Goal: Task Accomplishment & Management: Manage account settings

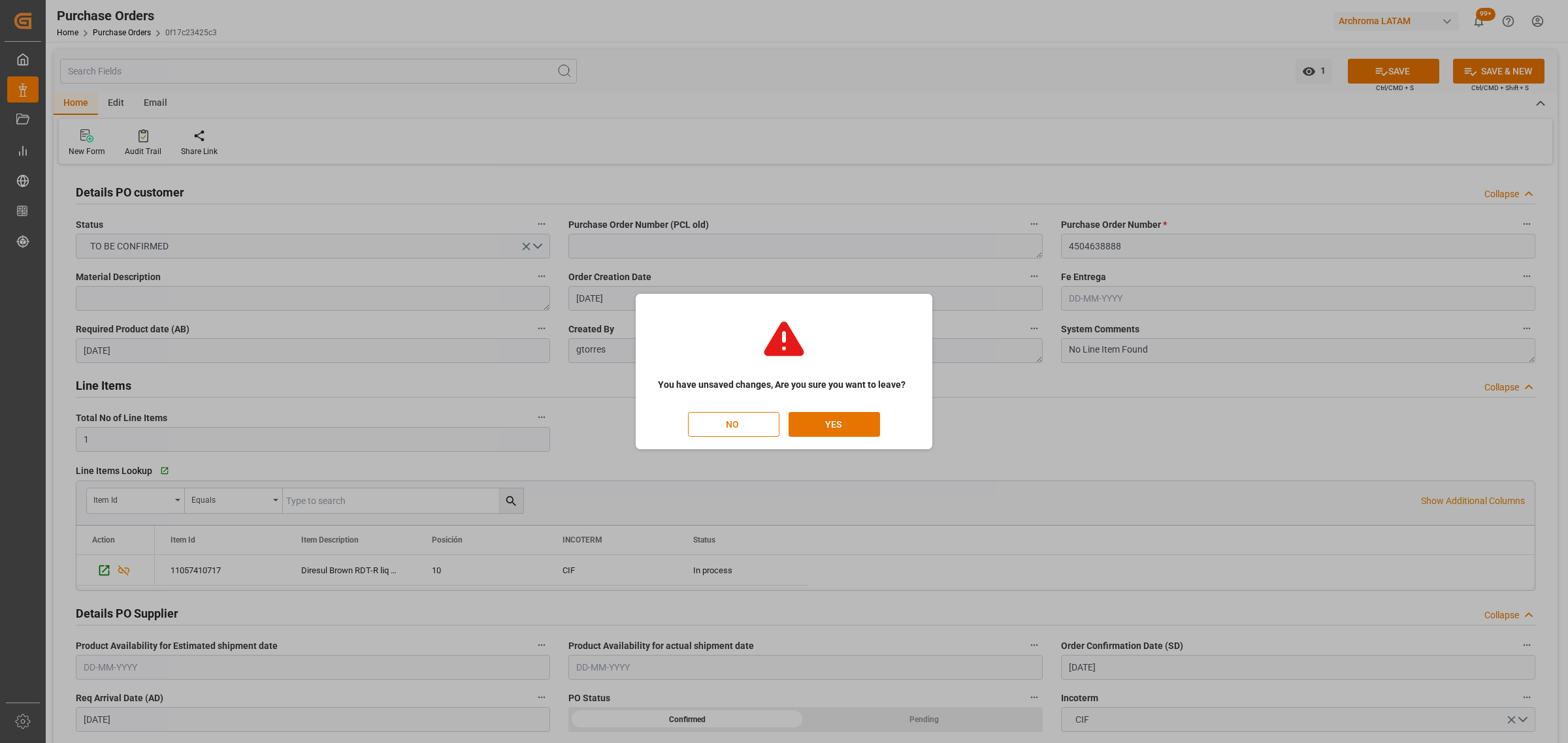
scroll to position [735, 0]
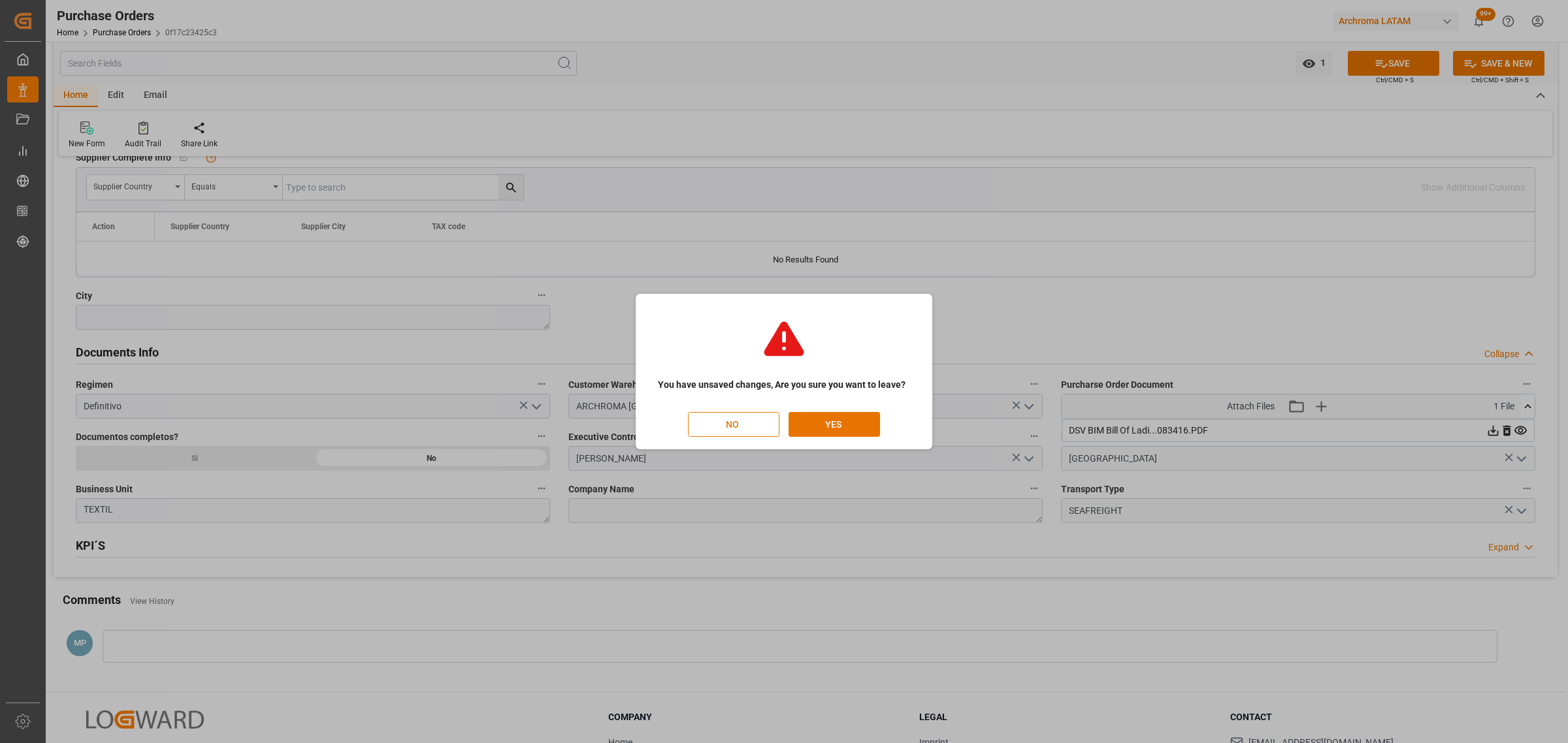
click at [745, 423] on button "NO" at bounding box center [733, 424] width 91 height 25
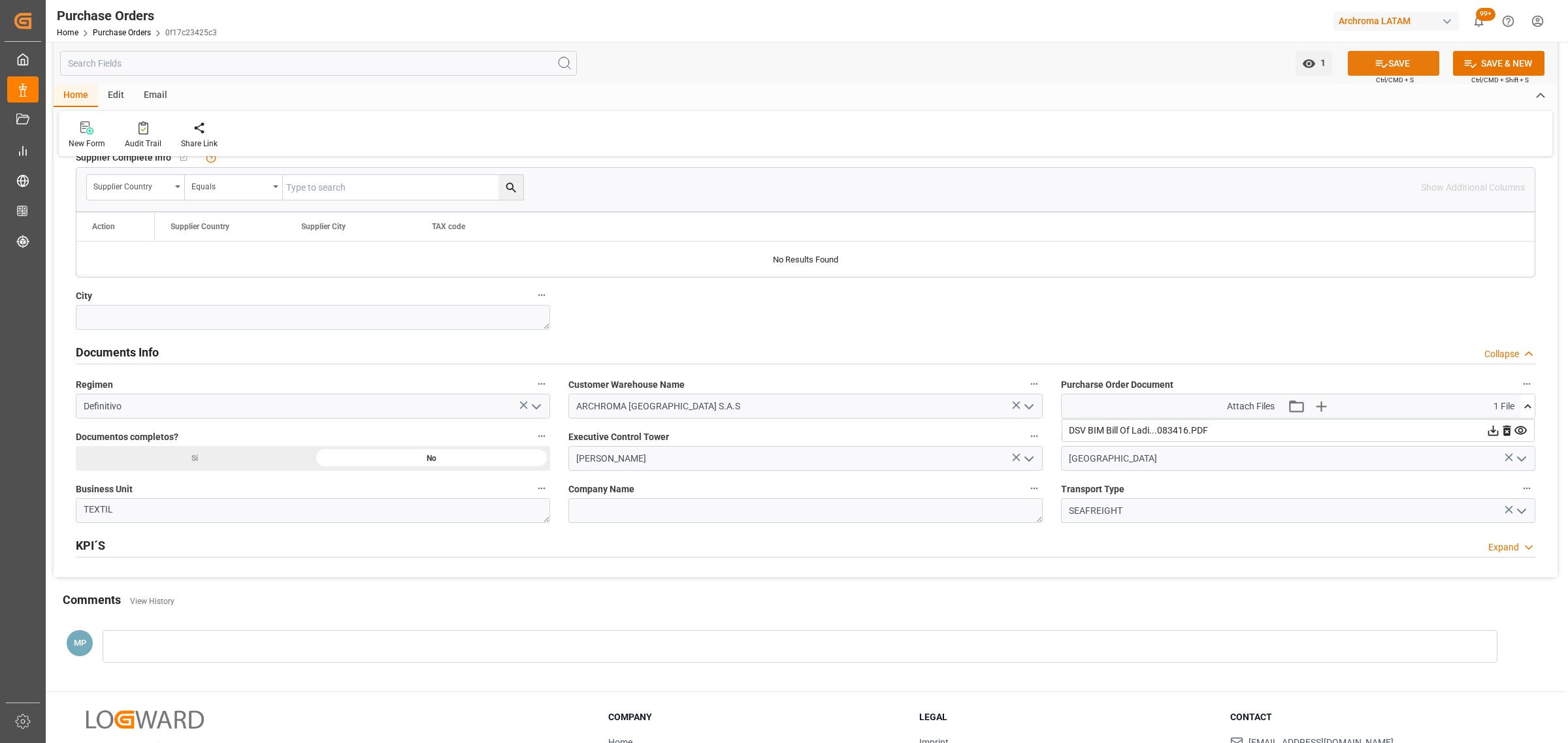
click at [1382, 54] on button "SAVE" at bounding box center [1393, 64] width 91 height 25
click at [128, 33] on link "Purchase Orders" at bounding box center [122, 32] width 58 height 9
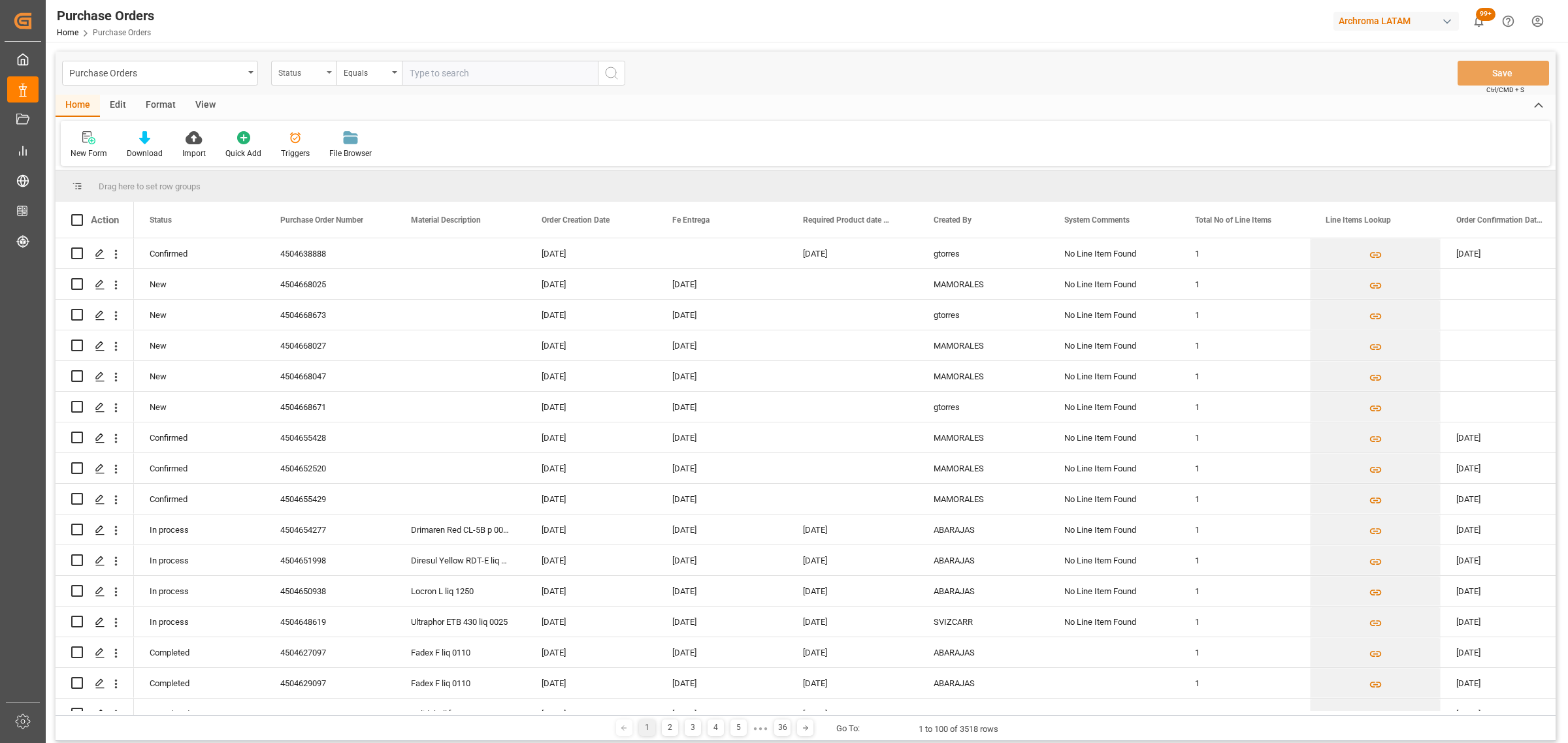
click at [276, 66] on div "Status" at bounding box center [303, 73] width 65 height 25
click at [337, 170] on div "Purchase Order Number" at bounding box center [368, 161] width 195 height 27
click at [354, 55] on div "Purchase Orders Purchase Order Number Equals Save Ctrl/CMD + S" at bounding box center [806, 73] width 1500 height 43
click at [369, 80] on div "Equals" at bounding box center [368, 73] width 65 height 25
click at [409, 154] on div "Fuzzy search" at bounding box center [434, 161] width 195 height 27
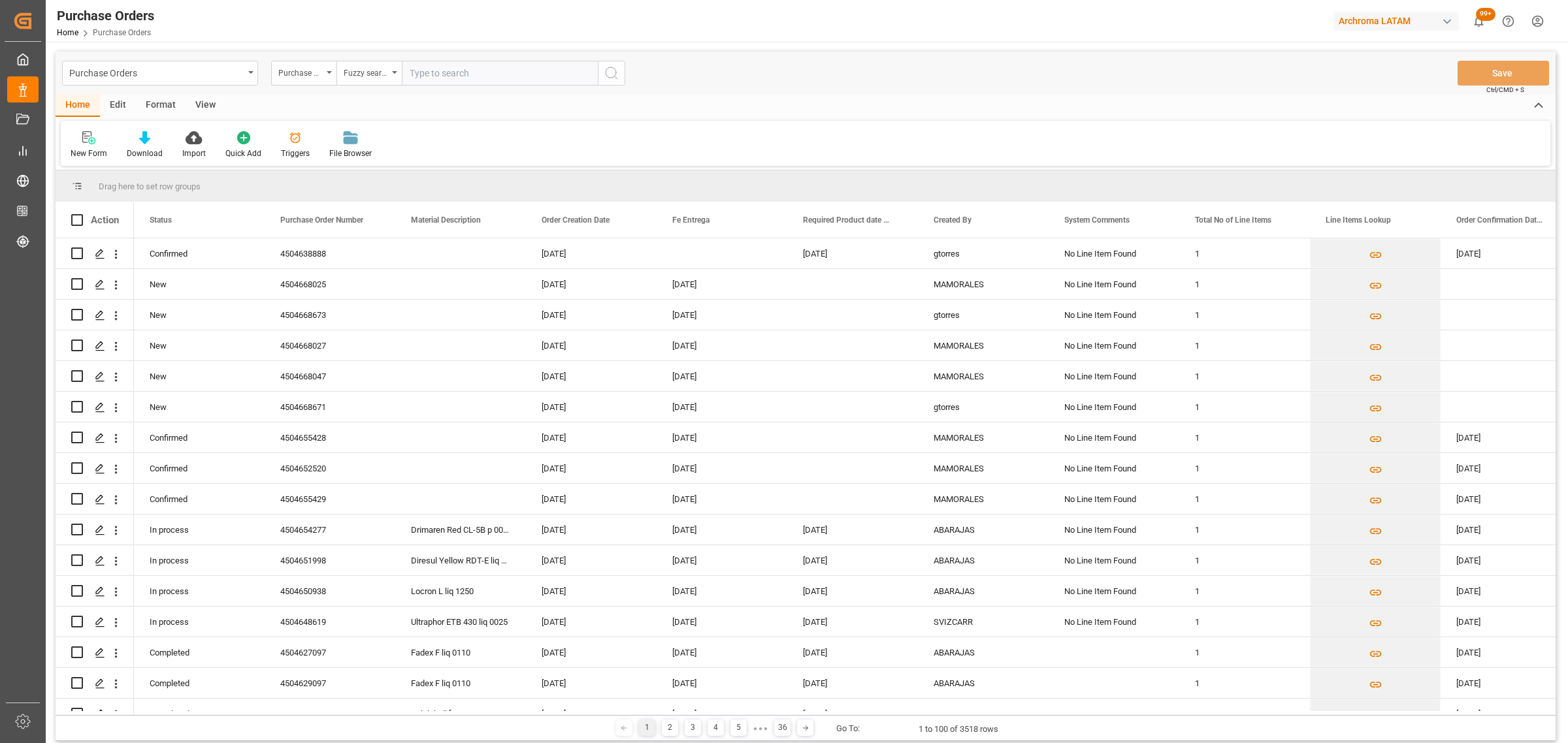
click at [448, 75] on input "text" at bounding box center [499, 73] width 196 height 25
paste input "4504662292"
type input "4504662292"
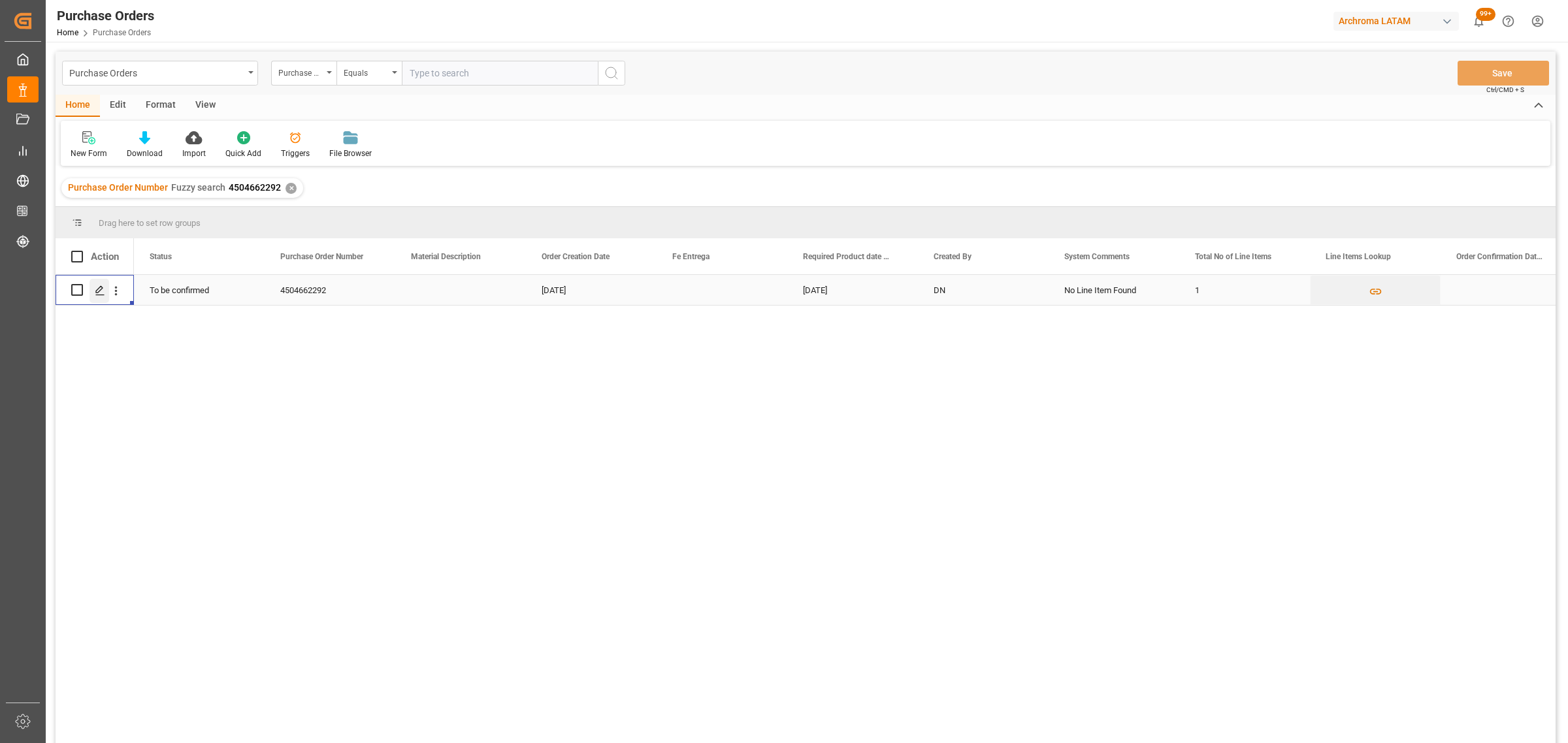
click at [95, 295] on div "Press SPACE to select this row." at bounding box center [99, 290] width 20 height 24
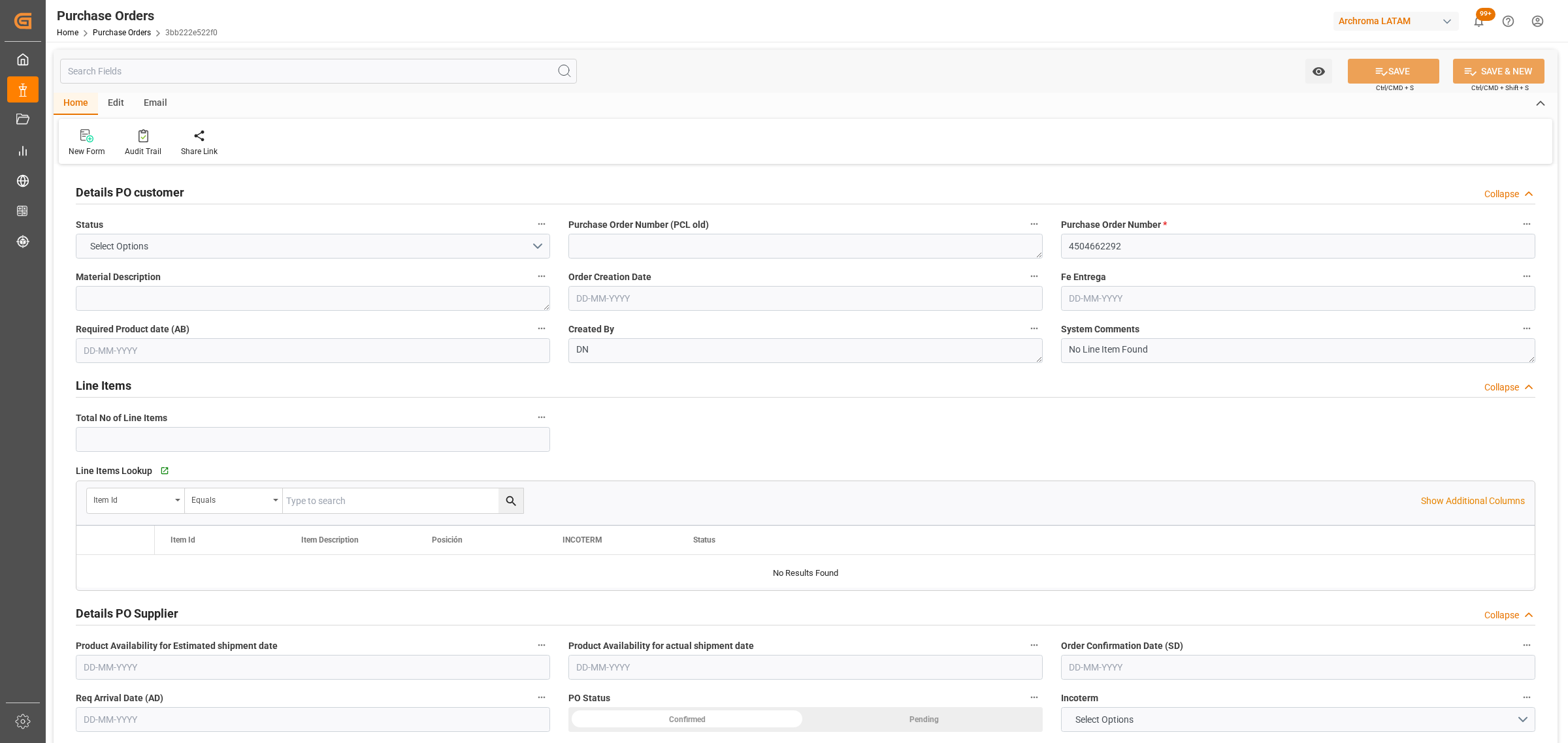
type input "1"
type input "[DATE]"
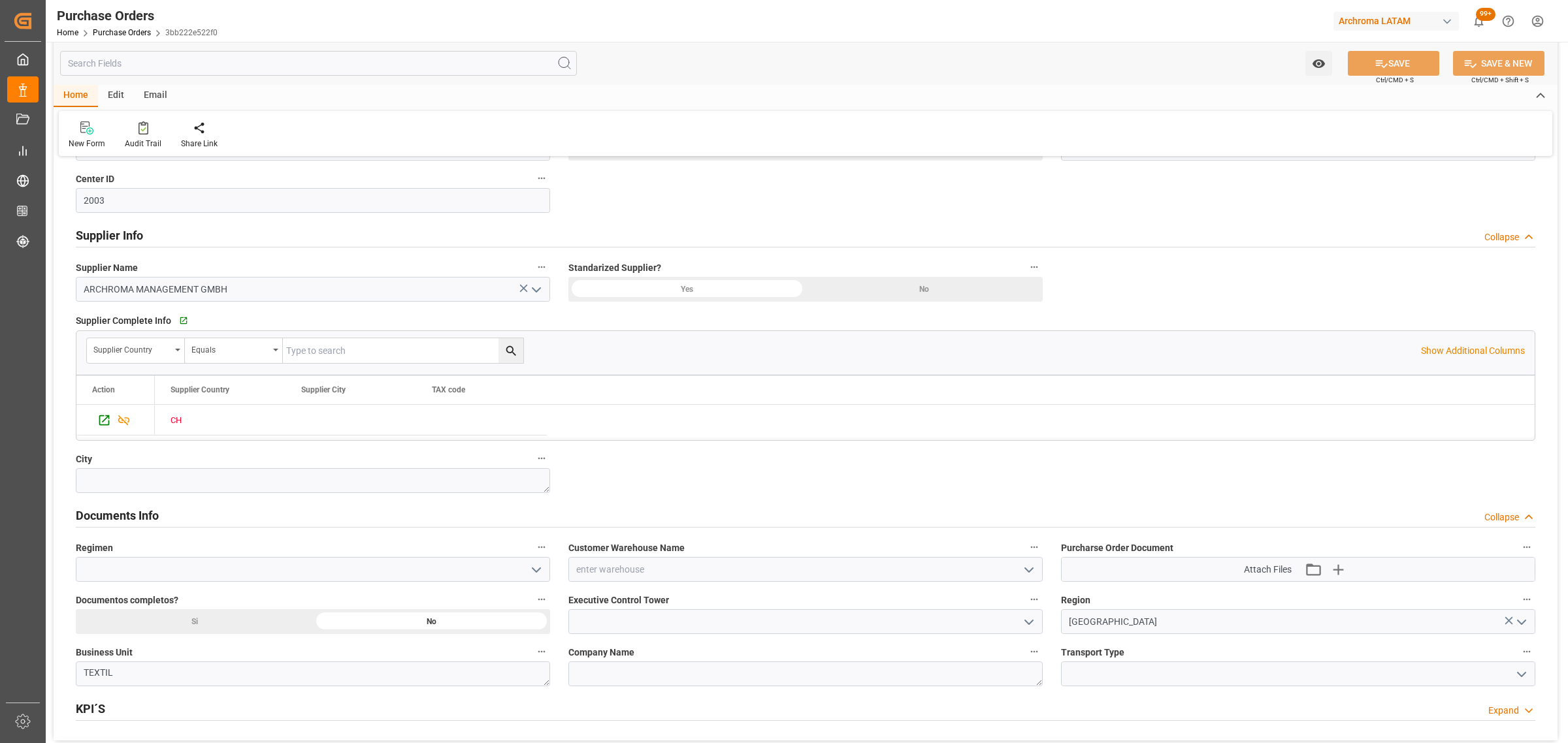
scroll to position [816, 0]
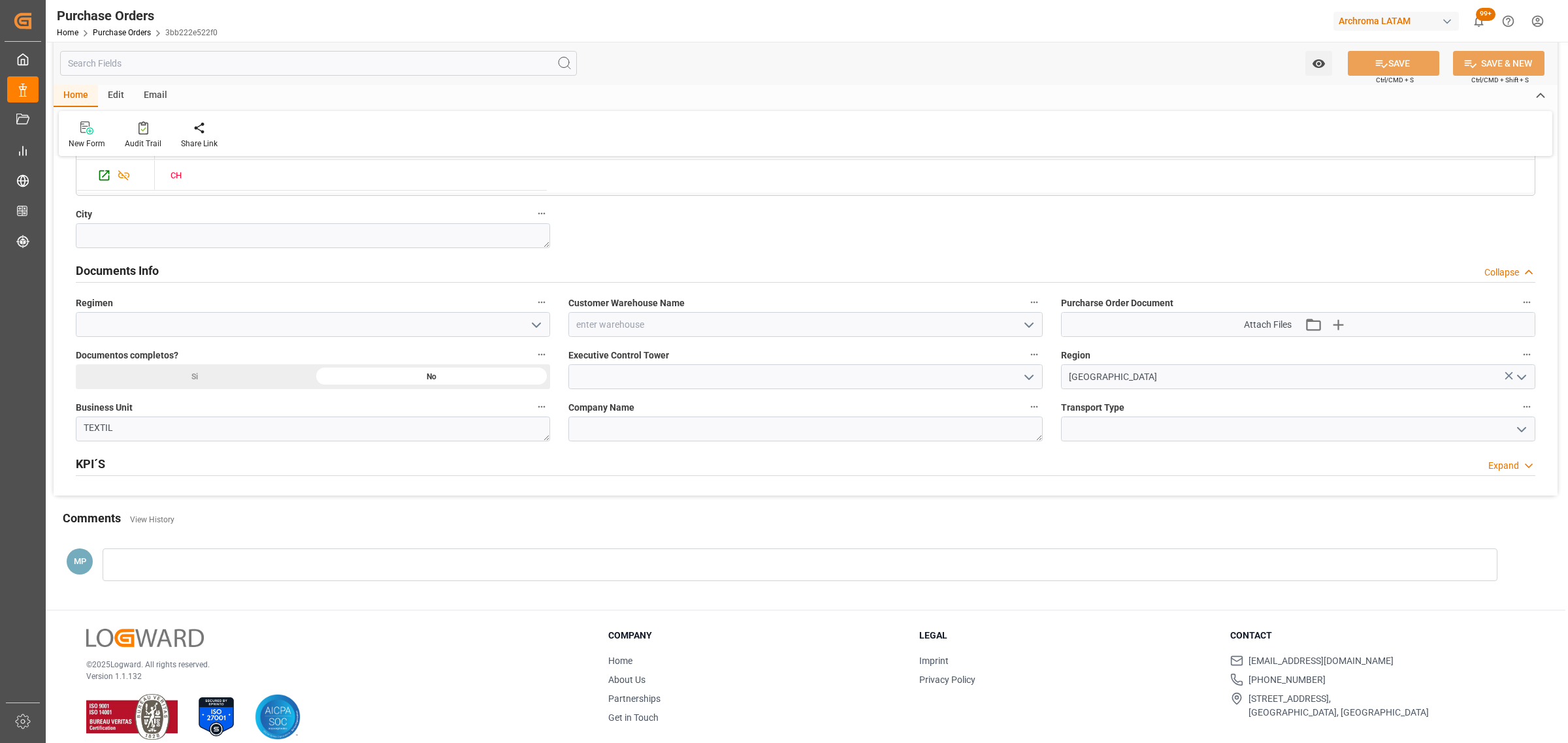
click at [1024, 327] on icon "open menu" at bounding box center [1028, 324] width 16 height 16
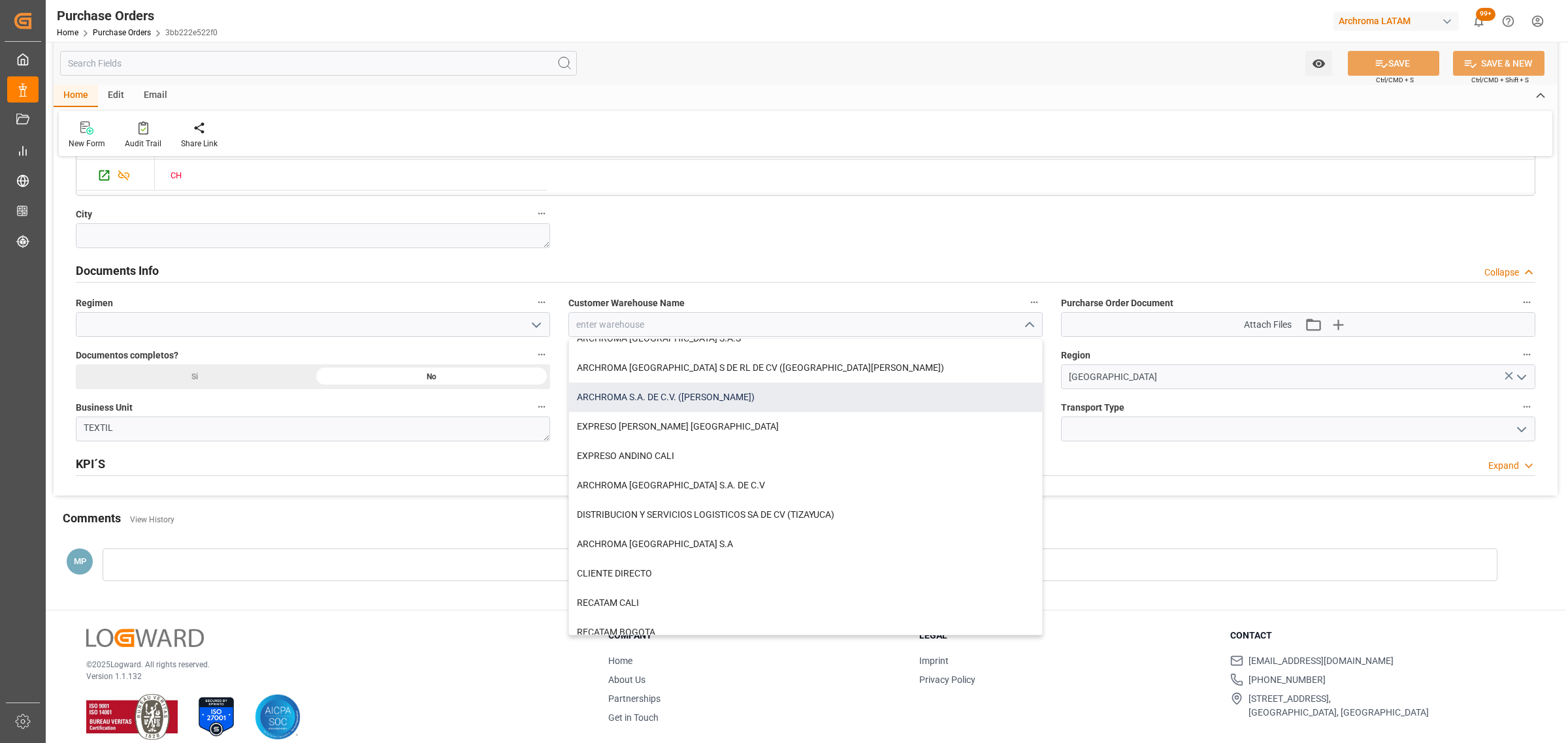
scroll to position [144, 0]
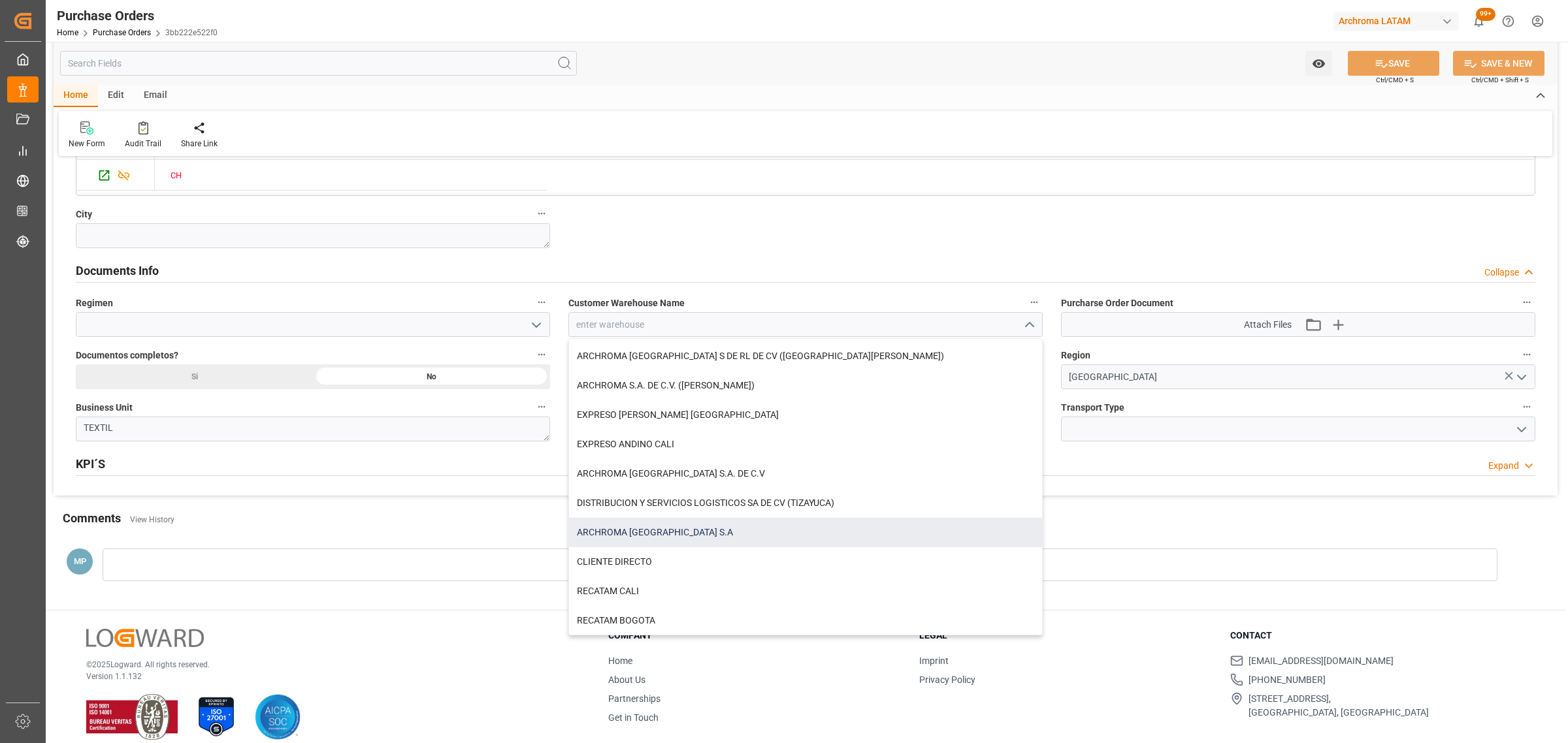
click at [665, 537] on div "ARCHROMA [GEOGRAPHIC_DATA] S.A" at bounding box center [805, 533] width 473 height 30
type input "ARCHROMA [GEOGRAPHIC_DATA] S.A"
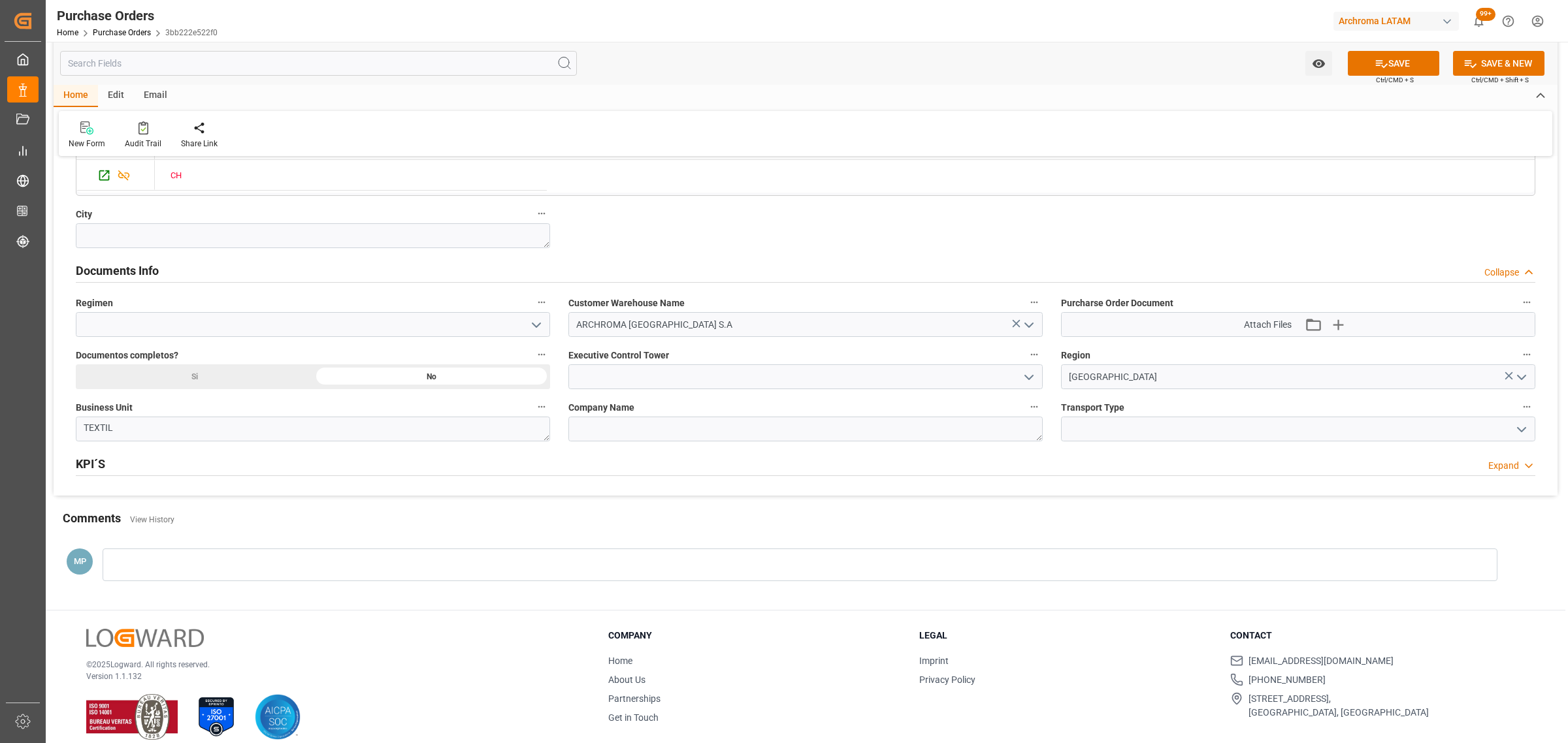
click at [539, 325] on polyline "open menu" at bounding box center [536, 325] width 7 height 4
click at [109, 389] on div "Definitivo" at bounding box center [312, 383] width 473 height 30
type input "Definitivo"
click at [1193, 297] on label "Purcharse Order Document" at bounding box center [1297, 303] width 474 height 18
click at [1518, 297] on button "Purcharse Order Document" at bounding box center [1527, 302] width 17 height 17
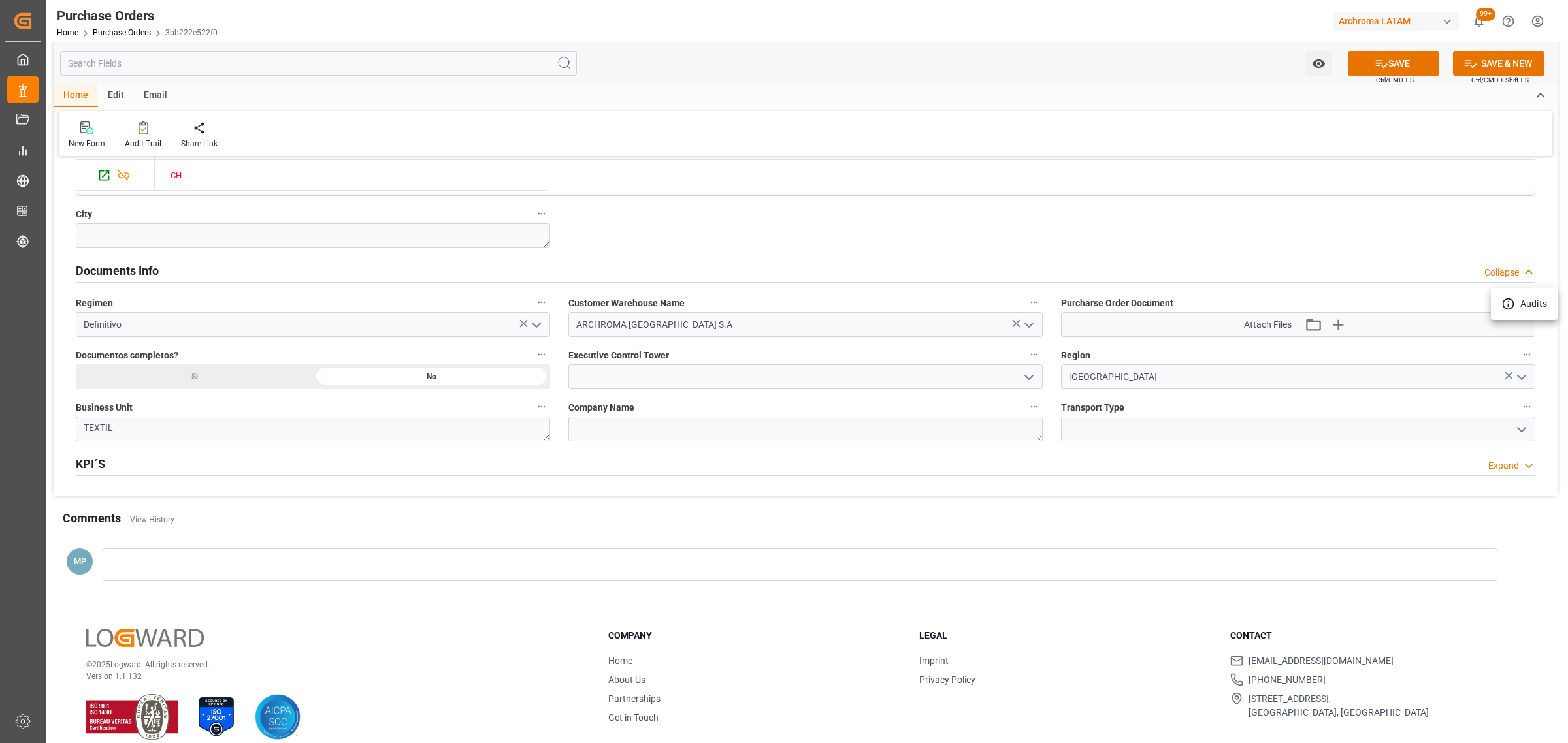
click at [1337, 332] on div at bounding box center [784, 372] width 1568 height 743
click at [1337, 331] on icon "button" at bounding box center [1337, 324] width 21 height 21
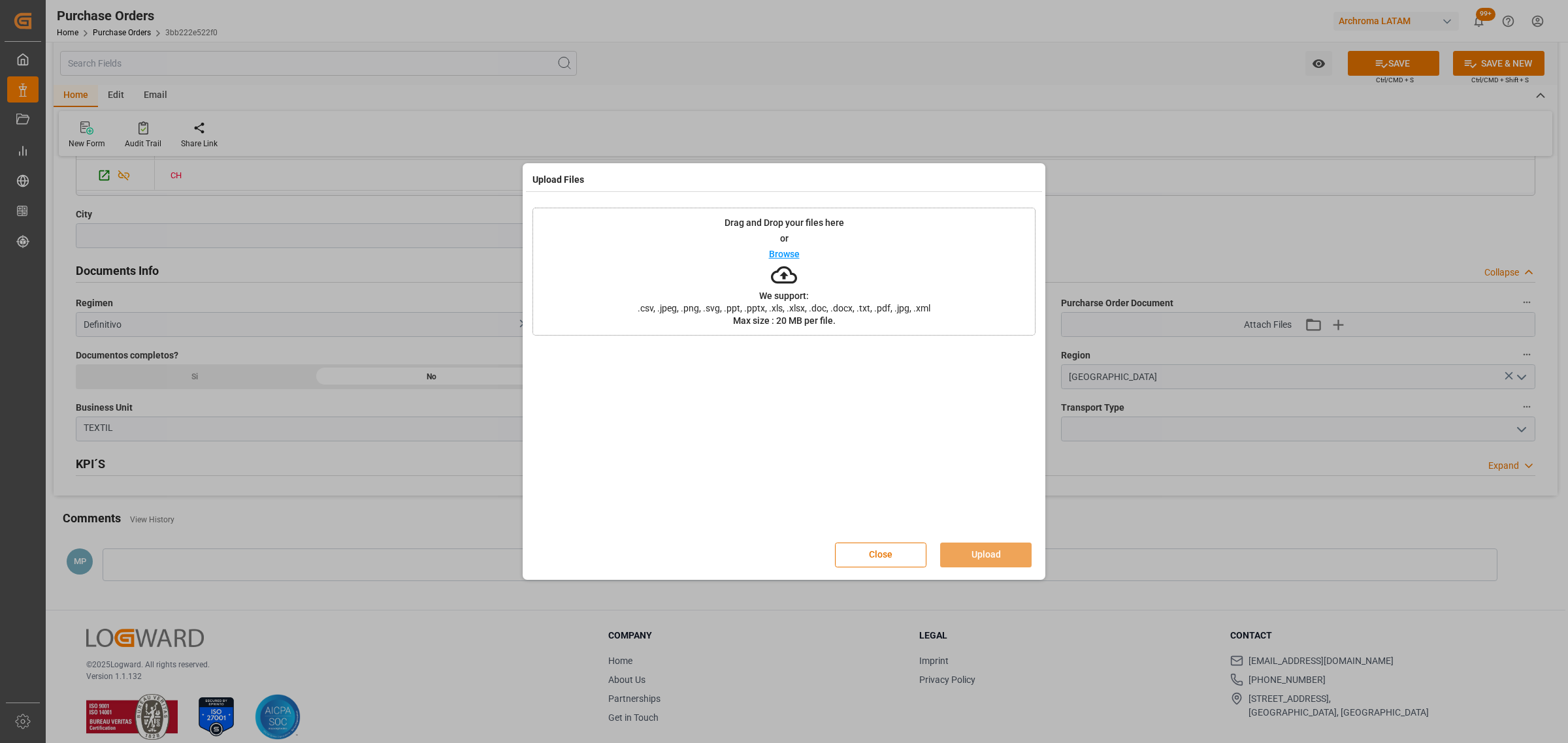
click at [801, 252] on div "Drag and Drop your files here or Browse We support: .csv, .jpeg, .png, .svg, .p…" at bounding box center [784, 271] width 503 height 128
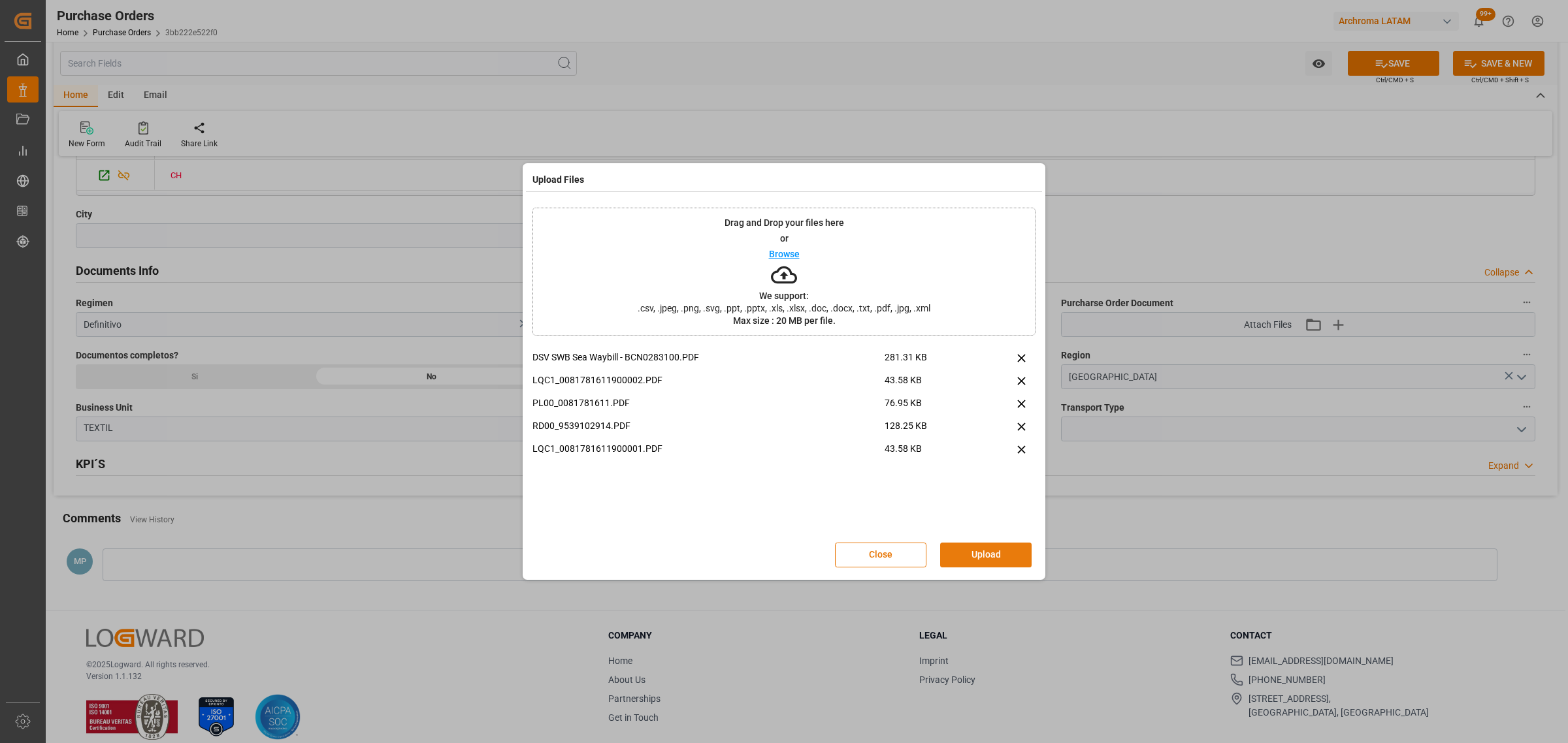
click at [984, 563] on button "Upload" at bounding box center [986, 555] width 91 height 25
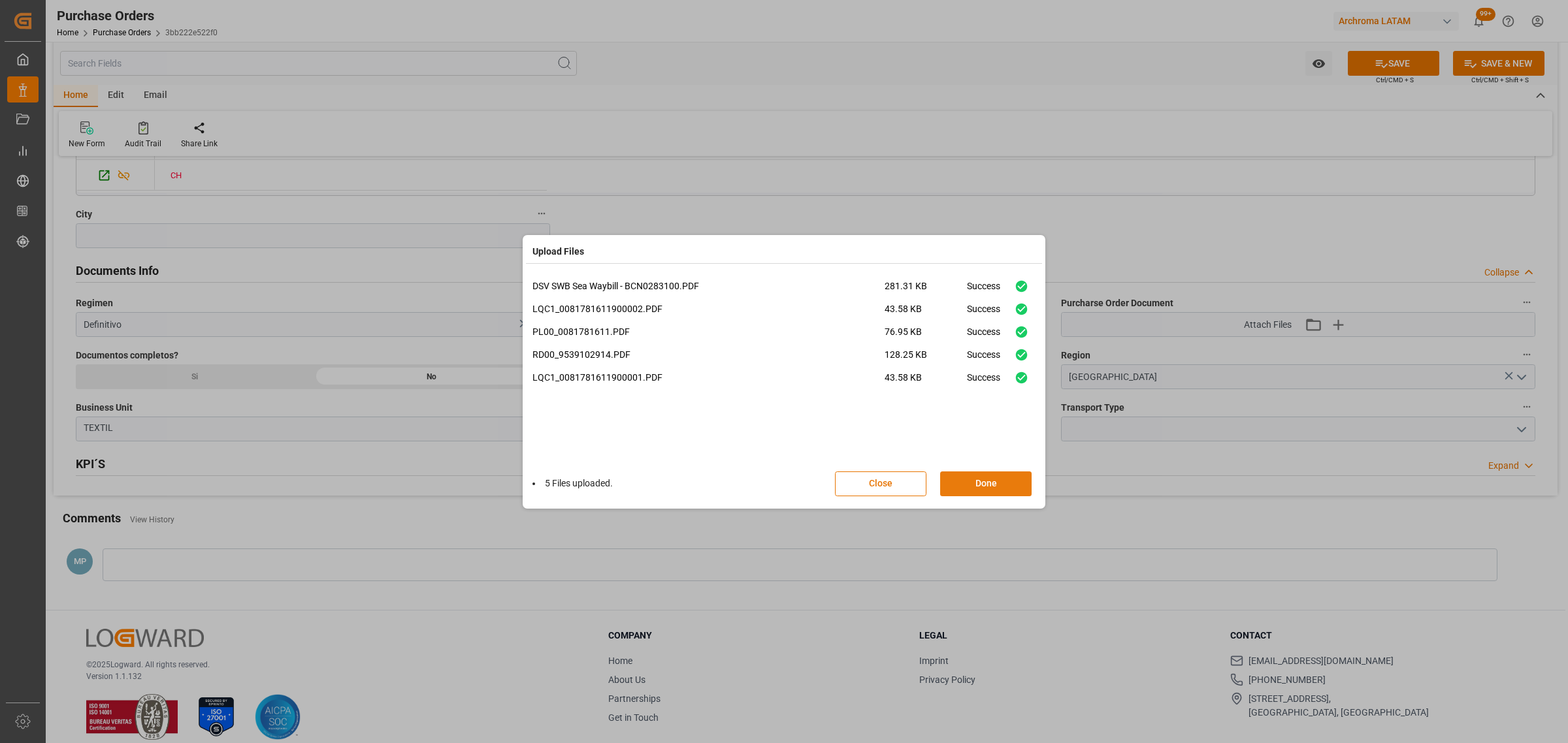
click at [985, 473] on button "Done" at bounding box center [986, 484] width 91 height 25
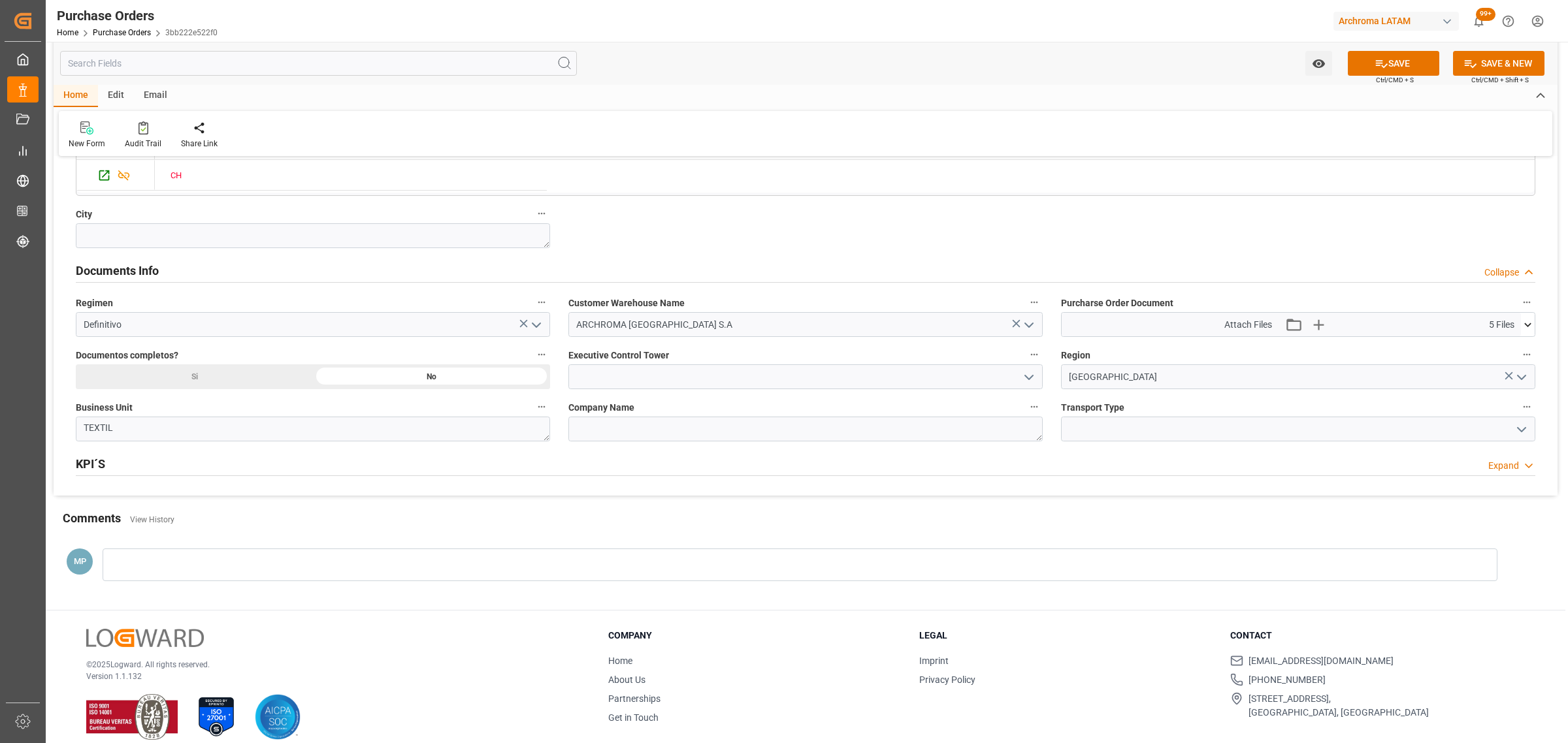
click at [1029, 376] on icon "open menu" at bounding box center [1028, 377] width 16 height 16
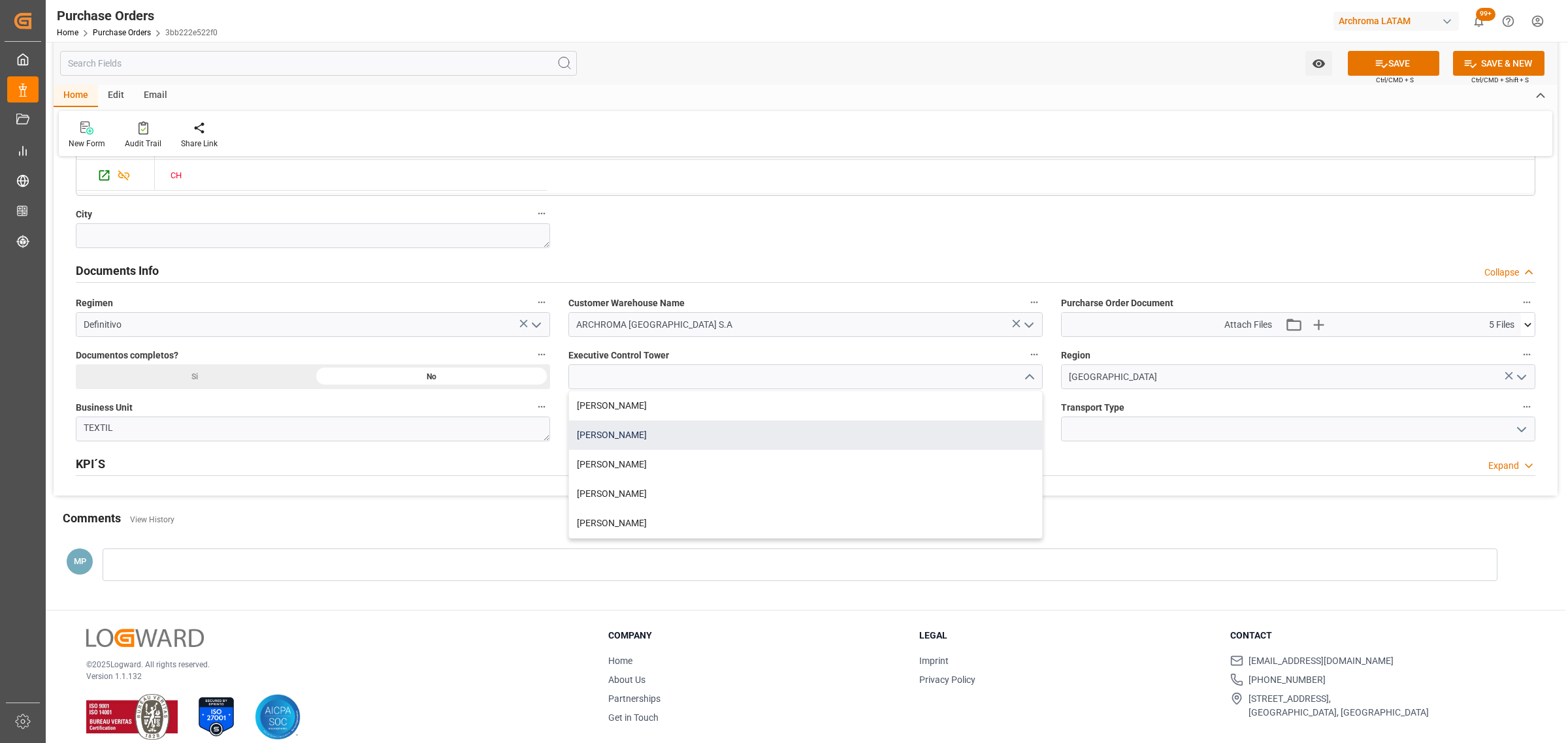
click at [647, 433] on div "[PERSON_NAME]" at bounding box center [805, 435] width 473 height 30
type input "[PERSON_NAME]"
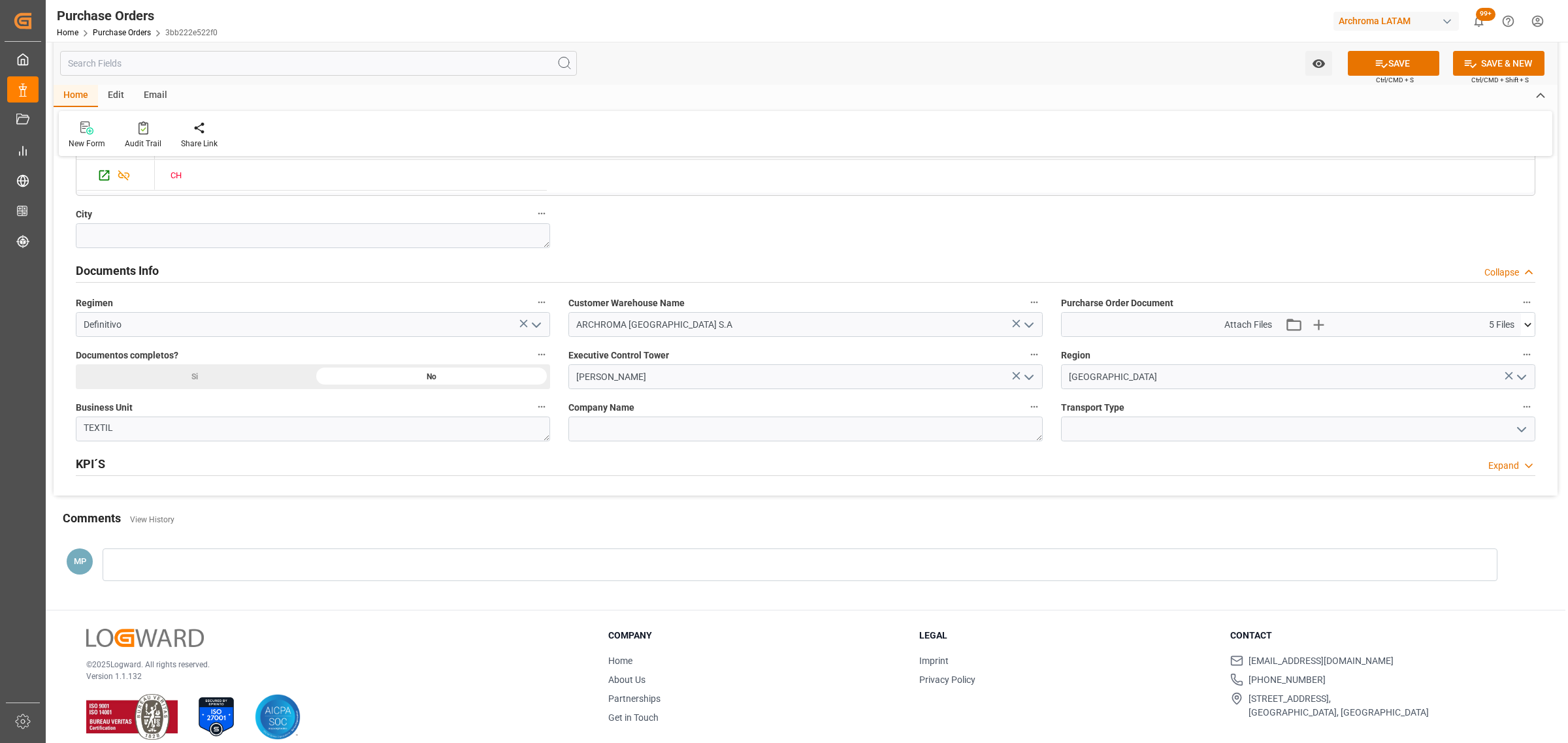
click at [256, 373] on div "Si" at bounding box center [195, 376] width 237 height 25
click at [1522, 434] on icon "open menu" at bounding box center [1521, 429] width 16 height 16
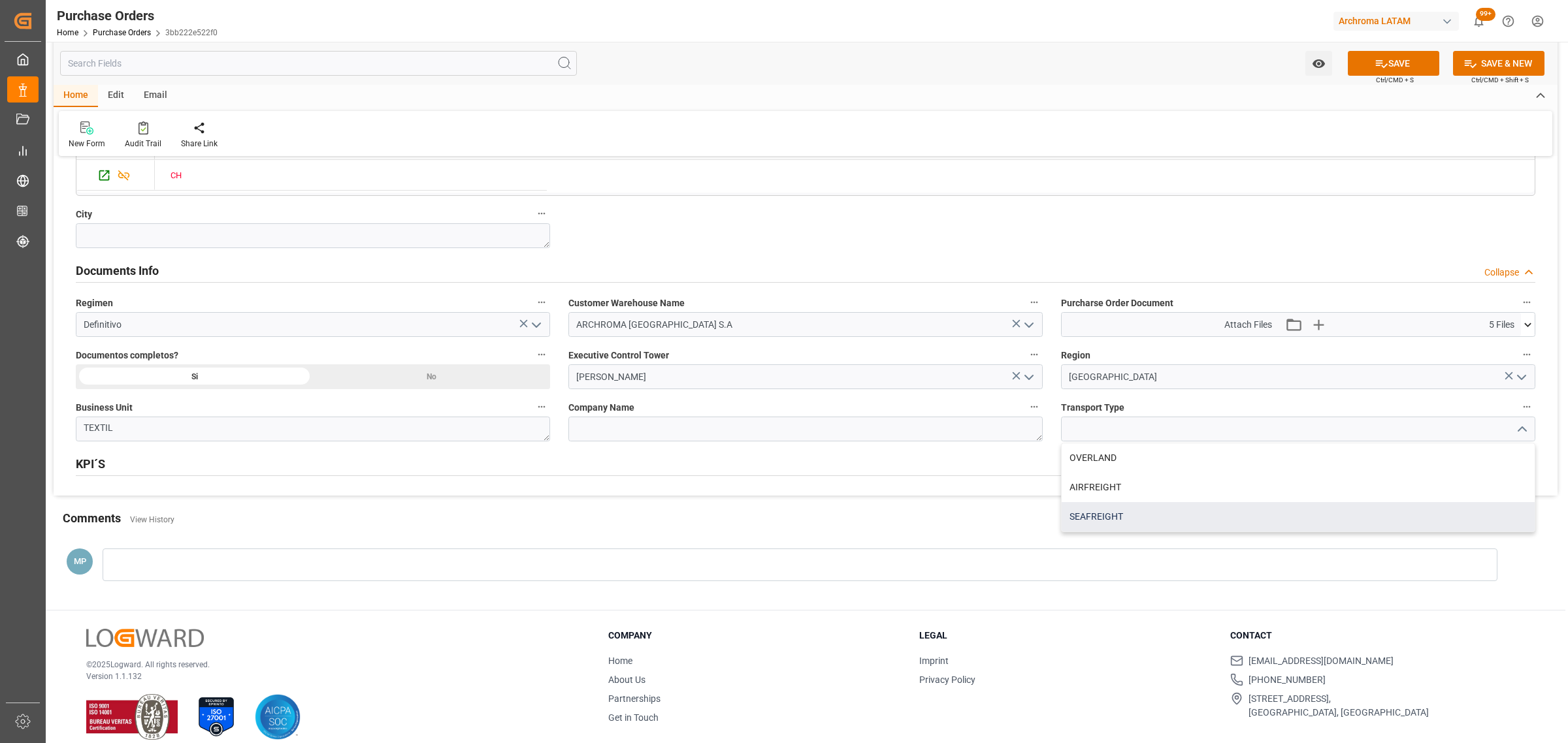
click at [1140, 510] on div "SEAFREIGHT" at bounding box center [1297, 517] width 473 height 30
type input "SEAFREIGHT"
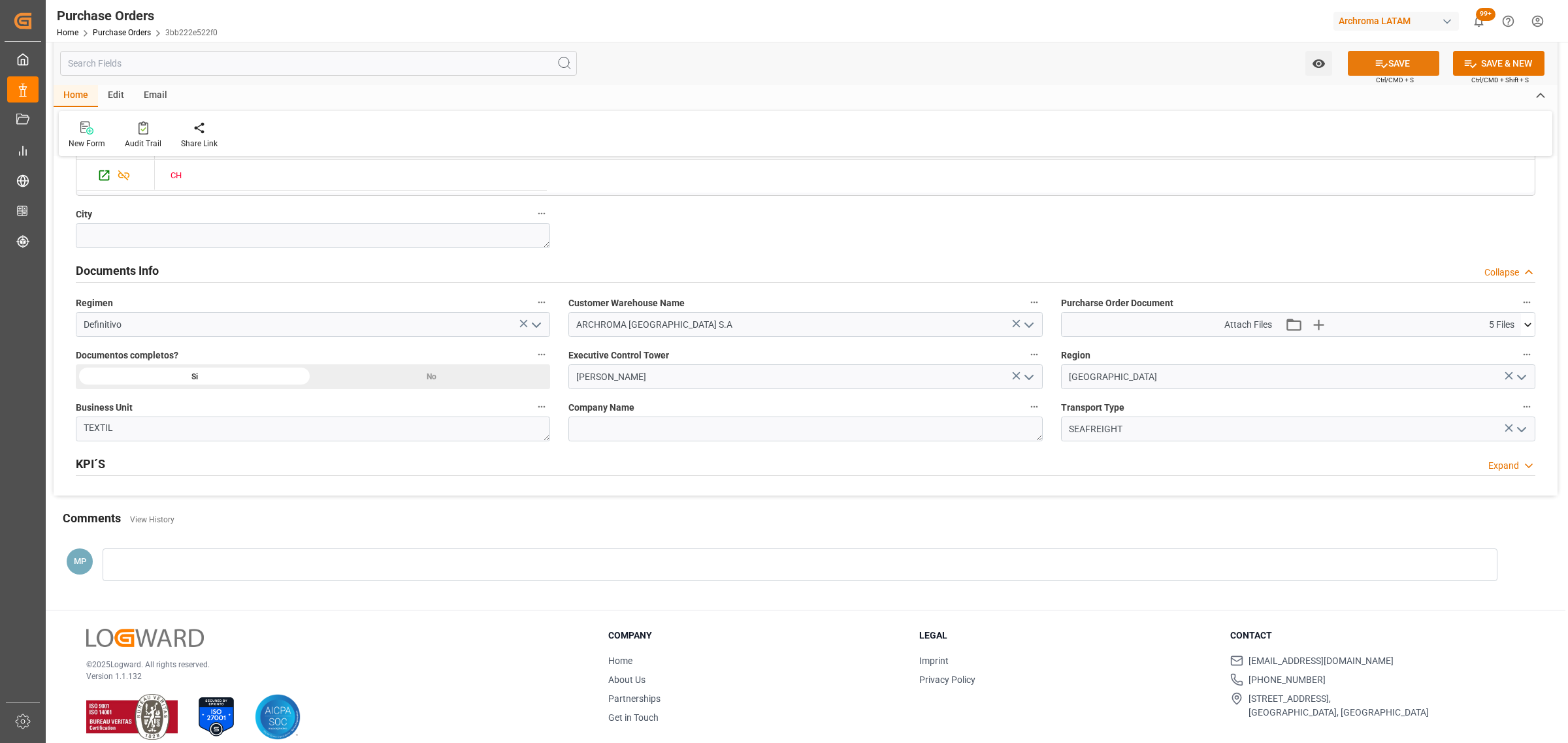
click at [1403, 54] on button "SAVE" at bounding box center [1393, 64] width 91 height 25
click at [1300, 67] on div "Watch Option" at bounding box center [1315, 64] width 39 height 25
click at [1311, 64] on button "Watch Option" at bounding box center [1319, 64] width 26 height 25
click at [1253, 90] on span "Start Watching" at bounding box center [1264, 92] width 119 height 14
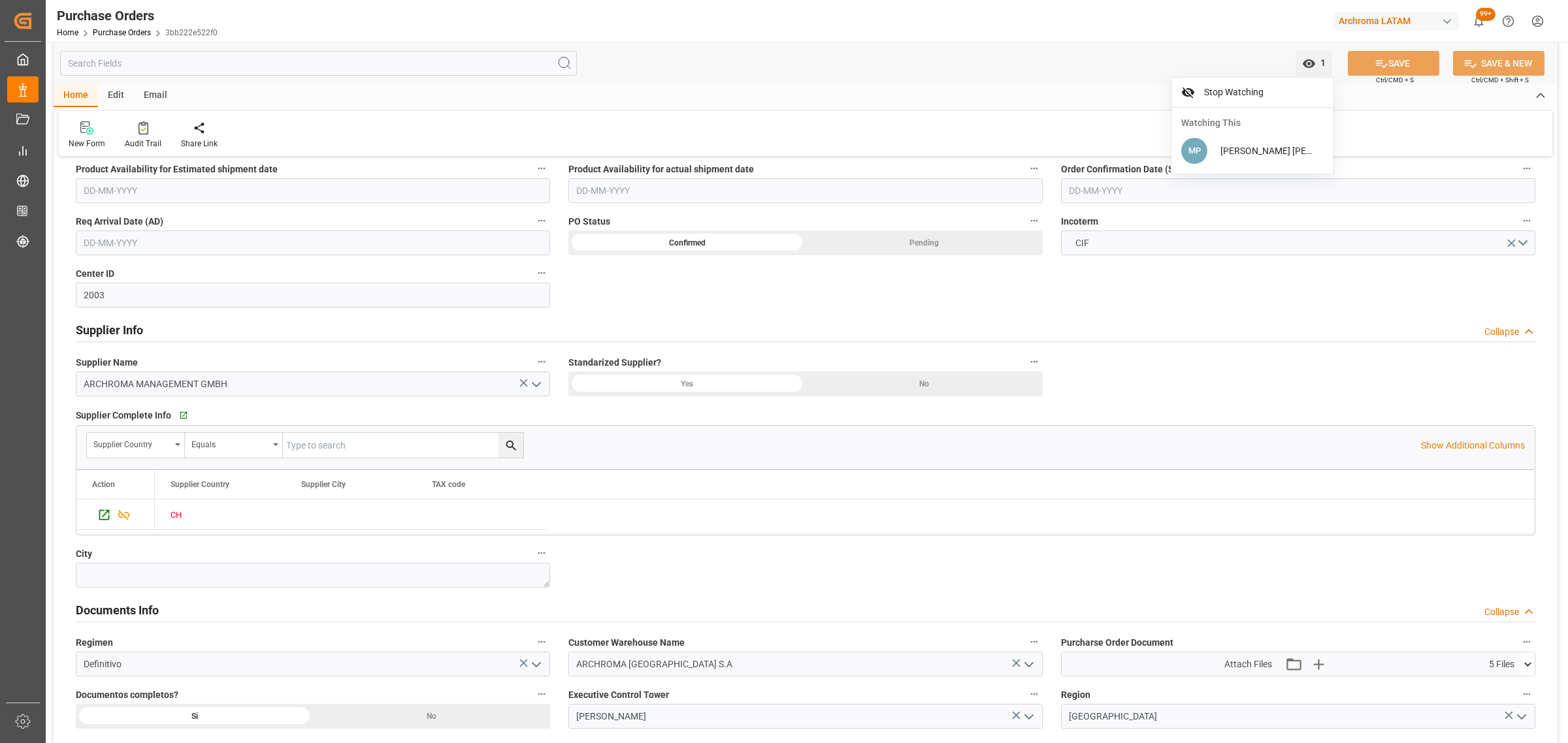
scroll to position [327, 0]
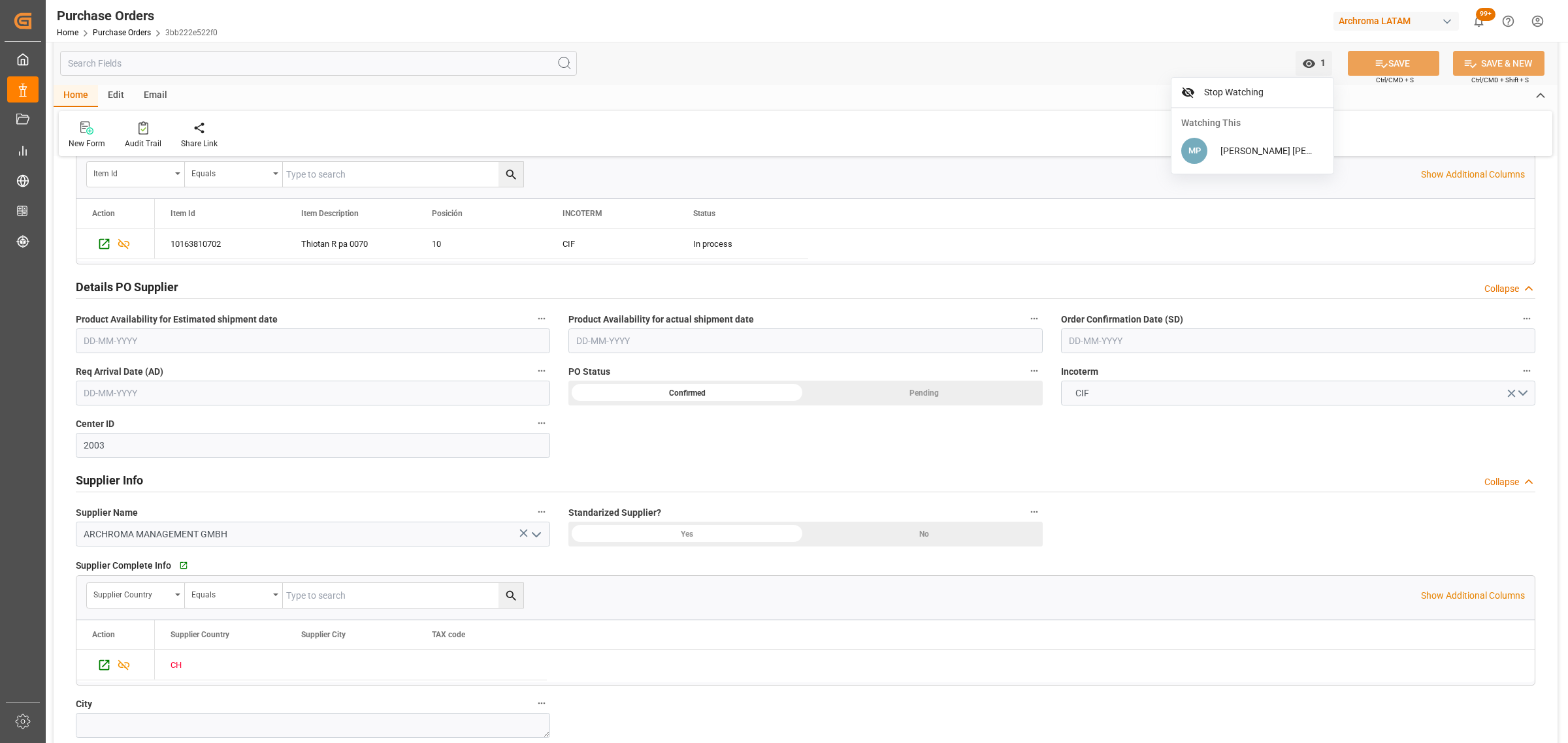
click at [1163, 338] on input "text" at bounding box center [1297, 341] width 474 height 25
click at [1076, 498] on span "22" at bounding box center [1077, 497] width 8 height 9
type input "[DATE]"
click at [141, 389] on input "text" at bounding box center [313, 393] width 474 height 25
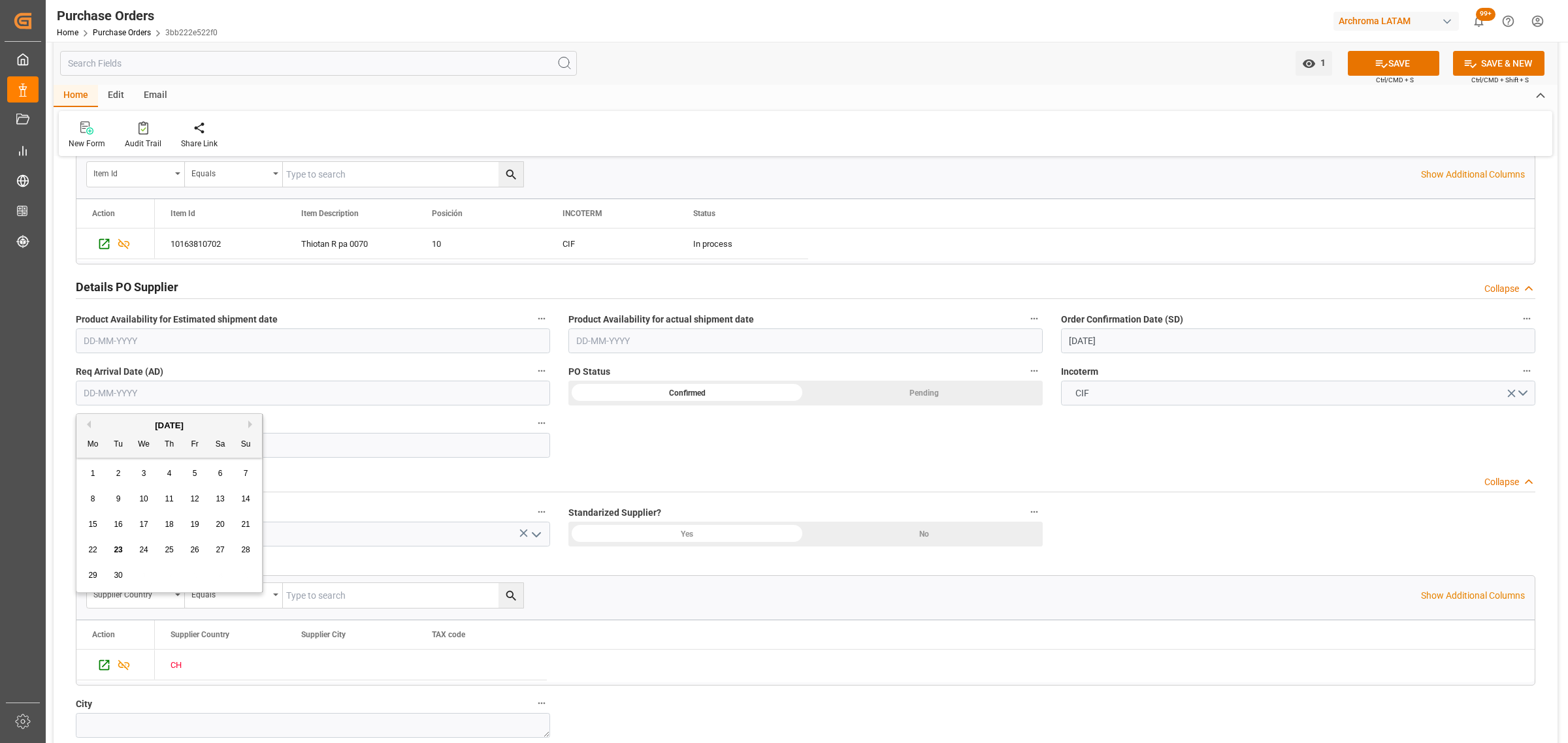
click at [142, 581] on div "29 30 1 2 3 4 5" at bounding box center [169, 575] width 178 height 26
click at [253, 424] on button "Next Month" at bounding box center [252, 424] width 7 height 7
click at [194, 529] on span "17" at bounding box center [195, 524] width 8 height 9
type input "[DATE]"
click at [1389, 70] on button "SAVE" at bounding box center [1393, 64] width 91 height 25
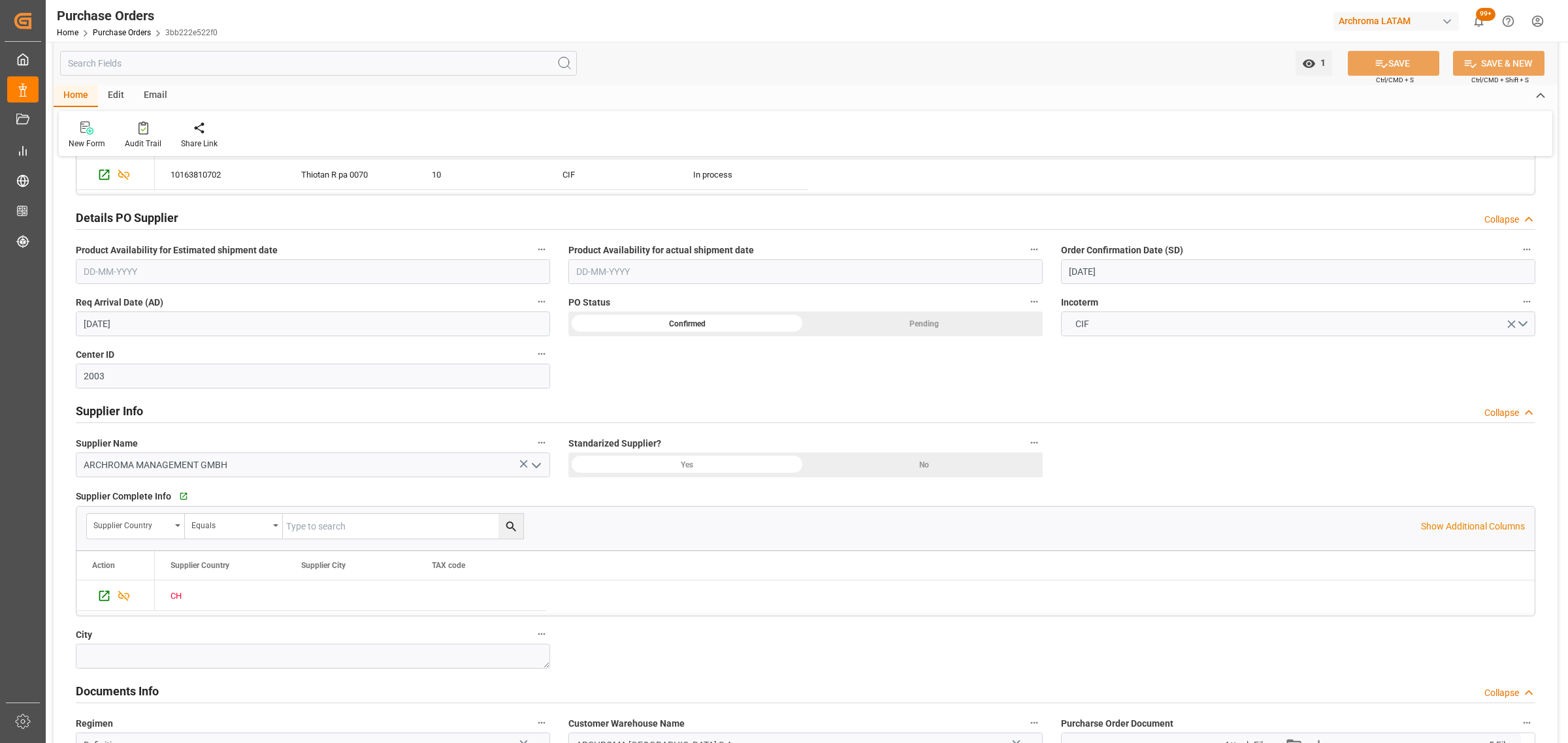
scroll to position [490, 0]
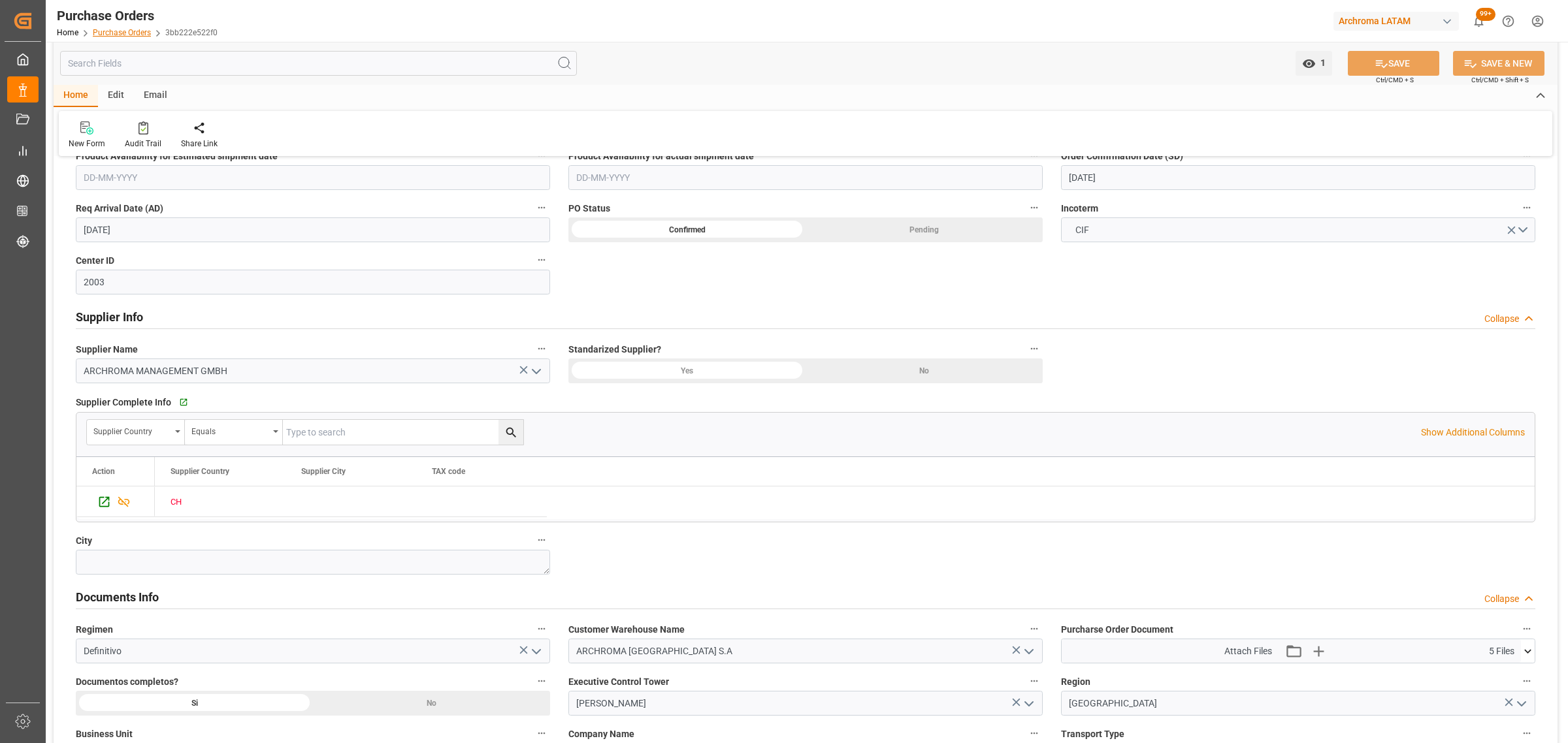
click at [110, 35] on link "Purchase Orders" at bounding box center [122, 32] width 58 height 9
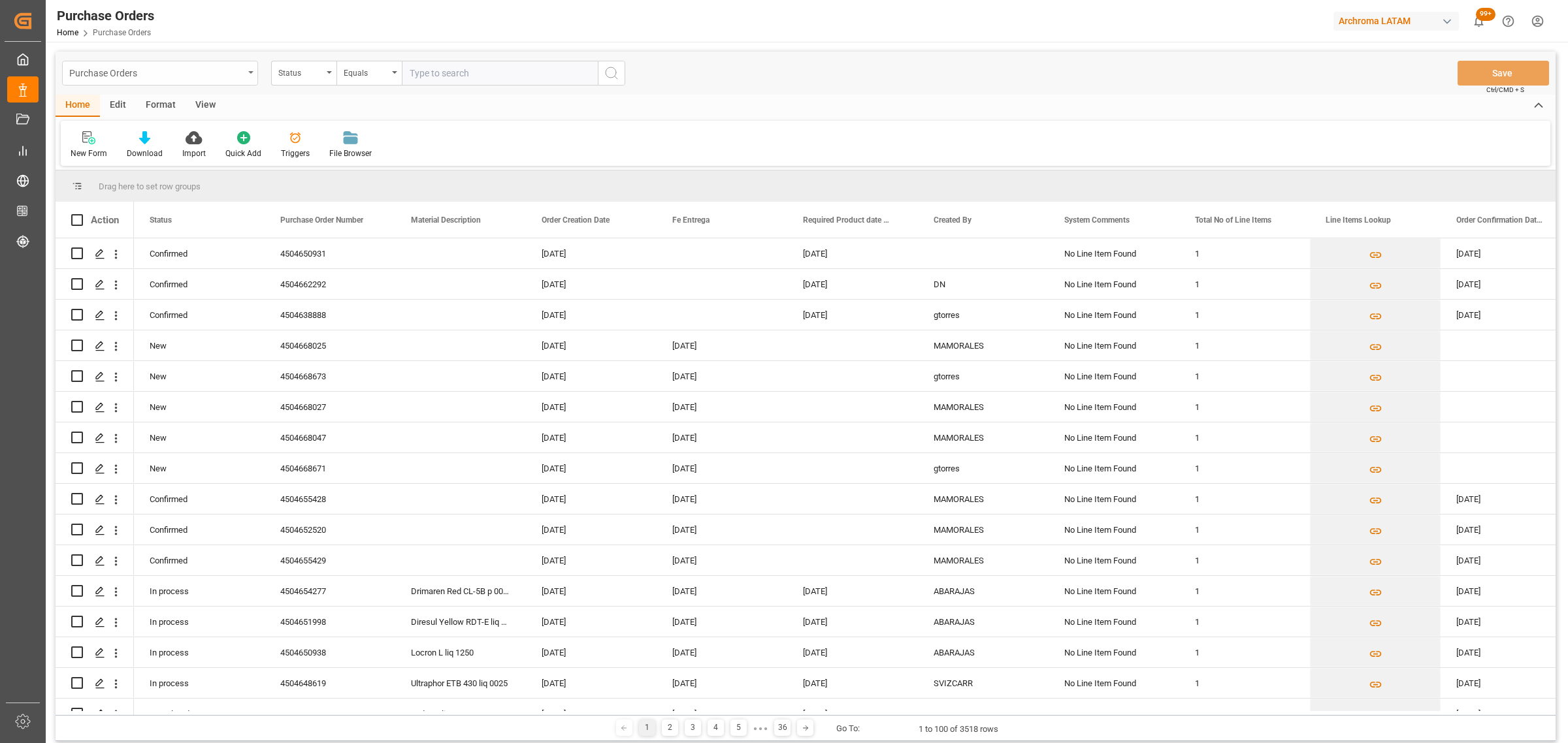
click at [240, 73] on div "Purchase Orders" at bounding box center [156, 72] width 175 height 17
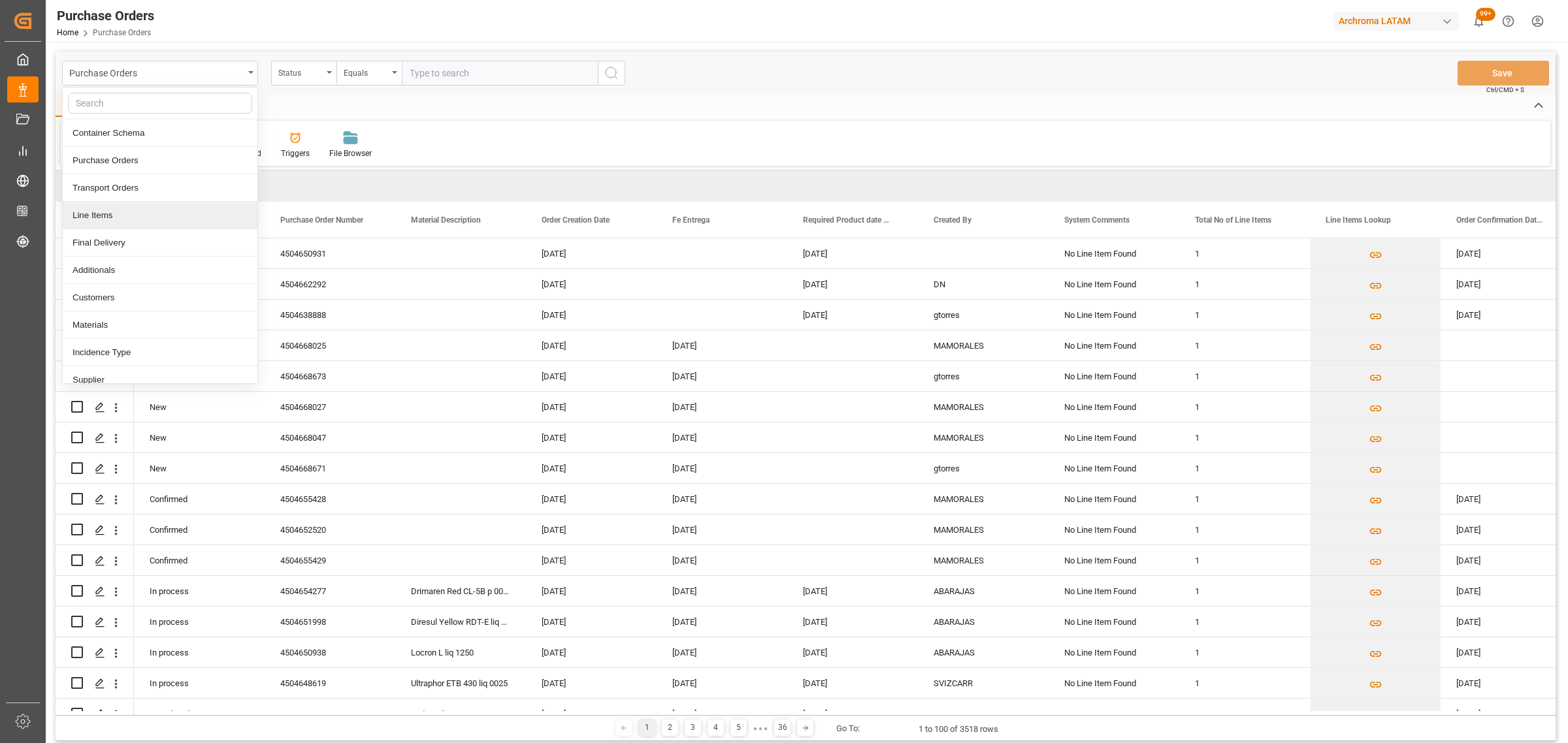
click at [132, 216] on div "Line Items" at bounding box center [160, 215] width 195 height 27
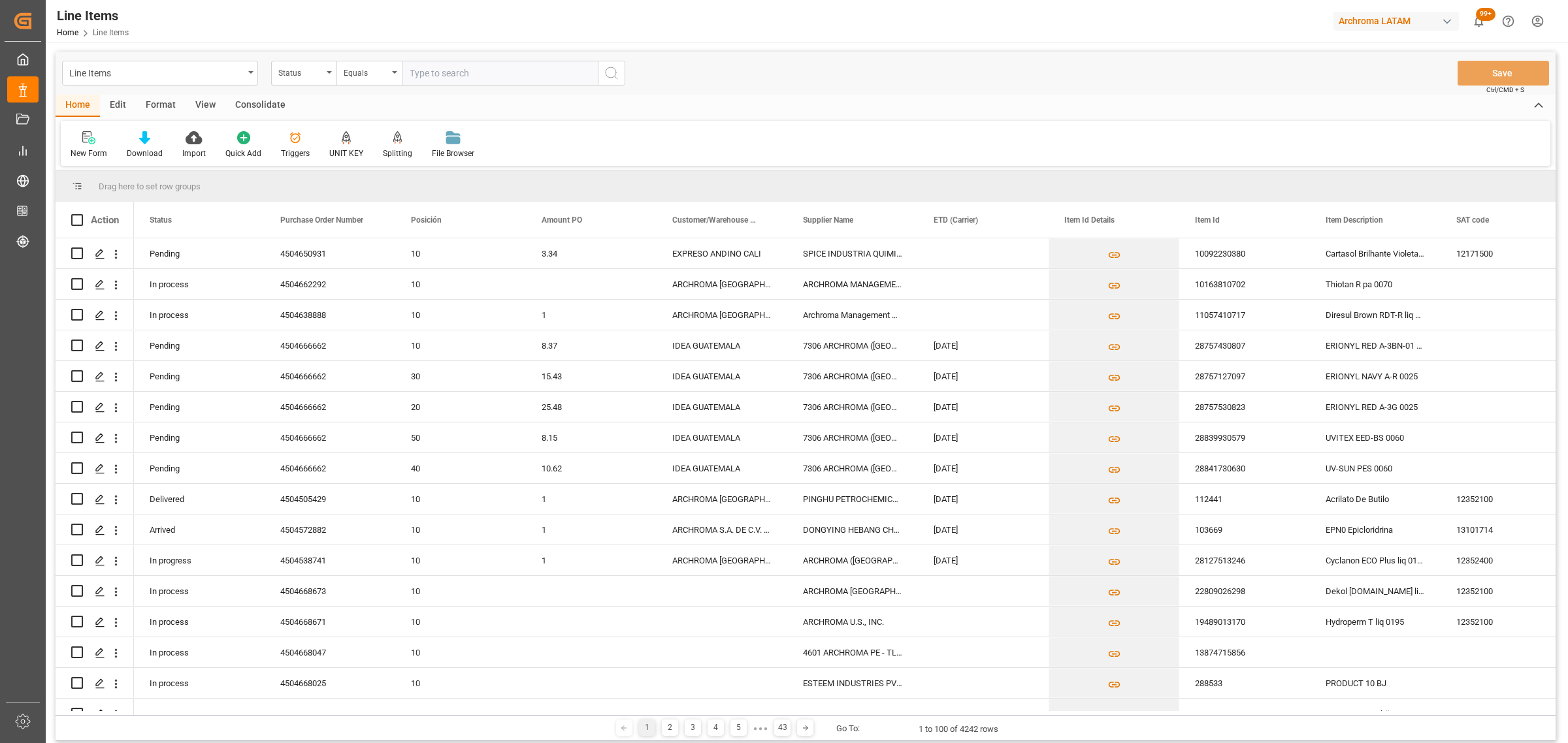
click at [315, 76] on div "Status" at bounding box center [301, 71] width 45 height 15
click at [350, 159] on div "Purchase Order Number" at bounding box center [368, 161] width 195 height 27
click at [359, 66] on div "Equals" at bounding box center [366, 71] width 45 height 15
click at [420, 157] on div "Fuzzy search" at bounding box center [434, 161] width 195 height 27
click at [459, 74] on input "text" at bounding box center [499, 73] width 196 height 25
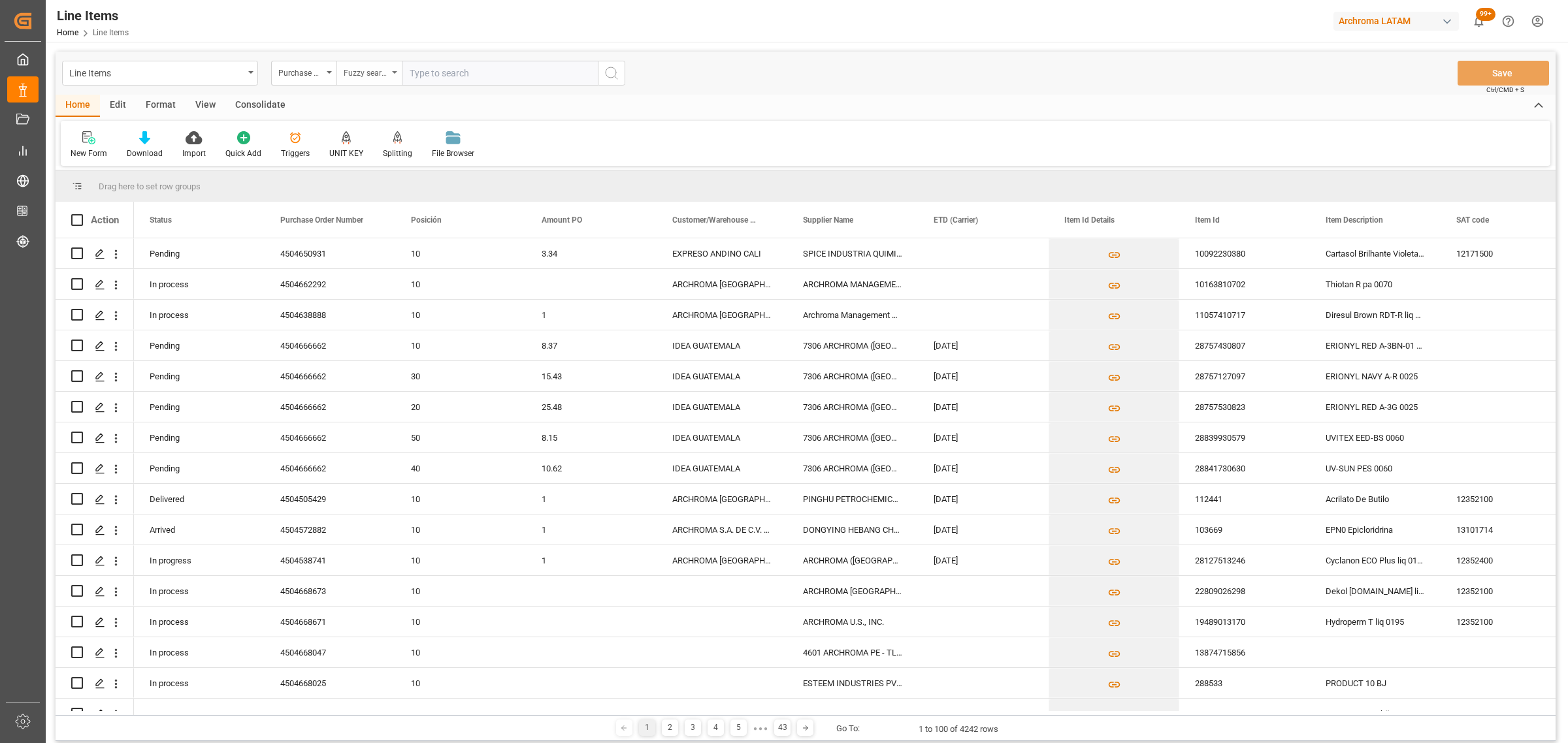
click at [368, 70] on div "Fuzzy search" at bounding box center [366, 71] width 45 height 15
click at [438, 65] on input "text" at bounding box center [499, 73] width 196 height 25
paste input "BULK NOMBRE MATERIAL NOMBRE FANTASIA [PERSON_NAME] ARANCELARIA ARANCEL BASE Imp…"
type input "BULK NOMBRE MATERIAL NOMBRE FANTASIA [PERSON_NAME] ARANCELARIA ARANCEL BASE Imp…"
click at [435, 60] on div "Line Items Purchase Order Number Fuzzy search Save Ctrl/CMD + S" at bounding box center [806, 73] width 1500 height 43
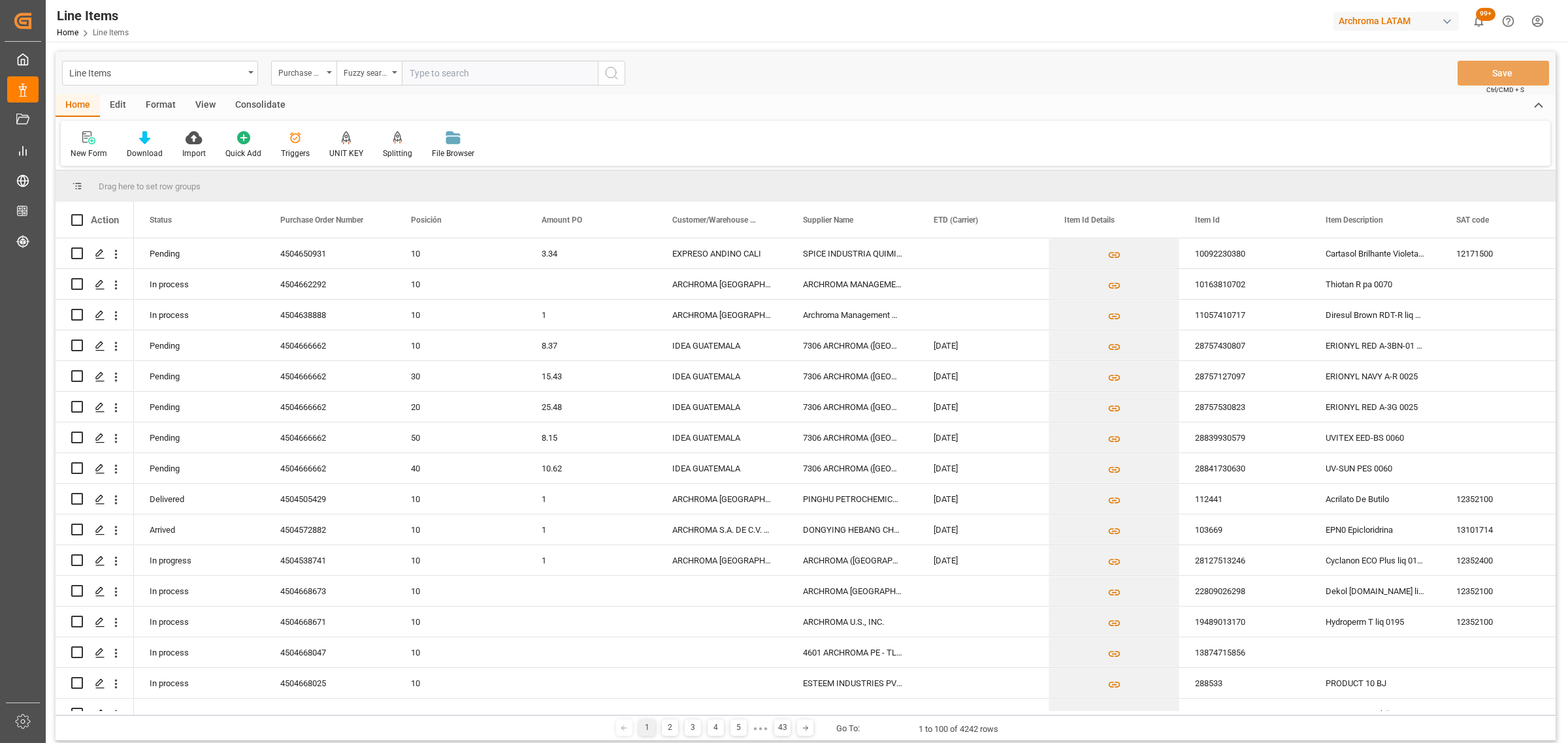
click at [435, 67] on input "text" at bounding box center [499, 73] width 196 height 25
paste input "4504662292"
type input "4504662292"
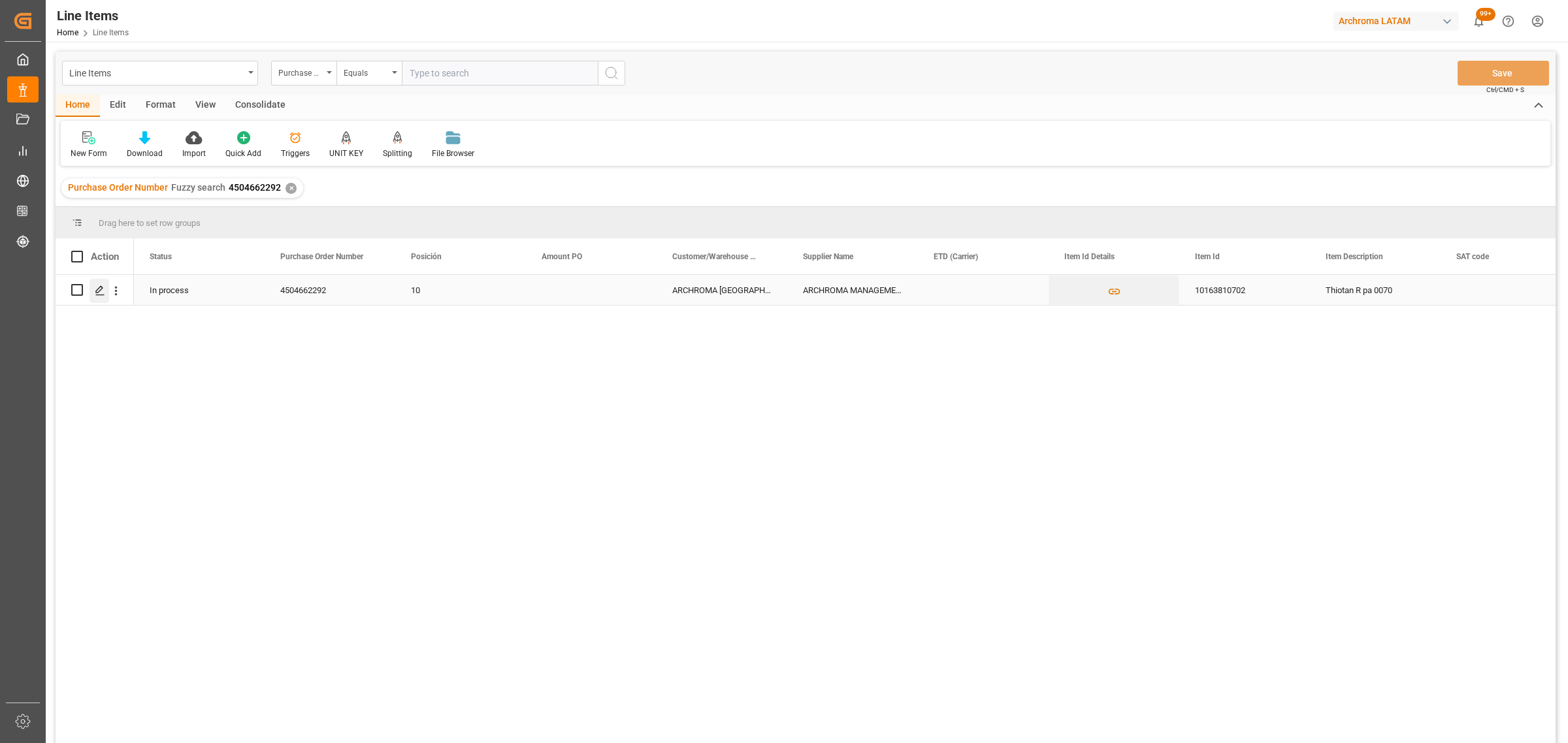
click at [94, 295] on div "Press SPACE to select this row." at bounding box center [99, 290] width 20 height 24
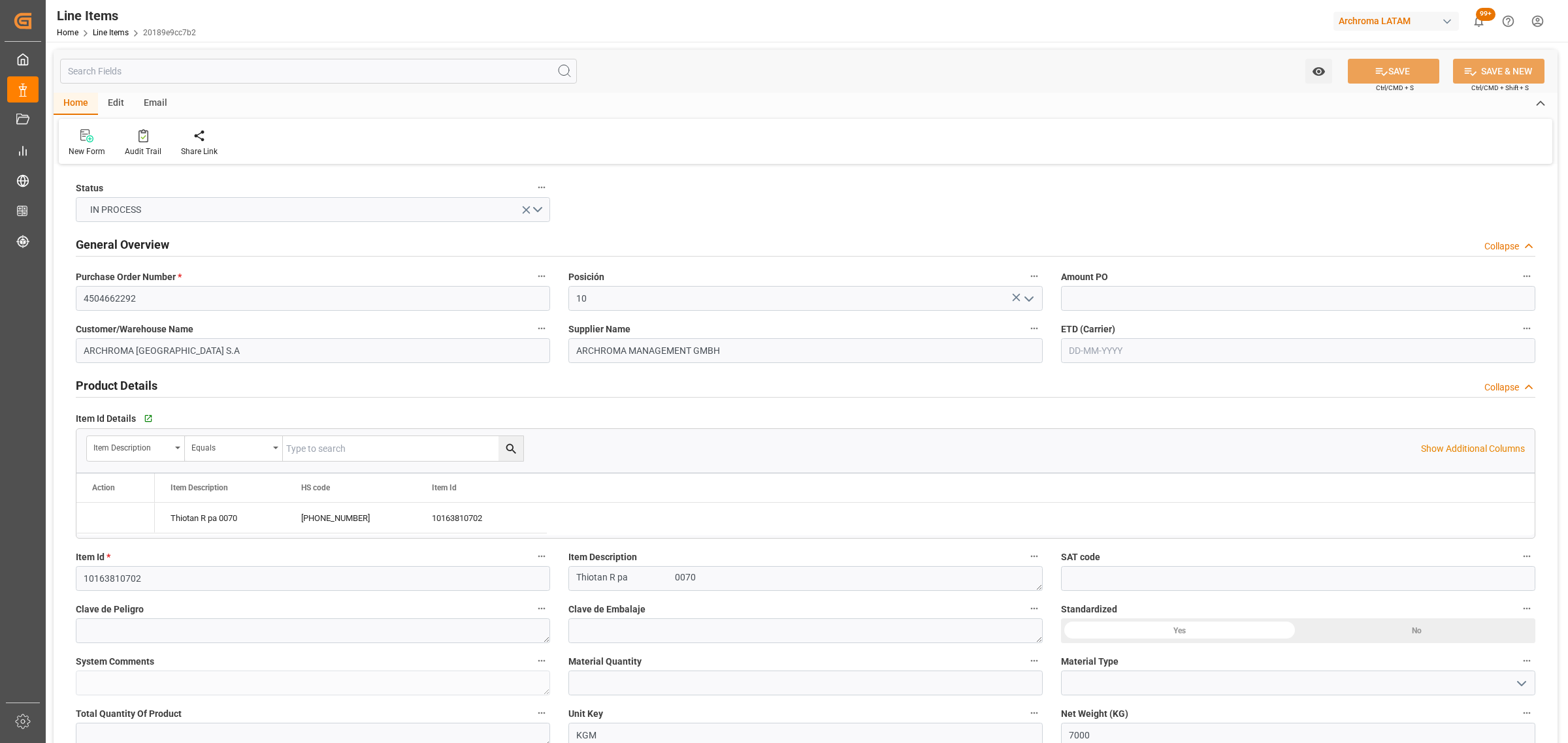
type input "7000"
type input "[PHONE_NUMBER]"
type input "[DATE] 14:48"
type input "[DATE] 20:38"
click at [599, 668] on span "Material Quantity" at bounding box center [605, 661] width 73 height 14
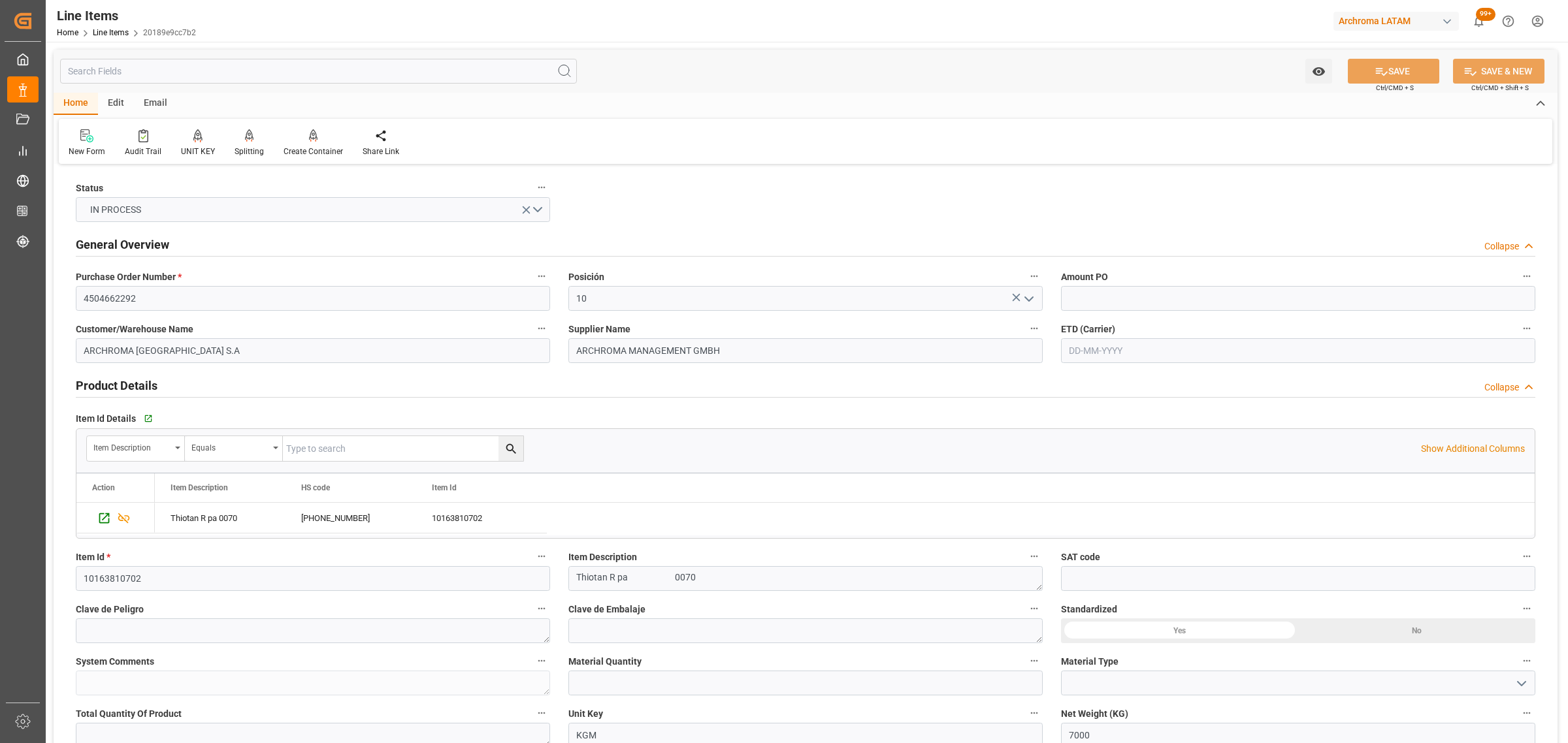
click at [1026, 668] on button "Material Quantity" at bounding box center [1034, 660] width 17 height 17
click at [601, 679] on div at bounding box center [784, 372] width 1568 height 743
click at [579, 679] on input "text" at bounding box center [806, 683] width 474 height 25
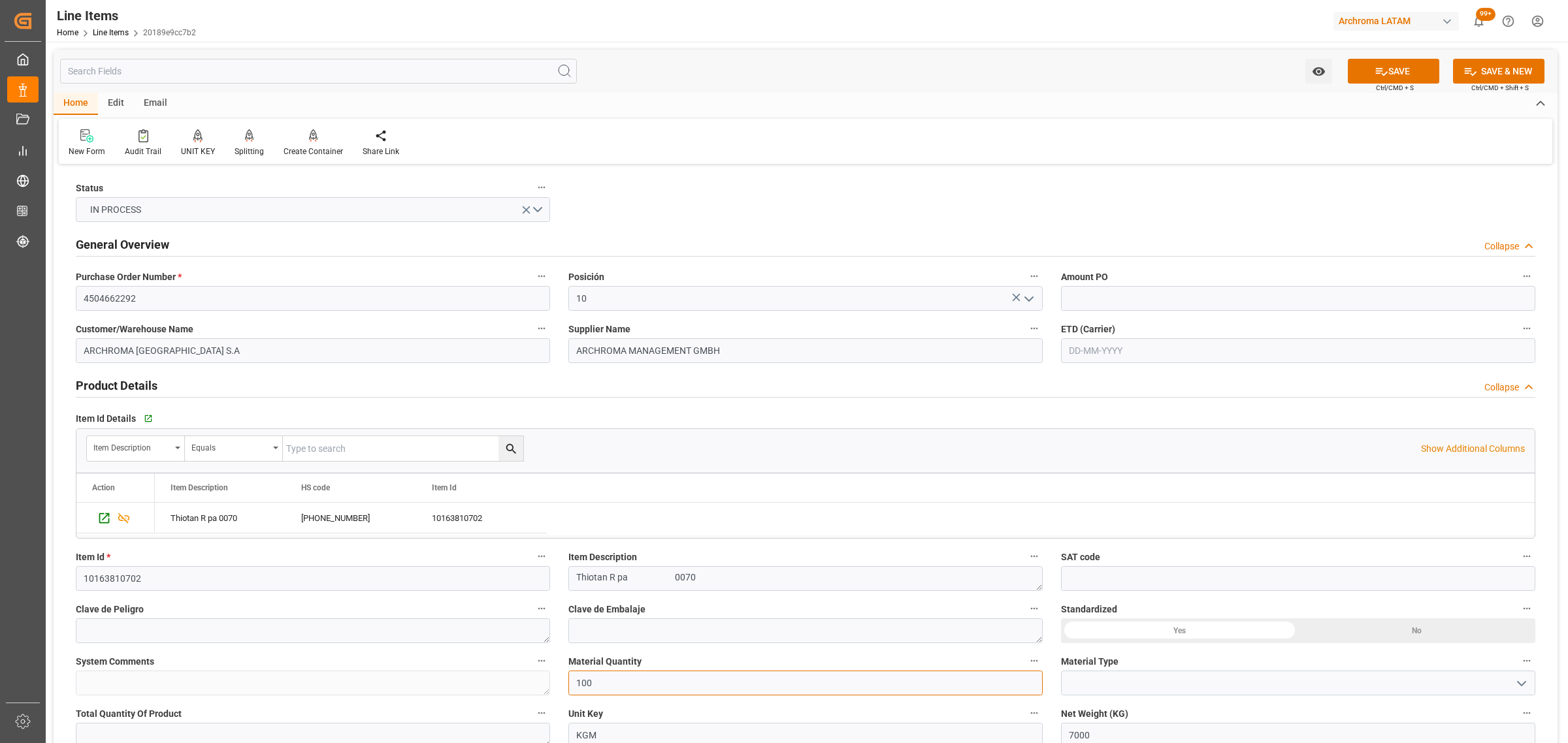
type input "100"
click at [1524, 683] on polyline "open menu" at bounding box center [1521, 683] width 7 height 4
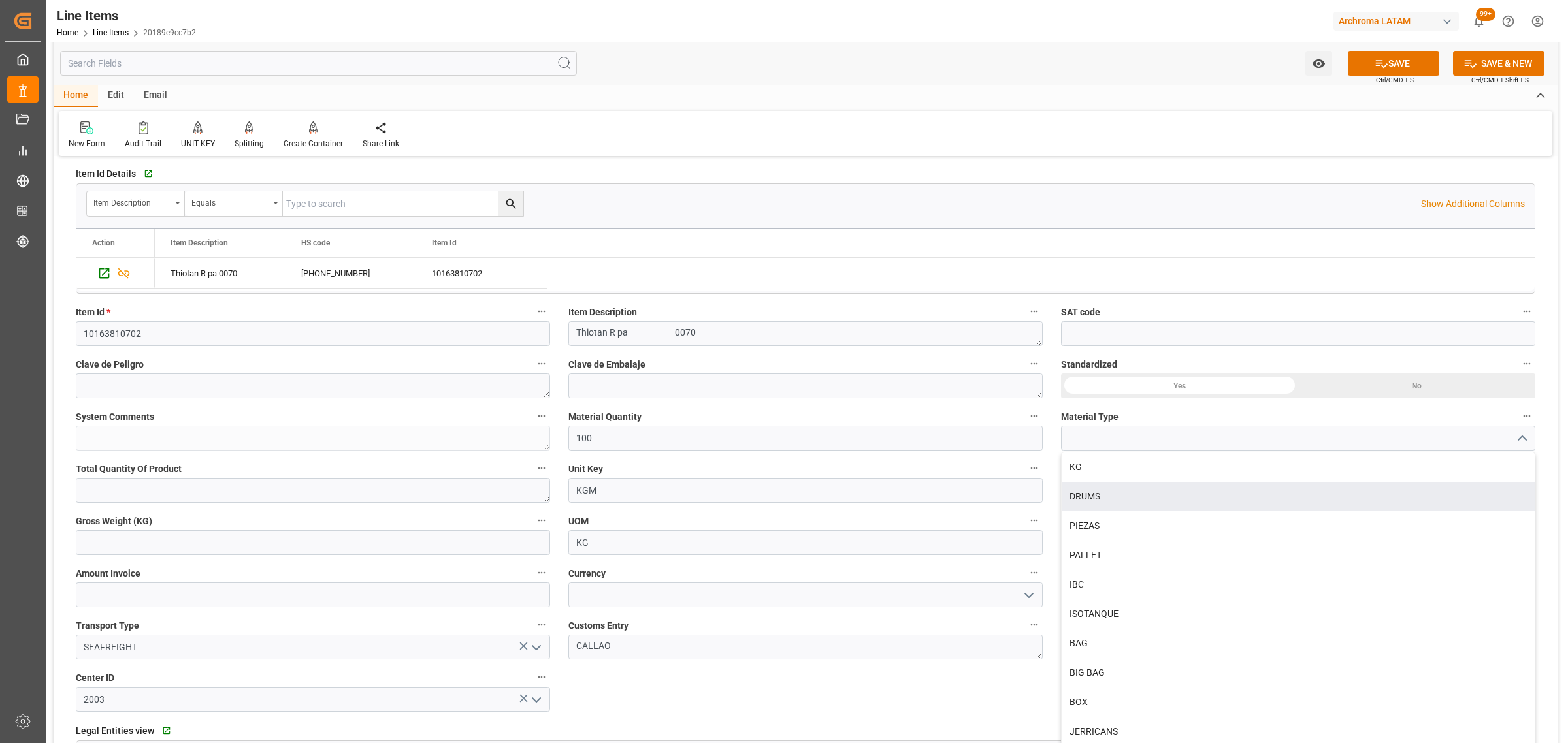
click at [1101, 498] on div "DRUMS" at bounding box center [1297, 496] width 473 height 30
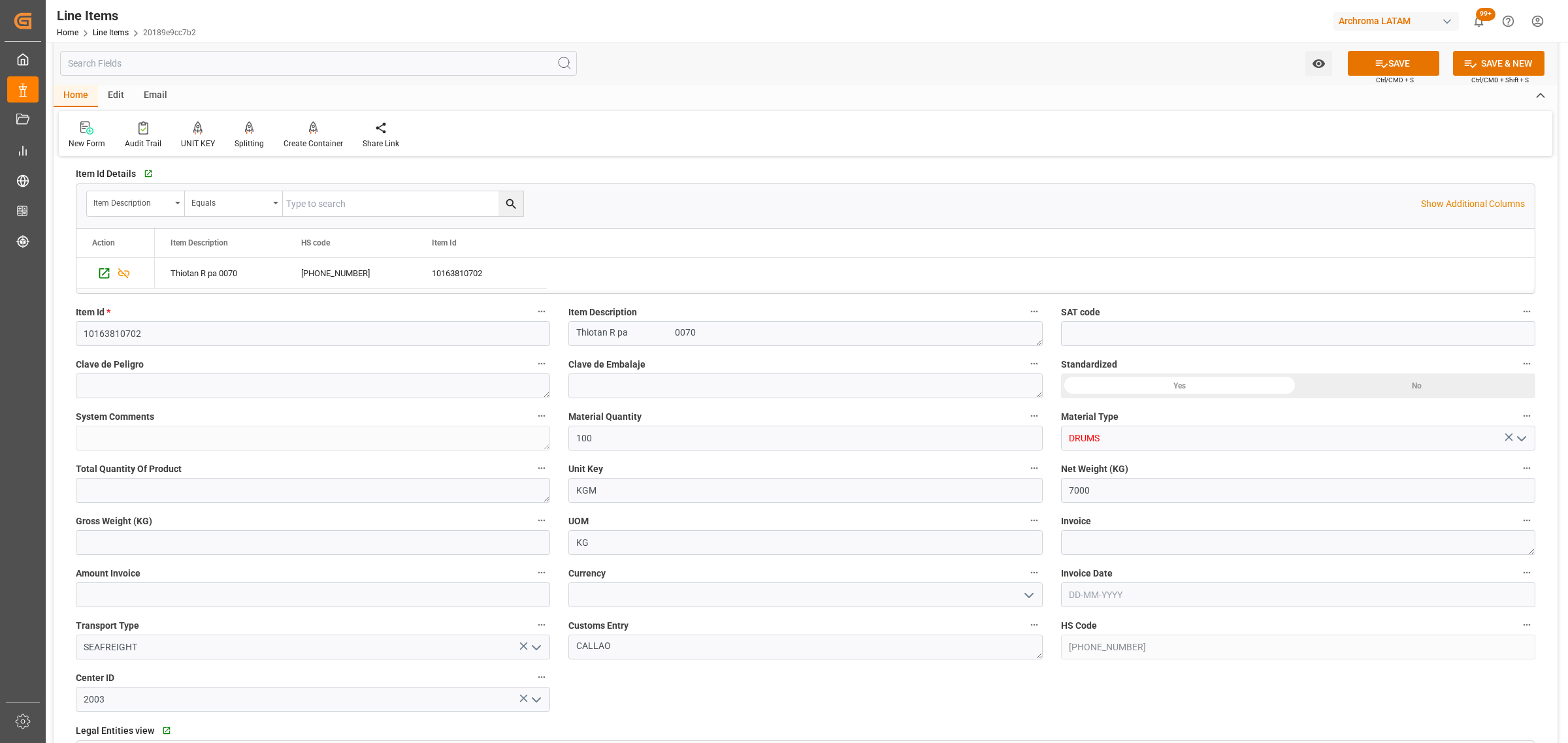
type input "DRUMS"
click at [139, 540] on input "text" at bounding box center [313, 543] width 474 height 25
type input "7294"
click at [1128, 543] on textarea at bounding box center [1297, 543] width 474 height 25
click at [1115, 540] on textarea at bounding box center [1297, 543] width 474 height 25
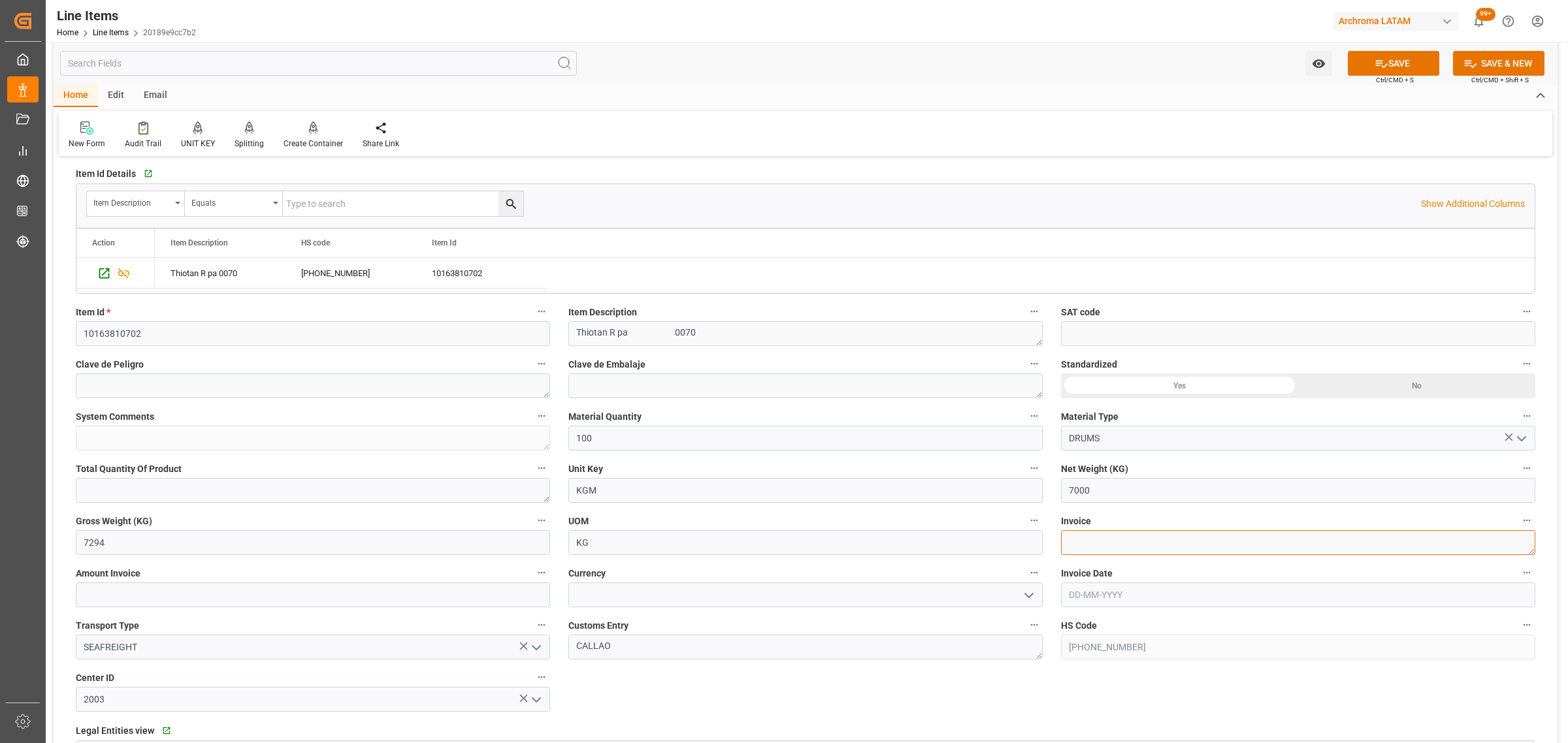
paste textarea "9539102914"
type textarea "9539102914"
click at [1105, 594] on input "text" at bounding box center [1297, 595] width 474 height 25
click at [1078, 510] on div "15" at bounding box center [1079, 505] width 17 height 16
type input "[DATE]"
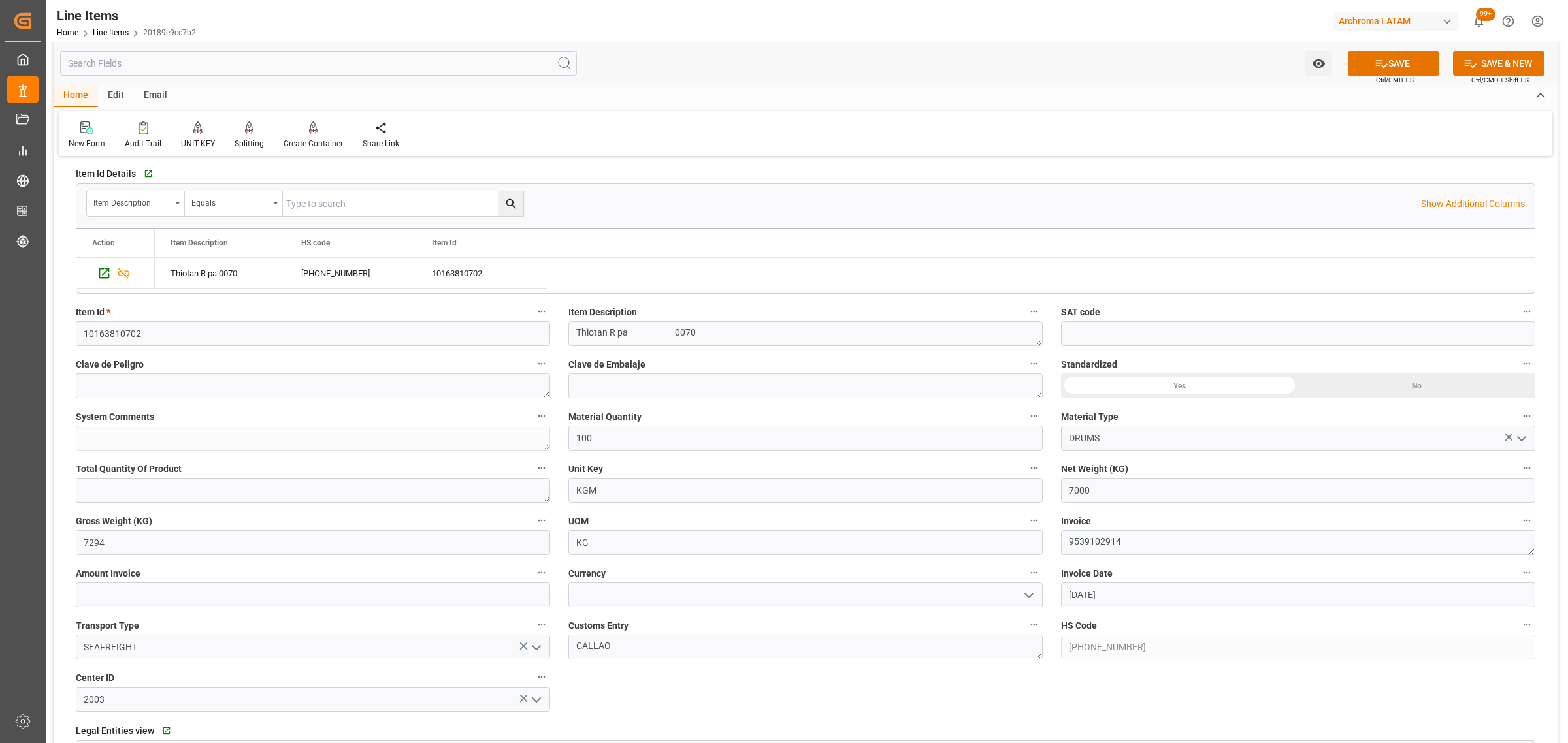
click at [1031, 597] on icon "open menu" at bounding box center [1028, 595] width 16 height 16
drag, startPoint x: 686, startPoint y: 619, endPoint x: 660, endPoint y: 615, distance: 26.3
click at [686, 618] on div "USD" at bounding box center [805, 624] width 473 height 30
type input "USD"
drag, startPoint x: 320, startPoint y: 595, endPoint x: 74, endPoint y: 544, distance: 251.2
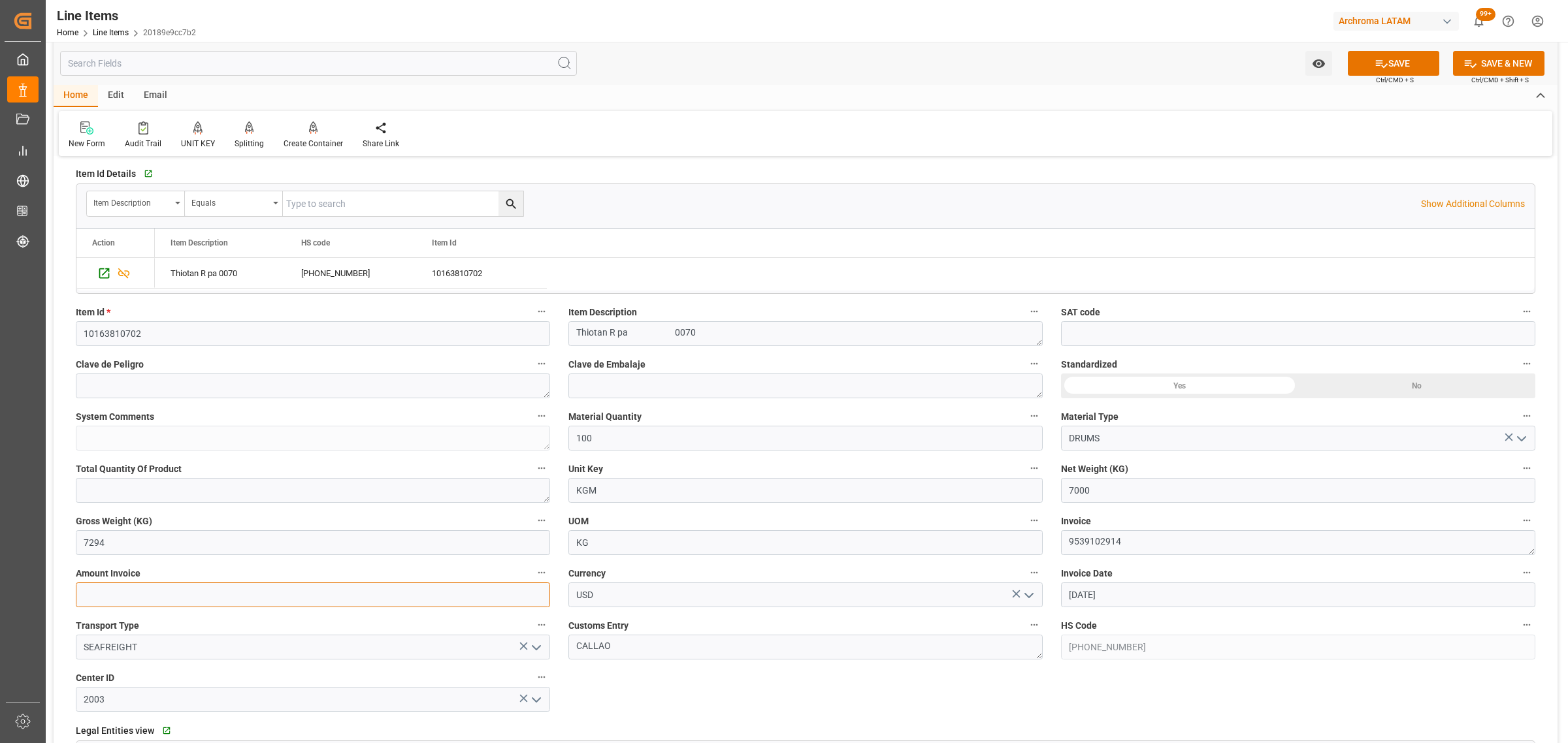
click at [320, 595] on input "text" at bounding box center [313, 595] width 474 height 25
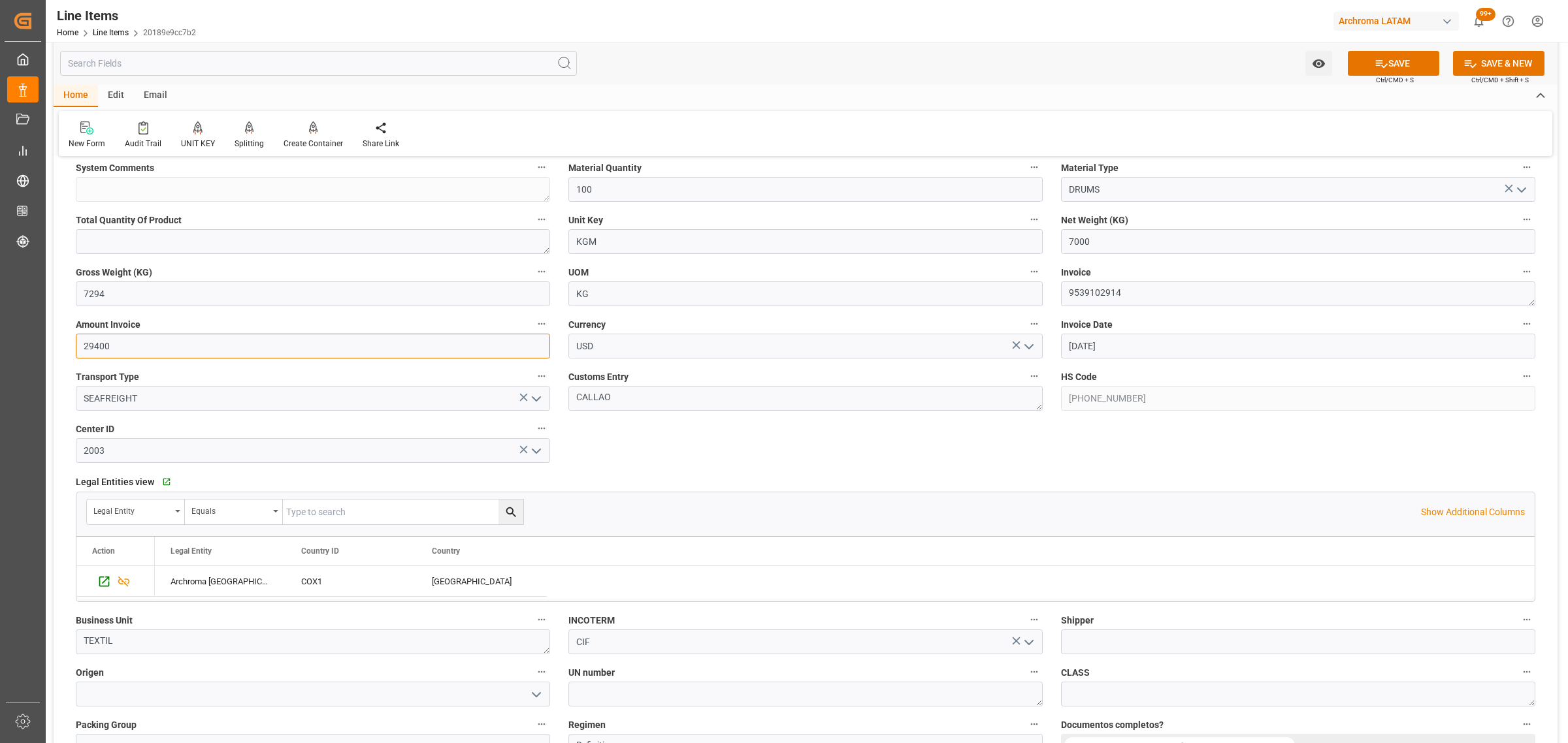
scroll to position [735, 0]
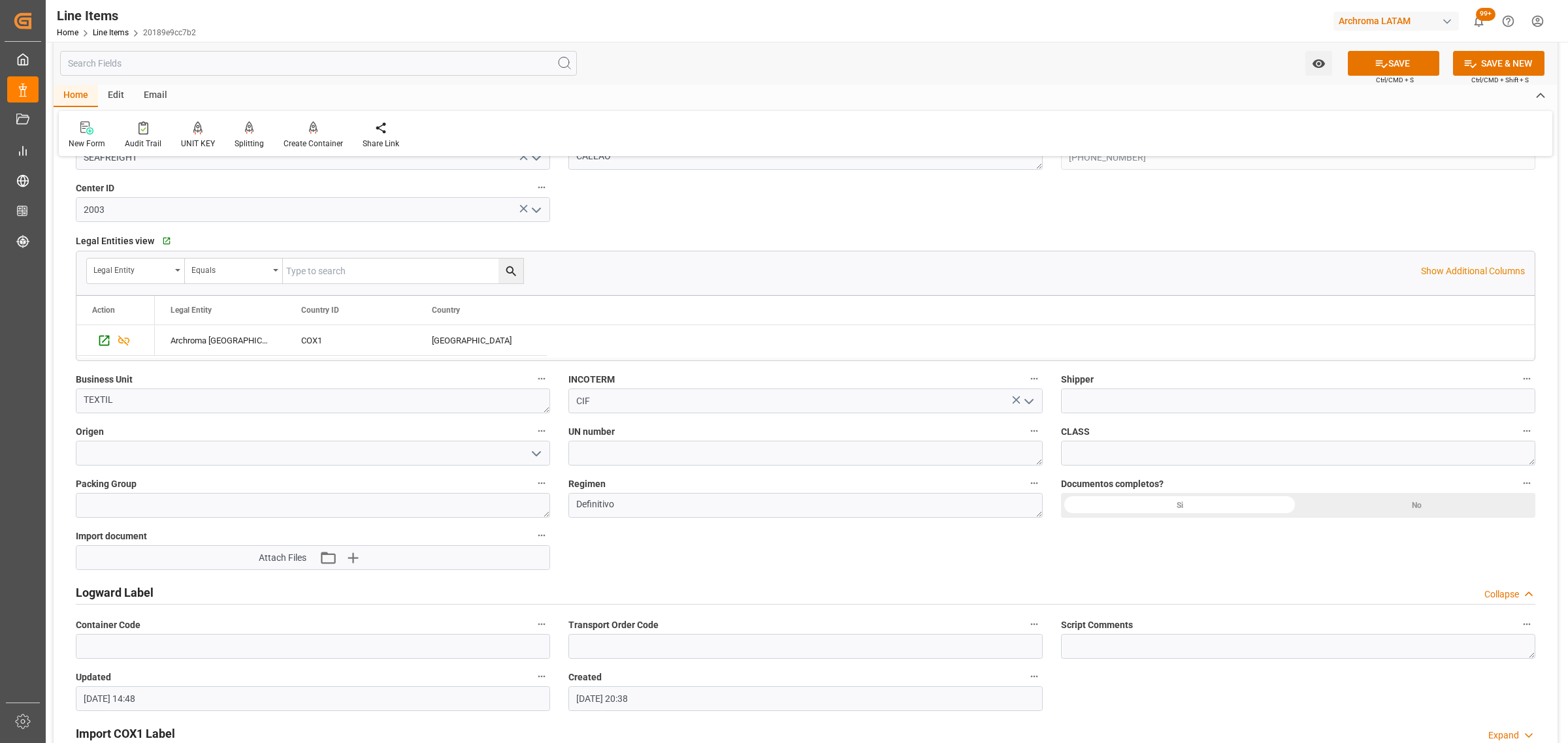
type input "29400"
click at [532, 454] on icon "open menu" at bounding box center [536, 453] width 16 height 16
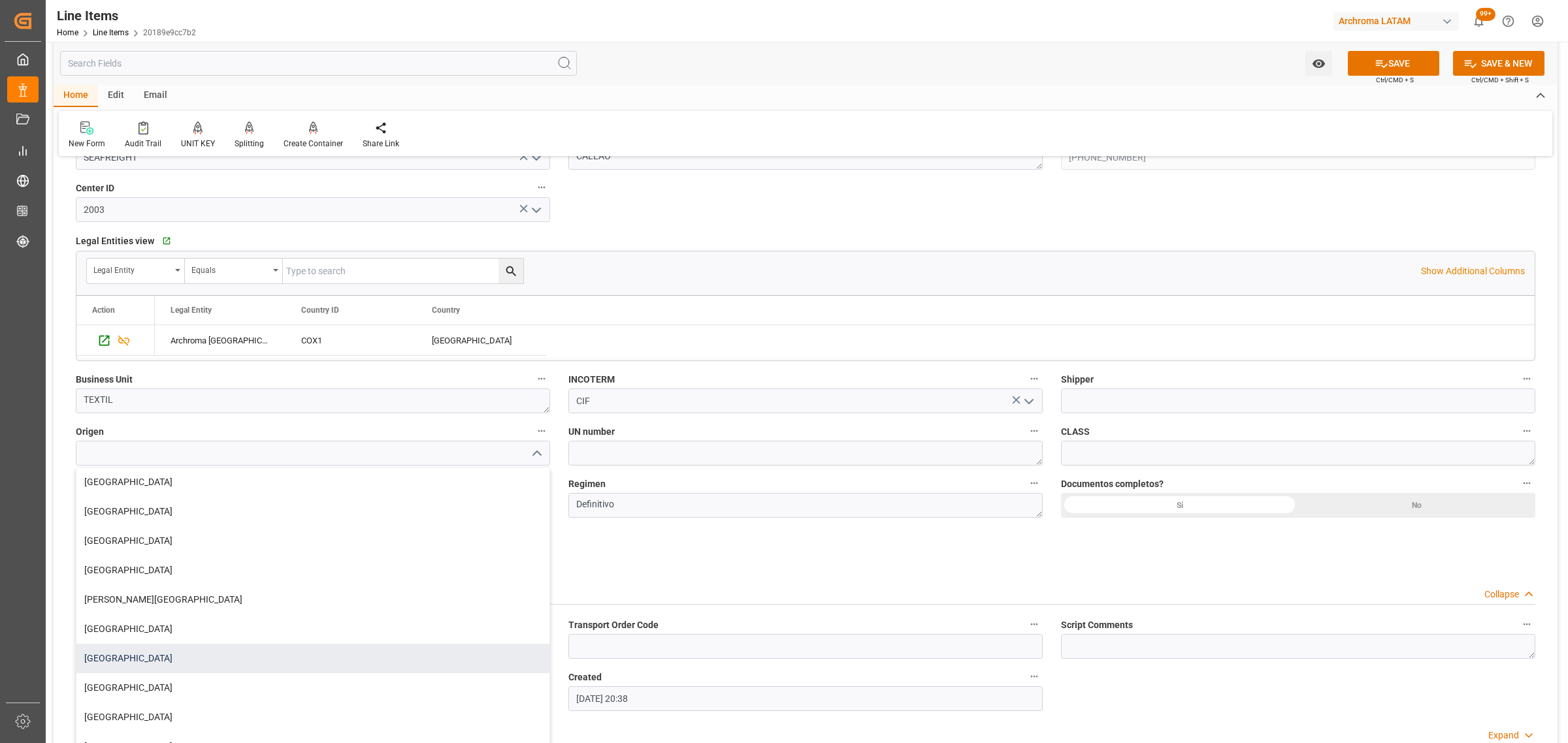
click at [132, 664] on div "[GEOGRAPHIC_DATA]" at bounding box center [312, 659] width 473 height 30
type input "[GEOGRAPHIC_DATA]"
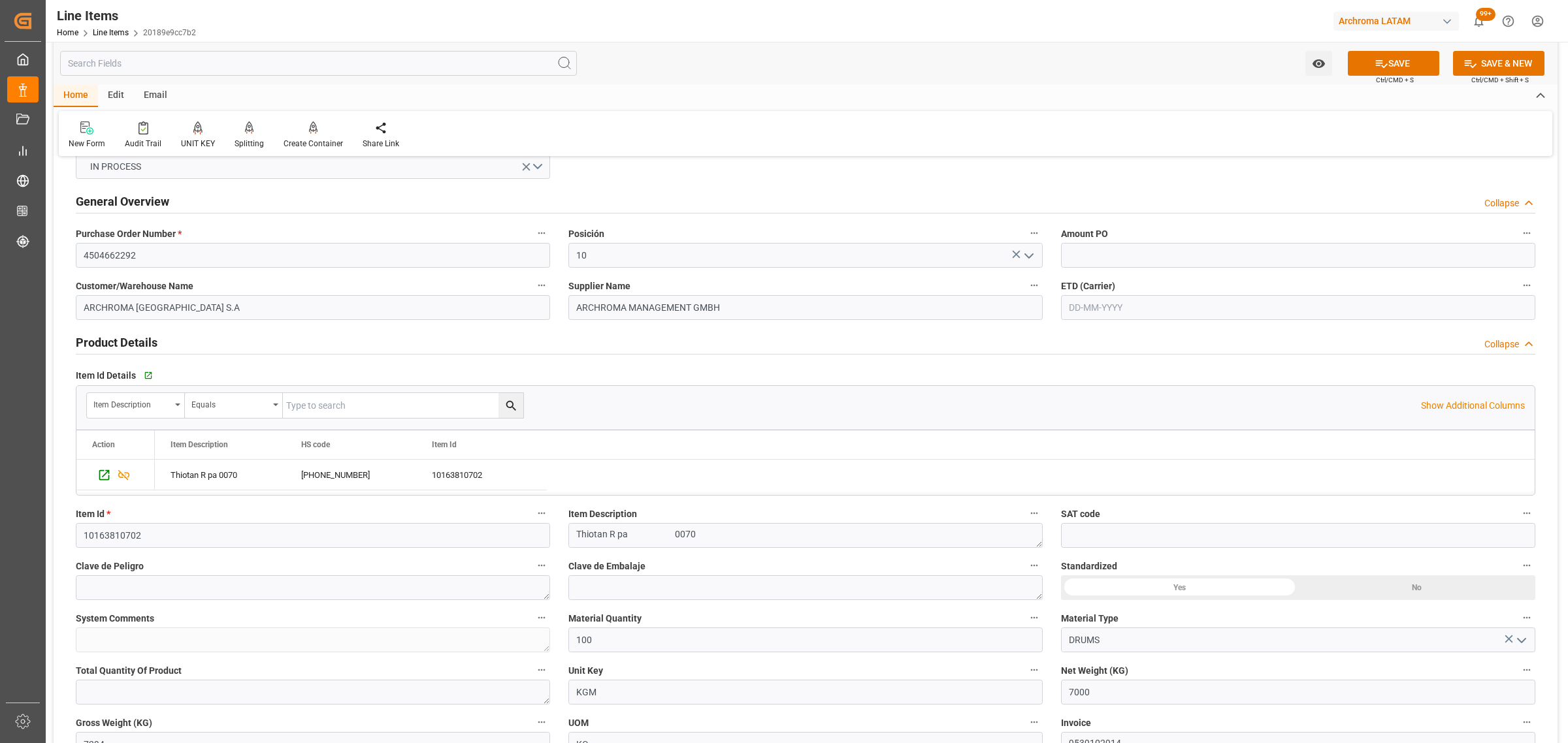
scroll to position [41, 0]
click at [1388, 62] on button "SAVE" at bounding box center [1393, 64] width 91 height 25
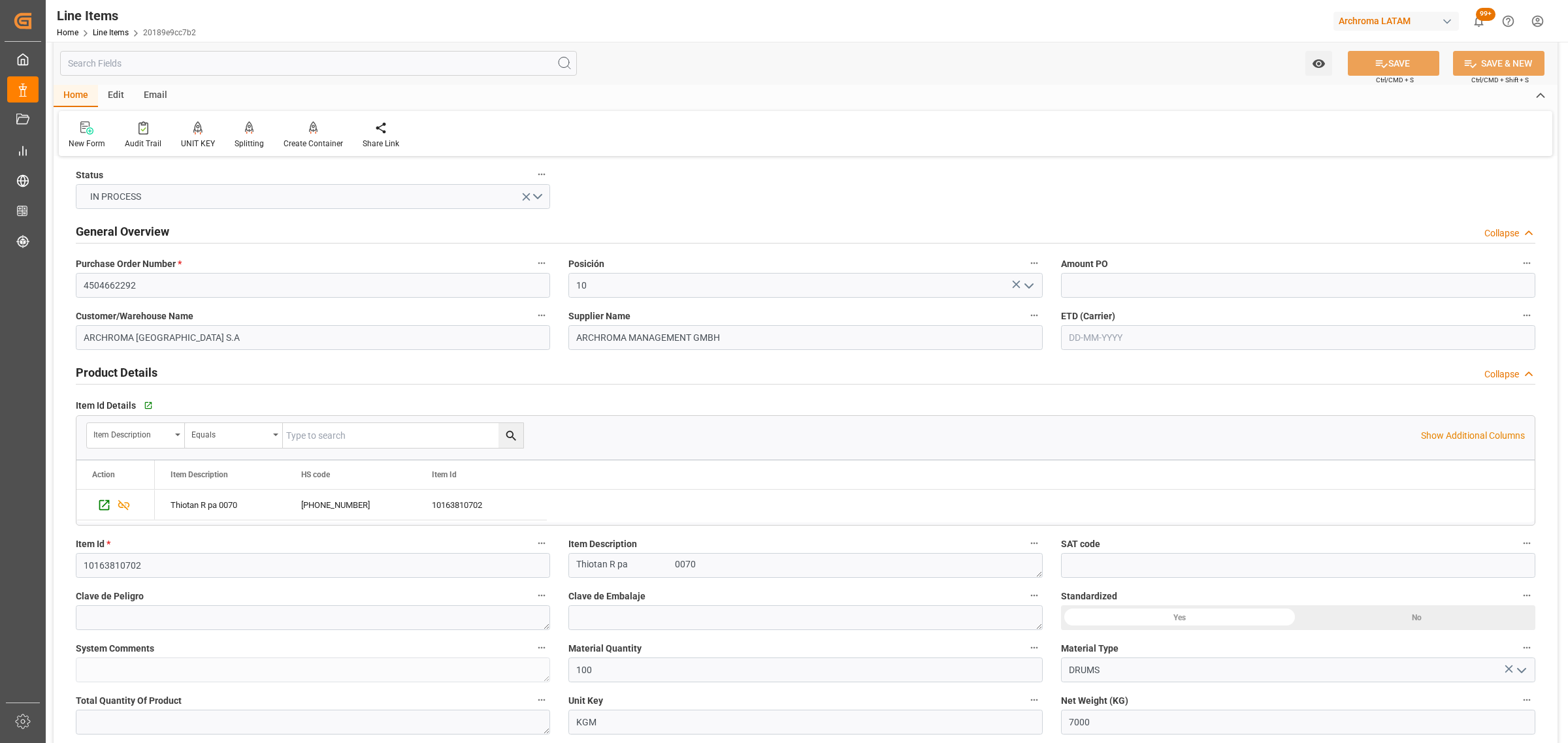
scroll to position [0, 0]
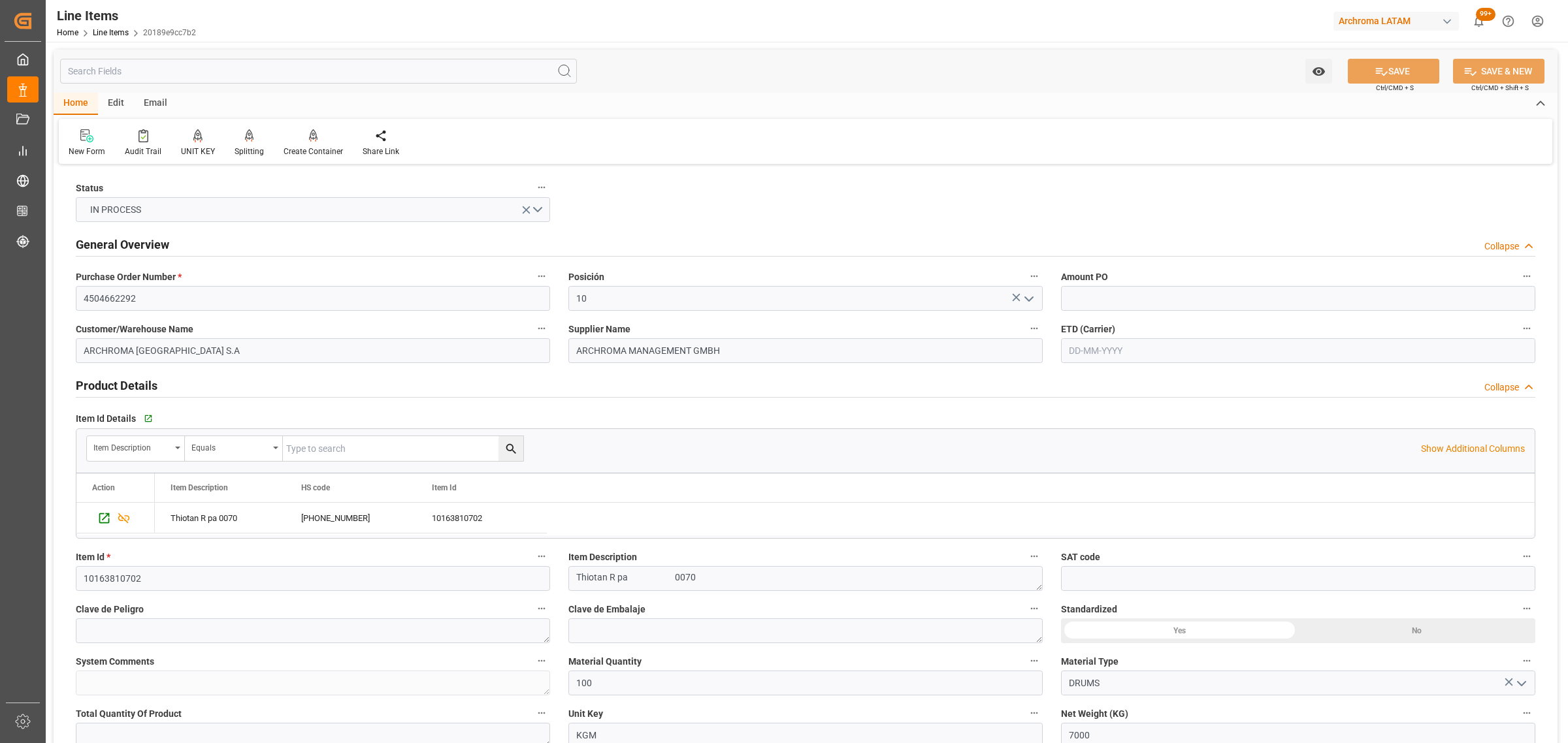
type textarea "100 DRUMS"
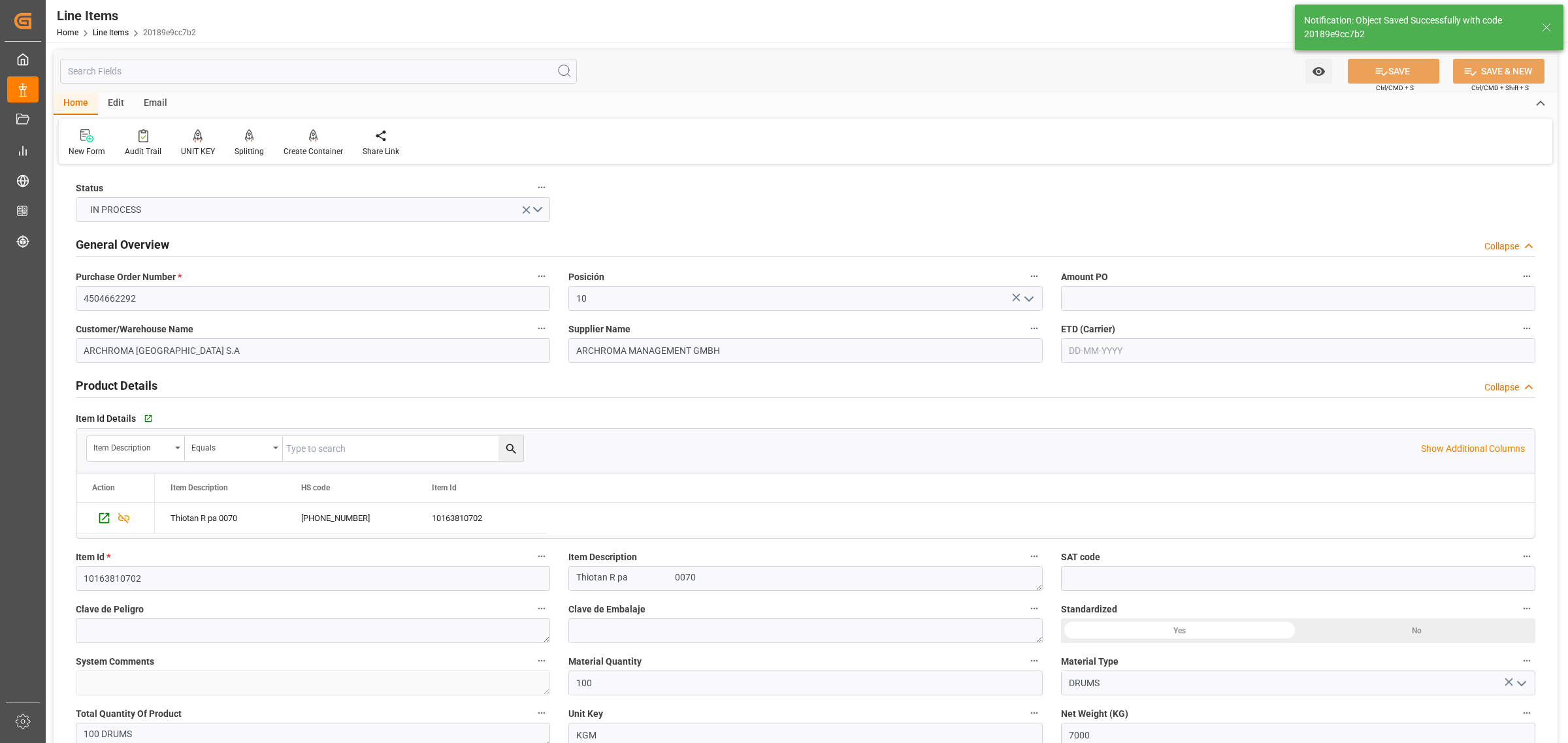
type input "[DATE] 14:56"
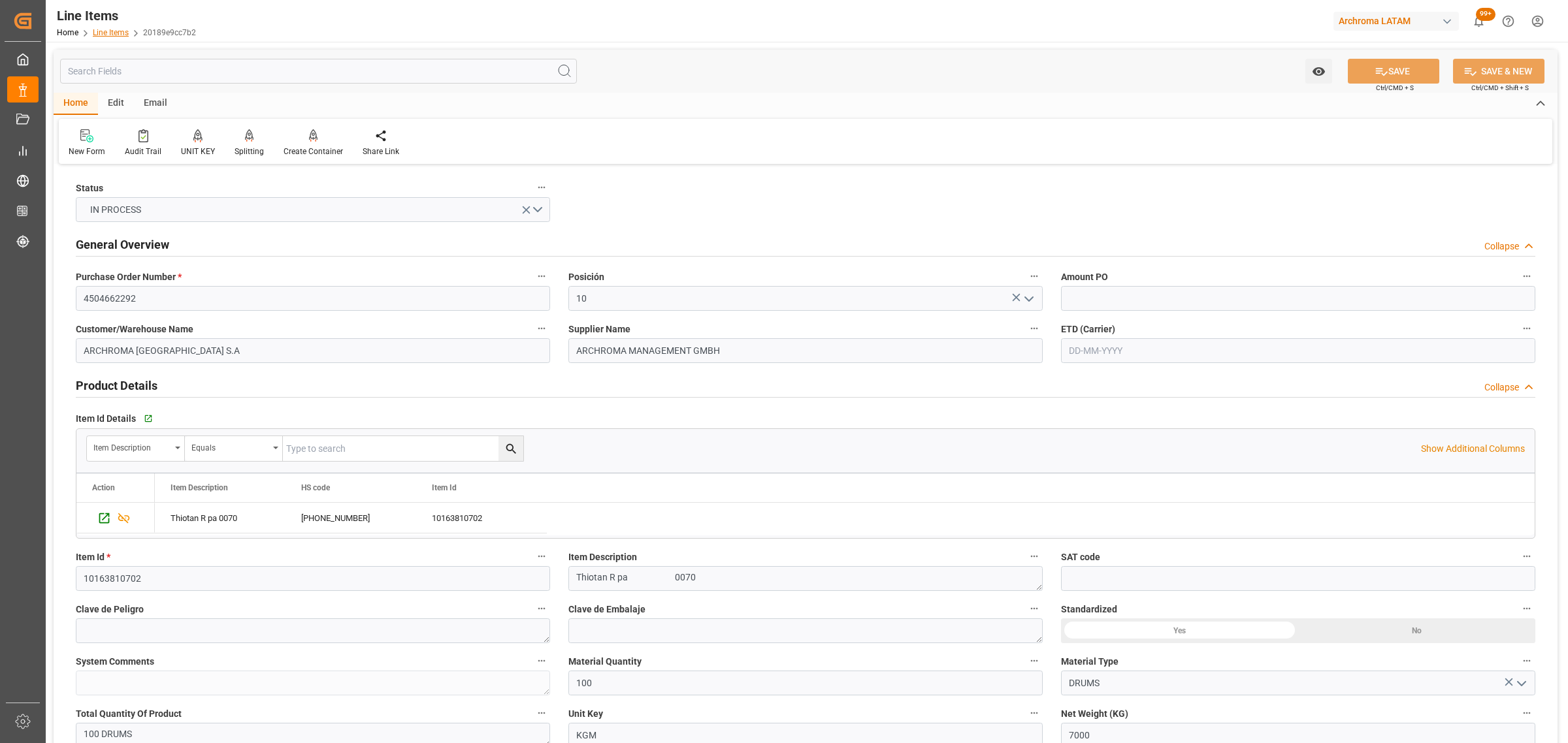
click at [116, 31] on link "Line Items" at bounding box center [110, 32] width 36 height 9
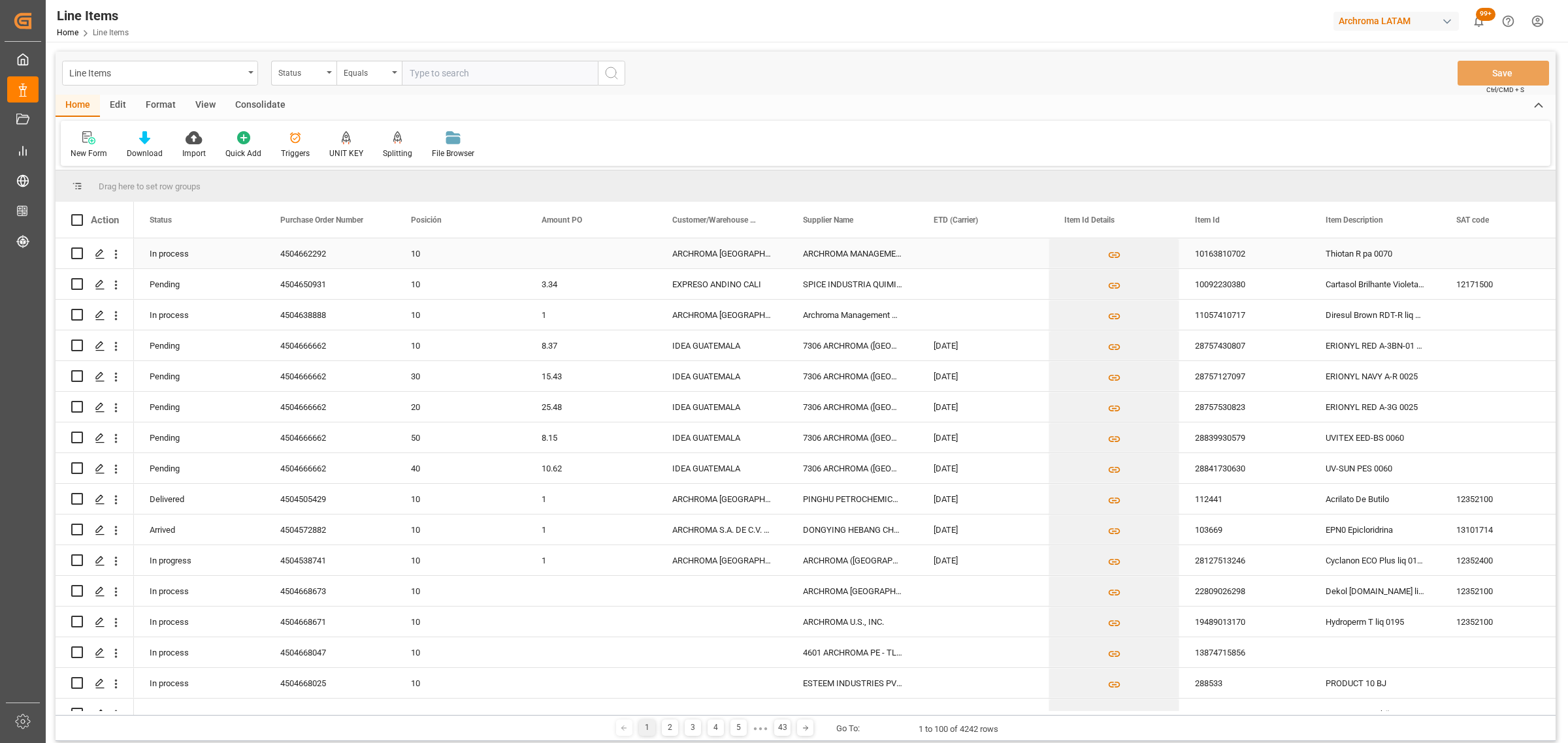
click at [79, 250] on input "Press Space to toggle row selection (unchecked)" at bounding box center [77, 253] width 12 height 12
checkbox input "true"
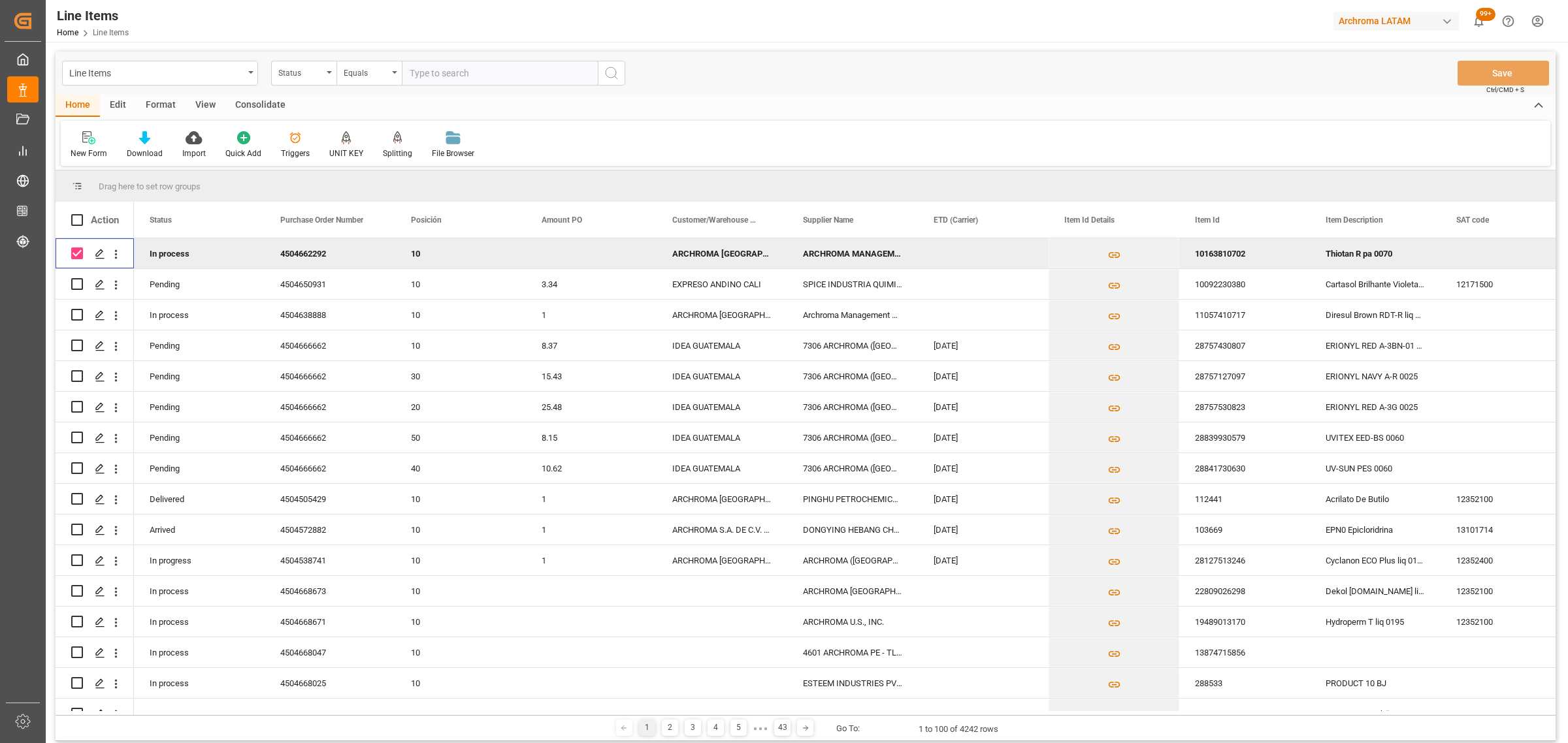
click at [253, 92] on div "Line Items Status Equals Save Ctrl/CMD + S" at bounding box center [806, 73] width 1500 height 43
click at [242, 107] on div "Consolidate" at bounding box center [260, 105] width 70 height 22
click at [110, 147] on div "Consolidation List" at bounding box center [102, 153] width 64 height 12
click at [152, 188] on div "Create TO Consolidation" at bounding box center [132, 185] width 103 height 14
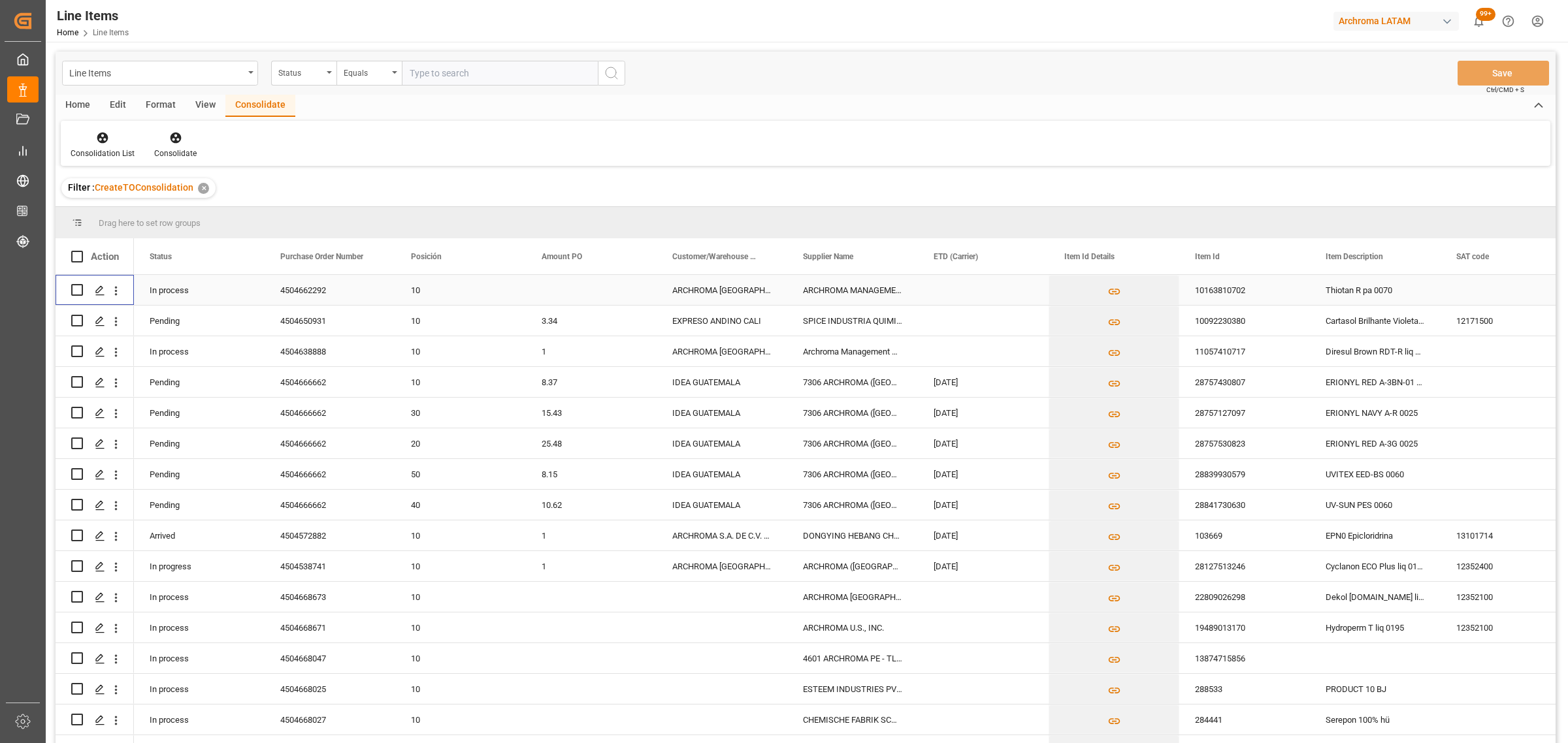
click at [73, 290] on input "Press Space to toggle row selection (unchecked)" at bounding box center [77, 290] width 12 height 12
checkbox input "true"
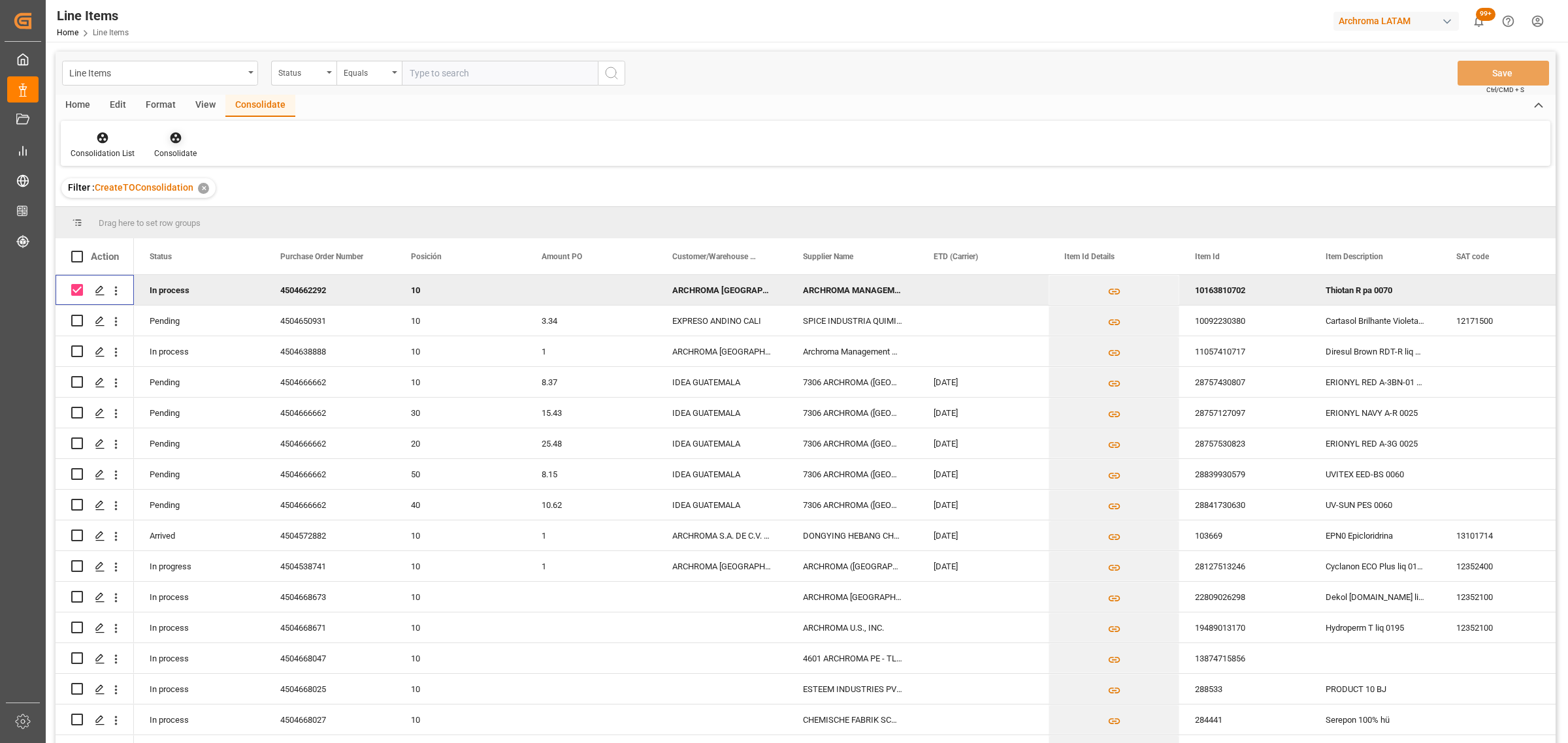
click at [156, 141] on div at bounding box center [175, 137] width 42 height 14
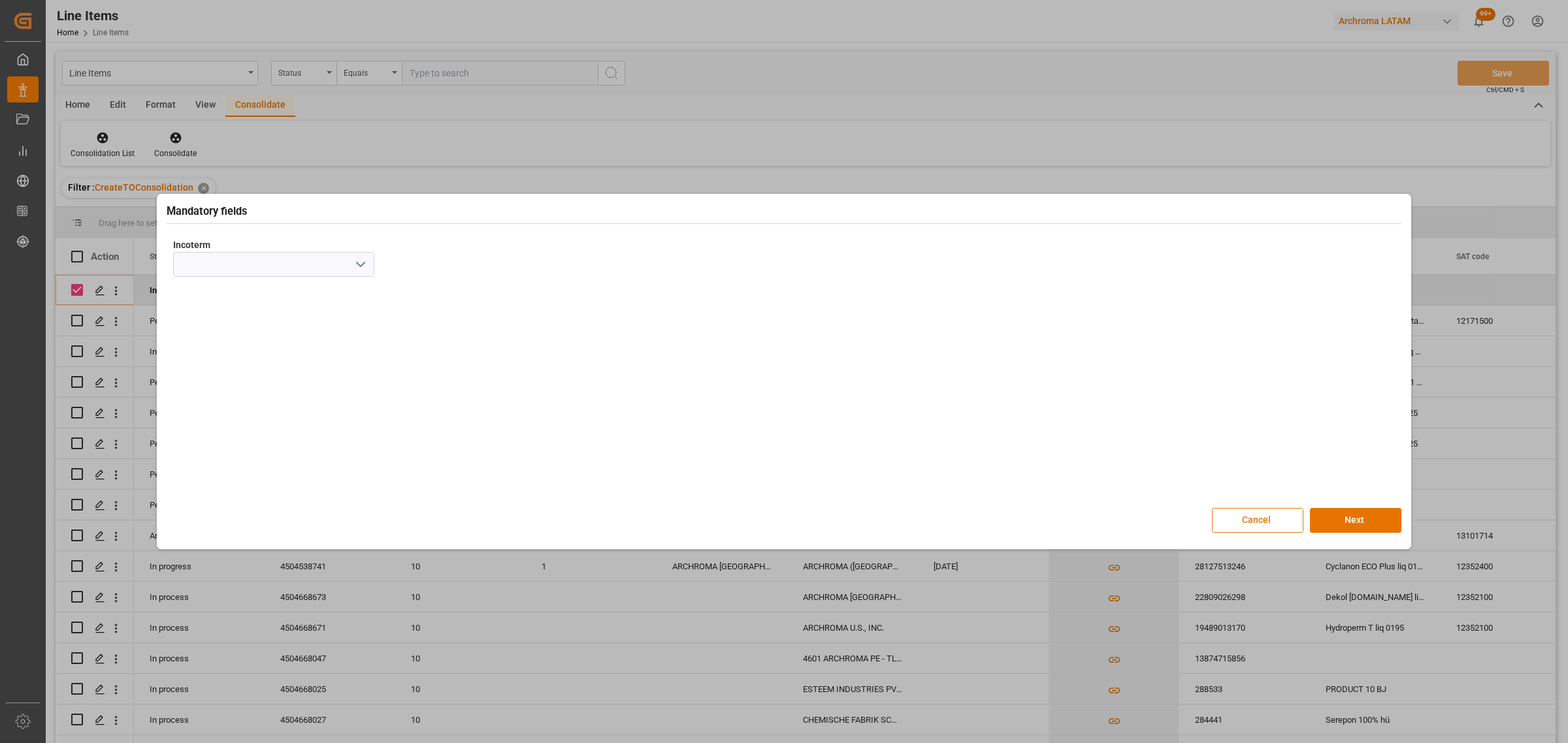
click at [363, 266] on icon "open menu" at bounding box center [360, 264] width 16 height 16
click at [225, 410] on div "CFR" at bounding box center [273, 411] width 200 height 30
click at [364, 271] on icon "open menu" at bounding box center [360, 264] width 16 height 16
click at [226, 445] on div "CIF" at bounding box center [273, 440] width 200 height 30
type input "CIF"
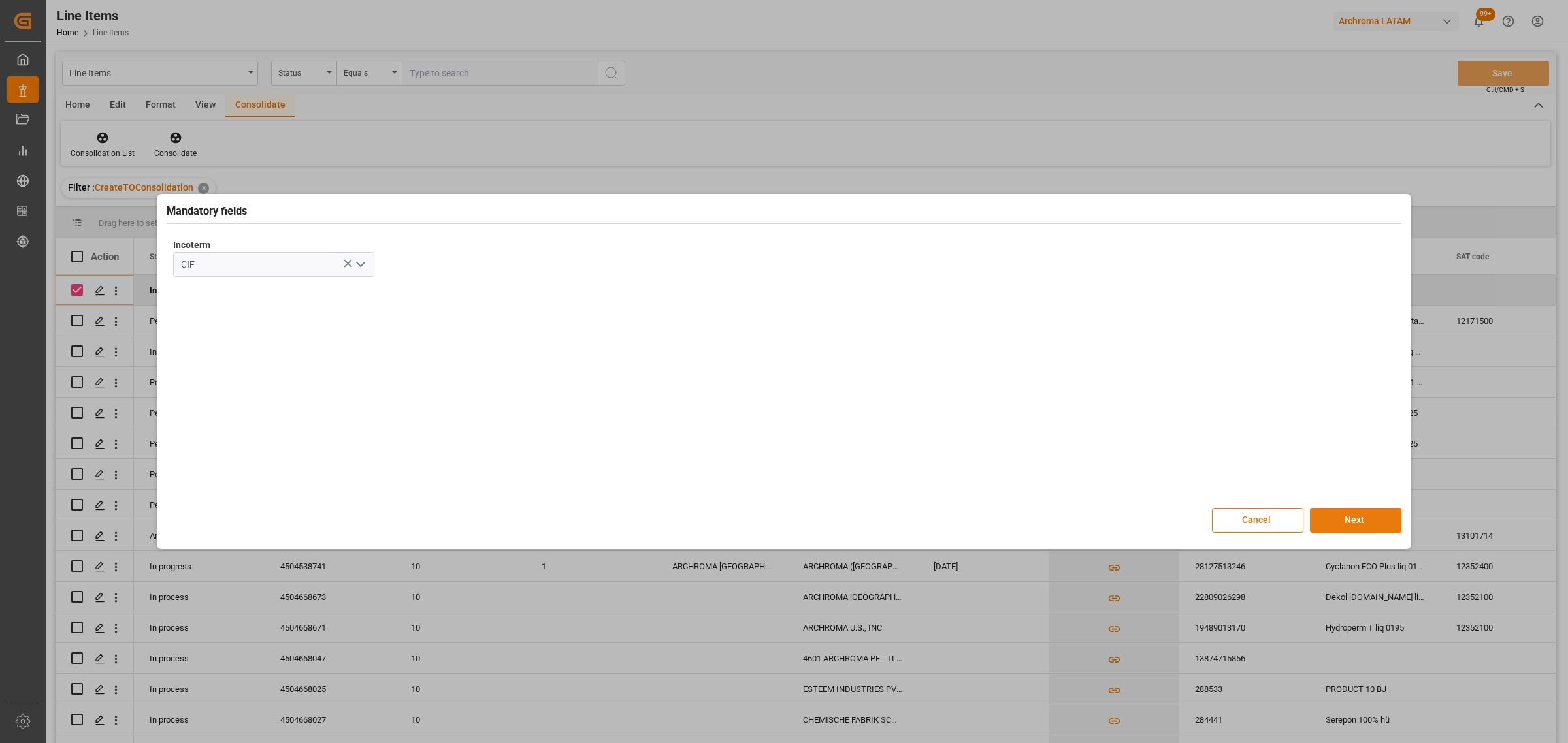
click at [1343, 519] on button "Next" at bounding box center [1355, 520] width 91 height 25
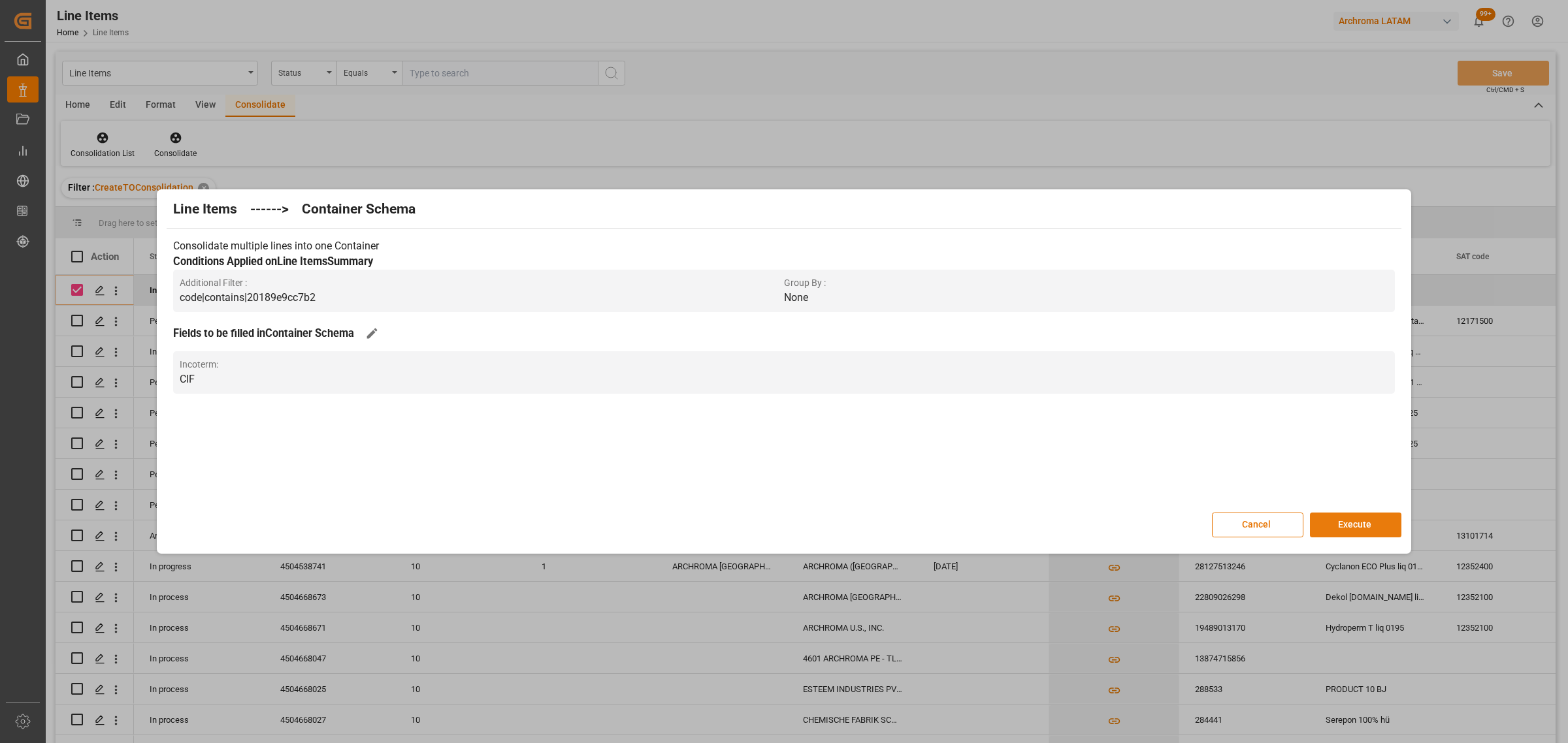
click at [1346, 524] on button "Execute" at bounding box center [1355, 525] width 91 height 25
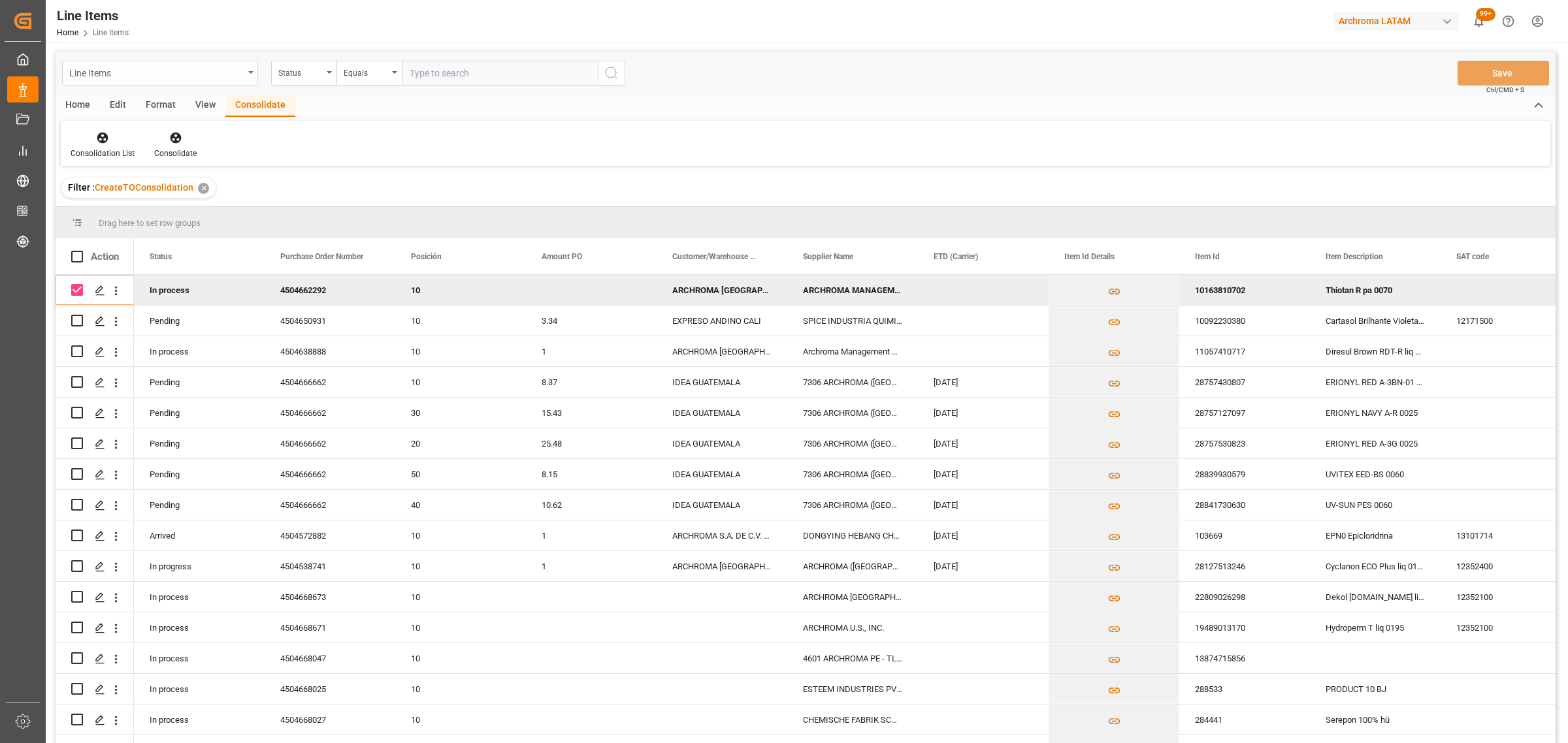
click at [135, 79] on div "Line Items" at bounding box center [156, 72] width 175 height 17
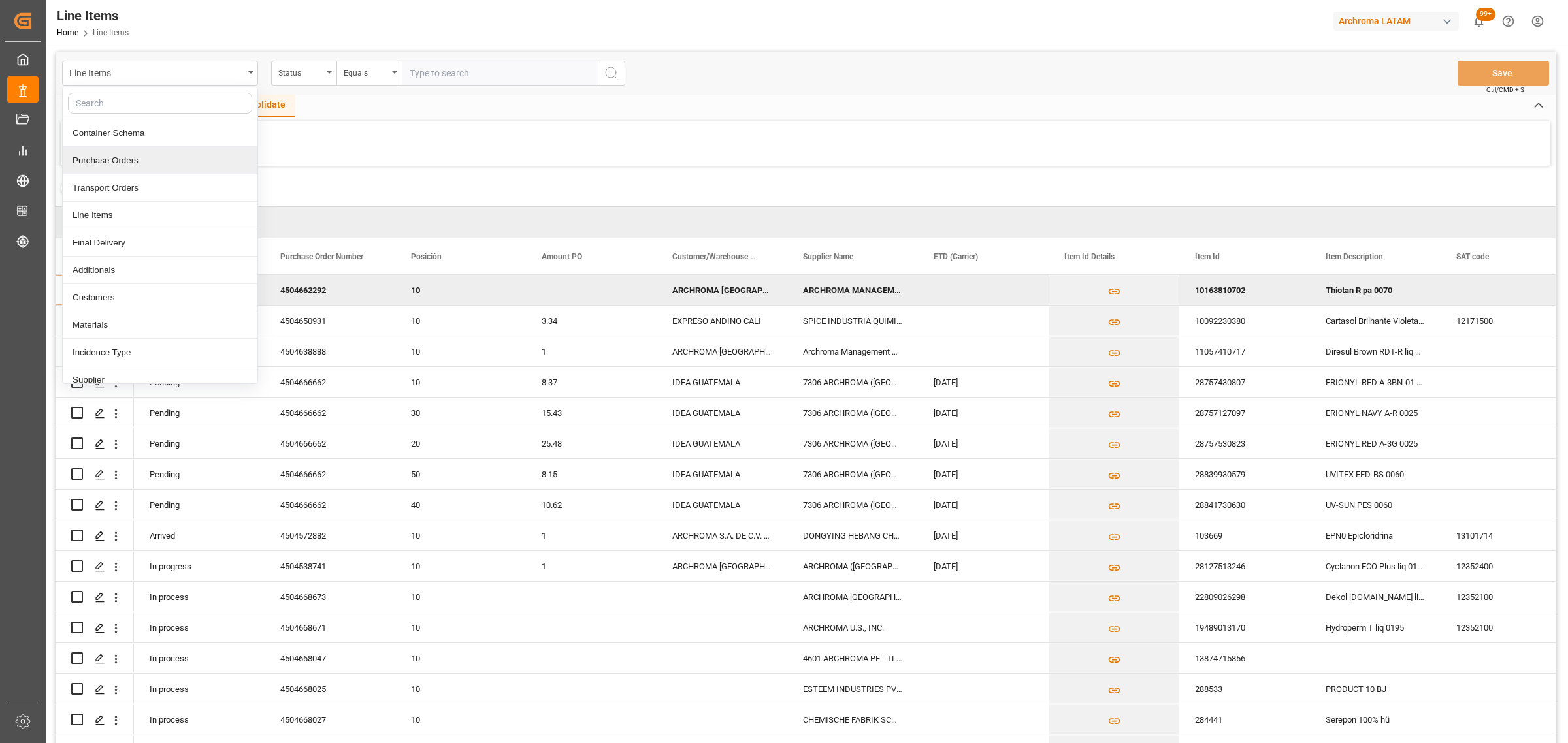
click at [128, 164] on div "Purchase Orders" at bounding box center [160, 161] width 195 height 27
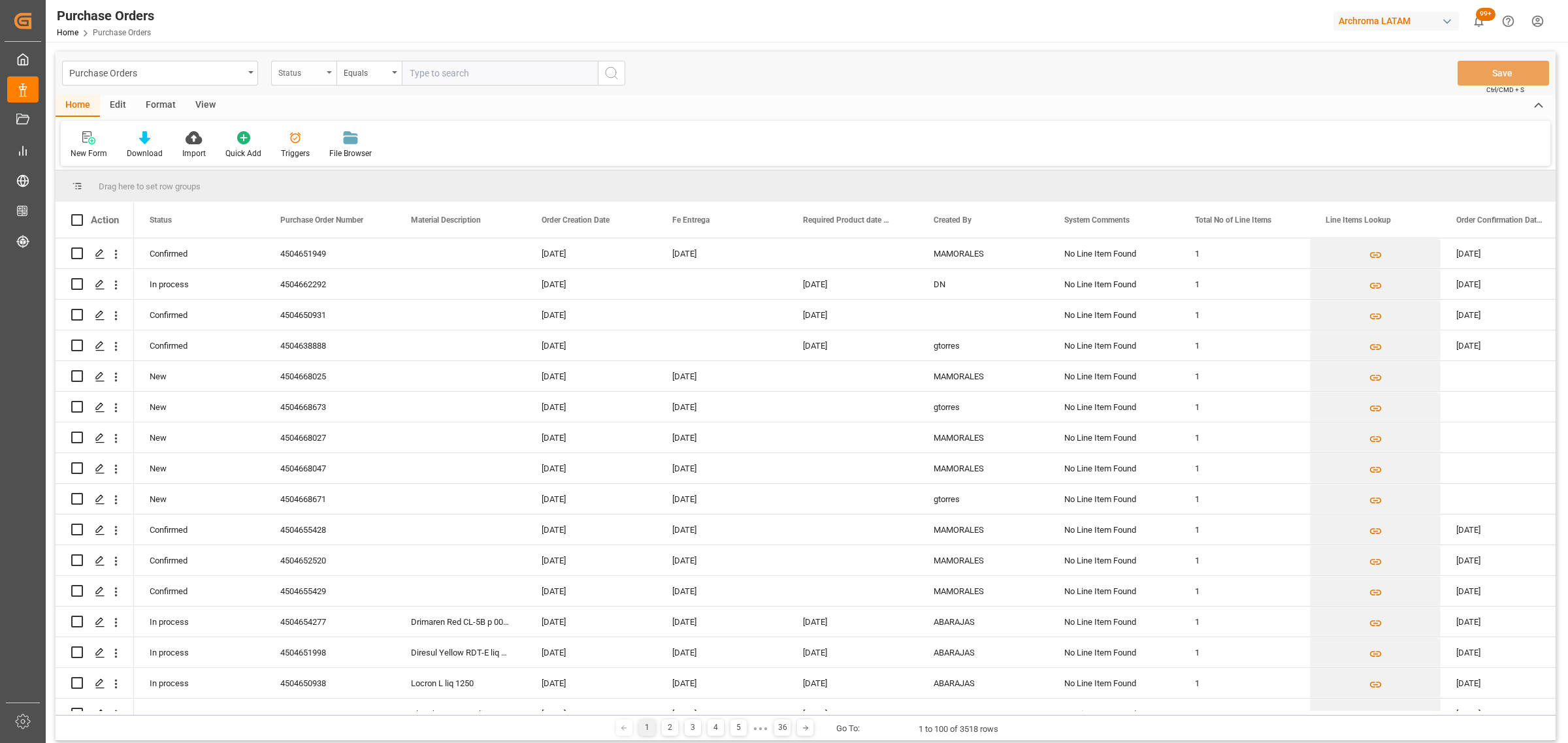
click at [305, 75] on div "Status" at bounding box center [301, 71] width 45 height 15
click at [317, 163] on div "Purchase Order Number" at bounding box center [368, 161] width 195 height 27
click at [381, 67] on div "Equals" at bounding box center [366, 71] width 45 height 15
click at [390, 155] on div "Fuzzy search" at bounding box center [434, 161] width 195 height 27
click at [464, 76] on input "text" at bounding box center [499, 73] width 196 height 25
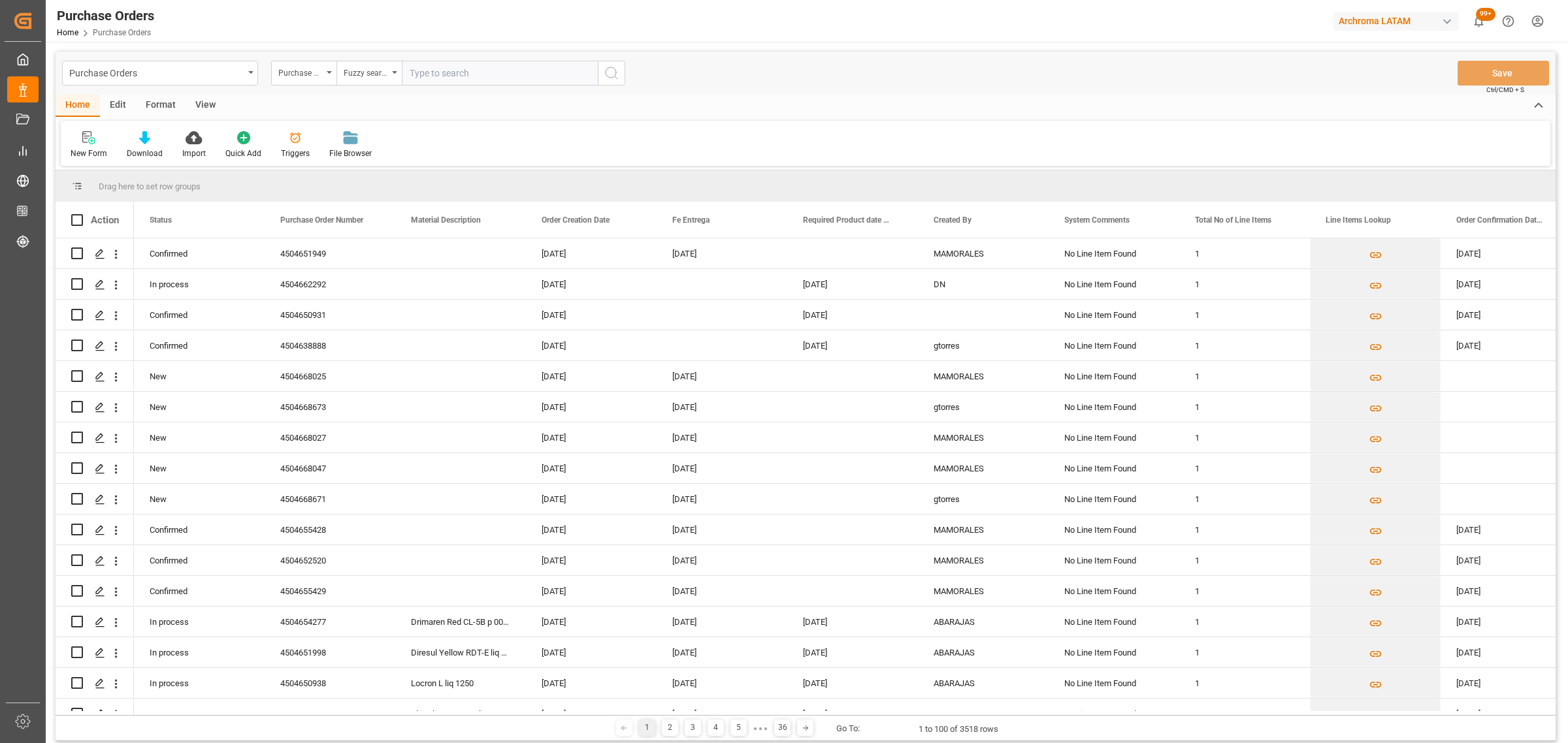
paste input "4504660714"
type input "4504660714"
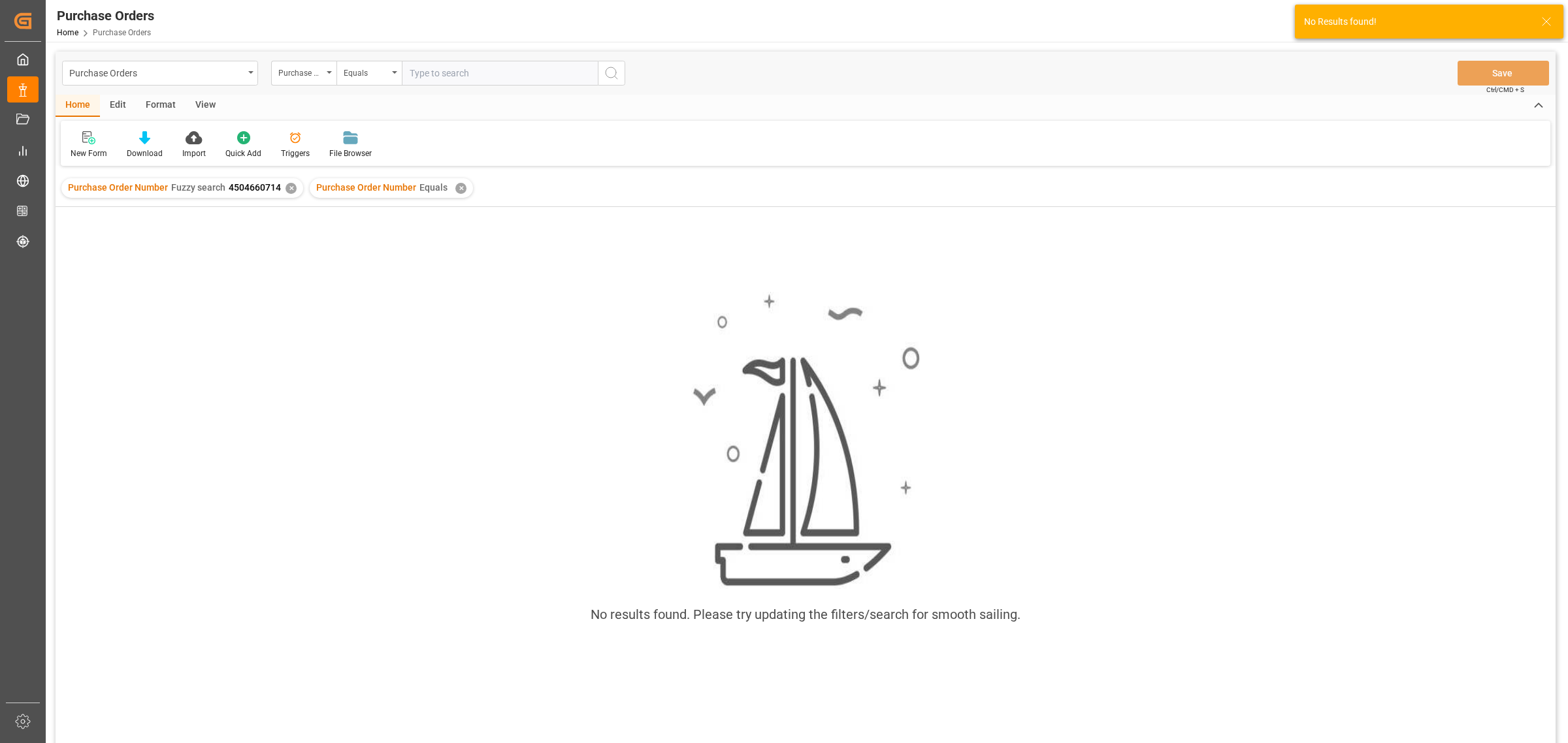
click at [464, 191] on div "Purchase Order Number Equals ✕" at bounding box center [391, 188] width 163 height 20
click at [461, 190] on div "✕" at bounding box center [460, 188] width 11 height 11
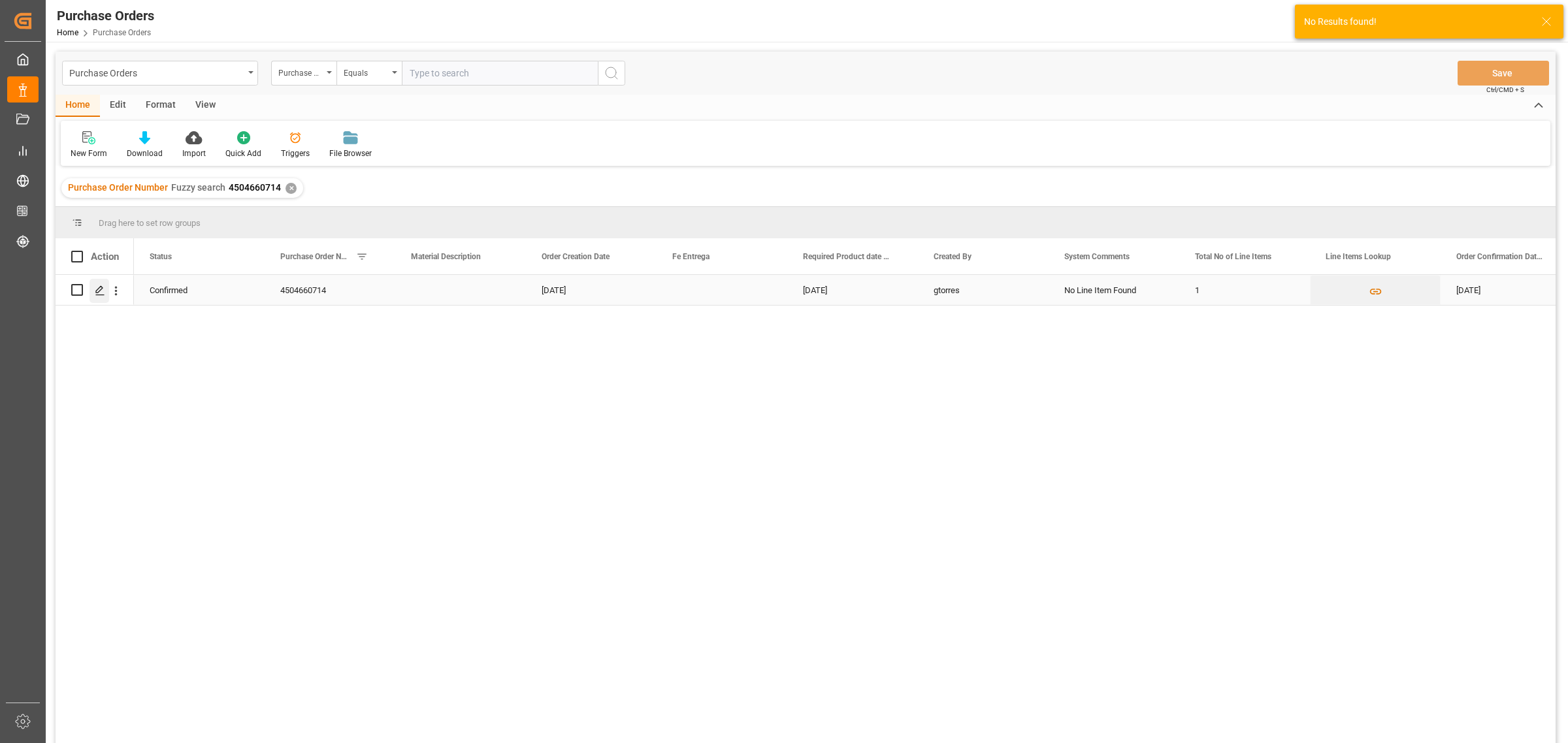
click at [97, 290] on icon "Press SPACE to select this row." at bounding box center [99, 290] width 11 height 11
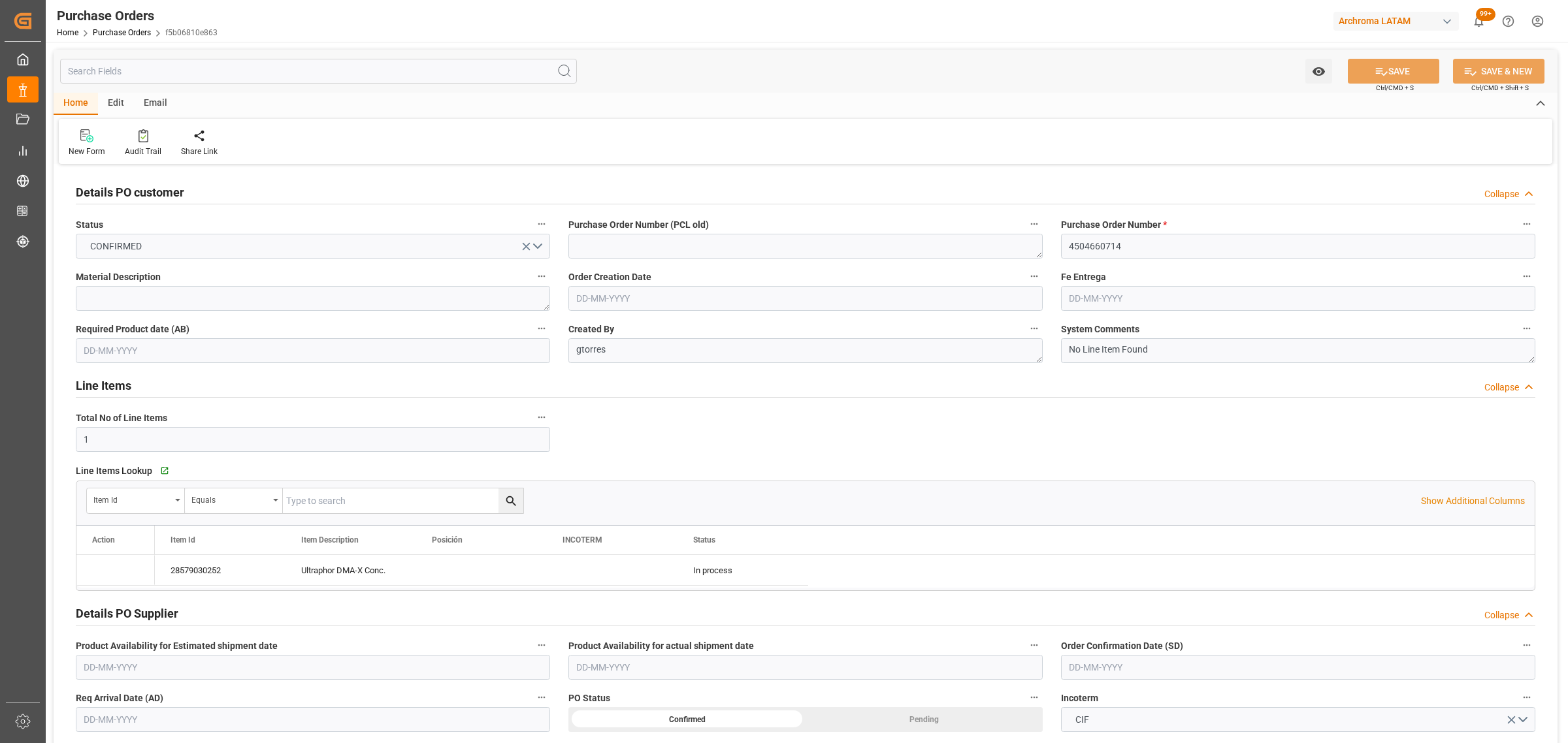
type input "[DATE]"
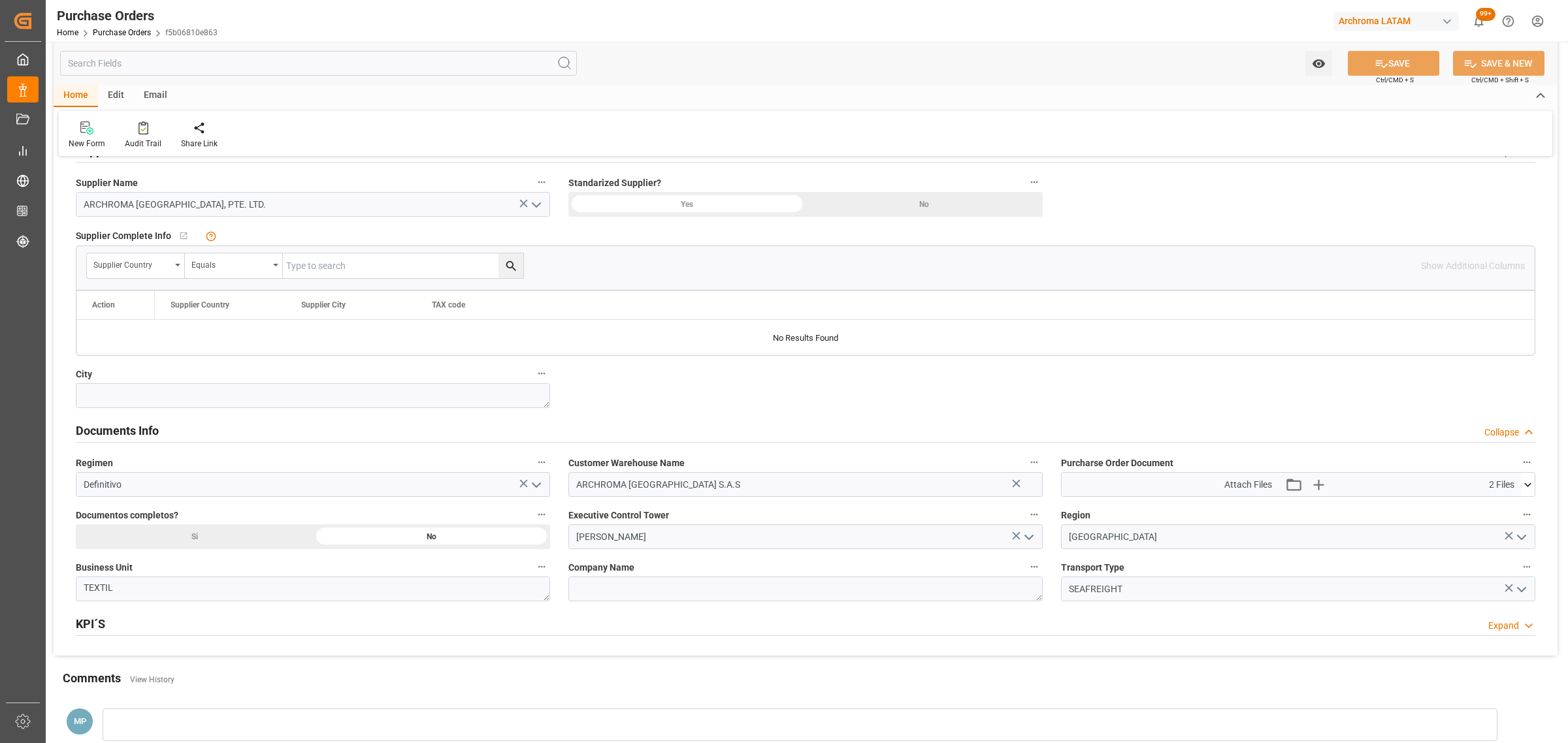
scroll to position [735, 0]
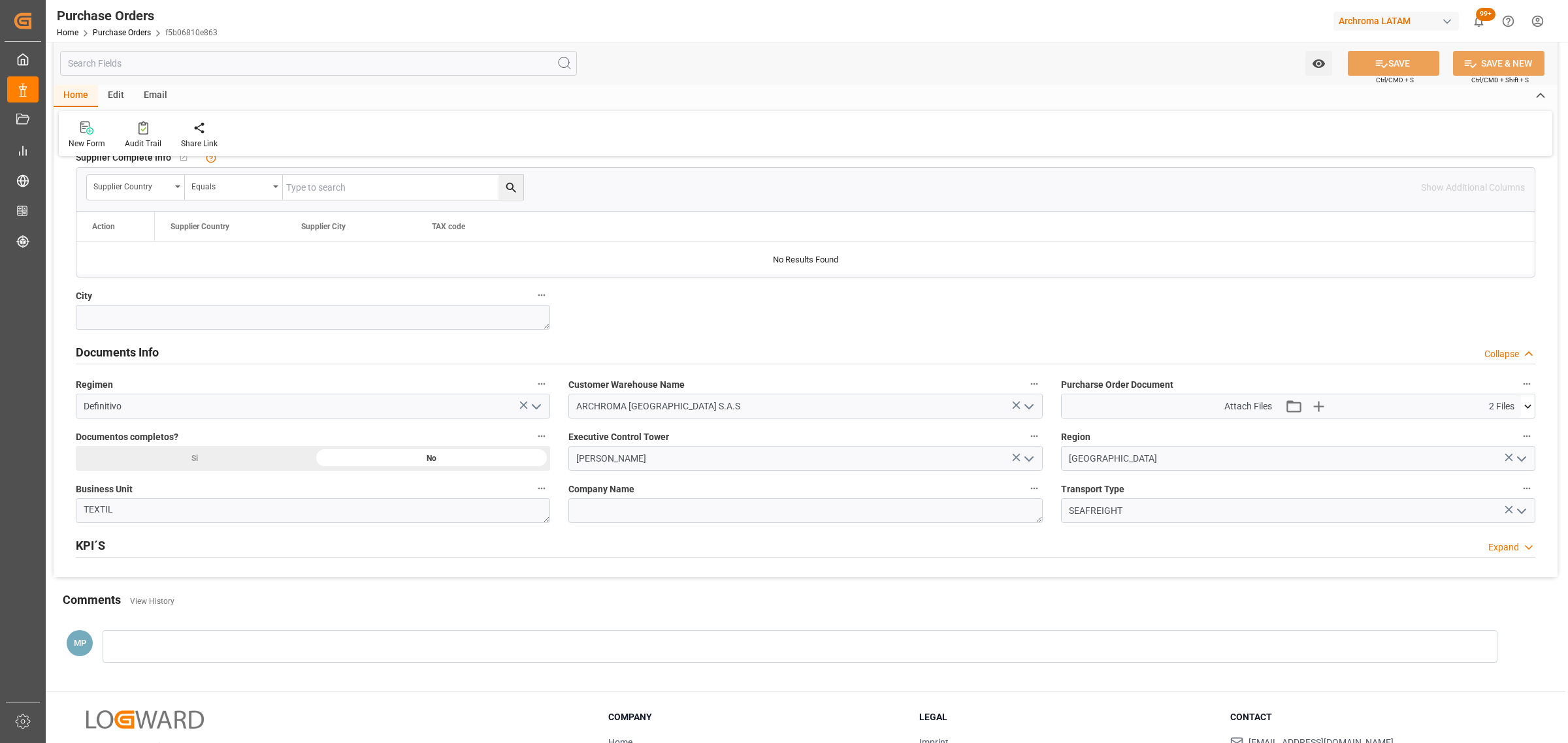
click at [188, 641] on div at bounding box center [800, 645] width 1395 height 32
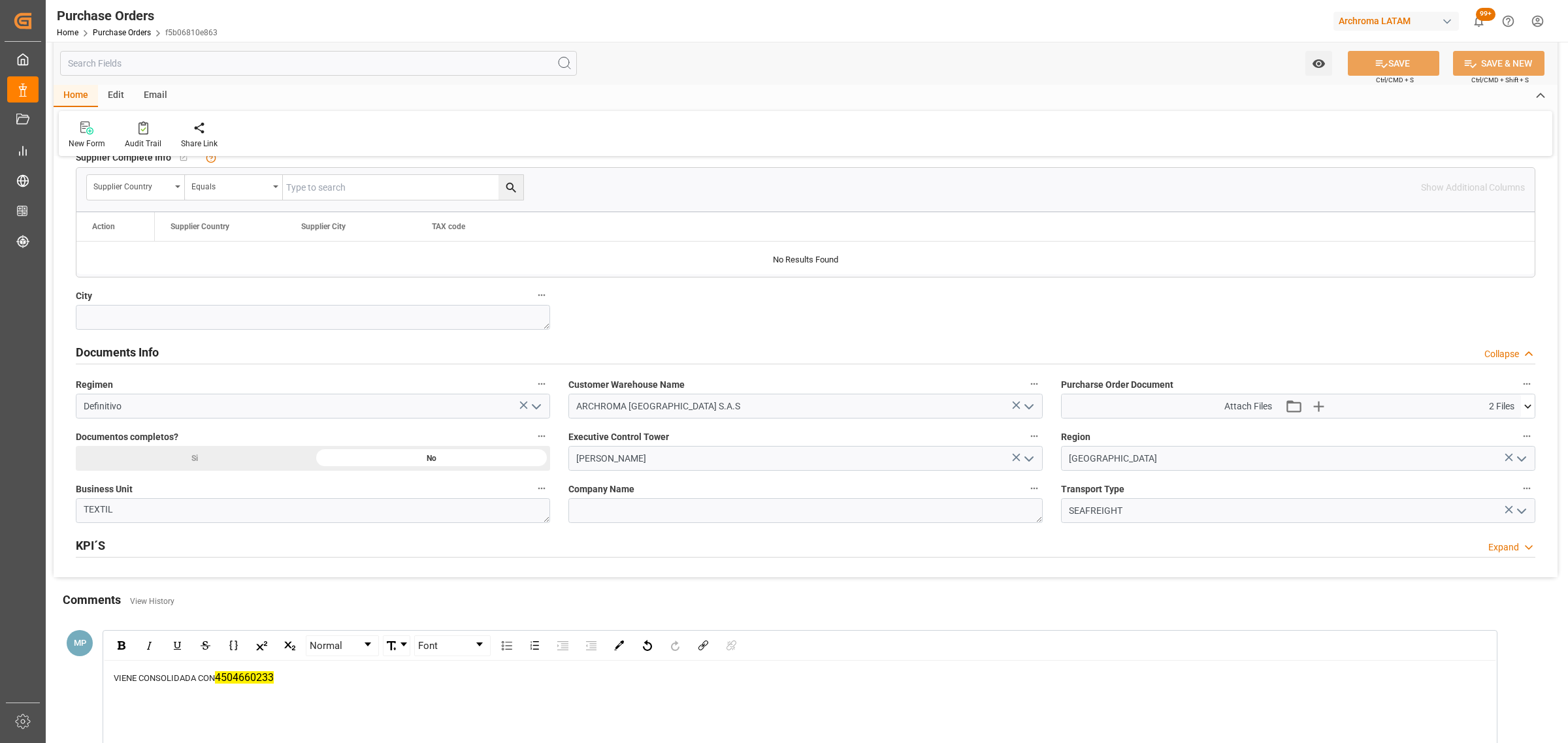
scroll to position [980, 0]
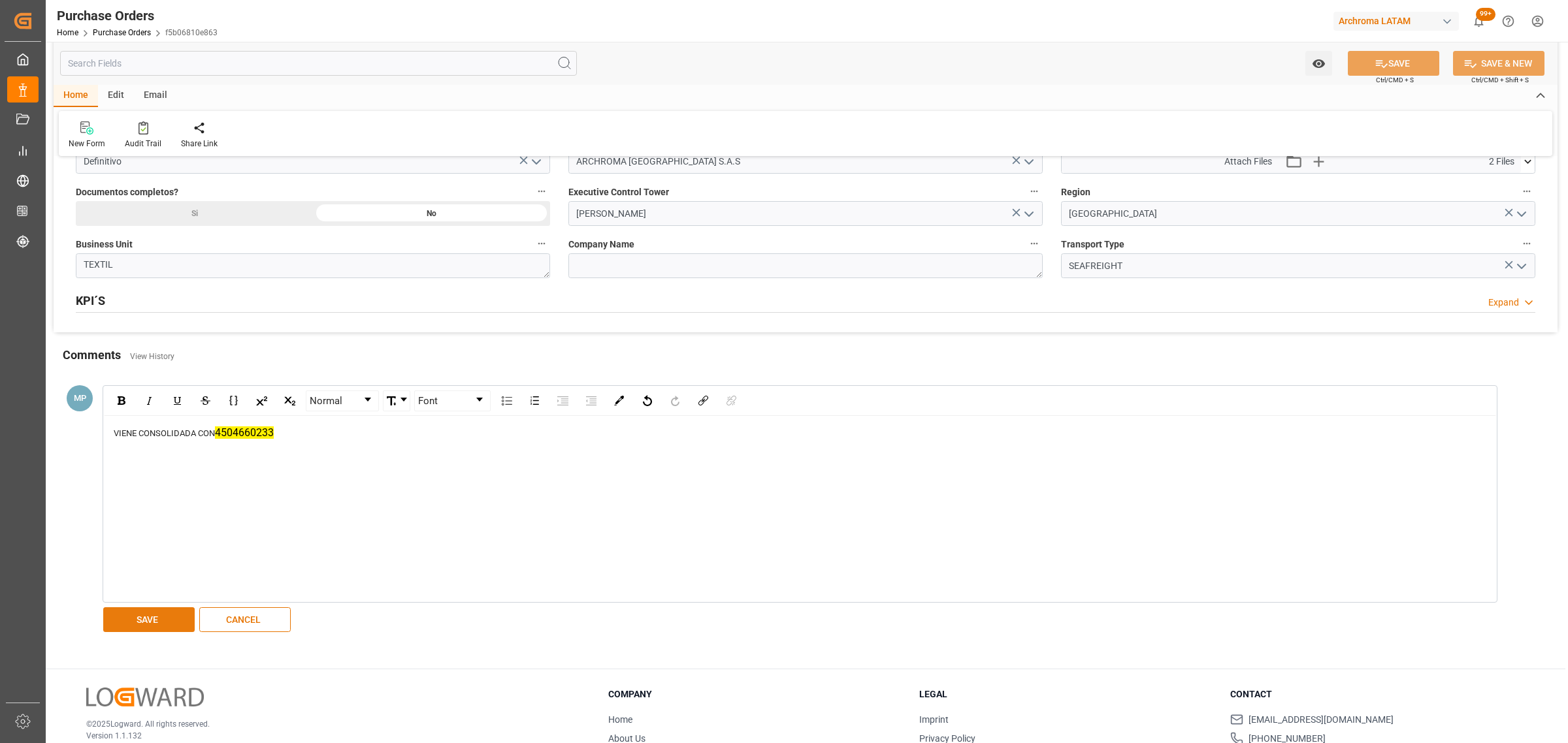
click at [148, 617] on button "SAVE" at bounding box center [149, 620] width 91 height 25
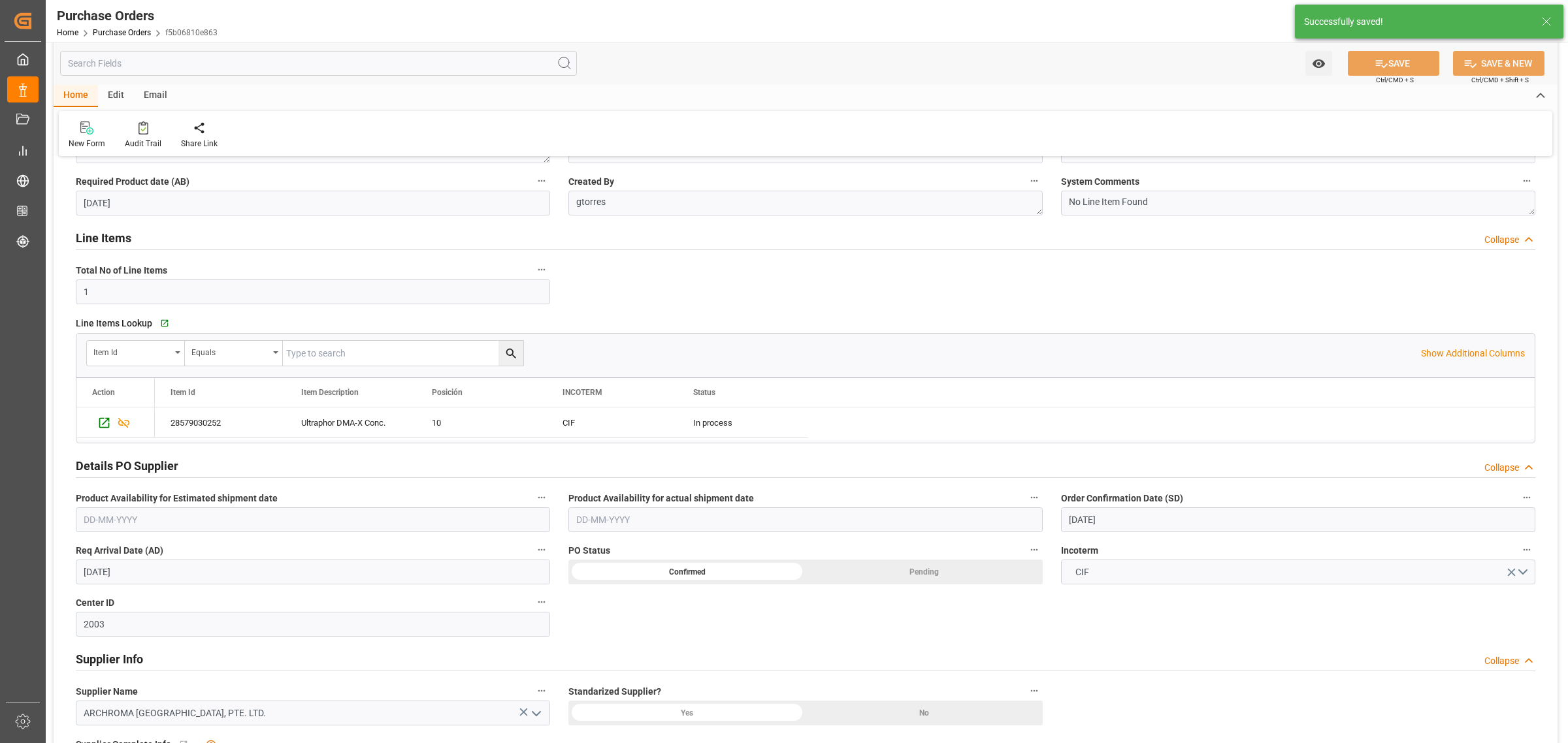
scroll to position [0, 0]
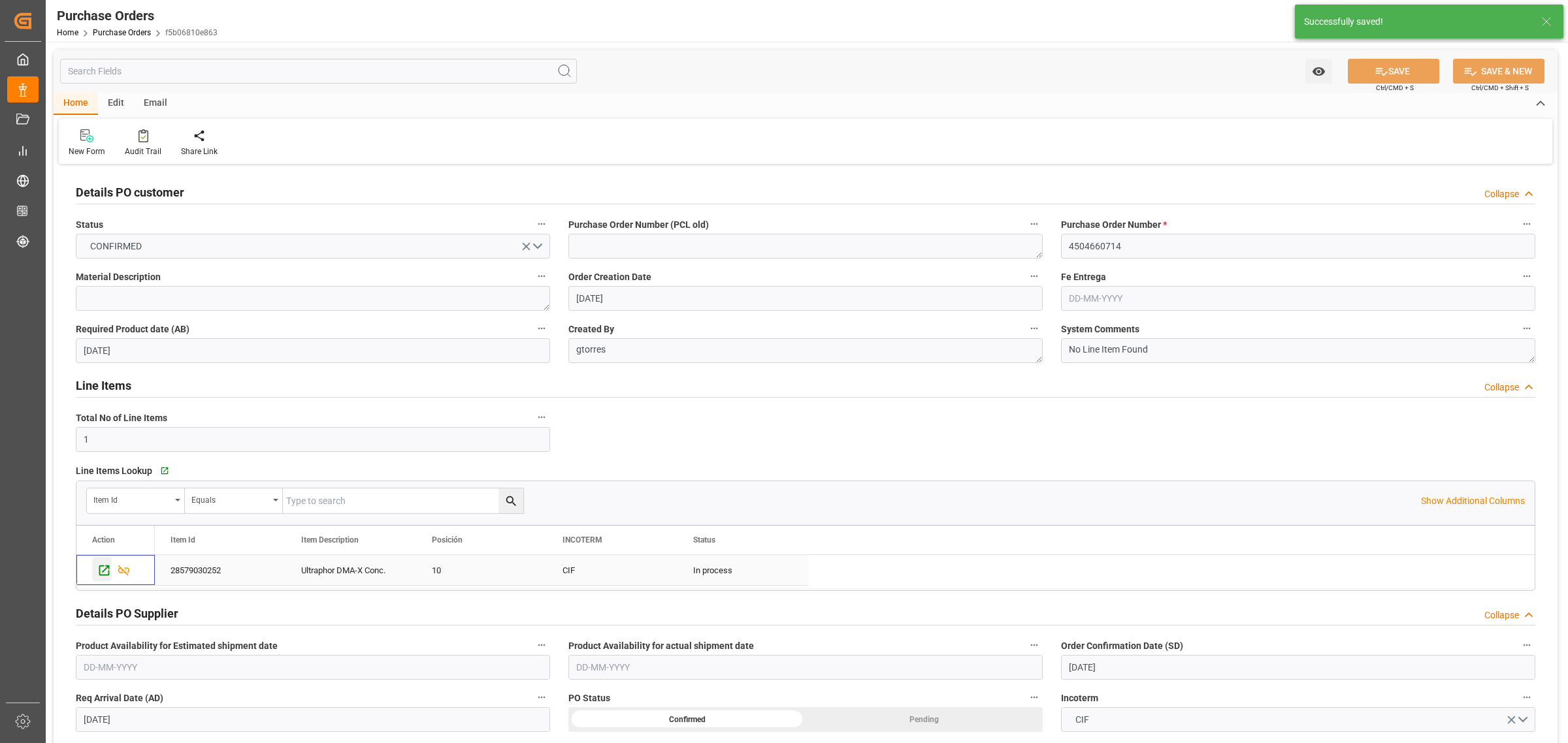
click at [105, 571] on icon "Press SPACE to select this row." at bounding box center [104, 570] width 11 height 11
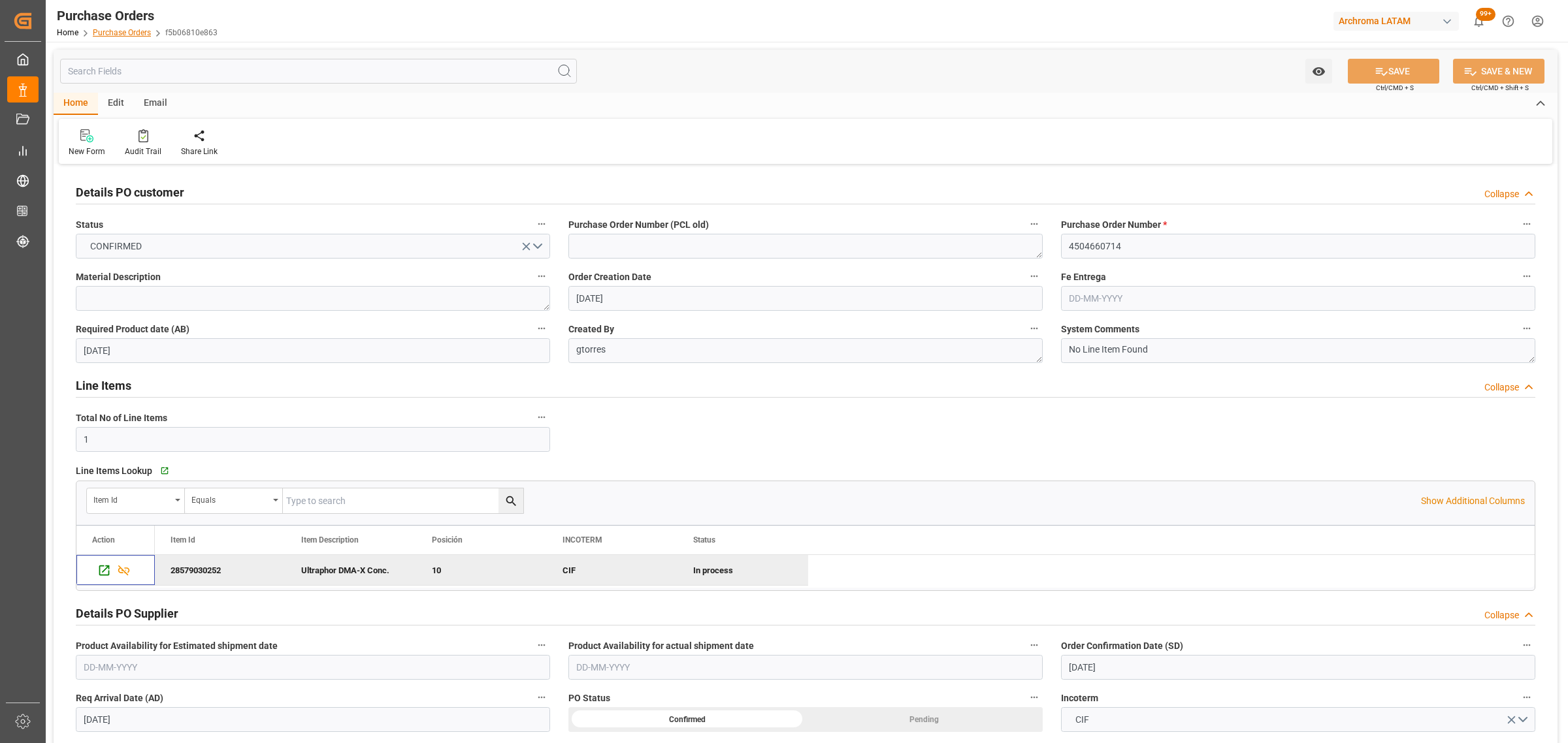
click at [121, 33] on link "Purchase Orders" at bounding box center [122, 32] width 58 height 9
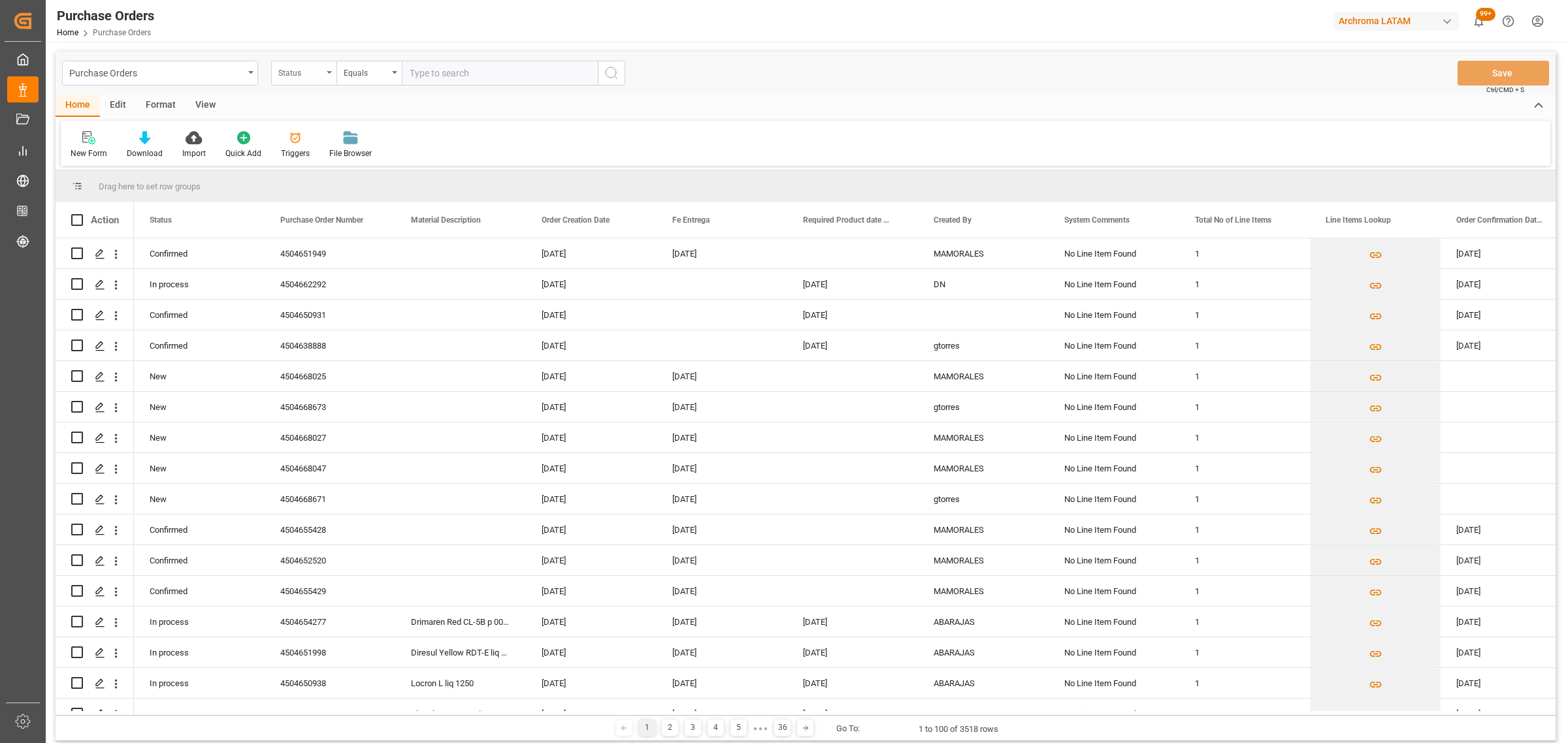
click at [305, 79] on div "Status" at bounding box center [301, 71] width 45 height 15
click at [327, 160] on div "Purchase Order Number" at bounding box center [368, 161] width 195 height 27
click at [348, 74] on div "Equals" at bounding box center [366, 71] width 45 height 15
click at [383, 159] on div "Fuzzy search" at bounding box center [434, 161] width 195 height 27
click at [448, 79] on input "text" at bounding box center [499, 73] width 196 height 25
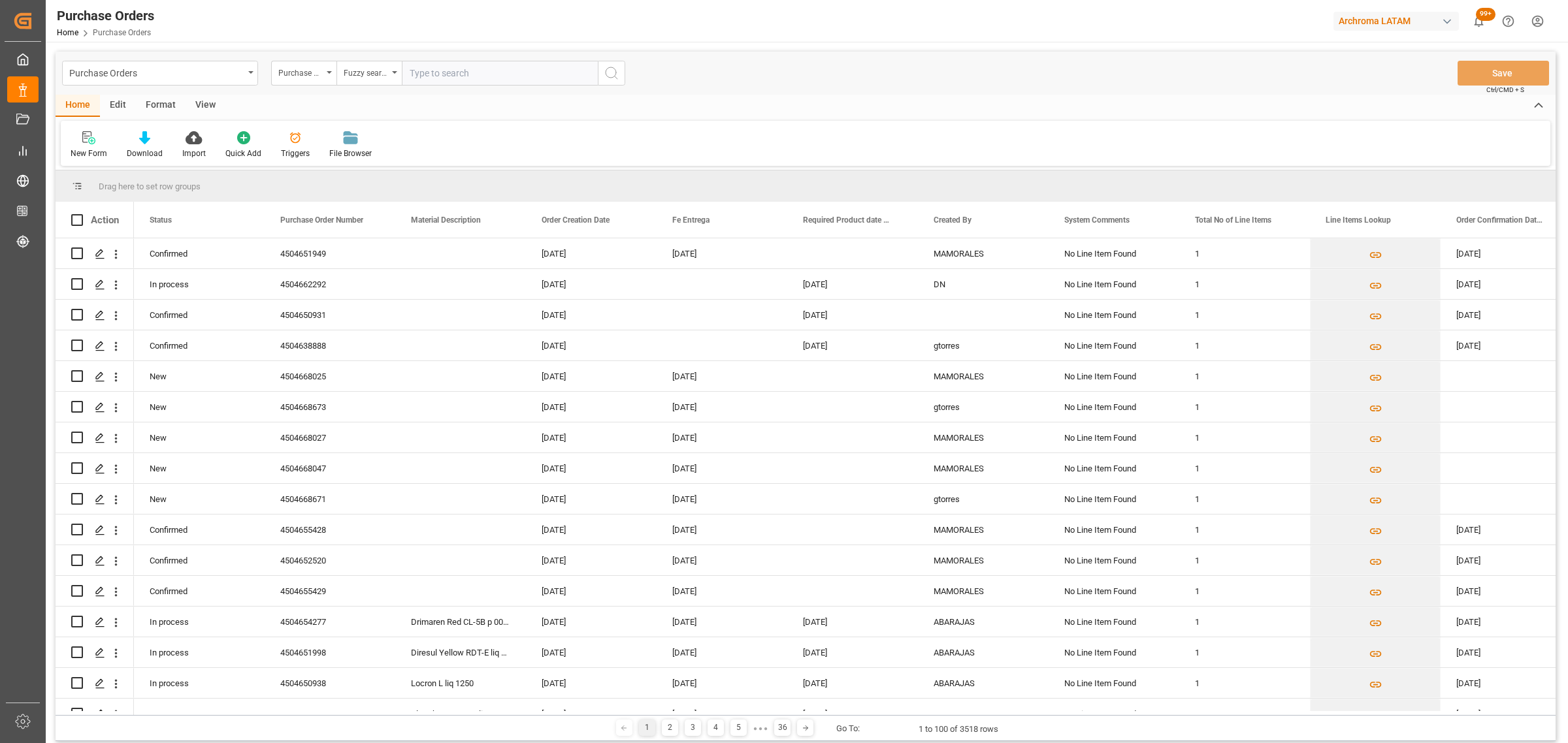
paste input "4504660233"
type input "4504660233"
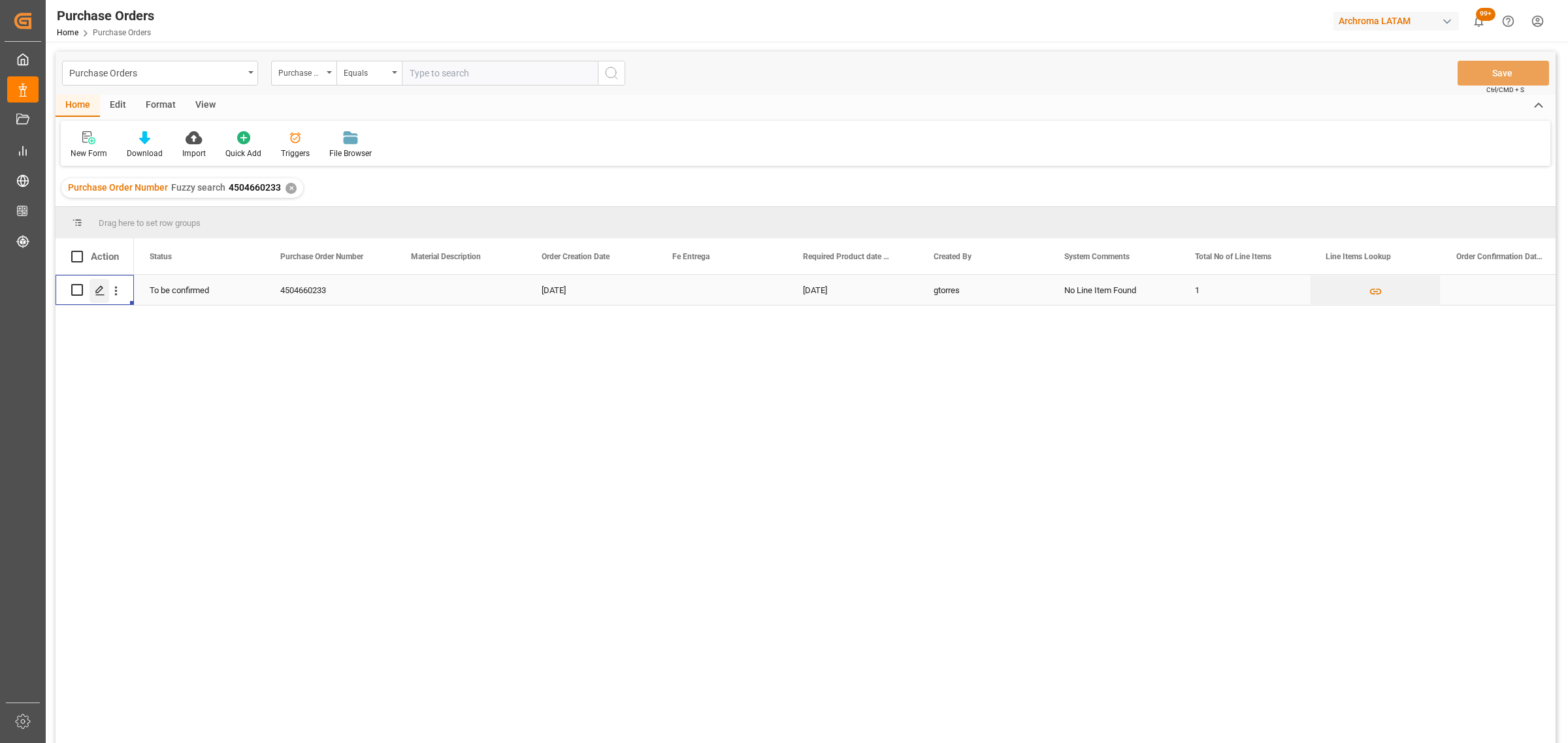
click at [97, 291] on icon "Press SPACE to select this row." at bounding box center [99, 290] width 11 height 11
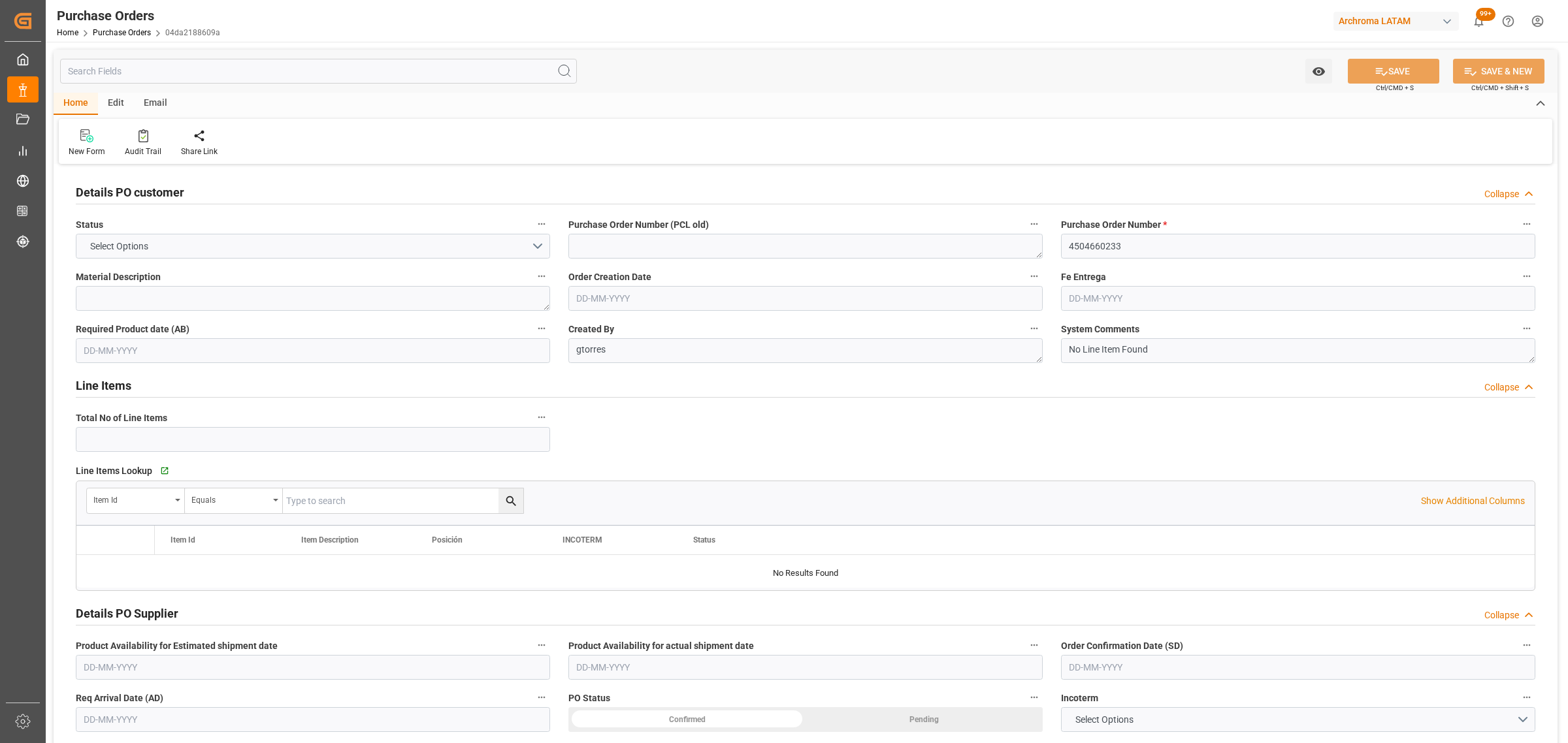
type input "1"
type input "[DATE]"
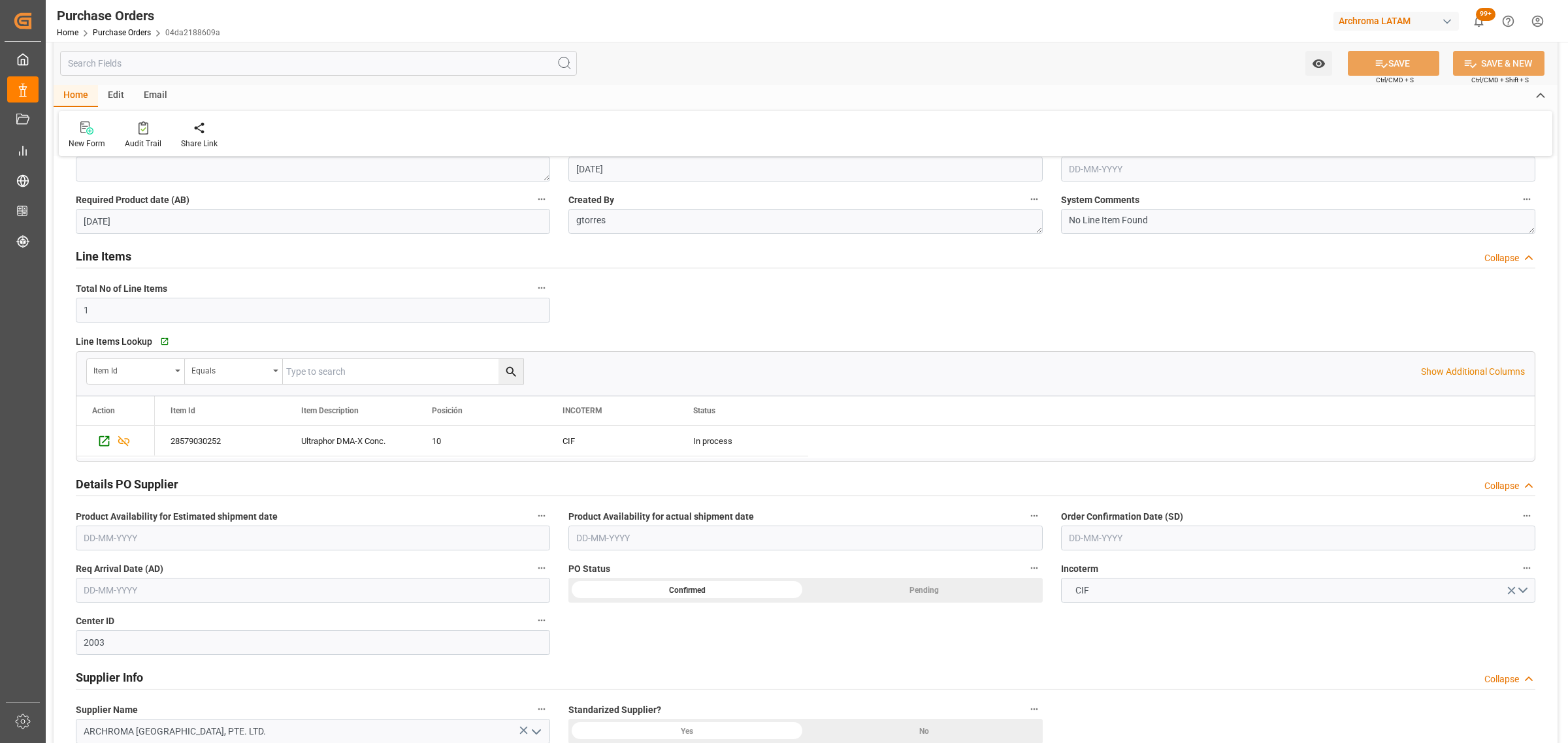
scroll to position [245, 0]
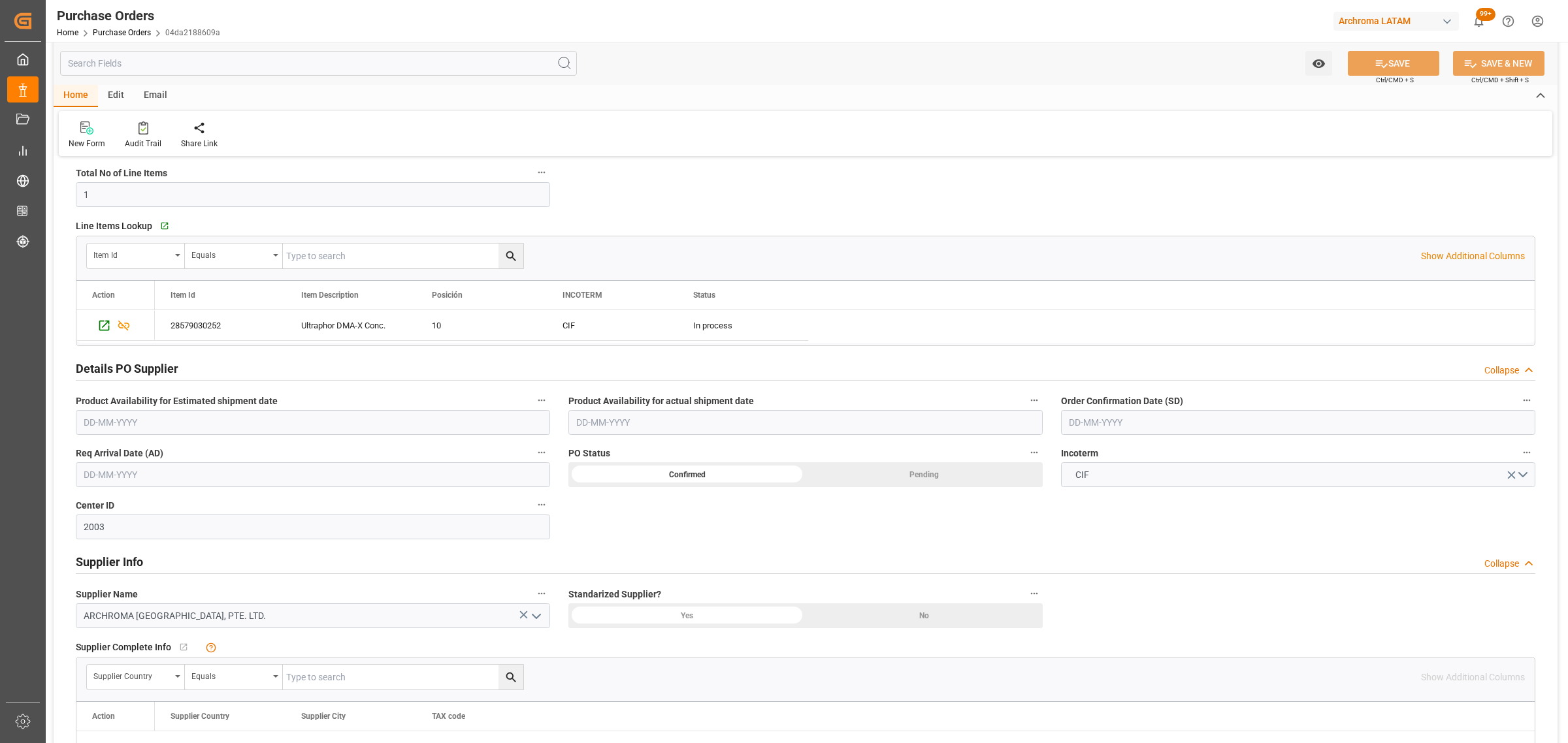
click at [219, 477] on input "text" at bounding box center [313, 475] width 474 height 25
click at [129, 673] on div "[DATE] Mo Tu We Th Fr Sa Su 1 2 3 4 5 6 7 8 9 10 11 12 13 14 15 16 17 18 19 20 …" at bounding box center [169, 584] width 186 height 178
click at [256, 506] on button "Next Month" at bounding box center [252, 506] width 7 height 7
click at [253, 505] on button "Next Month" at bounding box center [252, 506] width 7 height 7
click at [246, 508] on div "[DATE]" at bounding box center [169, 507] width 185 height 13
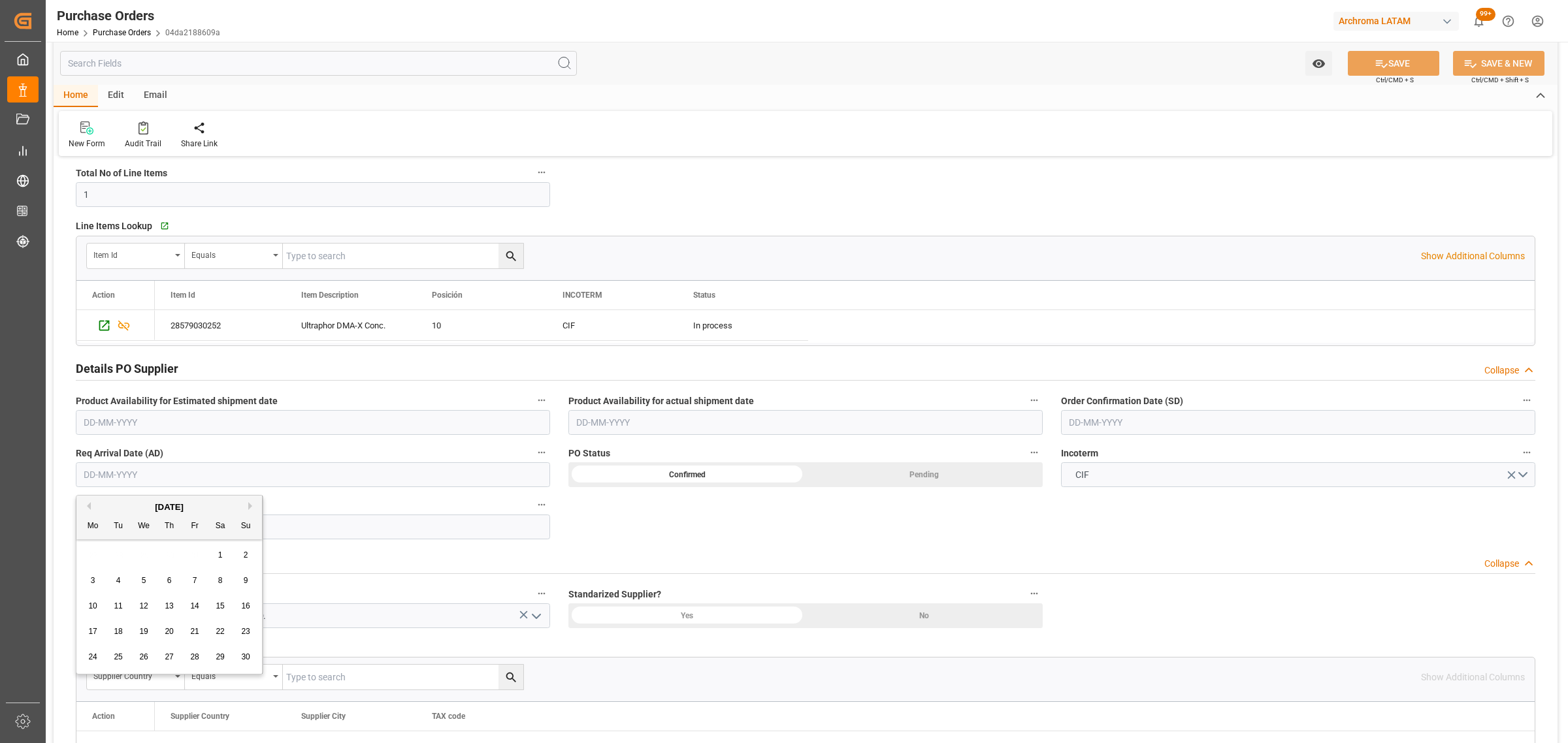
click at [249, 506] on button "Next Month" at bounding box center [252, 506] width 7 height 7
click at [238, 559] on div "7" at bounding box center [246, 555] width 17 height 16
type input "[DATE]"
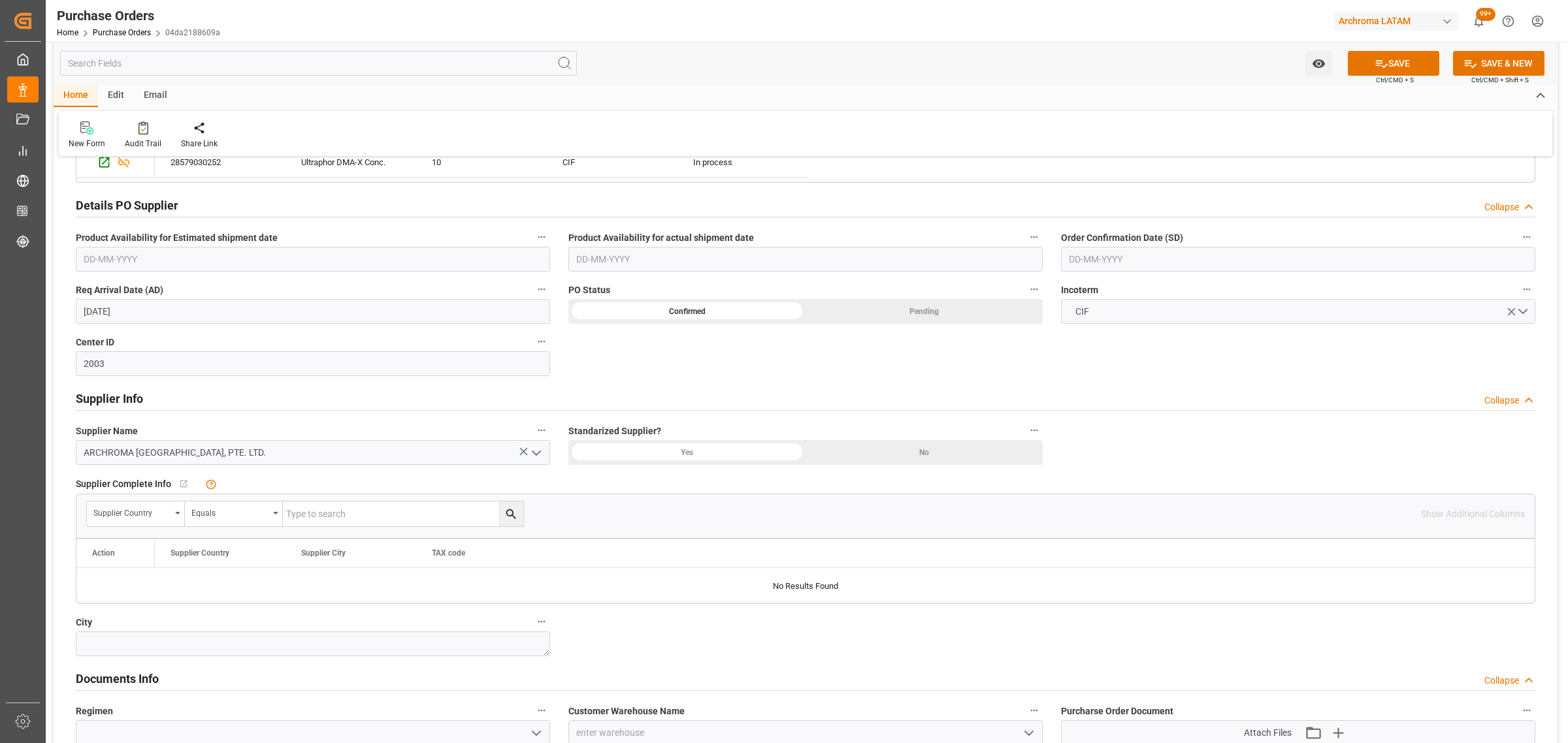
scroll to position [571, 0]
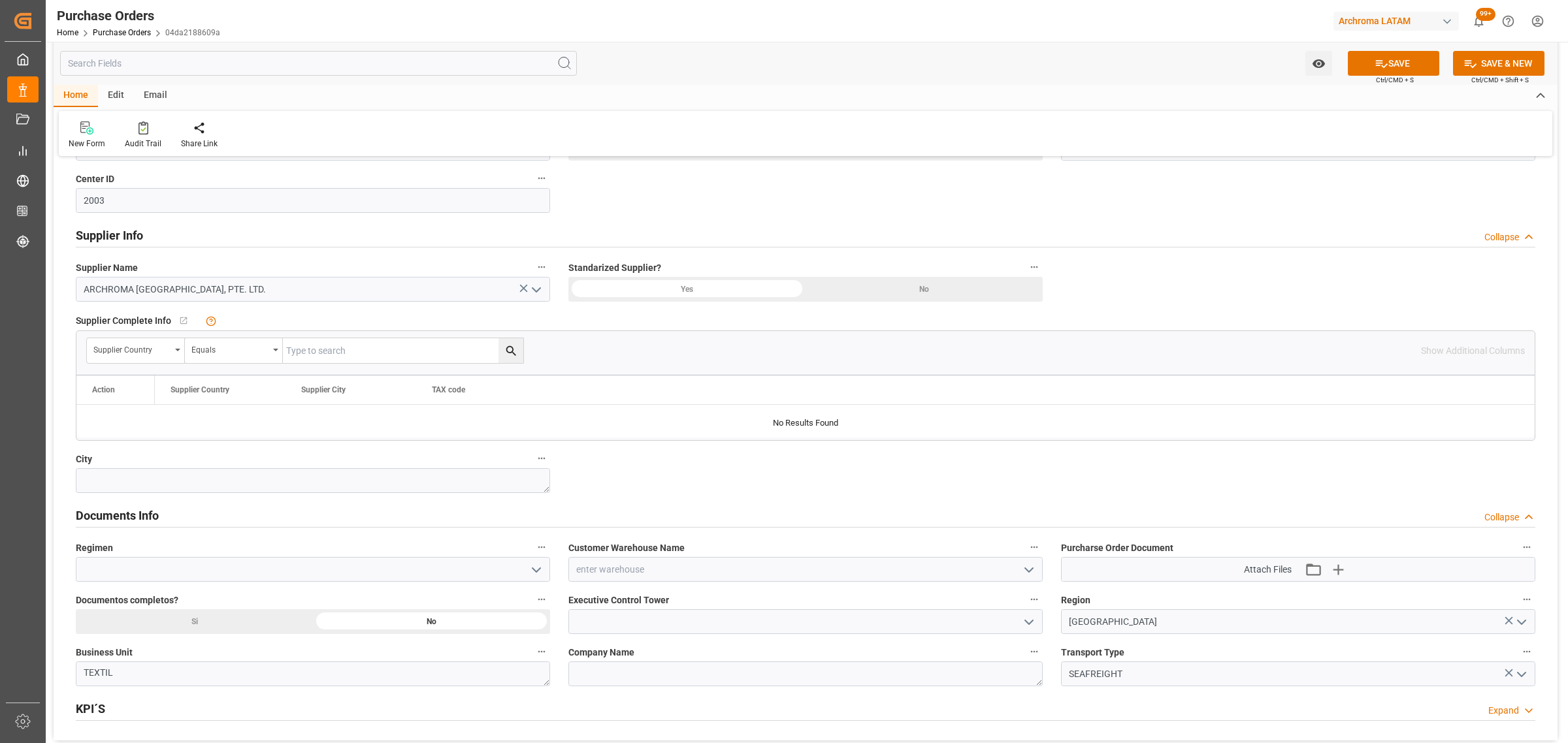
click at [1027, 571] on polyline "open menu" at bounding box center [1028, 570] width 7 height 4
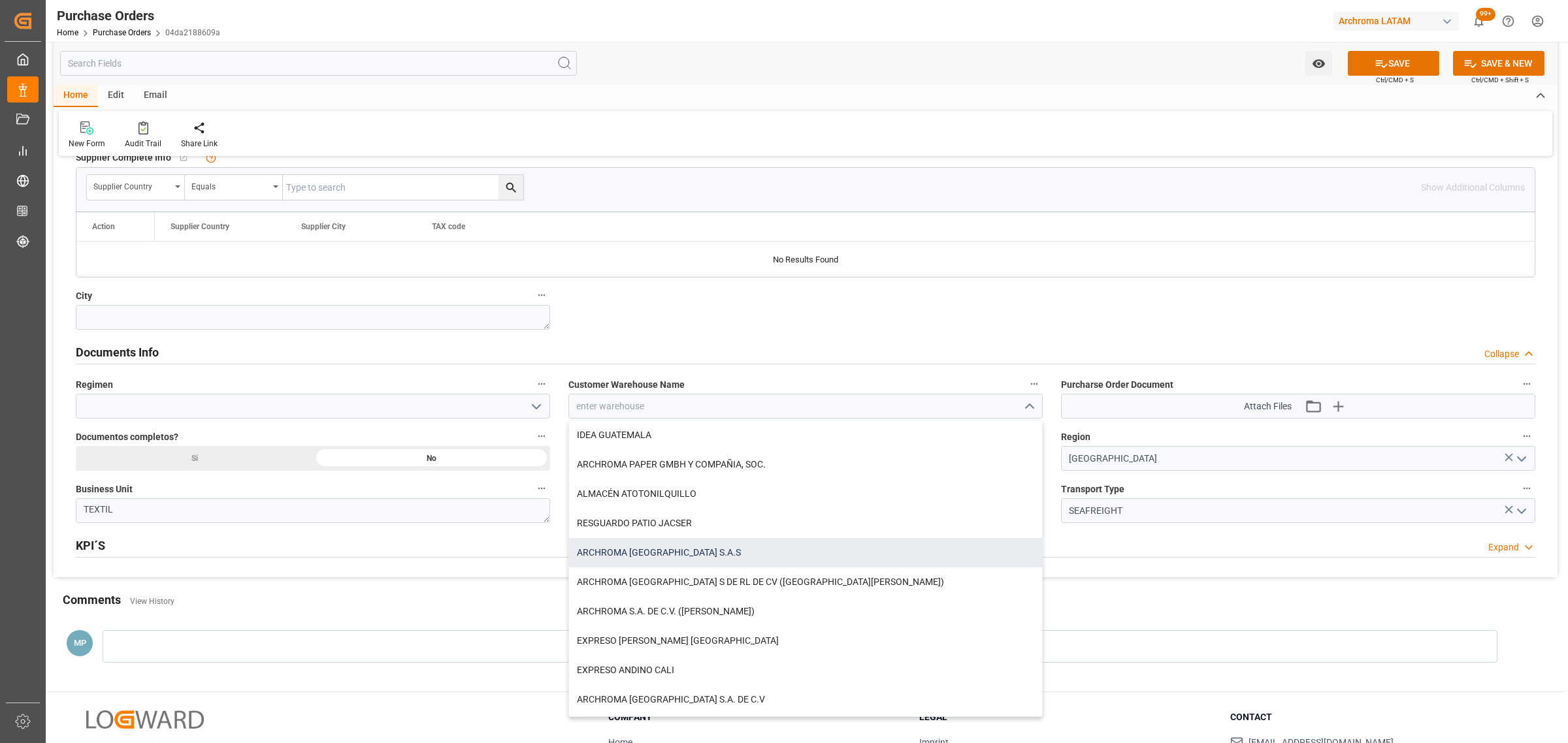
scroll to position [653, 0]
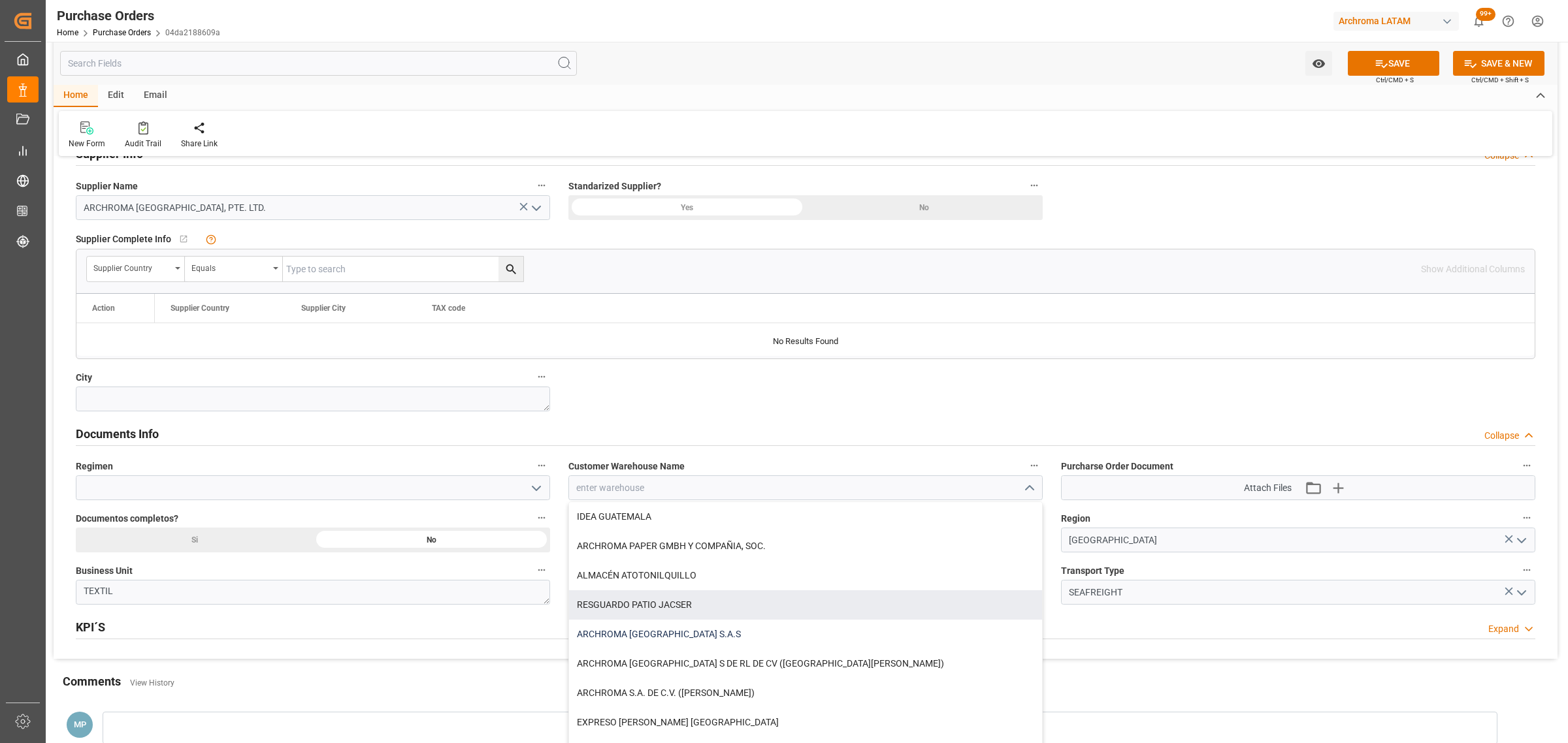
click at [714, 632] on div "ARCHROMA [GEOGRAPHIC_DATA] S.A.S" at bounding box center [805, 635] width 473 height 30
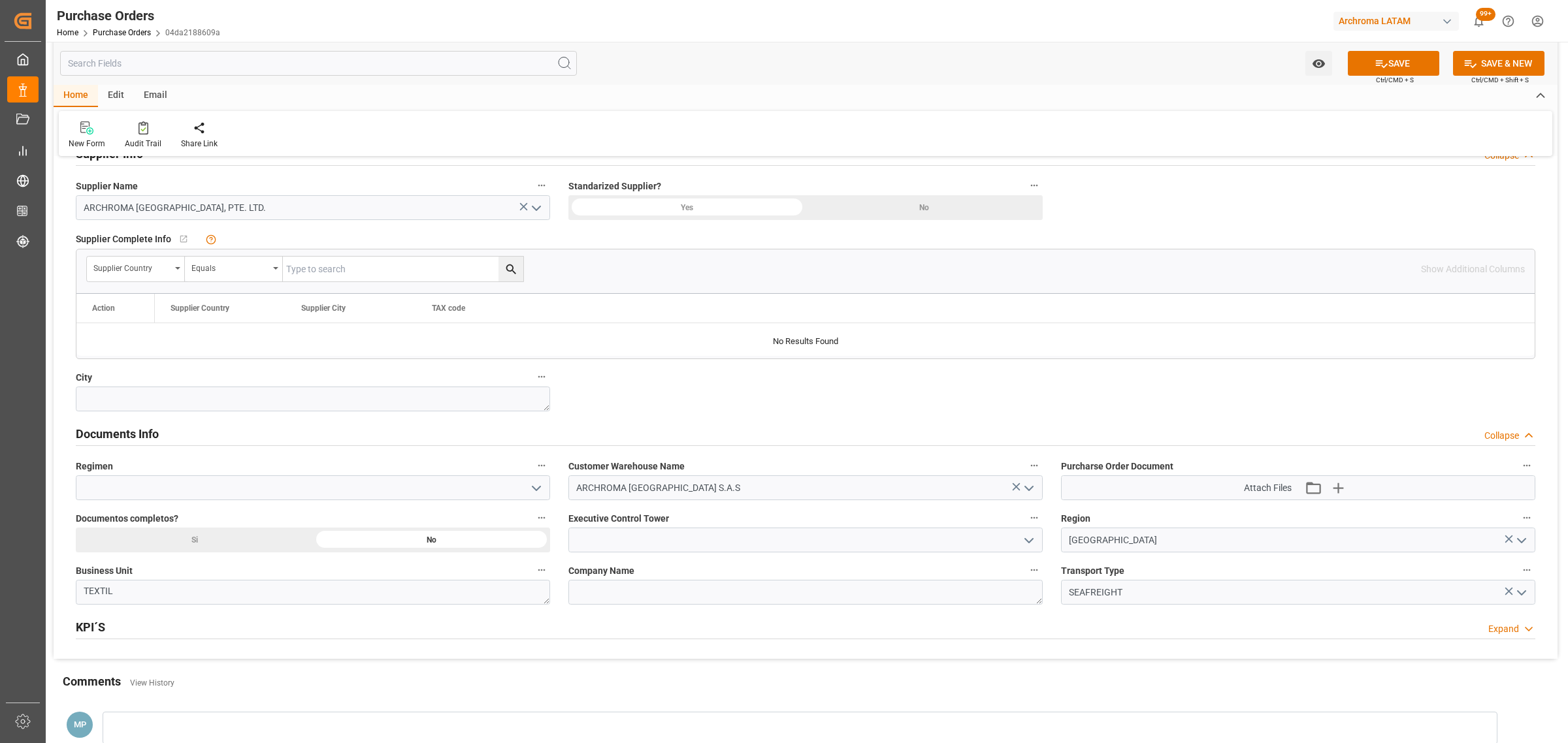
type input "ARCHROMA [GEOGRAPHIC_DATA] S.A.S"
click at [1031, 544] on icon "open menu" at bounding box center [1028, 540] width 16 height 16
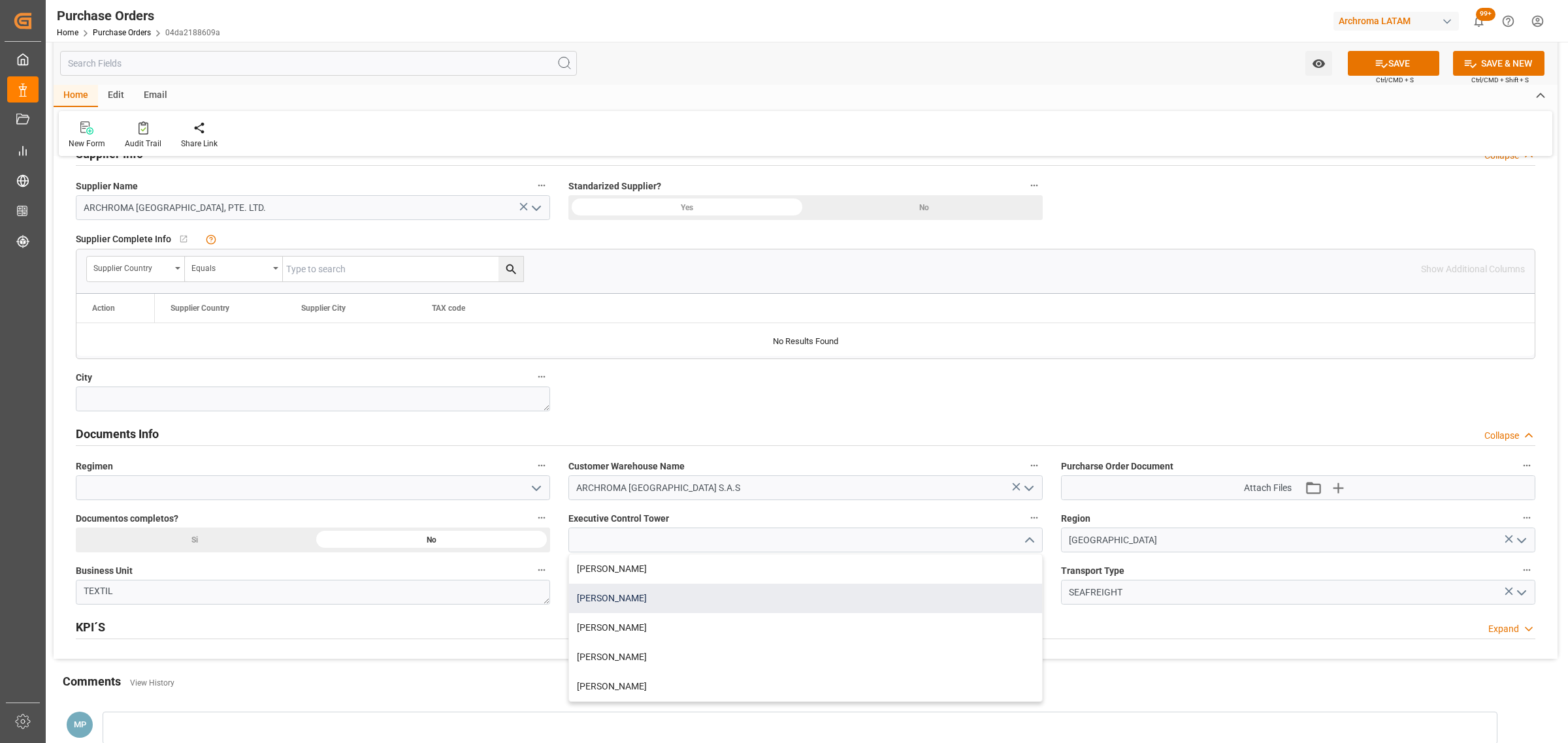
click at [660, 601] on div "[PERSON_NAME]" at bounding box center [805, 598] width 473 height 30
type input "[PERSON_NAME]"
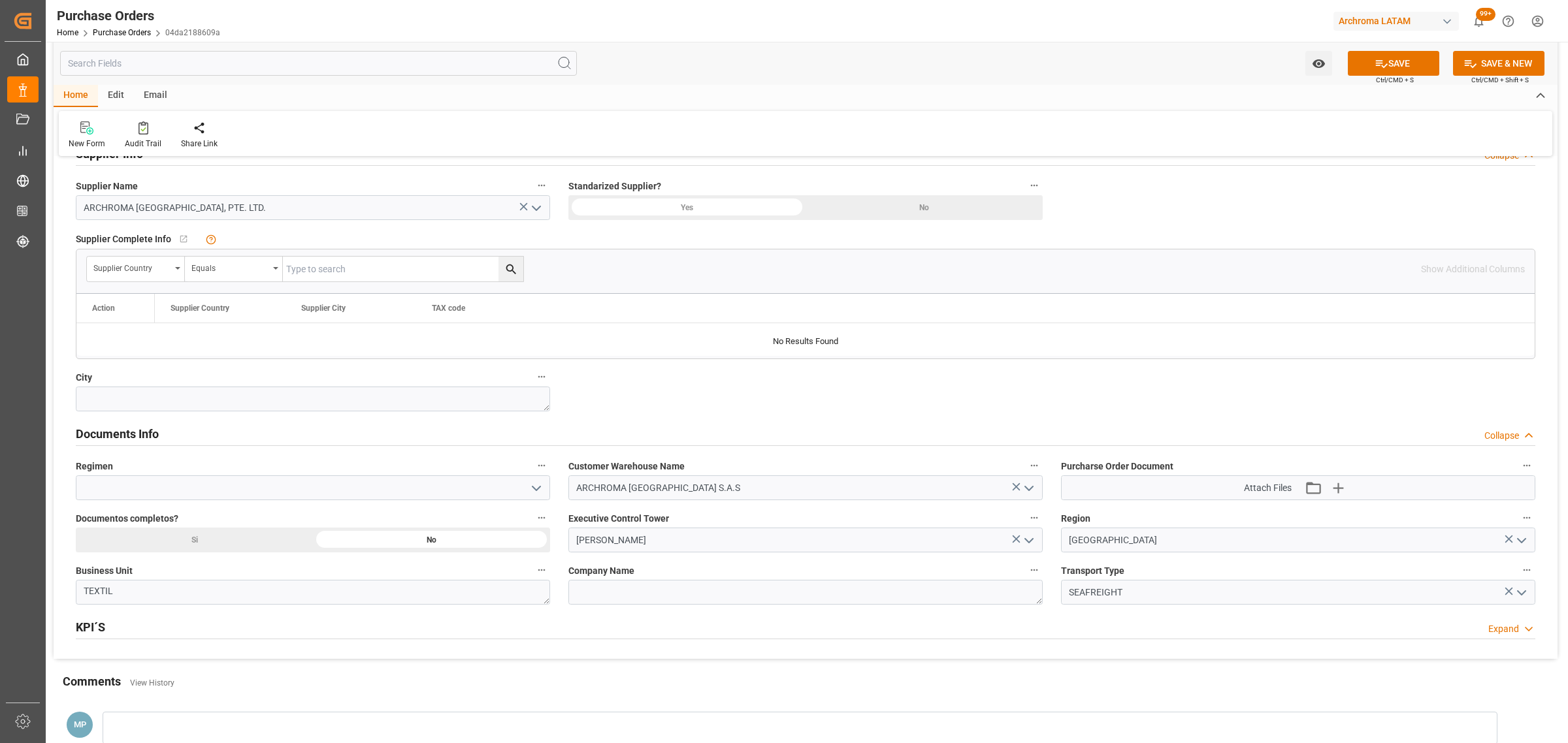
click at [533, 487] on polyline "open menu" at bounding box center [536, 488] width 7 height 4
click at [144, 543] on div "Definitivo" at bounding box center [312, 546] width 473 height 30
type input "Definitivo"
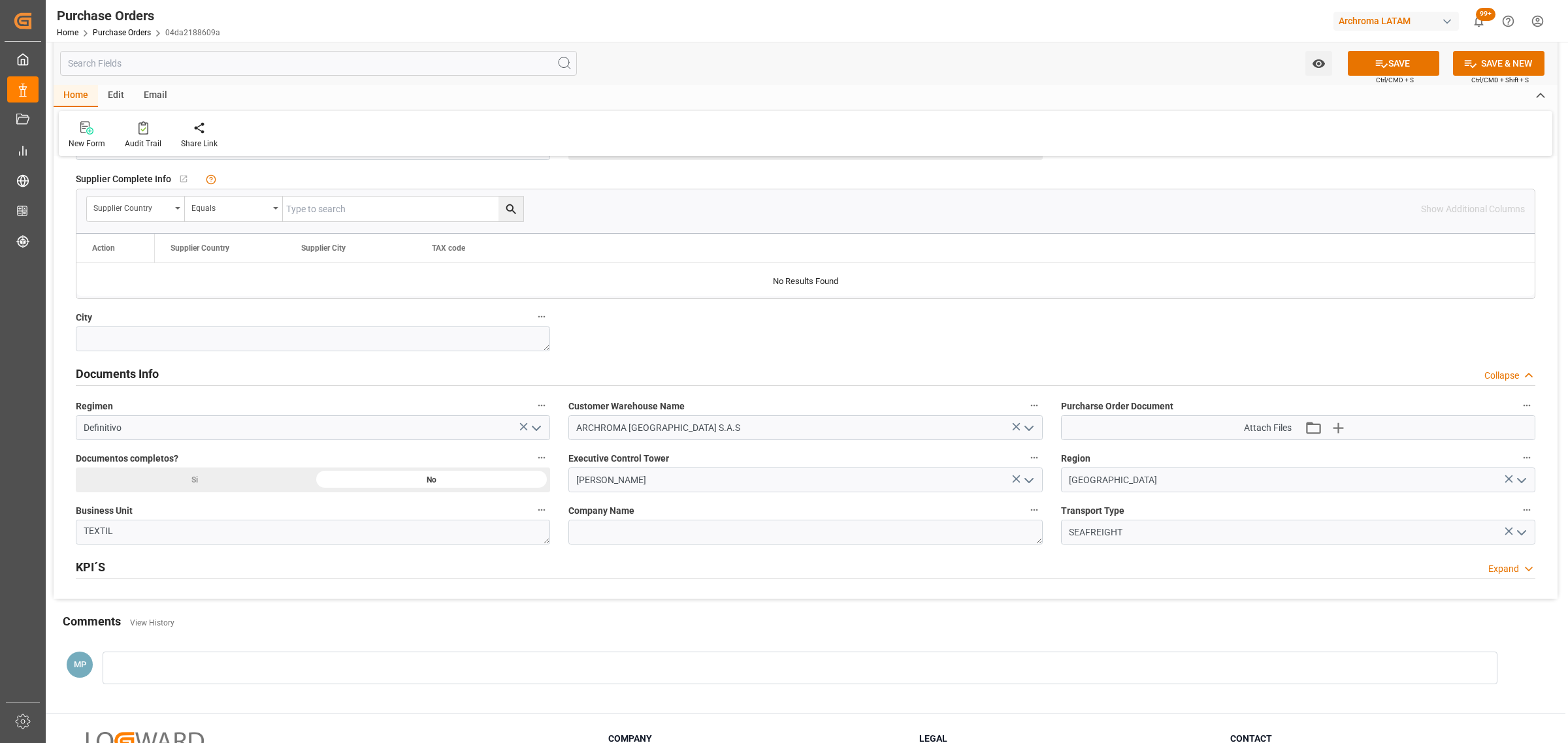
scroll to position [816, 0]
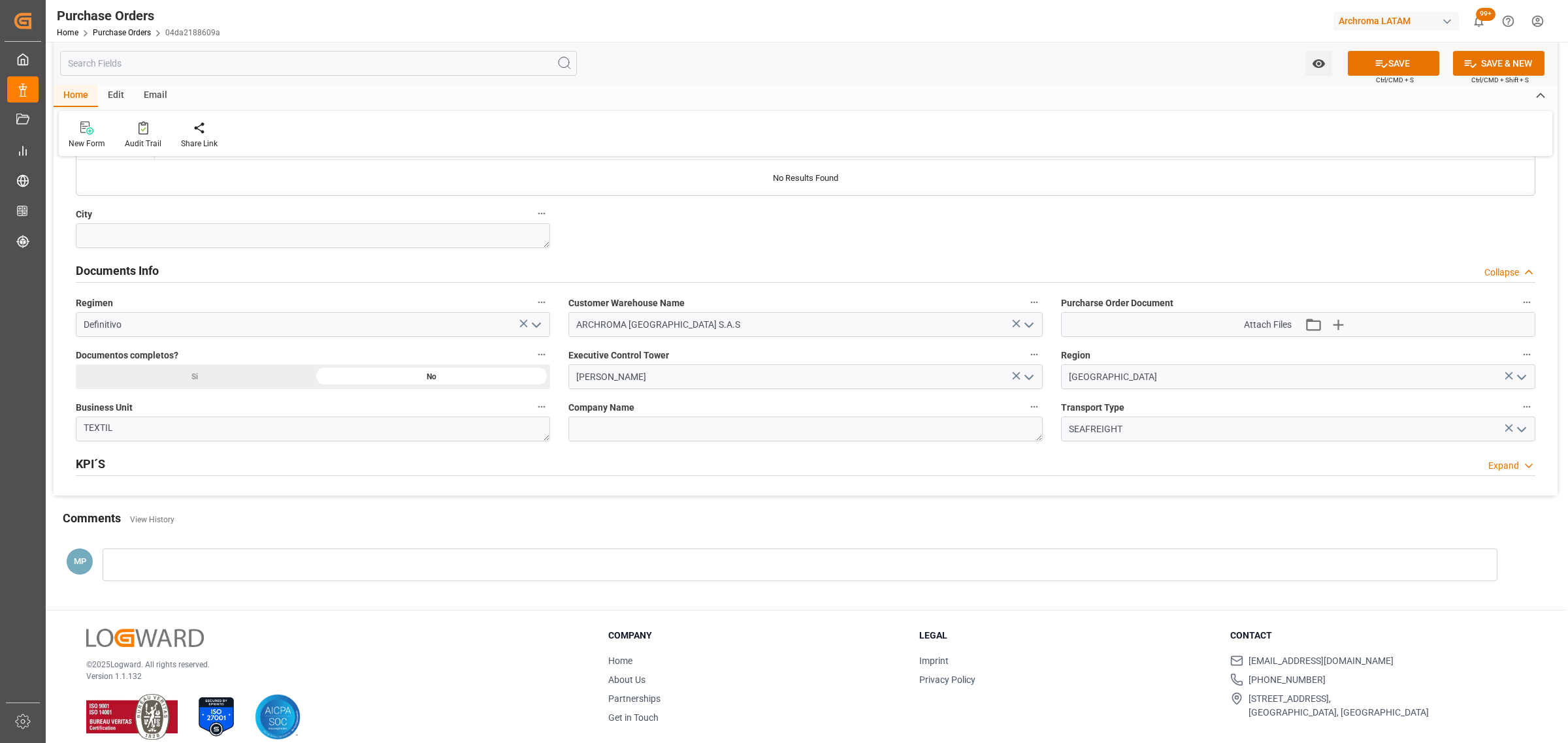
click at [233, 568] on div at bounding box center [800, 564] width 1395 height 32
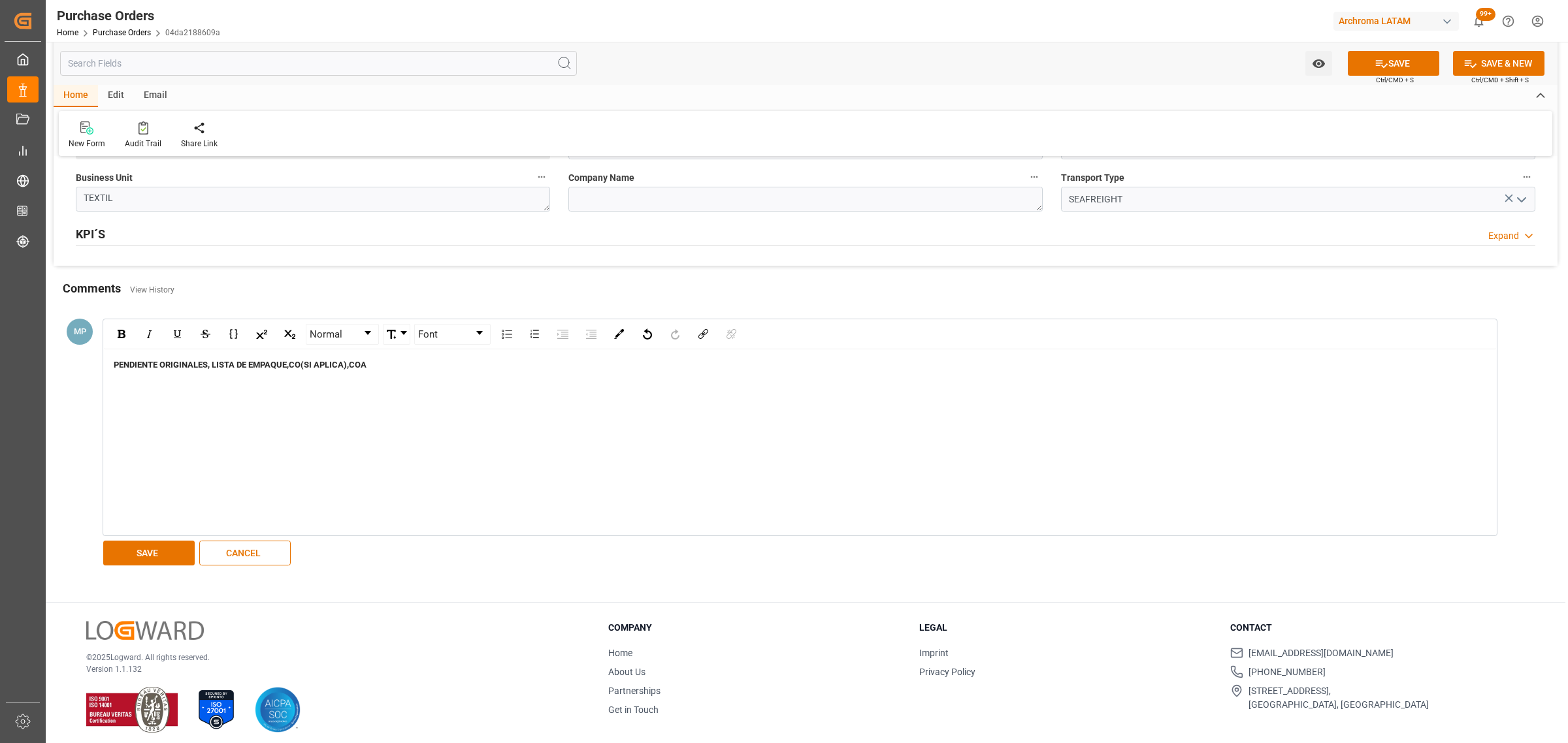
scroll to position [1056, 0]
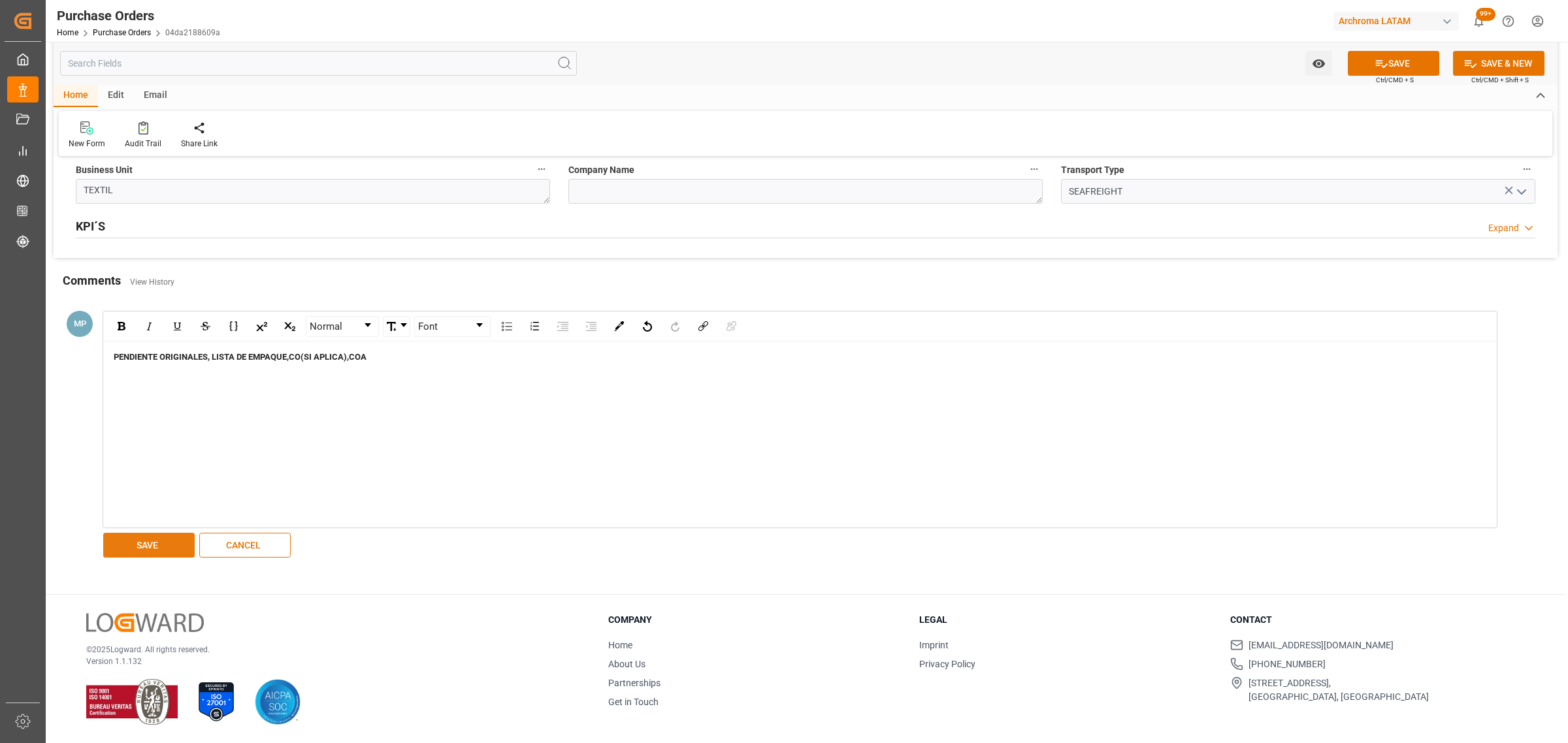
click at [172, 549] on button "SAVE" at bounding box center [149, 545] width 91 height 25
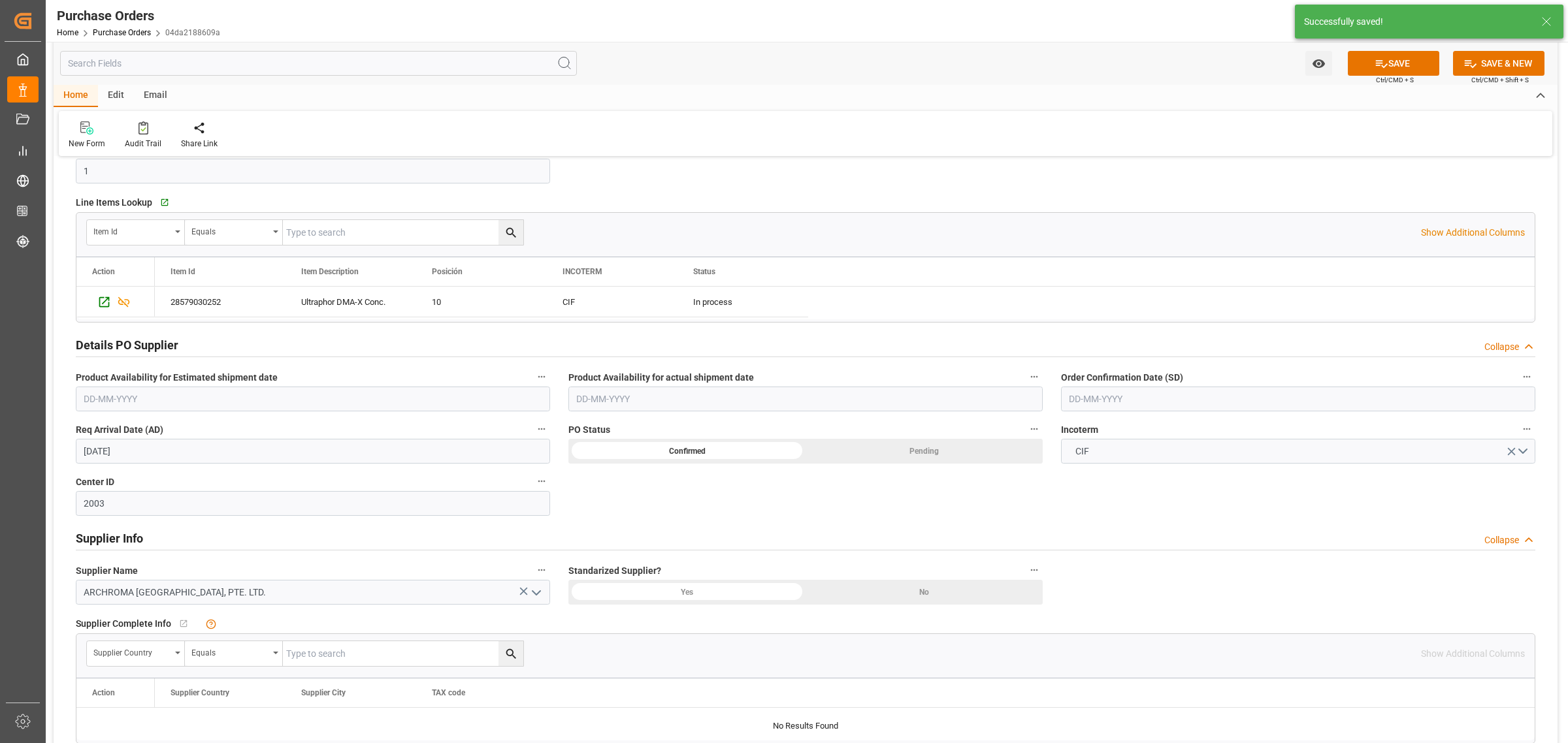
scroll to position [240, 0]
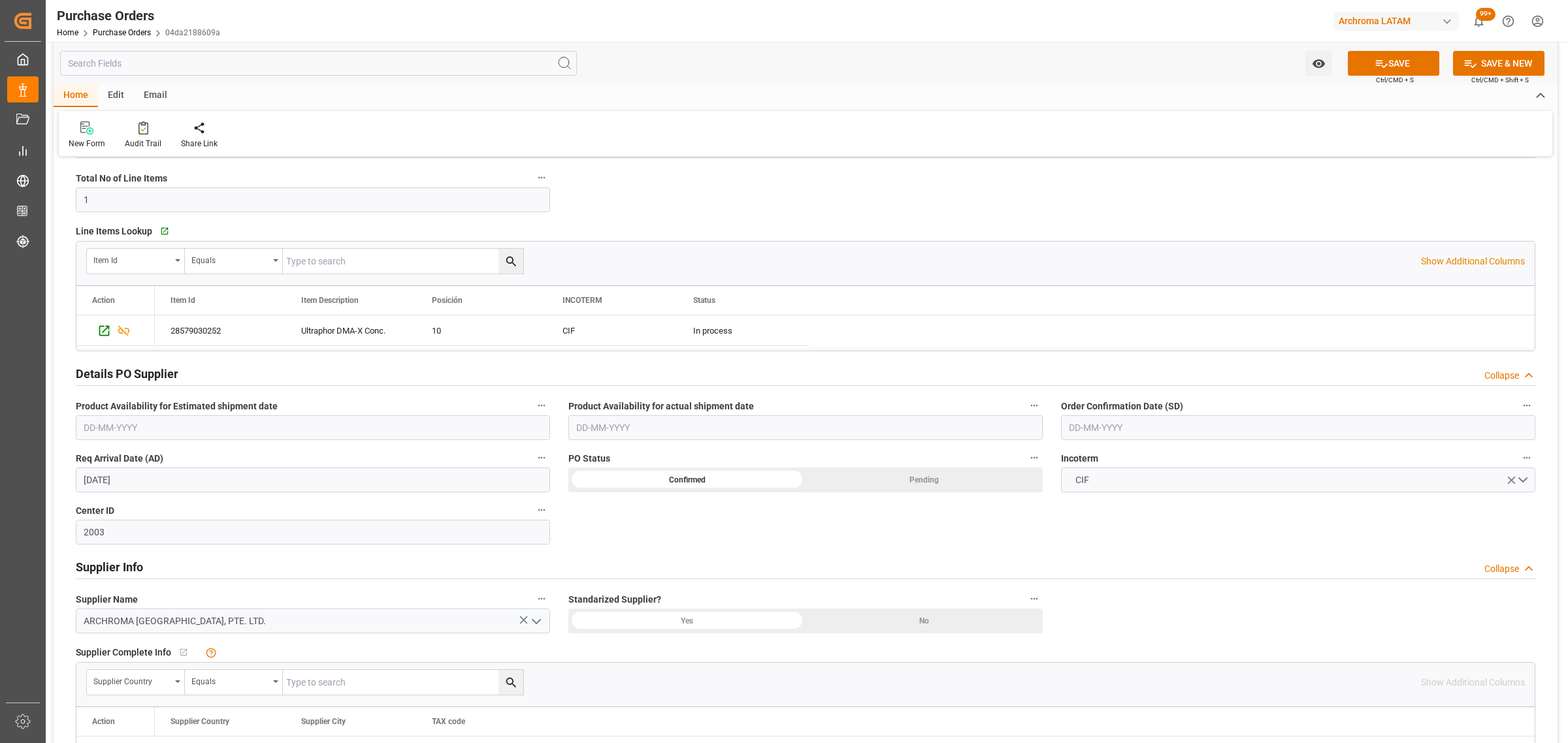
click at [1204, 443] on div "Order Confirmation Date (SD)" at bounding box center [1297, 418] width 493 height 52
click at [1196, 429] on input "text" at bounding box center [1297, 428] width 474 height 25
click at [1133, 581] on span "24" at bounding box center [1128, 583] width 8 height 9
type input "[DATE]"
click at [1386, 60] on button "SAVE" at bounding box center [1393, 64] width 91 height 25
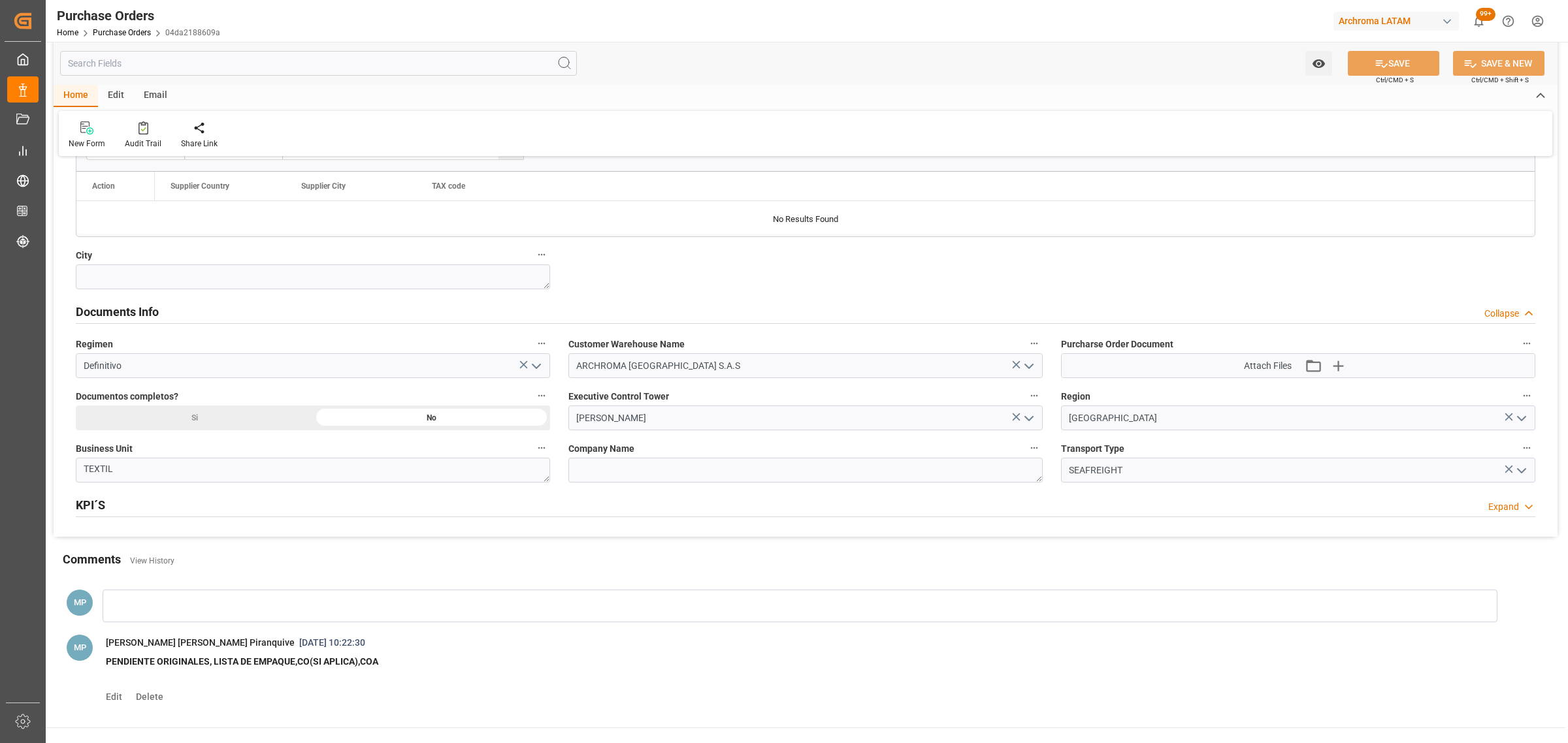
scroll to position [908, 0]
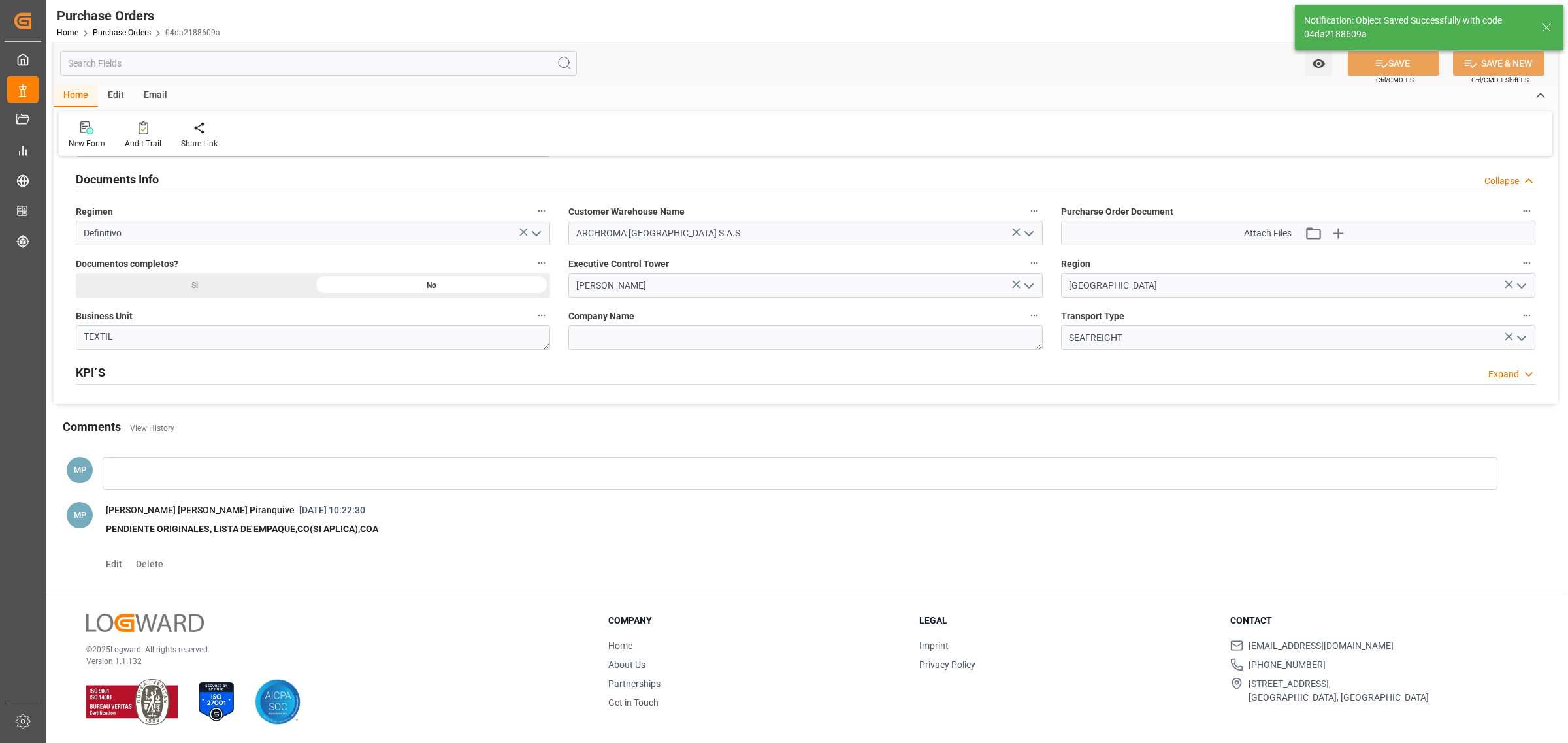
click at [190, 472] on div at bounding box center [800, 472] width 1395 height 32
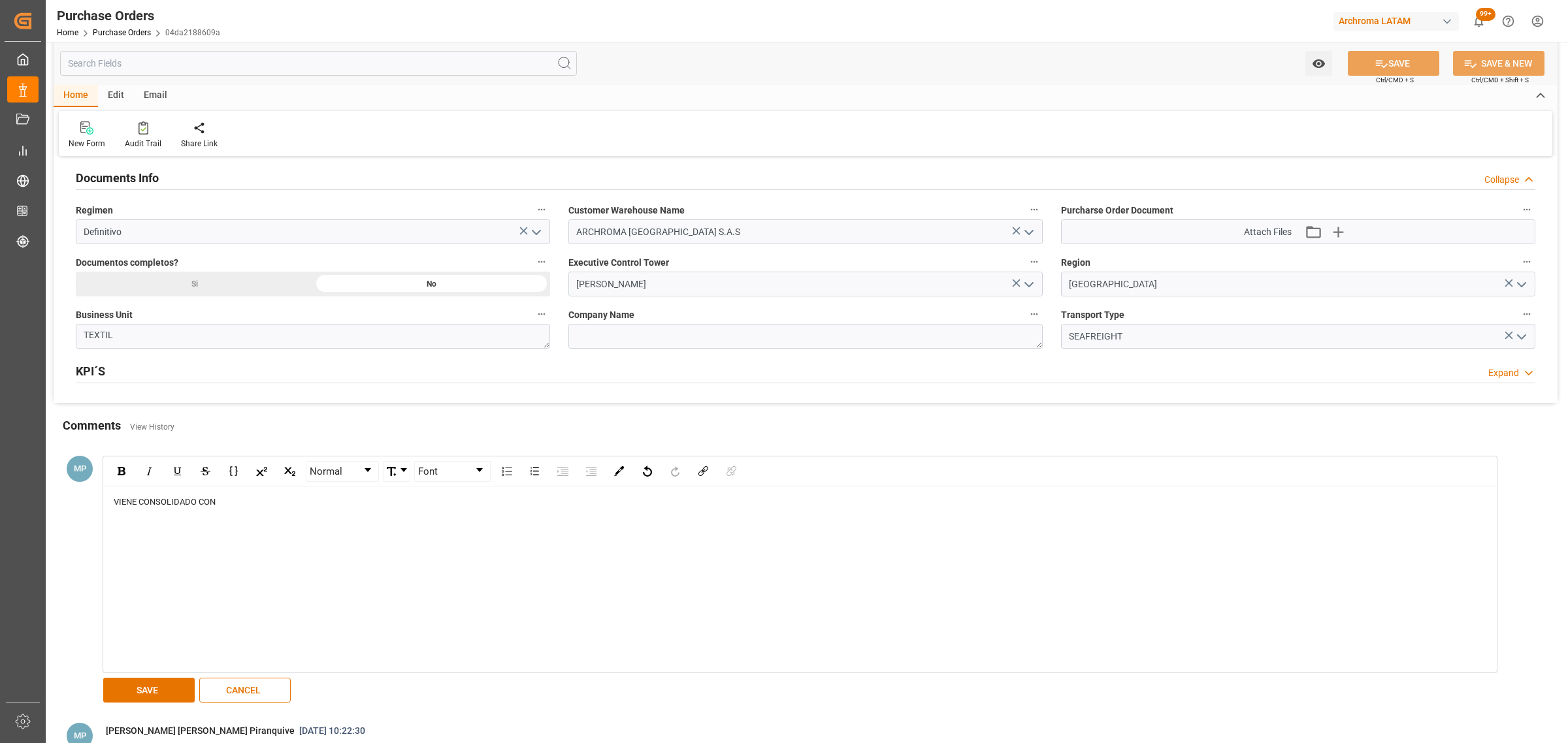
drag, startPoint x: 237, startPoint y: 514, endPoint x: 243, endPoint y: 506, distance: 10.0
click at [237, 514] on div "VIENE CONSOLIDADO CON" at bounding box center [800, 579] width 1392 height 186
click at [245, 504] on div "VIENE CONSOLIDADO CON" at bounding box center [800, 502] width 1373 height 13
click at [161, 694] on button "SAVE" at bounding box center [149, 690] width 91 height 25
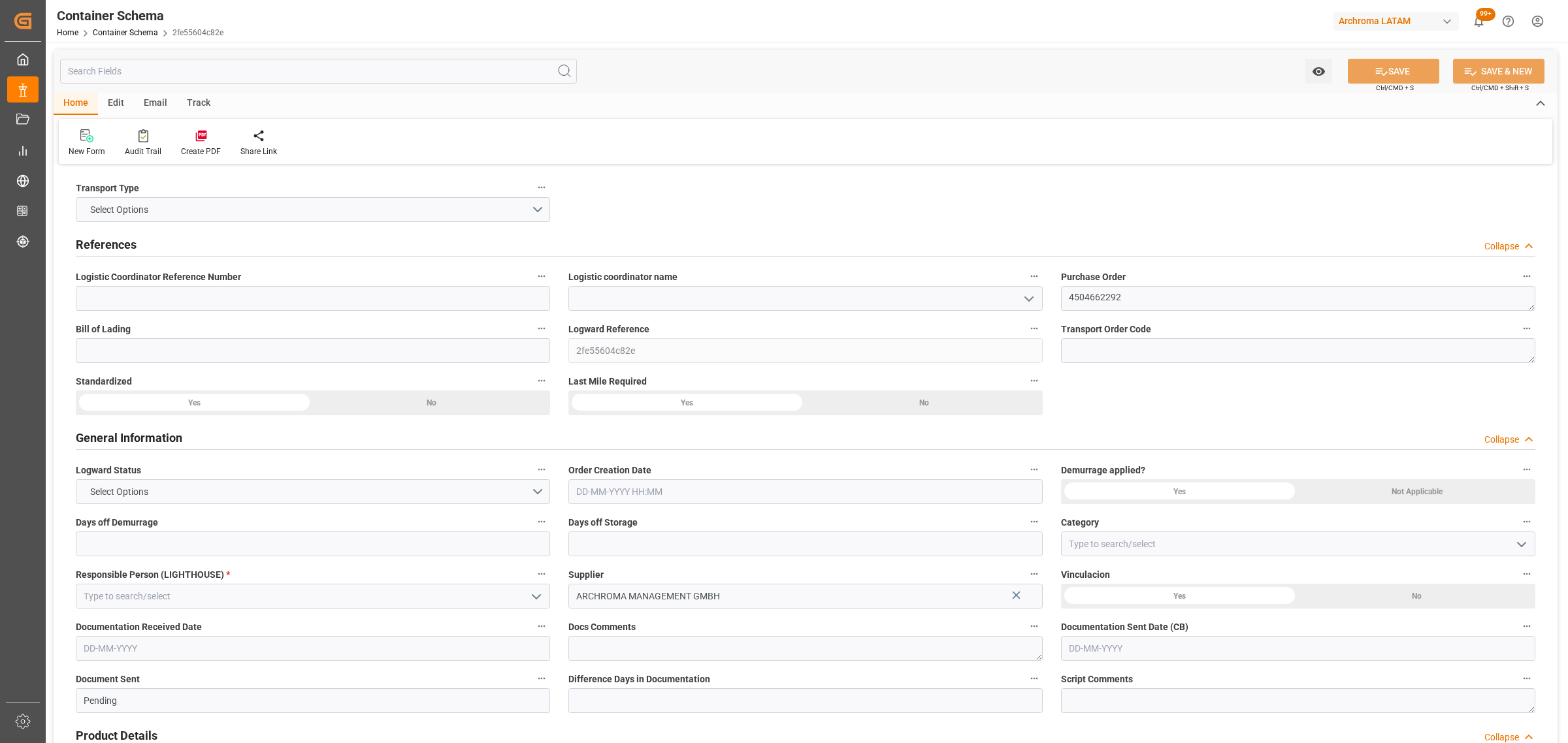
type input "0"
type input "1"
type input "100"
type input "7000"
type input "7294"
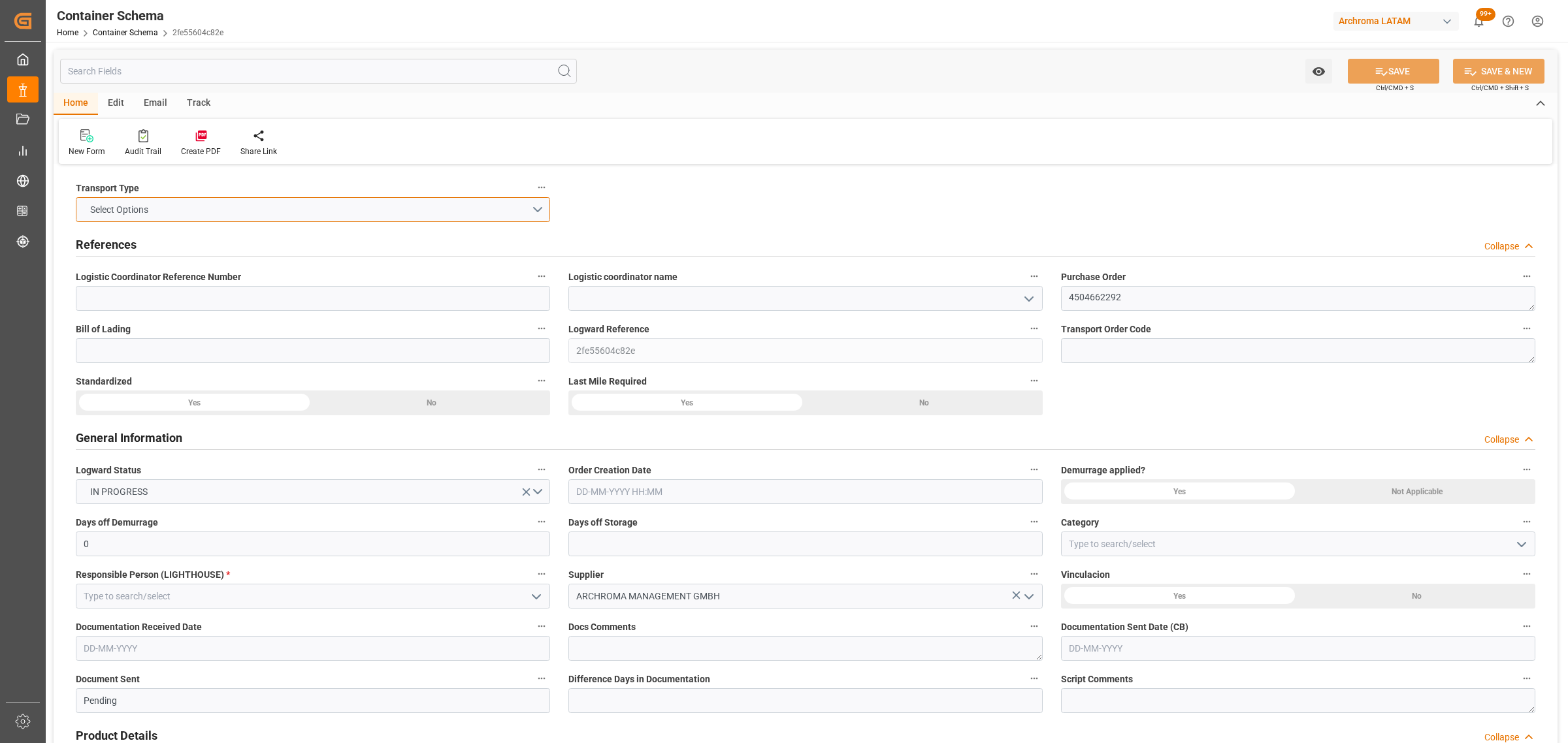
click at [541, 213] on button "Select Options" at bounding box center [313, 209] width 474 height 25
click at [289, 228] on div "AIRFREIGHT" at bounding box center [312, 240] width 473 height 27
click at [534, 209] on button "AIRFREIGHT" at bounding box center [313, 209] width 474 height 25
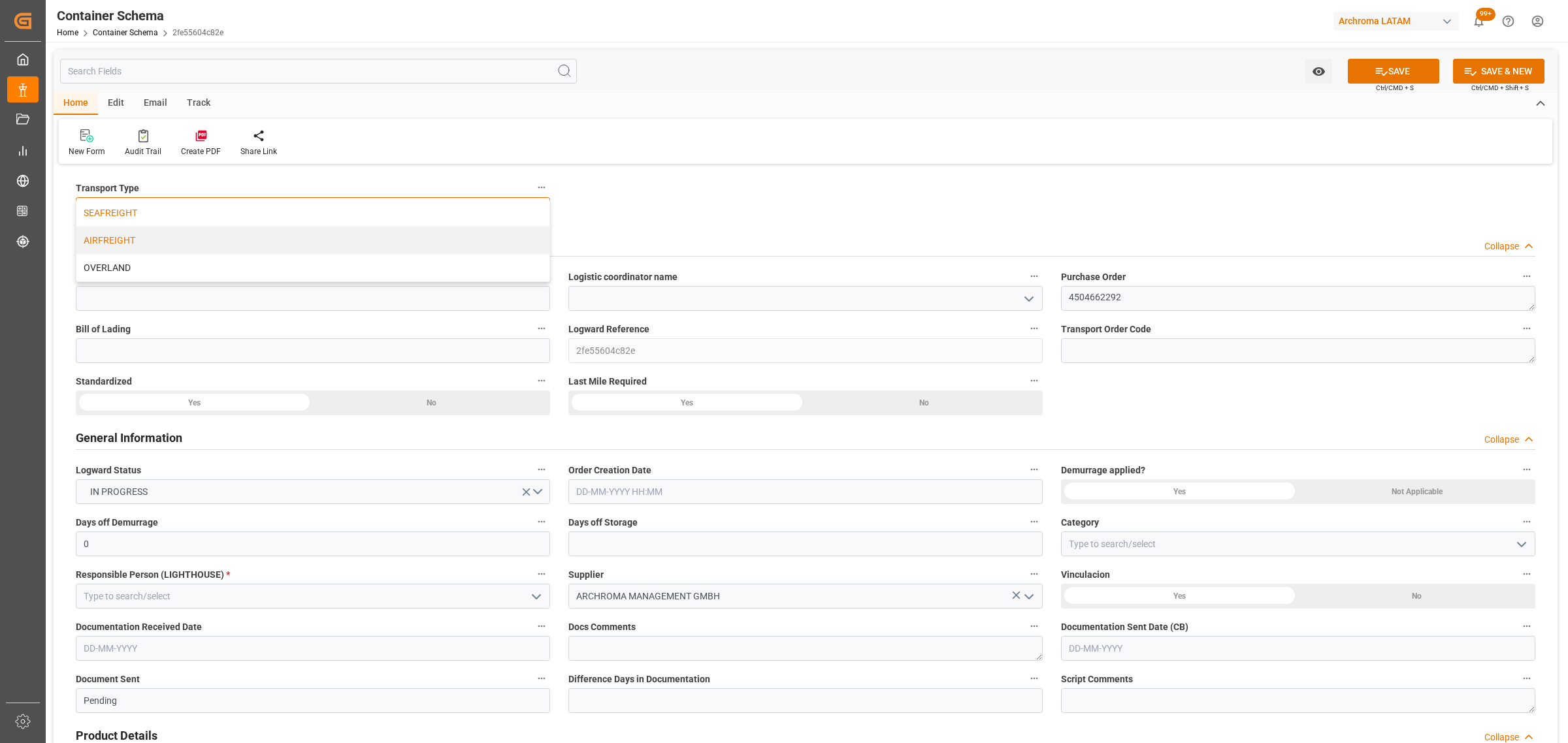
click at [339, 223] on div "SEAFREIGHT" at bounding box center [312, 213] width 473 height 27
click at [409, 308] on input at bounding box center [313, 299] width 474 height 25
click at [678, 302] on input at bounding box center [806, 299] width 474 height 25
click at [1033, 297] on polyline "open menu" at bounding box center [1028, 299] width 7 height 4
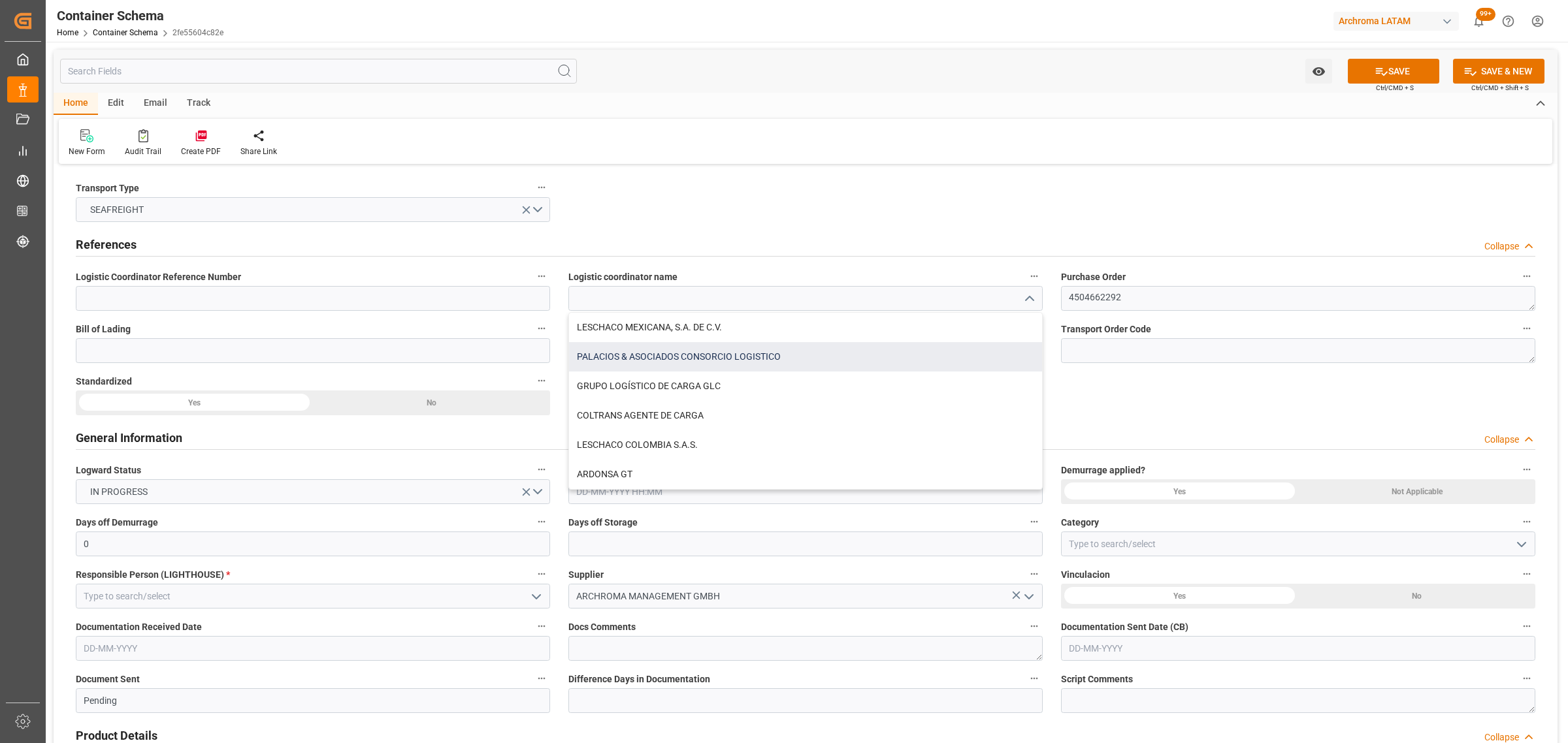
click at [694, 350] on div "PALACIOS & ASOCIADOS CONSORCIO LOGISTICO" at bounding box center [805, 357] width 473 height 30
type input "PALACIOS & ASOCIADOS CONSORCIO LOGISTICO"
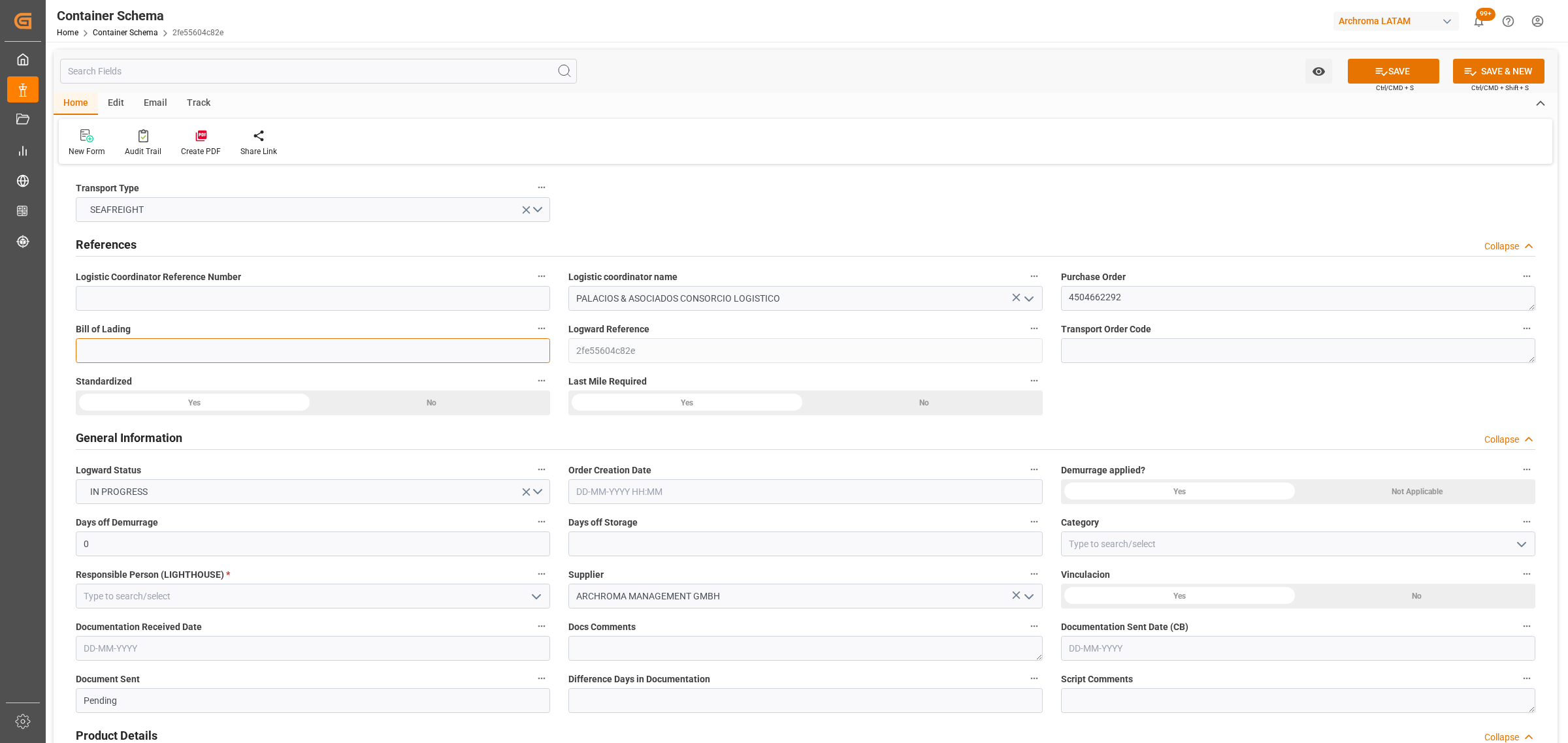
click at [456, 349] on input at bounding box center [313, 351] width 474 height 25
click at [128, 352] on input at bounding box center [313, 351] width 474 height 25
paste input "BCN0283100"
type input "BCN0283100"
click at [681, 487] on input "text" at bounding box center [806, 491] width 474 height 25
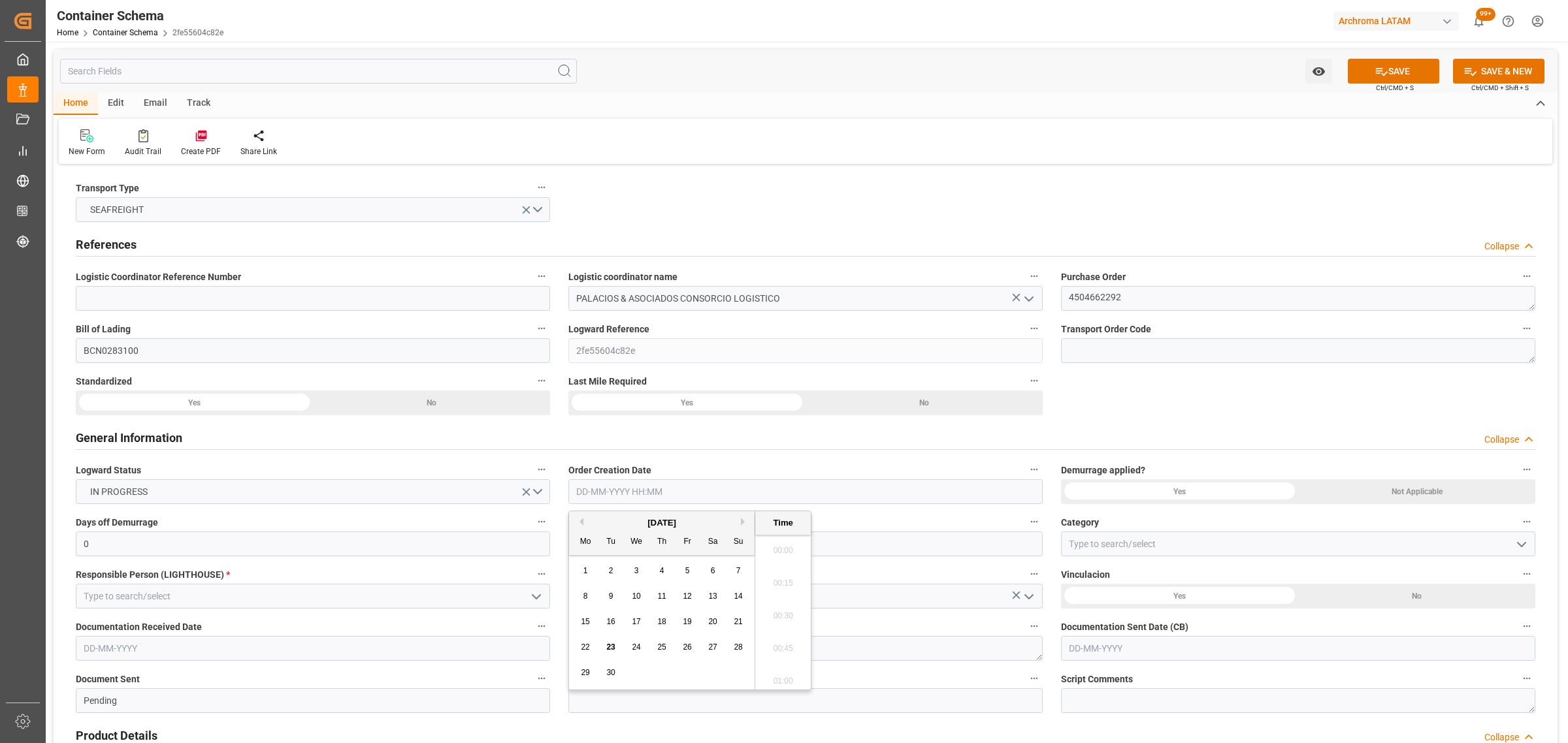
scroll to position [1212, 0]
click at [634, 683] on div "29 30 1 2 3 4 5" at bounding box center [661, 673] width 178 height 26
click at [612, 650] on span "23" at bounding box center [610, 646] width 8 height 9
click at [787, 618] on li "09:45" at bounding box center [782, 611] width 55 height 32
type input "23-09-2025 09:45"
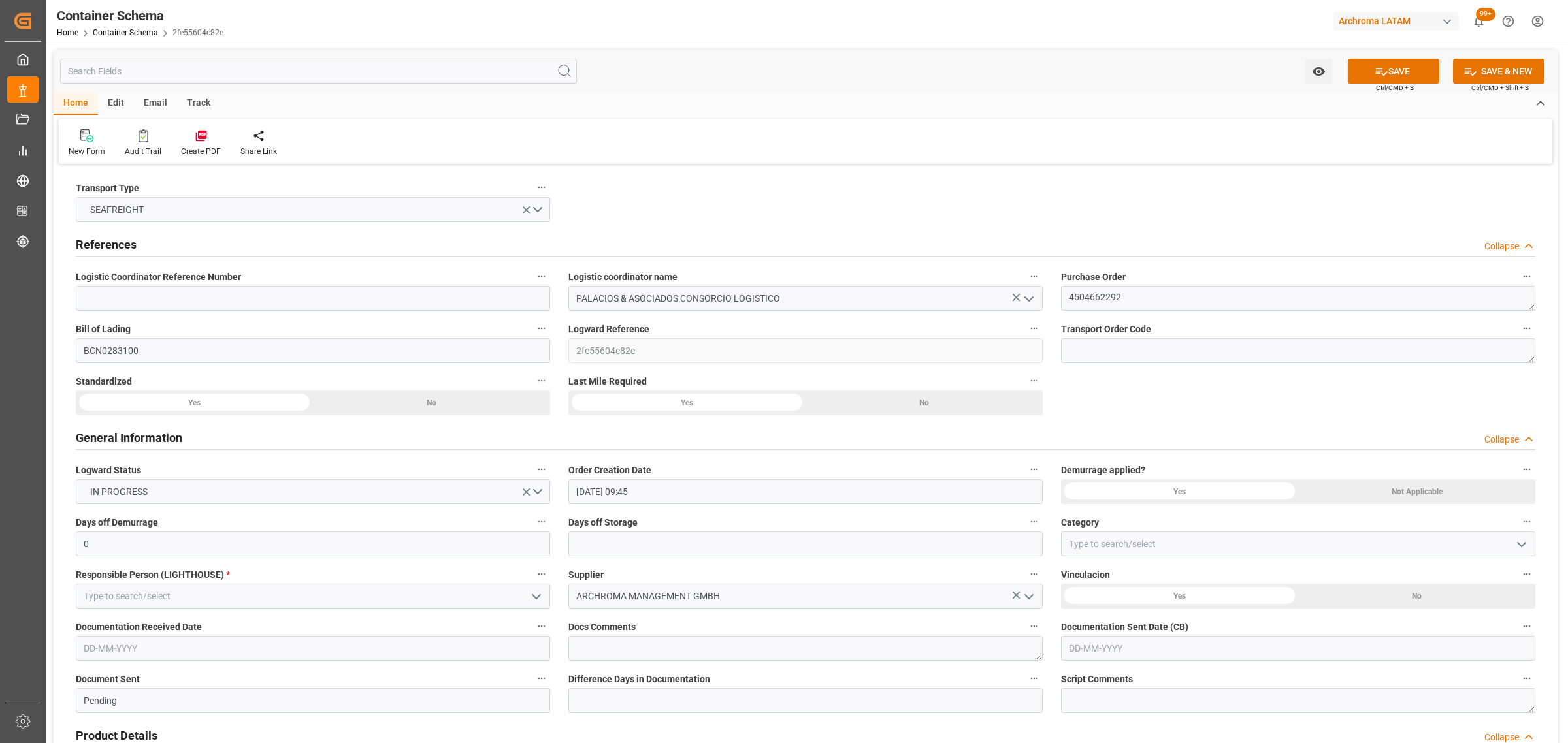
click at [1527, 550] on icon "open menu" at bounding box center [1521, 544] width 16 height 16
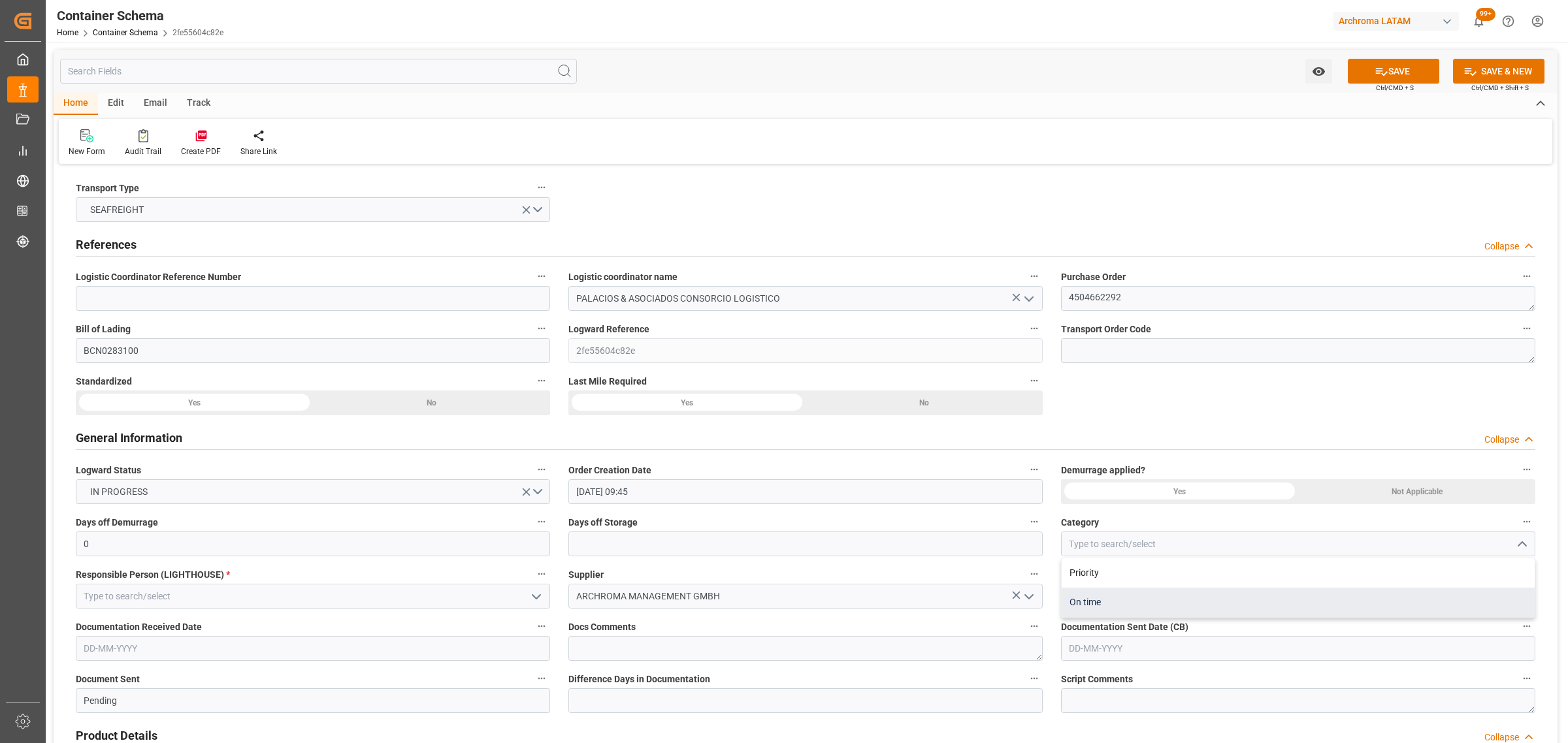
click at [1129, 601] on div "On time" at bounding box center [1297, 602] width 473 height 30
type input "On time"
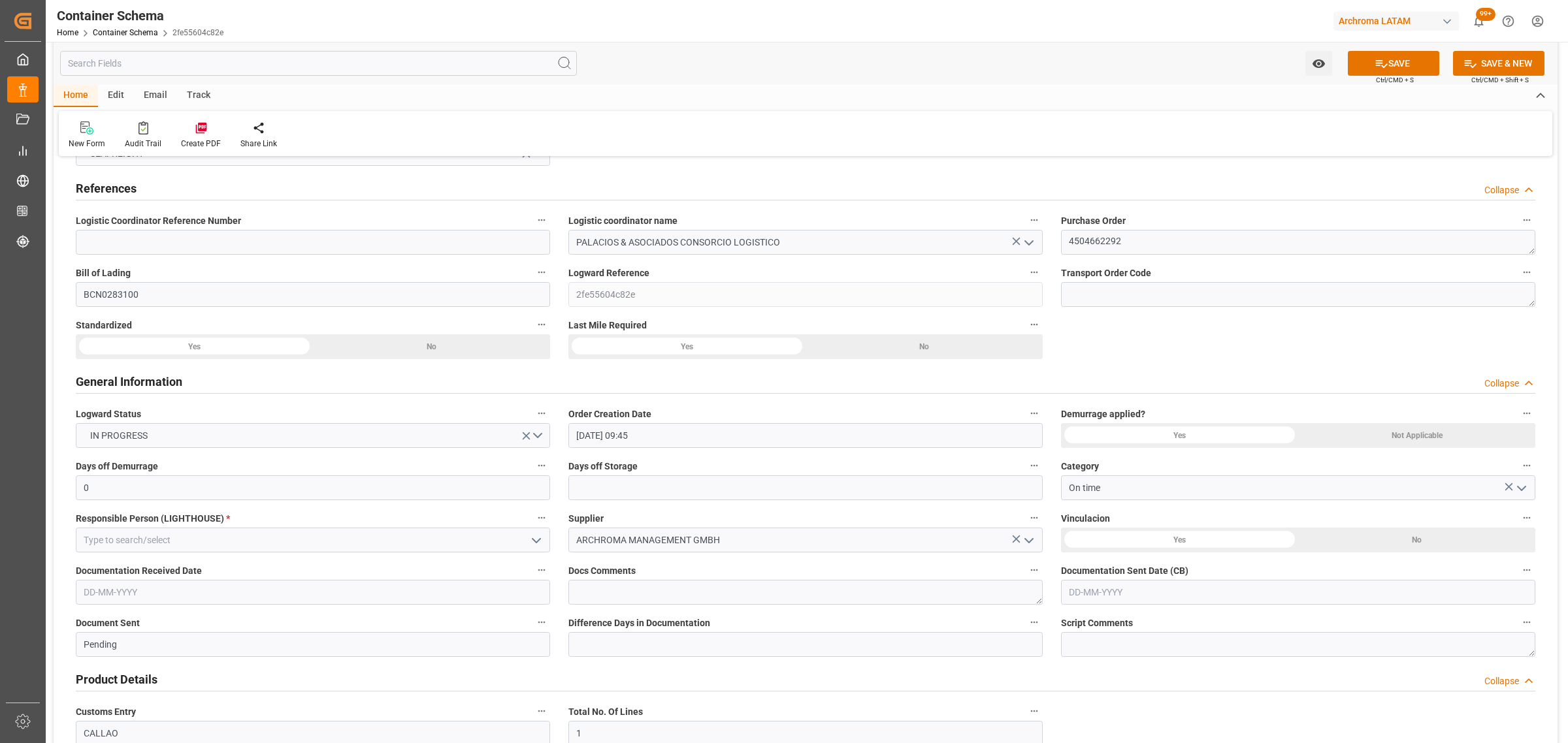
scroll to position [82, 0]
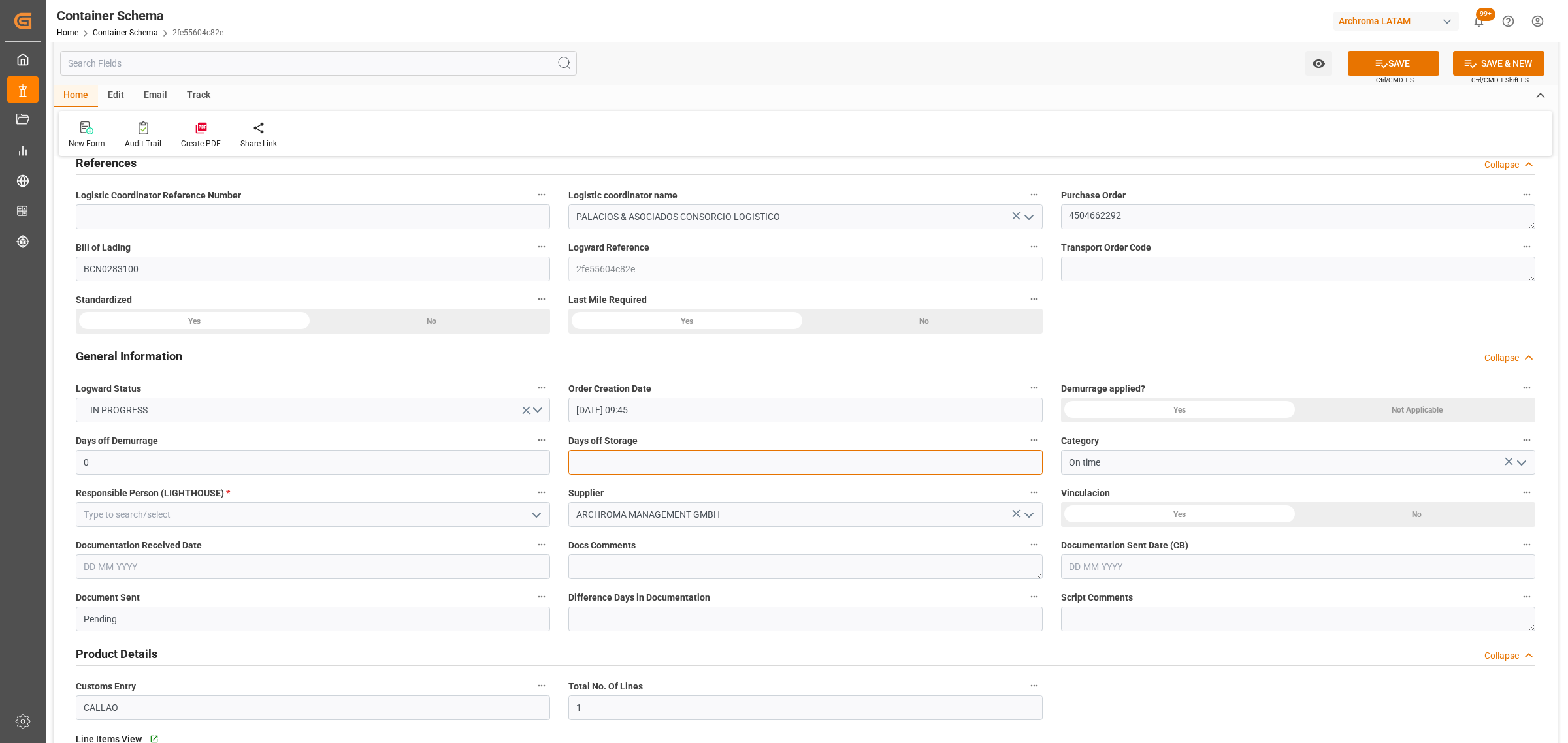
click at [636, 458] on input "text" at bounding box center [806, 463] width 474 height 25
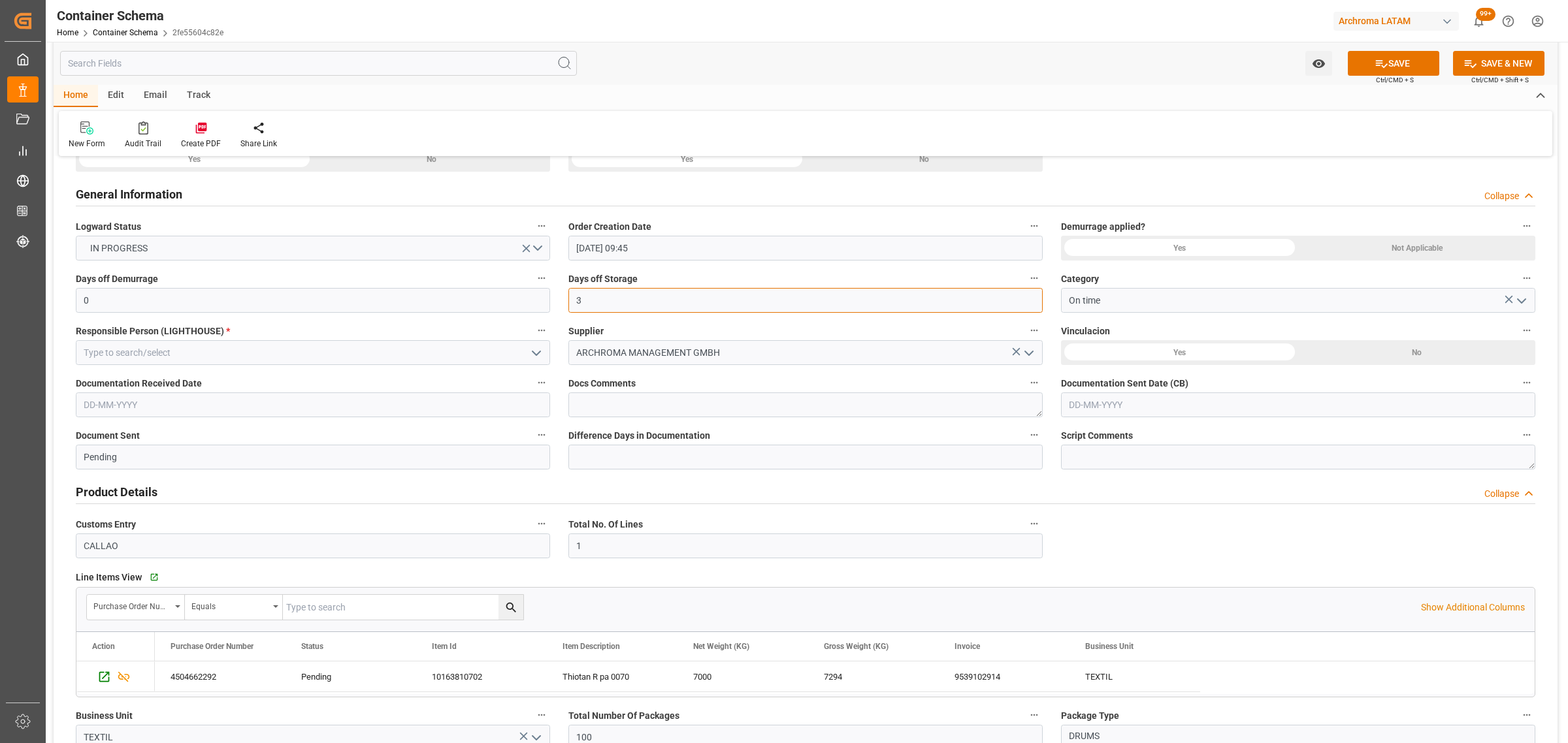
scroll to position [245, 0]
type input "3"
click at [247, 391] on input "text" at bounding box center [313, 404] width 474 height 25
click at [92, 563] on span "22" at bounding box center [93, 558] width 8 height 9
type input "[DATE]"
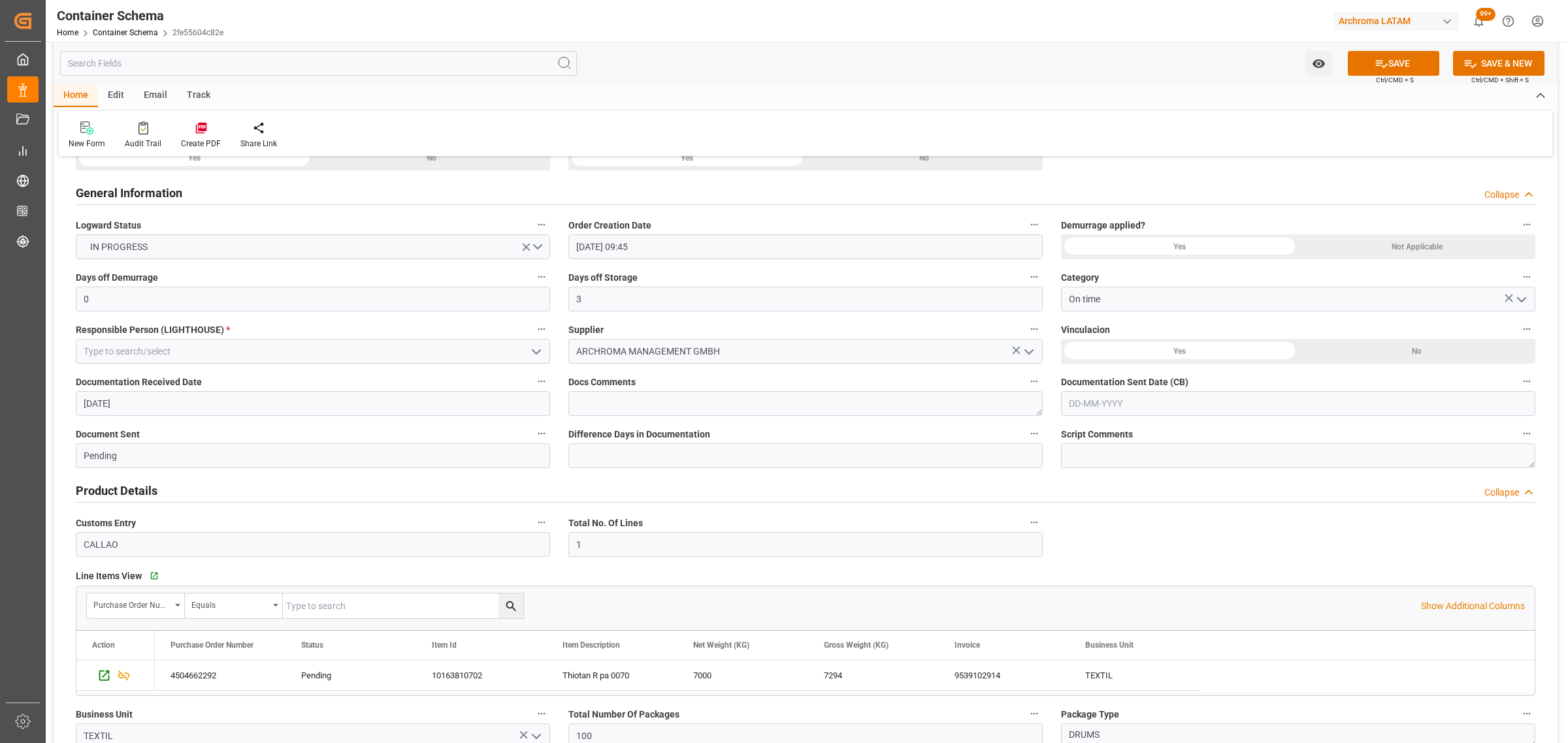
click at [1180, 397] on input "text" at bounding box center [1297, 404] width 474 height 25
click at [1121, 587] on div "29 30 1 2 3 4 5" at bounding box center [1154, 584] width 178 height 26
click at [1108, 562] on span "23" at bounding box center [1103, 558] width 8 height 9
type input "[DATE]"
click at [531, 352] on icon "open menu" at bounding box center [536, 352] width 16 height 16
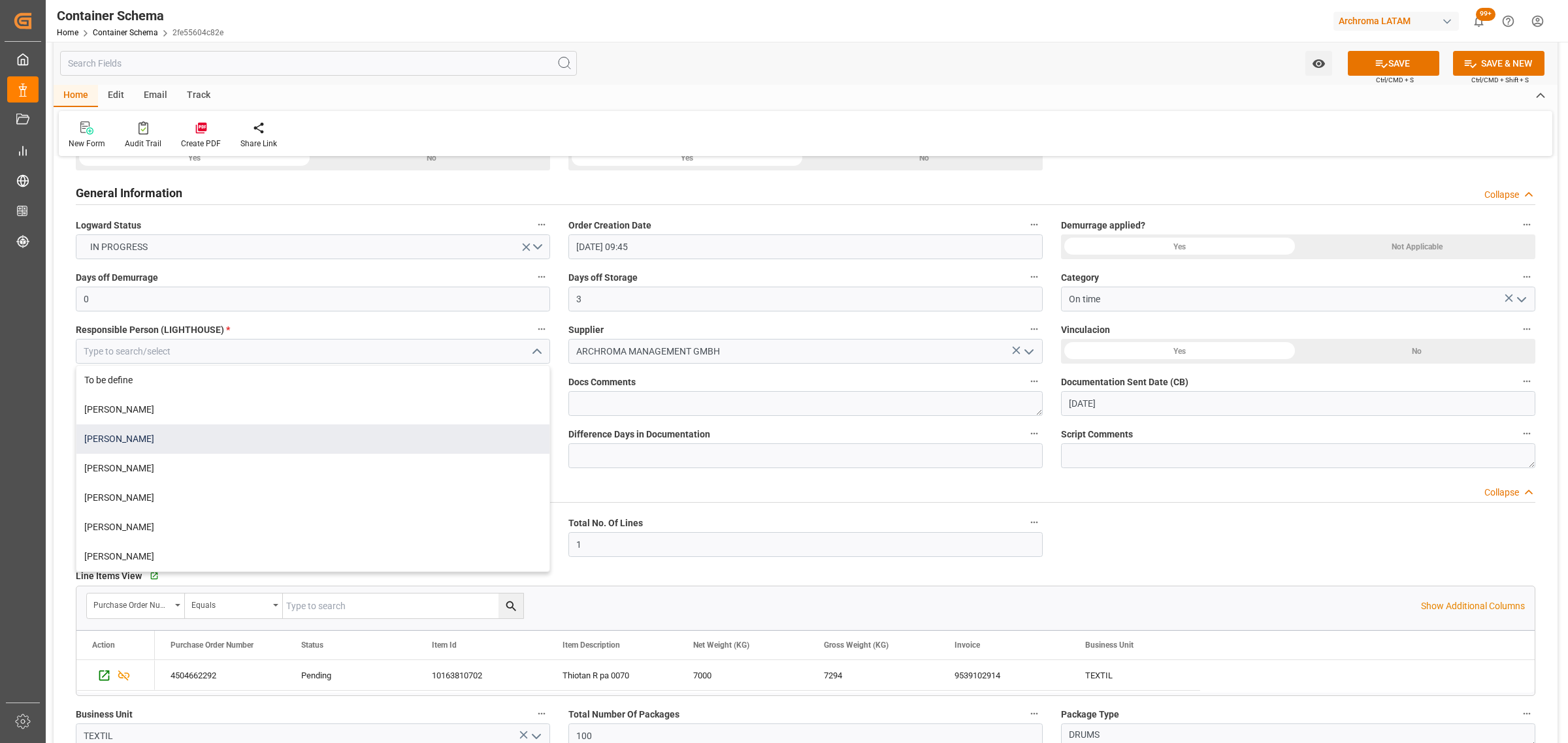
click at [272, 438] on div "[PERSON_NAME]" at bounding box center [312, 439] width 473 height 30
type input "[PERSON_NAME]"
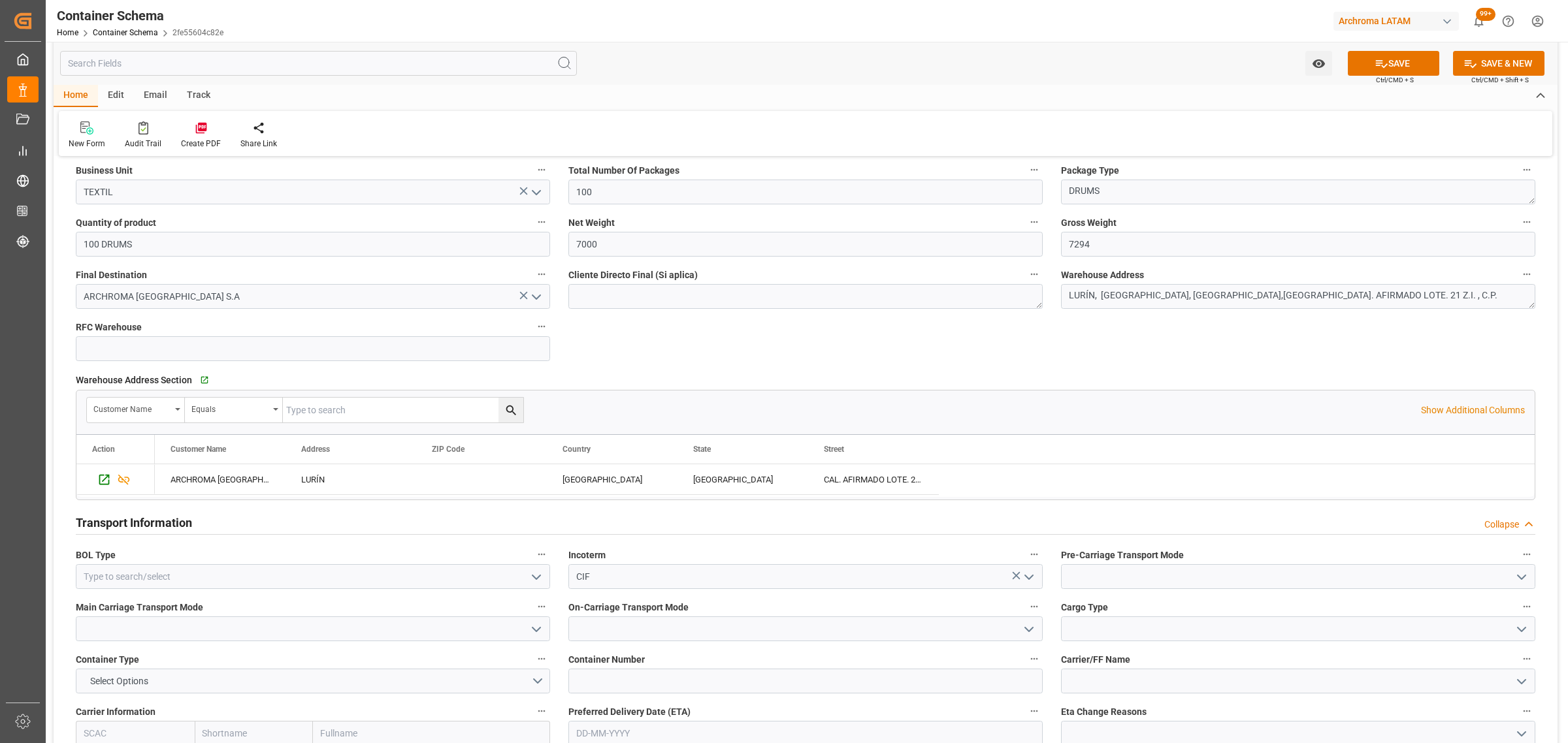
scroll to position [898, 0]
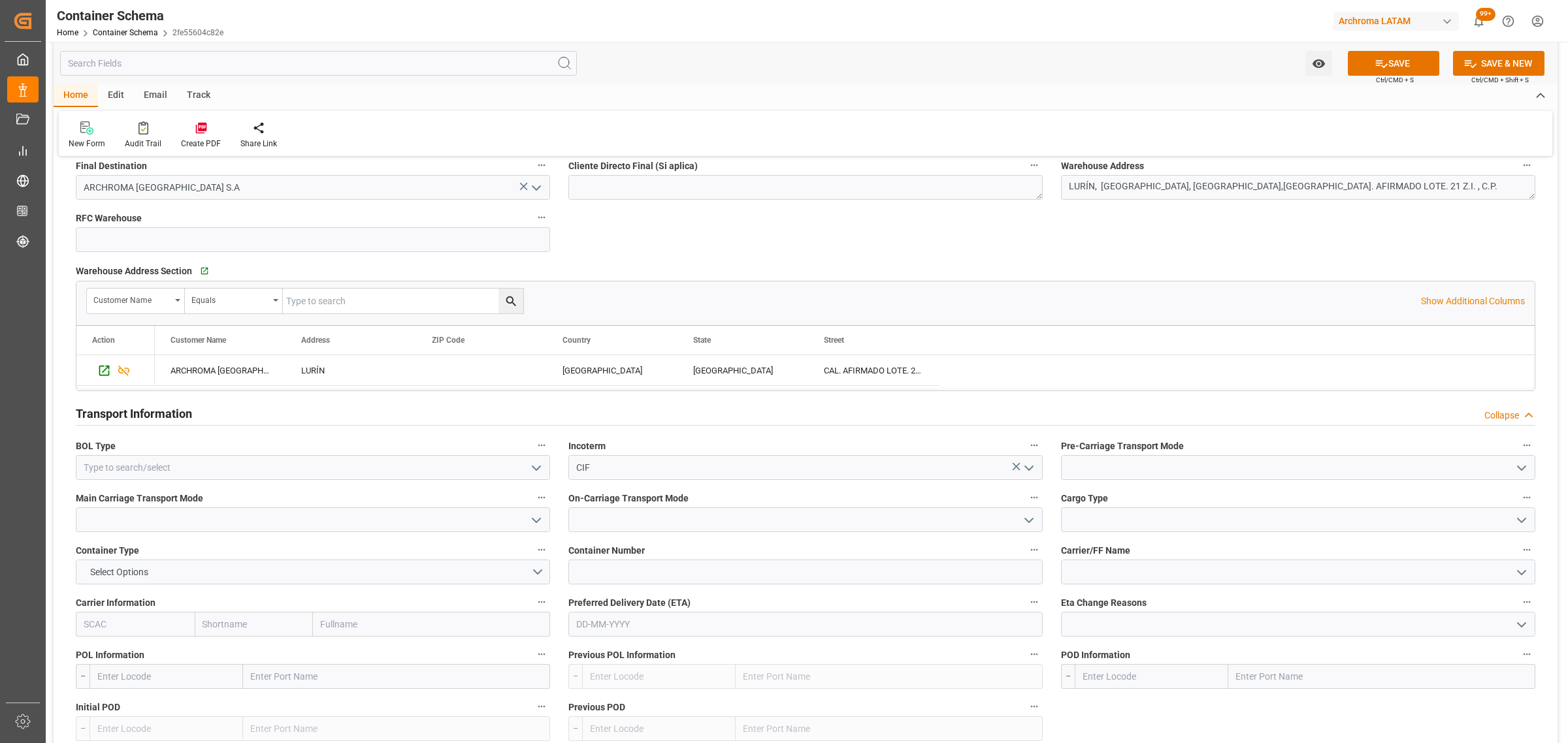
click at [537, 466] on icon "open menu" at bounding box center [536, 467] width 16 height 16
click at [288, 501] on div "HOUSE" at bounding box center [312, 496] width 473 height 30
type input "HOUSE"
click at [1519, 464] on icon "open menu" at bounding box center [1521, 467] width 16 height 16
click at [1160, 493] on div "Truck" at bounding box center [1297, 496] width 473 height 30
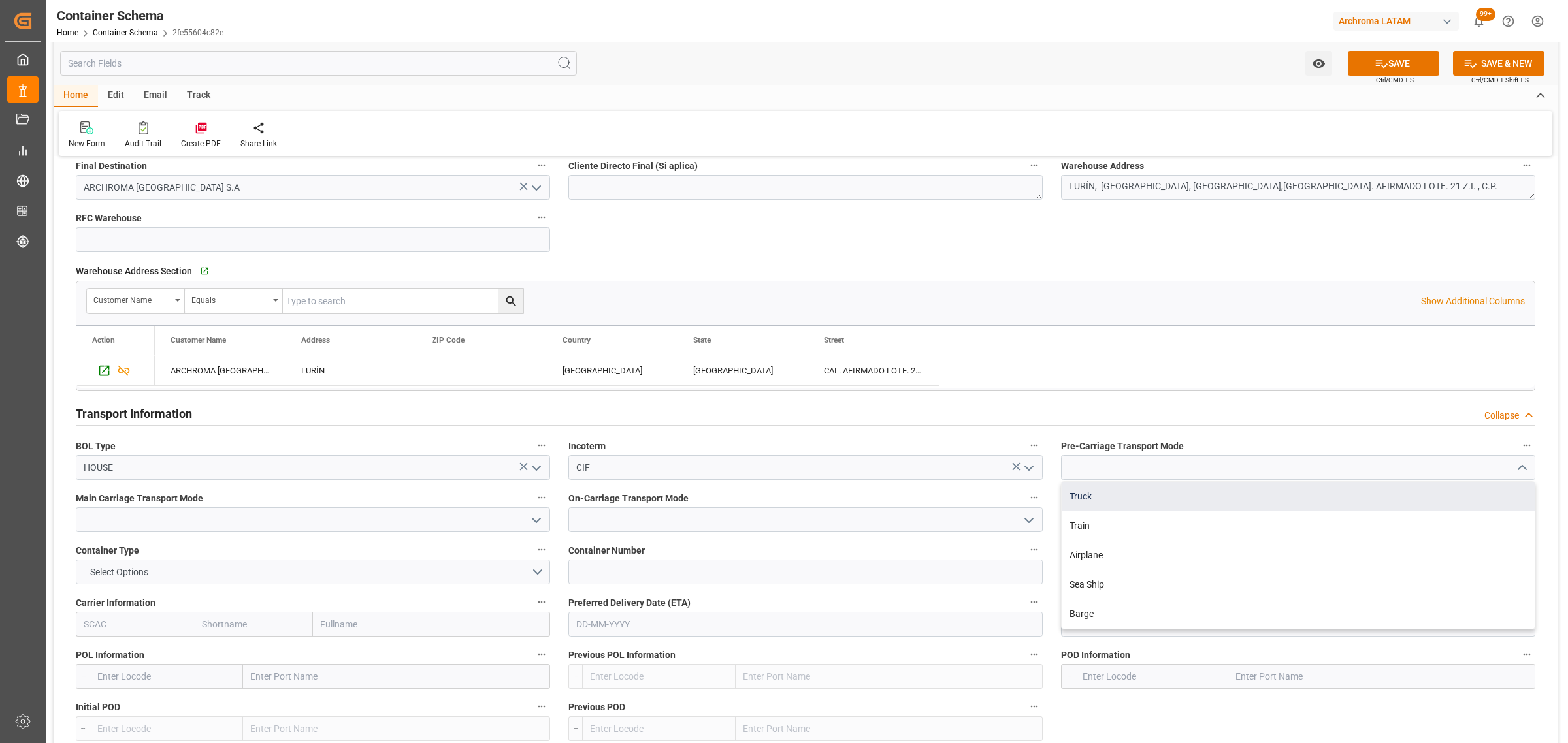
type input "Truck"
click at [546, 524] on input at bounding box center [313, 520] width 474 height 25
click at [539, 522] on icon "open menu" at bounding box center [536, 520] width 16 height 16
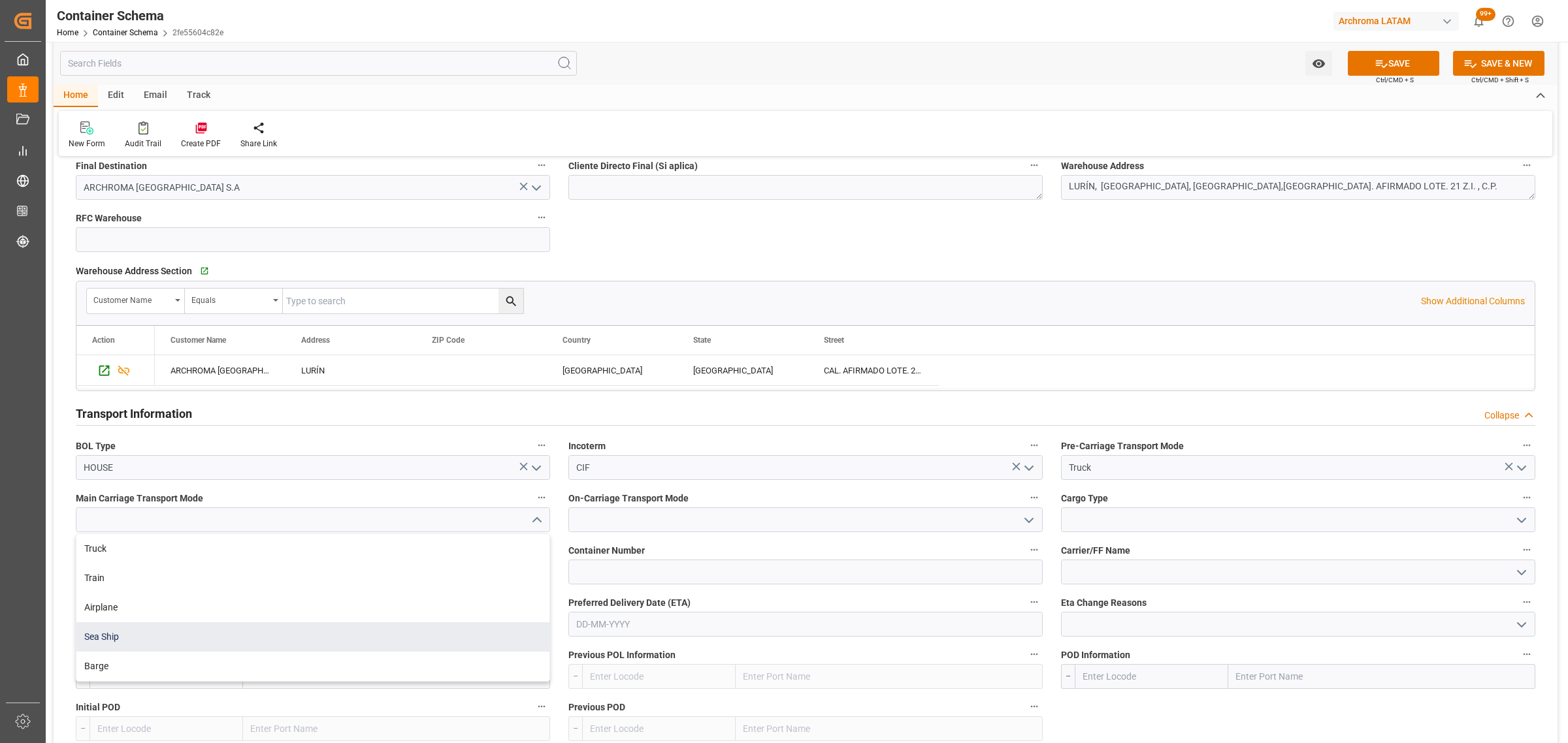
click at [296, 632] on div "Sea Ship" at bounding box center [312, 637] width 473 height 30
type input "Sea Ship"
click at [1023, 524] on icon "open menu" at bounding box center [1028, 520] width 16 height 16
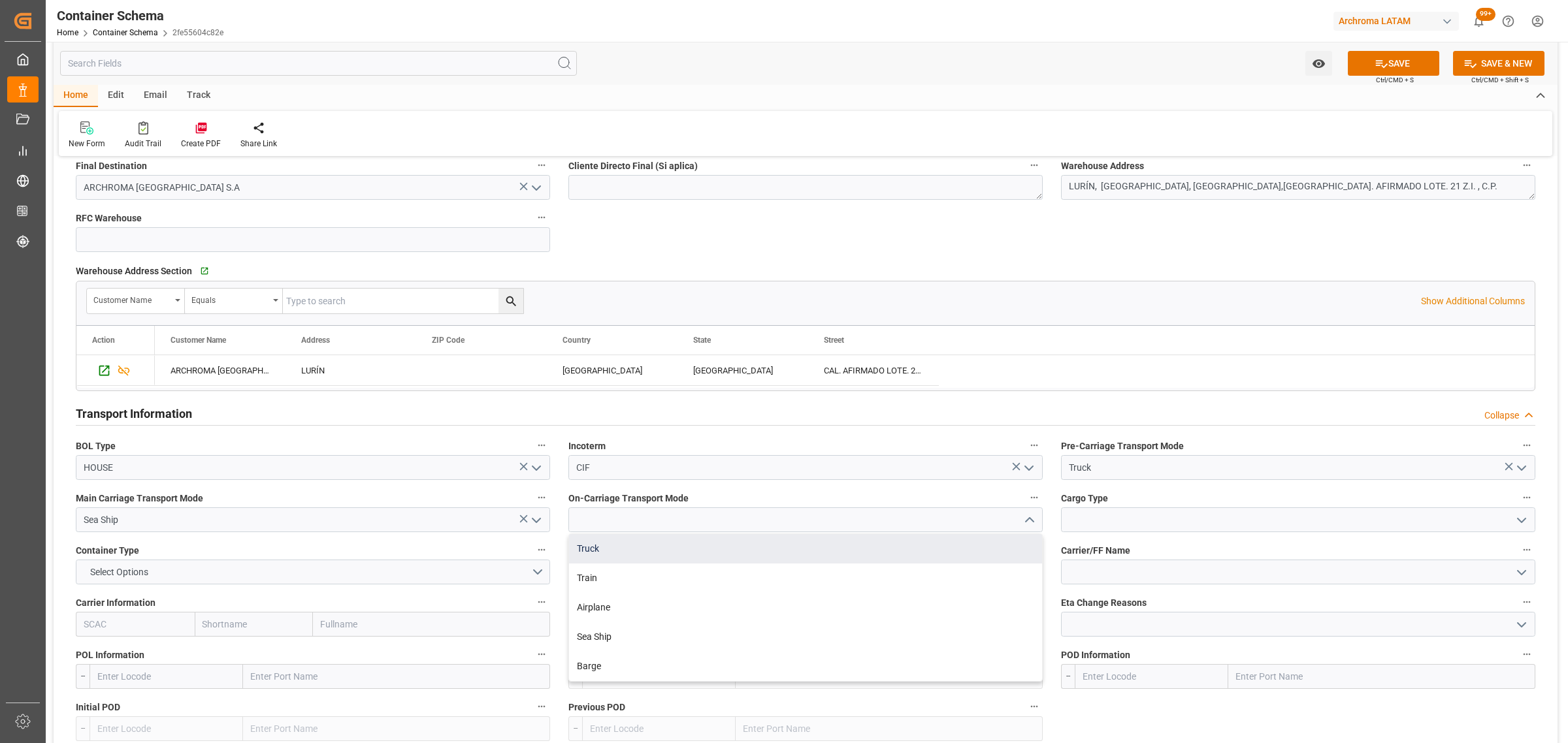
click at [633, 557] on div "Truck" at bounding box center [805, 549] width 473 height 30
type input "Truck"
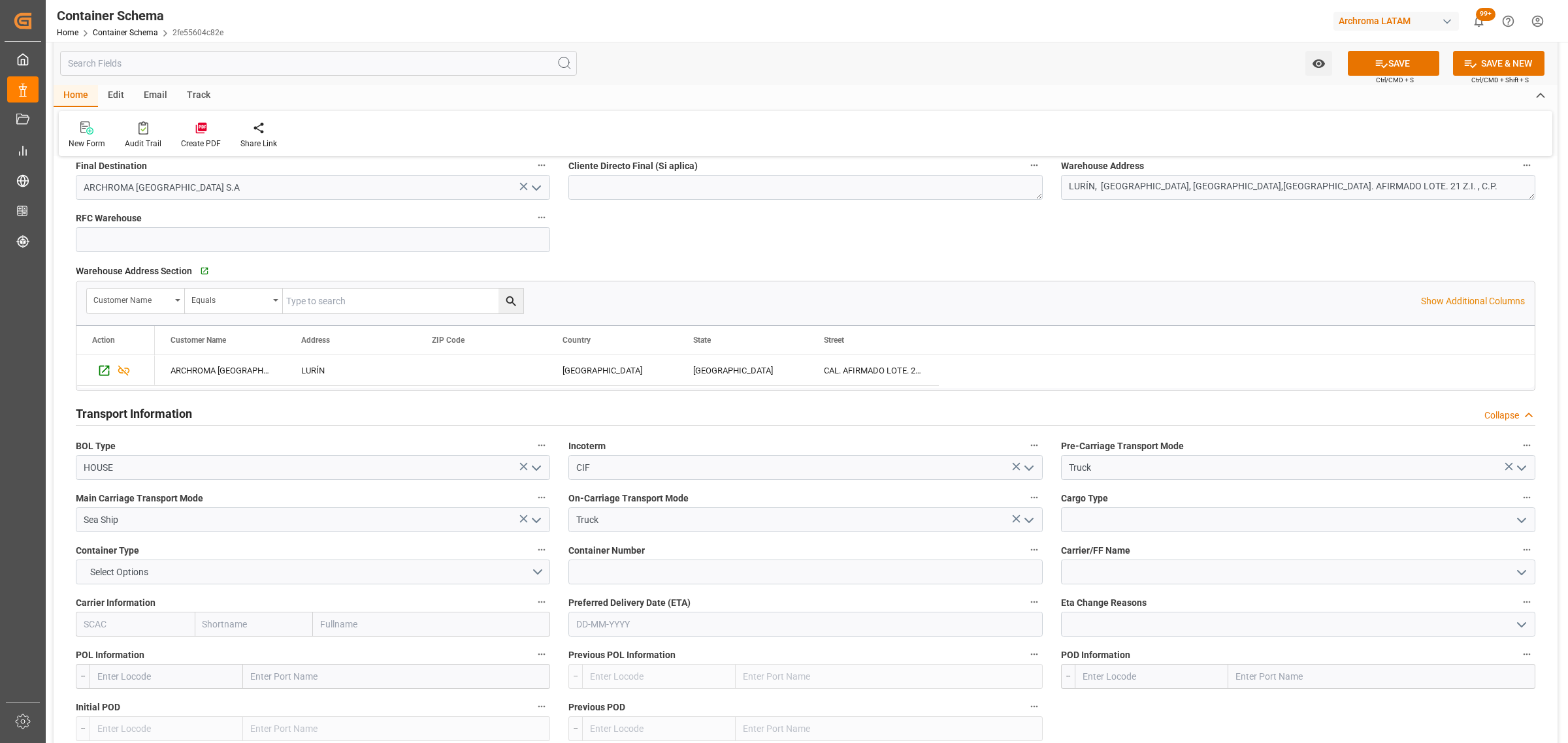
click at [1523, 527] on icon "open menu" at bounding box center [1521, 520] width 16 height 16
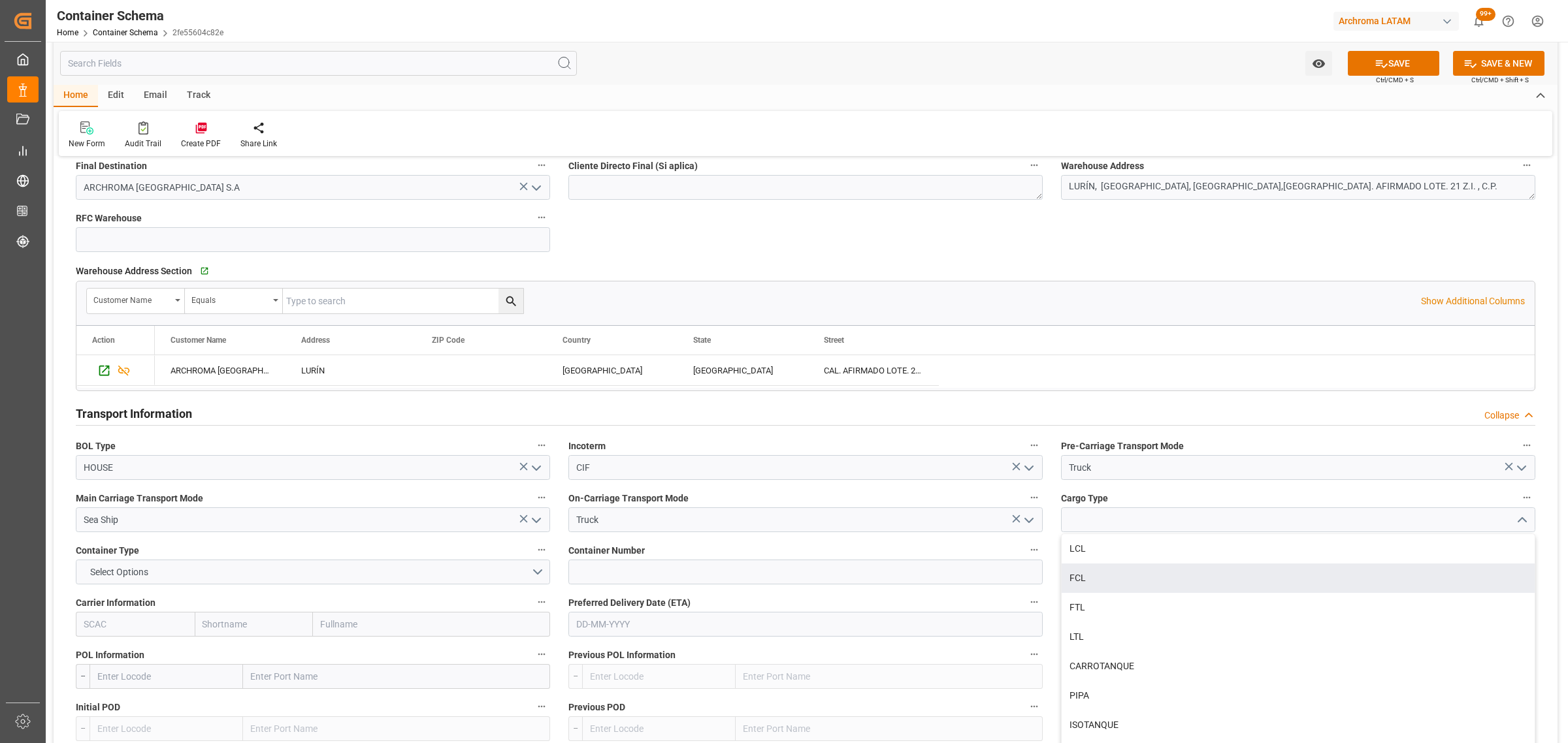
click at [1163, 583] on div "FCL" at bounding box center [1297, 578] width 473 height 30
type input "FCL"
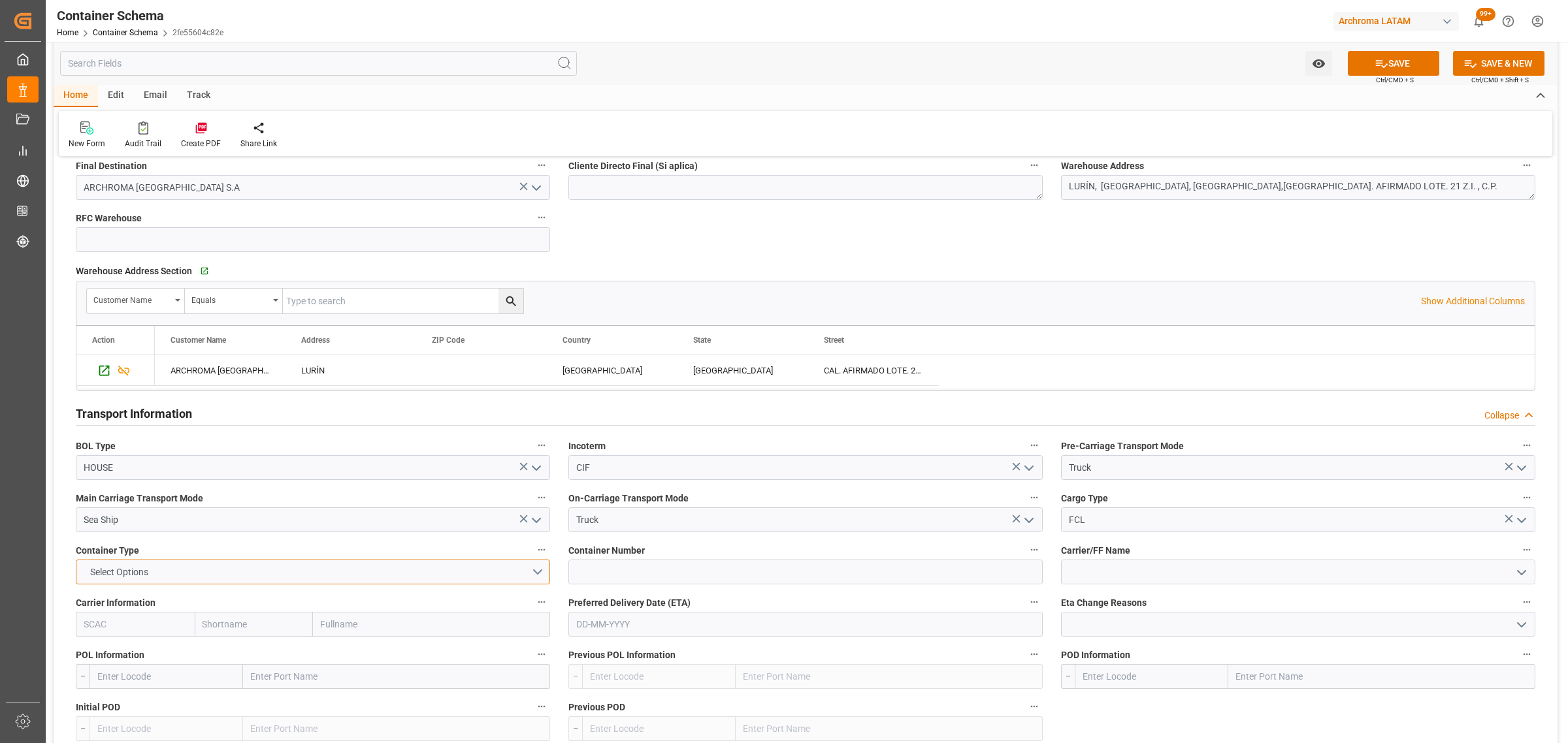
click at [530, 573] on button "Select Options" at bounding box center [313, 572] width 474 height 25
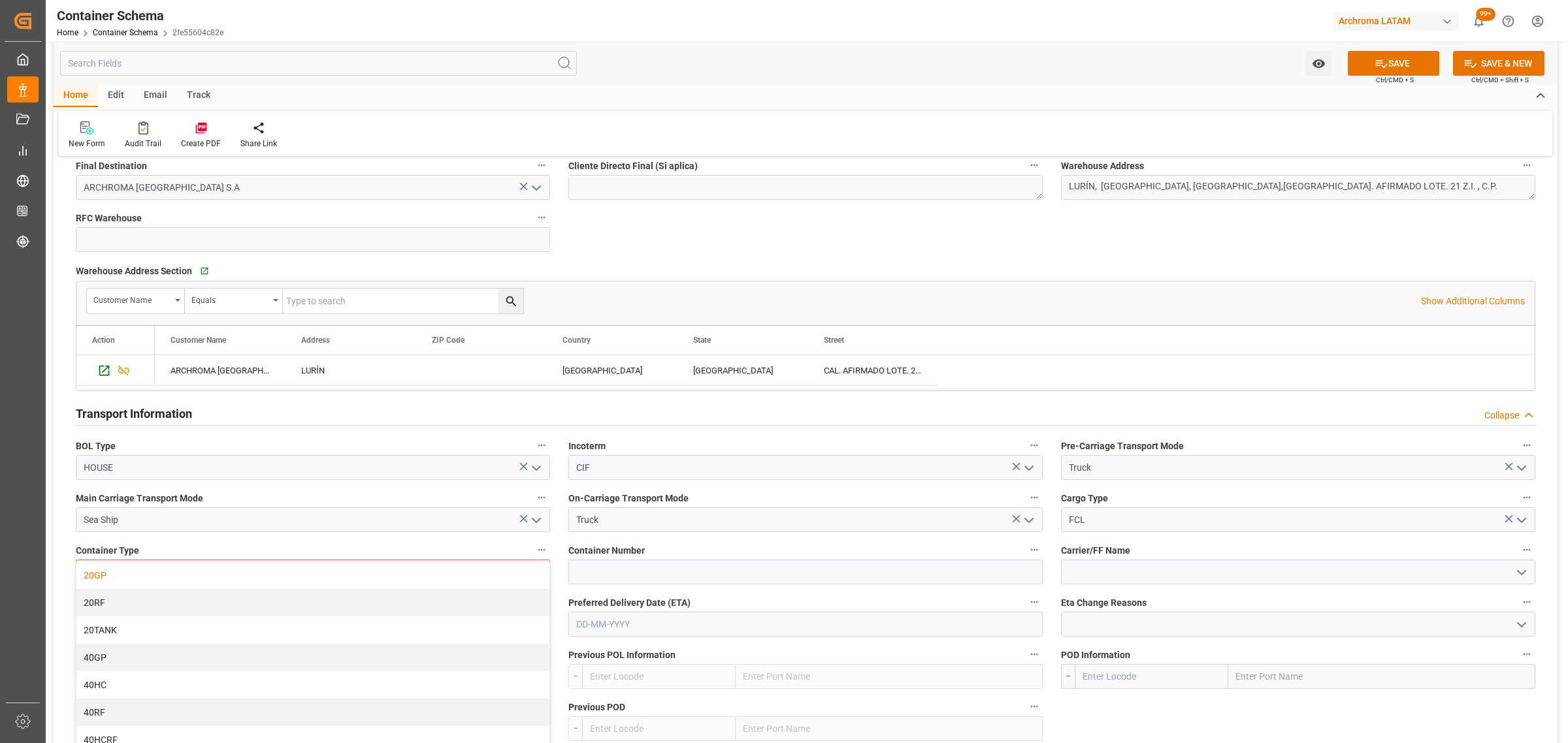
click at [364, 568] on div "20GP" at bounding box center [312, 575] width 473 height 27
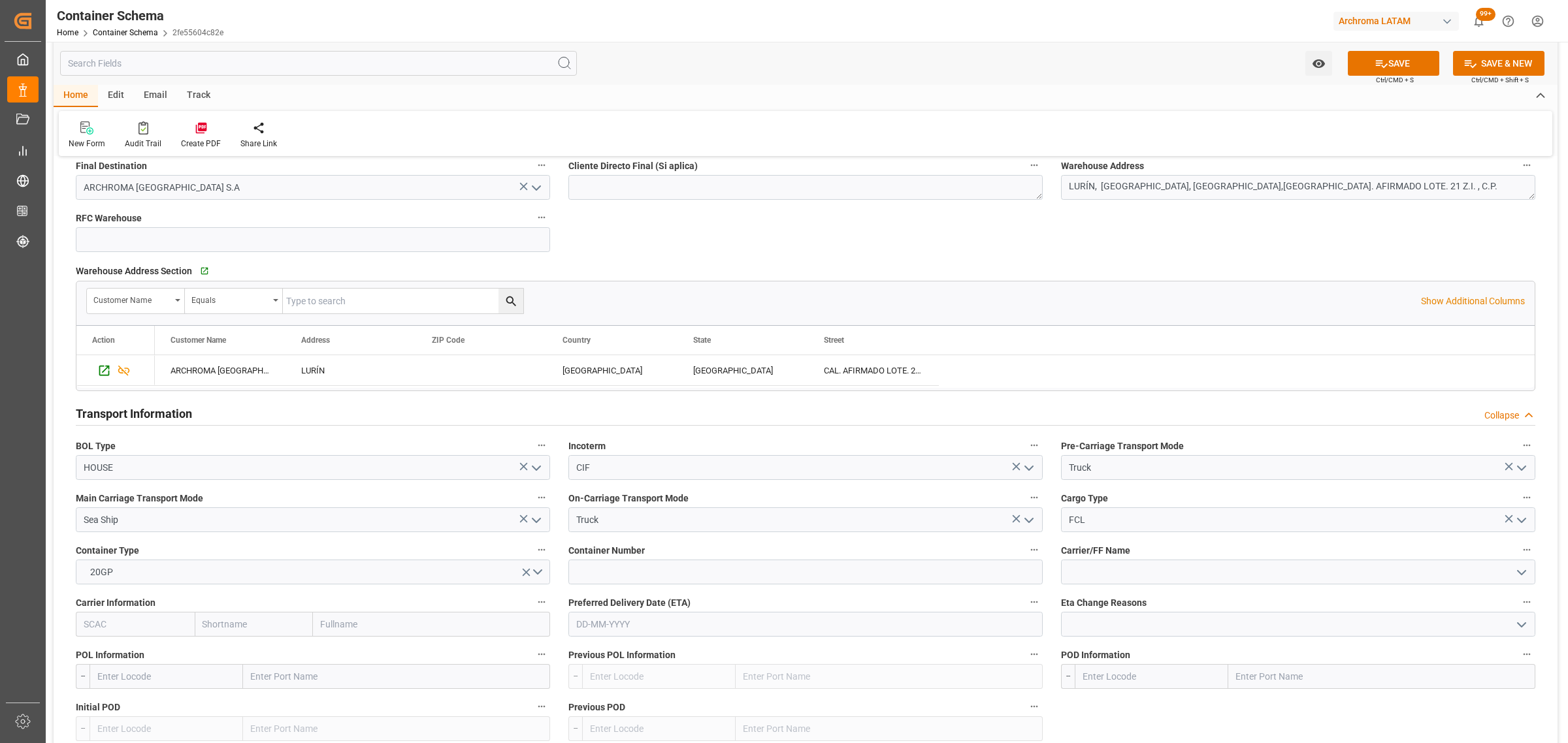
click at [645, 556] on label "Container Number" at bounding box center [806, 550] width 474 height 18
click at [1026, 556] on button "Container Number" at bounding box center [1034, 549] width 17 height 17
click at [618, 573] on div at bounding box center [784, 372] width 1568 height 743
click at [587, 573] on input at bounding box center [806, 572] width 474 height 25
drag, startPoint x: 624, startPoint y: 575, endPoint x: 589, endPoint y: 575, distance: 35.0
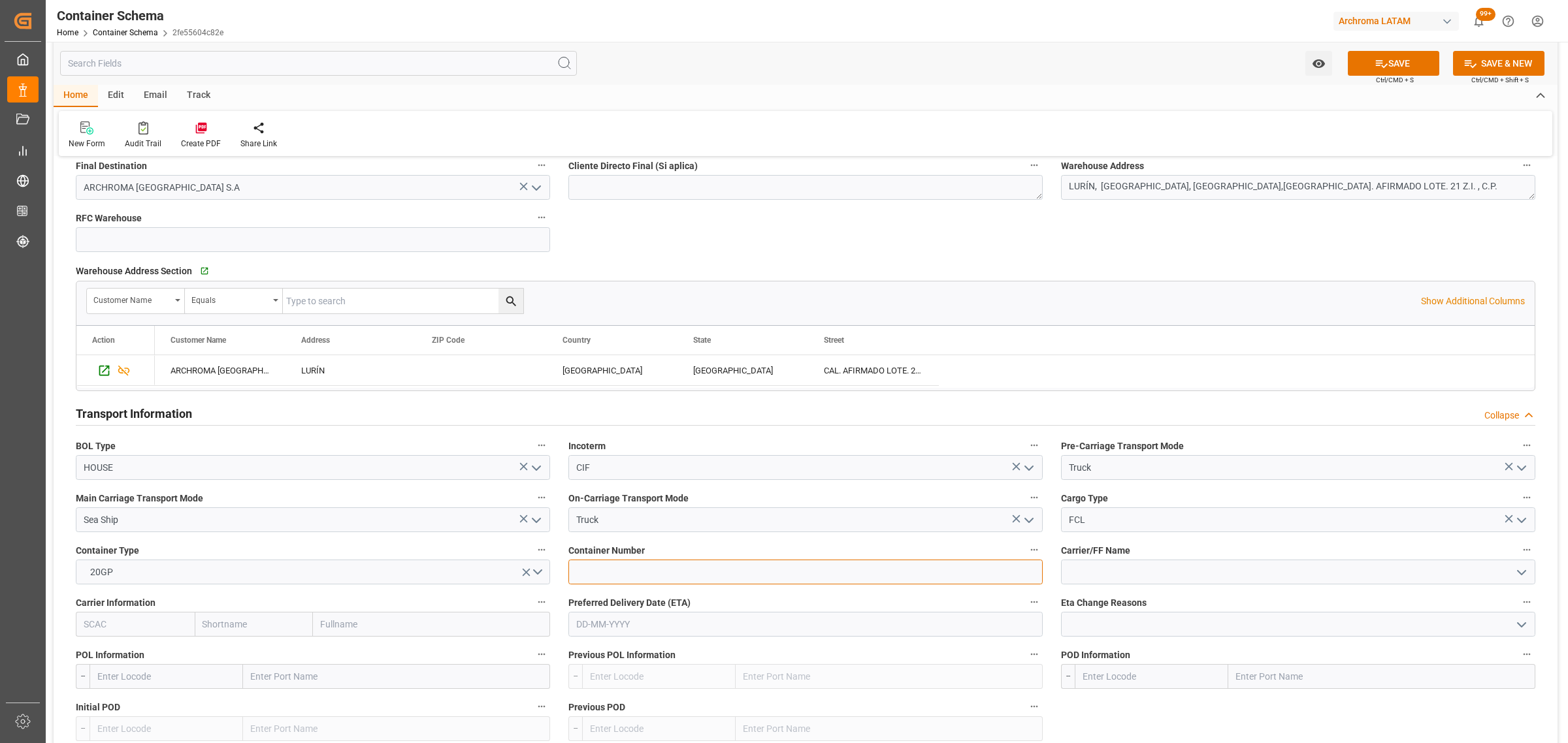
click at [624, 575] on input at bounding box center [806, 572] width 474 height 25
click at [599, 573] on input at bounding box center [806, 572] width 474 height 25
paste input "MSBU1405428"
type input "MSBU1405428"
click at [701, 618] on input "text" at bounding box center [806, 624] width 474 height 25
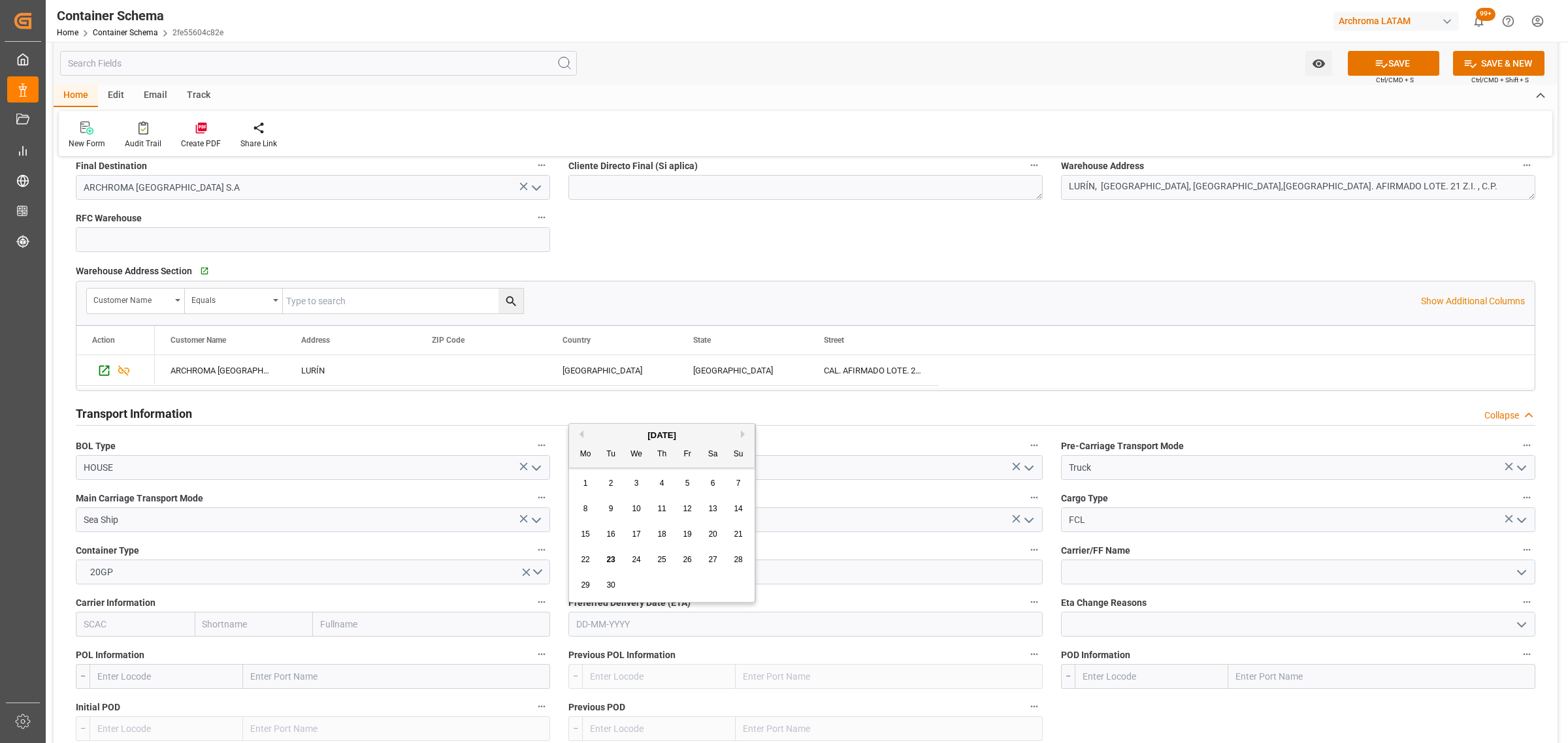
click at [574, 493] on div "1 2 3 4 5 6 7" at bounding box center [661, 483] width 178 height 26
click at [743, 434] on button "Next Month" at bounding box center [744, 434] width 7 height 7
click at [687, 537] on span "17" at bounding box center [687, 534] width 8 height 9
type input "[DATE]"
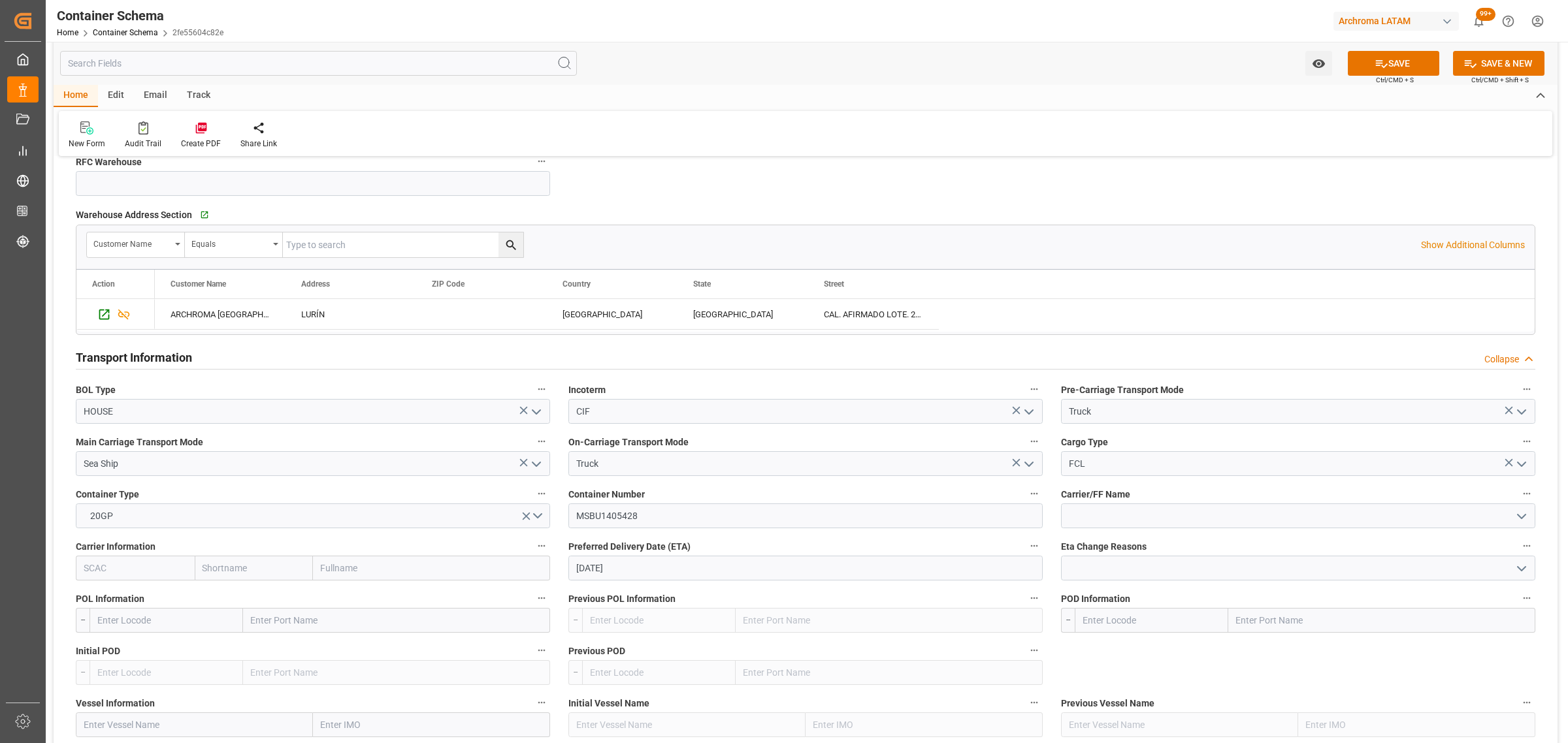
scroll to position [1061, 0]
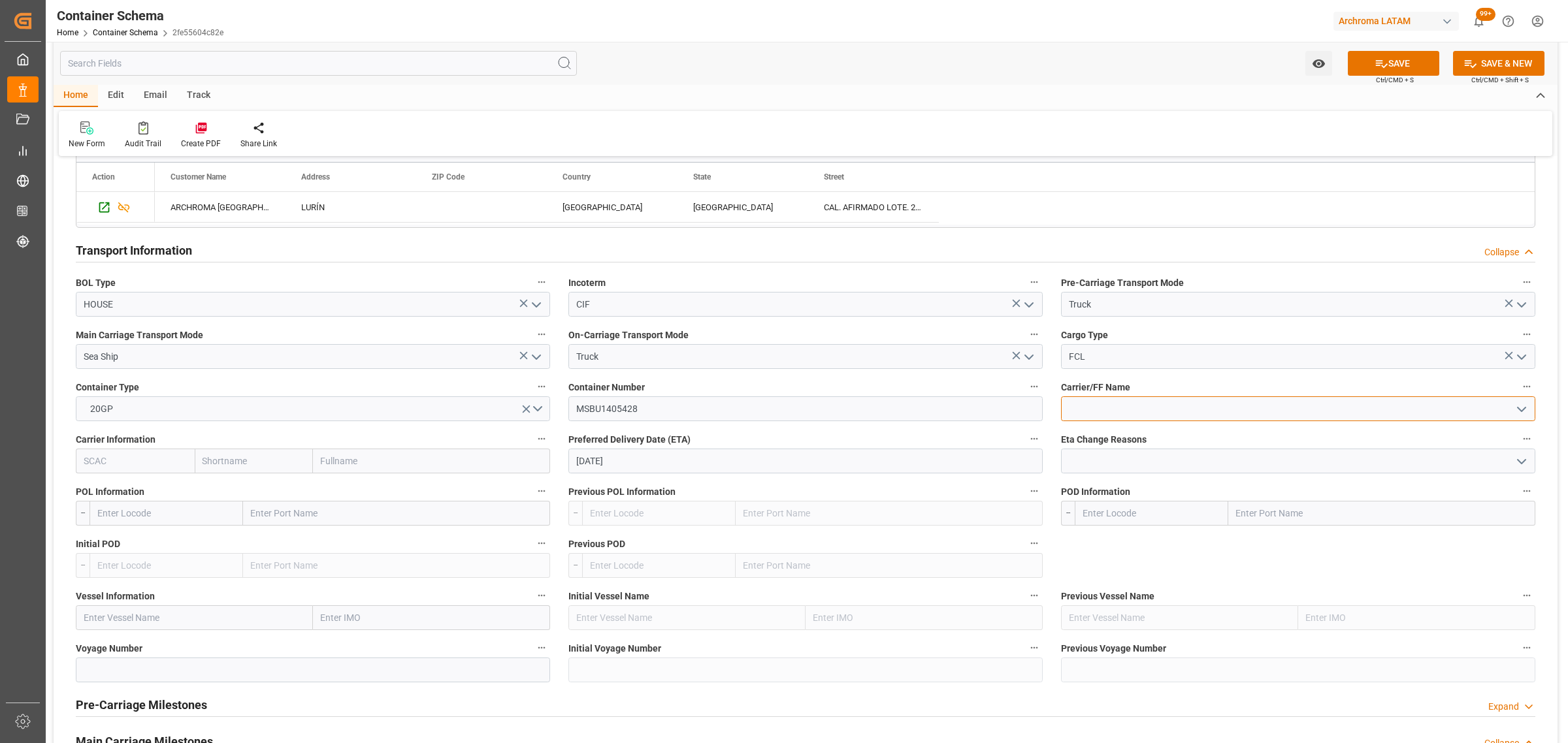
click at [1530, 410] on input at bounding box center [1297, 409] width 474 height 25
click at [1209, 426] on div "DSV AIR & SEA, S.A. DE C.V." at bounding box center [1297, 438] width 473 height 30
type input "DSV AIR & SEA, S.A. DE C.V."
click at [232, 462] on input "text" at bounding box center [254, 461] width 119 height 25
type input "msc"
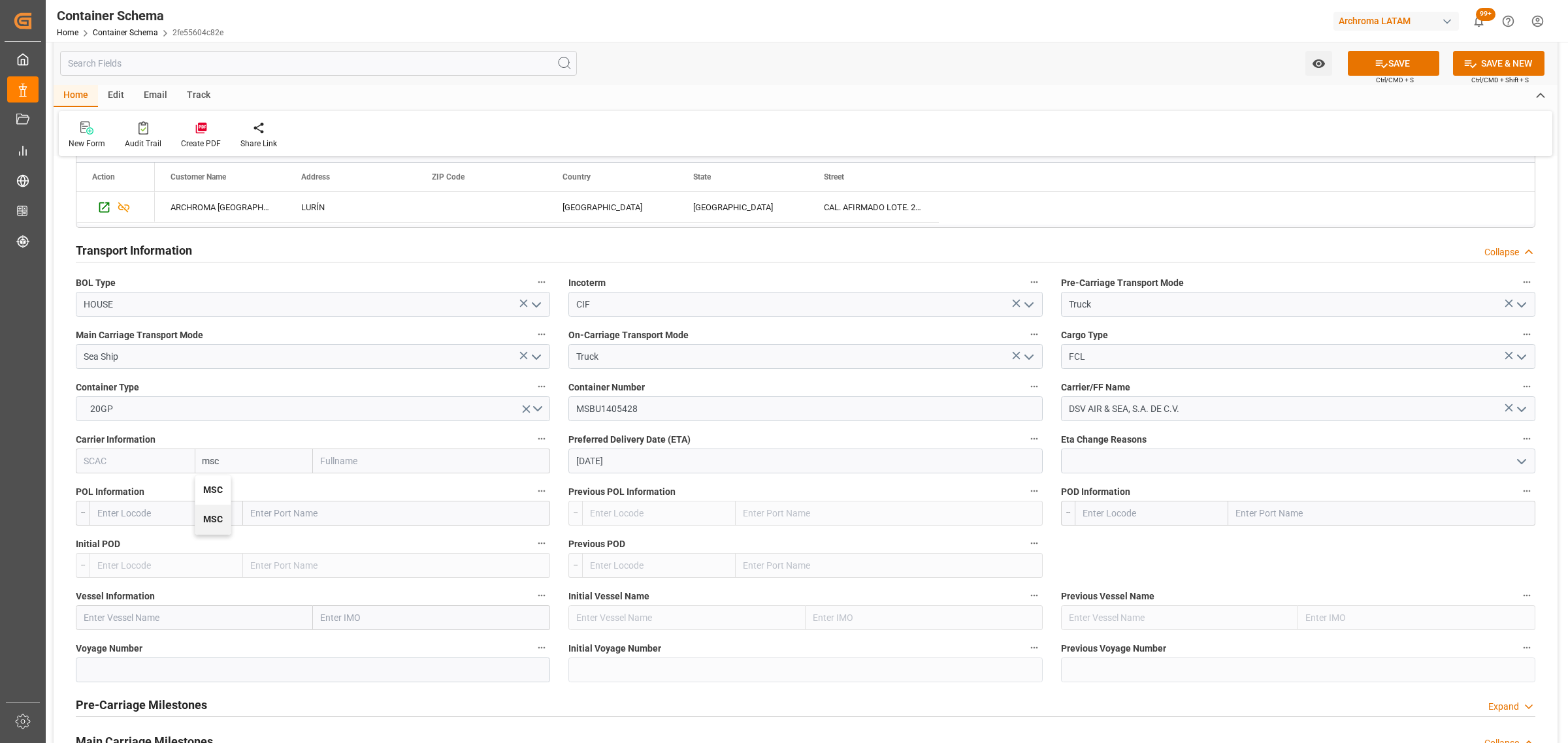
drag, startPoint x: 220, startPoint y: 491, endPoint x: 266, endPoint y: 506, distance: 48.4
click at [219, 491] on b "MSC" at bounding box center [213, 490] width 20 height 11
type input "MSCU"
type input "MSC"
type input "Mediterranean Shipping Company"
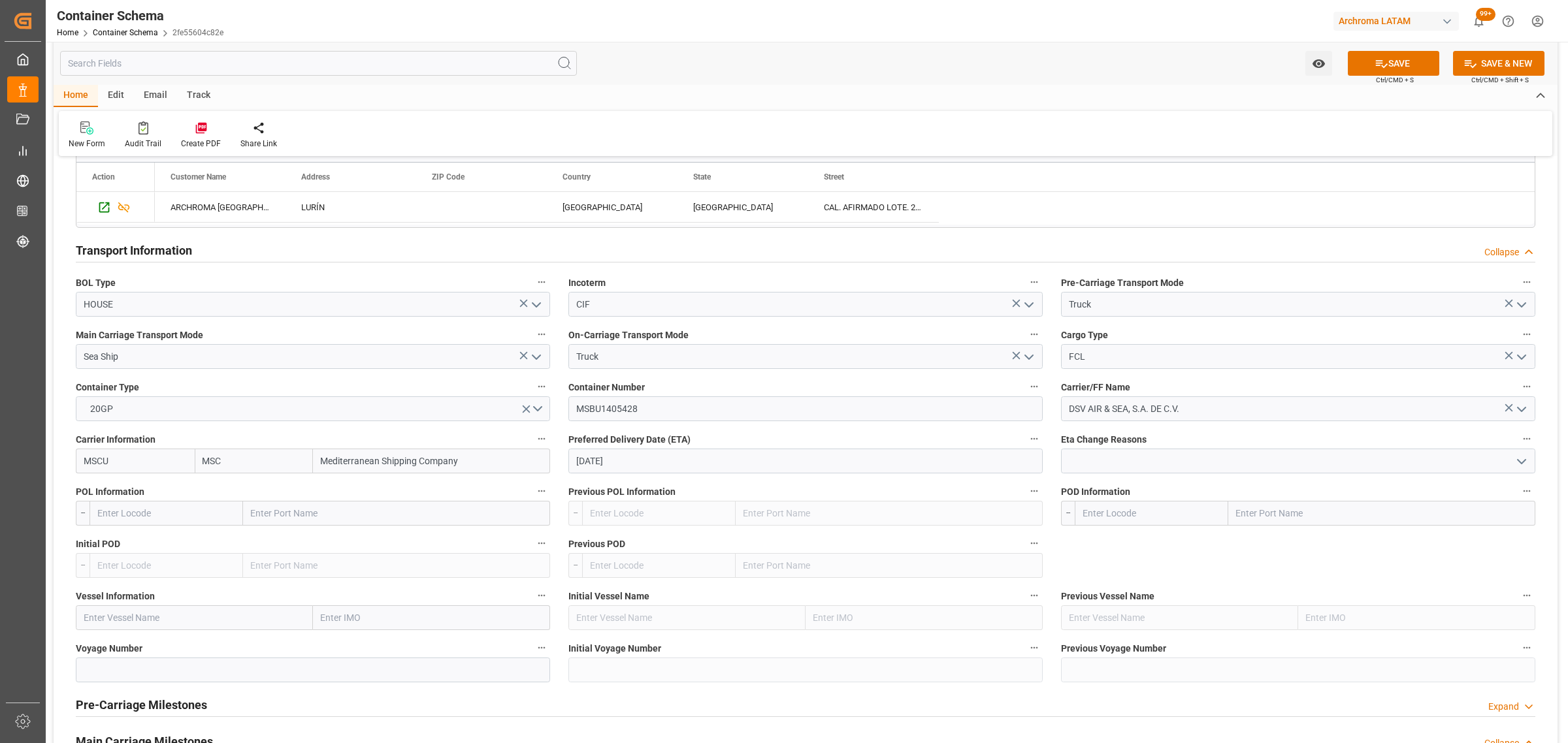
type input "MSC"
click at [144, 520] on input "text" at bounding box center [166, 513] width 153 height 25
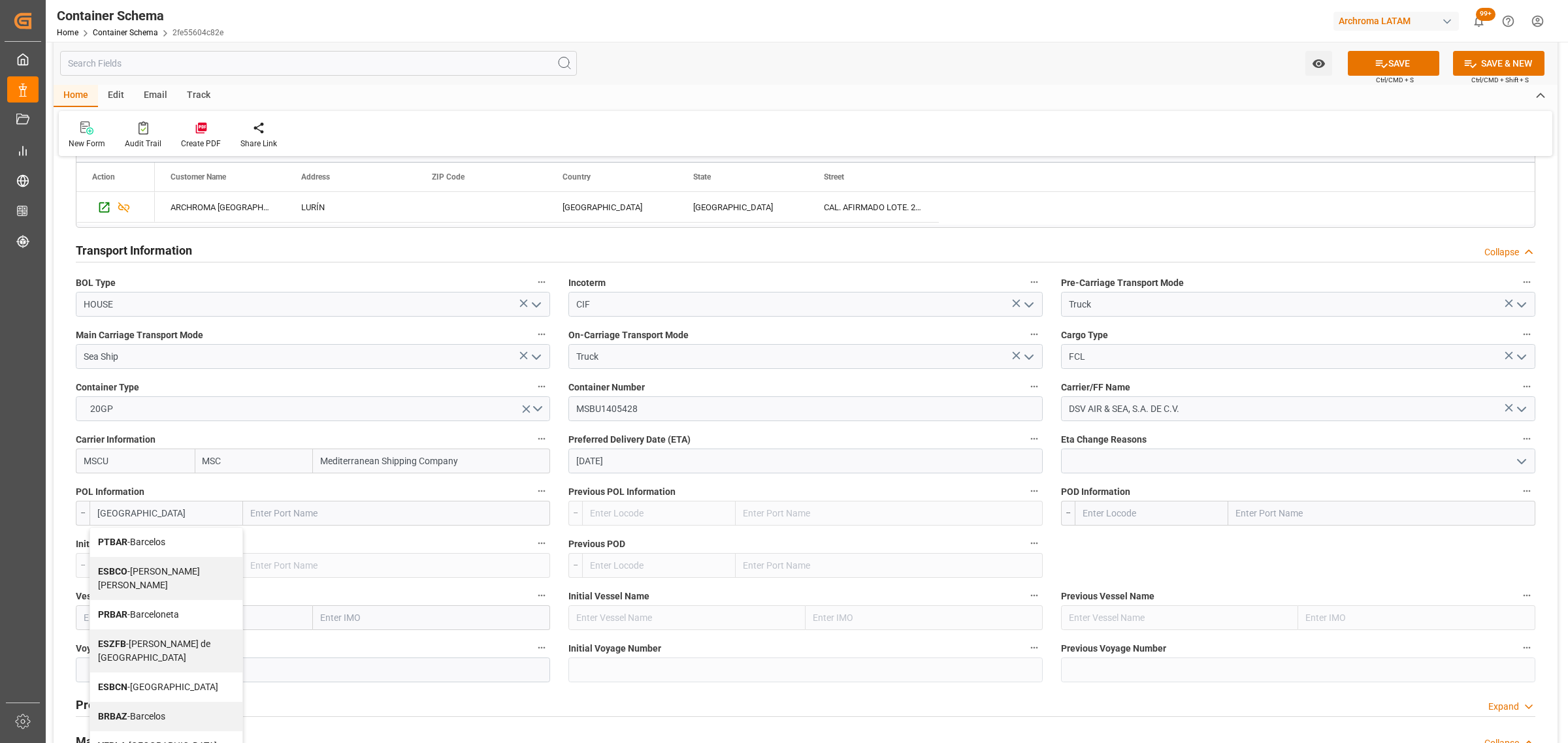
click at [153, 682] on span "ESBCN - Barcelona" at bounding box center [157, 687] width 120 height 11
type input "ESBCN"
type input "Barcelona"
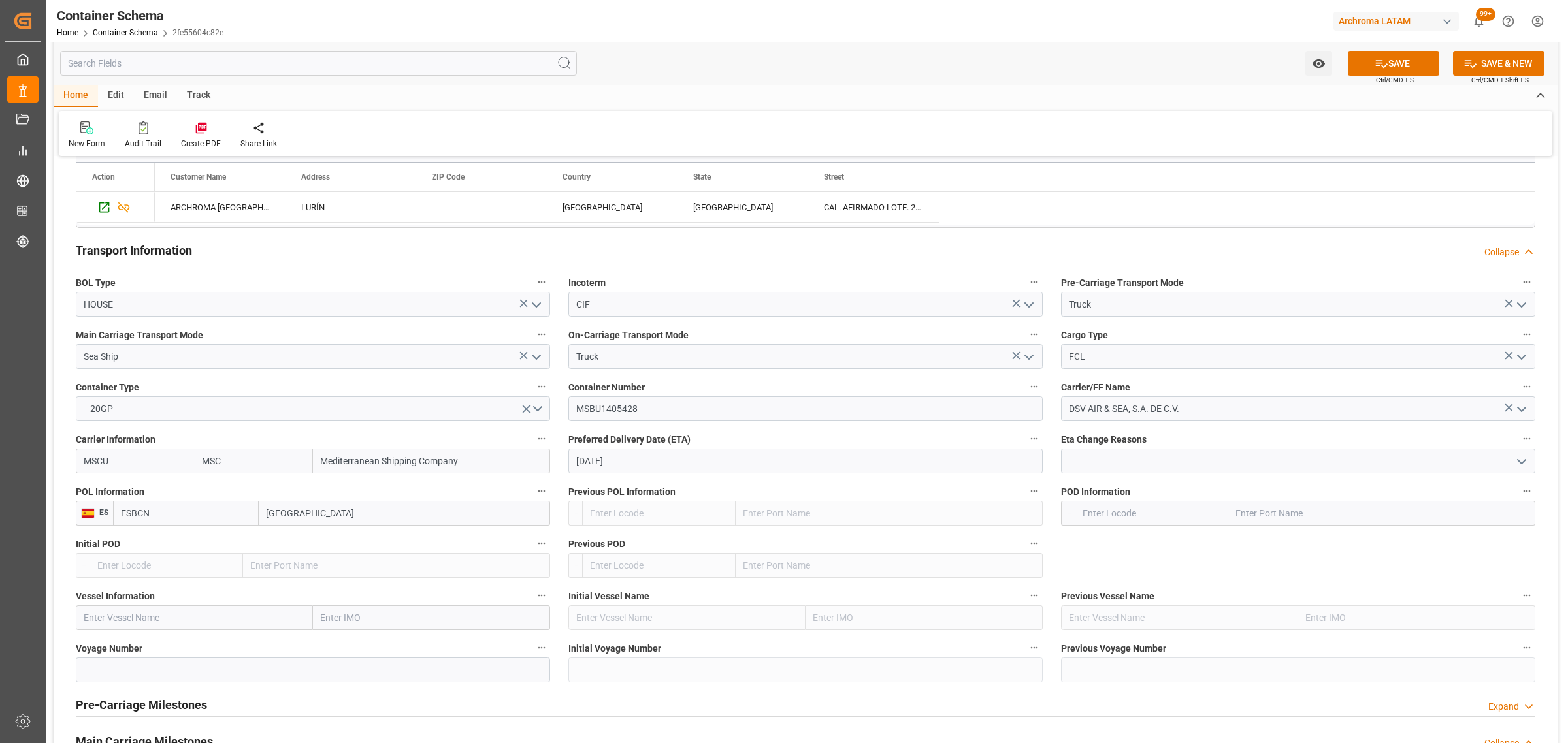
type input "ESBCN"
click at [1147, 510] on input "text" at bounding box center [1151, 513] width 153 height 25
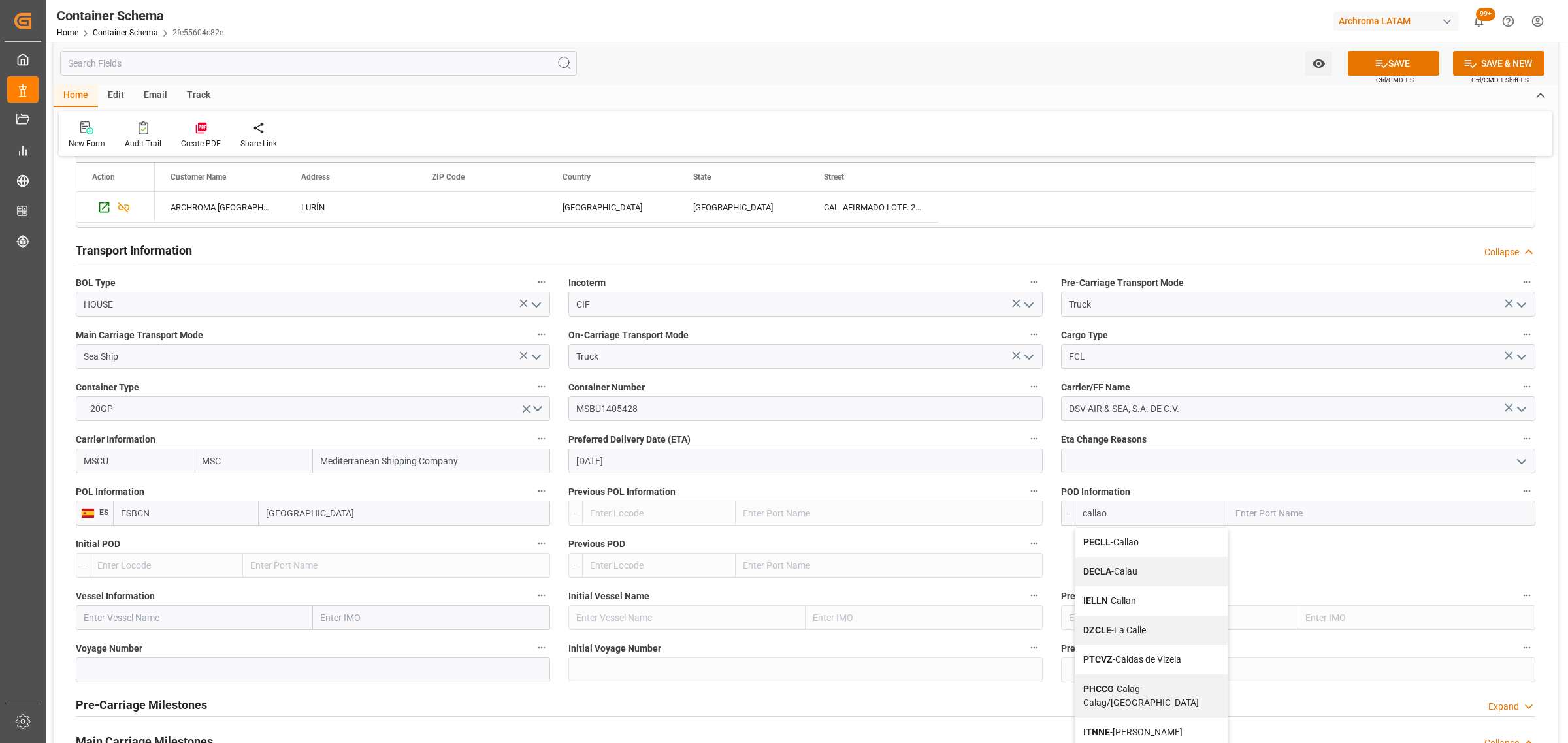
click at [1132, 542] on span "PECLL - Callao" at bounding box center [1110, 542] width 55 height 11
type input "PECLL"
type input "Callao"
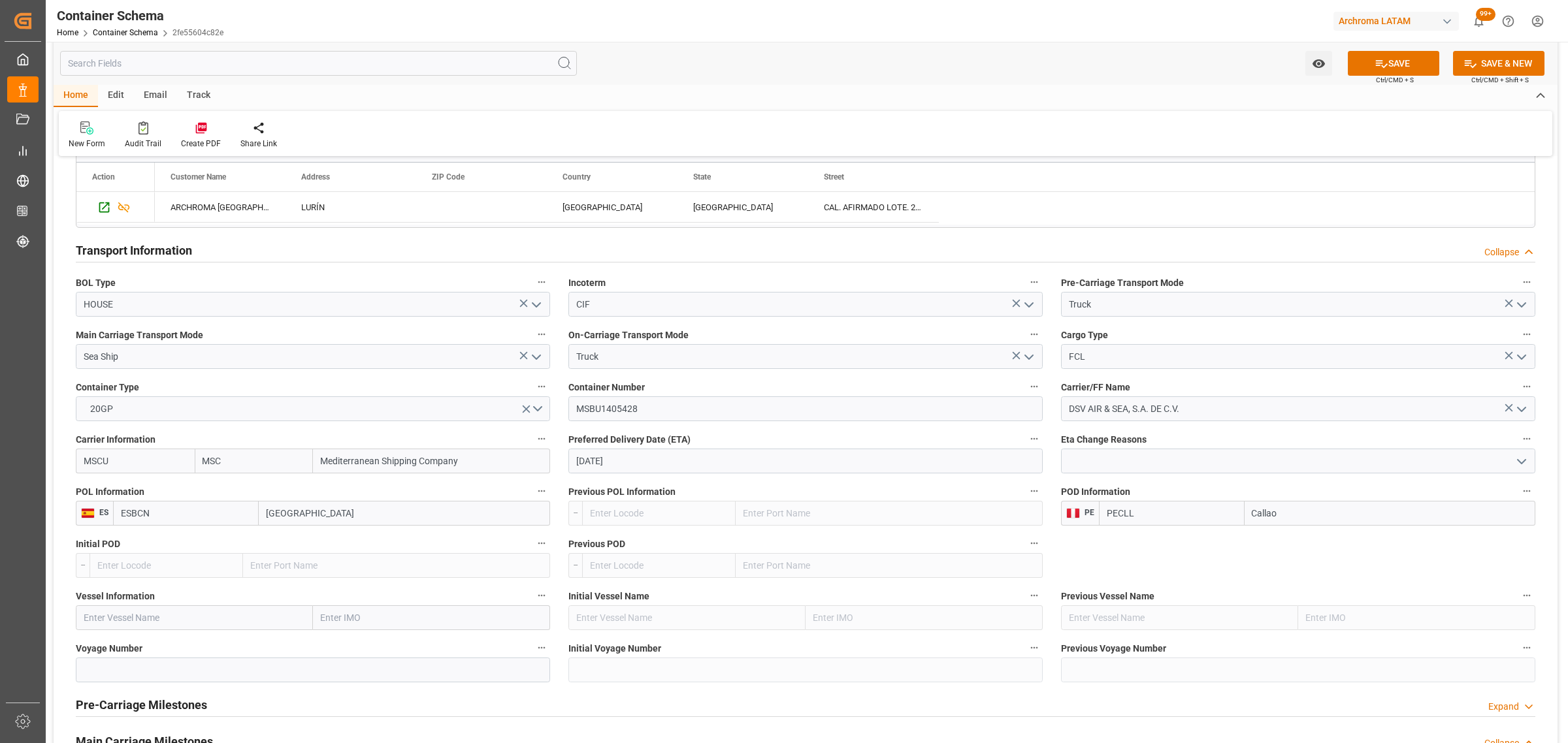
type input "PECLL"
click at [139, 628] on input "text" at bounding box center [195, 617] width 237 height 25
click at [180, 627] on input "text" at bounding box center [195, 617] width 237 height 25
paste input "MSC ALGHERO"
click at [144, 645] on span "MSC Alghero - 9618288" at bounding box center [131, 646] width 94 height 11
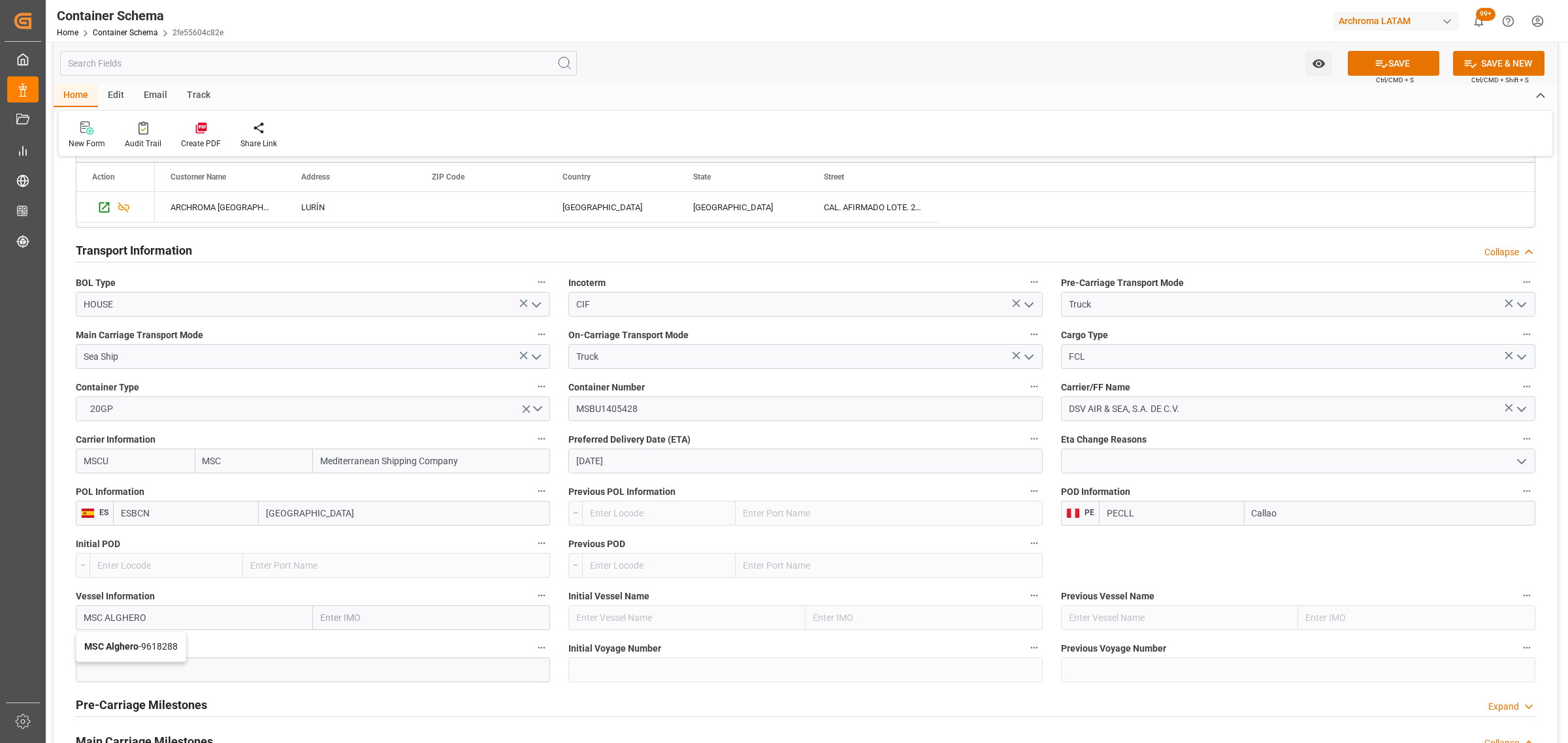
type input "MSC Alghero"
type input "9618288"
type input "MSC Alghero"
click at [114, 673] on input at bounding box center [313, 670] width 474 height 25
click at [164, 664] on input at bounding box center [313, 670] width 474 height 25
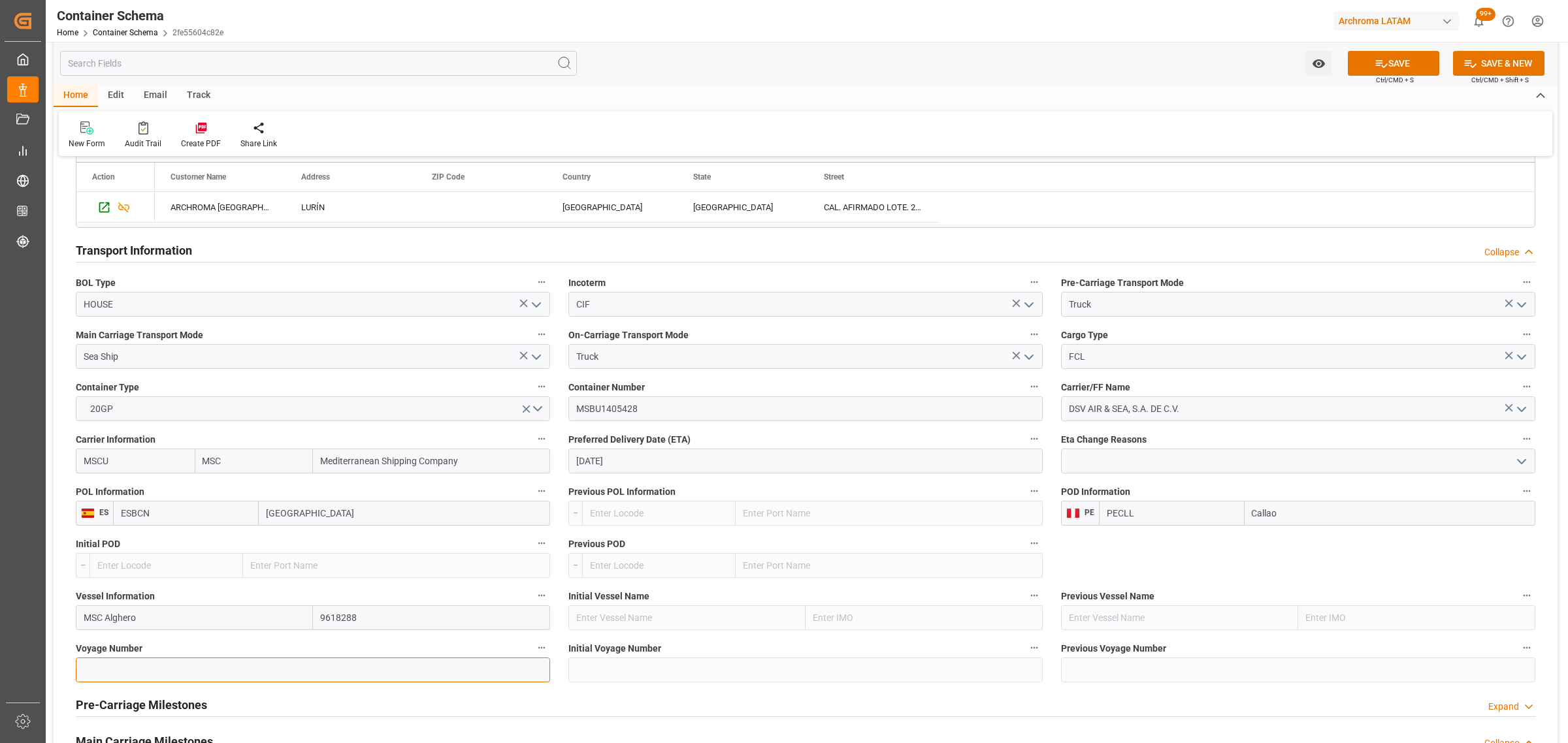
paste input "MC537A"
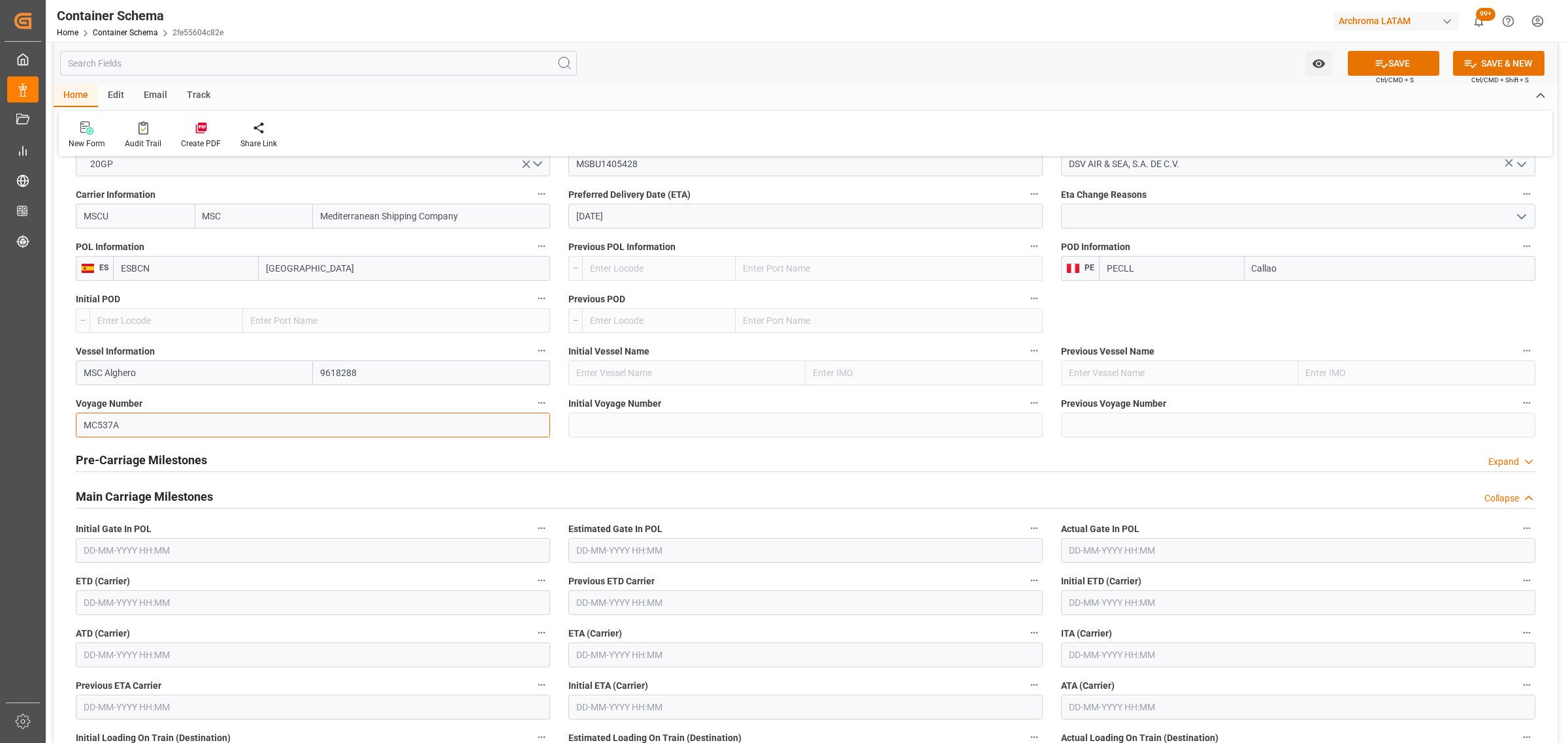
type input "MC537A"
click at [187, 604] on input "text" at bounding box center [313, 602] width 474 height 25
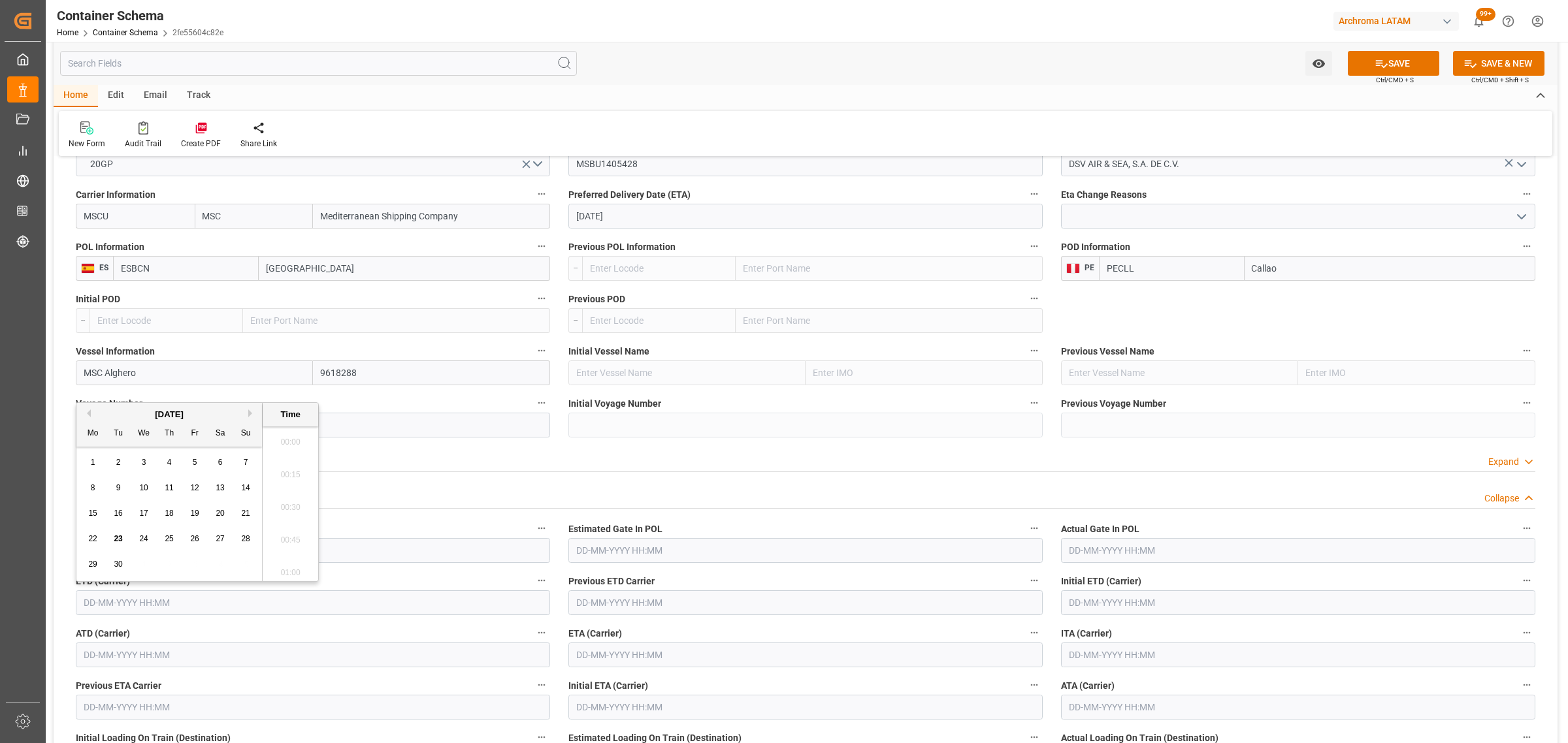
scroll to position [1244, 0]
click at [94, 539] on span "22" at bounding box center [93, 538] width 8 height 9
type input "22-09-2025 00:00"
click at [650, 661] on input "text" at bounding box center [806, 654] width 474 height 25
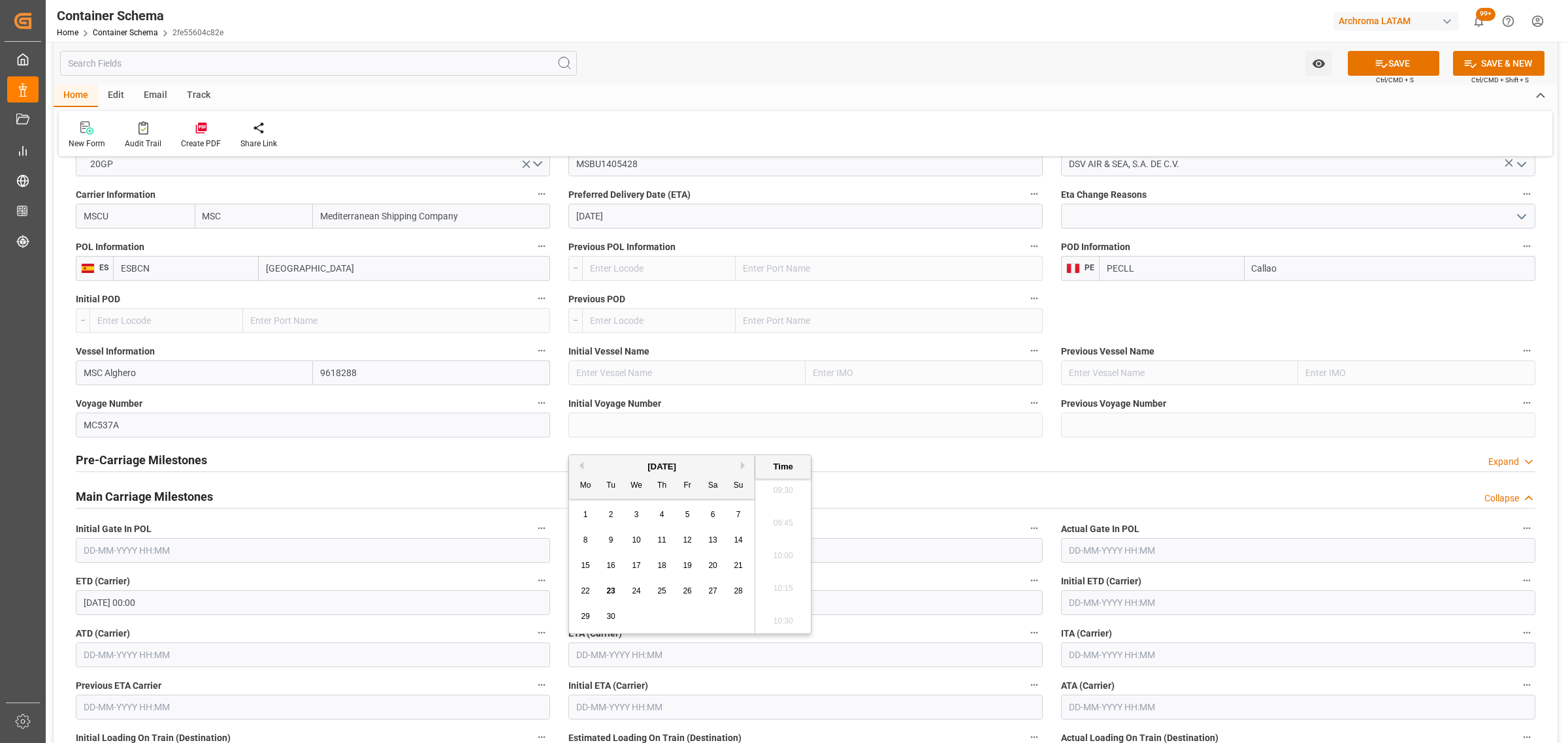
click at [745, 468] on button "Next Month" at bounding box center [744, 465] width 7 height 7
click at [683, 570] on span "17" at bounding box center [687, 565] width 8 height 9
type input "17-10-2025 00:00"
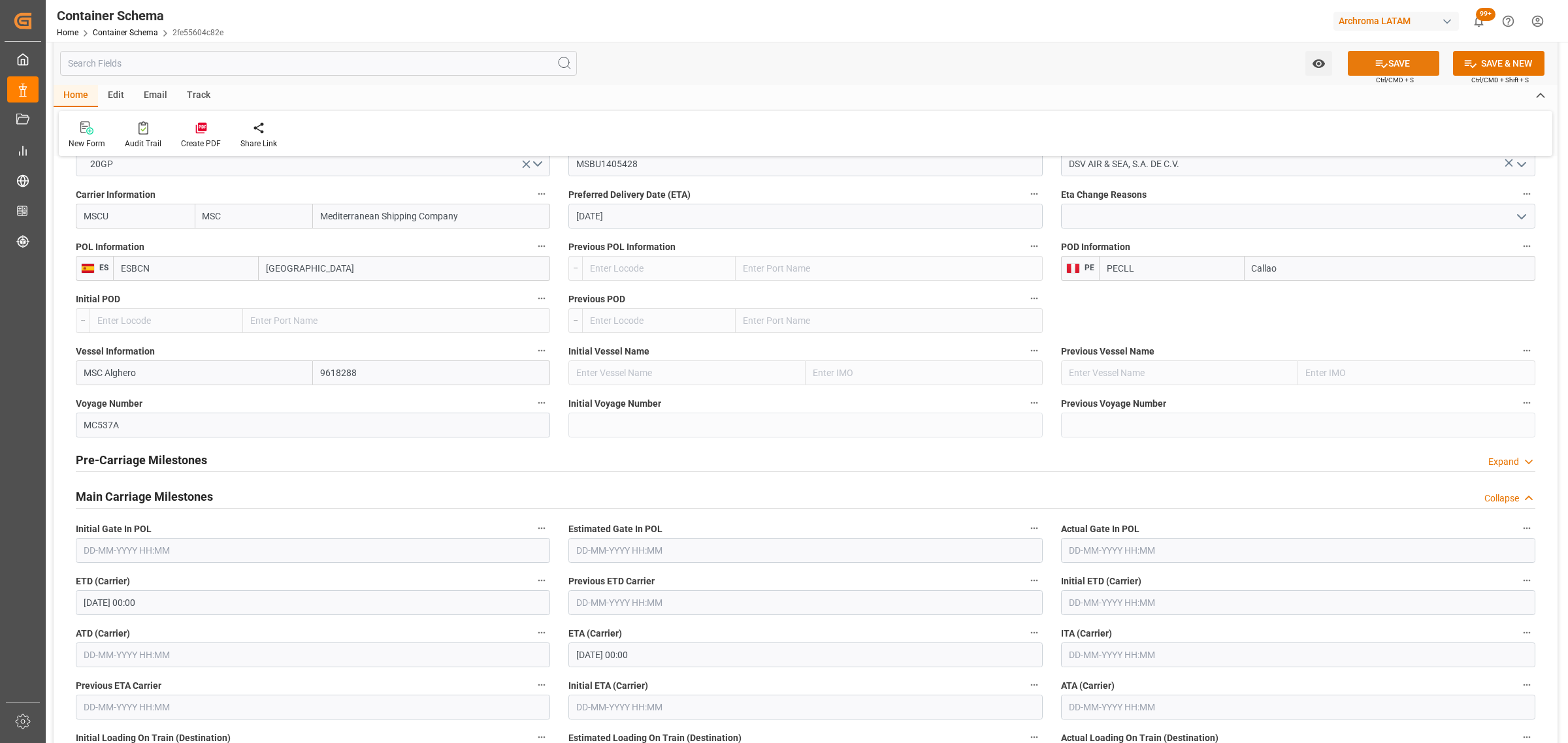
click at [1405, 67] on button "SAVE" at bounding box center [1393, 64] width 91 height 25
click at [1314, 60] on icon "open menu" at bounding box center [1319, 64] width 14 height 14
click at [1263, 93] on span "Start Watching" at bounding box center [1264, 92] width 119 height 14
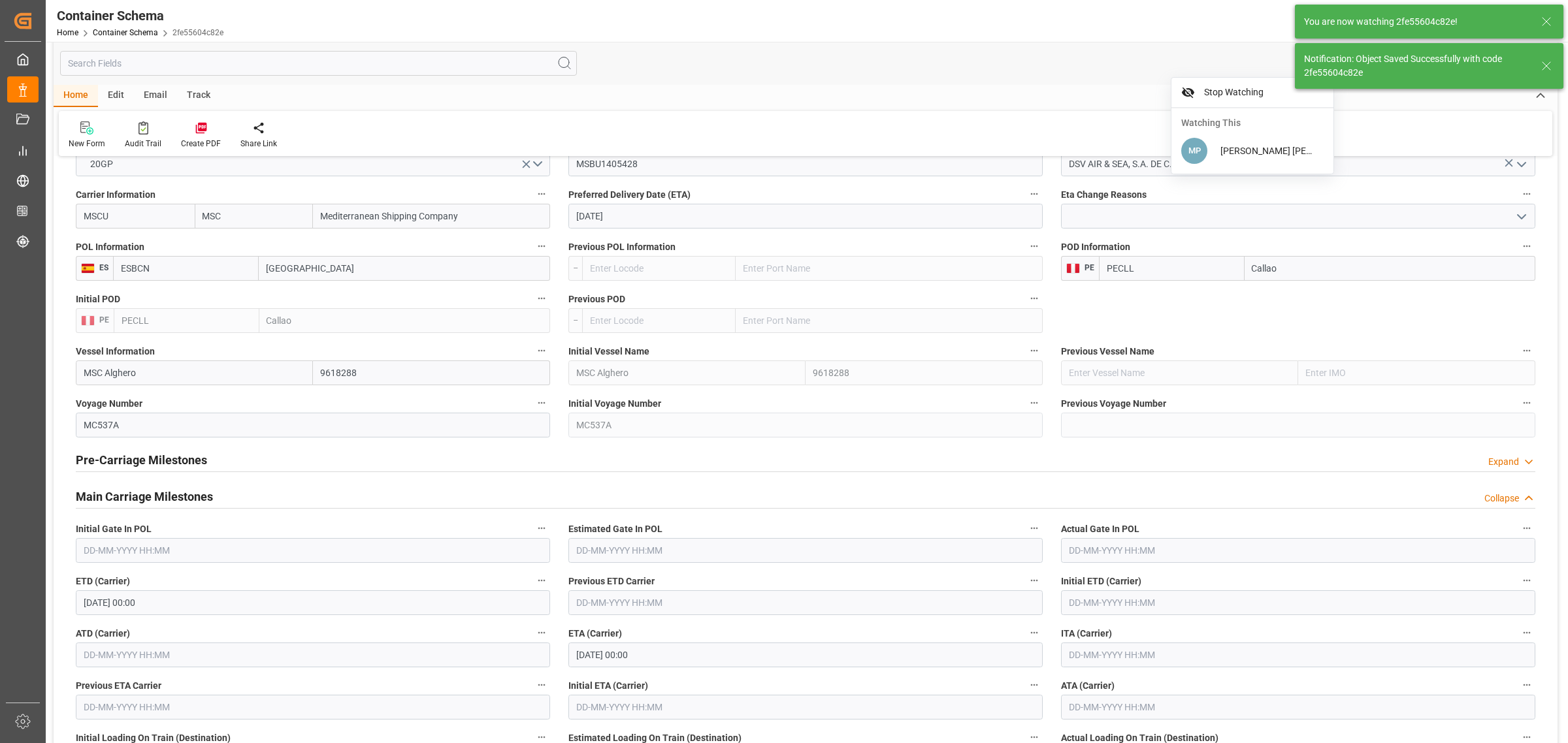
type input "Document Sent"
type input "PECLL"
type input "Callao"
type input "MSC Alghero"
type input "9618288"
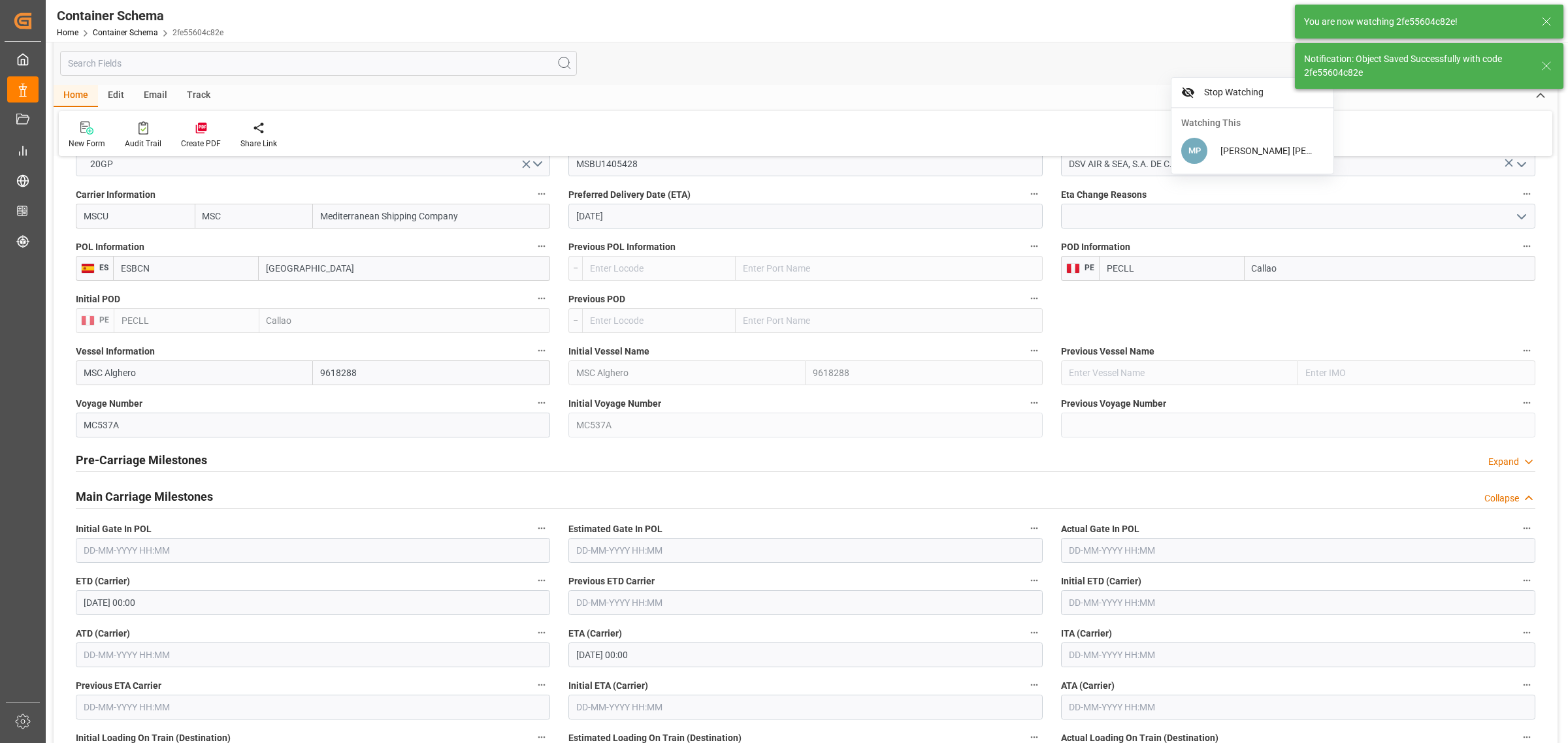
type input "MC537A"
type input "17-10-2025 00:00"
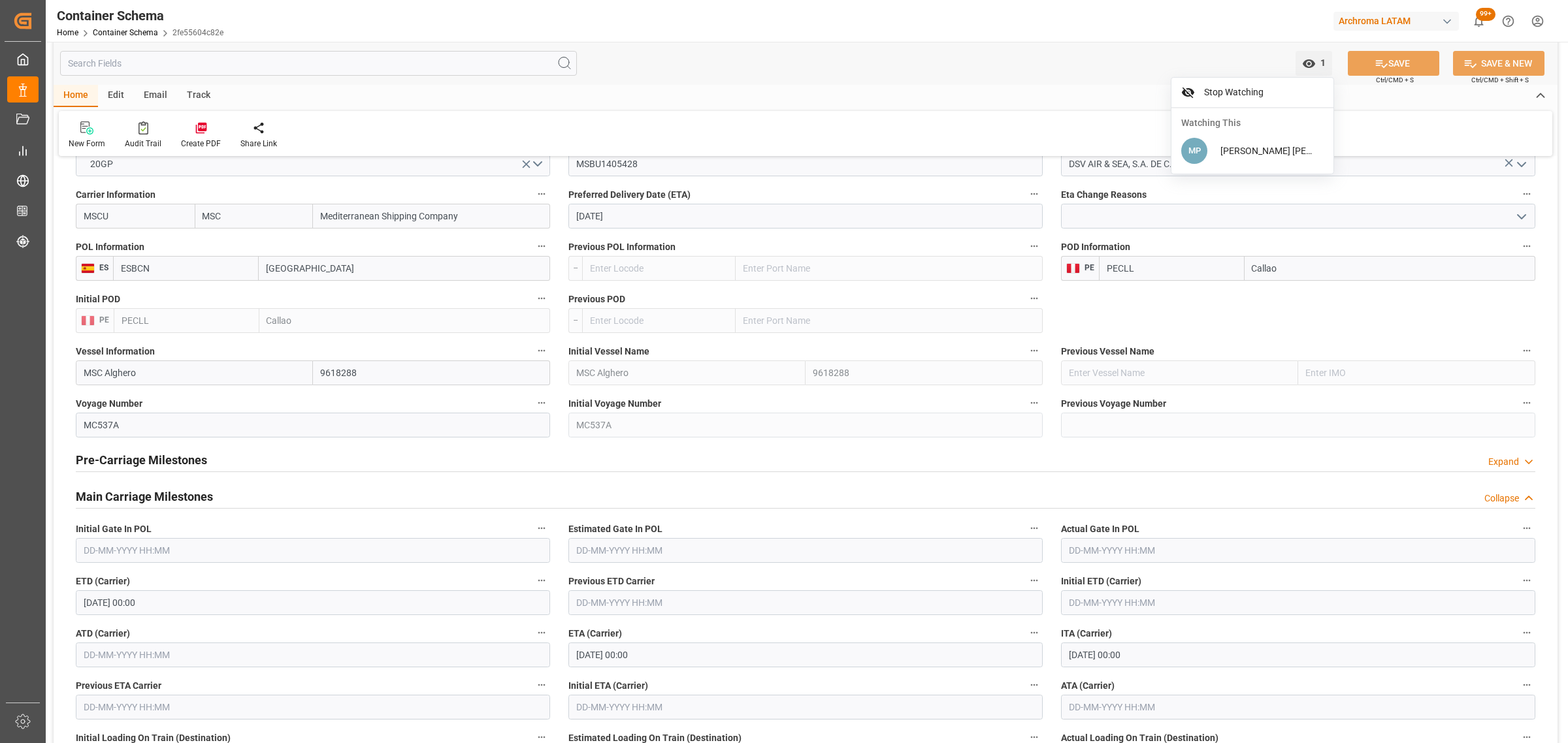
click at [186, 97] on div "Track" at bounding box center [199, 96] width 43 height 22
click at [149, 93] on div "Email" at bounding box center [156, 96] width 43 height 22
click at [96, 132] on icon at bounding box center [88, 130] width 17 height 9
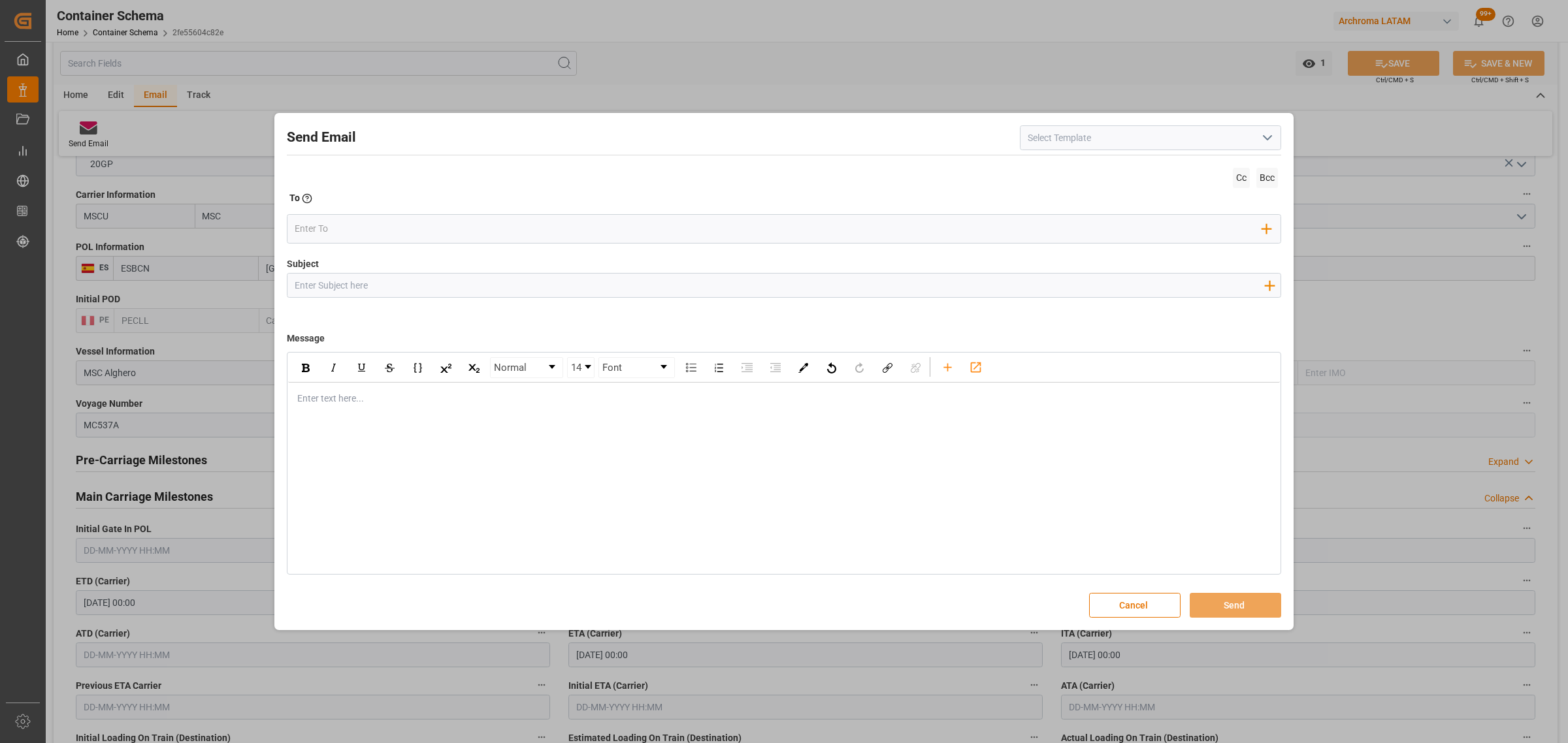
click at [364, 278] on input "Subject" at bounding box center [779, 285] width 984 height 23
click at [438, 290] on input "Subject" at bounding box center [779, 285] width 984 height 23
paste input "PO 4504662292//TE//DOCUMENTOS//ARCHROMA MANAGEMENT GMBH//ARCHROMA PERU//FCL//ET…"
drag, startPoint x: 443, startPoint y: 283, endPoint x: 382, endPoint y: 280, distance: 61.1
click at [382, 280] on input "PO 4504662292//TE//DOCUMENTOS//ARCHROMA MANAGEMENT GMBH//ARCHROMA PERU//FCL//ET…" at bounding box center [779, 285] width 984 height 23
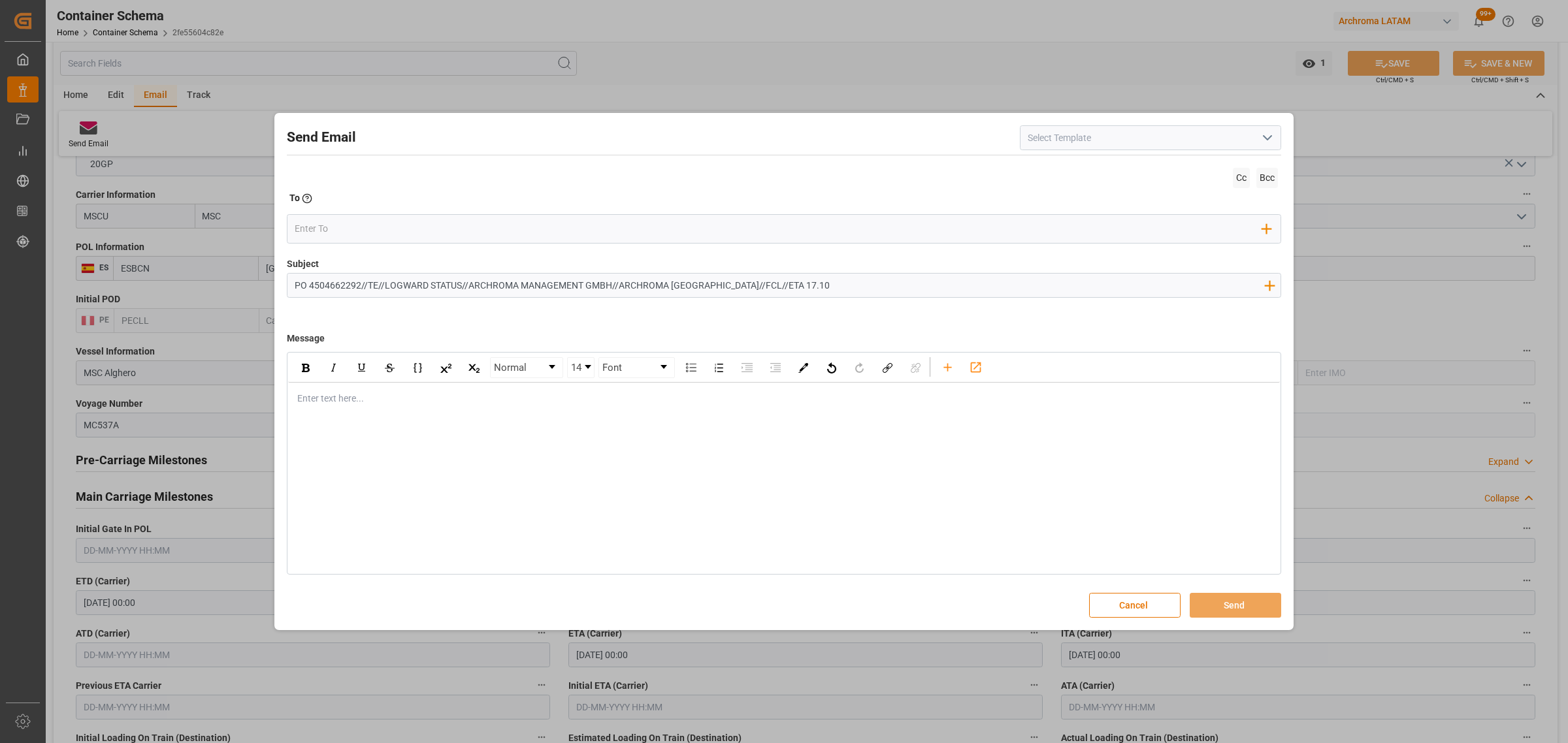
type input "PO 4504662292//TE//LOGWARD STATUS//ARCHROMA MANAGEMENT GMBH//ARCHROMA PERU//FCL…"
click at [325, 416] on div "Normal 14 Font Enter text here..." at bounding box center [783, 463] width 994 height 223
click at [335, 405] on div "rdw-editor" at bounding box center [784, 398] width 973 height 14
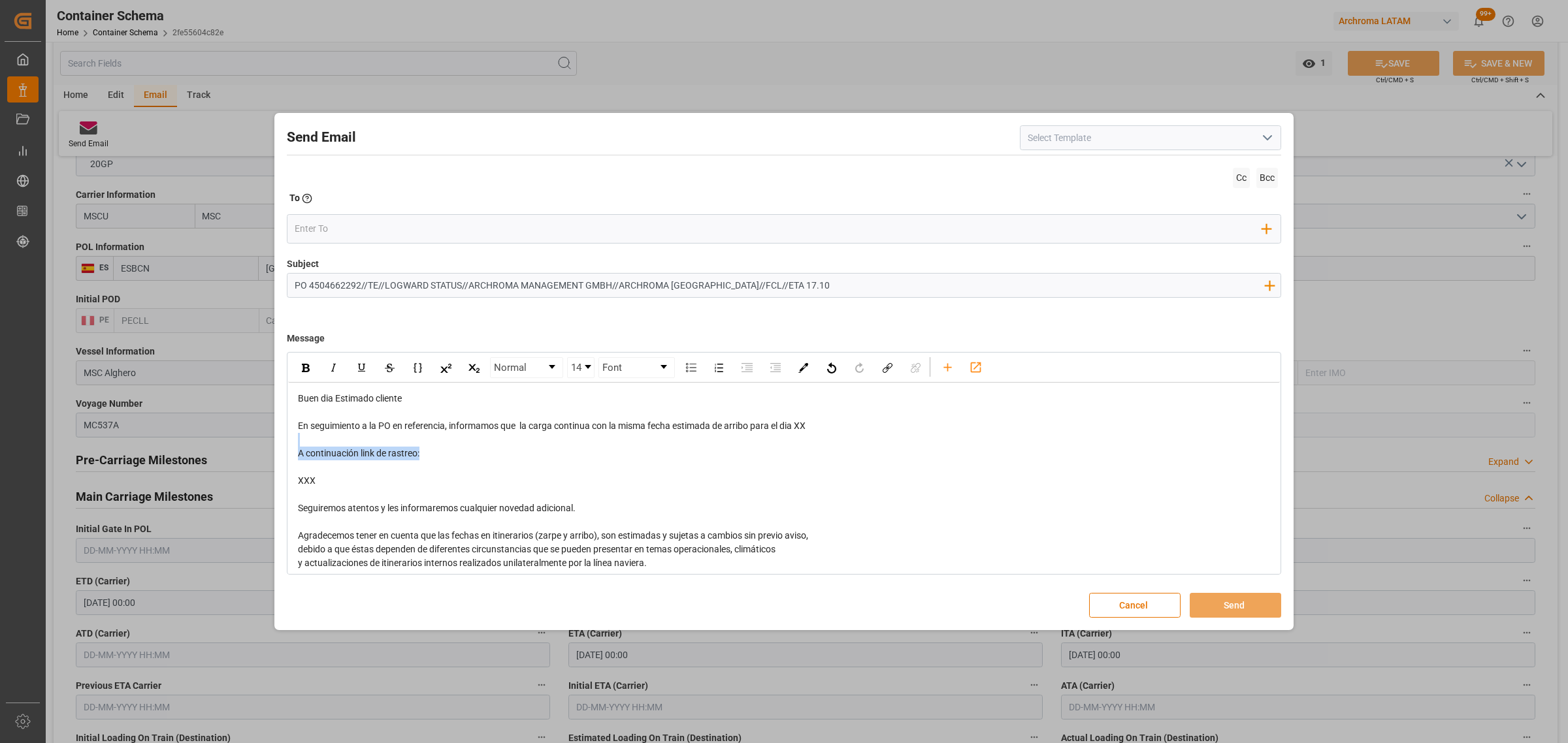
drag, startPoint x: 334, startPoint y: 474, endPoint x: 297, endPoint y: 446, distance: 46.4
click at [297, 446] on div "Buen dia Estimado cliente En seguimiento a la PO en referencia, informamos que …" at bounding box center [784, 515] width 974 height 247
drag, startPoint x: 327, startPoint y: 481, endPoint x: 287, endPoint y: 446, distance: 53.2
click at [288, 446] on div "Buen dia Estimado cliente En seguimiento a la PO en referencia, informamos que …" at bounding box center [784, 515] width 992 height 265
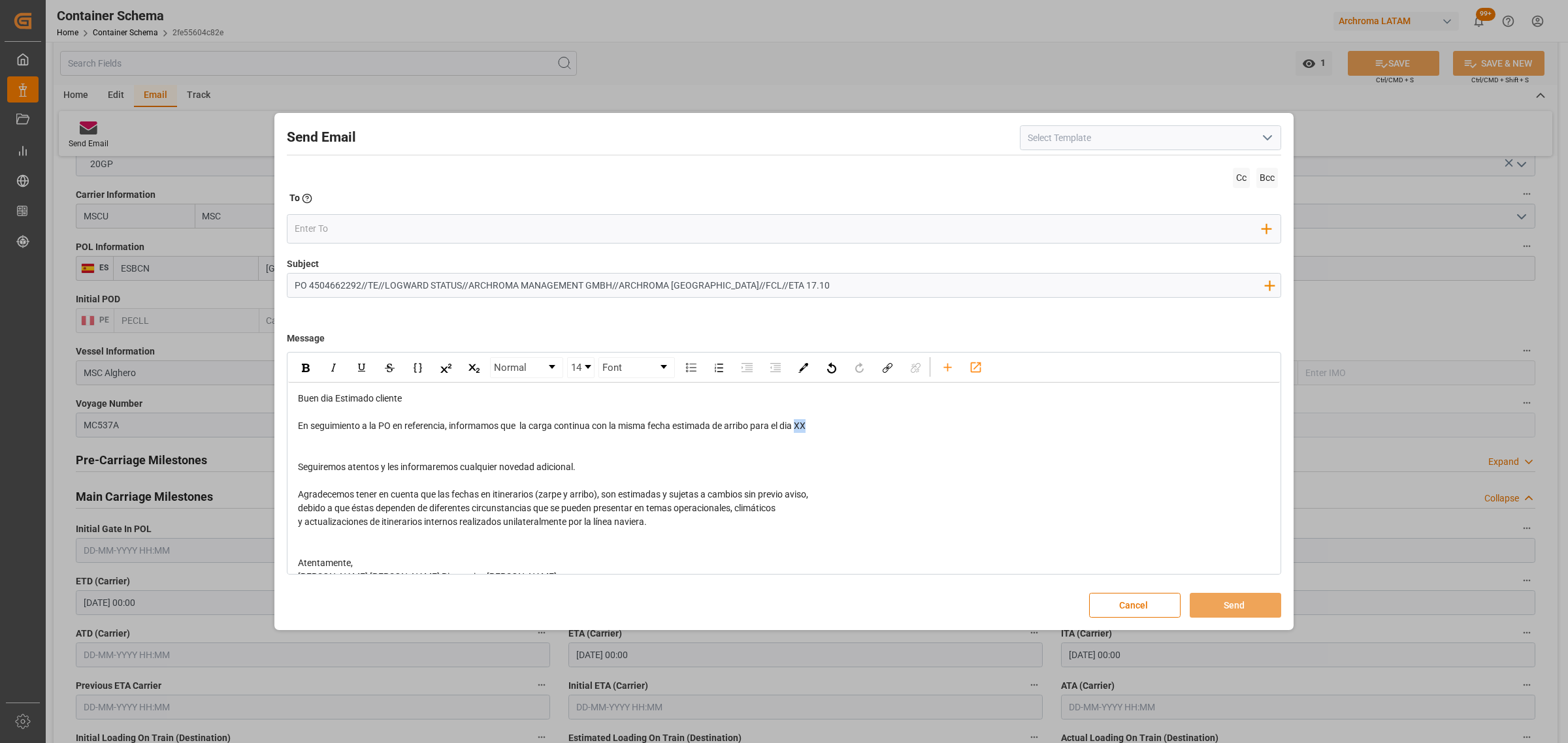
drag, startPoint x: 815, startPoint y: 425, endPoint x: 801, endPoint y: 426, distance: 14.0
click at [801, 426] on div "En seguimiento a la PO en referencia, informamos que la carga continua con la m…" at bounding box center [784, 426] width 973 height 14
drag, startPoint x: 835, startPoint y: 432, endPoint x: 801, endPoint y: 429, distance: 34.1
click at [801, 429] on div "Buen dia Estimado cliente En seguimiento a la PO en referencia, informamos que …" at bounding box center [784, 494] width 973 height 206
drag, startPoint x: 305, startPoint y: 370, endPoint x: 336, endPoint y: 314, distance: 64.0
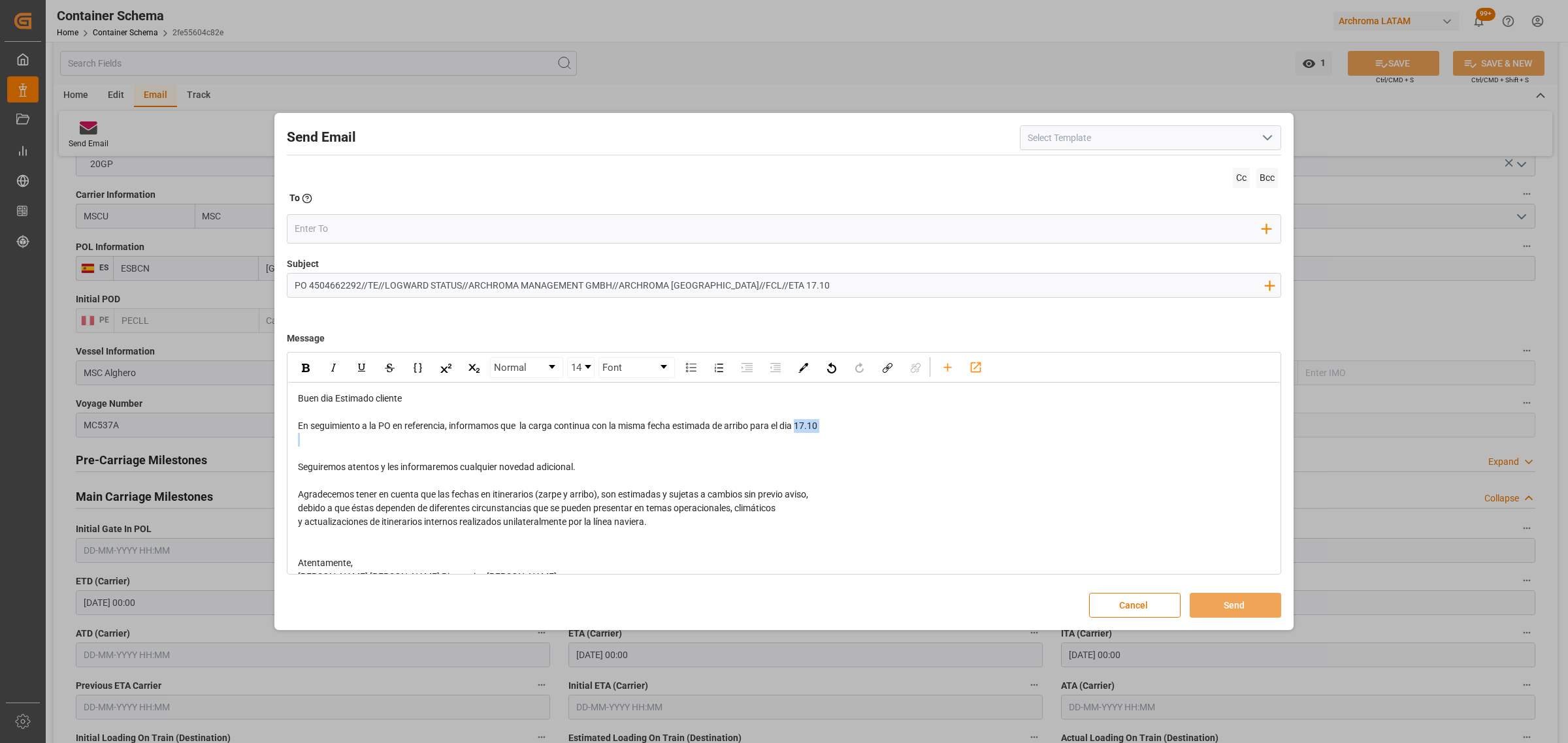
click at [305, 370] on img "rdw-inline-control" at bounding box center [305, 368] width 7 height 8
click at [366, 231] on input "email" at bounding box center [778, 228] width 968 height 20
type input "jt"
click at [358, 252] on span "jtoribio@pasoc.pe" at bounding box center [394, 254] width 145 height 14
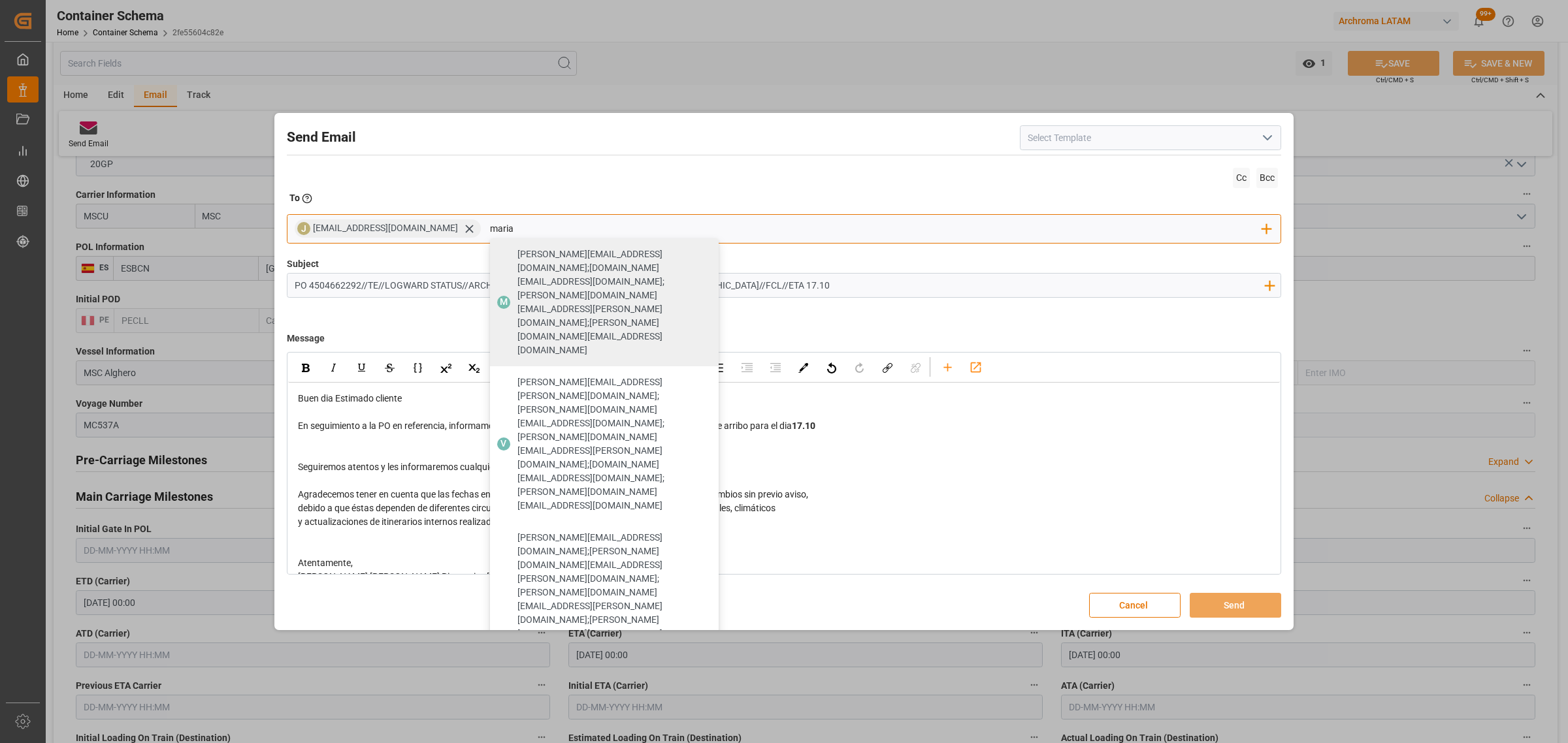
type input "maria"
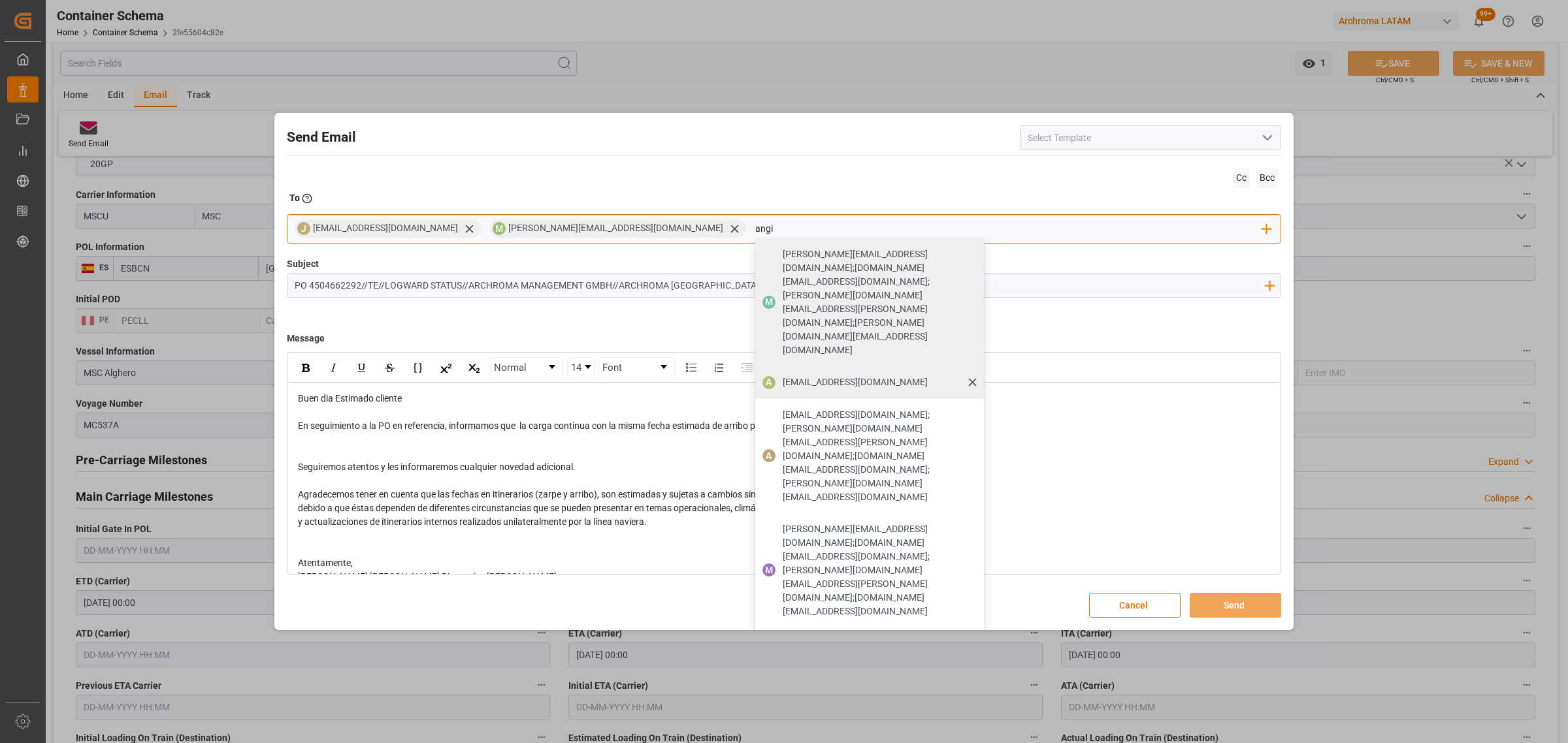
type input "angi"
click at [782, 376] on span "angiee.lamilla@archroma.com" at bounding box center [854, 382] width 145 height 14
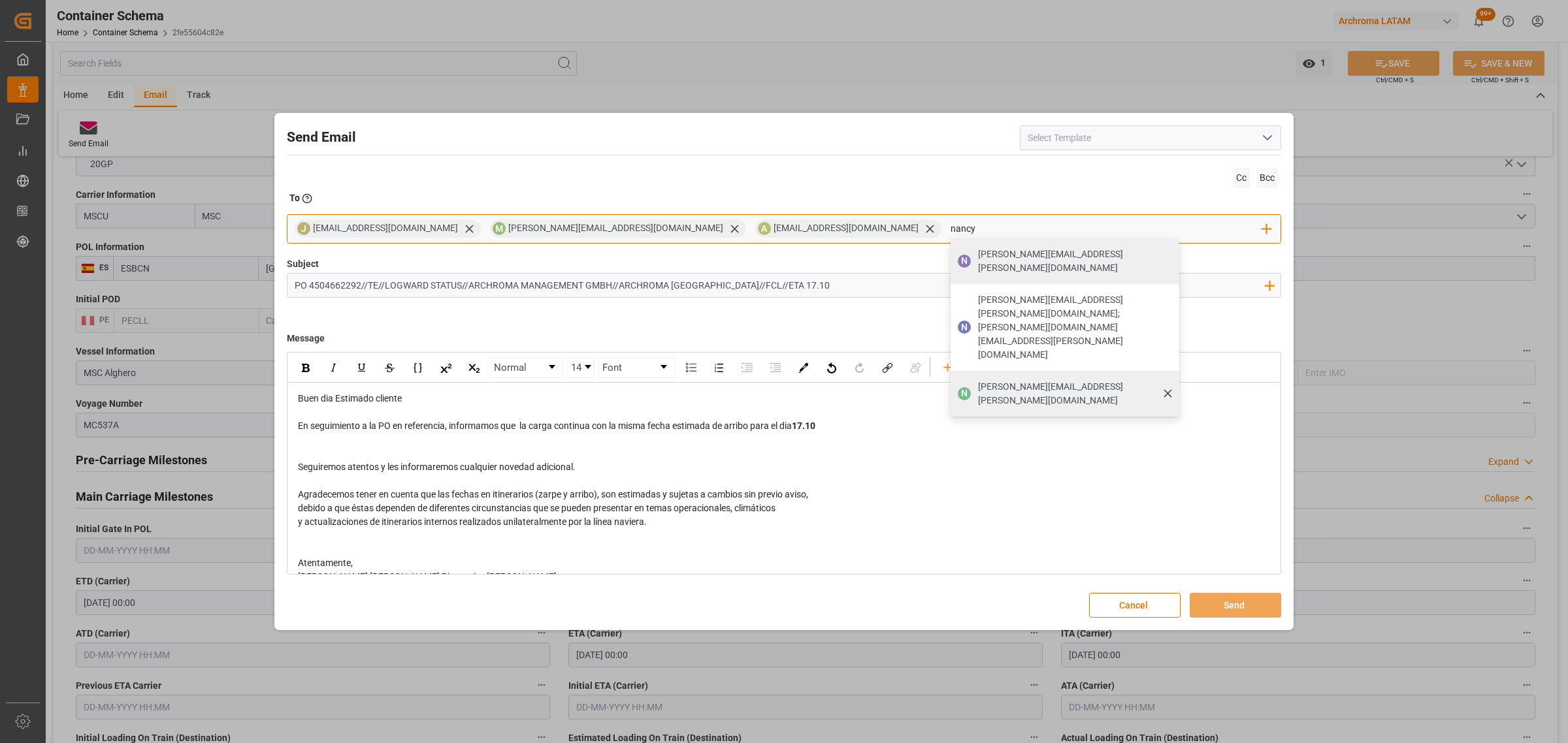
type input "nancy"
click at [974, 376] on div "nancy.castellanos@archroma.com" at bounding box center [1074, 394] width 201 height 36
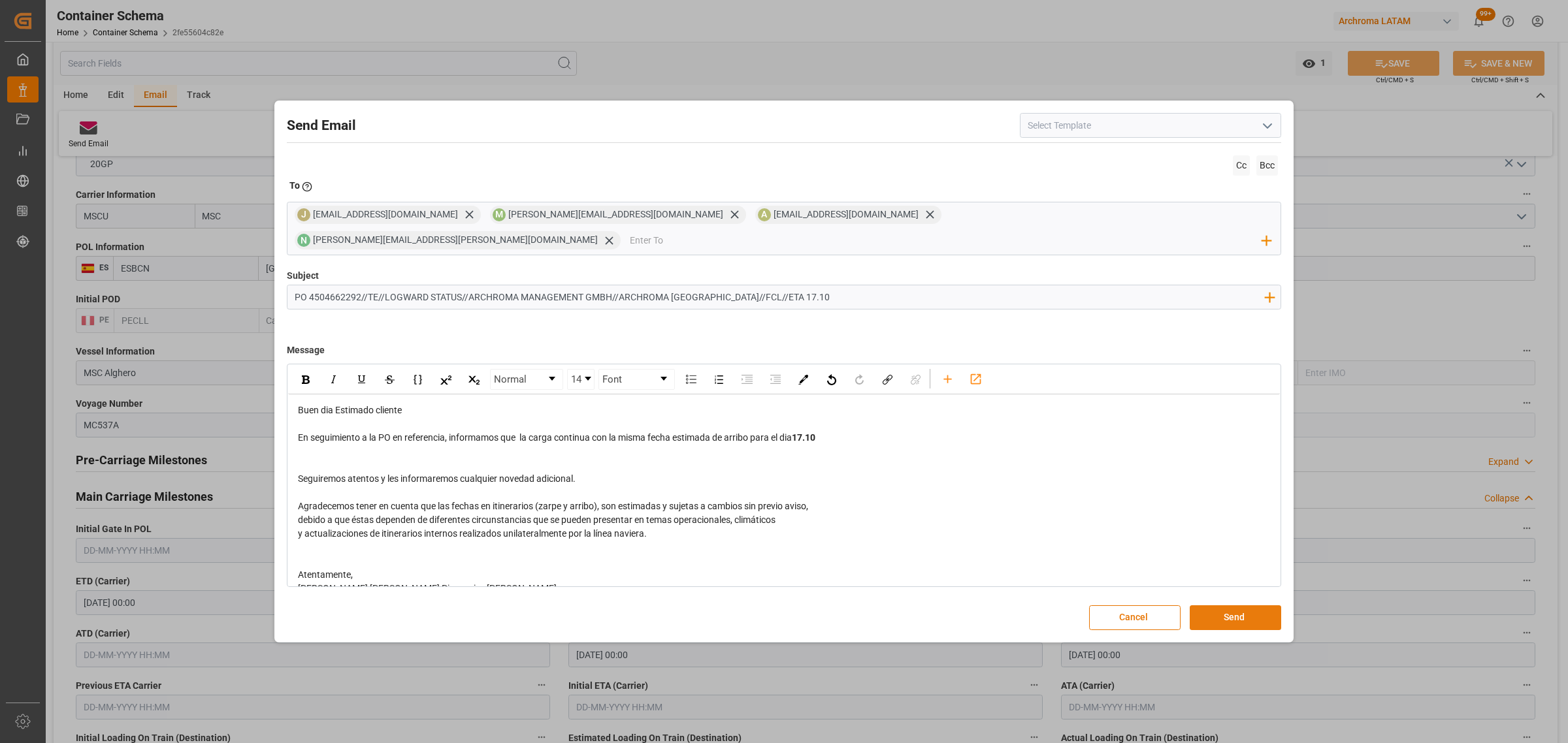
click at [1264, 608] on button "Send" at bounding box center [1235, 617] width 91 height 25
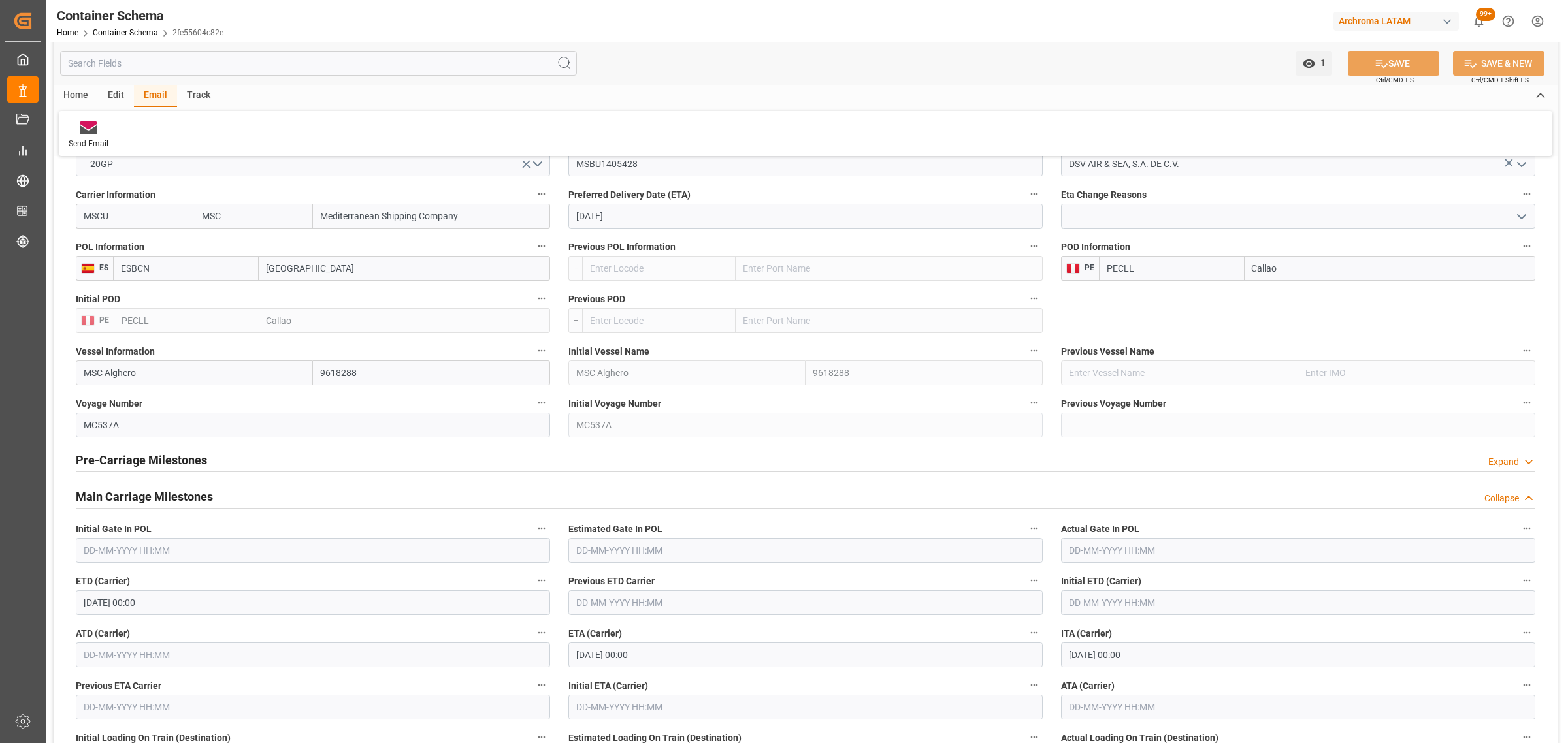
scroll to position [1306, 0]
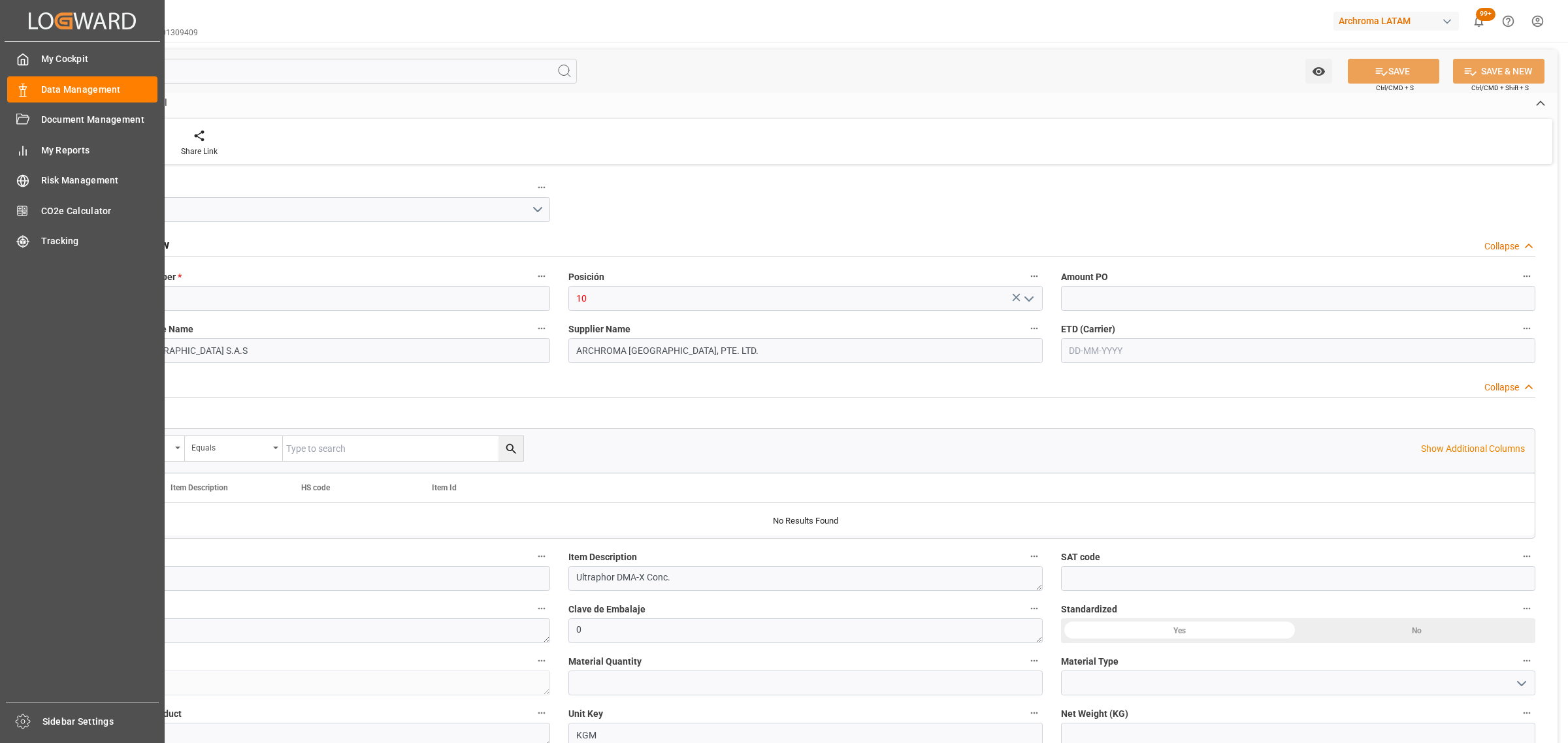
type input "12164600"
type input "6000"
type input "3204200200"
type input "[DATE] 20:54"
type input "30-08-2025 20:09"
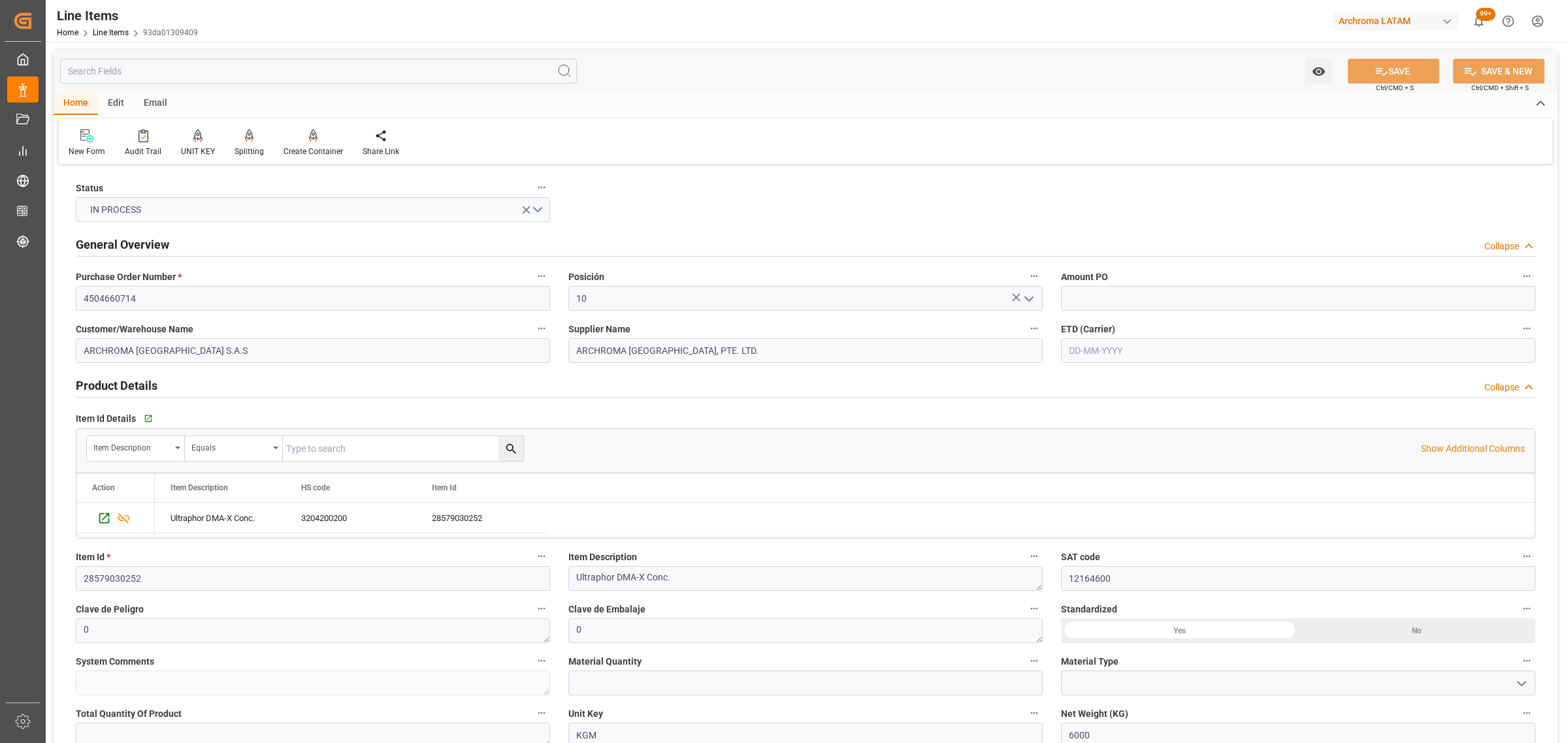
scroll to position [245, 0]
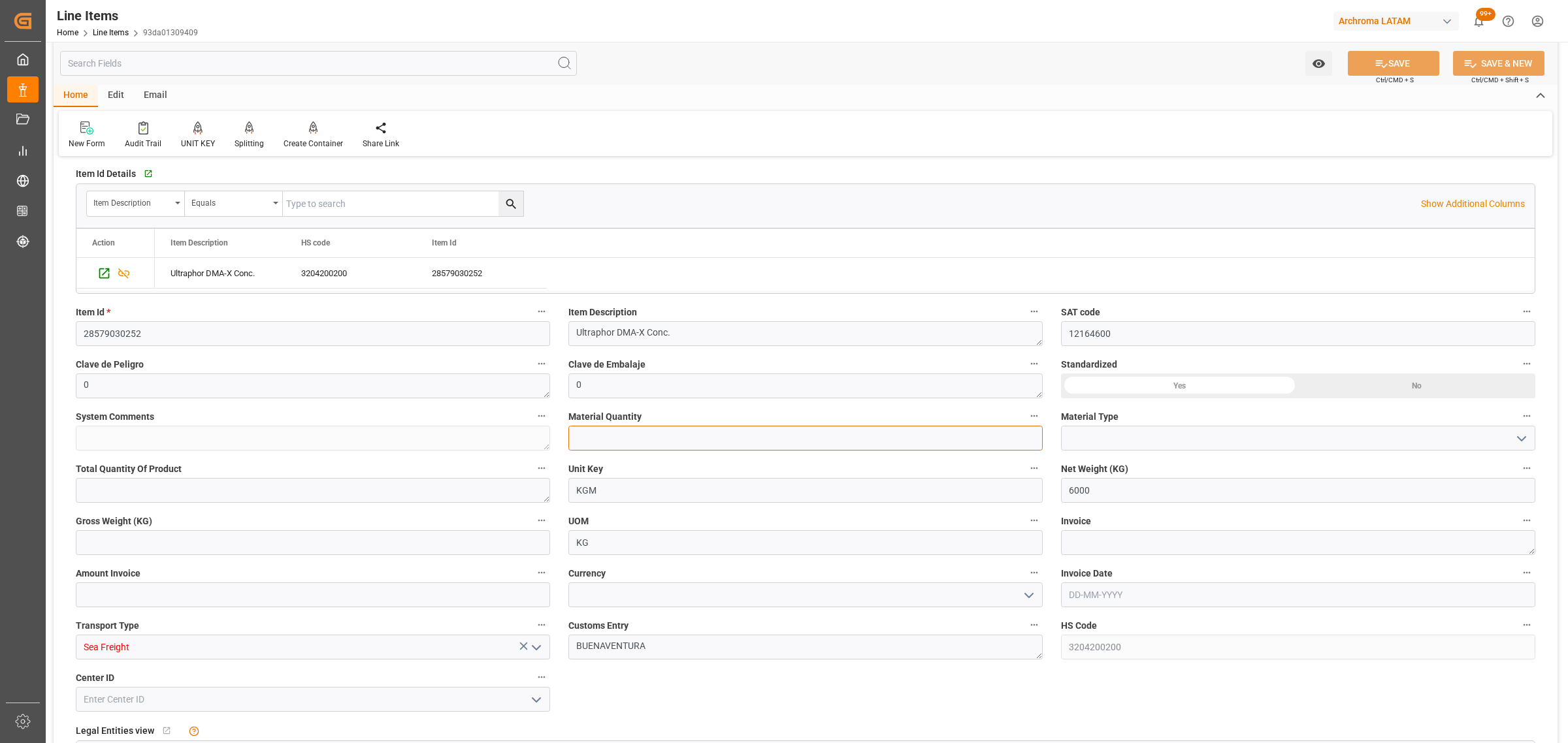
click at [626, 446] on input "text" at bounding box center [806, 438] width 474 height 25
click at [642, 439] on input "text" at bounding box center [806, 438] width 474 height 25
type input "32"
click at [1513, 438] on icon "open menu" at bounding box center [1521, 439] width 16 height 16
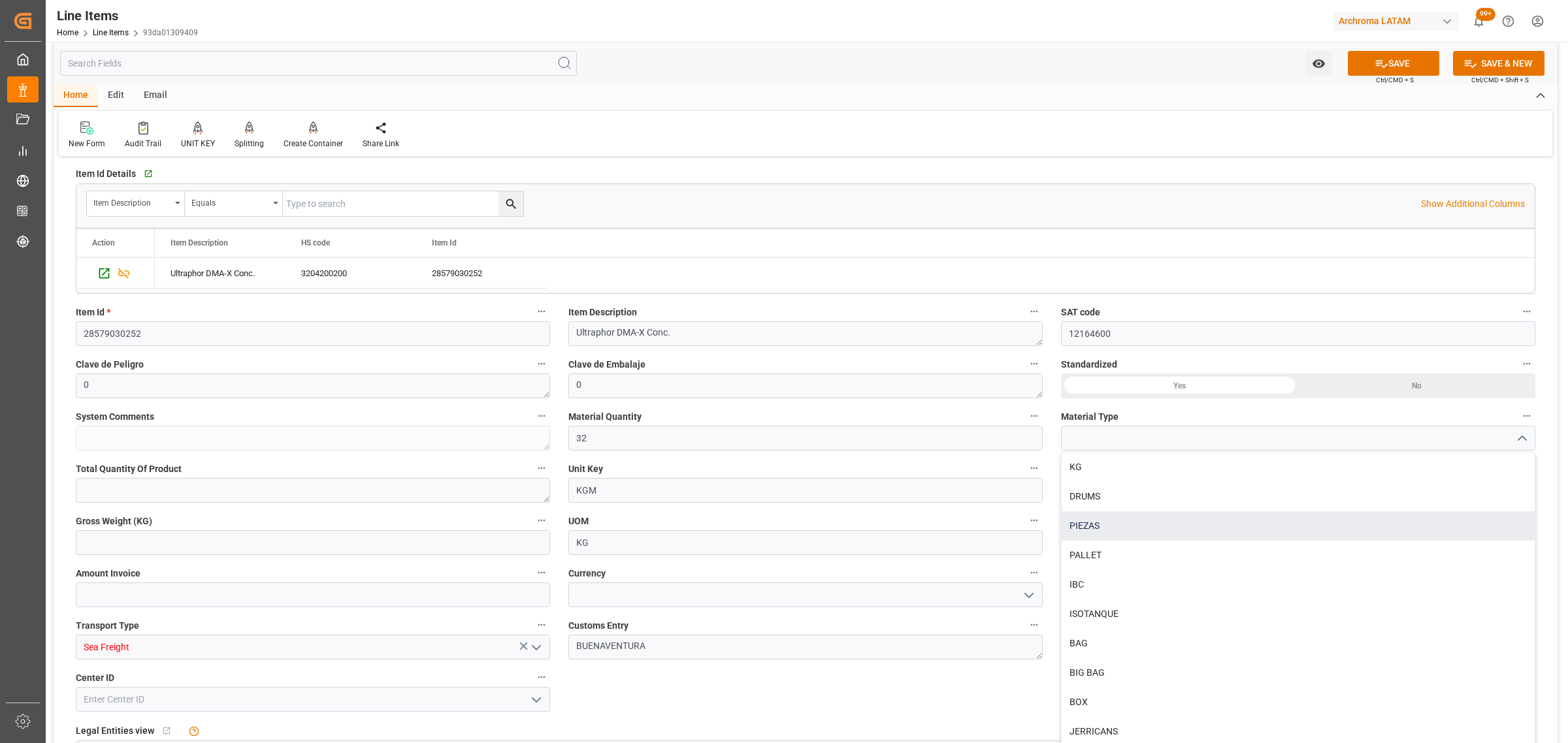
click at [1145, 518] on div "PIEZAS" at bounding box center [1297, 526] width 473 height 30
type input "PIEZAS"
click at [246, 495] on textarea at bounding box center [313, 491] width 474 height 25
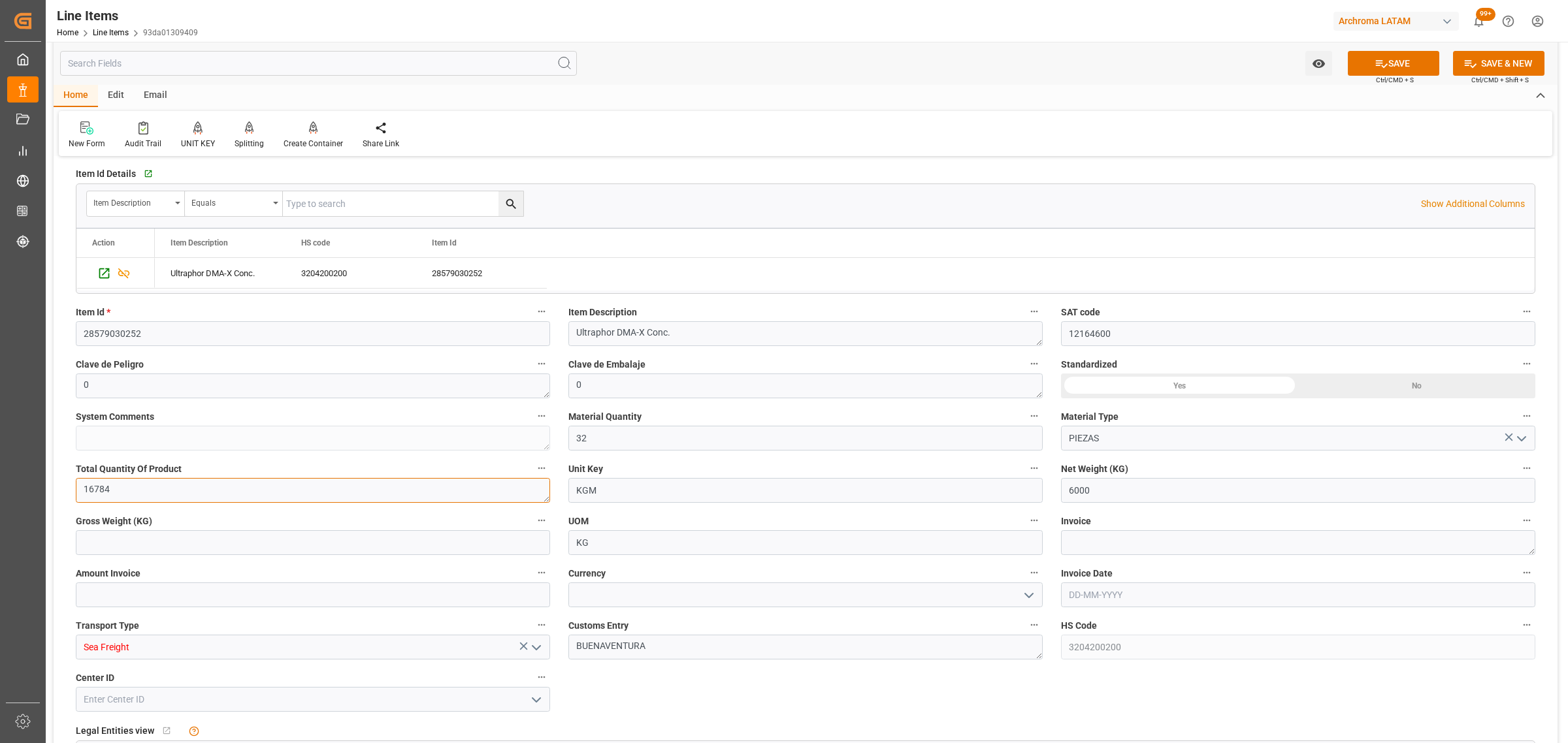
type textarea "16784"
click at [416, 537] on input "text" at bounding box center [313, 543] width 474 height 25
click at [103, 491] on textarea "16784" at bounding box center [313, 491] width 474 height 25
drag, startPoint x: 115, startPoint y: 491, endPoint x: -72, endPoint y: 490, distance: 187.0
click at [0, 490] on html "Created by potrace 1.15, written by Peter Selinger 2001-2017 Created by potrace…" at bounding box center [784, 372] width 1568 height 743
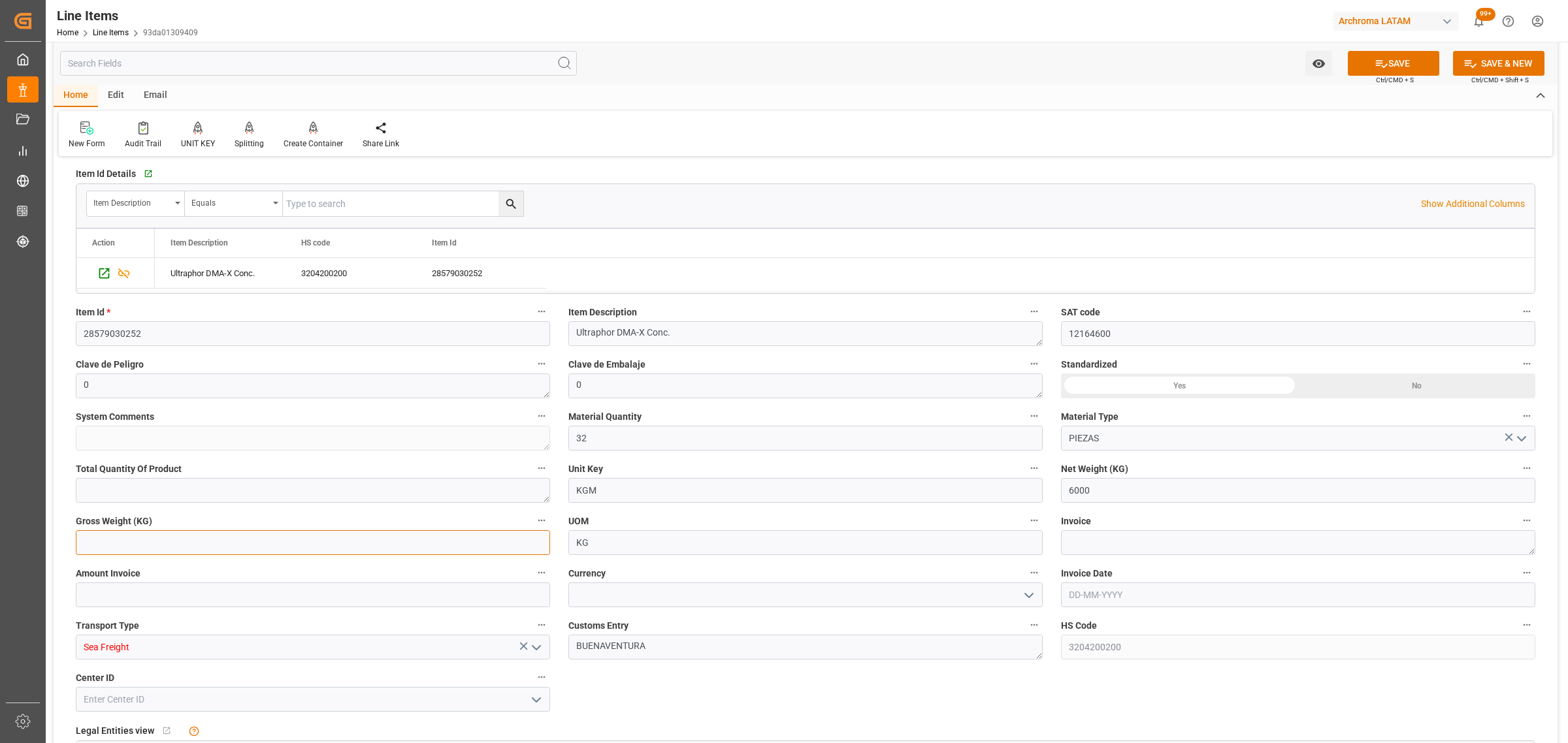
click at [122, 537] on input "text" at bounding box center [313, 543] width 474 height 25
click at [160, 534] on input "text" at bounding box center [313, 543] width 474 height 25
type input "6784"
click at [1027, 596] on polyline "open menu" at bounding box center [1028, 595] width 7 height 4
click at [677, 625] on div "USD" at bounding box center [805, 624] width 473 height 30
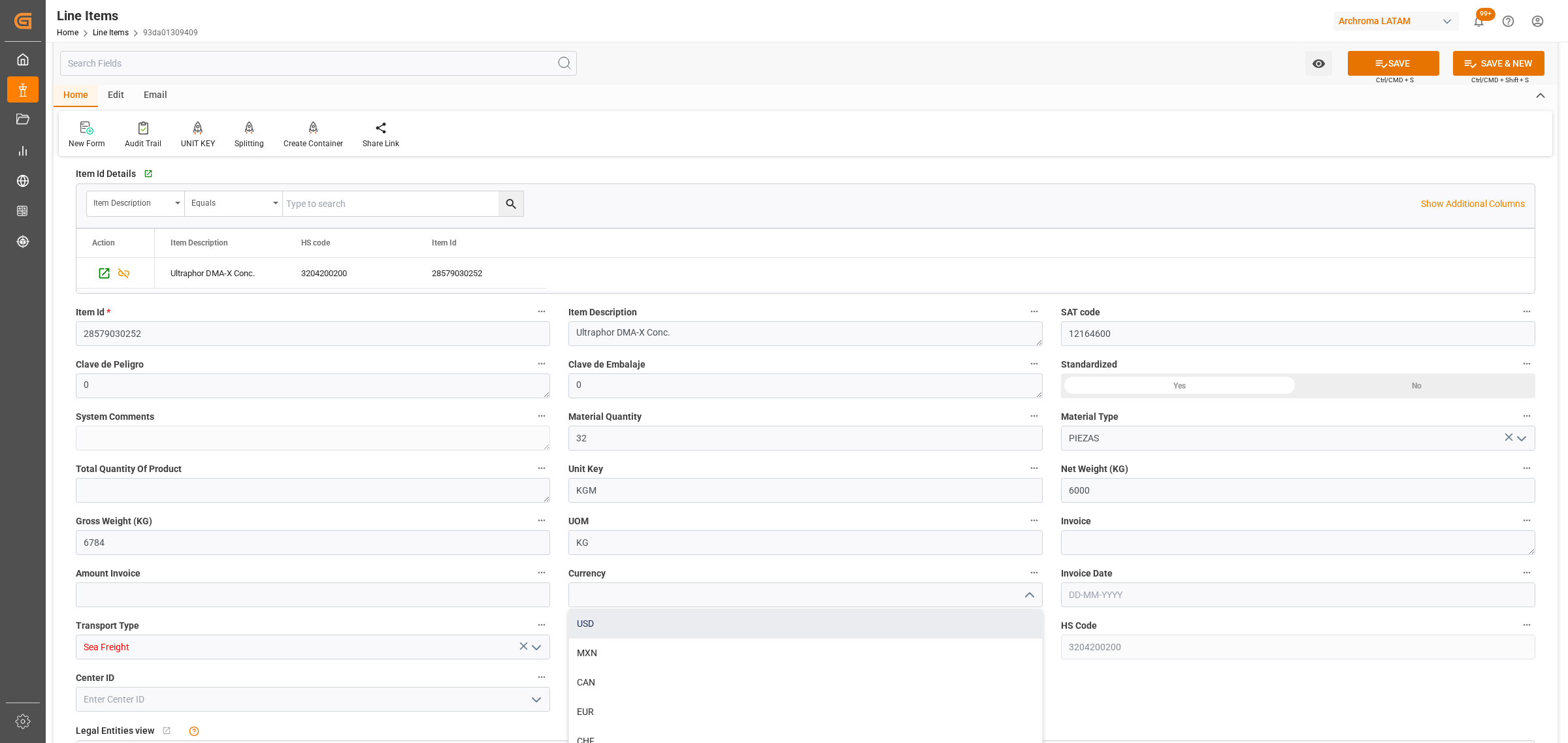
type input "USD"
click at [1164, 598] on input "text" at bounding box center [1297, 595] width 474 height 25
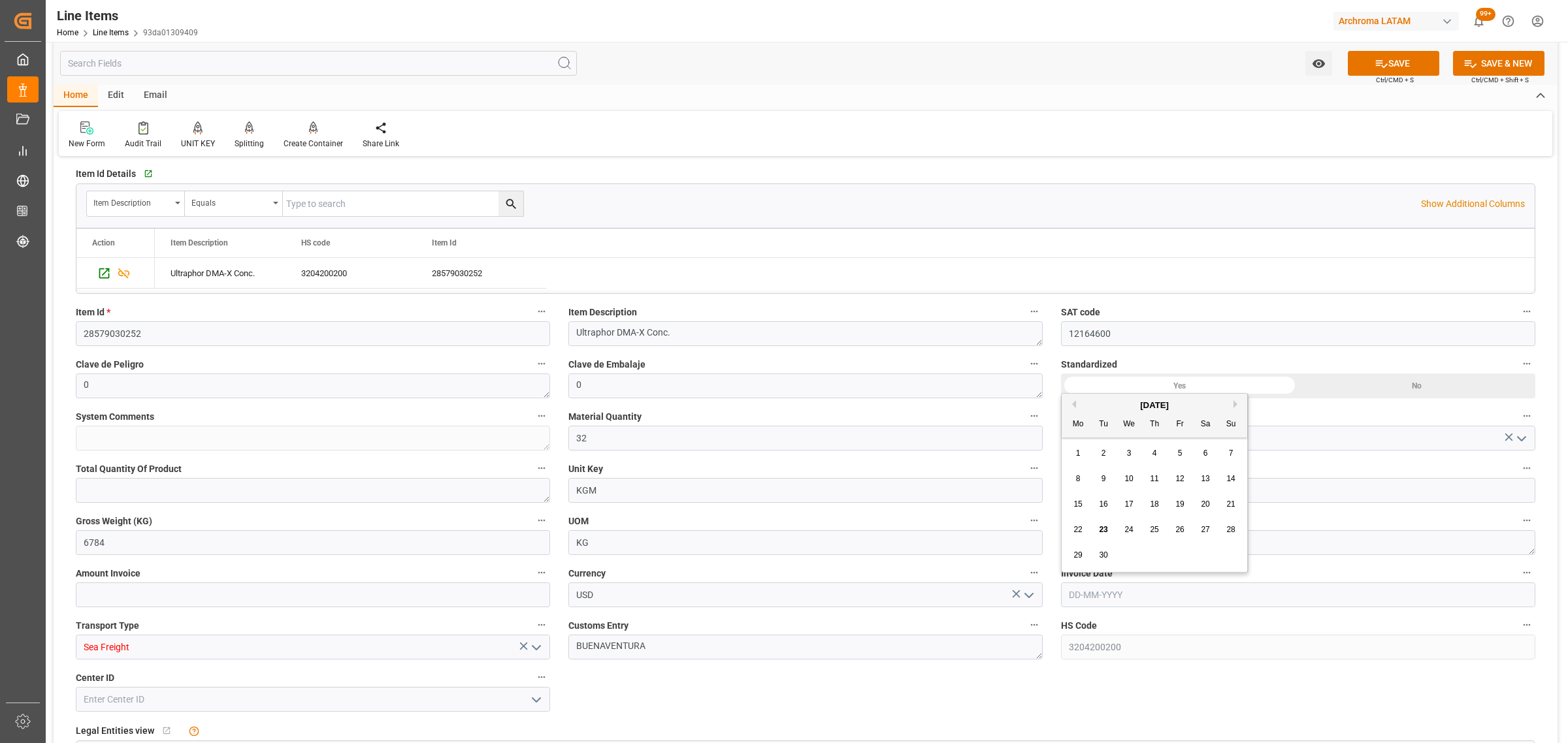
click at [1133, 565] on div "29 30 1 2 3 4 5" at bounding box center [1154, 555] width 178 height 26
click at [1179, 509] on span "19" at bounding box center [1180, 504] width 8 height 9
type input "[DATE]"
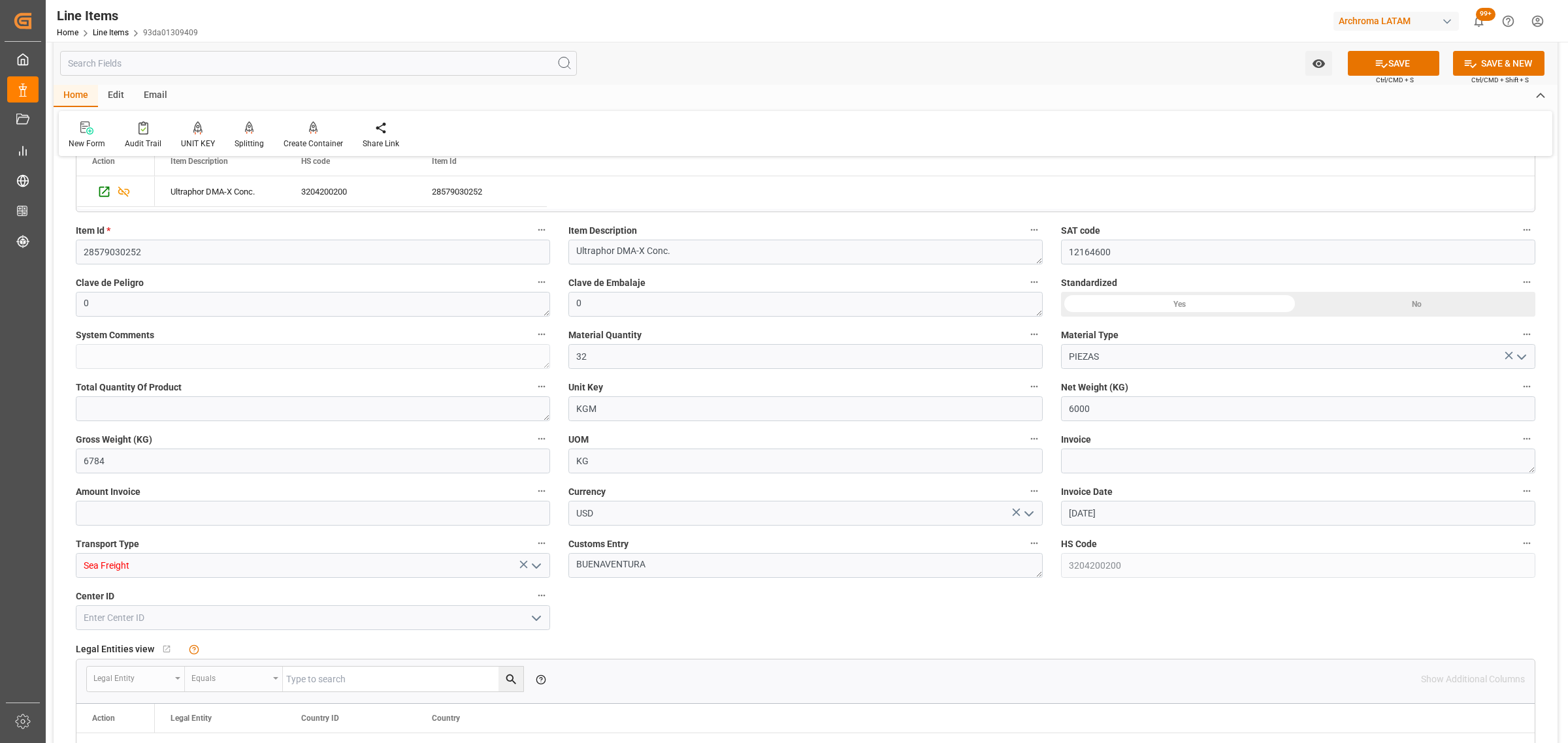
scroll to position [490, 0]
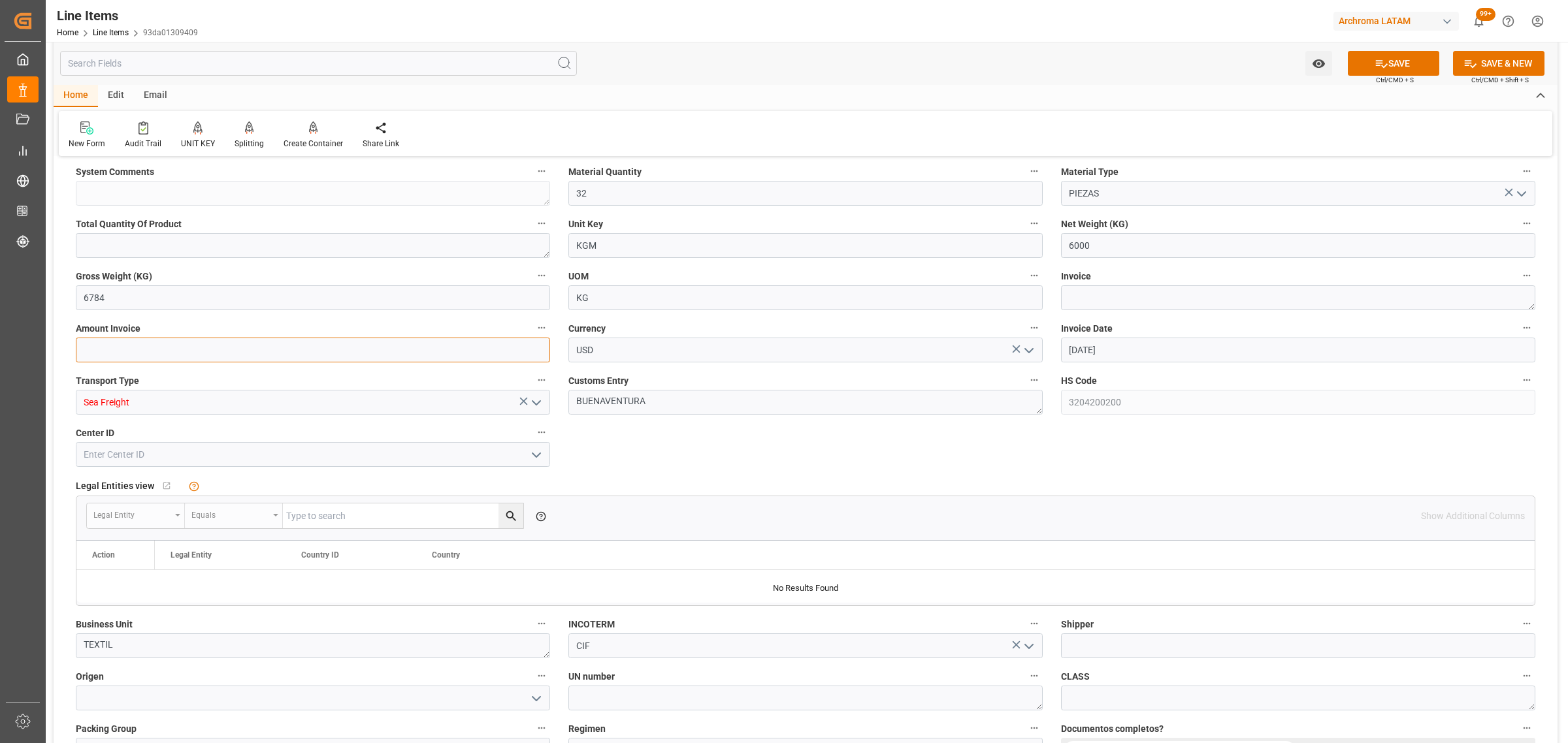
drag, startPoint x: 390, startPoint y: 346, endPoint x: 349, endPoint y: 346, distance: 41.0
click at [390, 346] on input "text" at bounding box center [313, 350] width 474 height 25
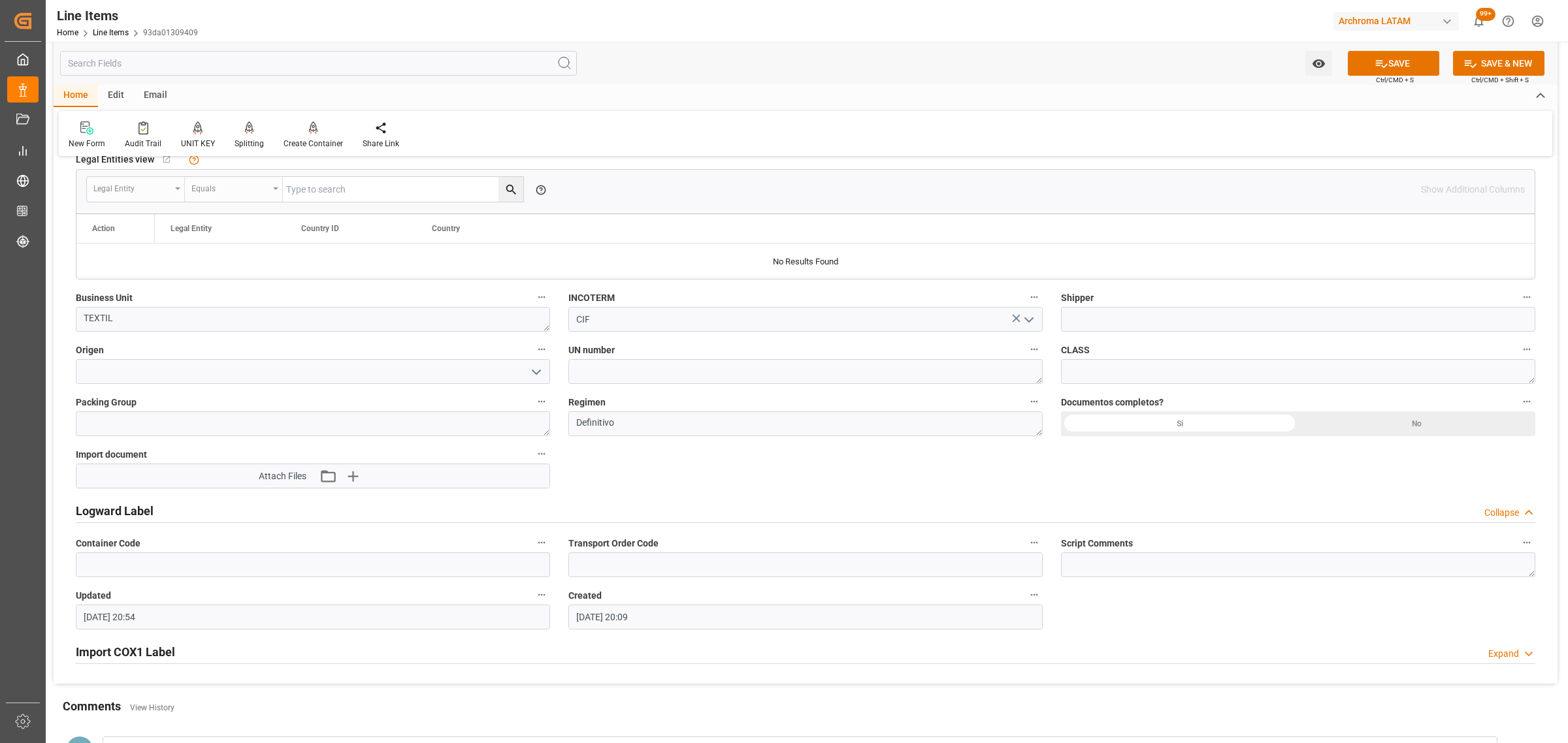
type input "39200"
click at [529, 376] on icon "open menu" at bounding box center [536, 372] width 16 height 16
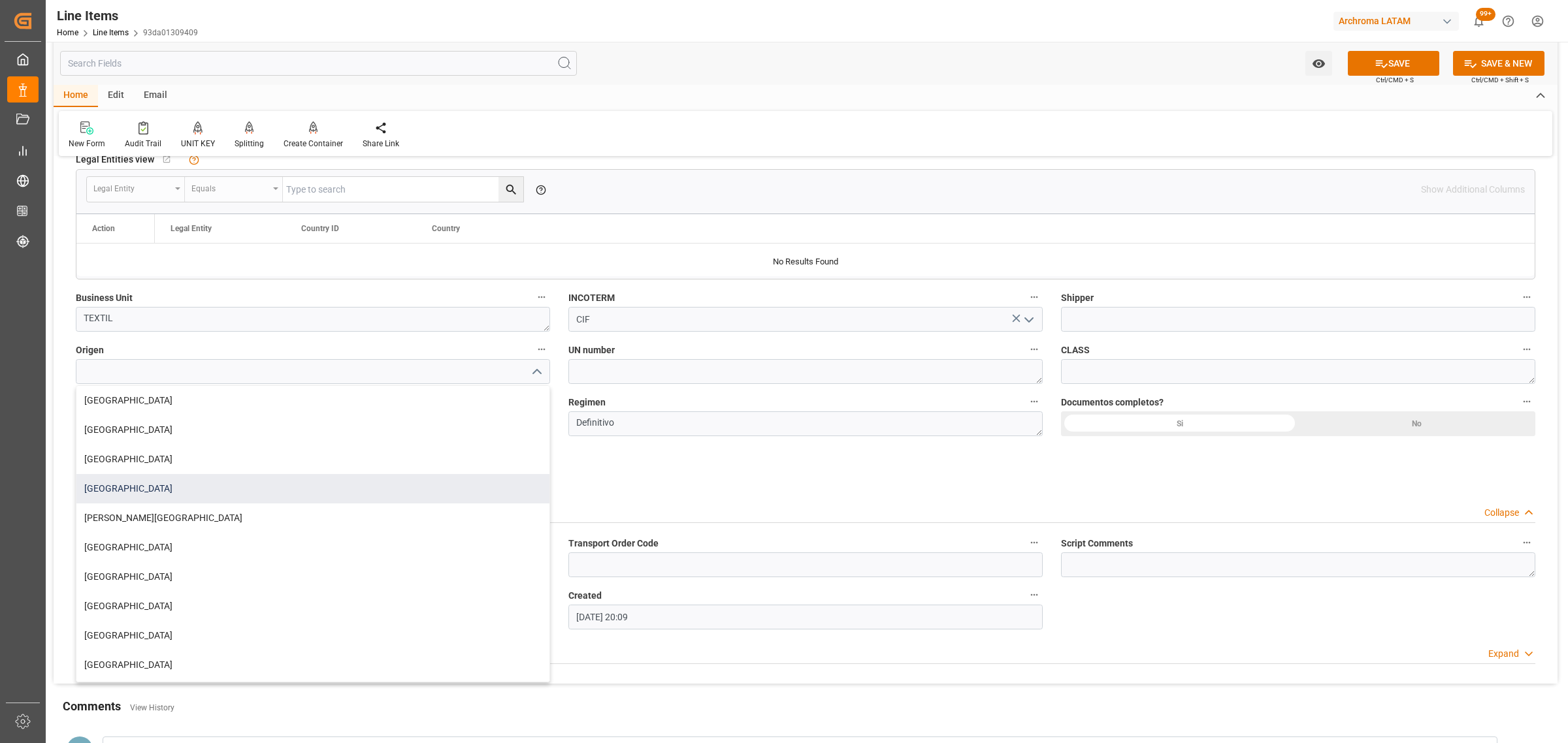
click at [171, 477] on div "[GEOGRAPHIC_DATA]" at bounding box center [312, 489] width 473 height 30
type input "[GEOGRAPHIC_DATA]"
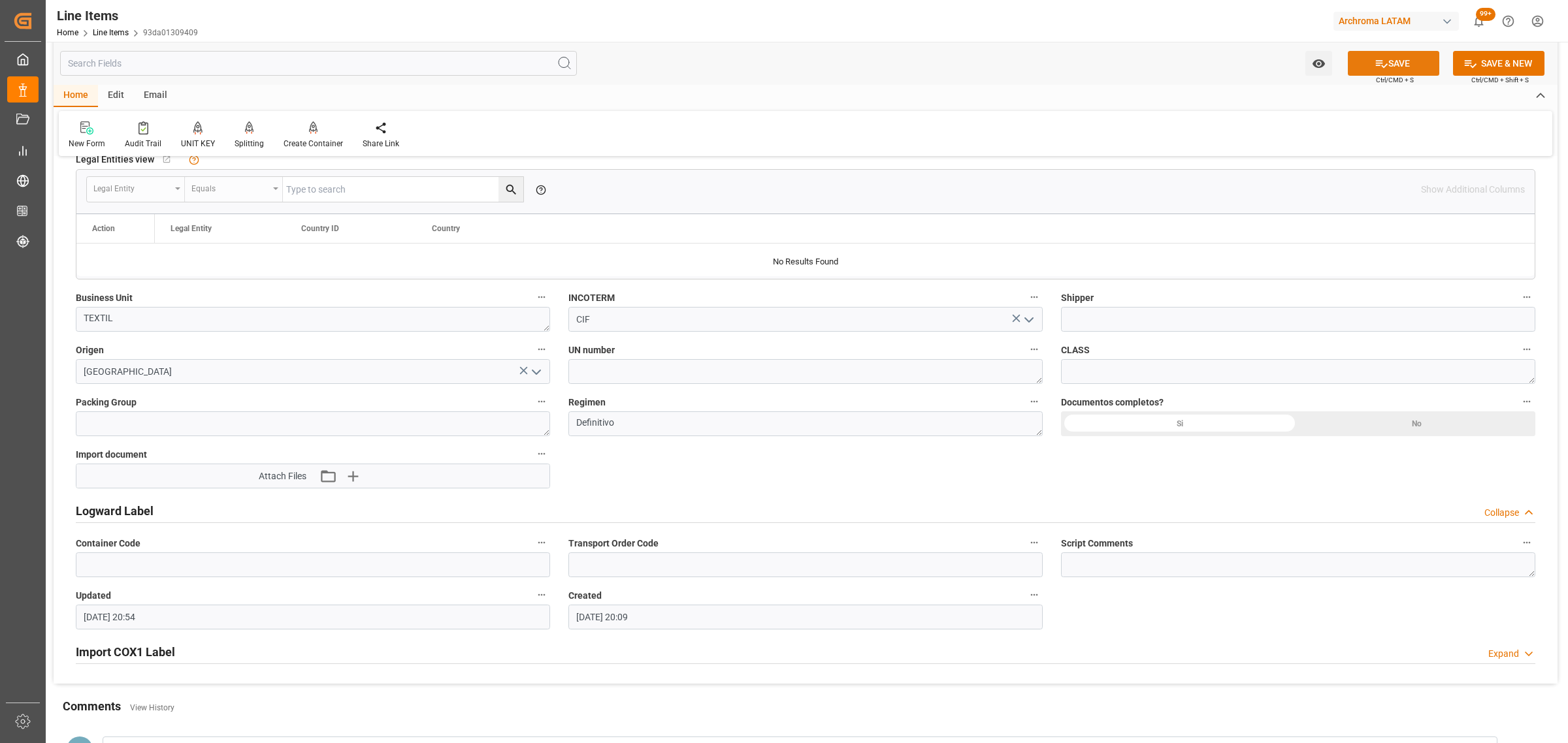
click at [1413, 55] on button "SAVE" at bounding box center [1393, 64] width 91 height 25
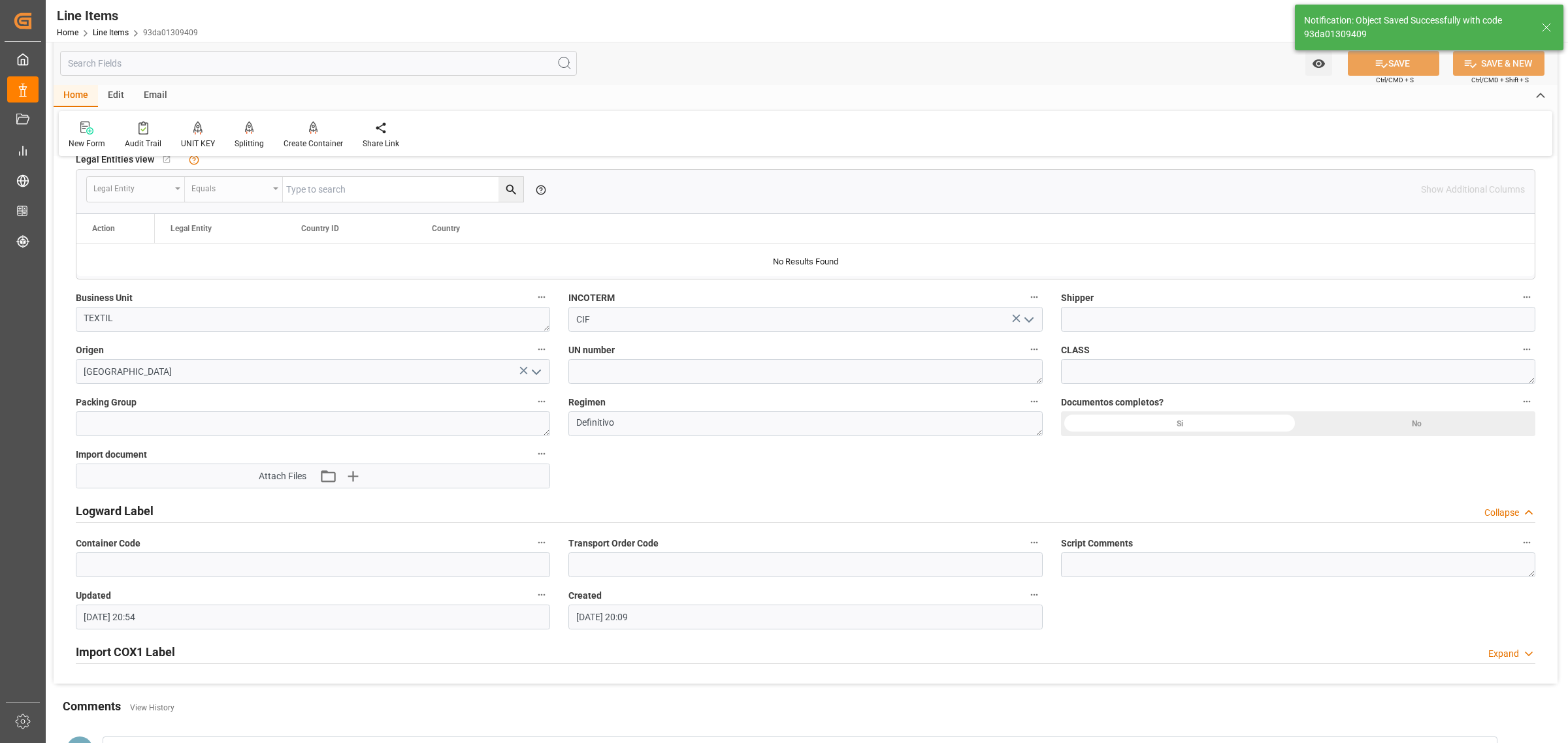
type textarea "32 PIEZAS"
type input "23-09-2025 15:19"
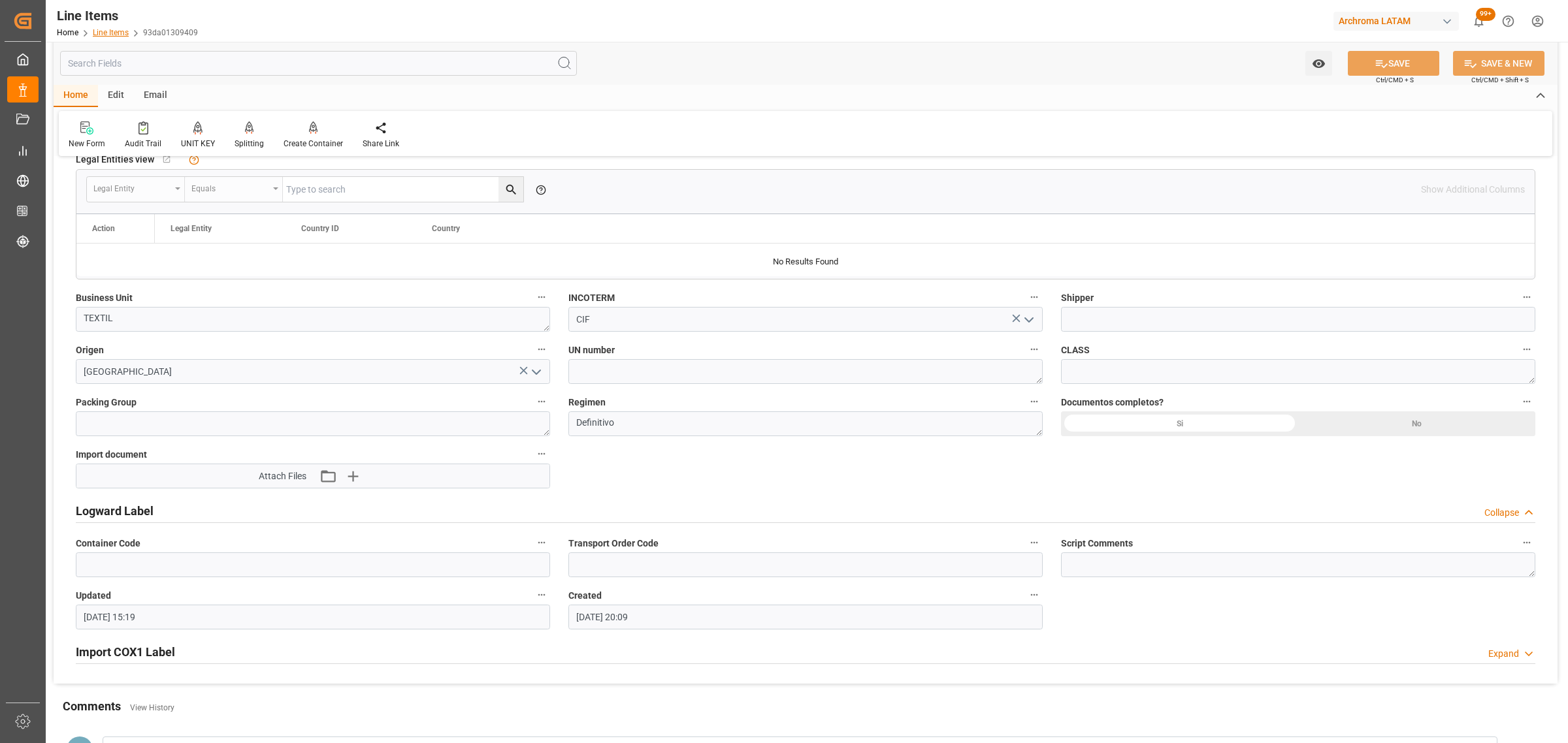
click at [111, 31] on link "Line Items" at bounding box center [110, 32] width 36 height 9
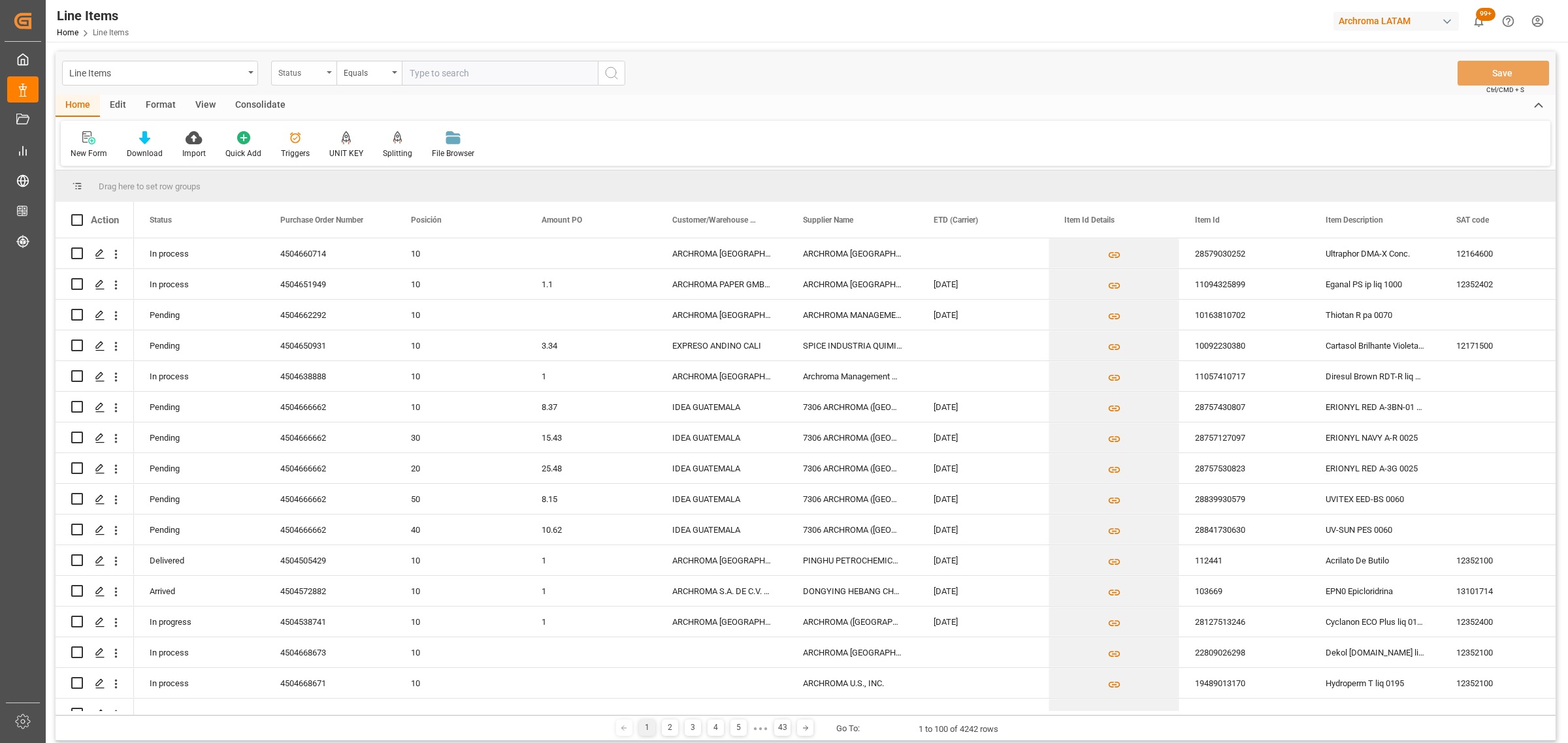
click at [318, 80] on div "Status" at bounding box center [303, 73] width 65 height 25
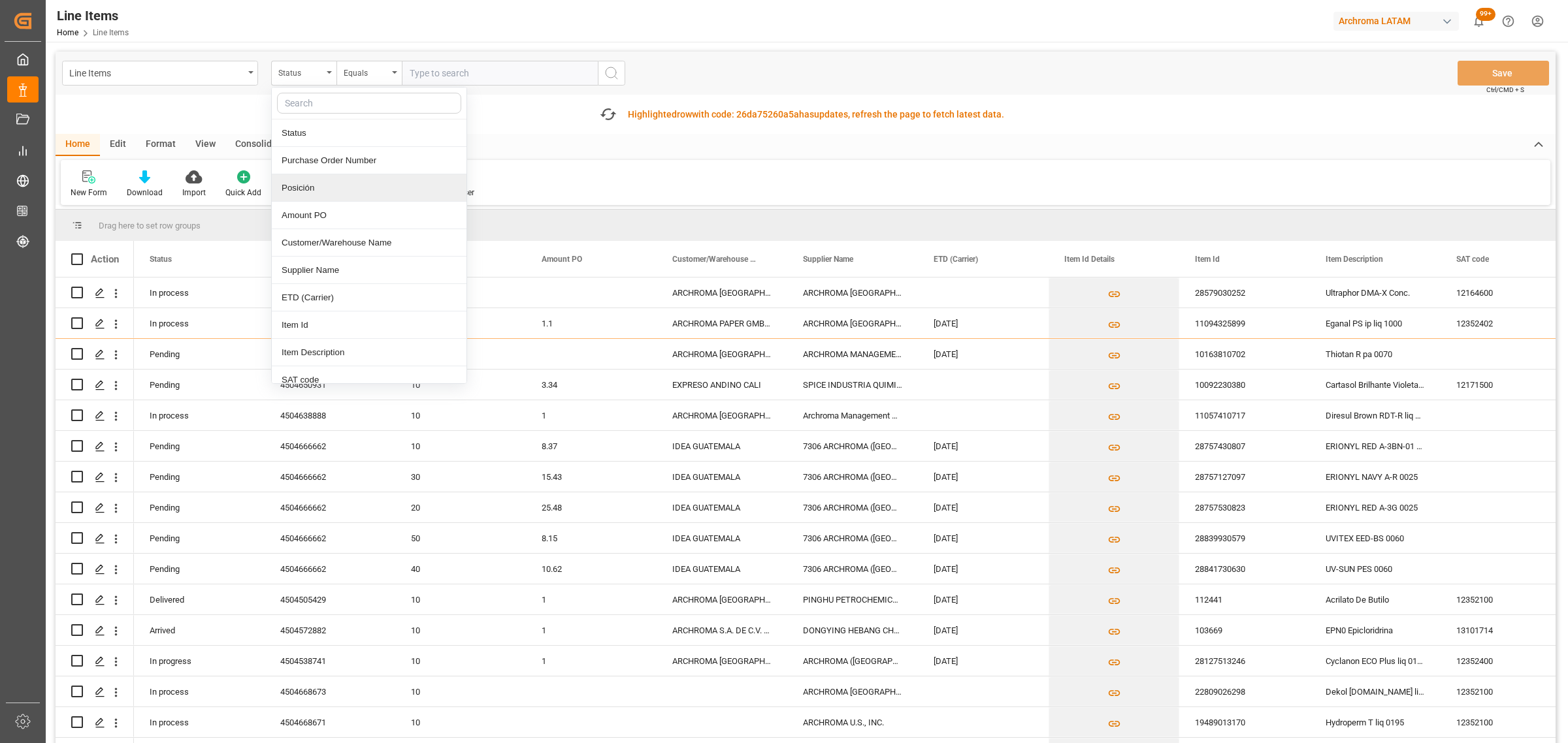
click at [308, 193] on div "Posición" at bounding box center [368, 188] width 195 height 27
click at [308, 69] on div "Posición" at bounding box center [301, 71] width 45 height 15
click at [377, 169] on div "Purchase Order Number" at bounding box center [368, 161] width 195 height 27
click at [359, 64] on div "Equals" at bounding box center [366, 71] width 45 height 15
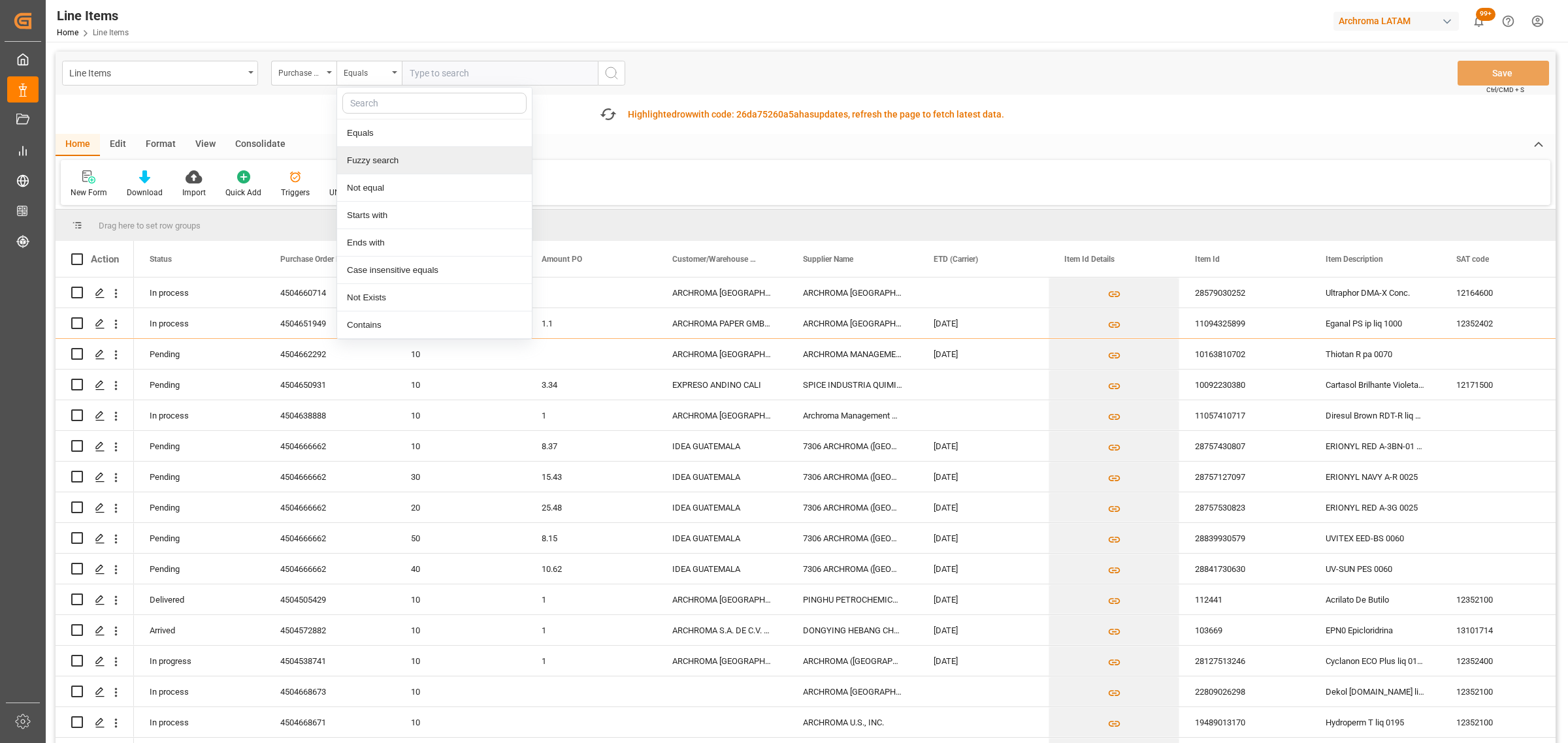
click at [397, 157] on div "Fuzzy search" at bounding box center [434, 161] width 195 height 27
click at [467, 53] on div "Line Items Purchase Order Number Fuzzy search Save Ctrl/CMD + S" at bounding box center [806, 73] width 1500 height 43
click at [458, 73] on input "text" at bounding box center [499, 73] width 196 height 25
paste input "4504660233"
type input "4504660233"
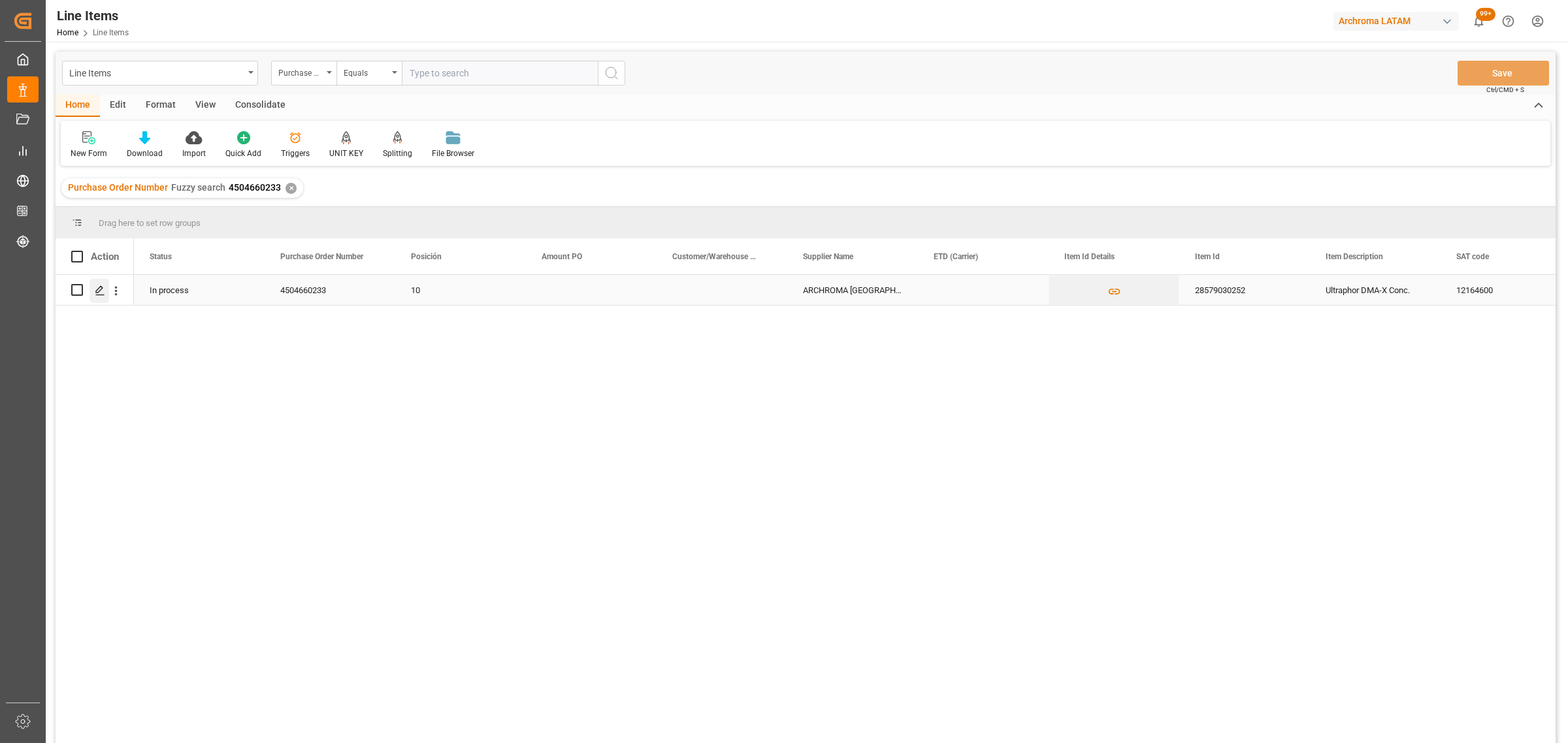
click at [99, 293] on icon "Press SPACE to select this row." at bounding box center [99, 290] width 11 height 11
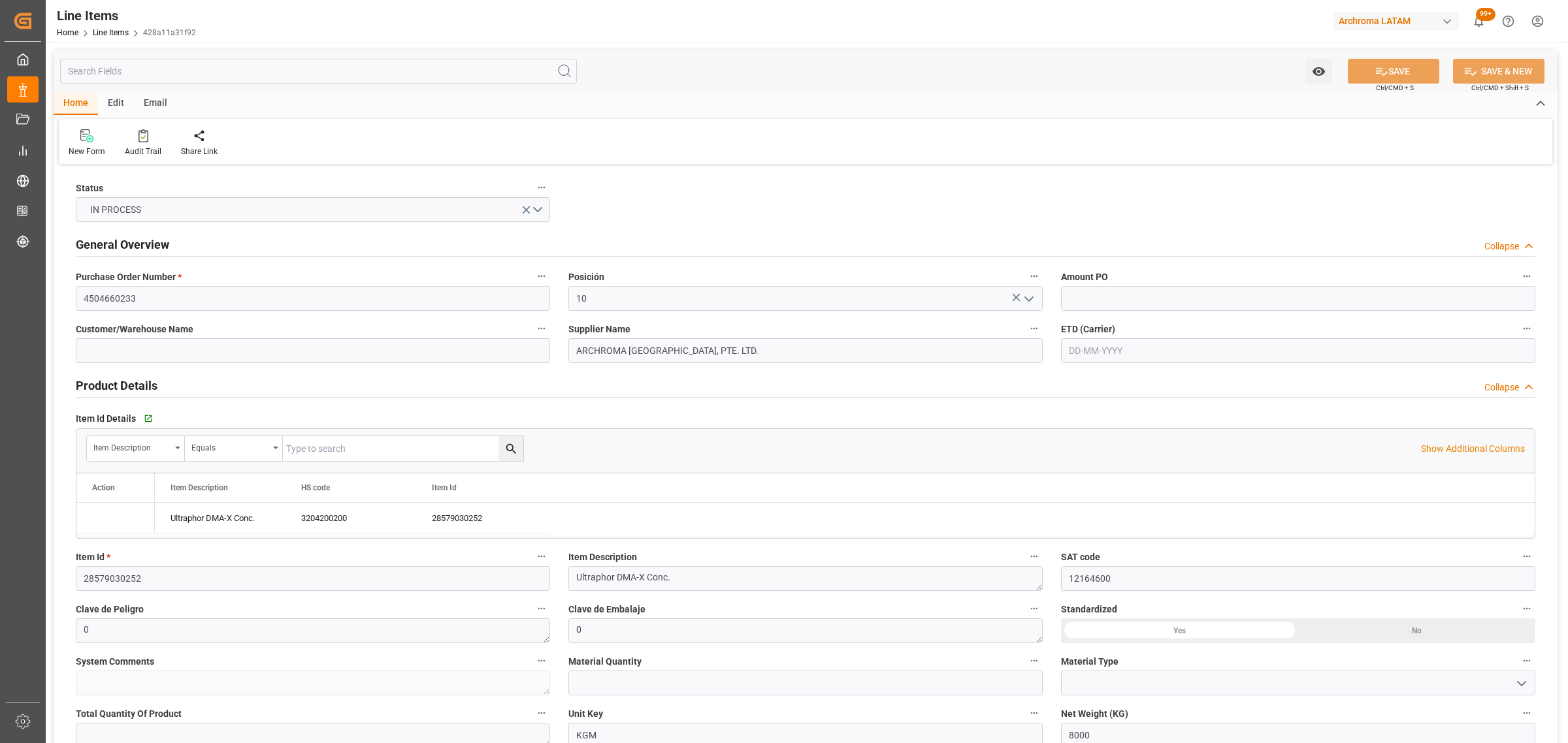
type input "[DATE] 20:36"
type input "30-08-2025 20:09"
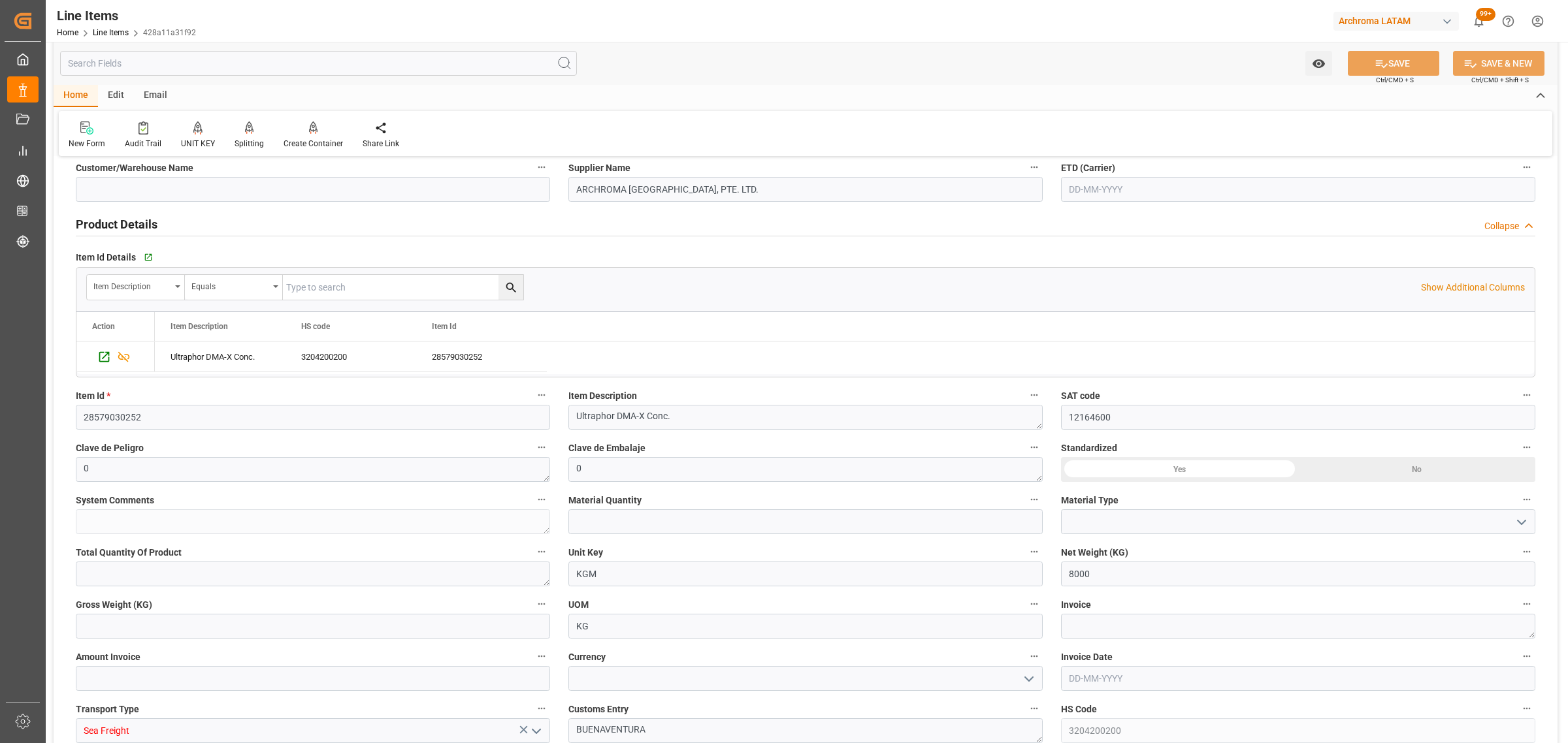
scroll to position [163, 0]
click at [1517, 520] on icon "open menu" at bounding box center [1521, 520] width 16 height 16
click at [1112, 602] on div "PIEZAS" at bounding box center [1297, 607] width 473 height 30
type input "PIEZAS"
click at [641, 526] on input "text" at bounding box center [806, 520] width 474 height 25
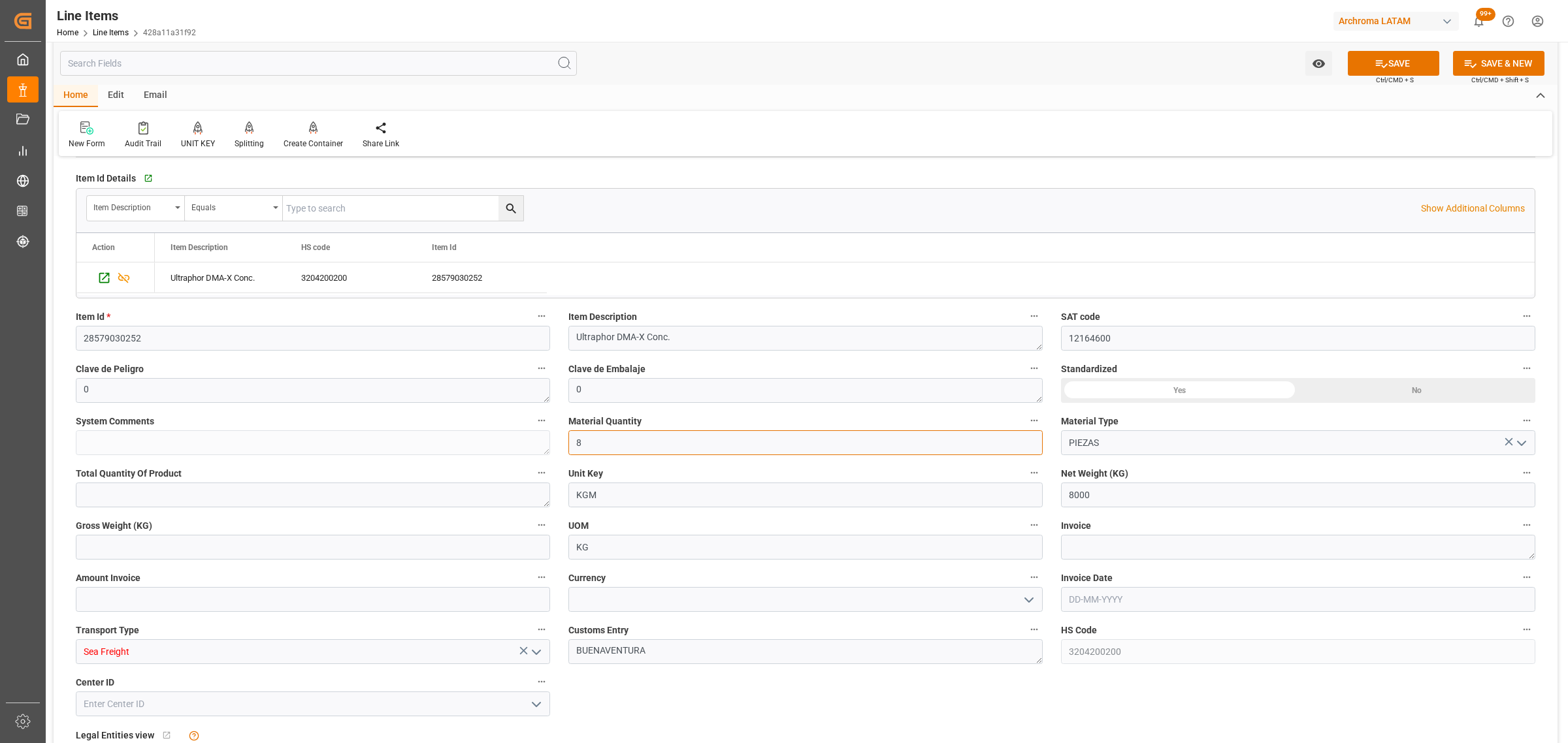
scroll to position [327, 0]
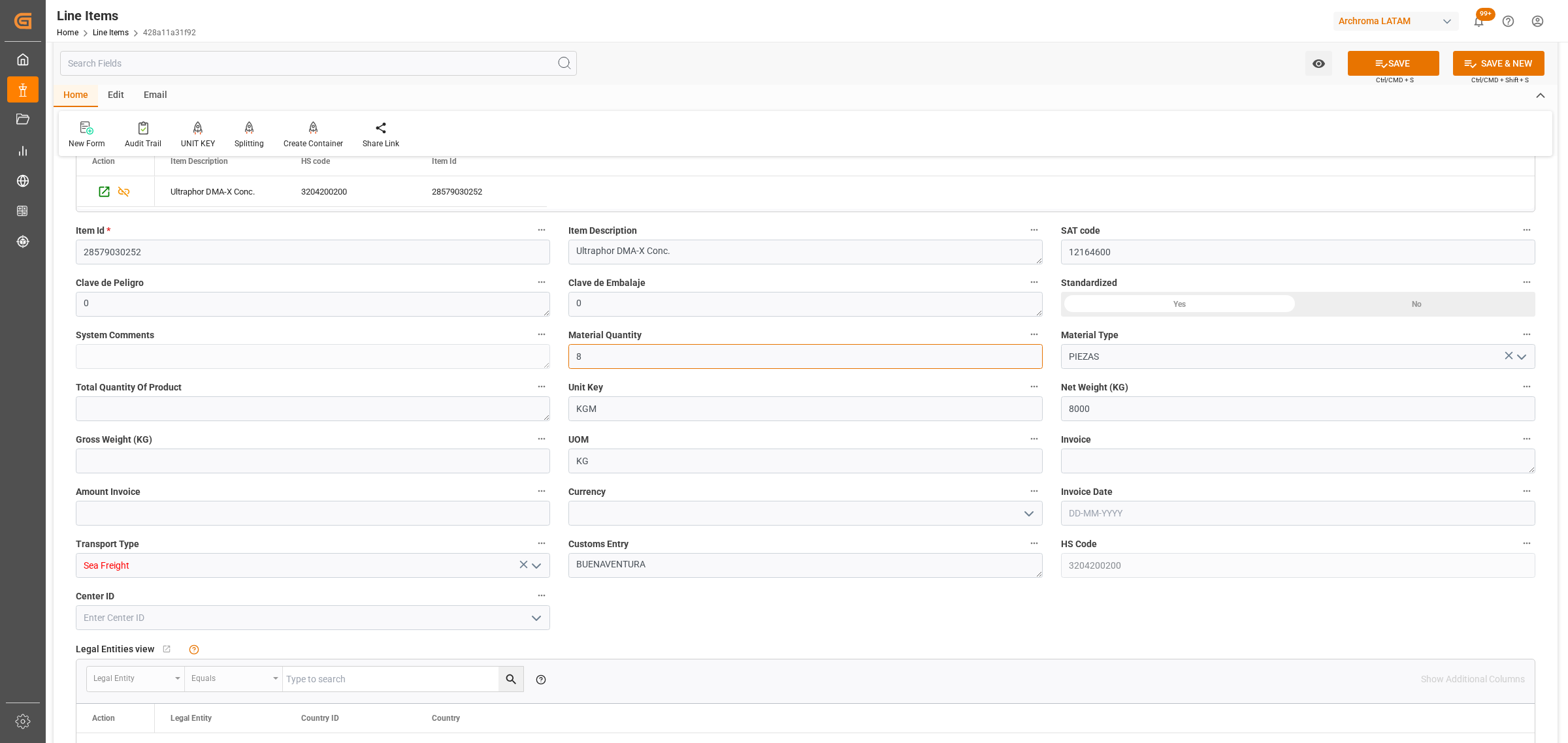
type input "8"
click at [190, 461] on input "text" at bounding box center [313, 461] width 474 height 25
type input "8000"
click at [1016, 514] on input at bounding box center [806, 513] width 474 height 25
click at [1027, 518] on icon "open menu" at bounding box center [1028, 514] width 16 height 16
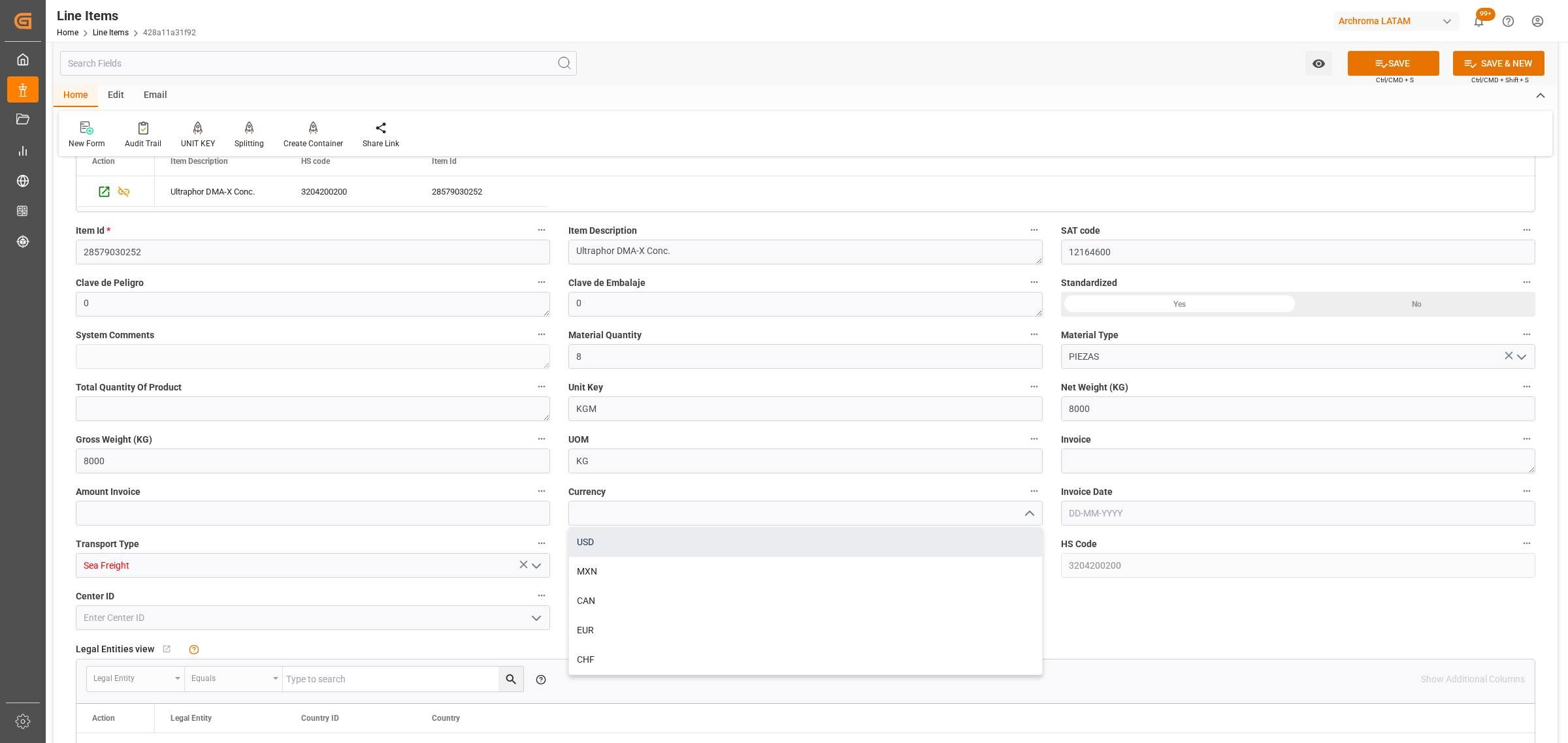
click at [691, 534] on div "USD" at bounding box center [805, 543] width 473 height 30
type input "USD"
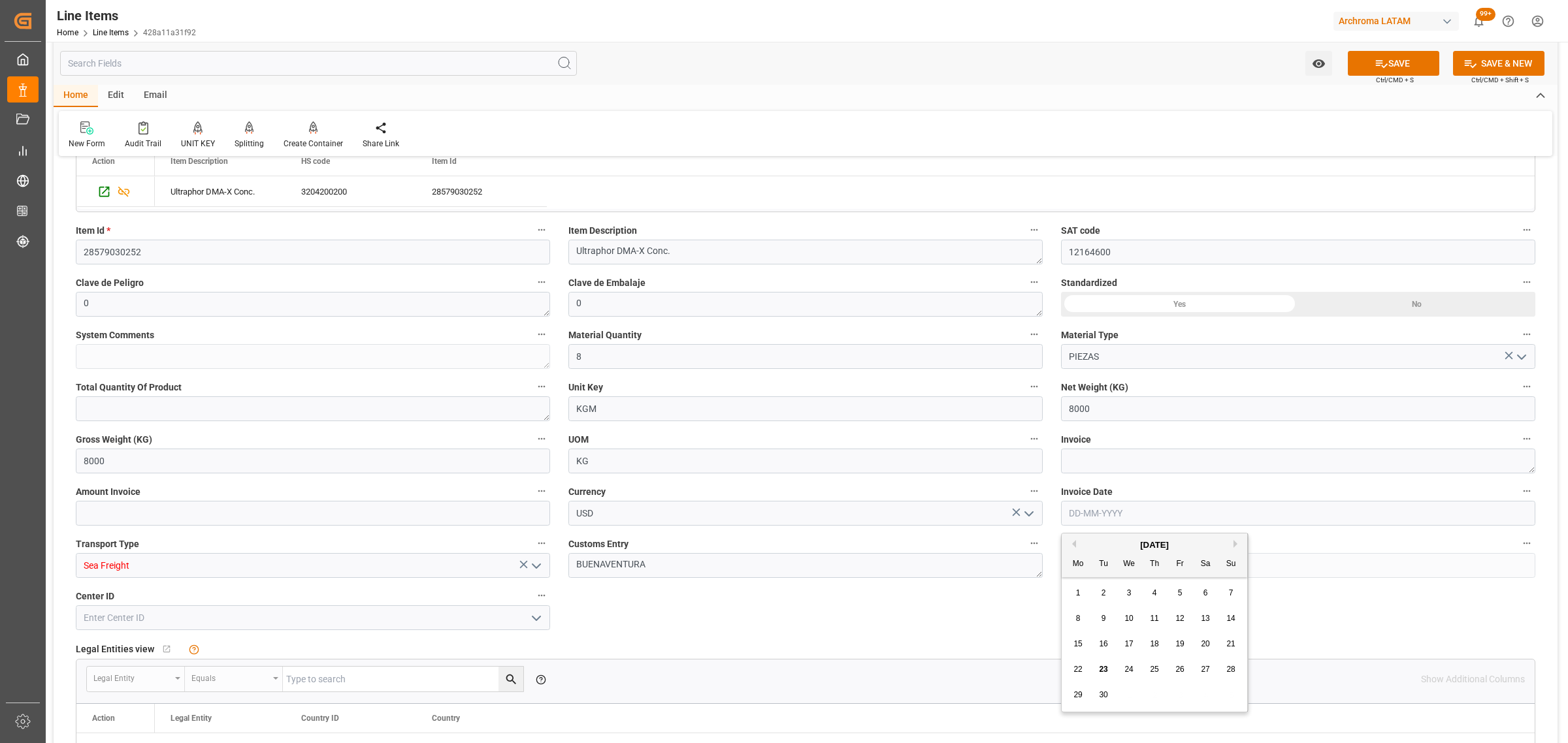
click at [1256, 509] on input "text" at bounding box center [1297, 513] width 474 height 25
click at [1131, 697] on div "29 30 1 2 3 4 5" at bounding box center [1154, 695] width 178 height 26
click at [1176, 648] on span "19" at bounding box center [1180, 644] width 8 height 9
type input "[DATE]"
click at [1102, 455] on textarea at bounding box center [1297, 461] width 474 height 25
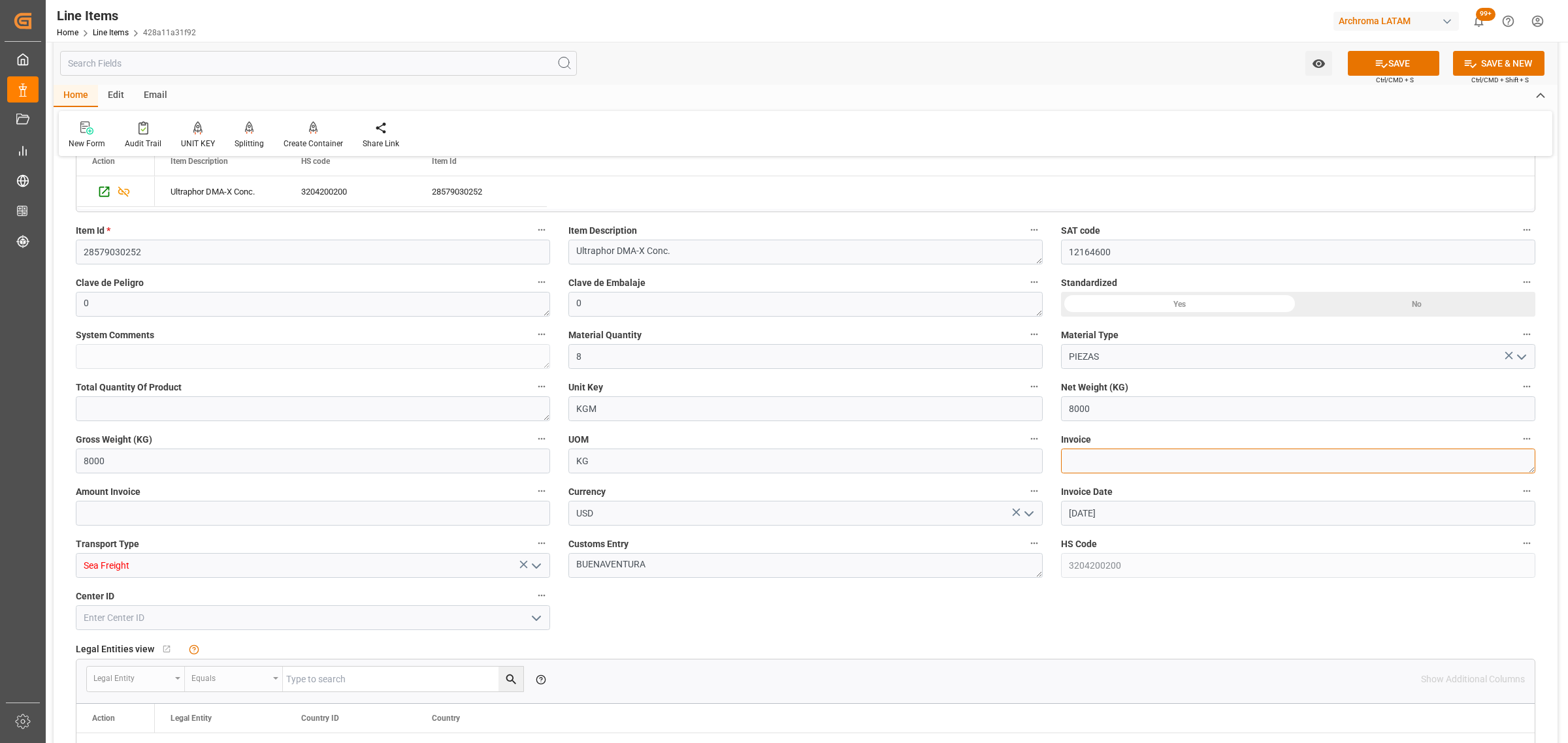
drag, startPoint x: 1128, startPoint y: 461, endPoint x: 1123, endPoint y: 454, distance: 8.6
click at [1124, 454] on textarea at bounding box center [1297, 461] width 474 height 25
paste textarea "9064589969"
type textarea "9064589969"
drag, startPoint x: 224, startPoint y: 522, endPoint x: 5, endPoint y: 467, distance: 225.8
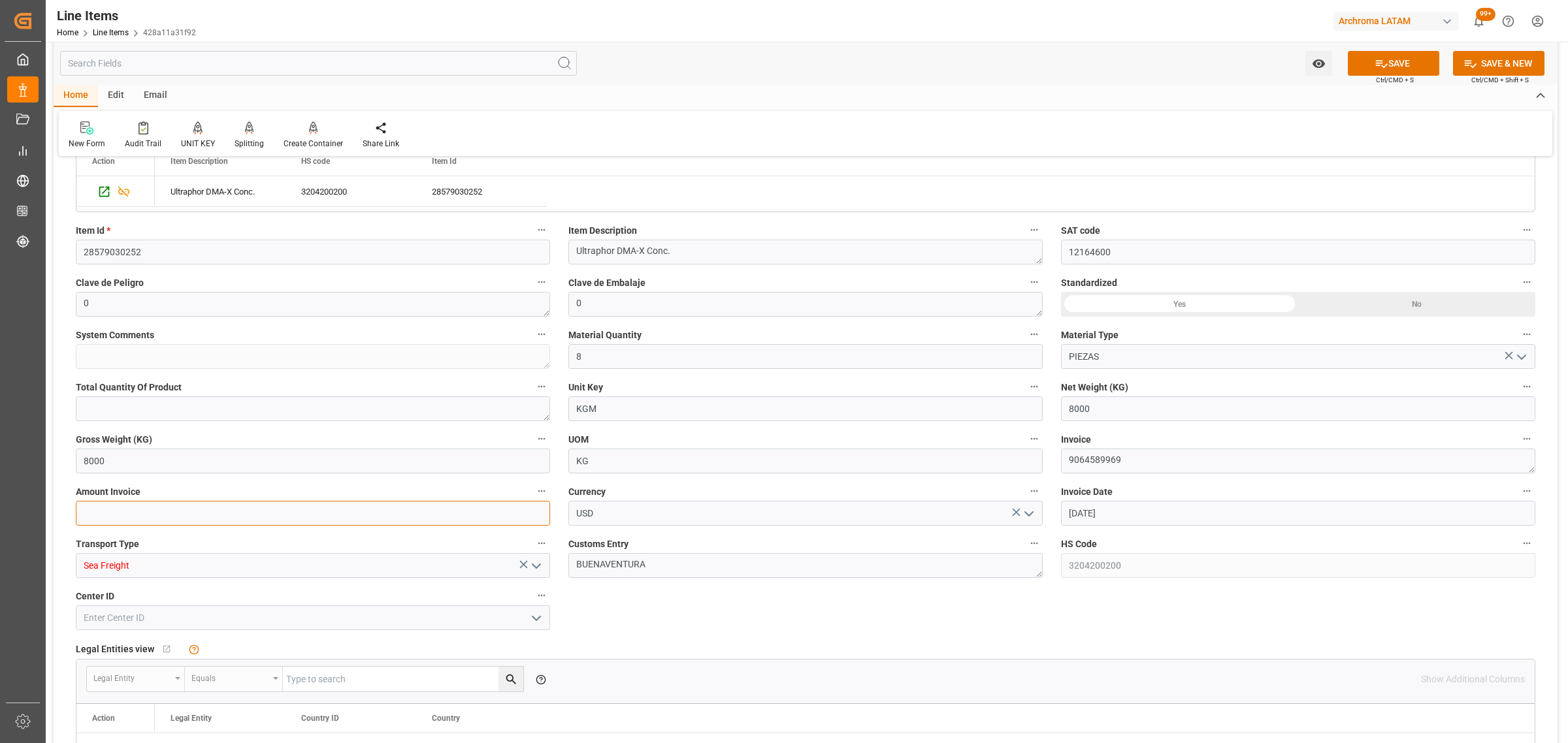
click at [224, 522] on input "text" at bounding box center [313, 513] width 474 height 25
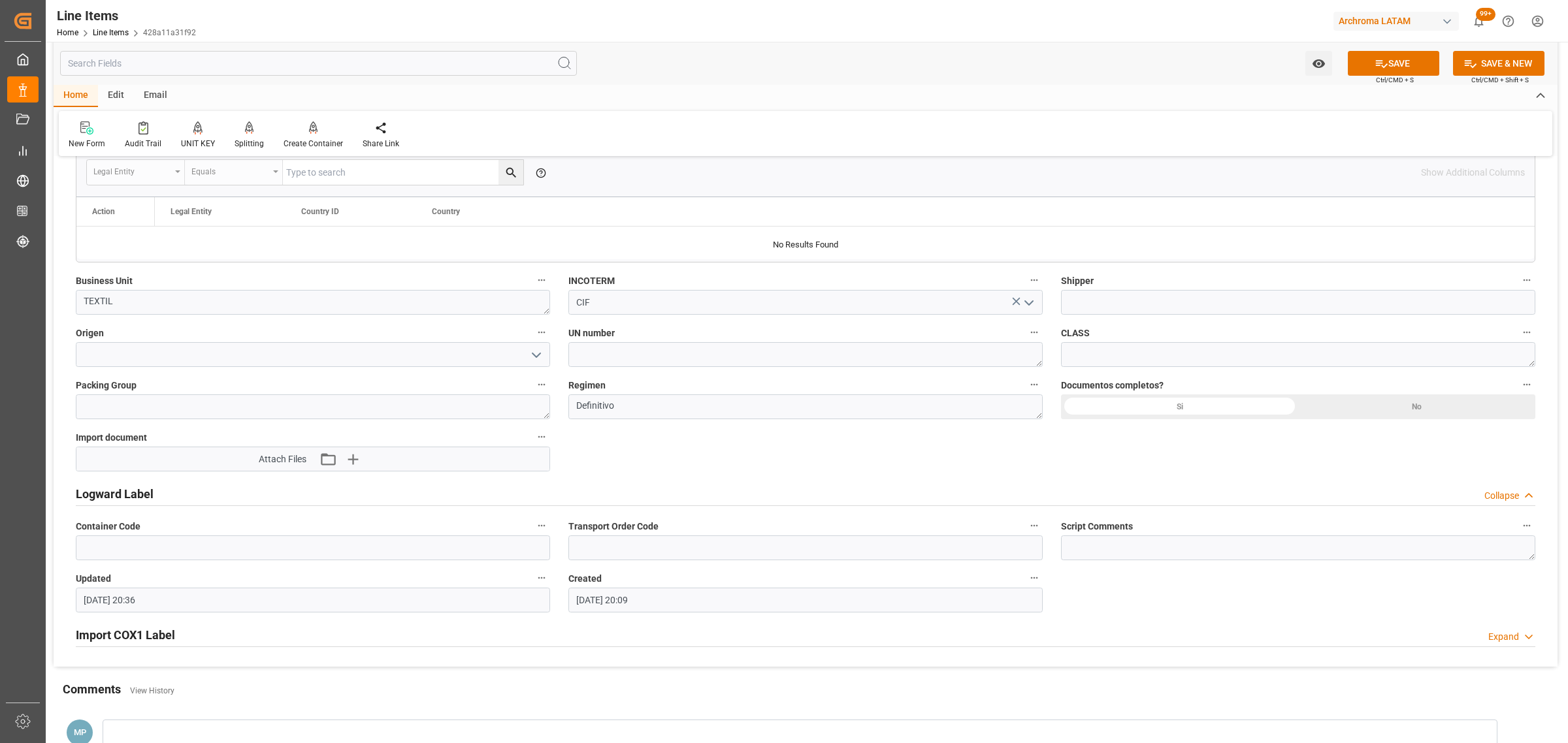
scroll to position [980, 0]
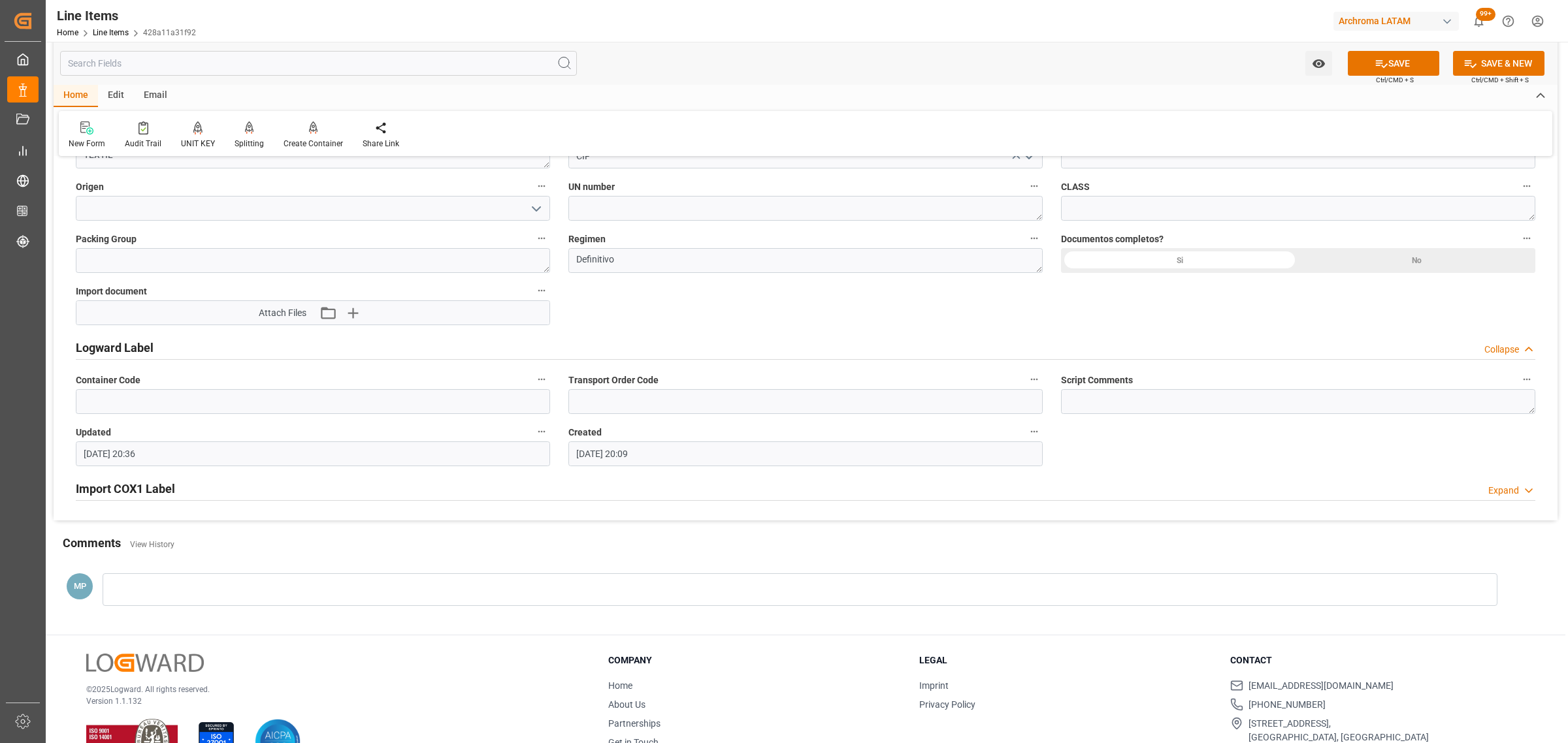
type input "39200"
click at [522, 203] on input at bounding box center [313, 209] width 474 height 25
click at [533, 208] on polyline "open menu" at bounding box center [536, 209] width 7 height 4
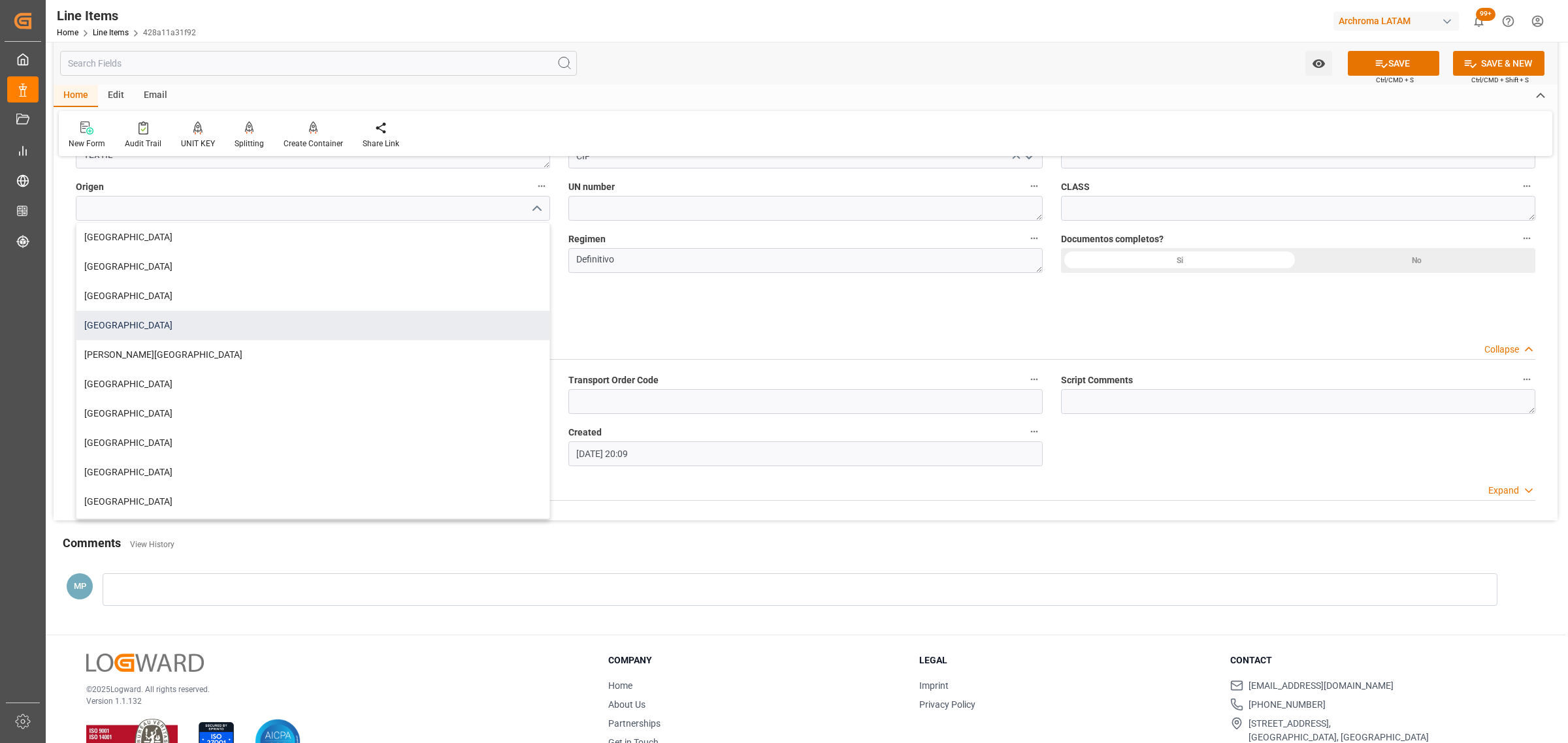
click at [158, 320] on div "[GEOGRAPHIC_DATA]" at bounding box center [312, 326] width 473 height 30
type input "[GEOGRAPHIC_DATA]"
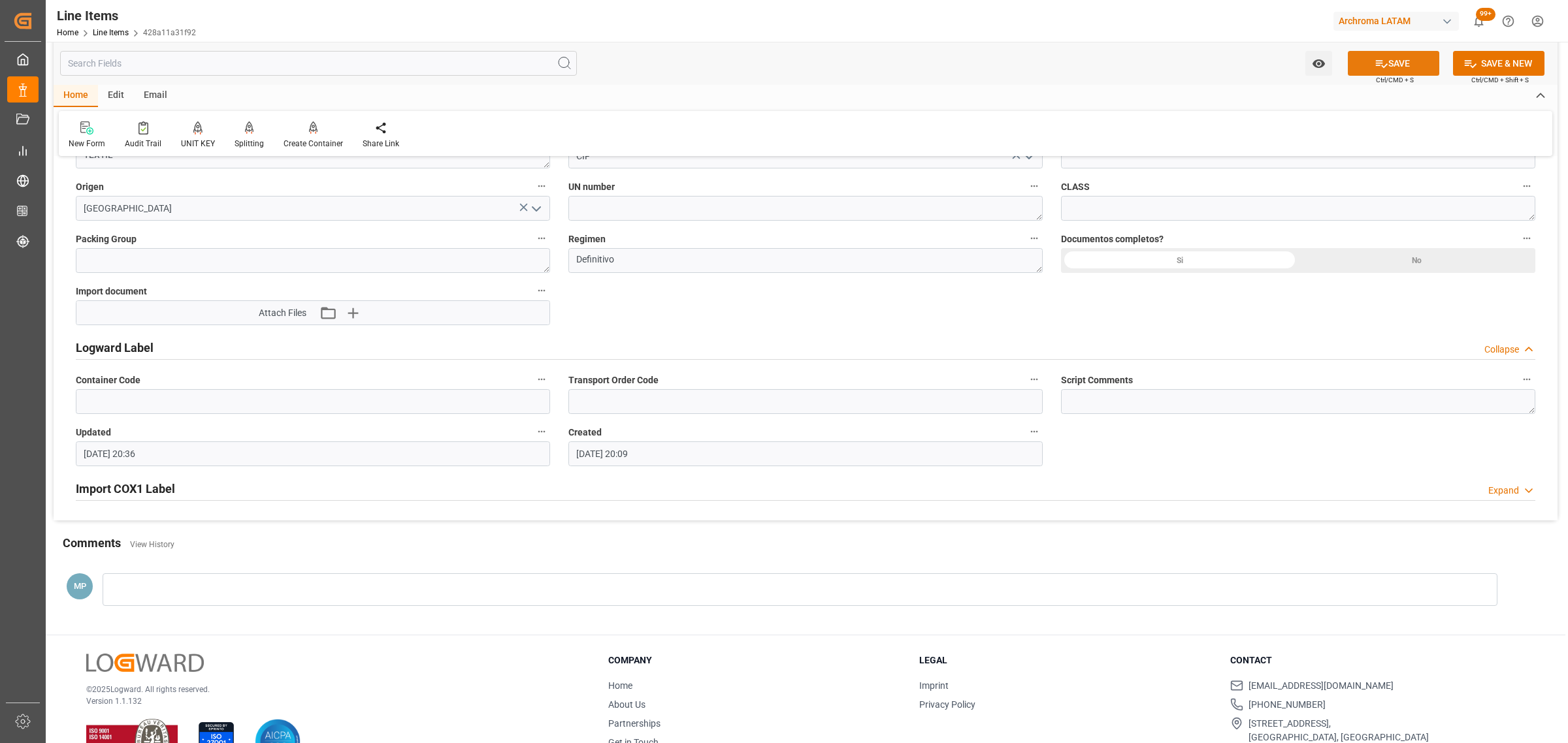
click at [1383, 60] on icon at bounding box center [1381, 64] width 14 height 14
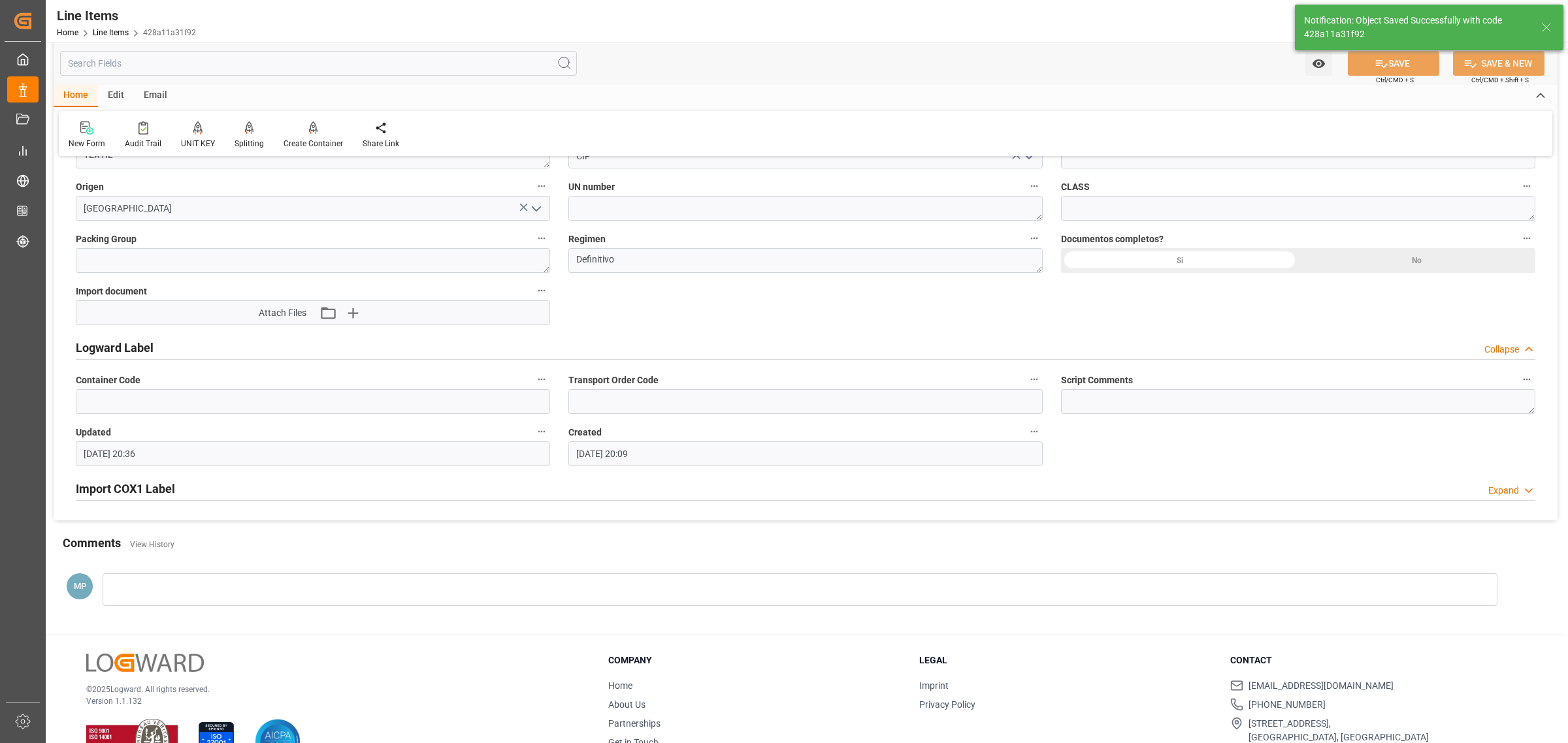
type textarea "8 PIEZAS"
type input "23-09-2025 15:21"
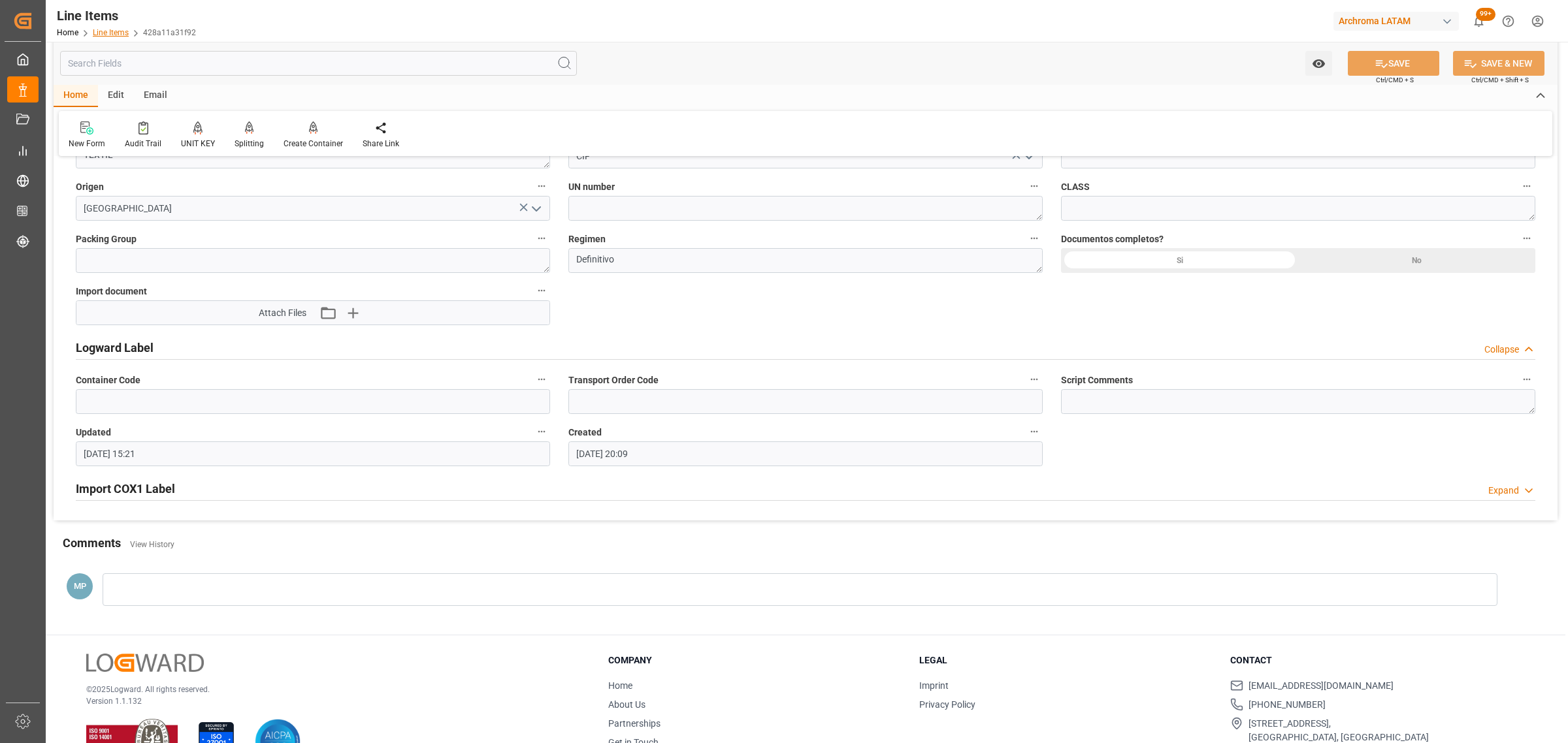
click at [116, 31] on link "Line Items" at bounding box center [110, 32] width 36 height 9
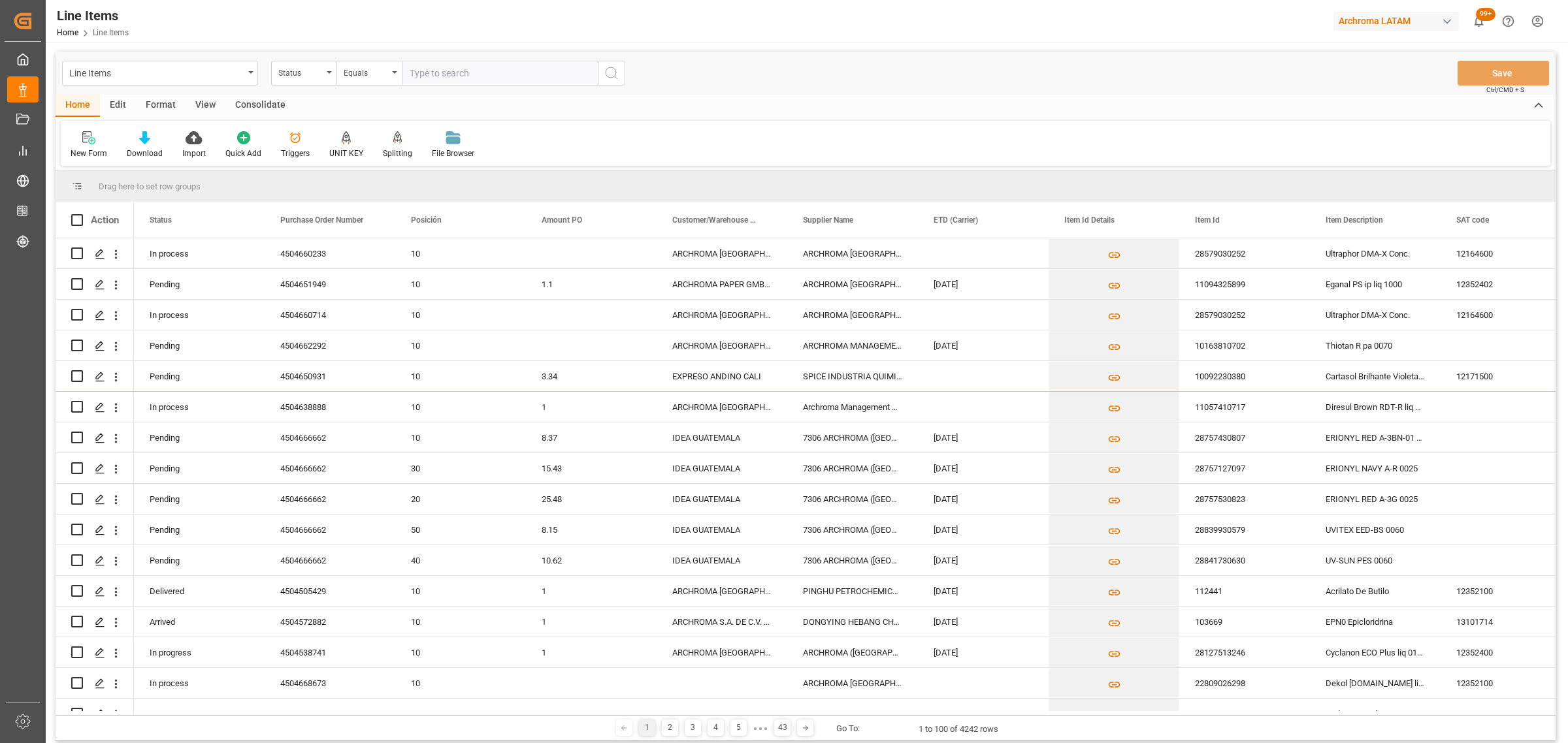
drag, startPoint x: 70, startPoint y: 79, endPoint x: 69, endPoint y: 99, distance: 20.0
click at [66, 99] on div "Line Items Status Equals Save Ctrl/CMD + S Home Edit Format View Consolidate Ne…" at bounding box center [806, 395] width 1500 height 689
click at [79, 256] on input "Press Space to toggle row selection (unchecked)" at bounding box center [77, 253] width 12 height 12
click at [77, 252] on input "Press Space to toggle row selection (unchecked)" at bounding box center [77, 253] width 12 height 12
checkbox input "false"
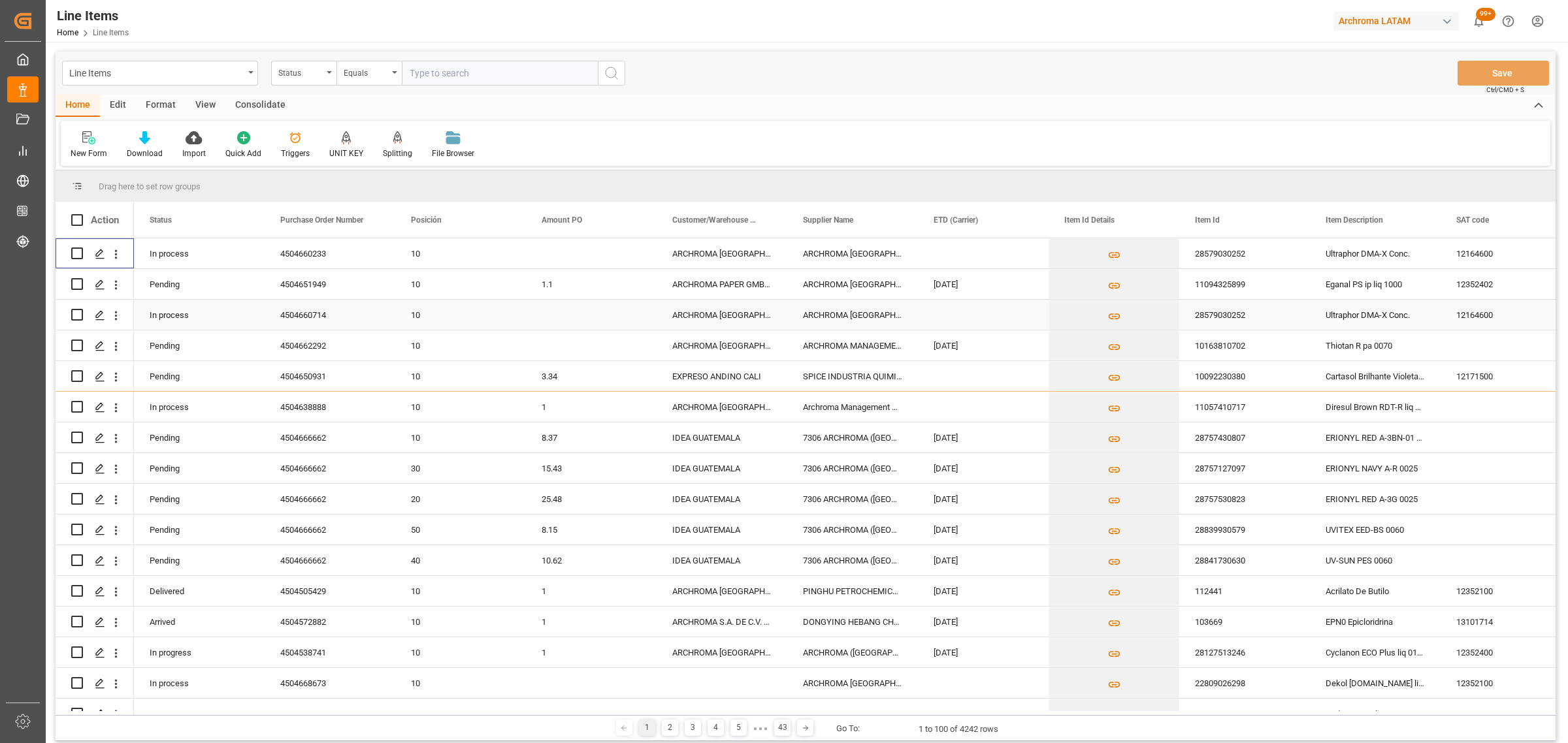
click at [76, 314] on input "Press Space to toggle row selection (unchecked)" at bounding box center [77, 314] width 12 height 12
checkbox input "true"
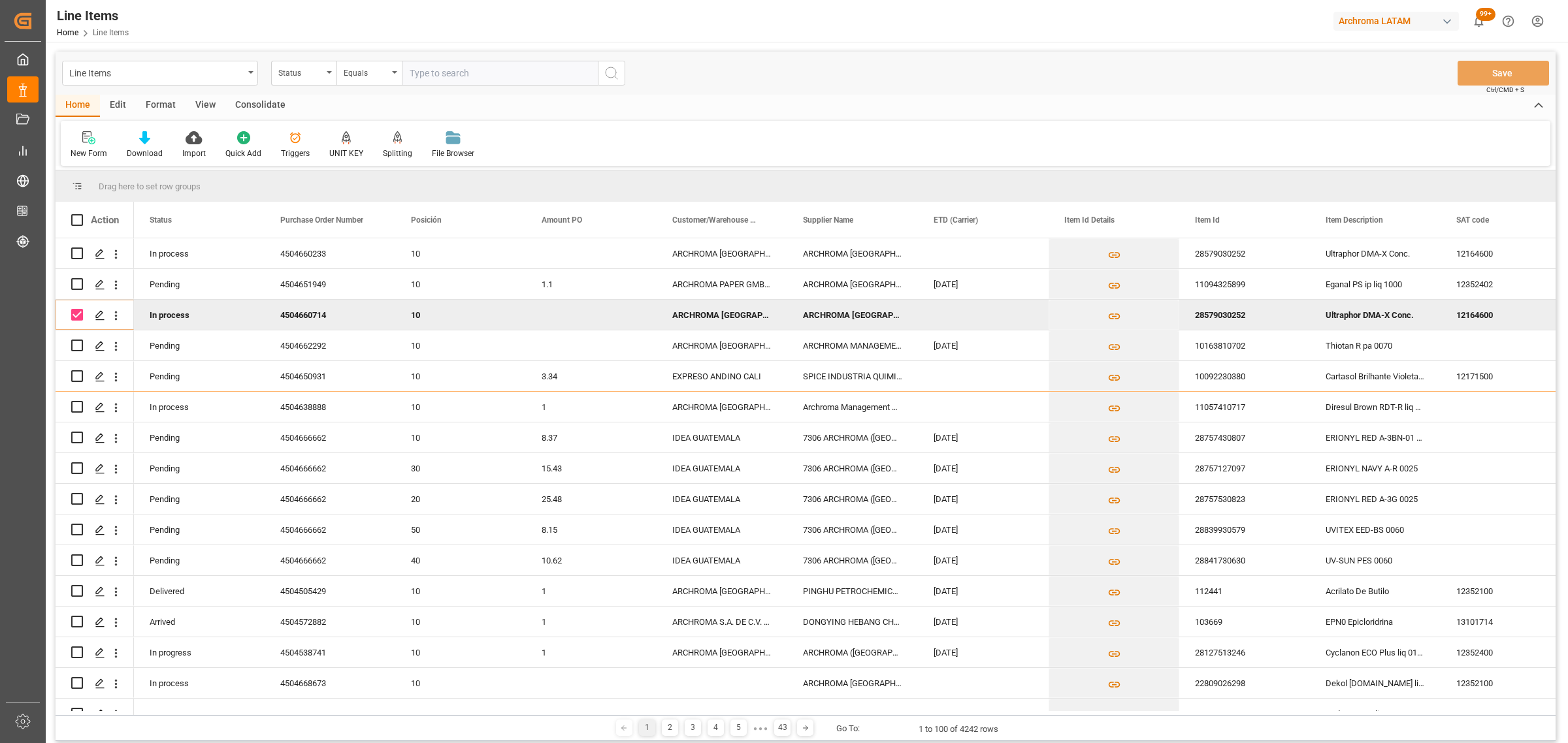
click at [571, 310] on div "Press SPACE to deselect this row." at bounding box center [591, 314] width 131 height 30
click at [566, 311] on div "Press SPACE to deselect this row." at bounding box center [591, 314] width 131 height 30
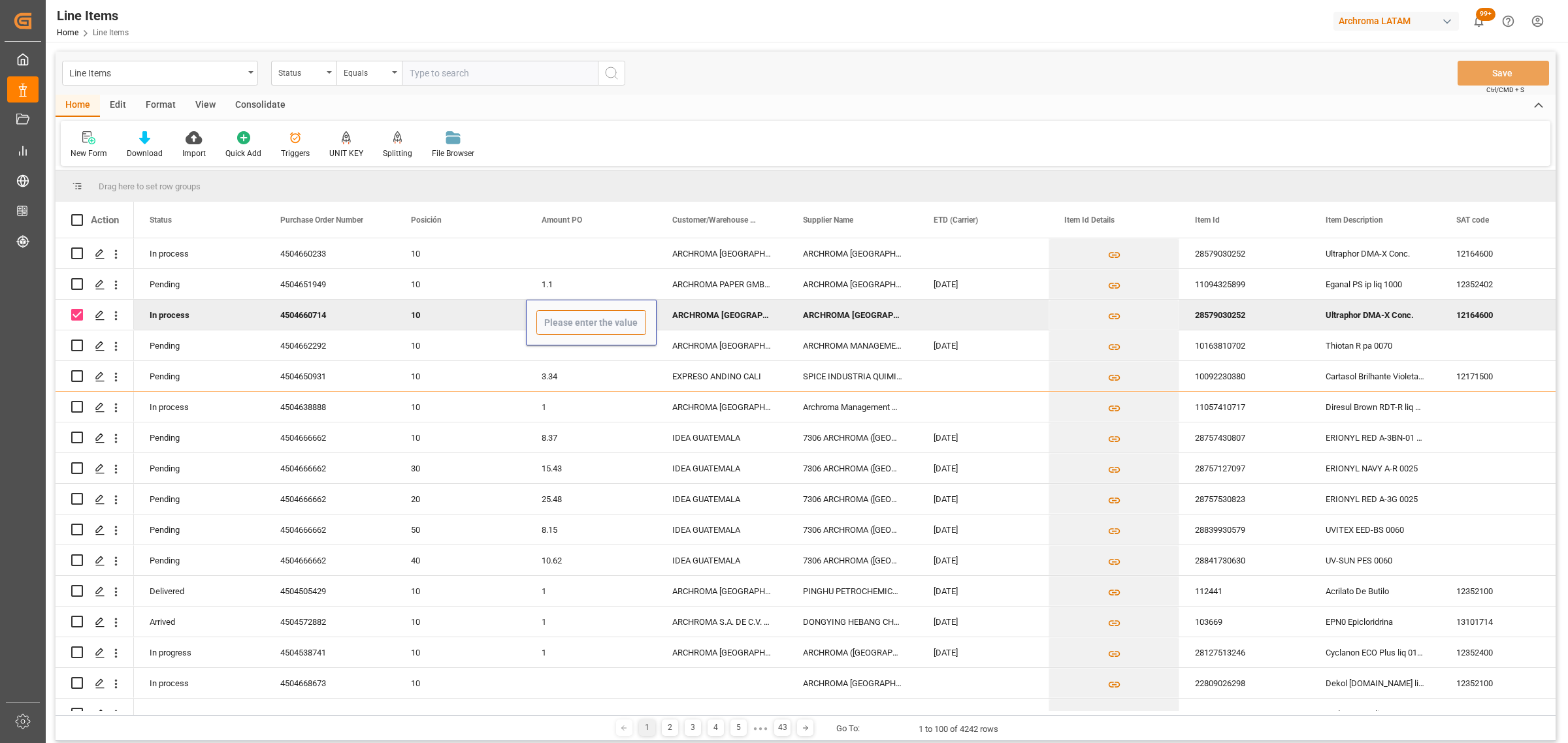
click at [556, 318] on input "Press SPACE to deselect this row." at bounding box center [591, 323] width 110 height 25
type input "4.90"
click at [567, 265] on div "Press SPACE to select this row." at bounding box center [591, 253] width 131 height 30
click at [565, 259] on div "Press SPACE to select this row." at bounding box center [591, 253] width 131 height 30
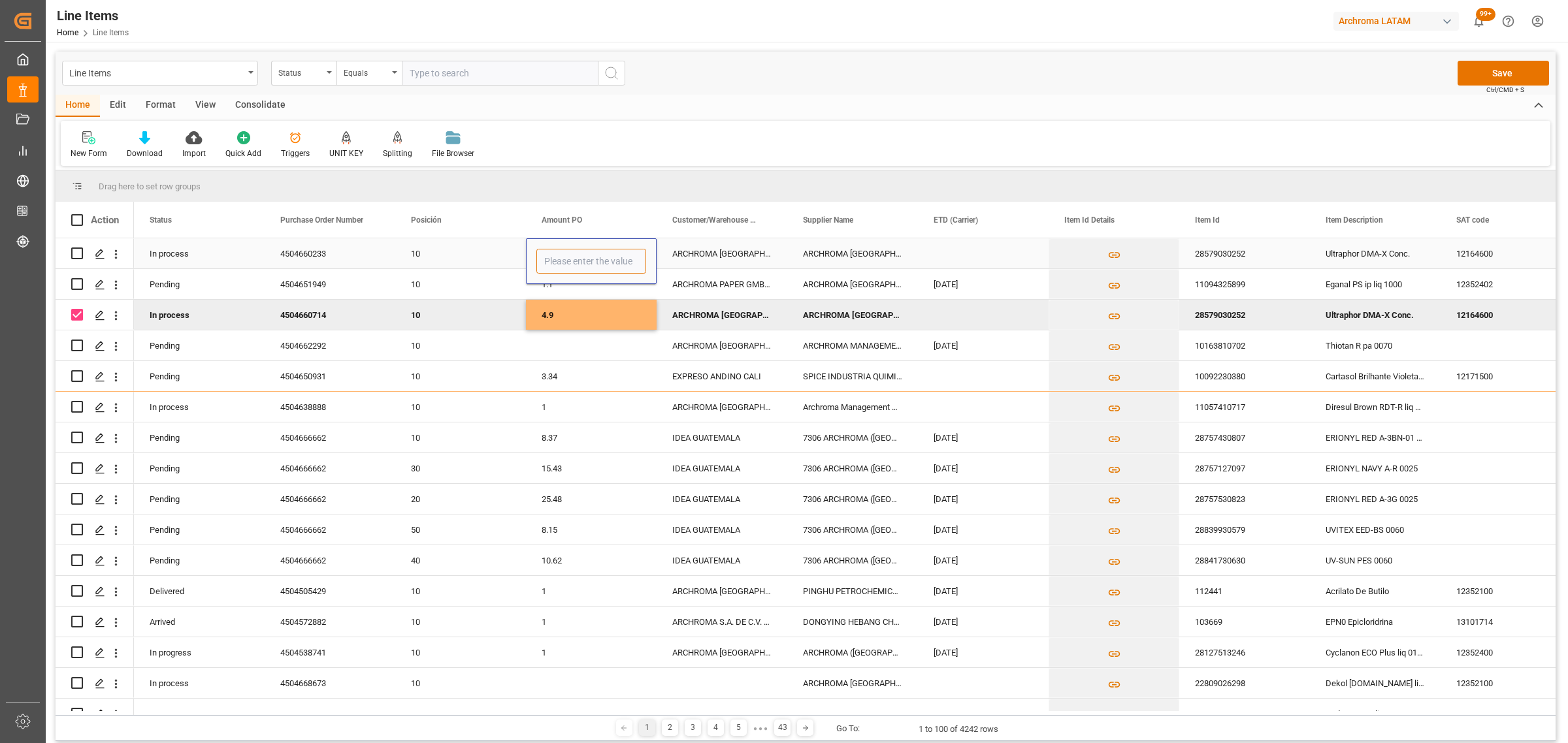
click at [565, 259] on input "Press SPACE to select this row." at bounding box center [591, 261] width 110 height 25
click at [570, 260] on input "Press SPACE to select this row." at bounding box center [591, 261] width 110 height 25
type input "4.90"
click at [716, 243] on div "ARCHROMA [GEOGRAPHIC_DATA] S.A.S" at bounding box center [722, 253] width 131 height 30
click at [1523, 64] on button "Save" at bounding box center [1503, 73] width 91 height 25
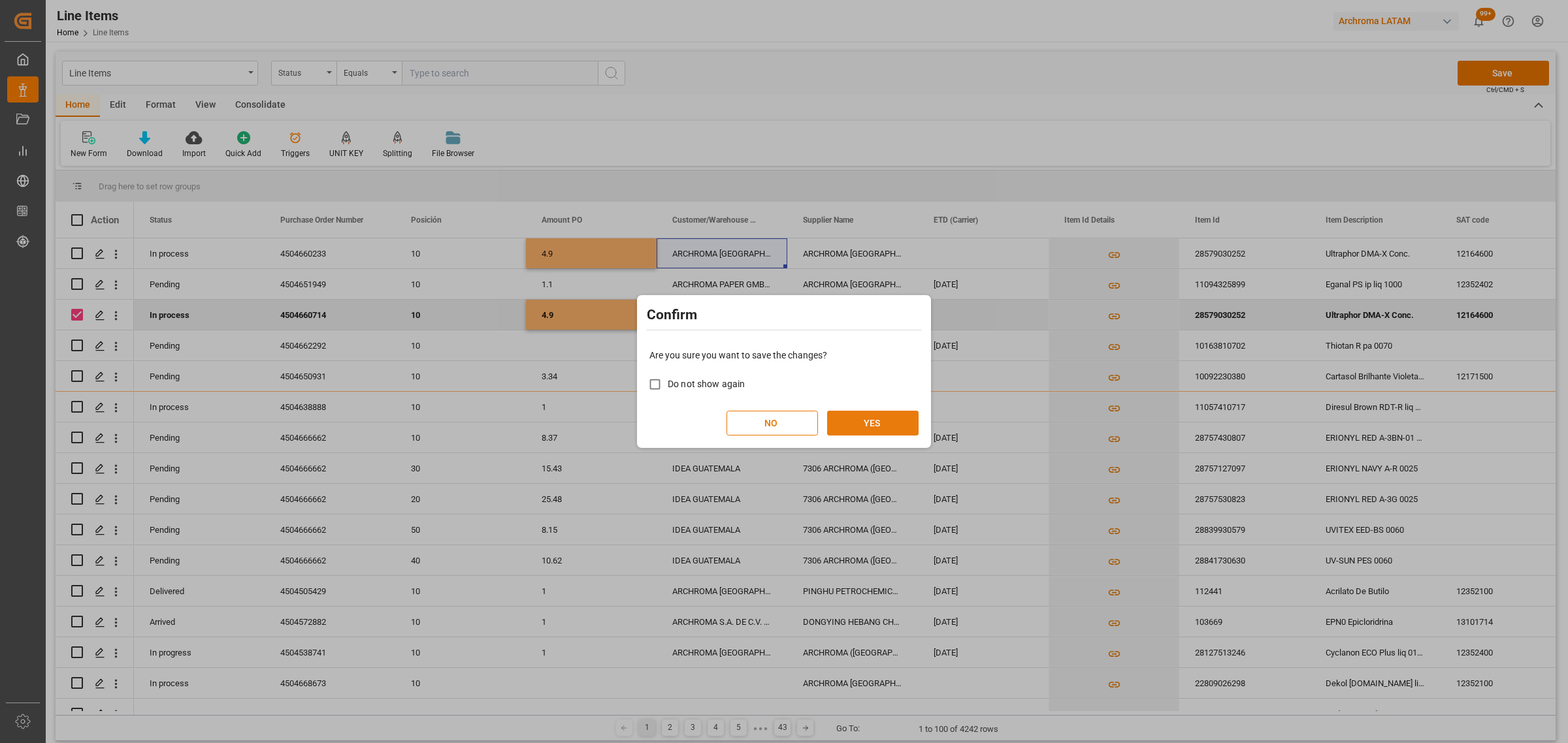
click at [872, 419] on button "YES" at bounding box center [873, 423] width 91 height 25
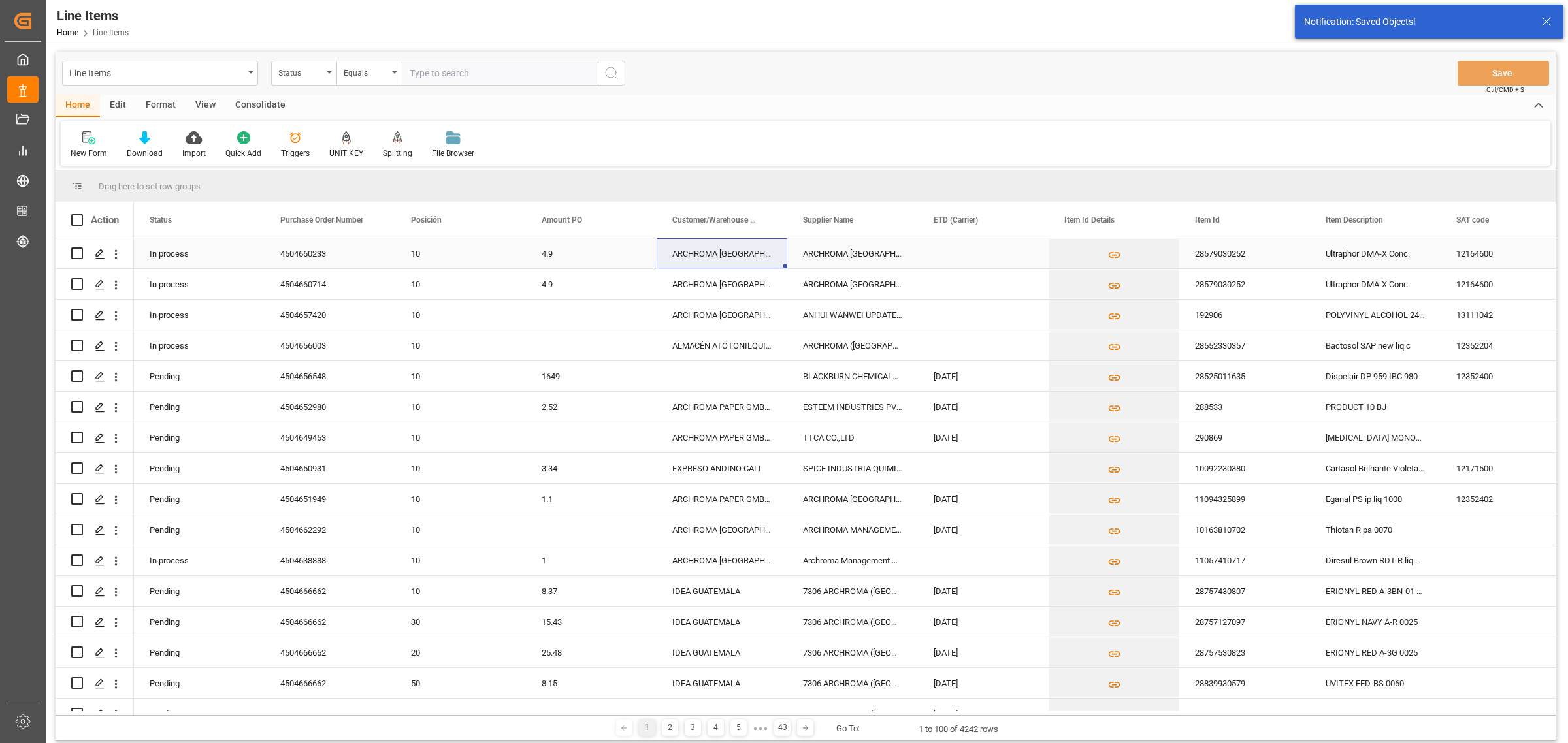
click at [955, 255] on div "Press SPACE to select this row." at bounding box center [984, 253] width 131 height 30
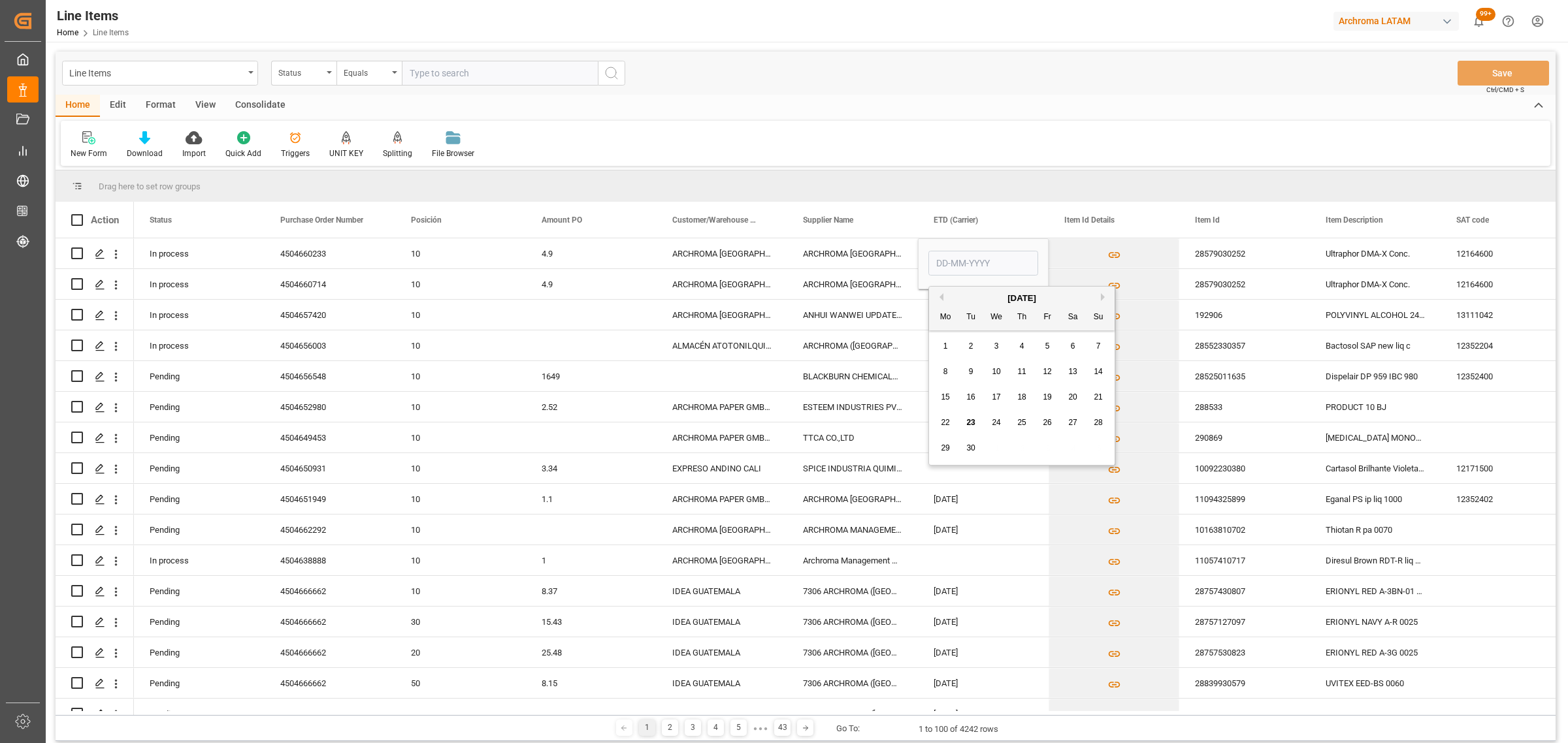
click at [990, 423] on div "24" at bounding box center [997, 423] width 17 height 16
type input "[DATE]"
click at [926, 297] on div "Press SPACE to select this row." at bounding box center [984, 284] width 131 height 30
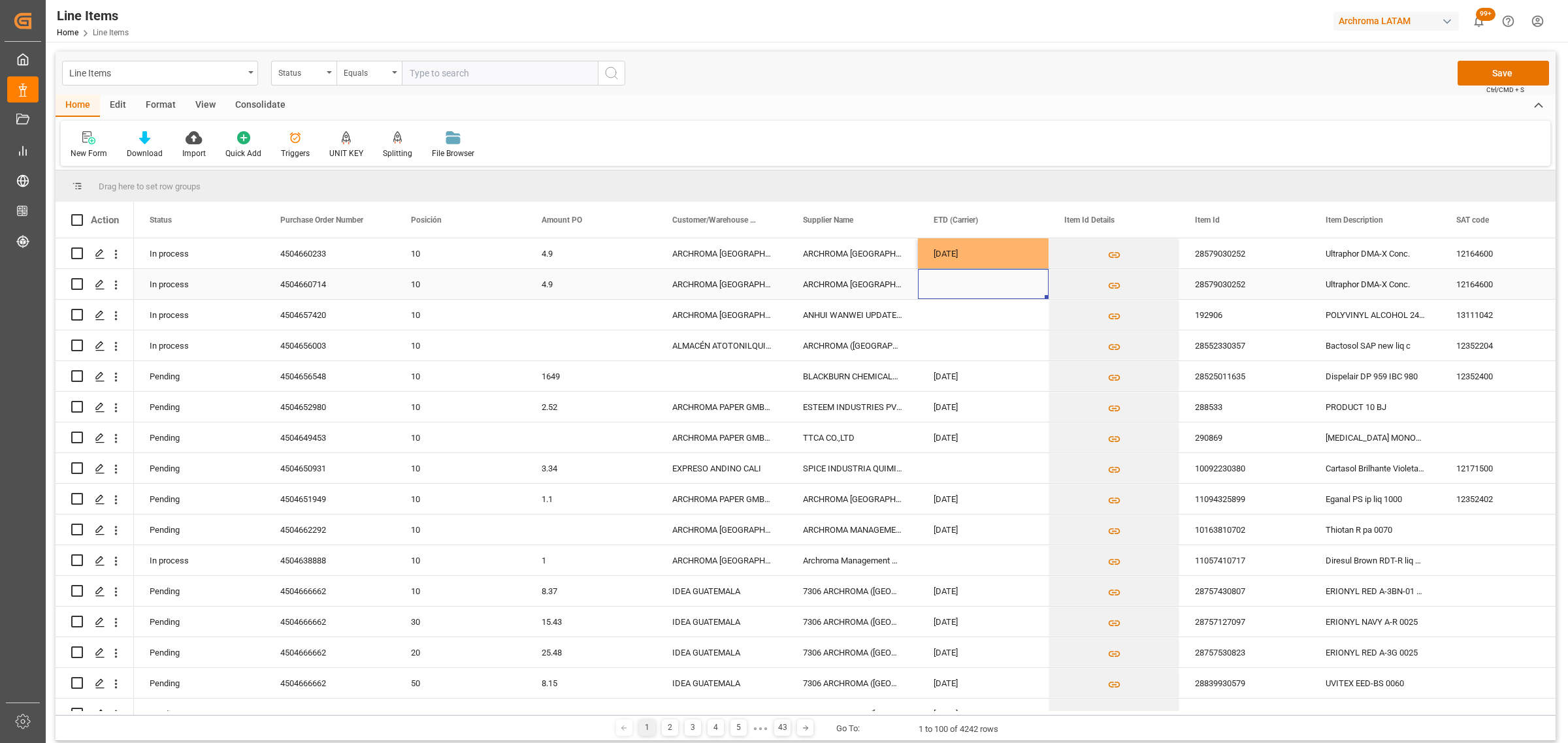
click at [950, 287] on div "Press SPACE to select this row." at bounding box center [984, 284] width 131 height 30
click at [998, 452] on span "24" at bounding box center [996, 453] width 8 height 9
type input "[DATE]"
click at [833, 278] on div "ARCHROMA [GEOGRAPHIC_DATA], PTE. LTD." at bounding box center [853, 284] width 131 height 30
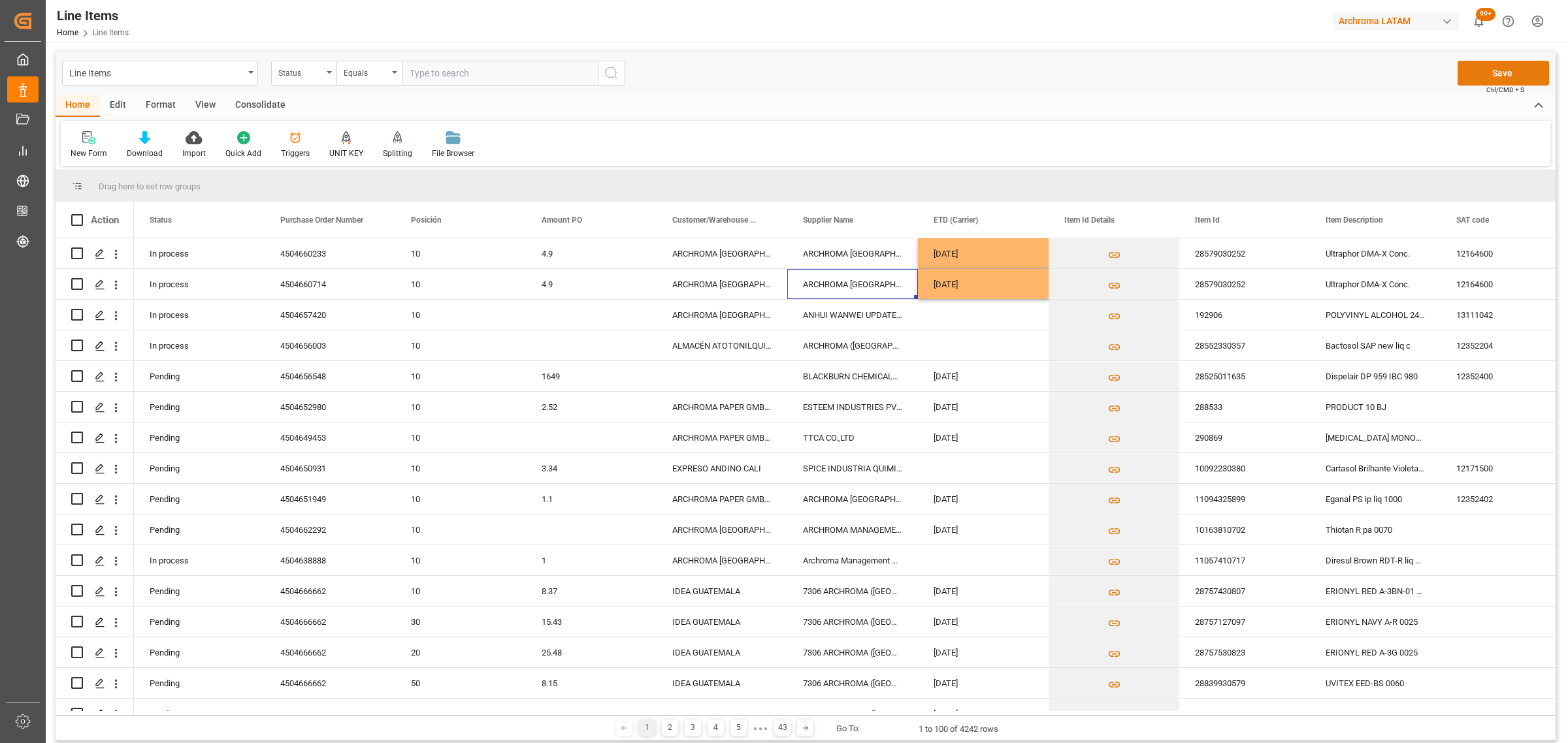
click at [1477, 70] on button "Save" at bounding box center [1503, 73] width 91 height 25
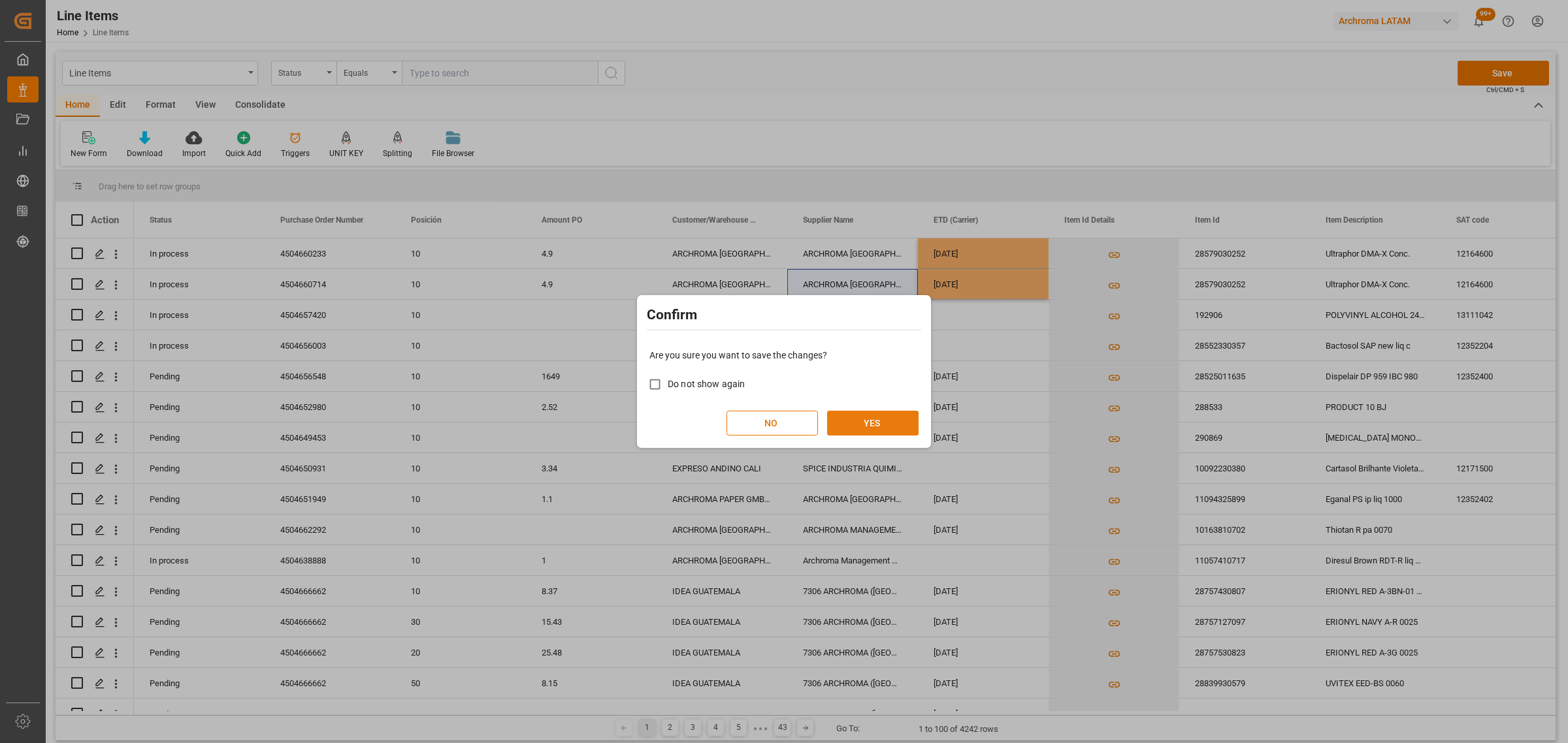
click at [879, 423] on button "YES" at bounding box center [873, 423] width 91 height 25
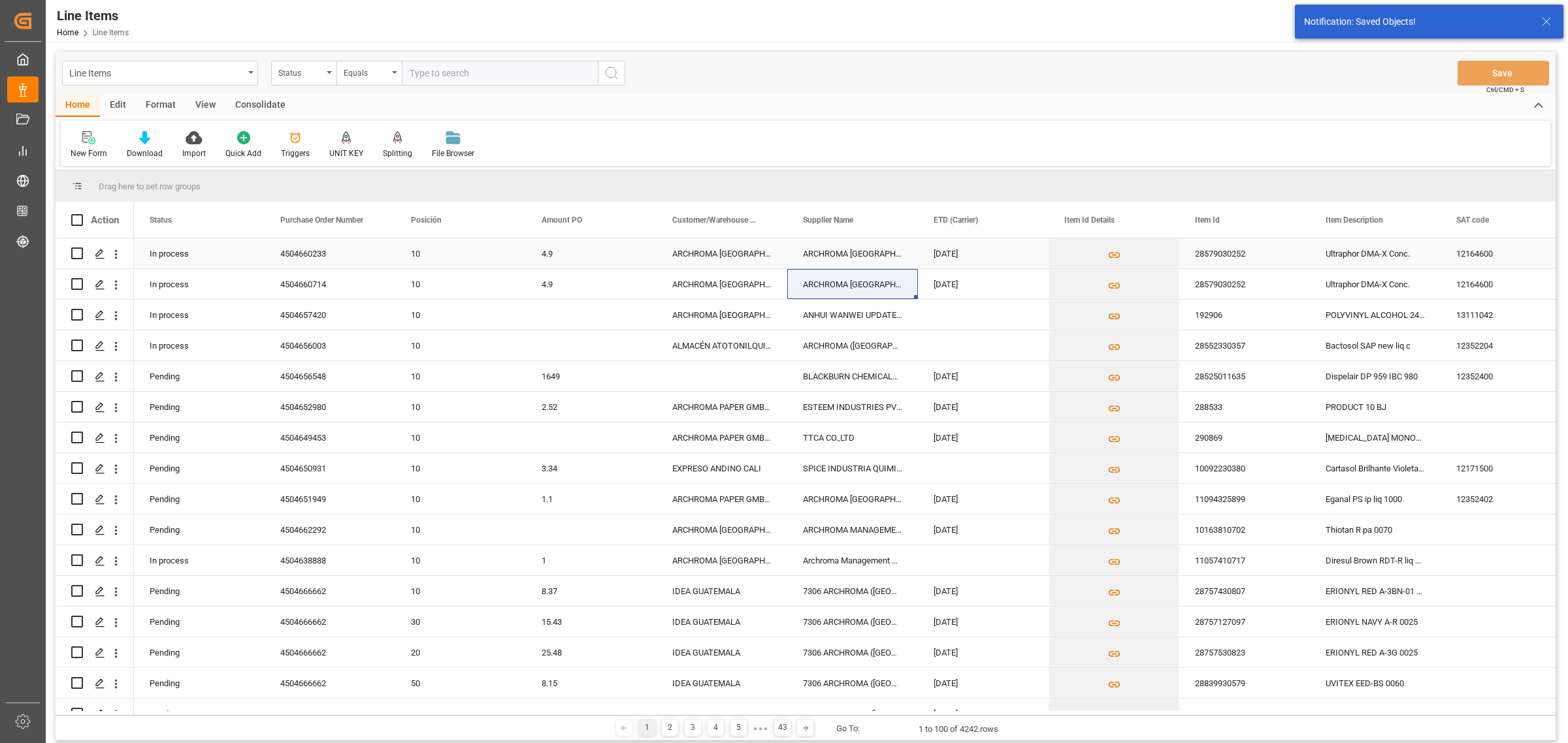
click at [74, 256] on input "Press Space to toggle row selection (unchecked)" at bounding box center [77, 253] width 12 height 12
checkbox input "true"
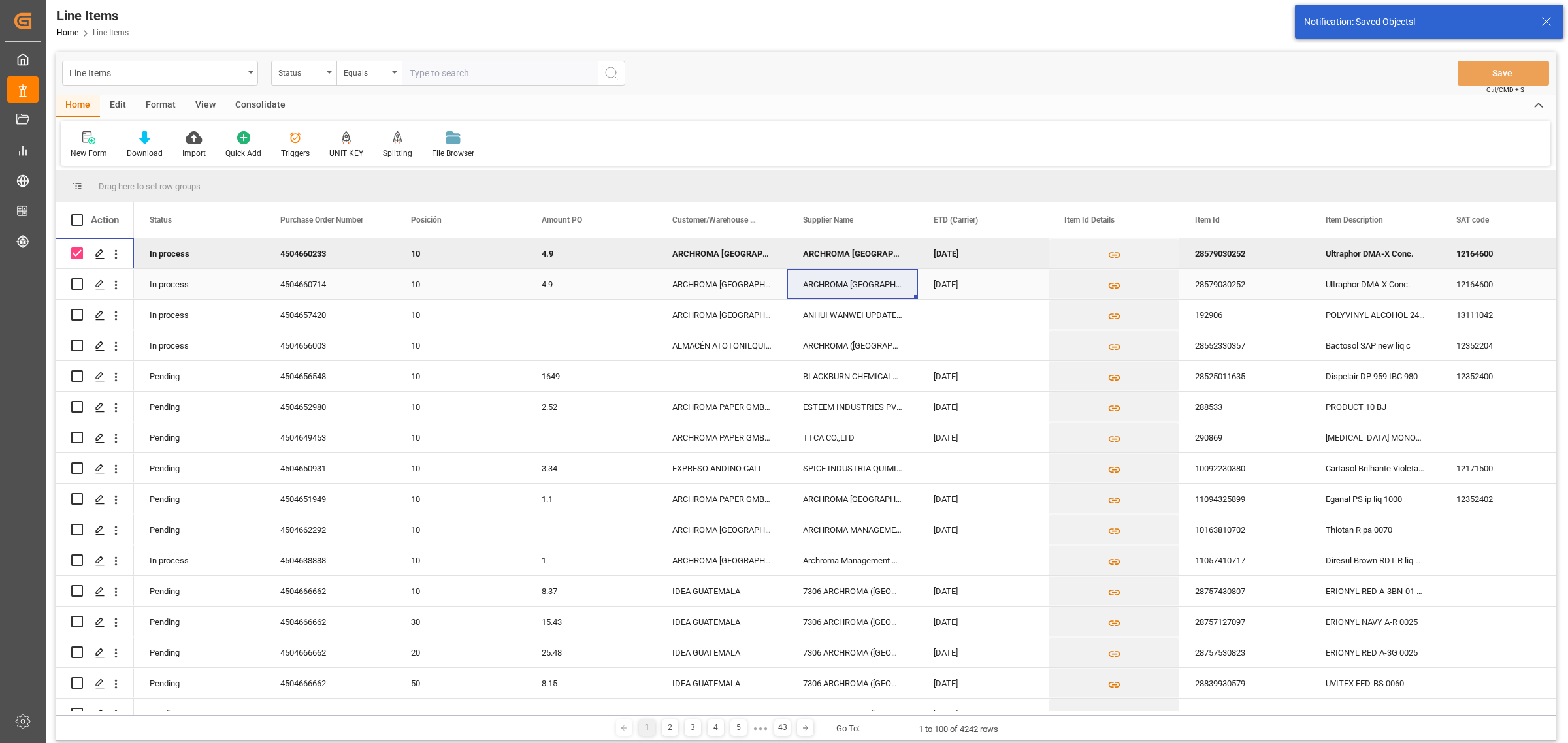
click at [84, 284] on div "Press SPACE to select this row." at bounding box center [94, 284] width 47 height 29
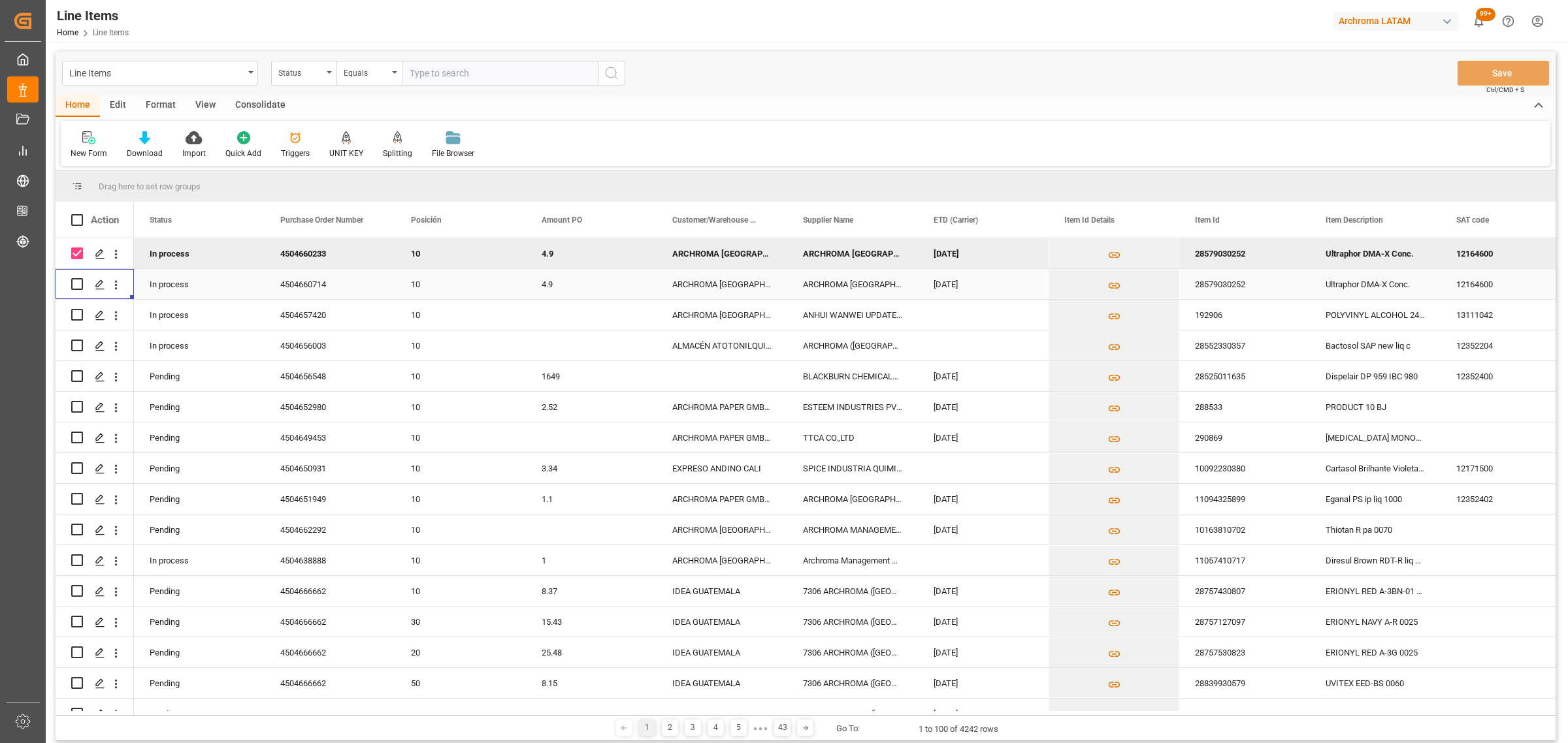
click at [79, 280] on input "Press Space to toggle row selection (unchecked)" at bounding box center [77, 284] width 12 height 12
checkbox input "true"
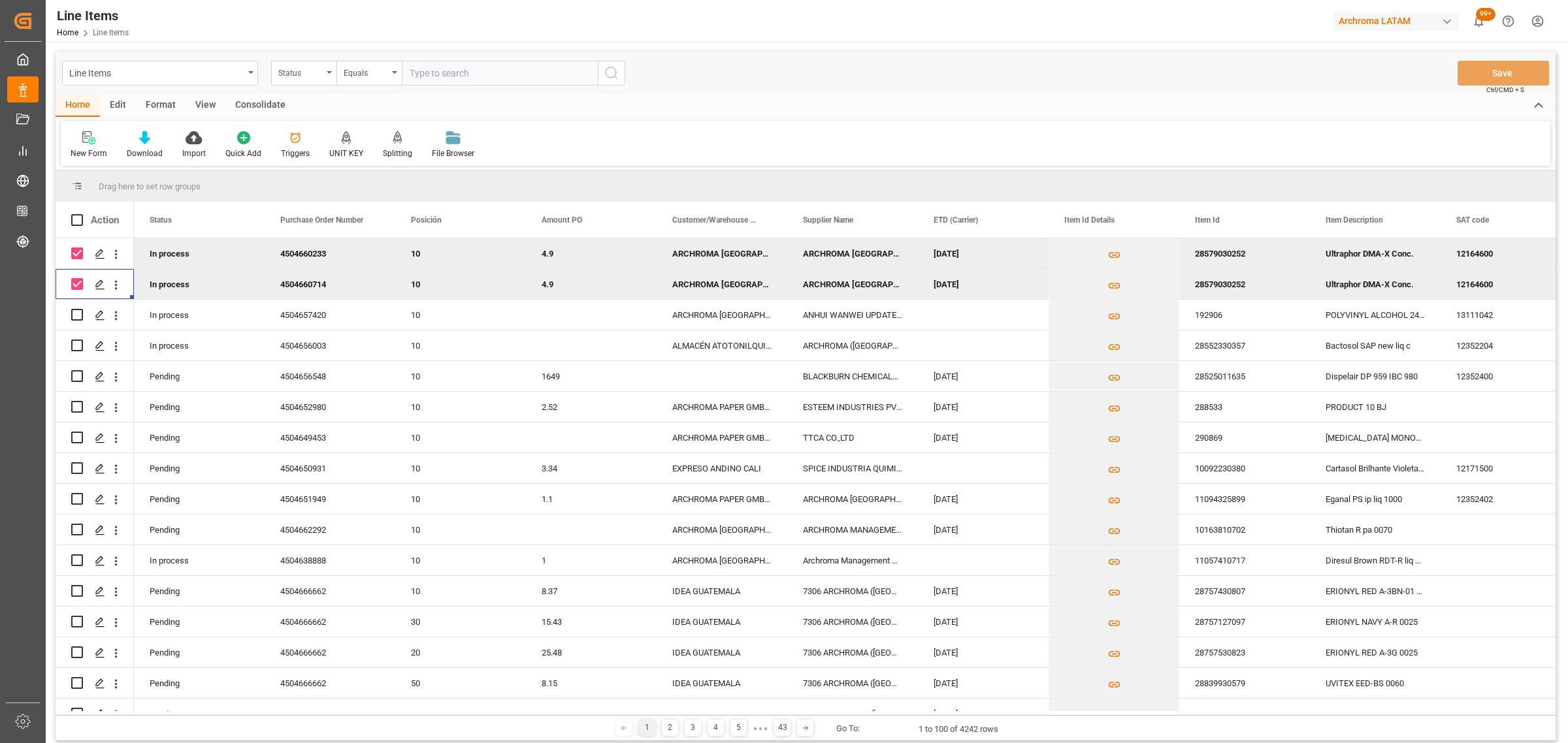
click at [266, 103] on div "Consolidate" at bounding box center [260, 105] width 70 height 22
click at [80, 137] on div at bounding box center [102, 137] width 64 height 14
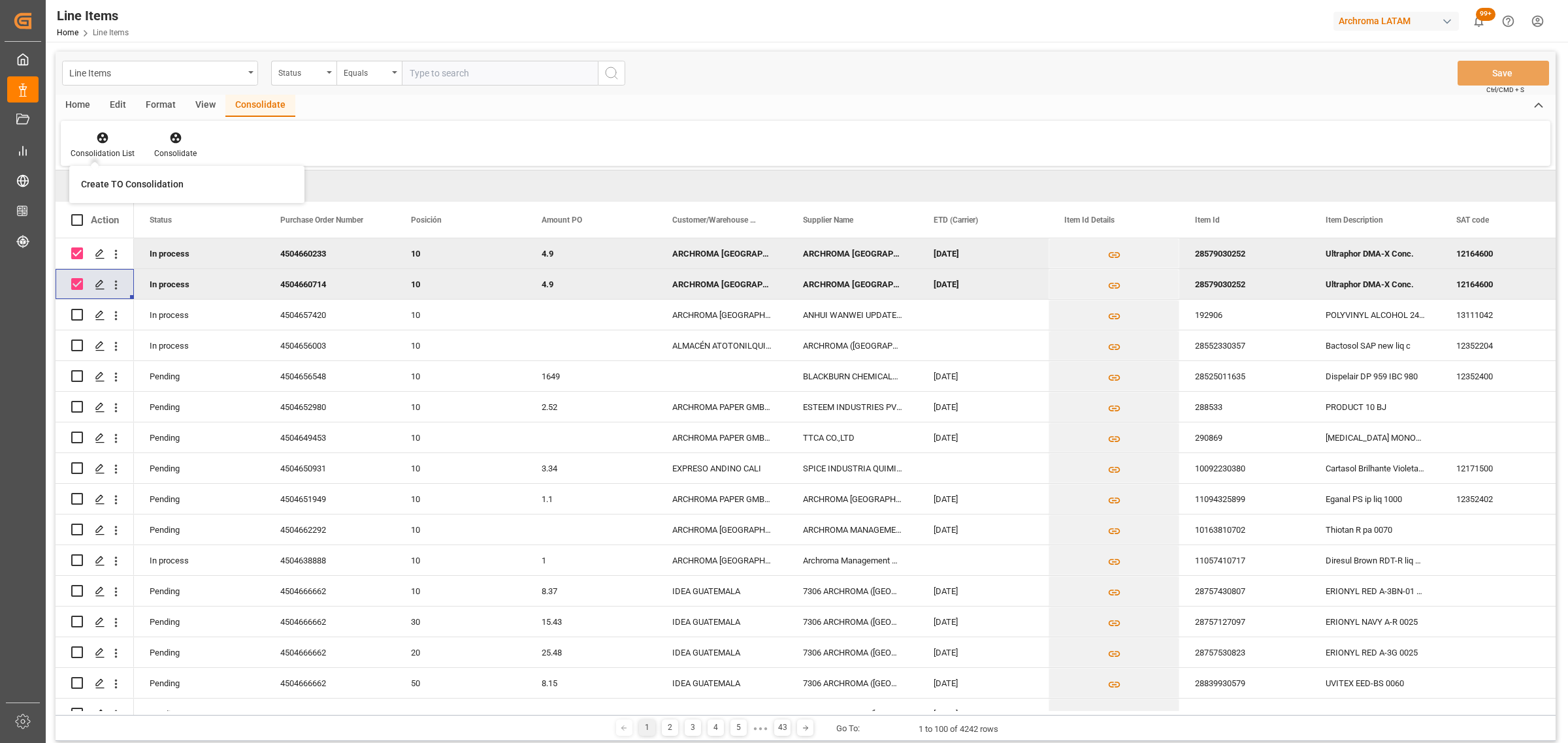
click at [152, 170] on div "Create TO Consolidation" at bounding box center [187, 184] width 235 height 37
click at [109, 154] on div "Consolidation List" at bounding box center [102, 153] width 64 height 12
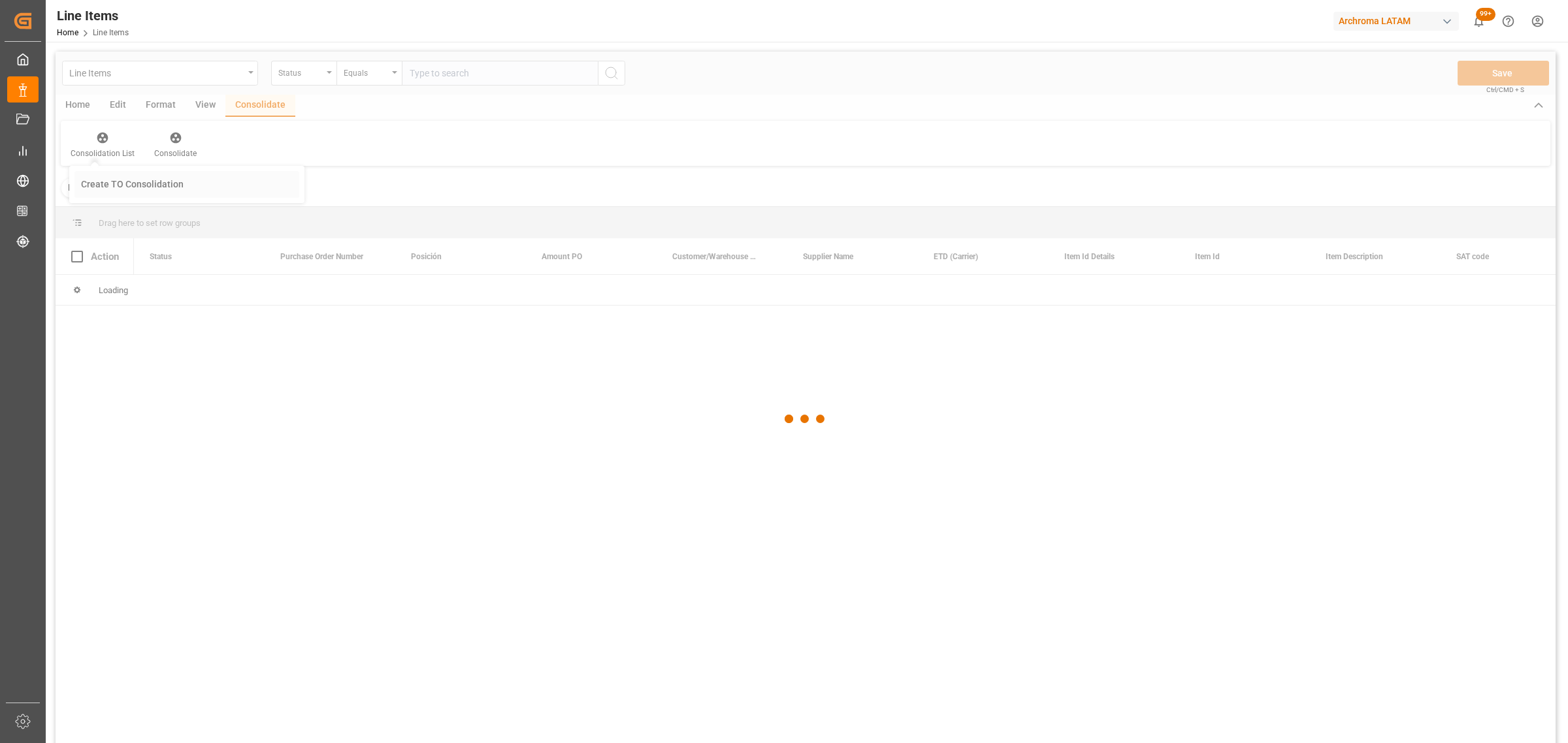
click at [181, 194] on div "Line Items Status Equals Save Ctrl/CMD + S Home Edit Format View Consolidate Co…" at bounding box center [806, 414] width 1500 height 726
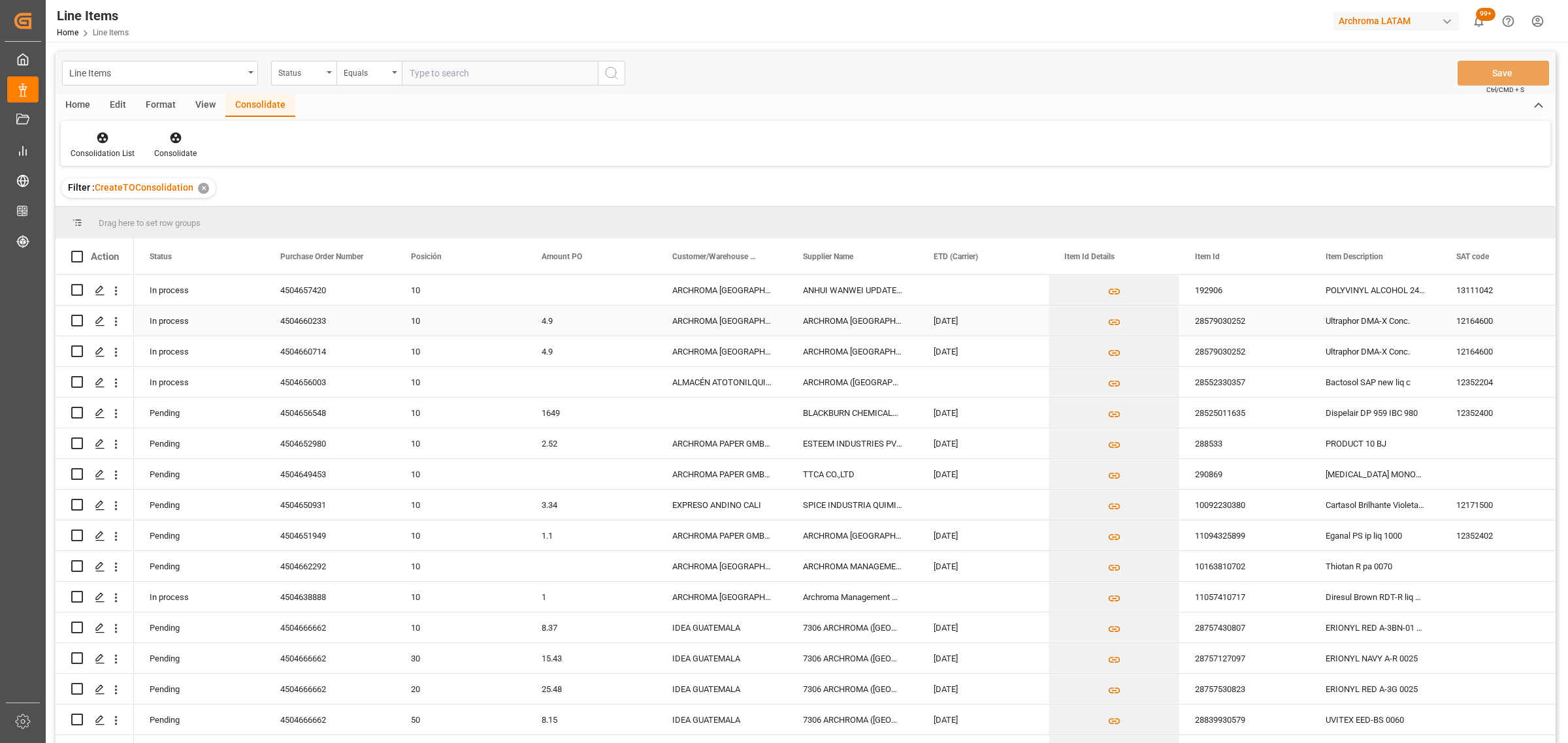
click at [73, 320] on input "Press Space to toggle row selection (unchecked)" at bounding box center [77, 320] width 12 height 12
checkbox input "true"
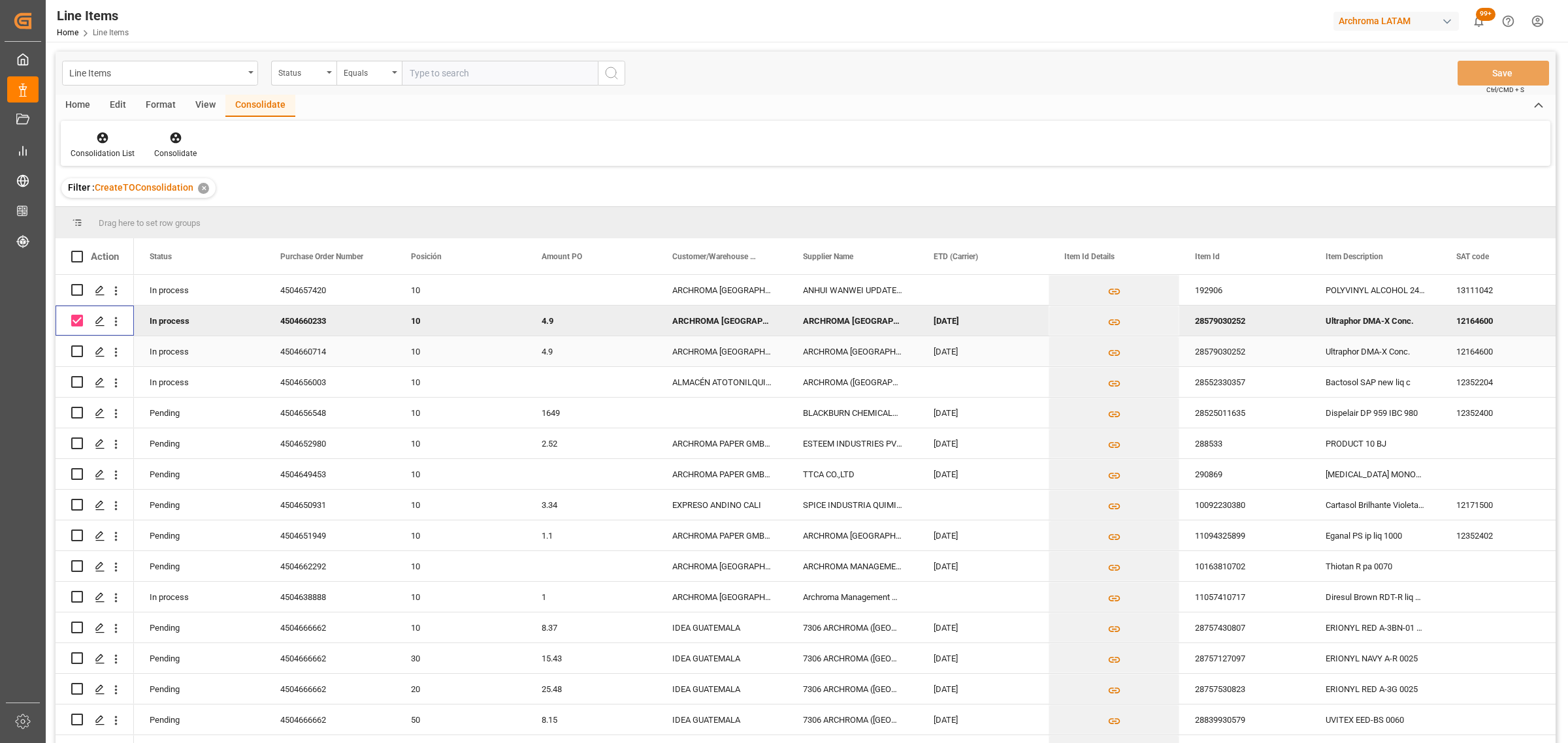
click at [79, 352] on input "Press Space to toggle row selection (unchecked)" at bounding box center [77, 351] width 12 height 12
checkbox input "true"
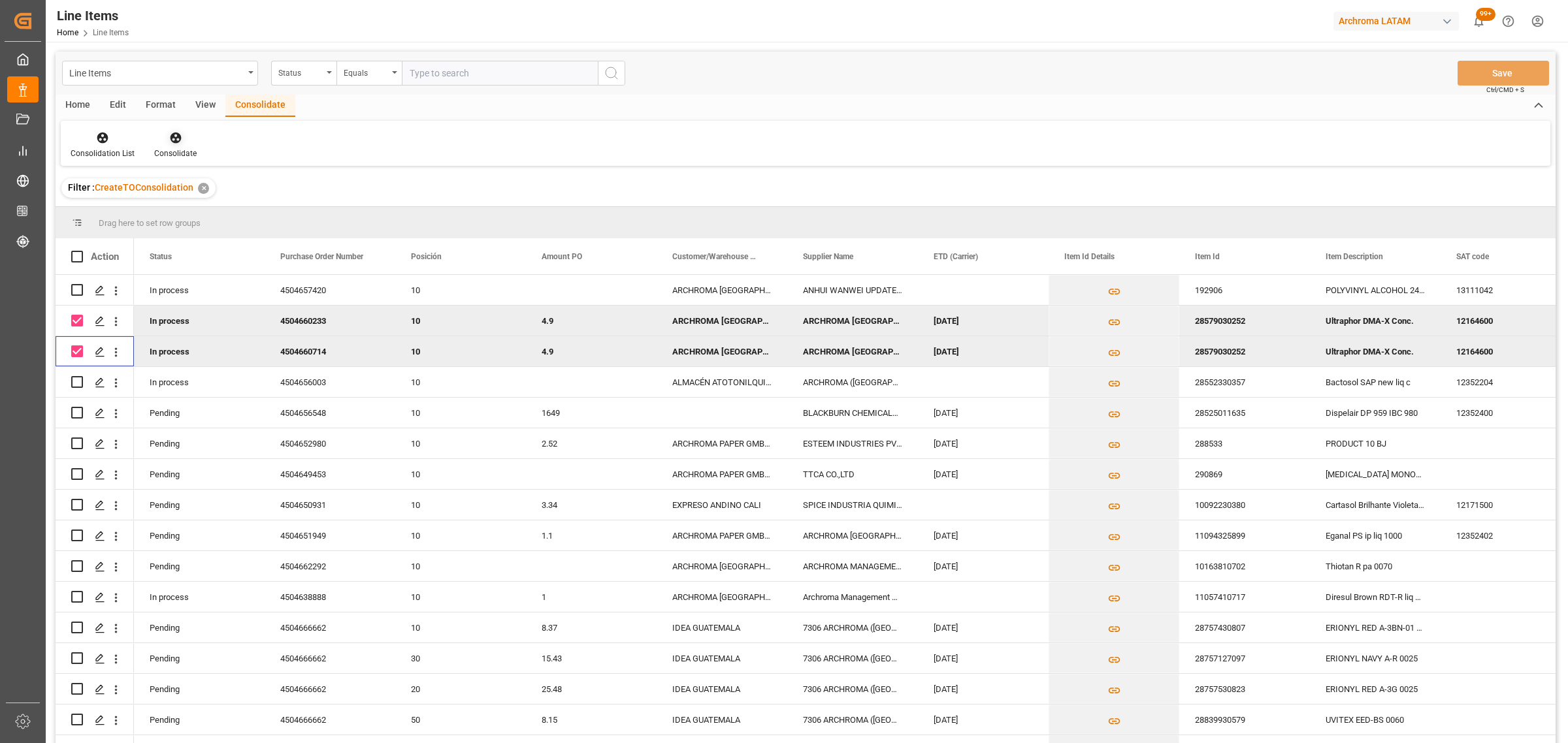
click at [180, 141] on icon at bounding box center [176, 138] width 13 height 13
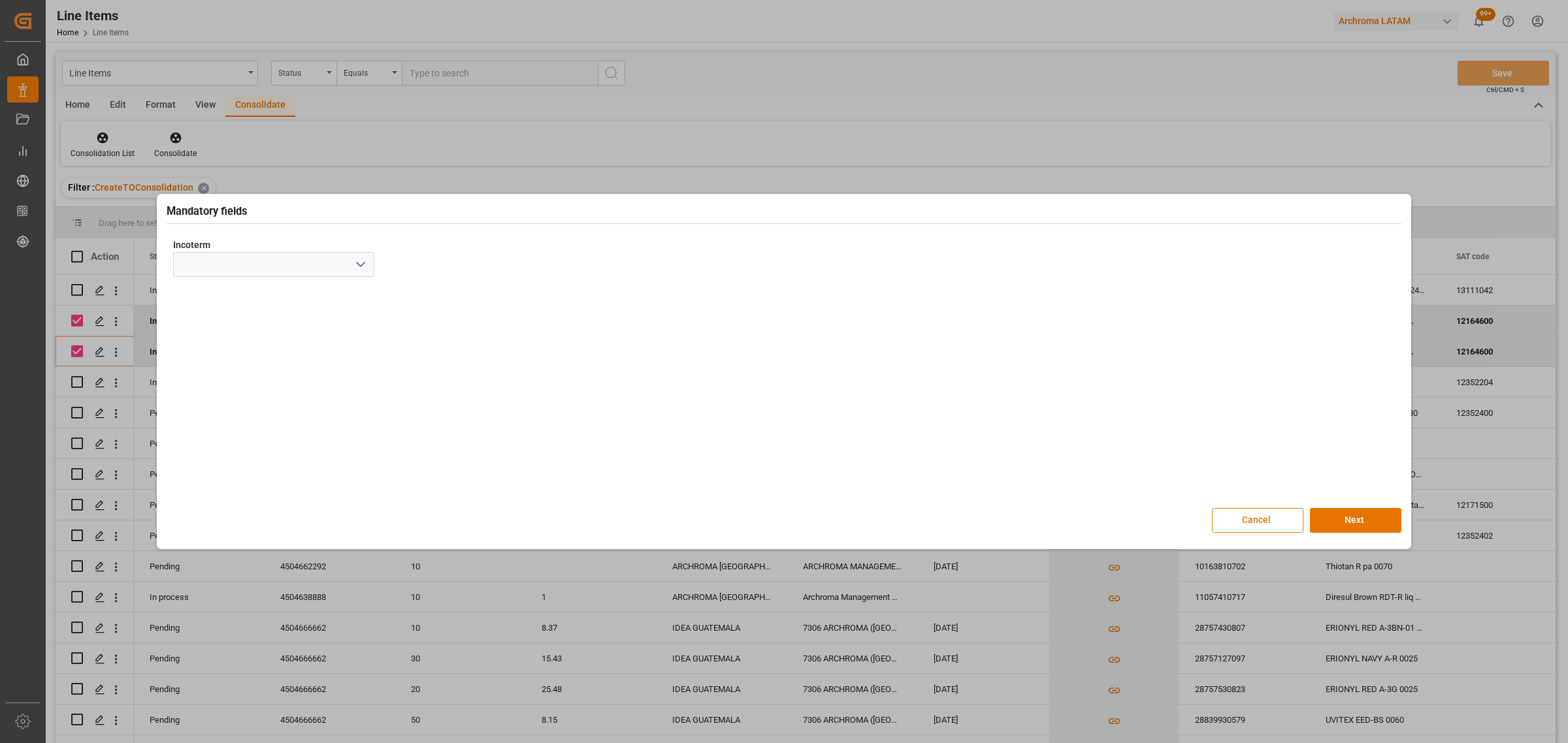
click at [361, 270] on icon "open menu" at bounding box center [360, 264] width 16 height 16
click at [258, 441] on div "CIF" at bounding box center [273, 440] width 200 height 30
type input "CIF"
click at [1324, 515] on button "Next" at bounding box center [1355, 520] width 91 height 25
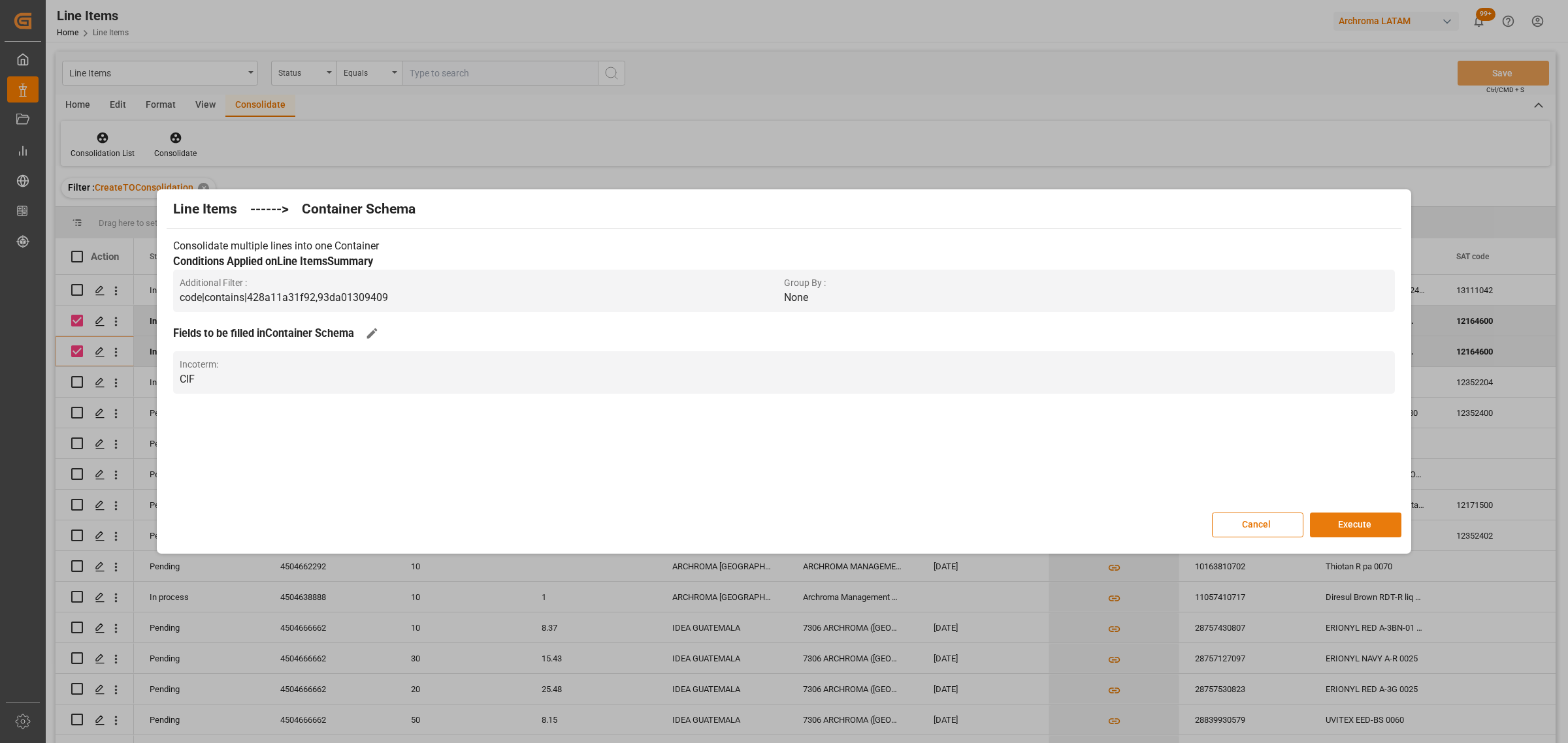
click at [1333, 515] on button "Execute" at bounding box center [1355, 525] width 91 height 25
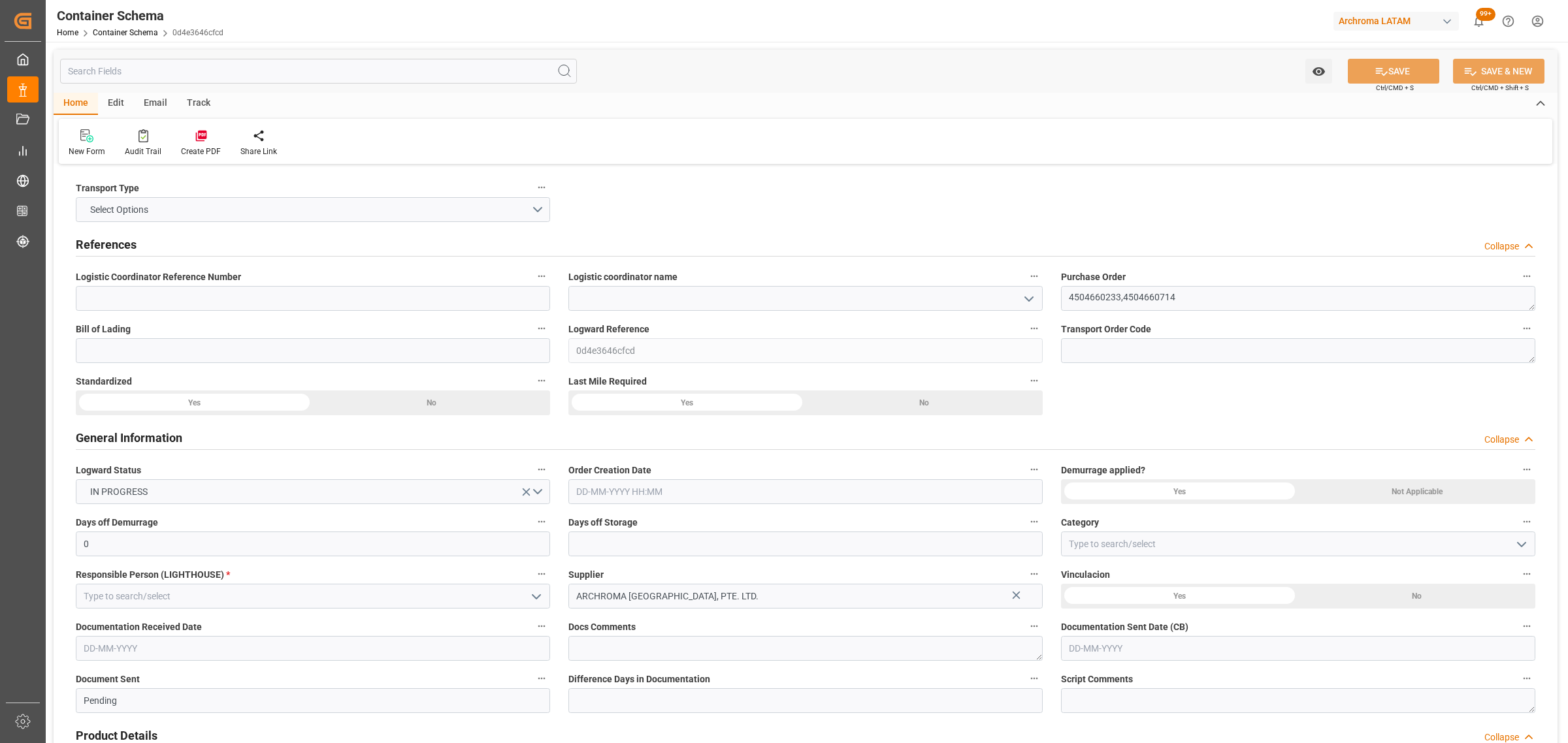
type input "0"
type input "2"
type input "40"
type input "14000"
type input "14784"
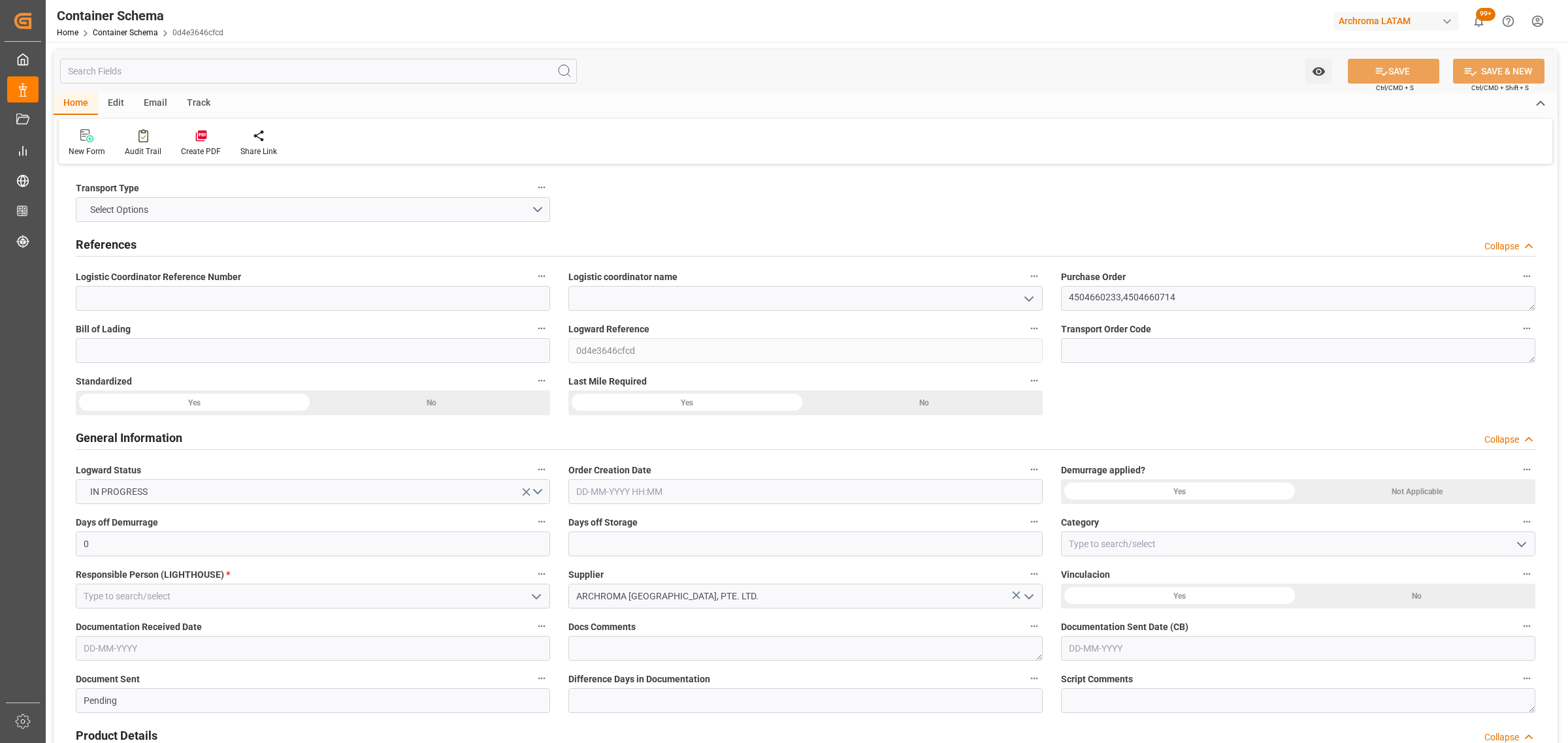
click at [551, 214] on div "Select Options" at bounding box center [313, 209] width 494 height 25
click at [537, 213] on button "Select Options" at bounding box center [313, 209] width 474 height 25
click at [257, 212] on div "SEAFREIGHT" at bounding box center [312, 213] width 473 height 27
click at [1027, 292] on icon "open menu" at bounding box center [1028, 299] width 16 height 16
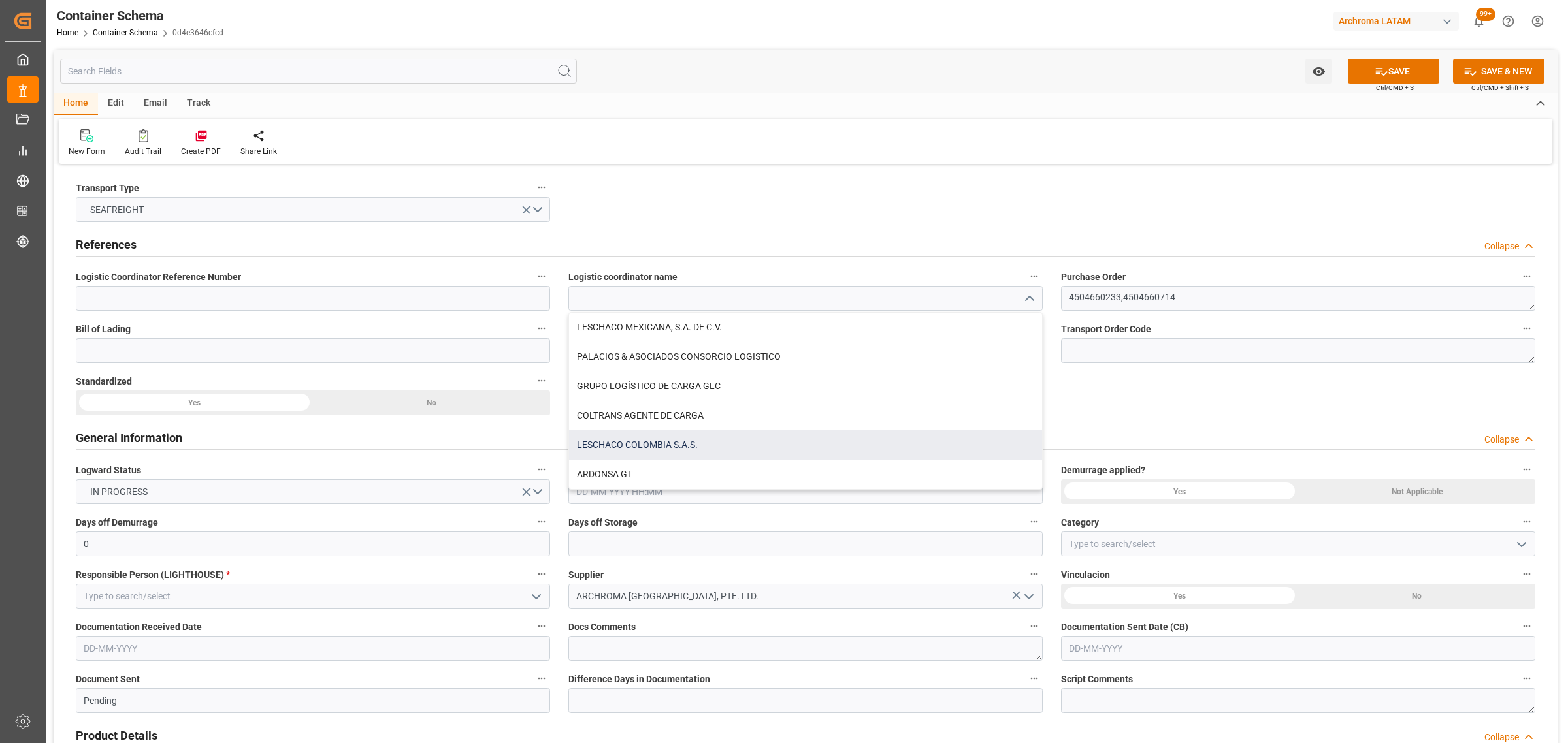
click at [681, 438] on div "LESCHACO COLOMBIA S.A.S." at bounding box center [805, 445] width 473 height 30
type input "LESCHACO COLOMBIA S.A.S."
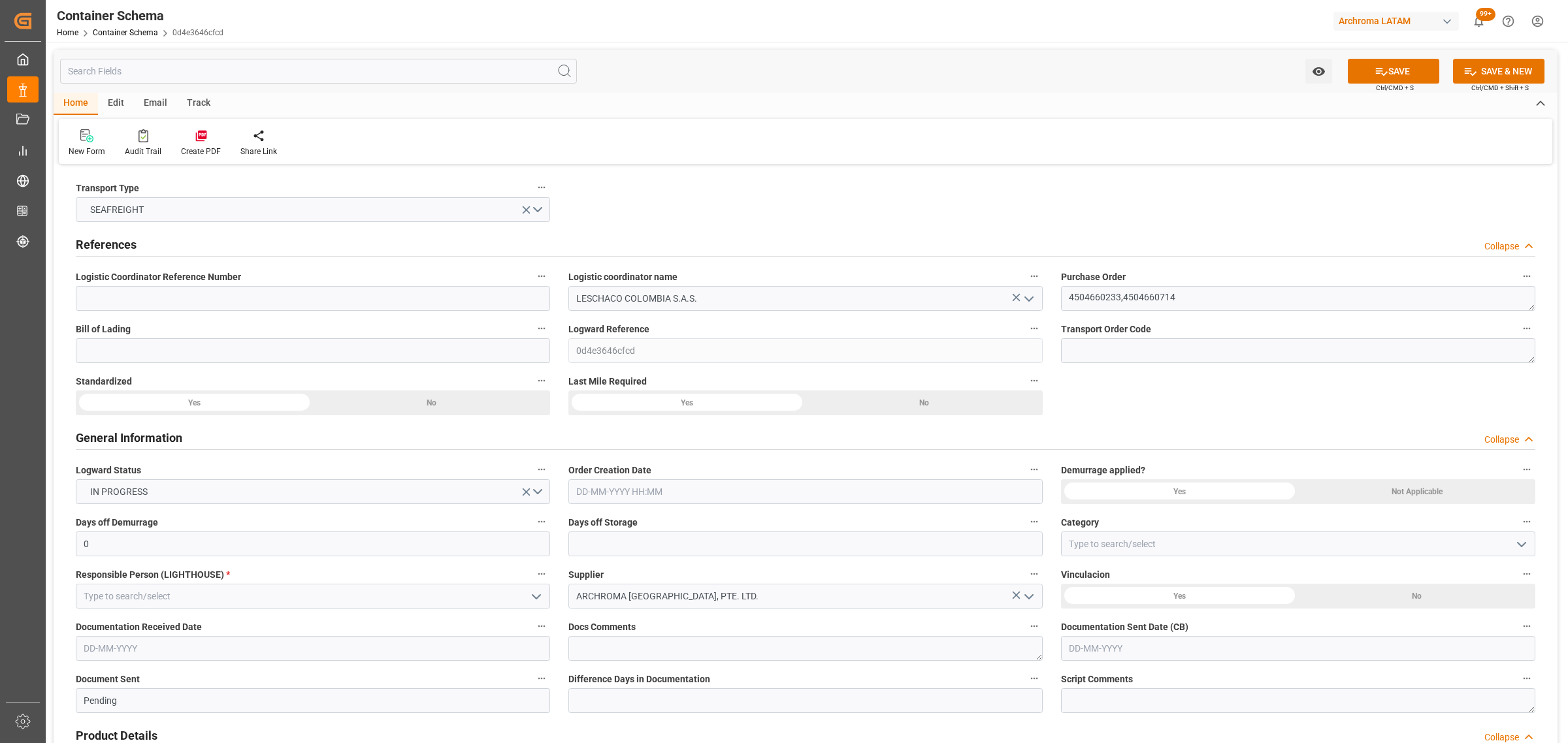
click at [377, 337] on label "Bill of Lading" at bounding box center [313, 329] width 474 height 18
click at [533, 337] on button "Bill of Lading" at bounding box center [541, 328] width 17 height 17
click at [342, 354] on div at bounding box center [784, 372] width 1568 height 743
drag, startPoint x: 190, startPoint y: 345, endPoint x: 161, endPoint y: 333, distance: 31.4
click at [190, 345] on input at bounding box center [313, 351] width 474 height 25
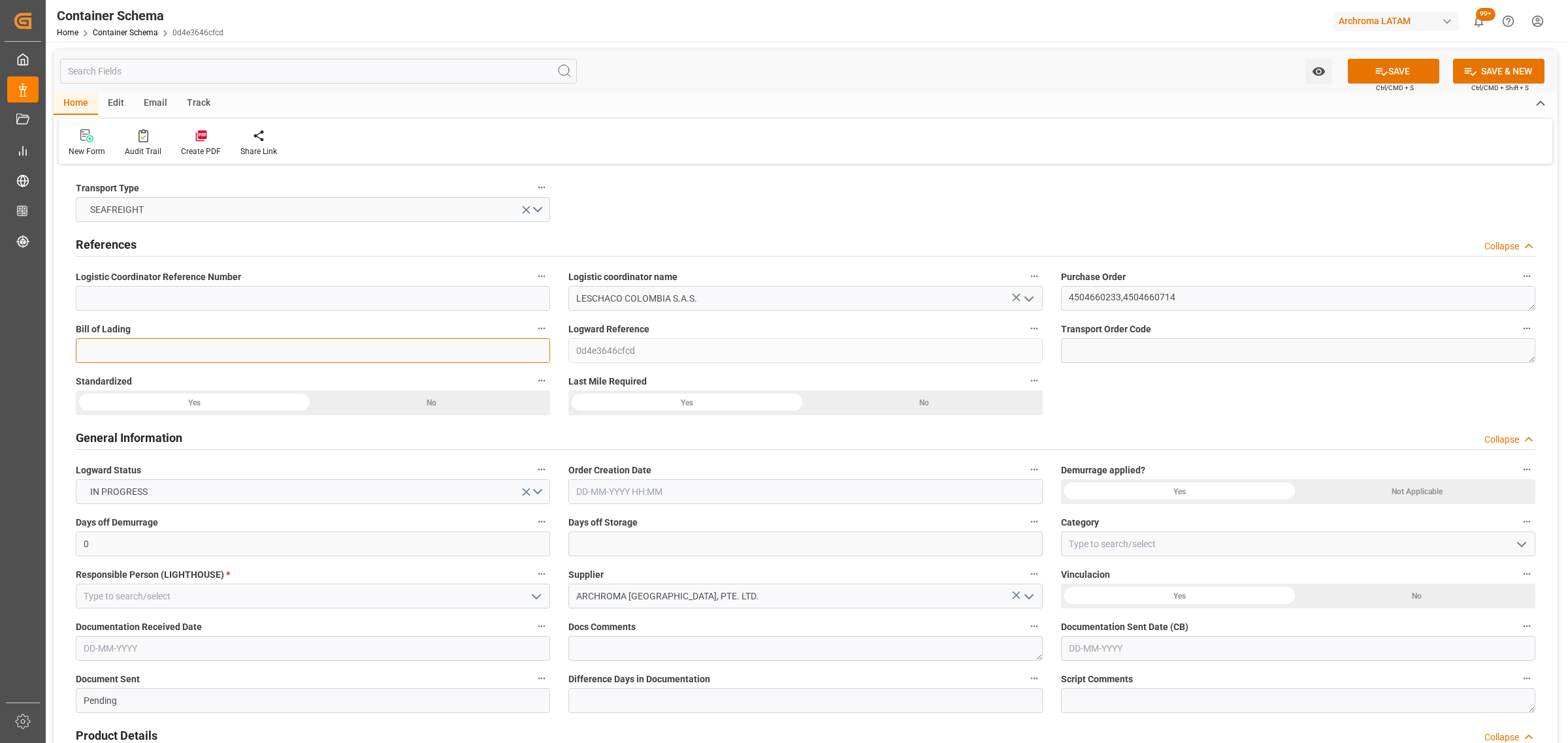
click at [307, 356] on input at bounding box center [313, 351] width 474 height 25
paste input "LMTD25MUM0883"
type input "LMTD25MUM0883"
click at [692, 490] on input "text" at bounding box center [806, 491] width 474 height 25
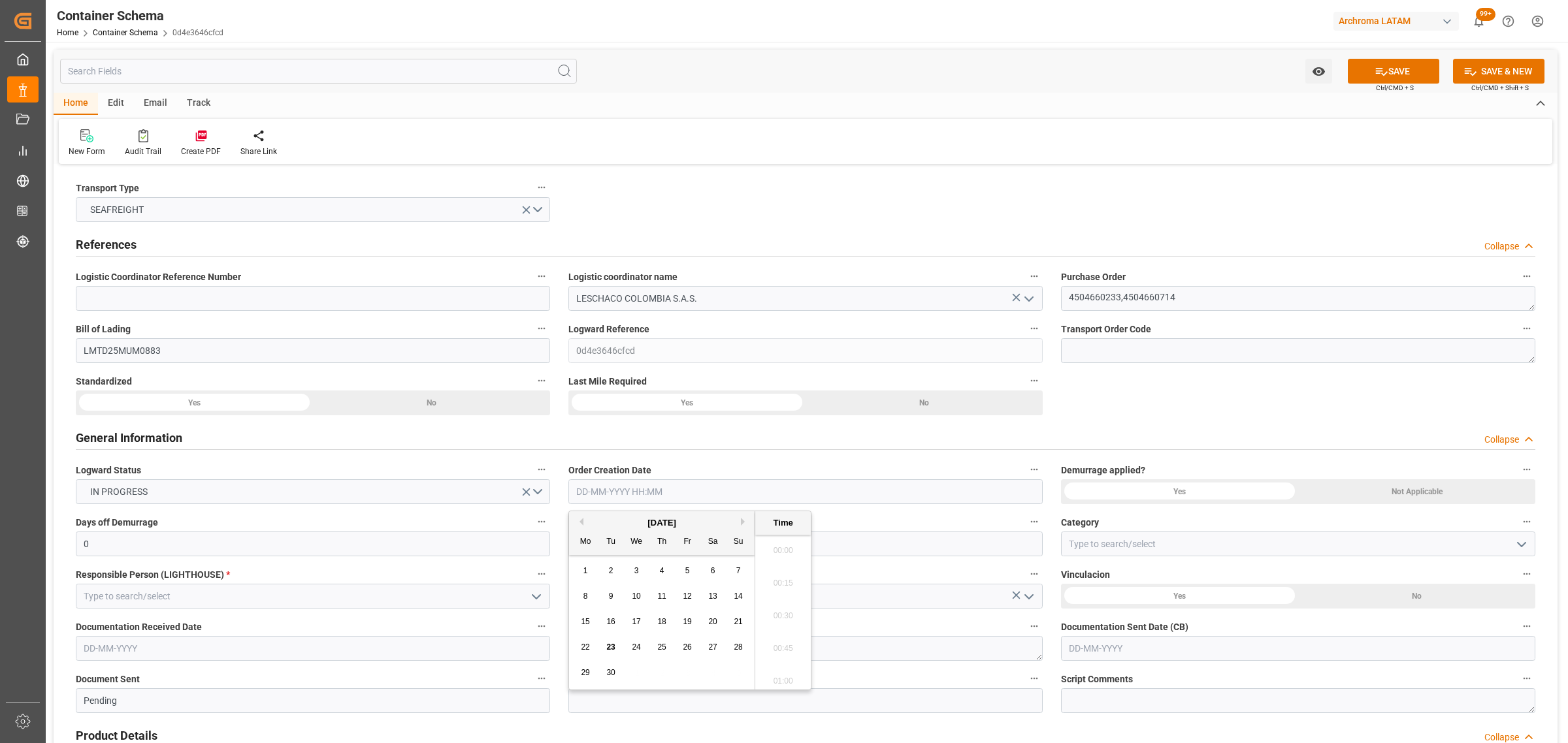
scroll to position [1310, 0]
click at [634, 673] on div "29 30 1 2 3 4 5" at bounding box center [661, 673] width 178 height 26
click at [616, 648] on div "23" at bounding box center [611, 647] width 17 height 16
click at [787, 652] on li "10:45" at bounding box center [782, 645] width 55 height 32
type input "23-09-2025 10:45"
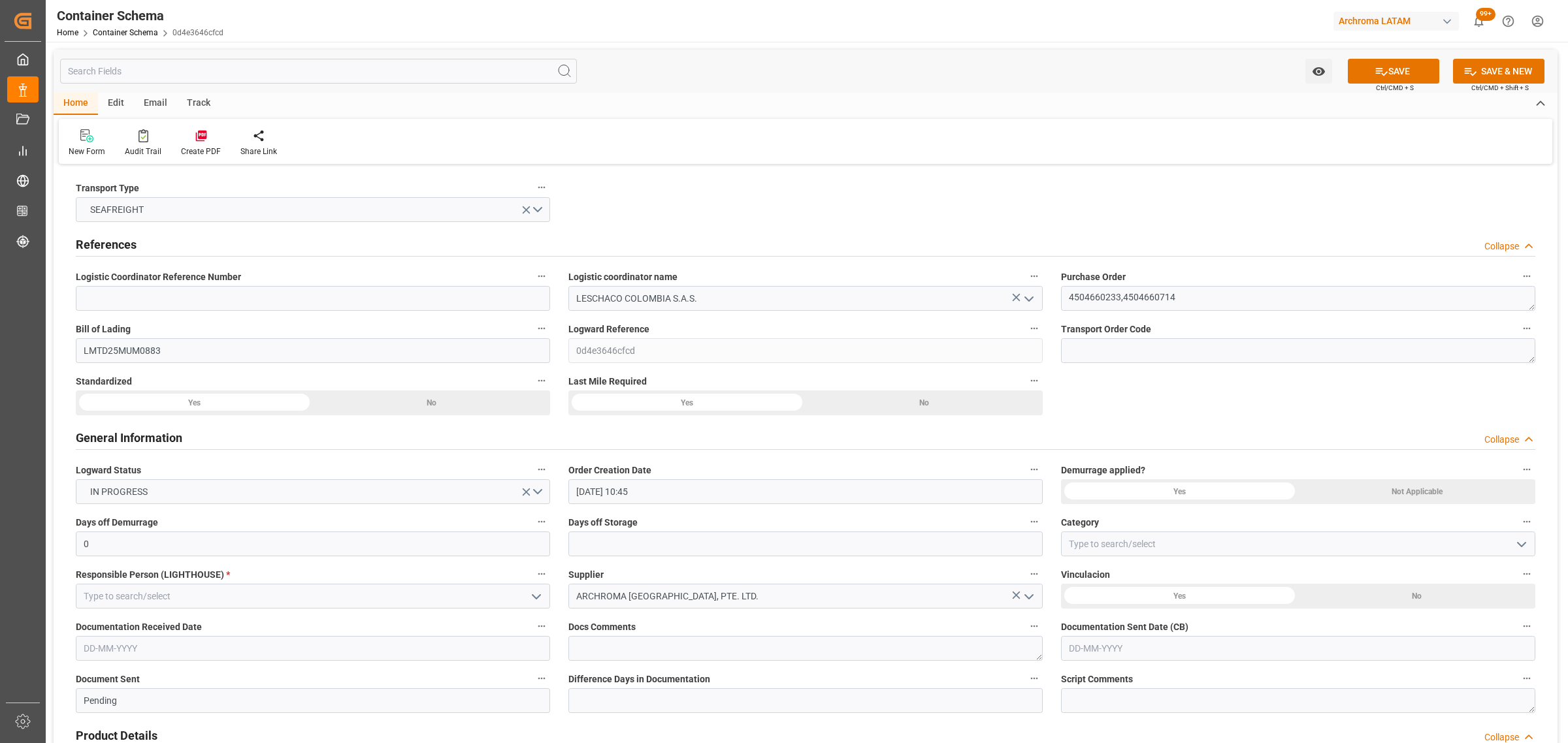
click at [1523, 540] on icon "open menu" at bounding box center [1521, 544] width 16 height 16
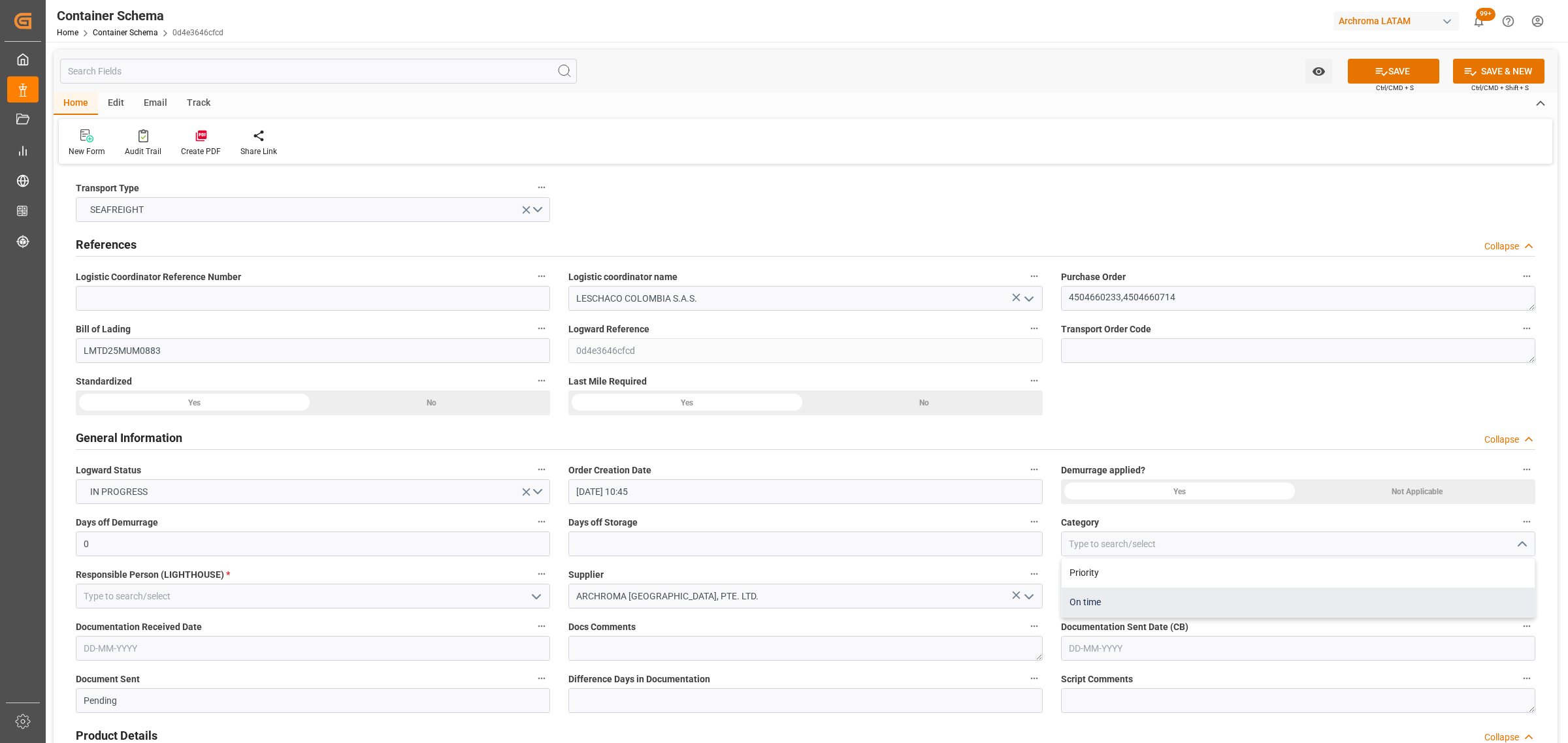
click at [1196, 601] on div "On time" at bounding box center [1297, 602] width 473 height 30
type input "On time"
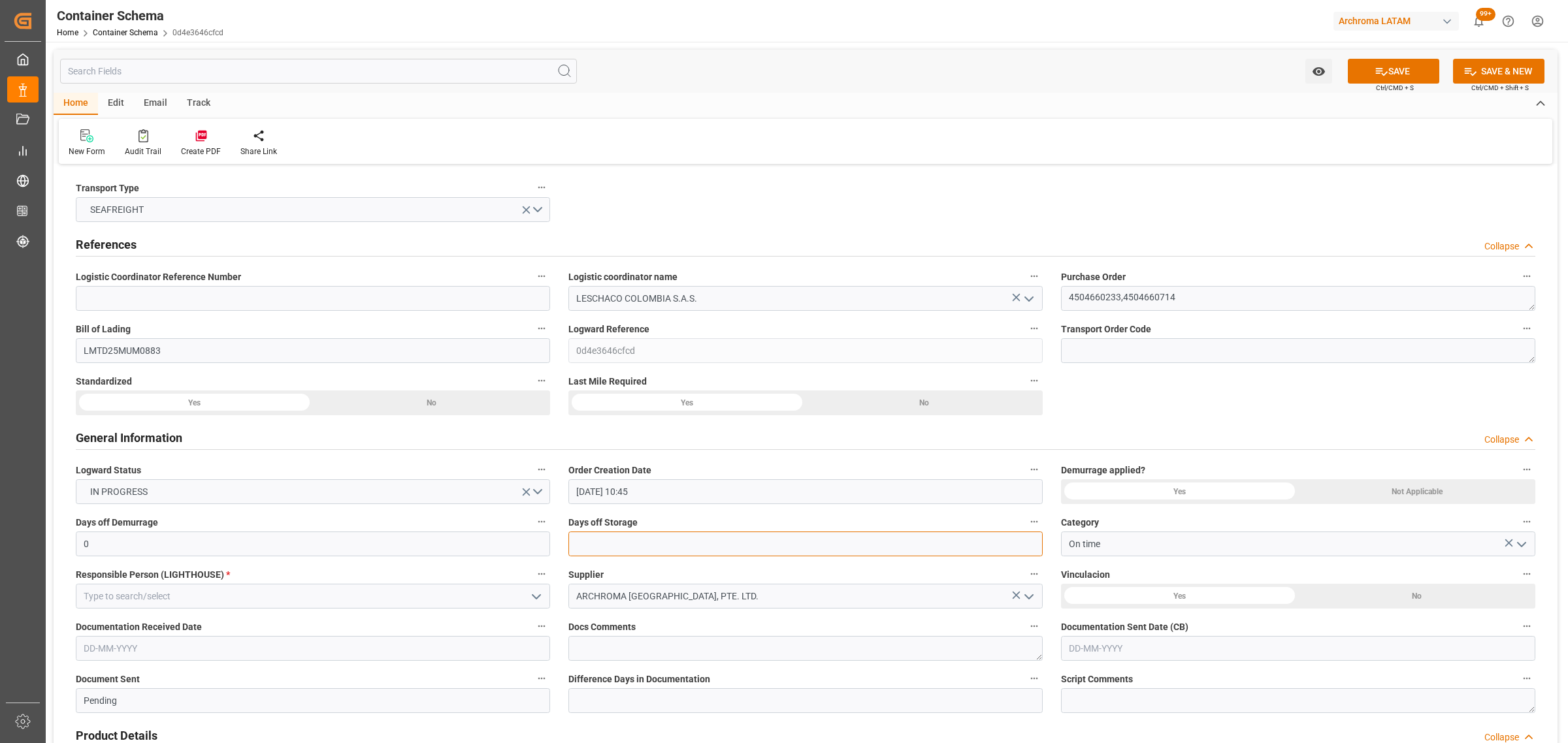
click at [782, 549] on input "text" at bounding box center [806, 544] width 474 height 25
type input "3"
click at [532, 598] on icon "open menu" at bounding box center [536, 597] width 16 height 16
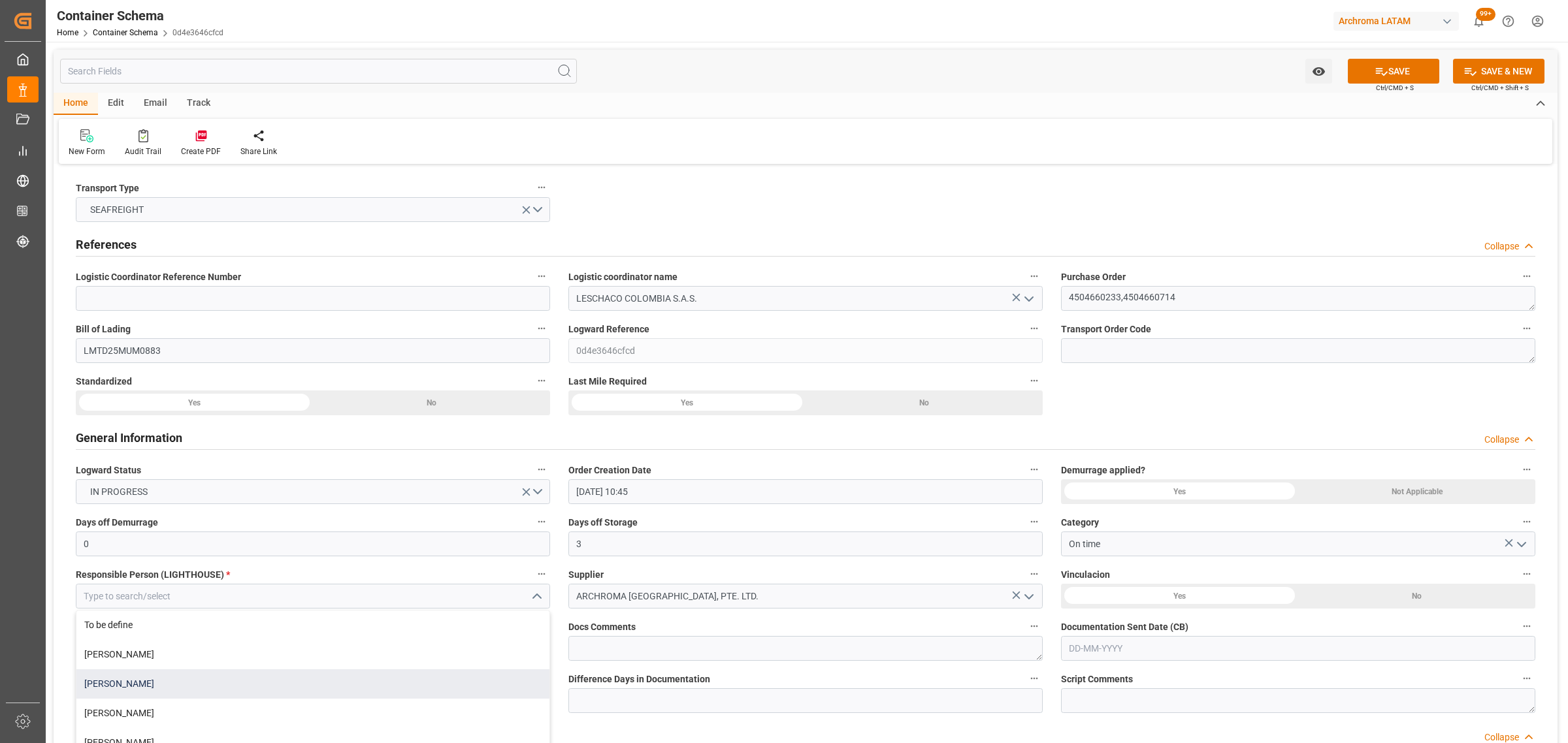
click at [213, 679] on div "[PERSON_NAME]" at bounding box center [312, 684] width 473 height 30
type input "[PERSON_NAME]"
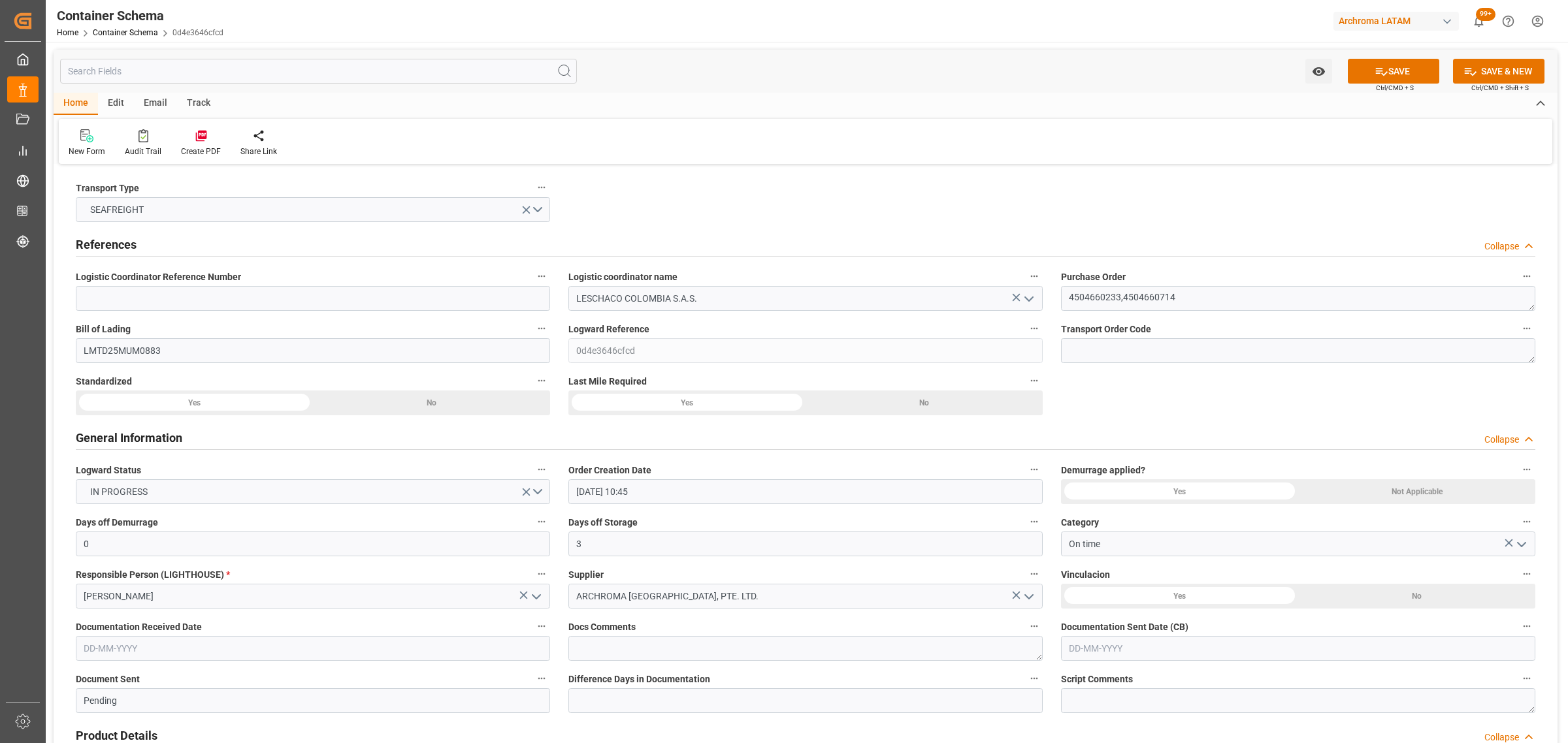
click at [224, 647] on input "text" at bounding box center [313, 649] width 474 height 25
click at [118, 587] on span "23" at bounding box center [118, 582] width 8 height 9
type input "[DATE]"
click at [1210, 650] on input "text" at bounding box center [1297, 649] width 474 height 25
click at [1128, 579] on span "24" at bounding box center [1128, 582] width 8 height 9
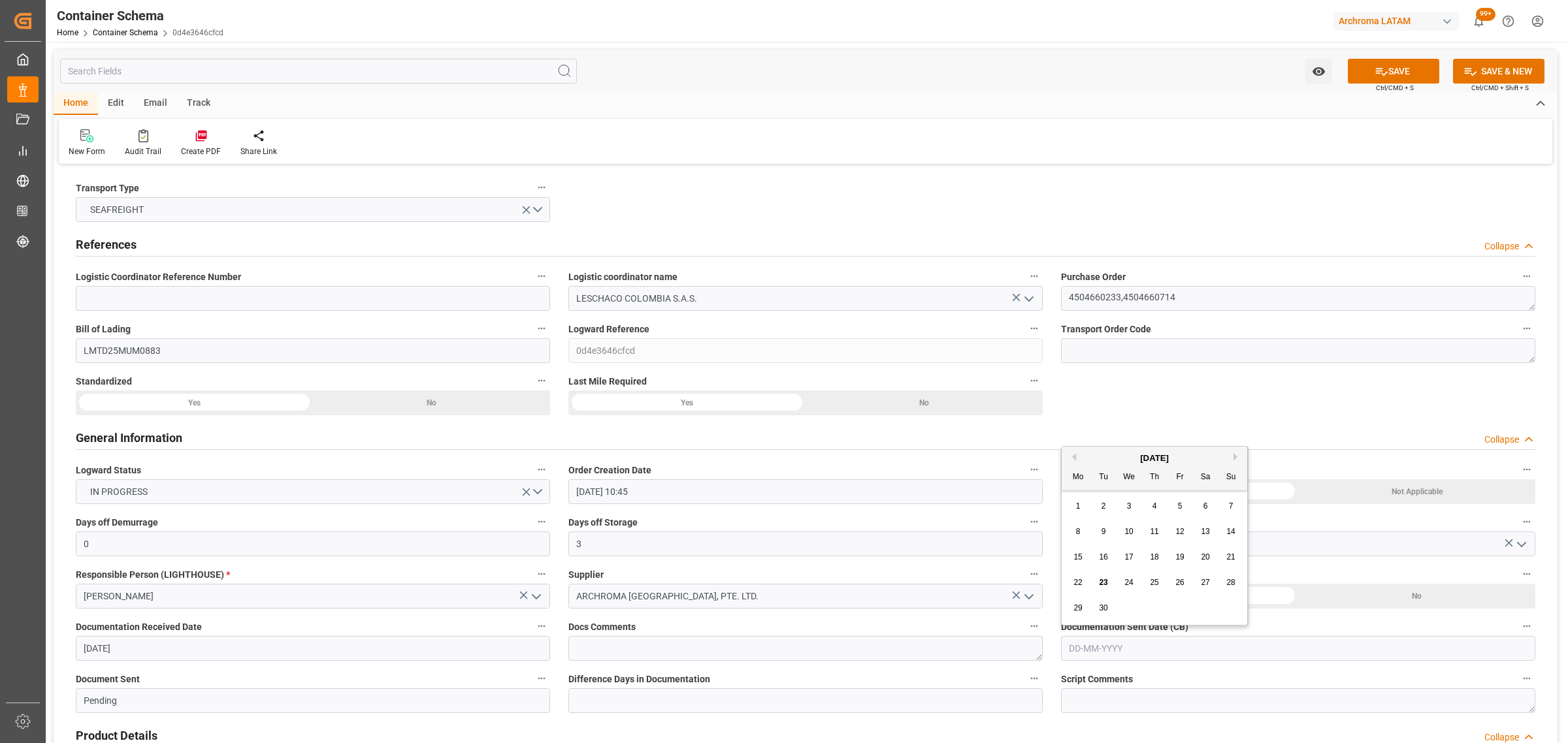
type input "[DATE]"
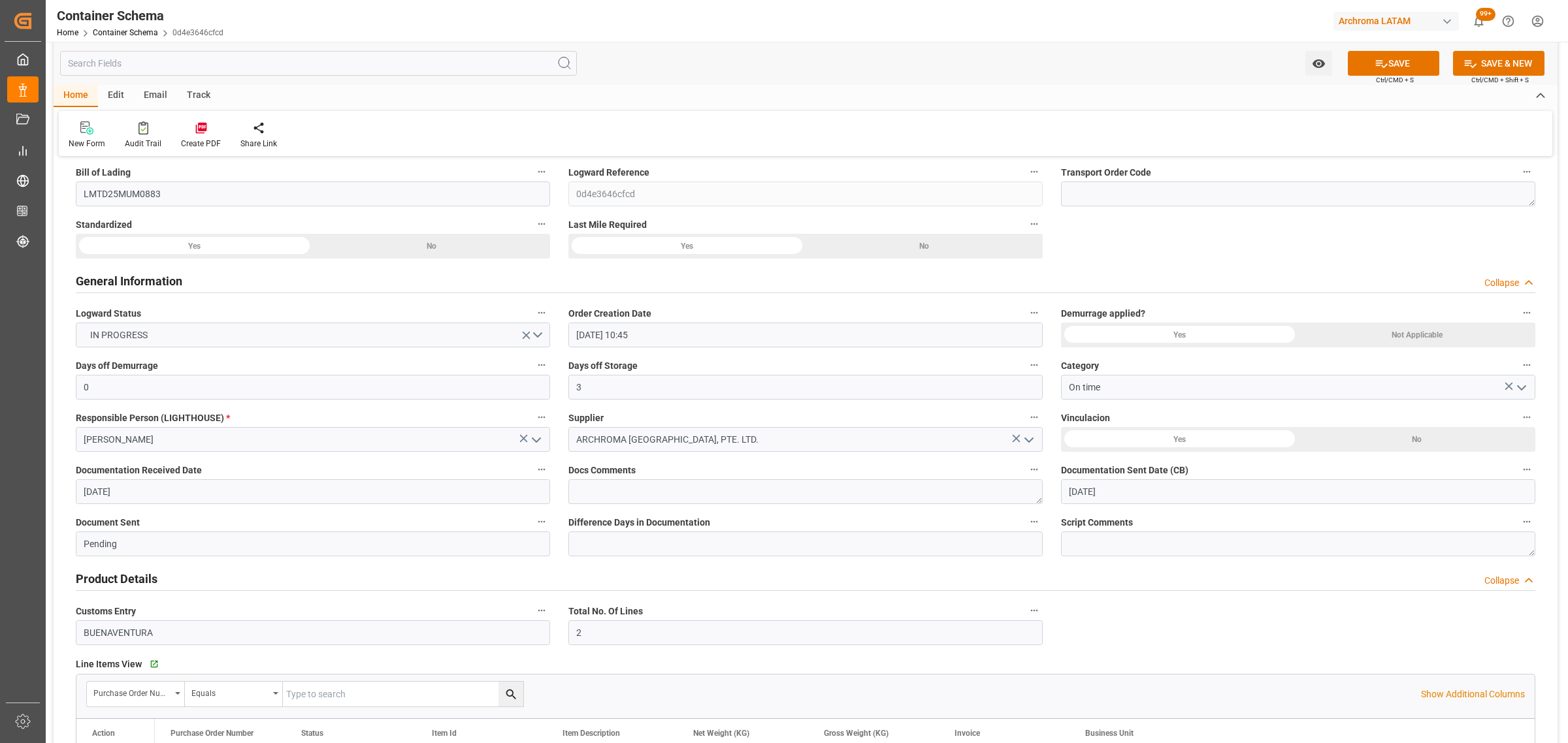
scroll to position [327, 0]
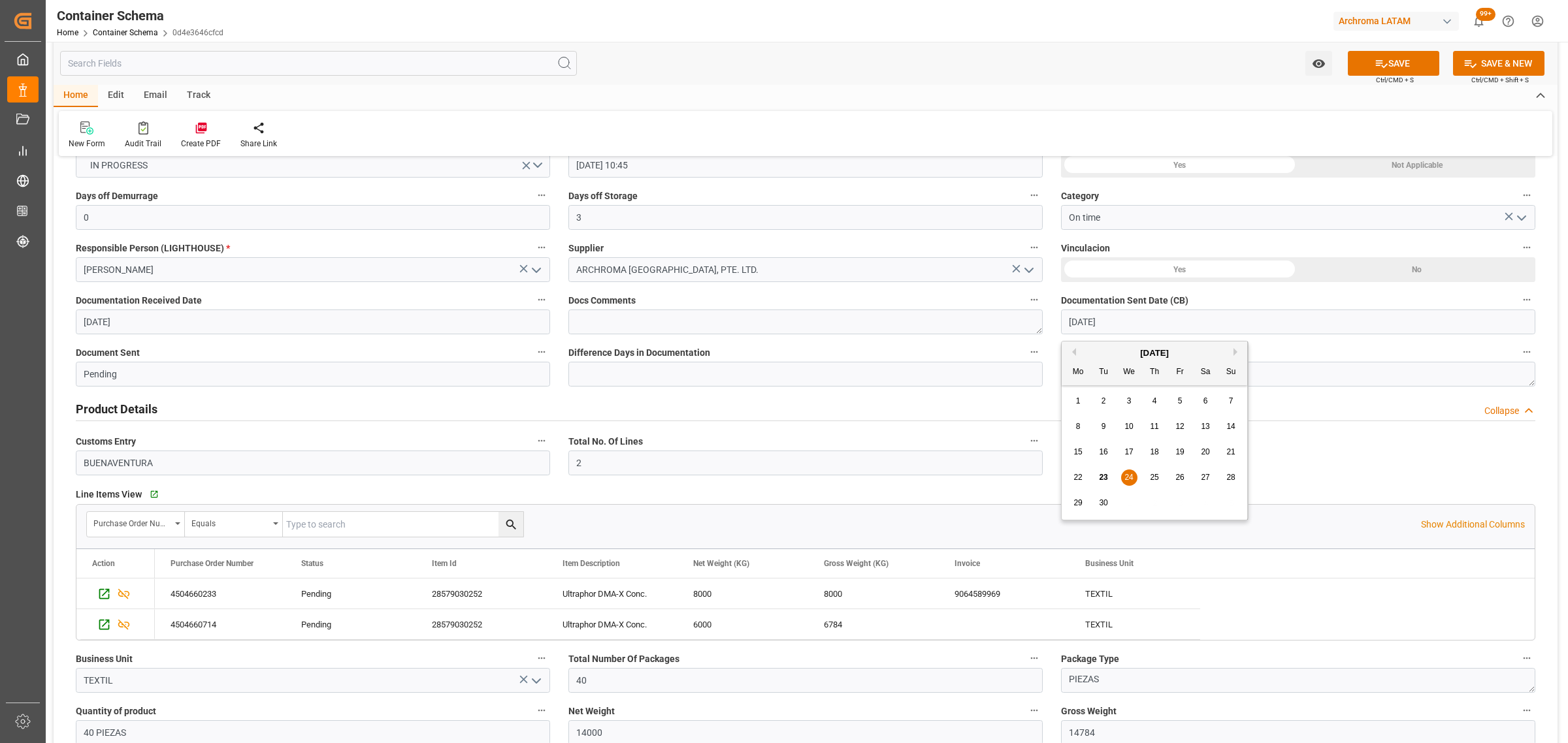
click at [1157, 317] on input "[DATE]" at bounding box center [1297, 322] width 474 height 25
click at [284, 341] on div "Document Sent Pending" at bounding box center [312, 365] width 493 height 52
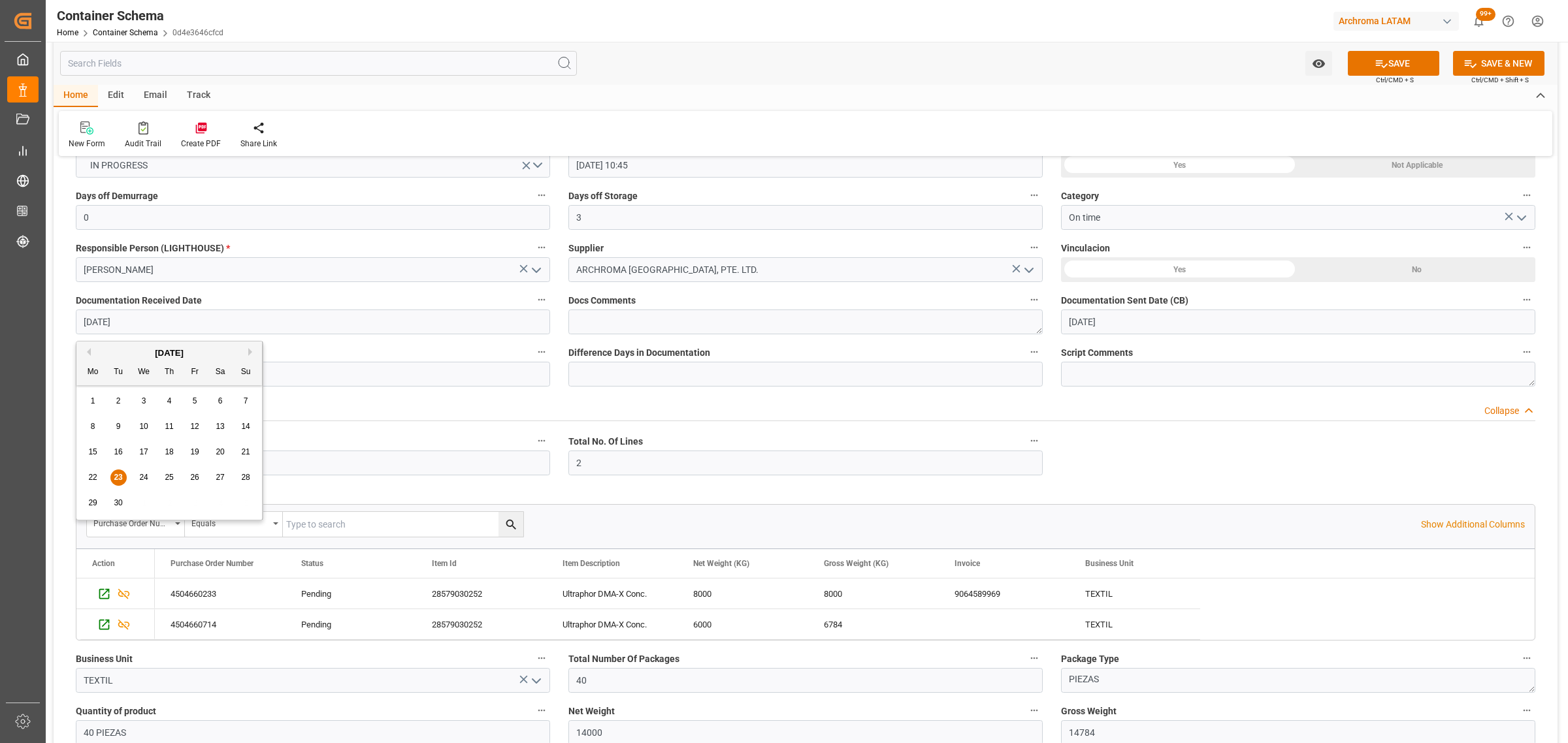
click at [320, 328] on input "[DATE]" at bounding box center [313, 322] width 474 height 25
click at [96, 474] on span "22" at bounding box center [93, 477] width 8 height 9
type input "[DATE]"
click at [1147, 327] on input "[DATE]" at bounding box center [1297, 322] width 474 height 25
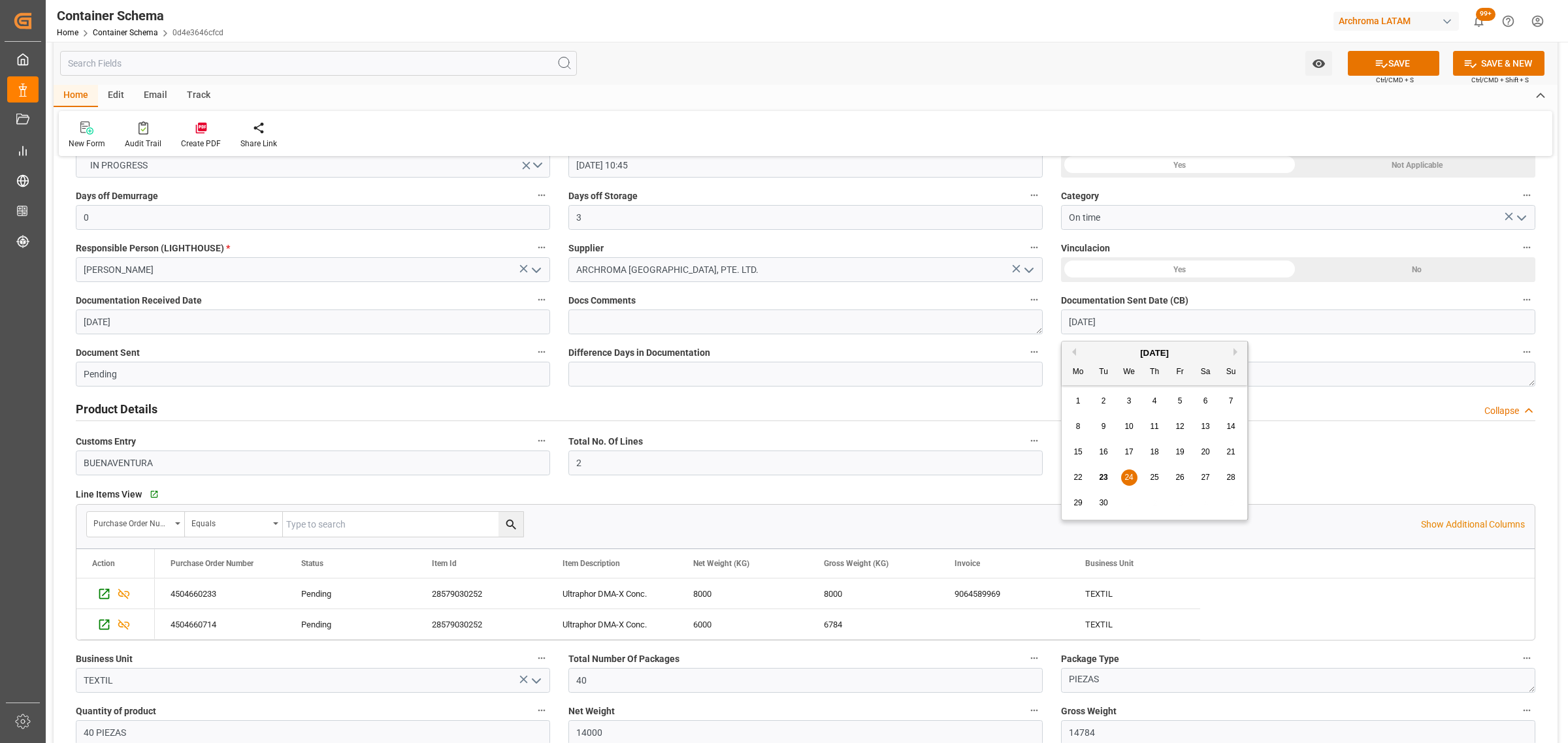
click at [1099, 477] on span "23" at bounding box center [1103, 477] width 8 height 9
type input "[DATE]"
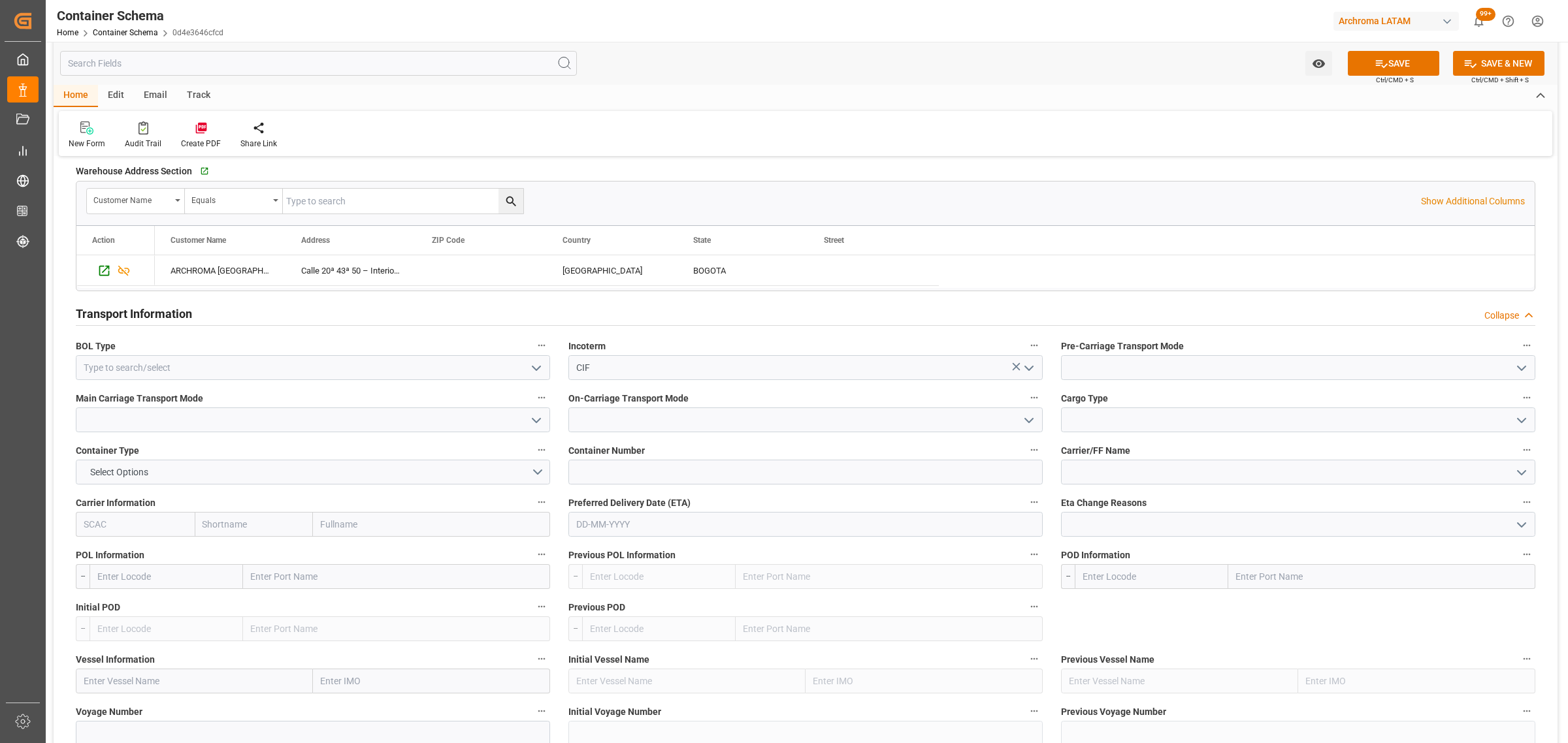
scroll to position [1061, 0]
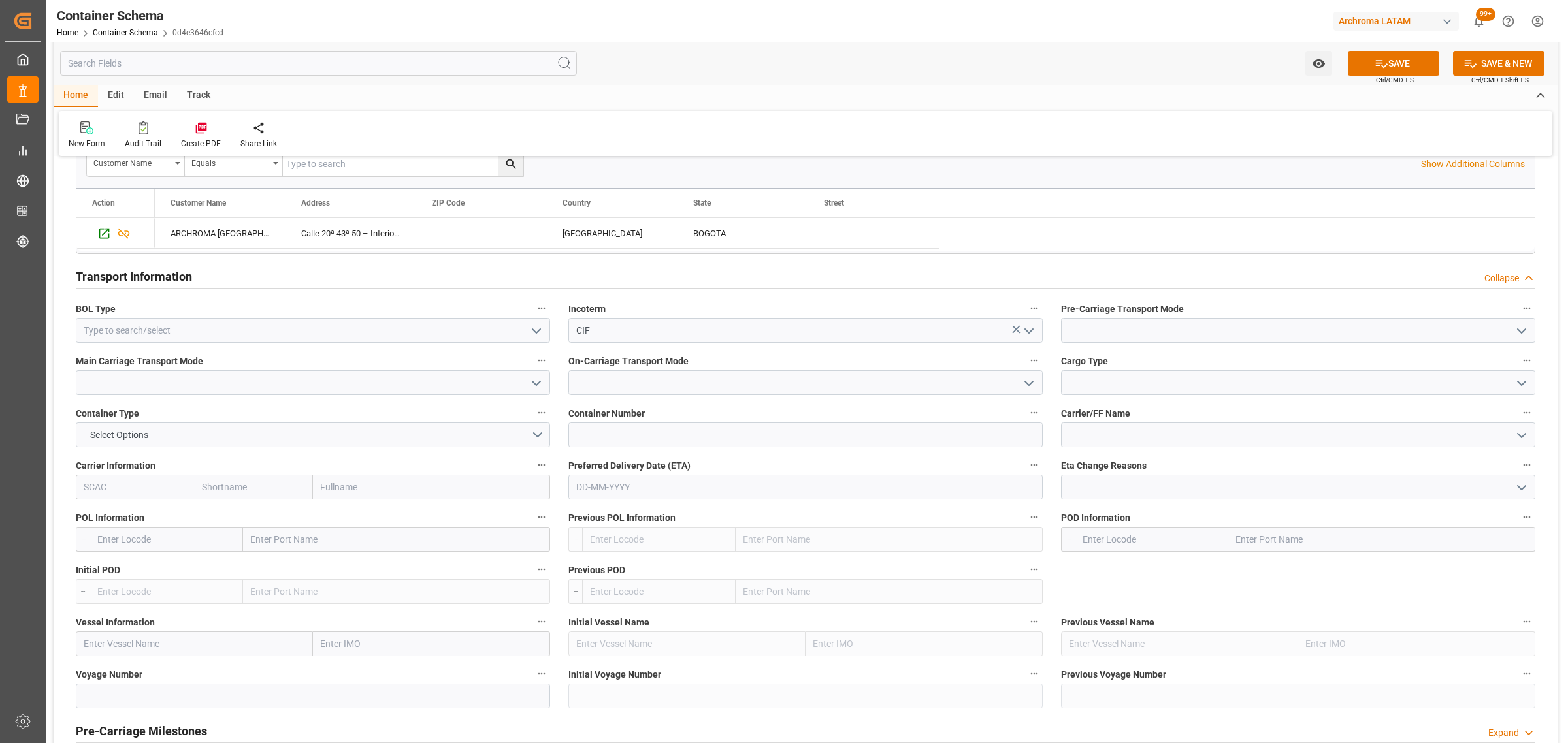
click at [541, 334] on icon "open menu" at bounding box center [536, 331] width 16 height 16
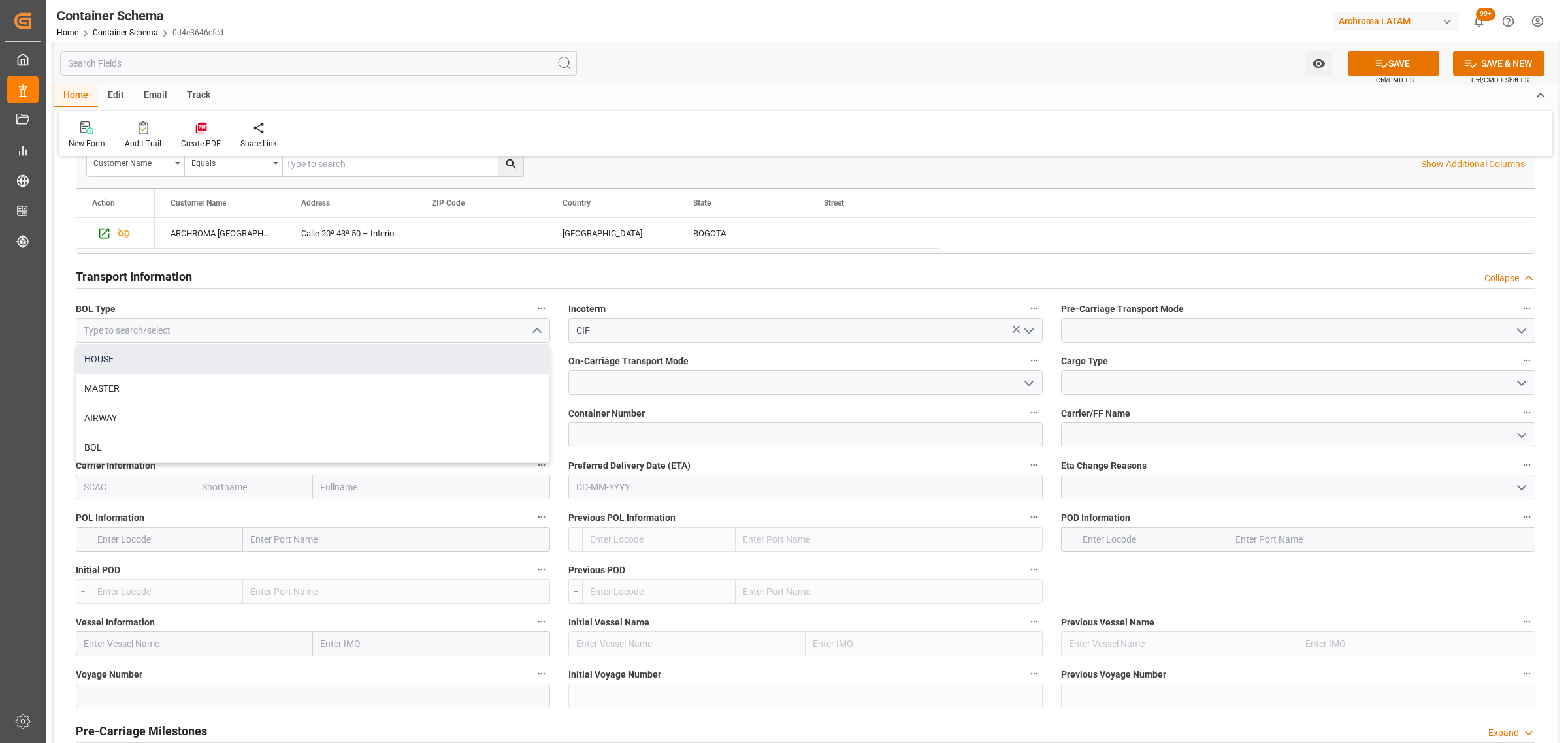
click at [331, 357] on div "HOUSE" at bounding box center [312, 360] width 473 height 30
type input "HOUSE"
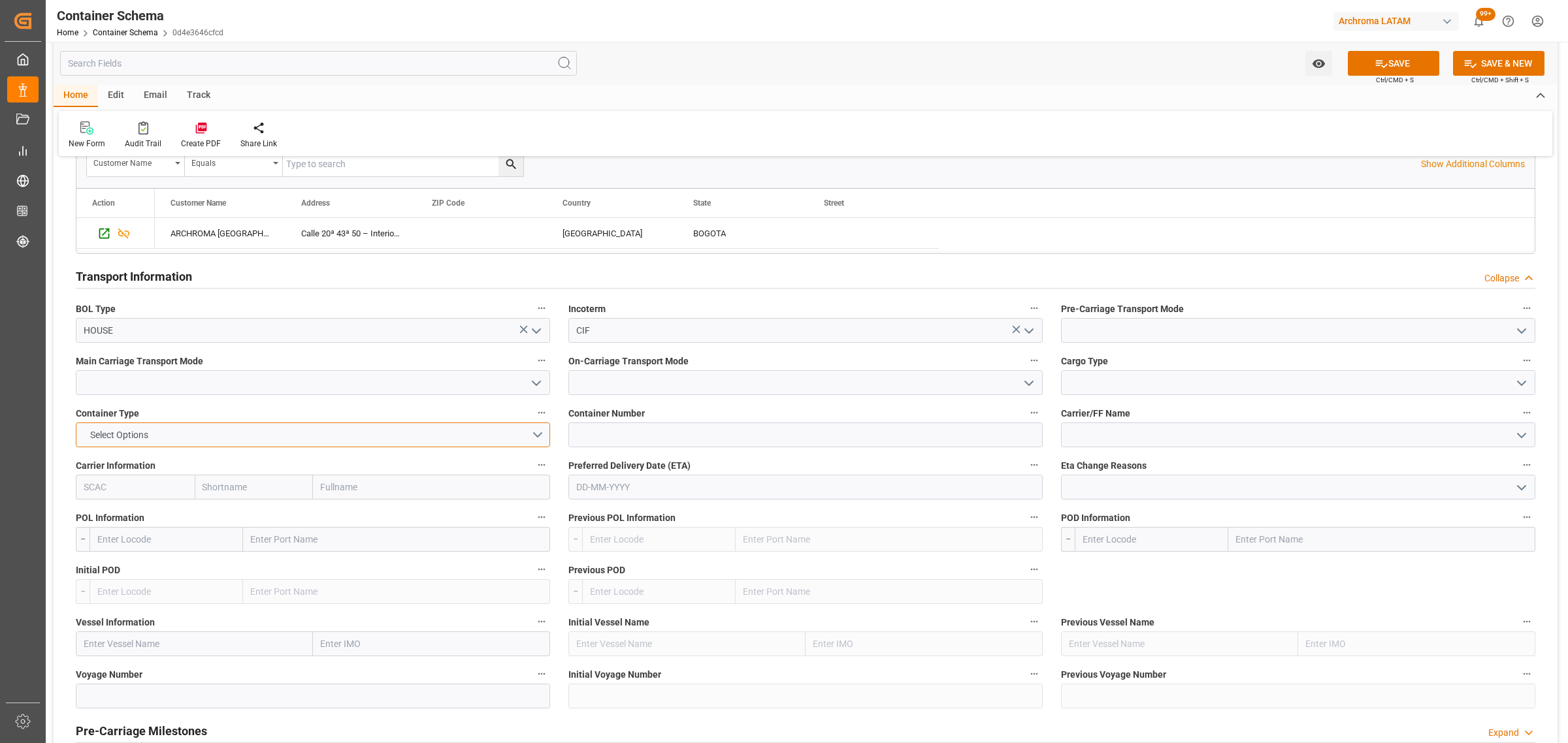
click at [246, 436] on button "Select Options" at bounding box center [313, 435] width 474 height 25
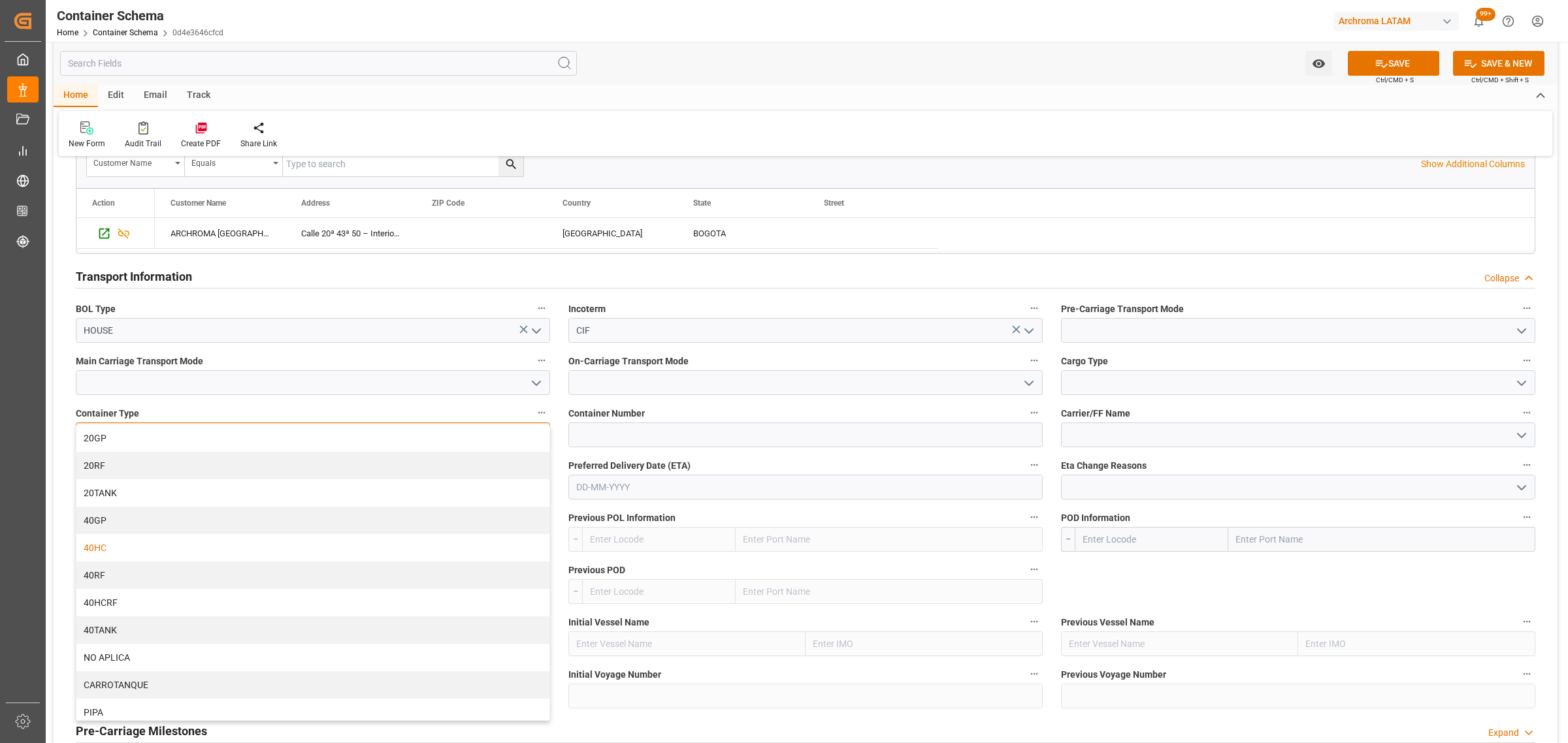
click at [305, 546] on div "40HC" at bounding box center [312, 547] width 473 height 27
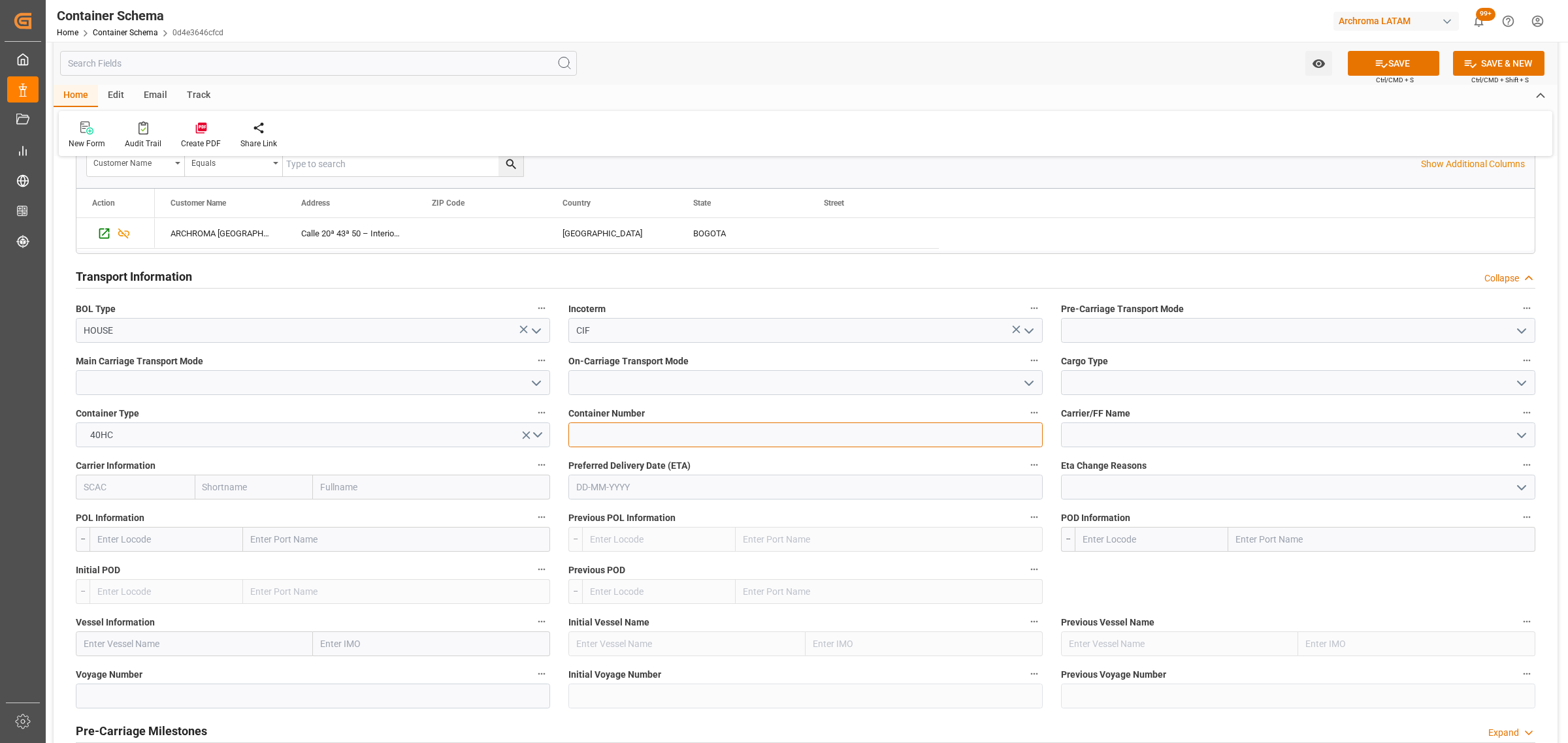
click at [674, 448] on input at bounding box center [806, 435] width 474 height 25
click at [675, 441] on input at bounding box center [806, 435] width 474 height 25
click at [624, 436] on input at bounding box center [806, 435] width 474 height 25
paste input "MSDU8027857"
type input "MSDU8027857"
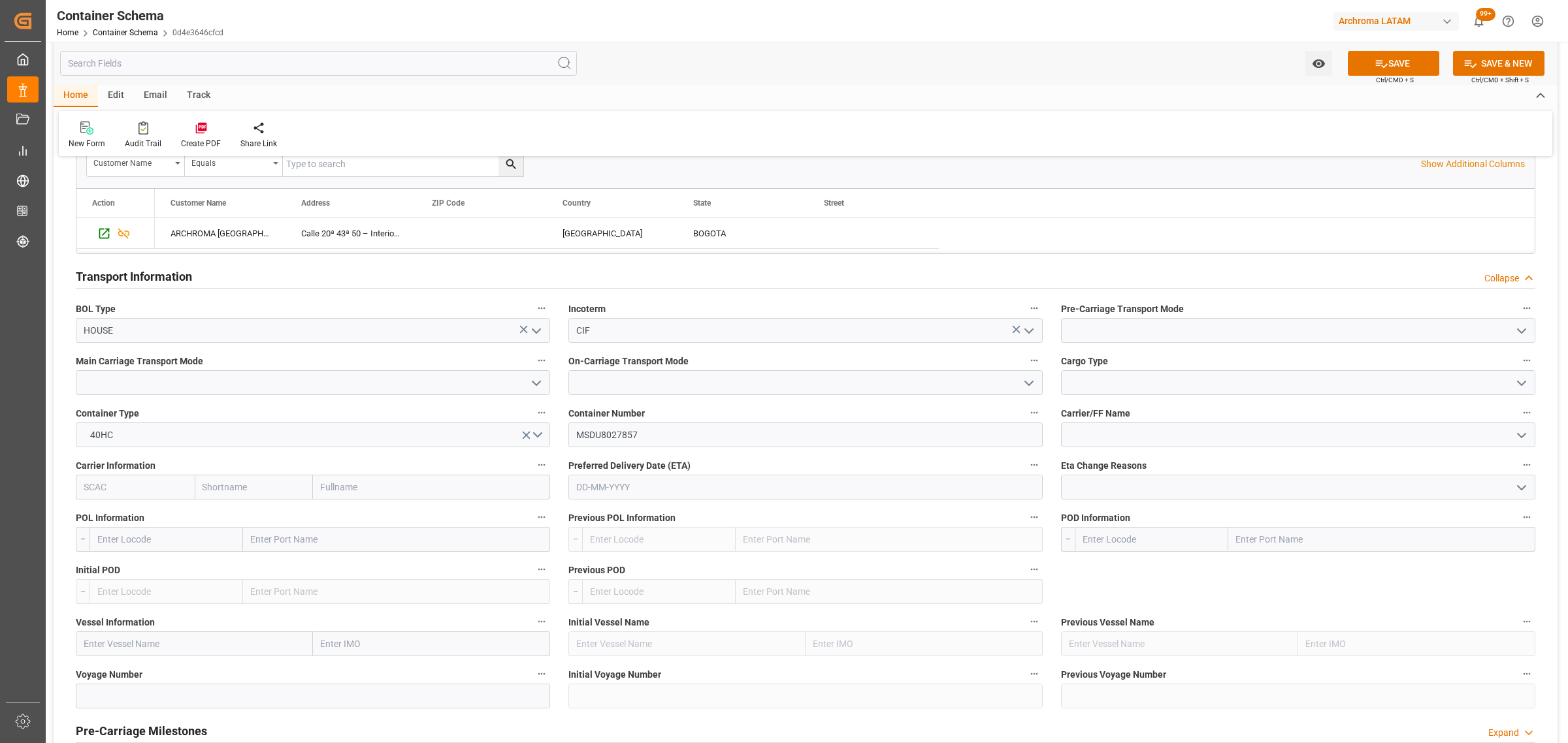
click at [532, 386] on icon "open menu" at bounding box center [536, 383] width 16 height 16
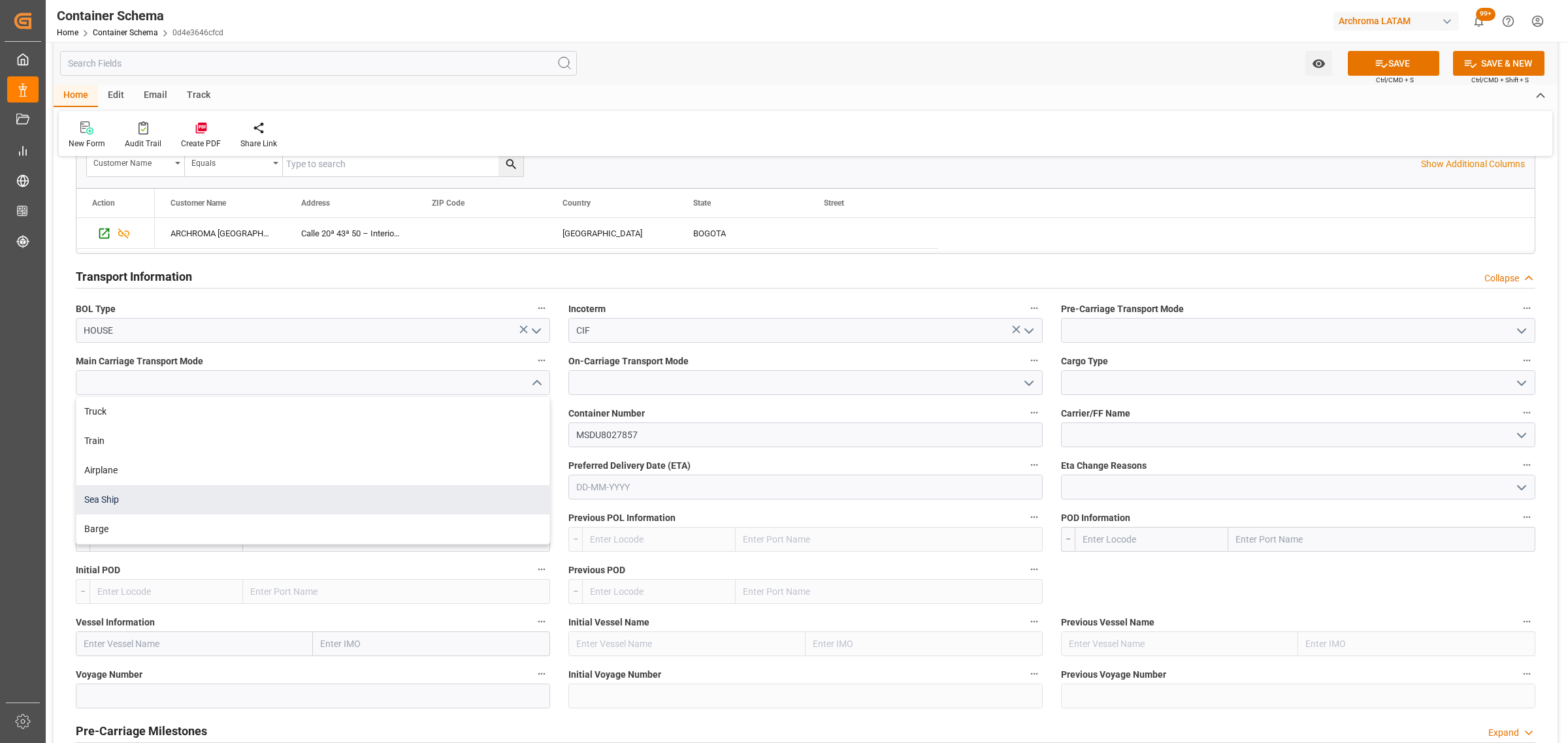
click at [122, 500] on div "Sea Ship" at bounding box center [312, 500] width 473 height 30
type input "Sea Ship"
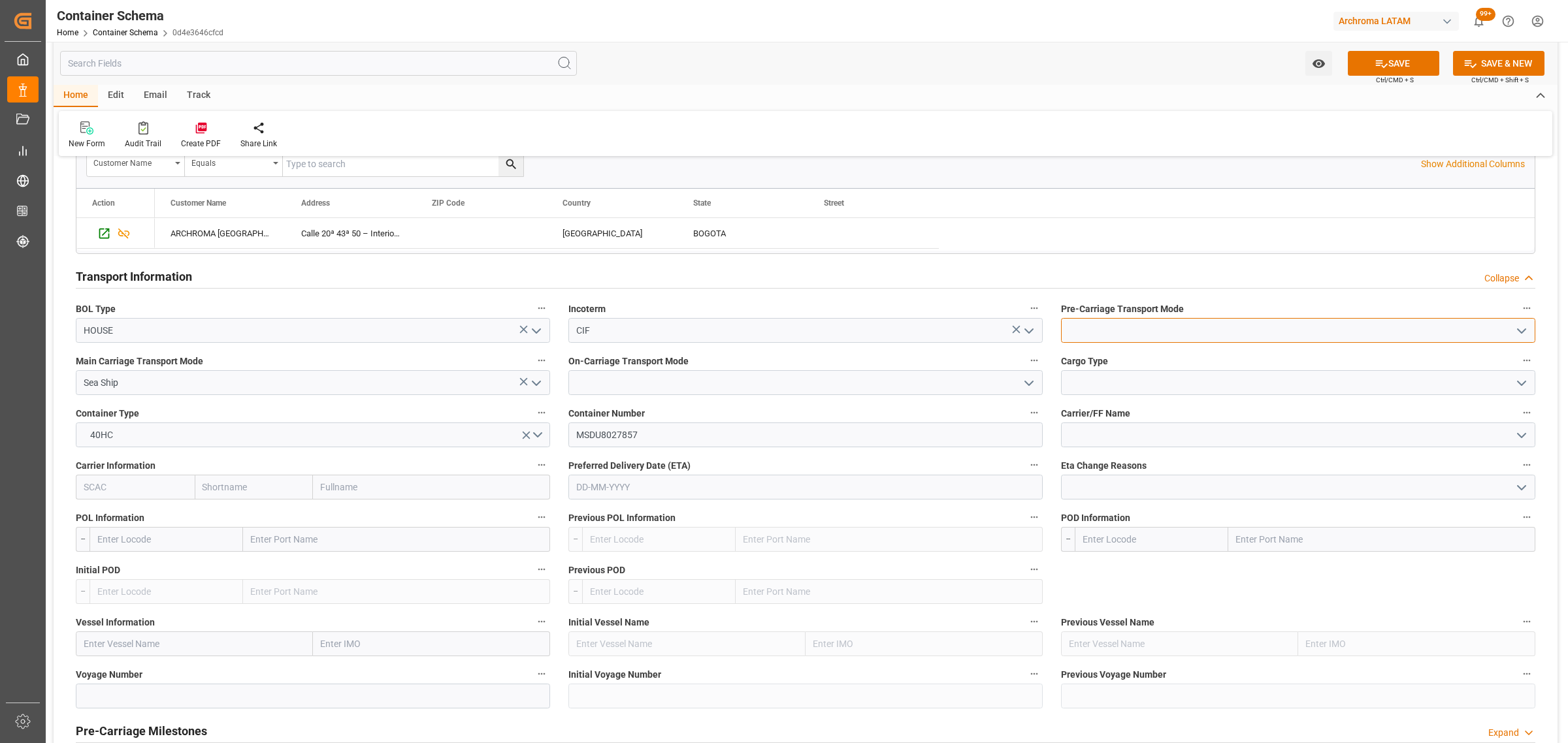
click at [1526, 328] on div at bounding box center [1297, 330] width 474 height 25
click at [1526, 328] on icon "open menu" at bounding box center [1521, 331] width 16 height 16
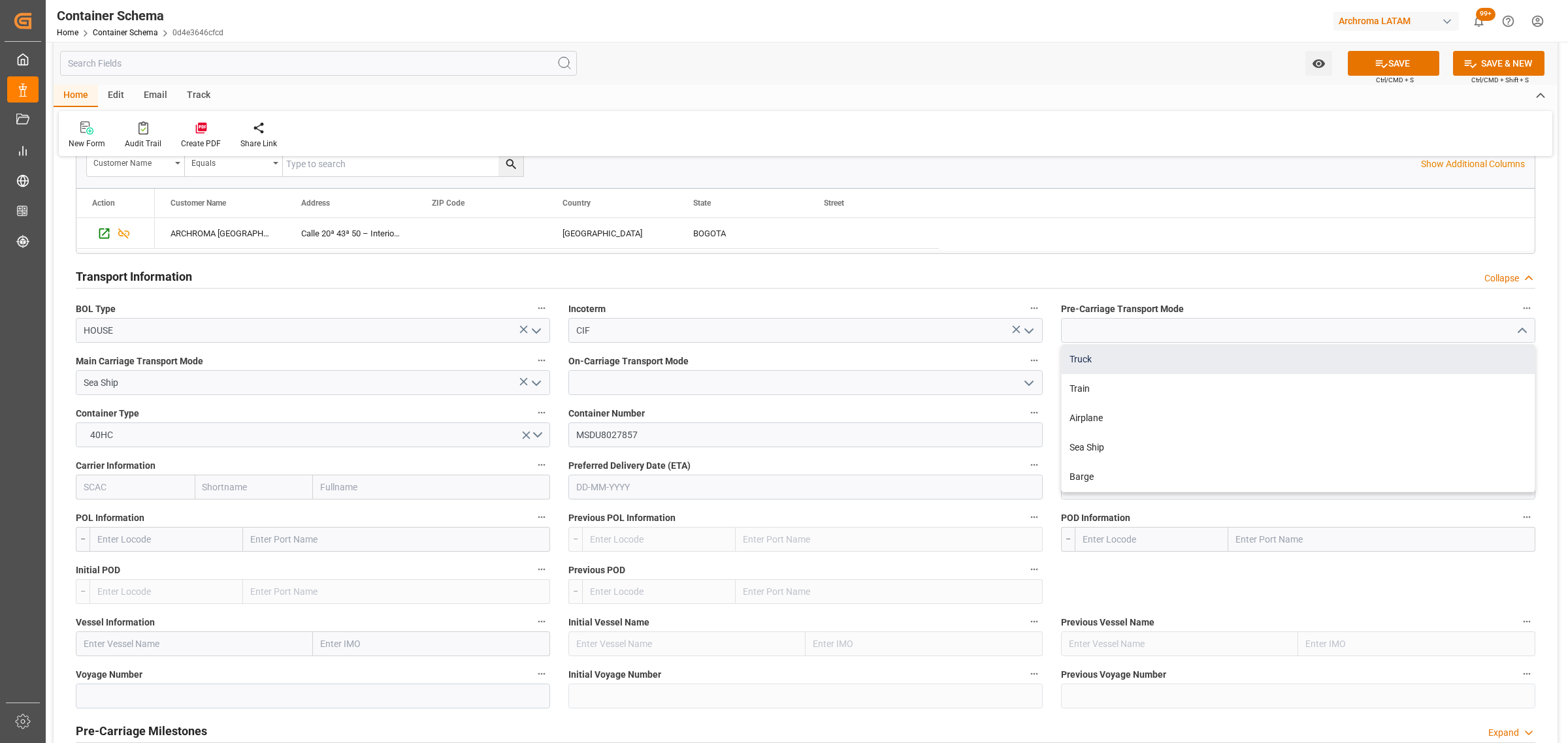
click at [1108, 364] on div "Truck" at bounding box center [1297, 360] width 473 height 30
type input "Truck"
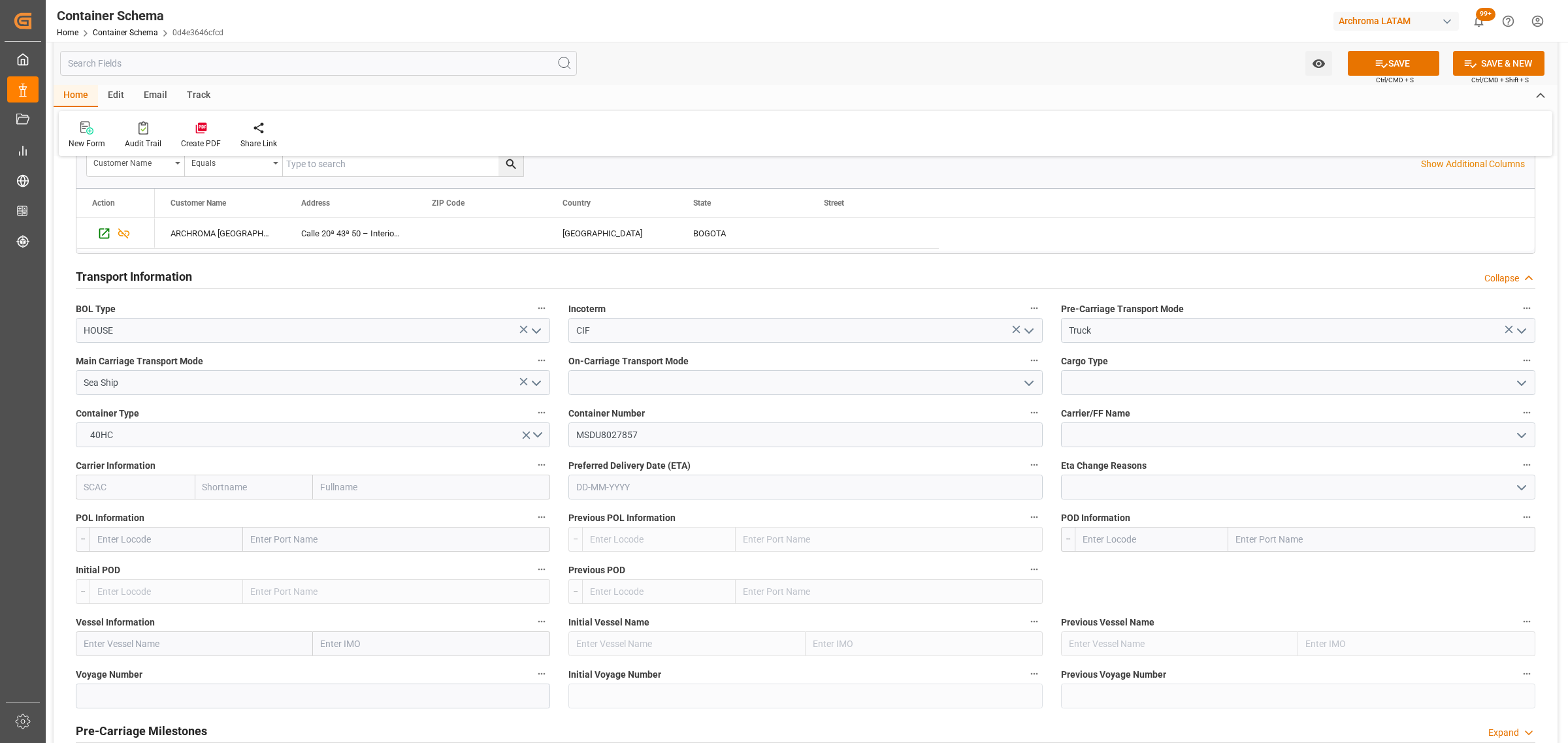
click at [1029, 384] on icon "open menu" at bounding box center [1028, 383] width 16 height 16
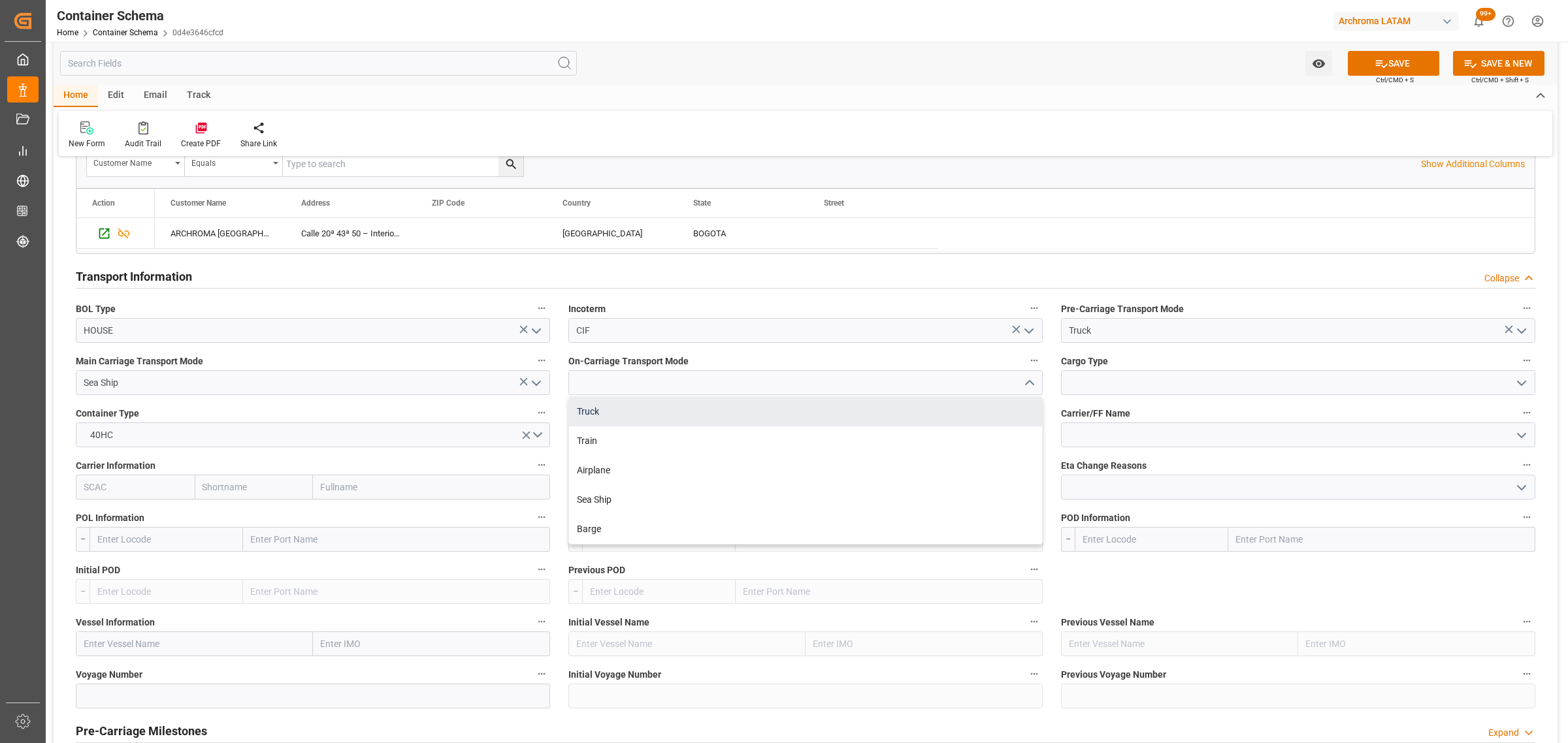
click at [767, 419] on div "Truck" at bounding box center [805, 412] width 473 height 30
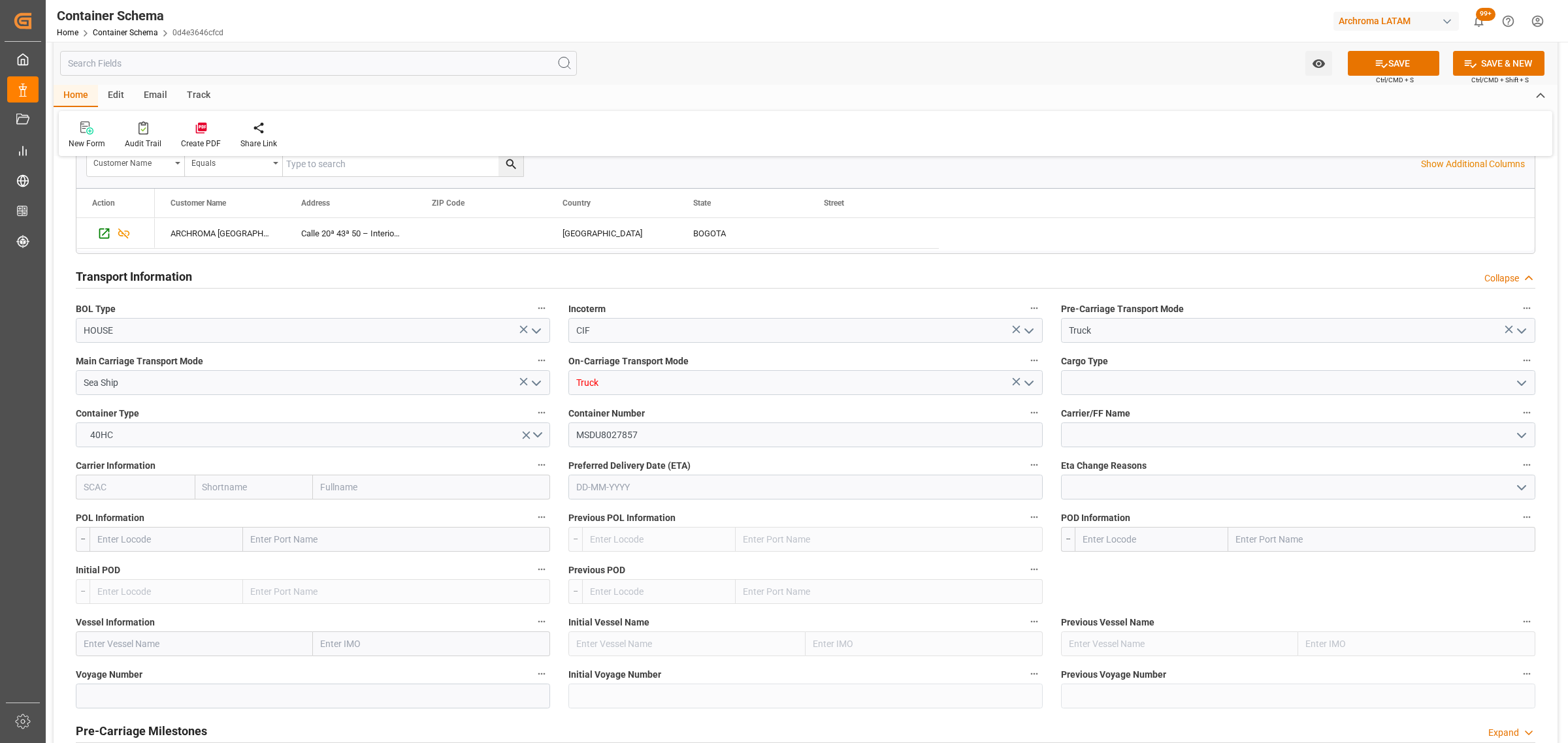
type input "Truck"
drag, startPoint x: 1540, startPoint y: 382, endPoint x: 1532, endPoint y: 380, distance: 8.2
click at [1540, 382] on div at bounding box center [1298, 382] width 494 height 25
click at [1519, 380] on icon "open menu" at bounding box center [1521, 383] width 16 height 16
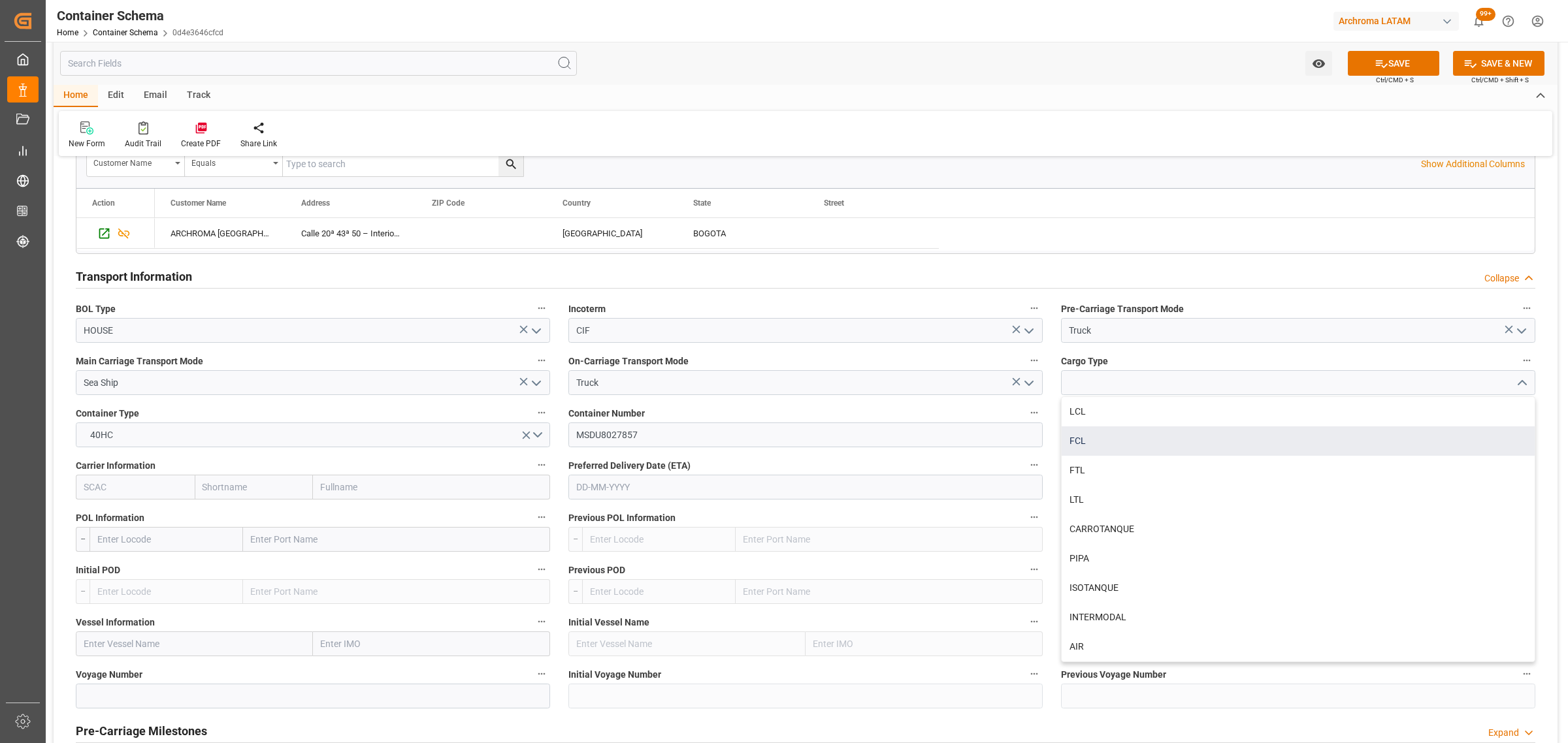
click at [1144, 444] on div "FCL" at bounding box center [1297, 441] width 473 height 30
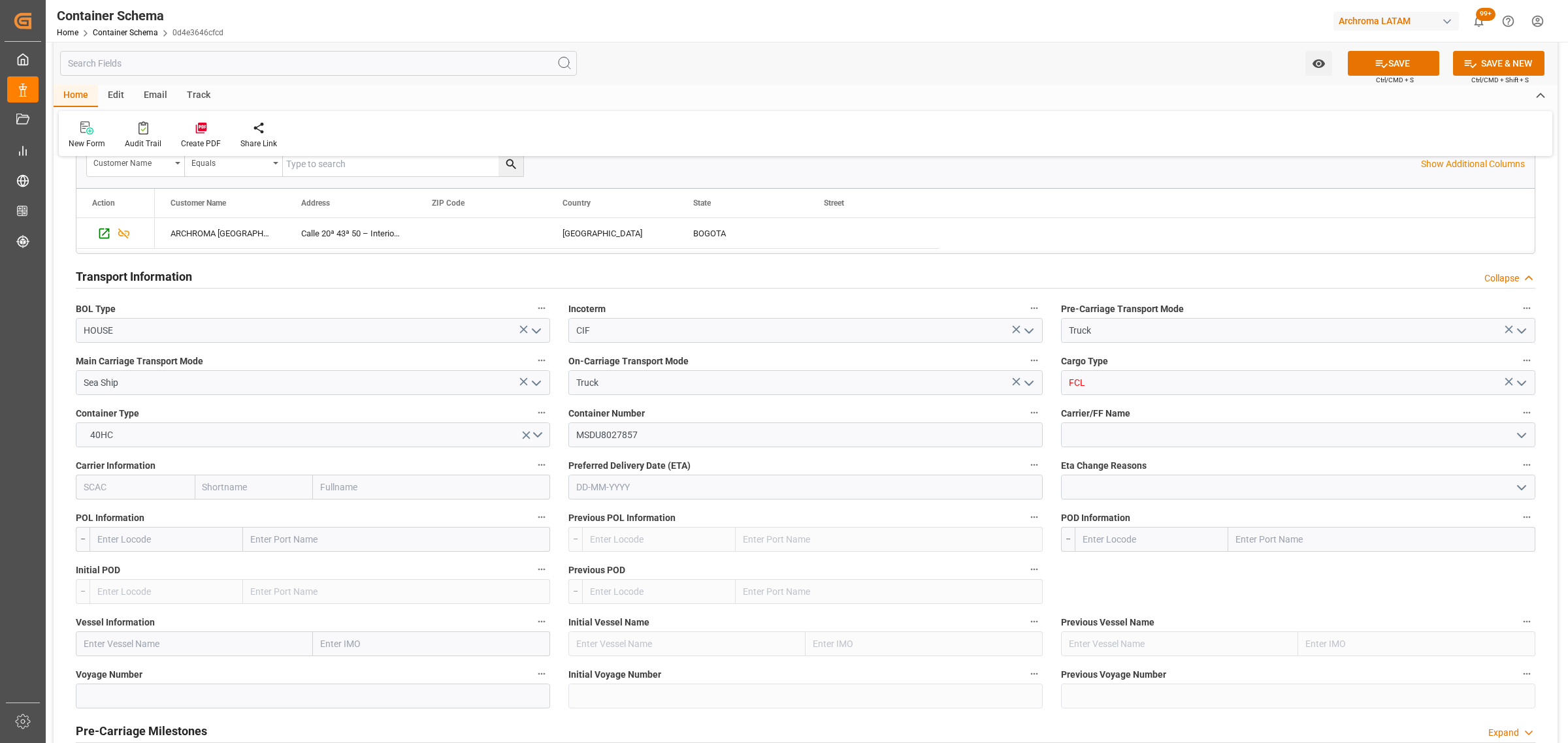
type input "FCL"
click at [213, 494] on input "text" at bounding box center [254, 487] width 119 height 25
type input "msc"
click at [219, 520] on b "MSC" at bounding box center [213, 515] width 20 height 11
type input "MSCU"
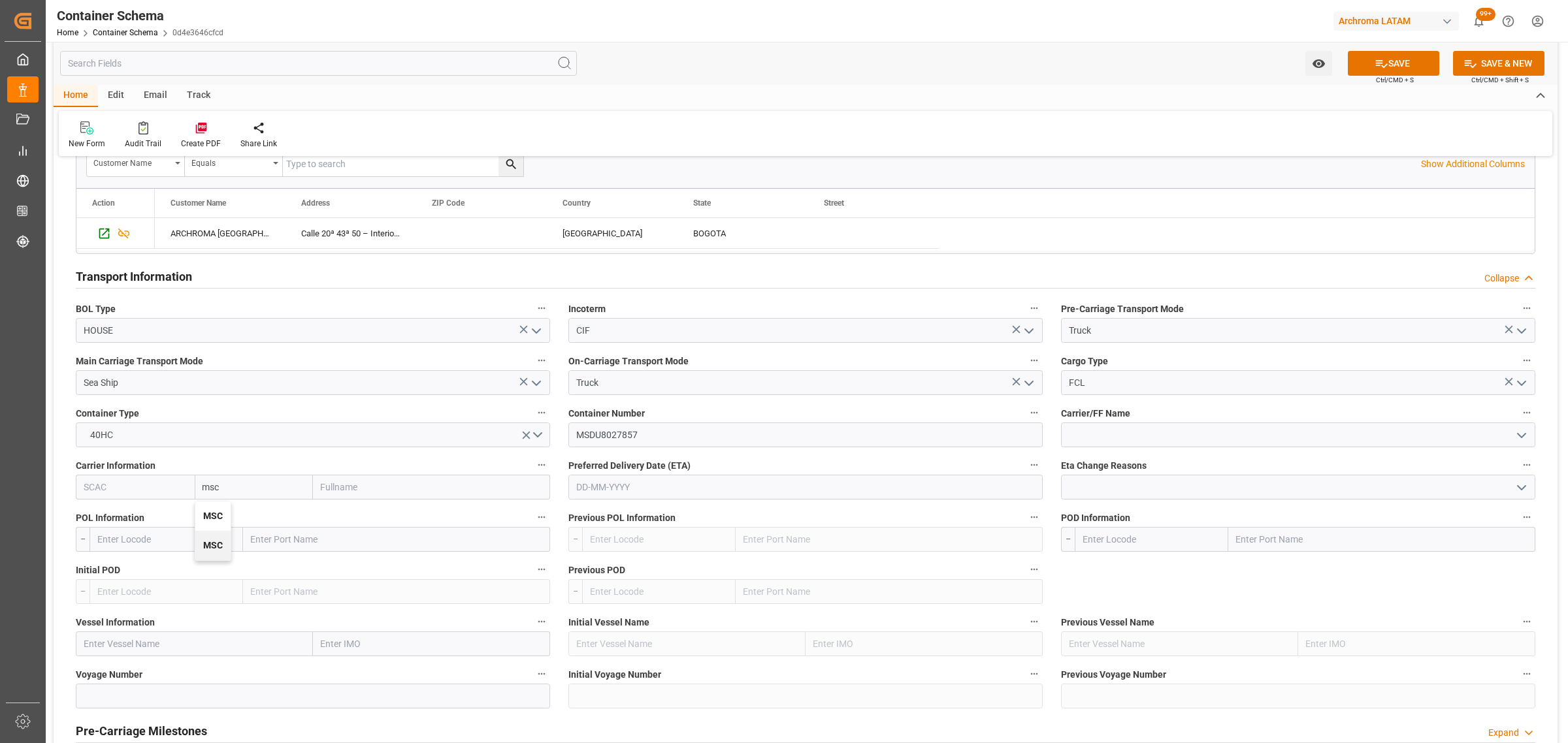
type input "MSC"
type input "Mediterranean Shipping Company"
type input "MSC"
click at [863, 491] on input "text" at bounding box center [806, 487] width 474 height 25
click at [635, 684] on div "[DATE] Mo Tu We Th Fr Sa Su 1 2 3 4 5 6 7 8 9 10 11 12 13 14 15 16 17 18 19 20 …" at bounding box center [661, 597] width 186 height 178
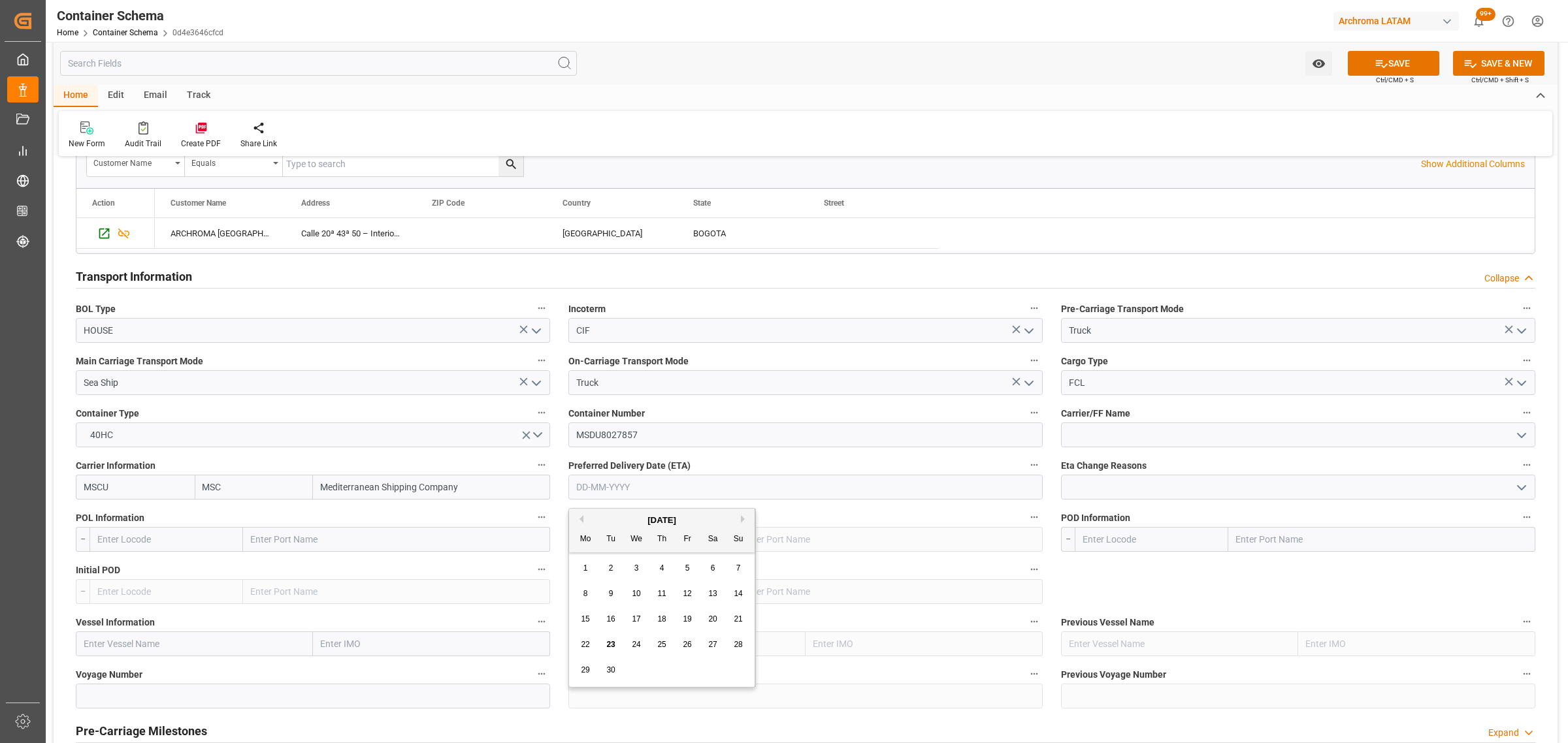
click at [750, 516] on div "[DATE]" at bounding box center [661, 520] width 185 height 13
click at [745, 516] on button "Next Month" at bounding box center [744, 519] width 7 height 7
click at [736, 568] on span "7" at bounding box center [738, 568] width 5 height 9
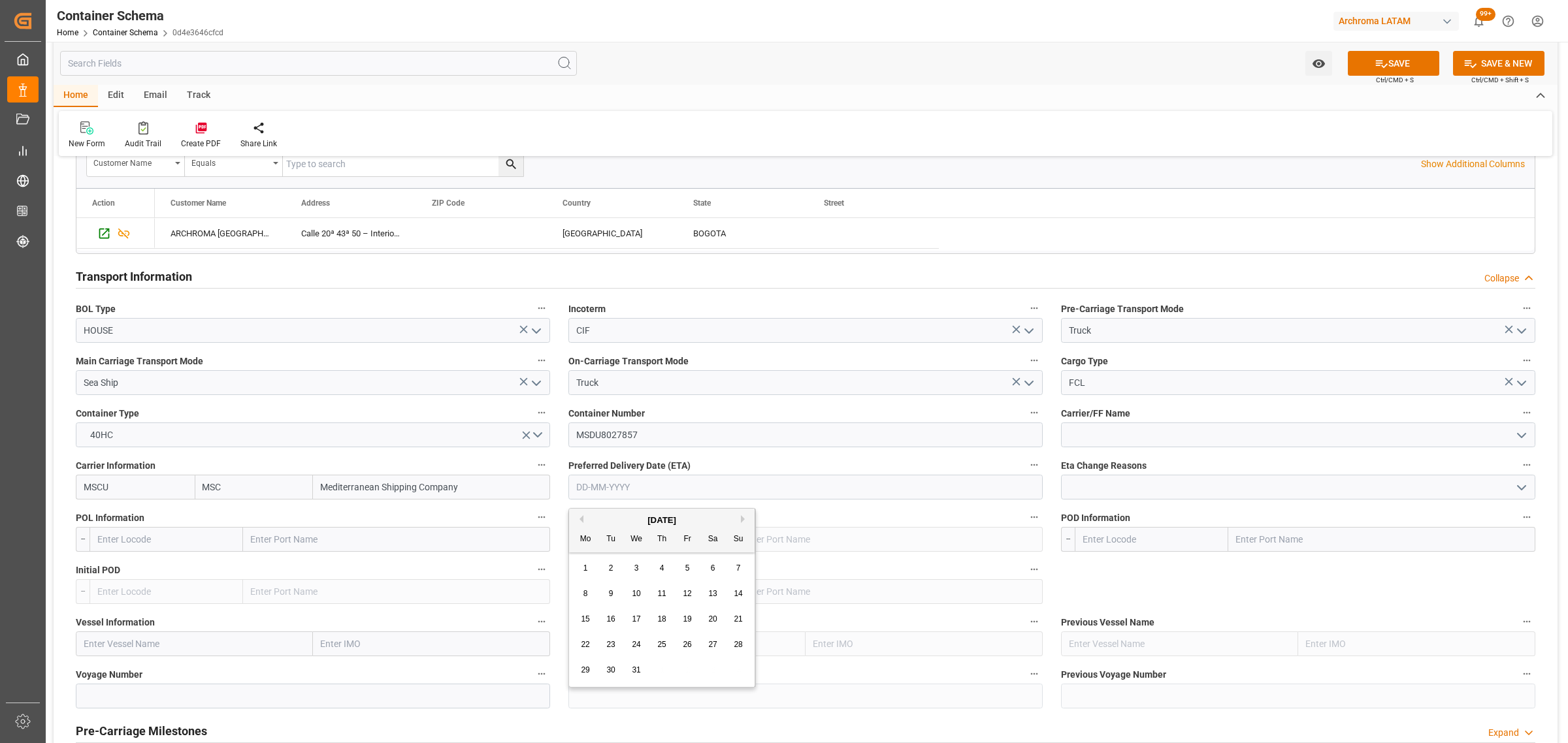
type input "[DATE]"
click at [1522, 433] on icon "open menu" at bounding box center [1521, 435] width 16 height 16
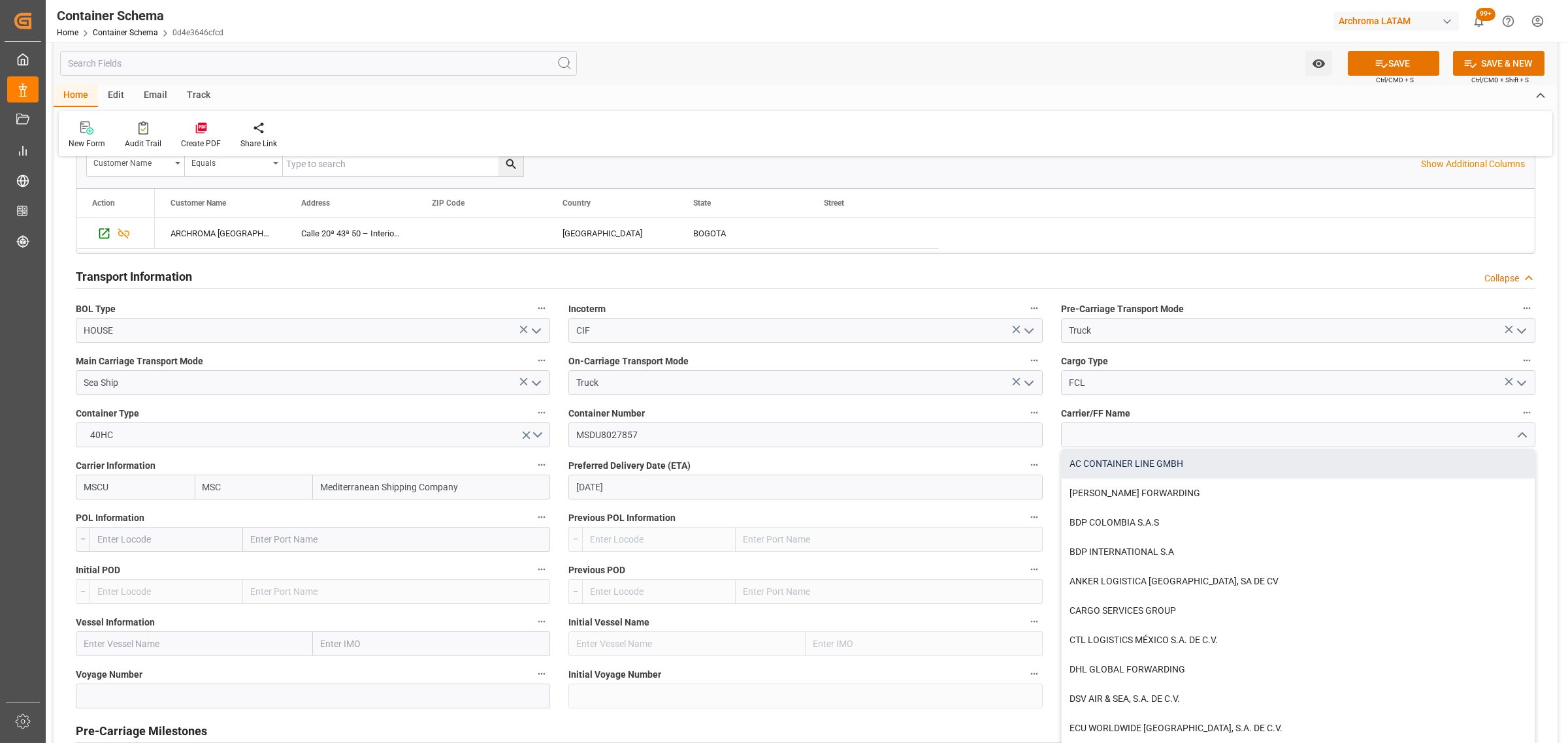
click at [1230, 463] on div "AC CONTAINER LINE GMBH" at bounding box center [1297, 464] width 473 height 30
type input "AC CONTAINER LINE GMBH"
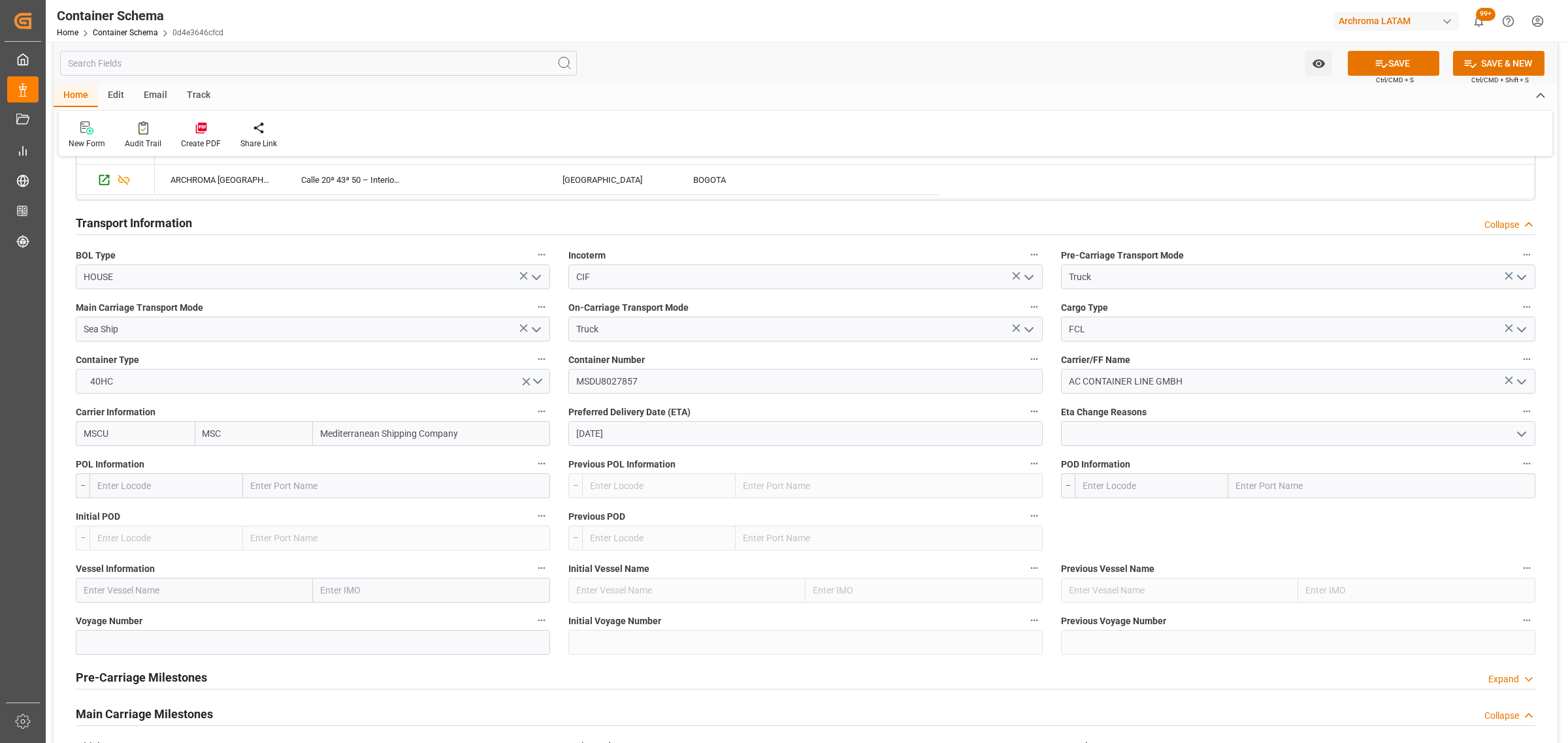
scroll to position [1143, 0]
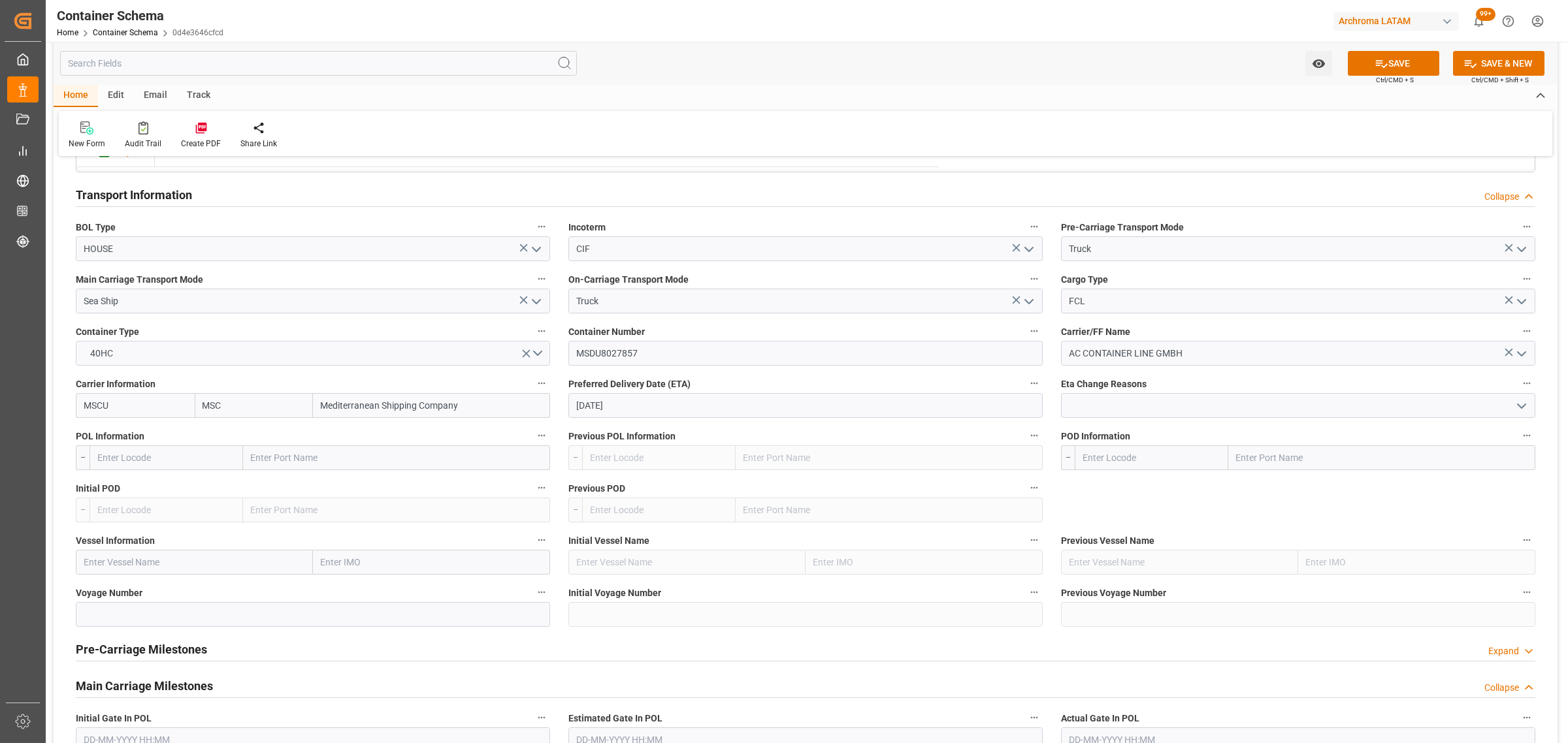
click at [180, 467] on input "text" at bounding box center [166, 458] width 153 height 25
click at [138, 562] on input "text" at bounding box center [195, 562] width 237 height 25
click at [138, 458] on input "text" at bounding box center [166, 458] width 153 height 25
paste input "NHAVA SHEVA,"
click at [142, 484] on span "INNSA - Jawaharlal Nehru (Nhava Sheva)" at bounding box center [147, 493] width 100 height 24
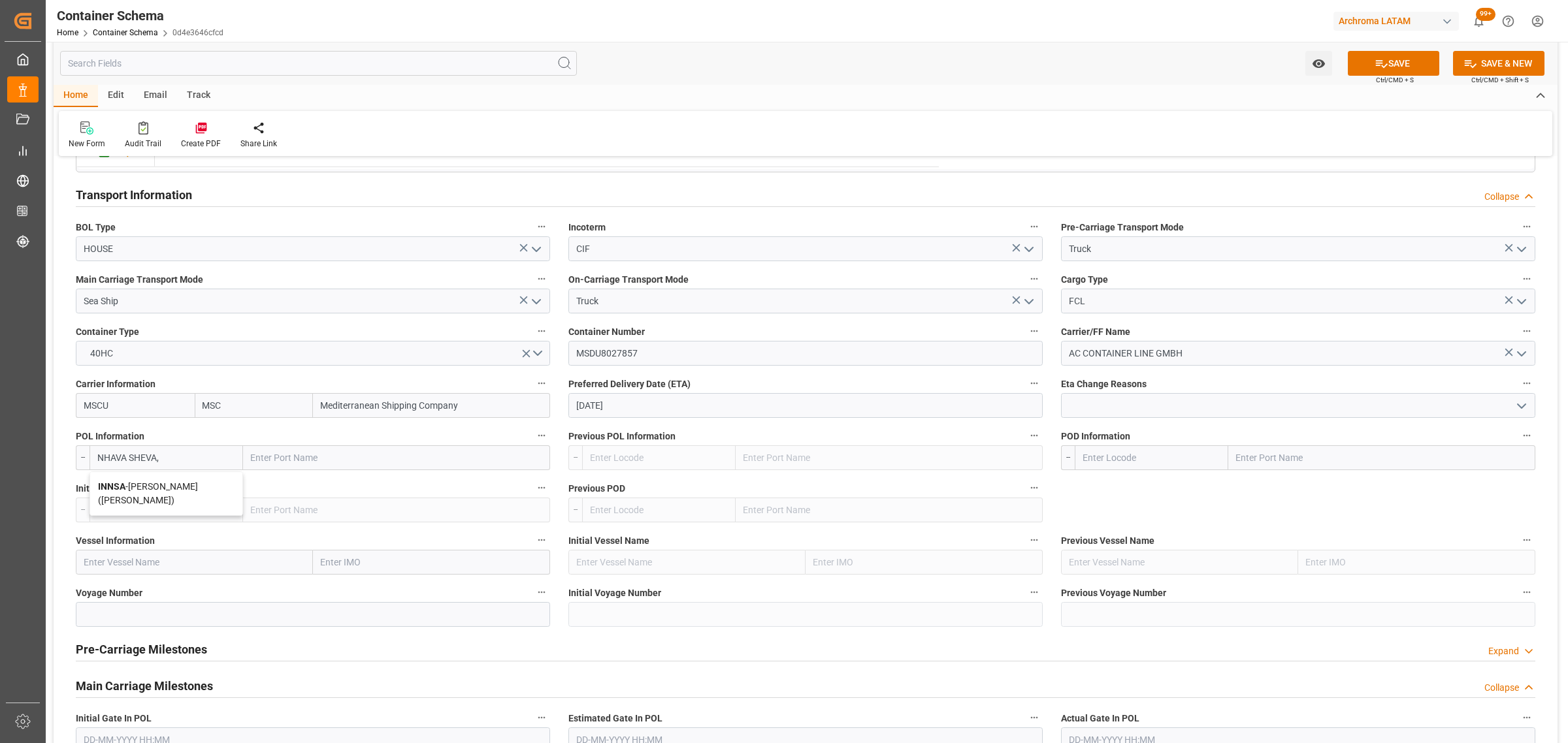
type input "INNSA"
type input "Jawaharlal Nehru (Nhava Sheva)"
type input "INNSA"
click at [1160, 462] on input "text" at bounding box center [1151, 458] width 153 height 25
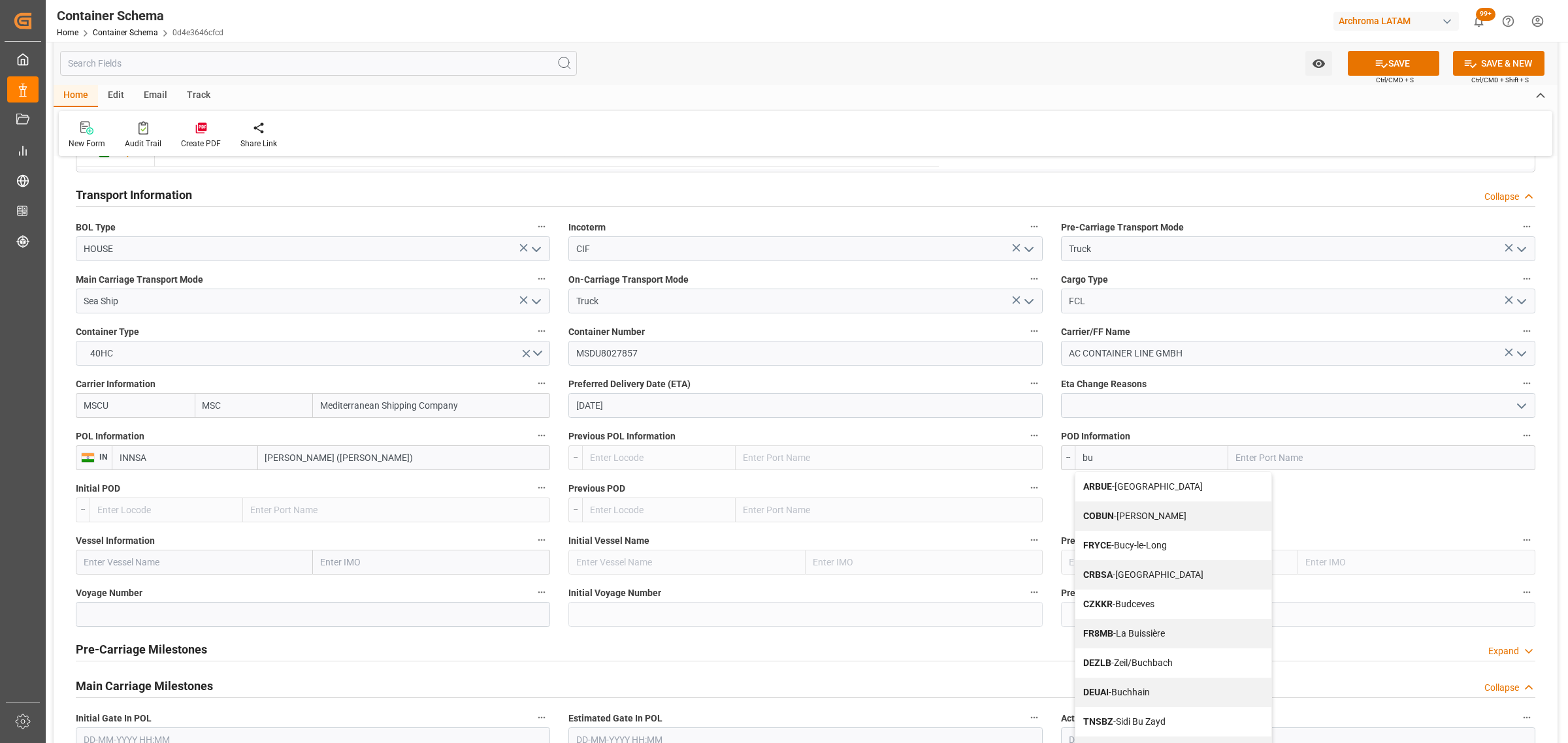
click at [1157, 513] on span "COBUN - Buenaventura" at bounding box center [1134, 515] width 103 height 11
type input "COBUN"
type input "Buenaventura"
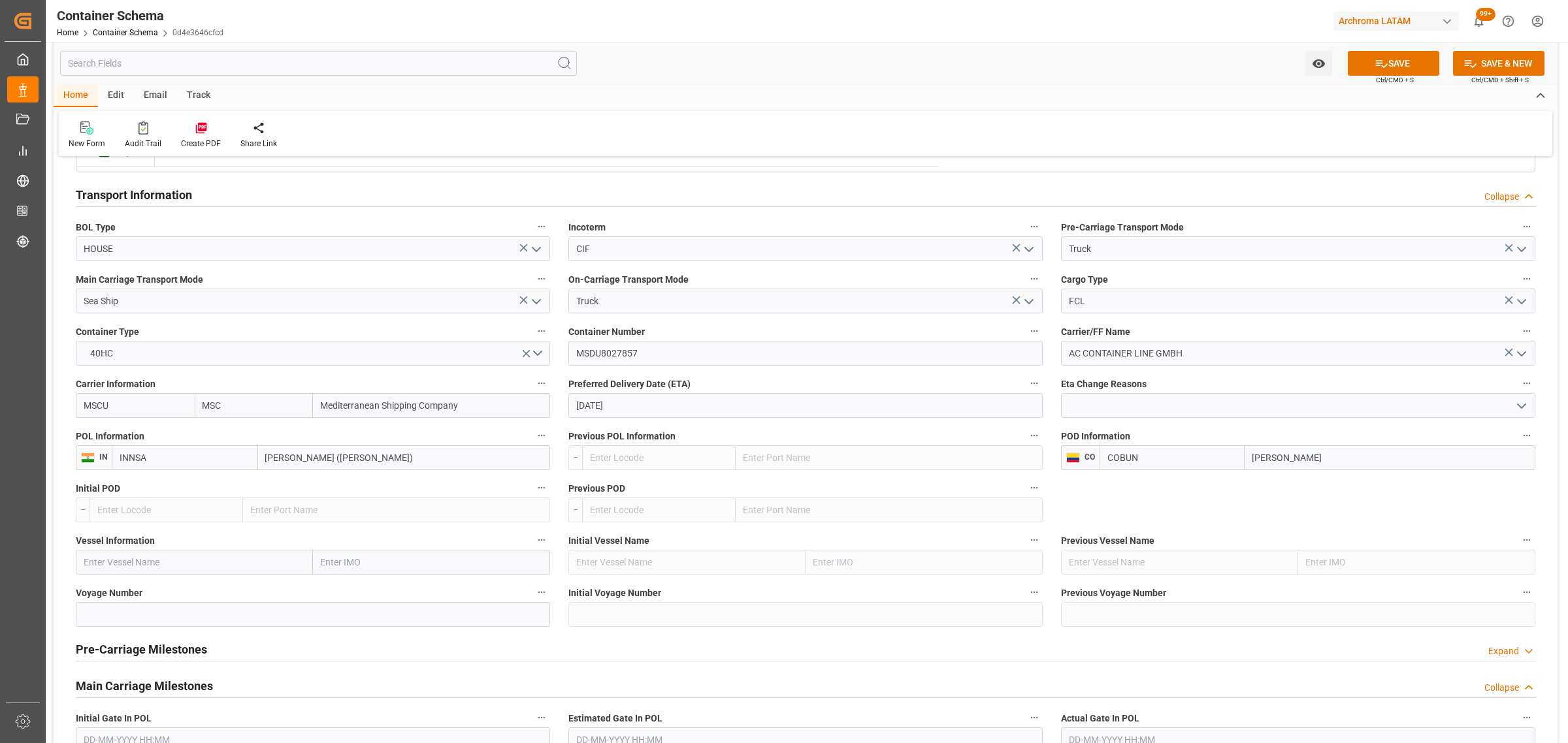
type input "COBUN"
click at [142, 572] on input "text" at bounding box center [195, 562] width 237 height 25
click at [132, 558] on input "text" at bounding box center [195, 562] width 237 height 25
paste input "MSC VEGA"
type input "MSC VEGA"
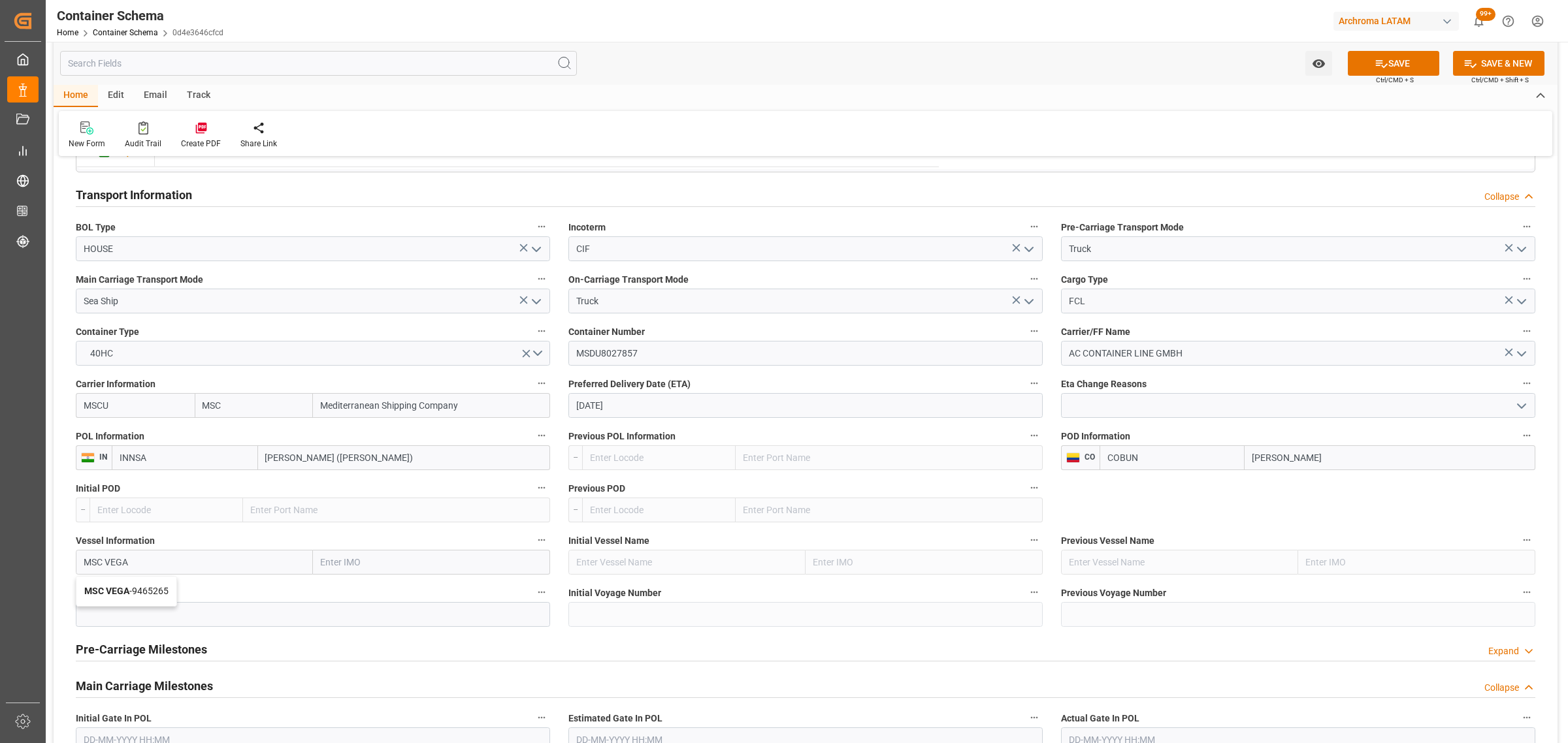
drag, startPoint x: 152, startPoint y: 602, endPoint x: 103, endPoint y: 626, distance: 54.6
click at [152, 601] on div "MSC VEGA - 9465265" at bounding box center [126, 592] width 100 height 30
type input "9465265"
type input "MSC VEGA"
click at [94, 608] on input at bounding box center [313, 615] width 474 height 25
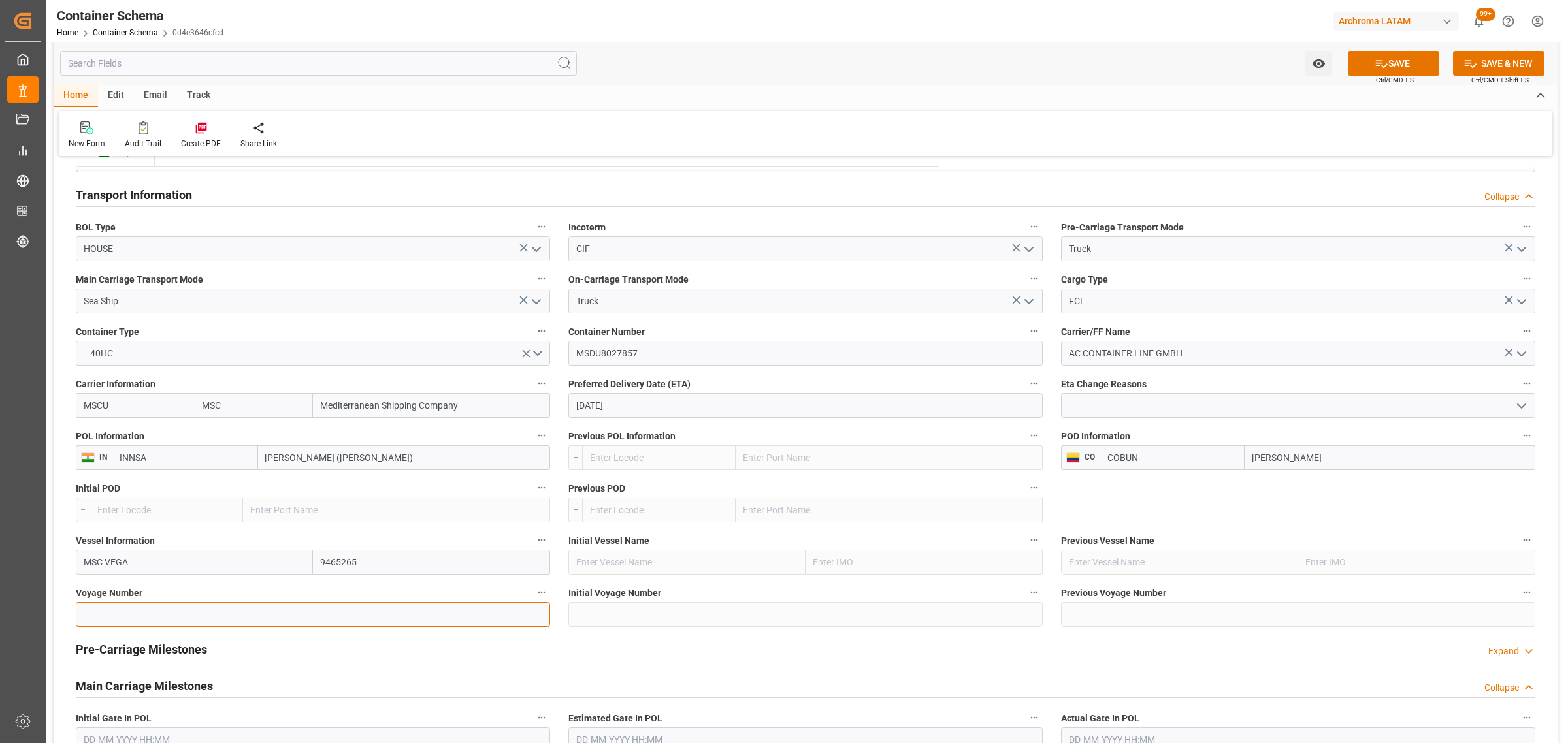
click at [208, 614] on input at bounding box center [313, 615] width 474 height 25
paste input "IS536A"
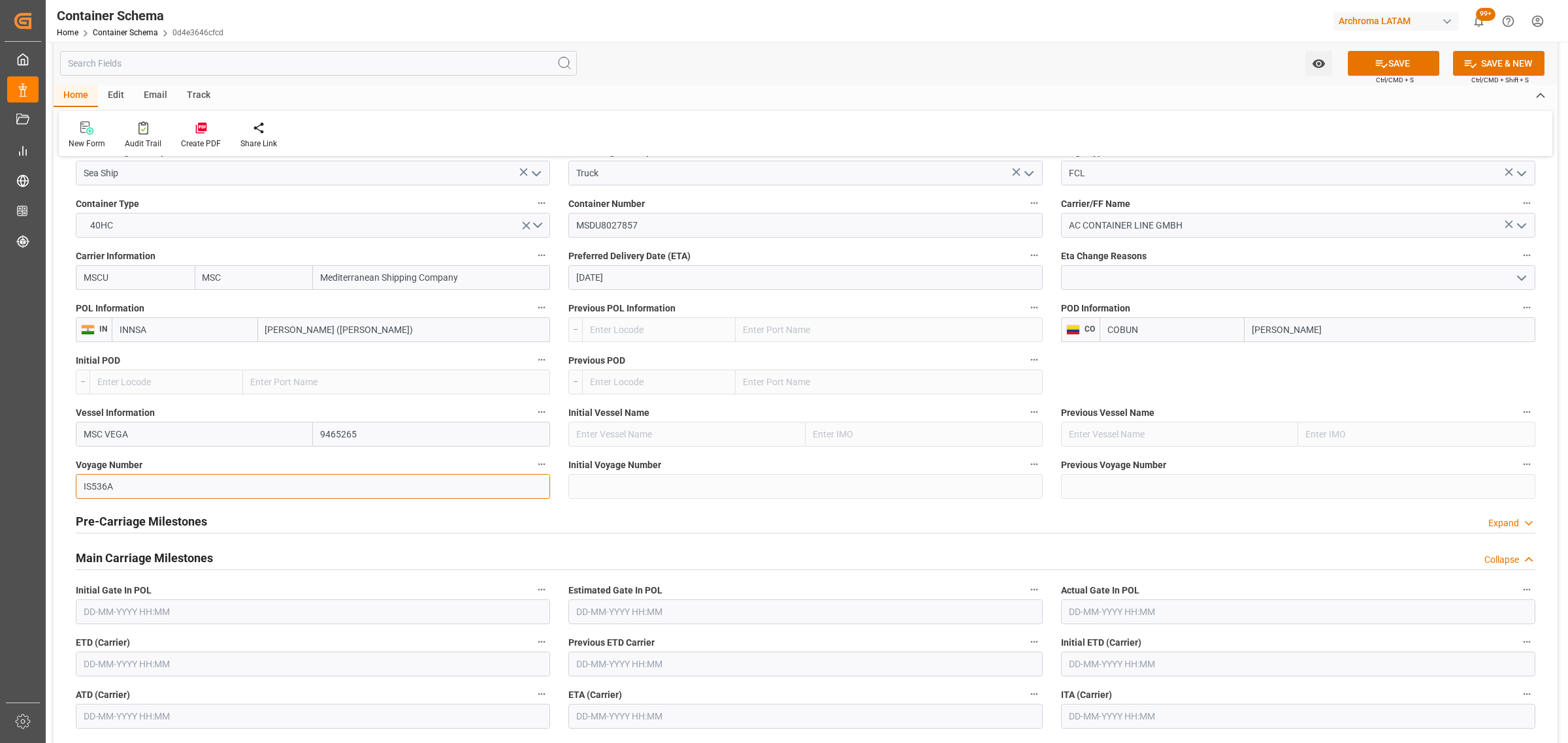
scroll to position [1388, 0]
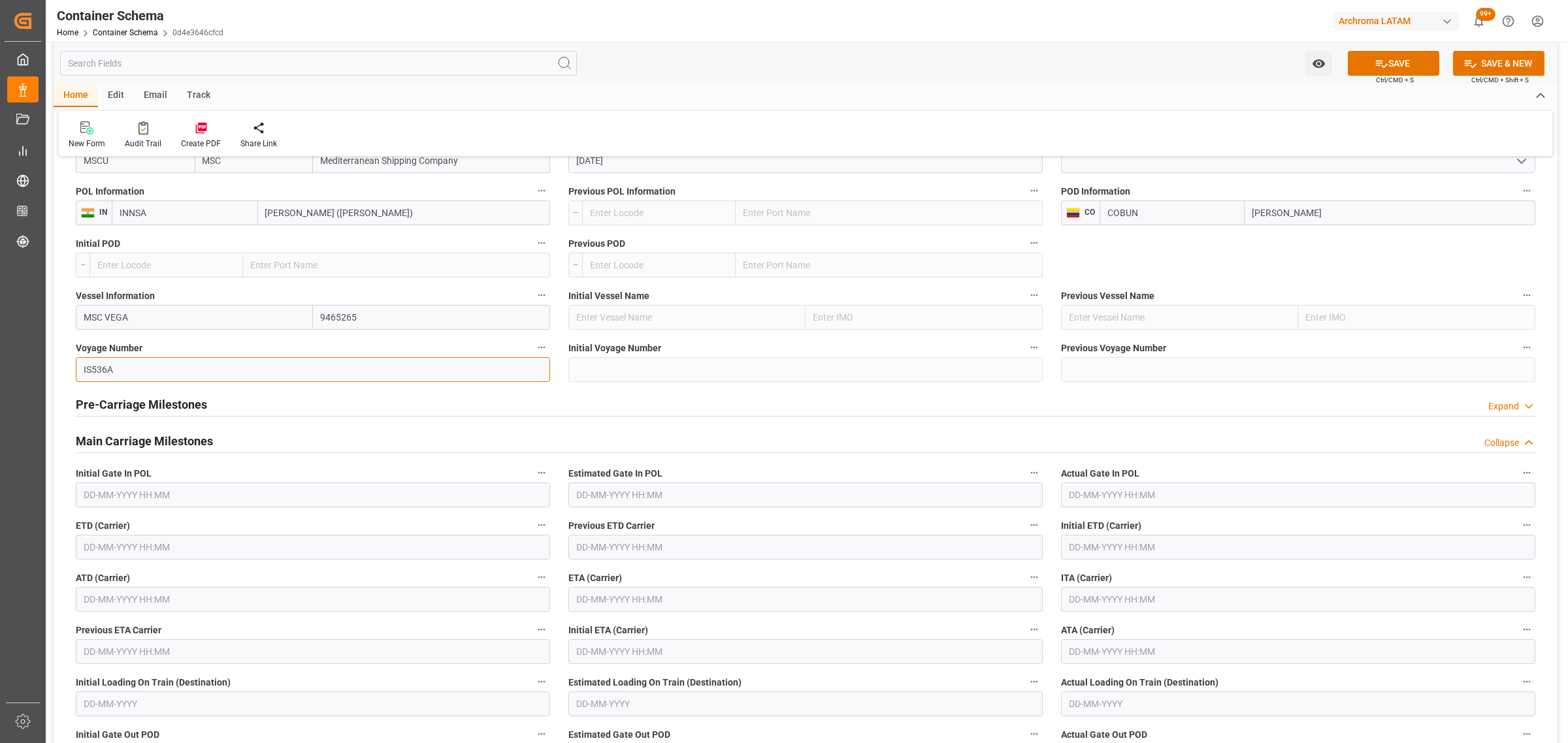
type input "IS536A"
click at [124, 554] on input "text" at bounding box center [313, 547] width 474 height 25
click at [139, 487] on span "24" at bounding box center [143, 482] width 8 height 9
type input "24-09-2025 00:00"
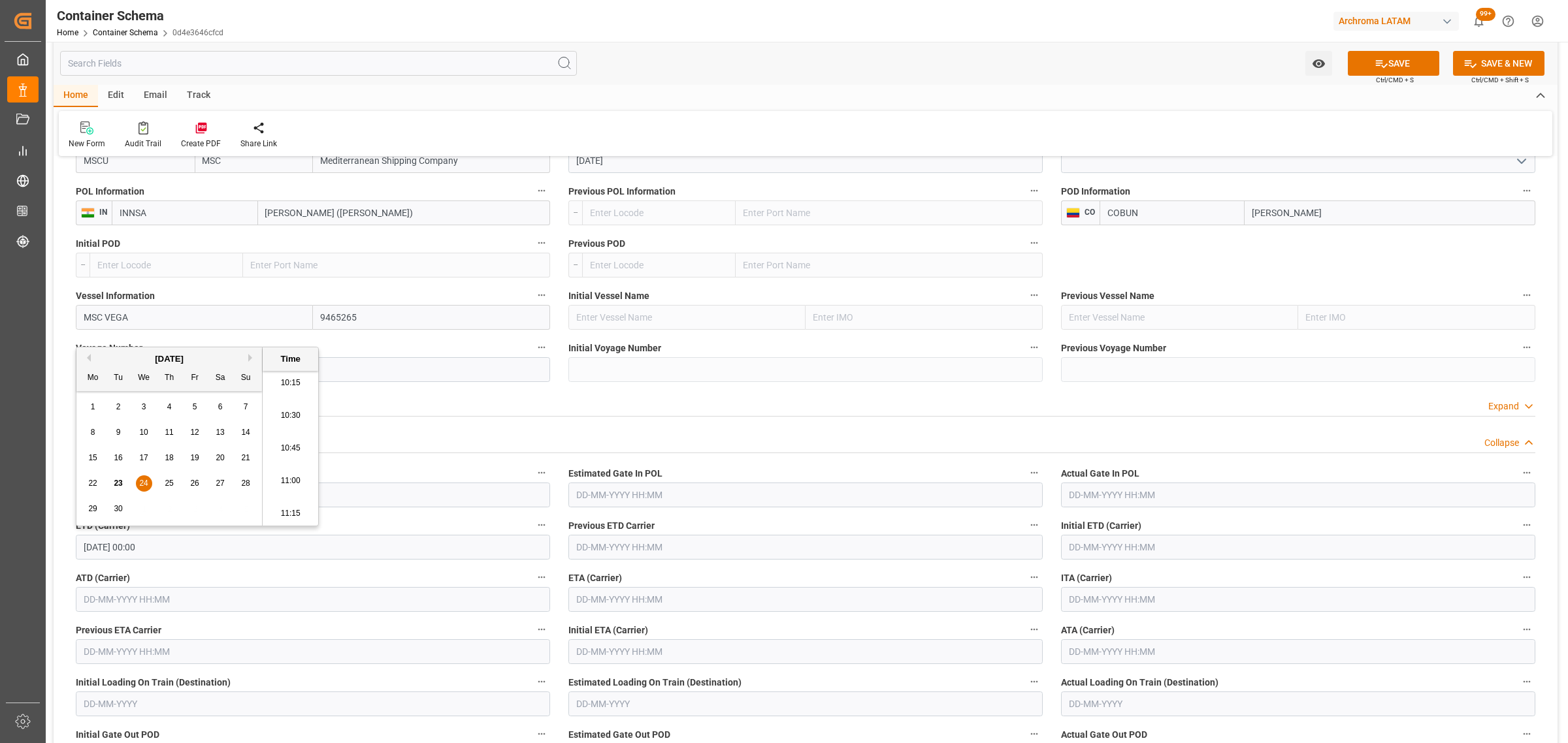
click at [618, 614] on div "ETA (Carrier)" at bounding box center [805, 590] width 493 height 52
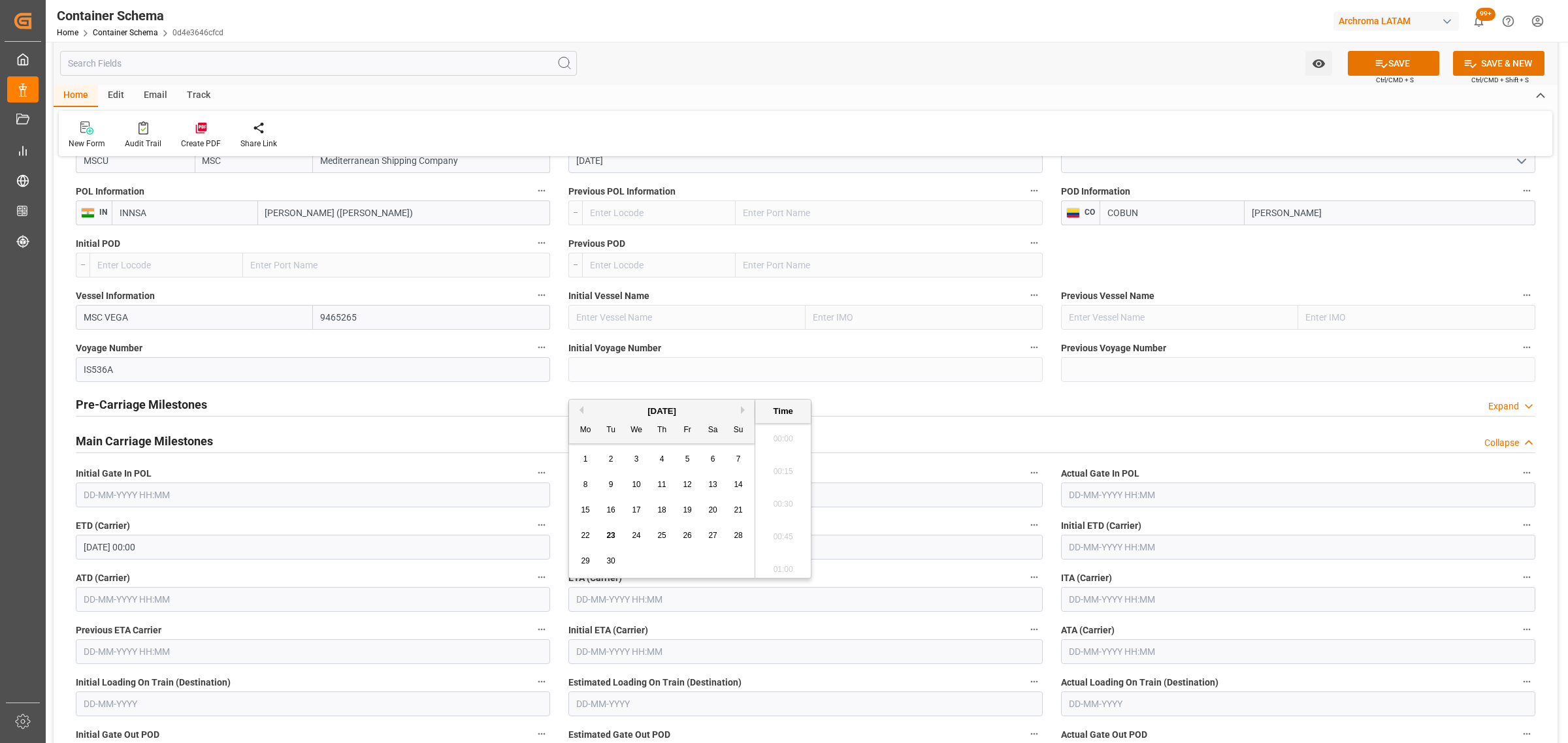
click at [621, 602] on input "text" at bounding box center [806, 599] width 474 height 25
click at [747, 406] on button "Next Month" at bounding box center [744, 410] width 7 height 7
click at [733, 459] on div "7" at bounding box center [738, 459] width 17 height 16
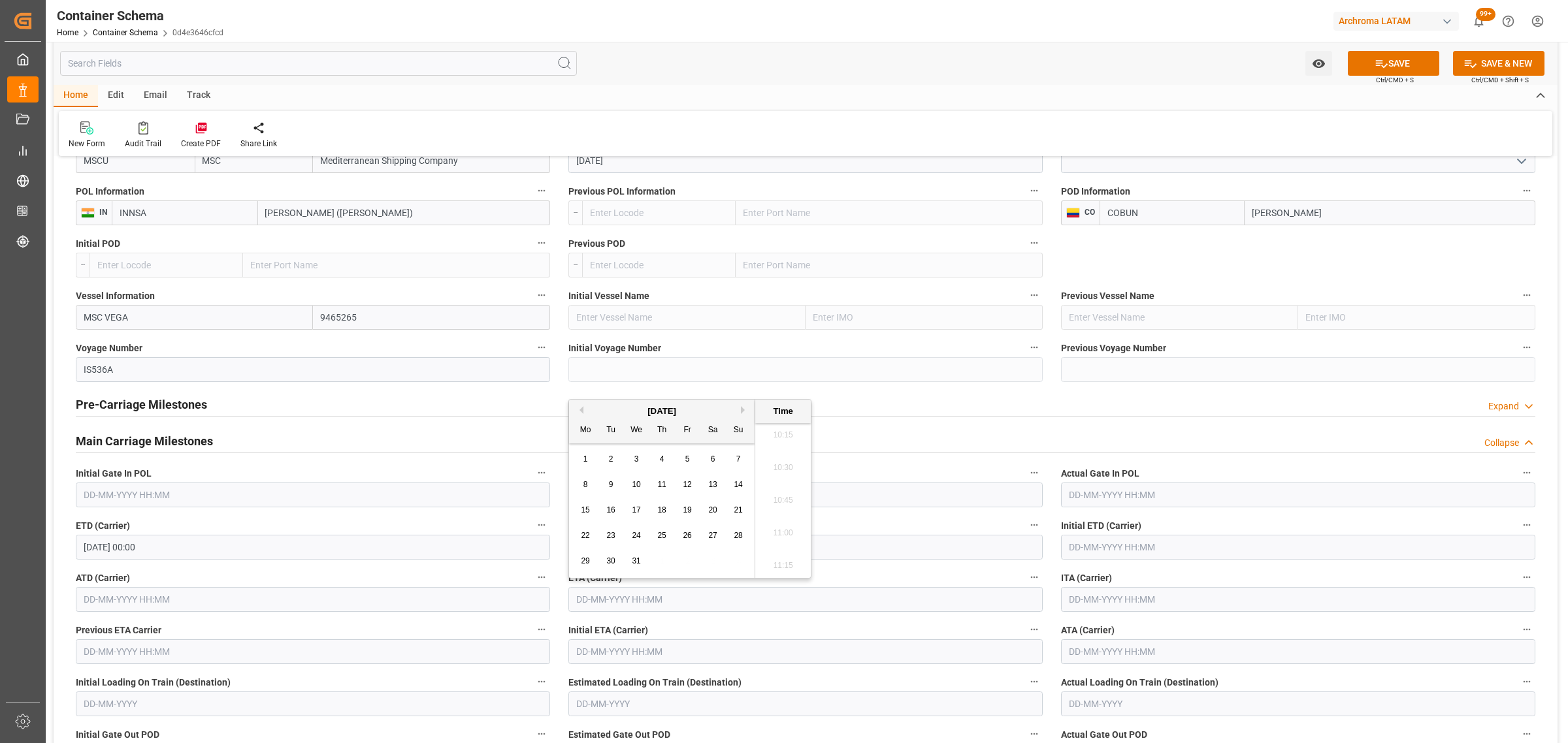
type input "07-12-2025 00:00"
click at [1380, 67] on icon at bounding box center [1381, 64] width 14 height 14
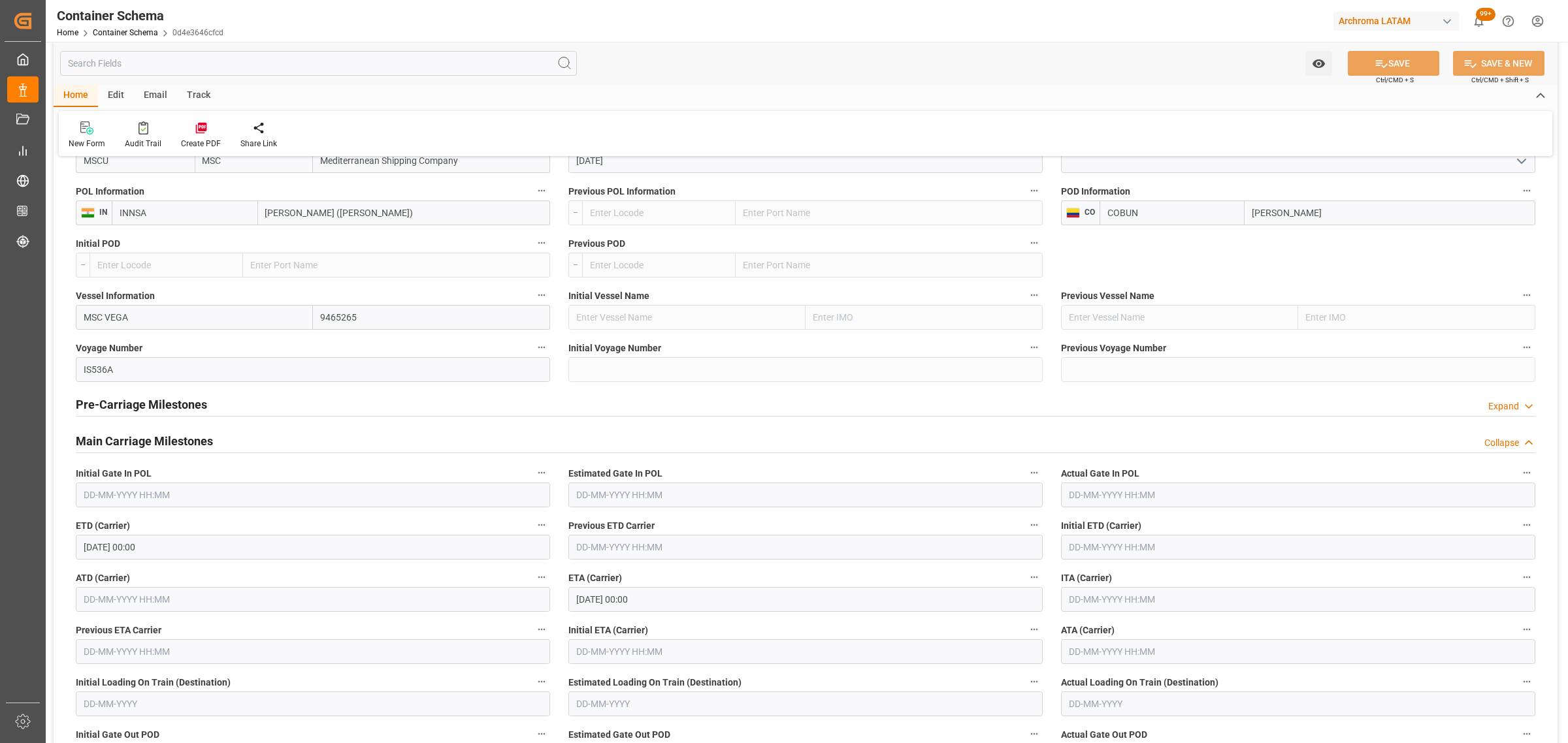
click at [1336, 65] on div "SAVE Ctrl/CMD + S" at bounding box center [1393, 64] width 119 height 25
click at [1315, 64] on icon "open menu" at bounding box center [1318, 64] width 12 height 8
click at [1281, 89] on span "Start Watching" at bounding box center [1264, 92] width 119 height 14
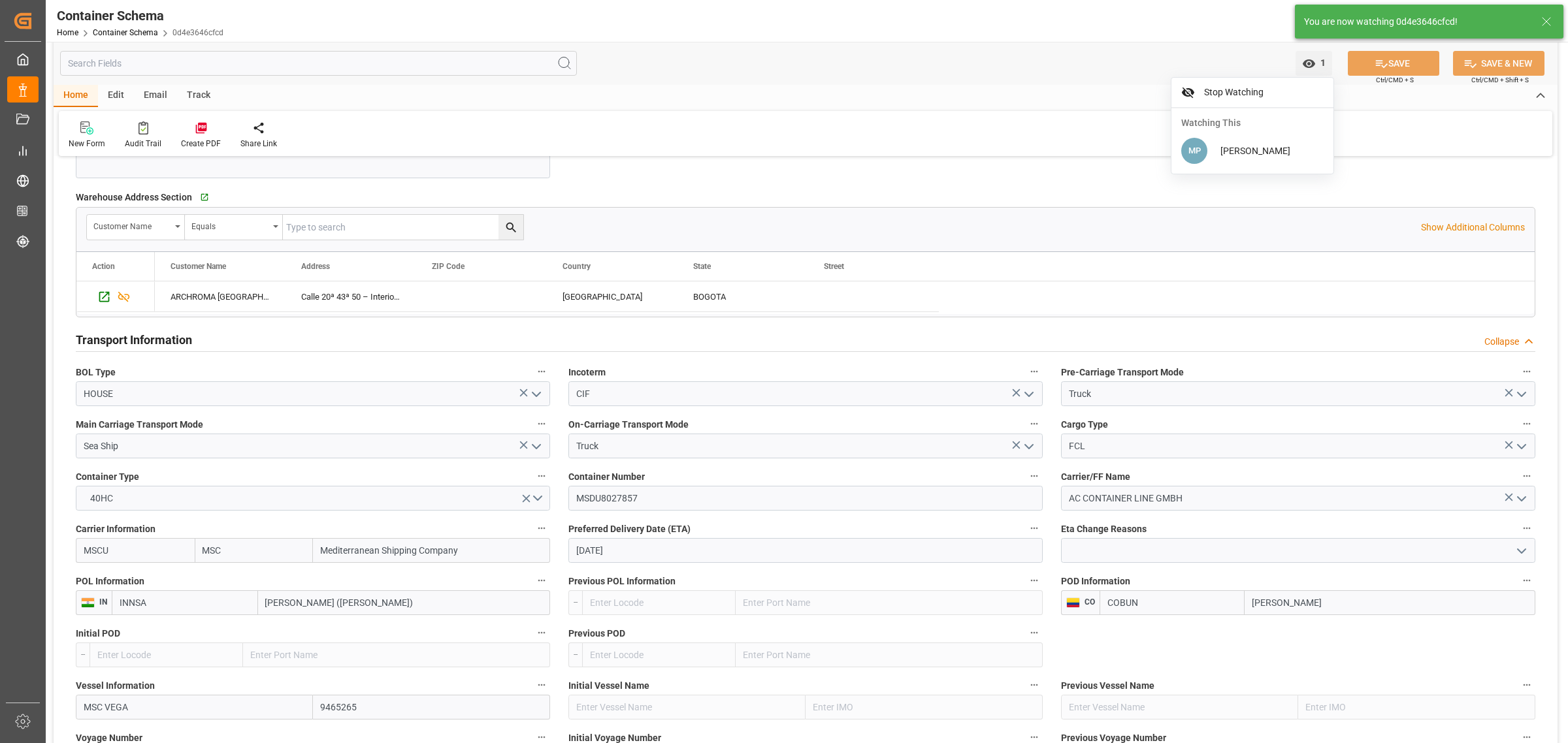
scroll to position [898, 0]
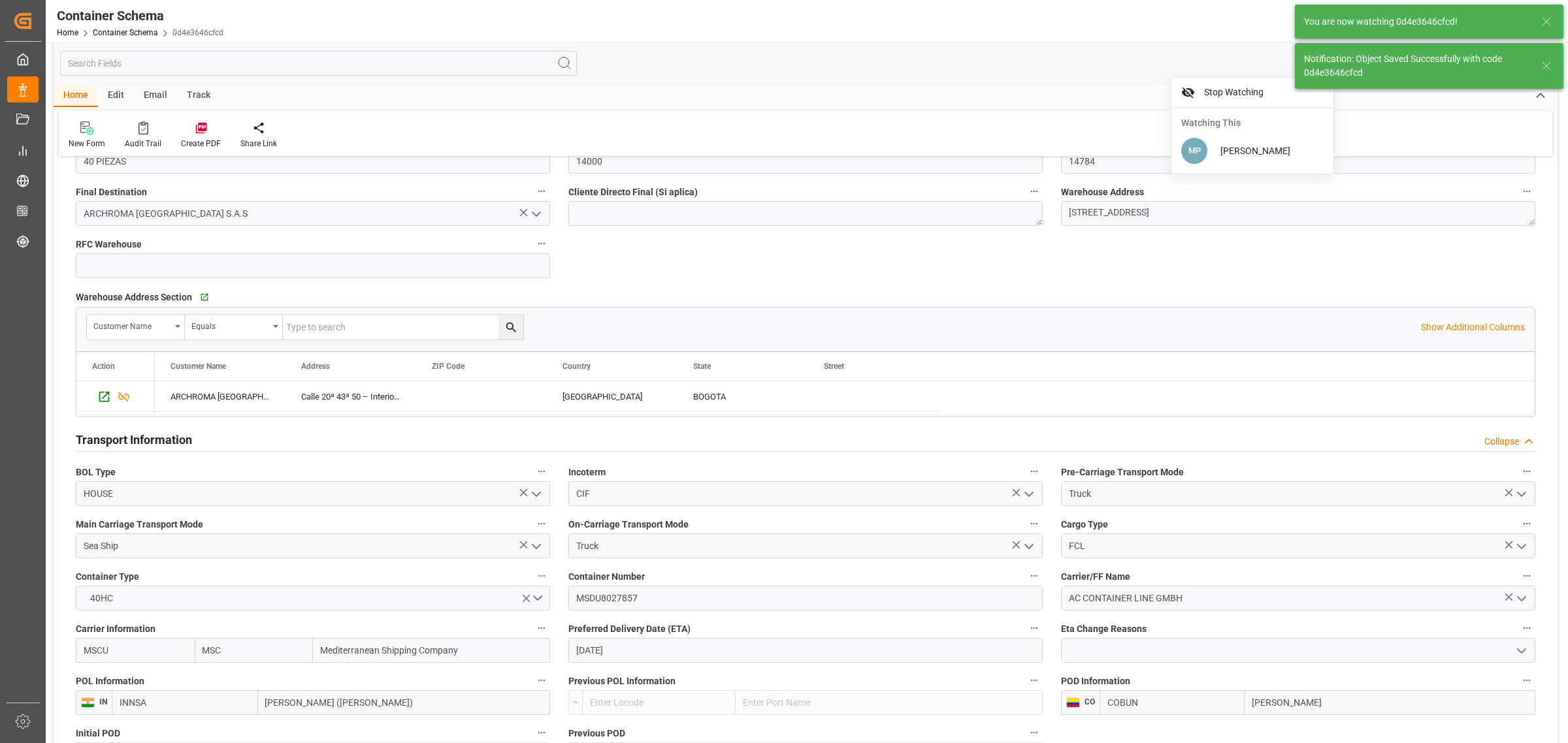
type input "Document Sent"
type input "COBUN"
type input "Buenaventura"
type input "MSC VEGA"
type input "9465265"
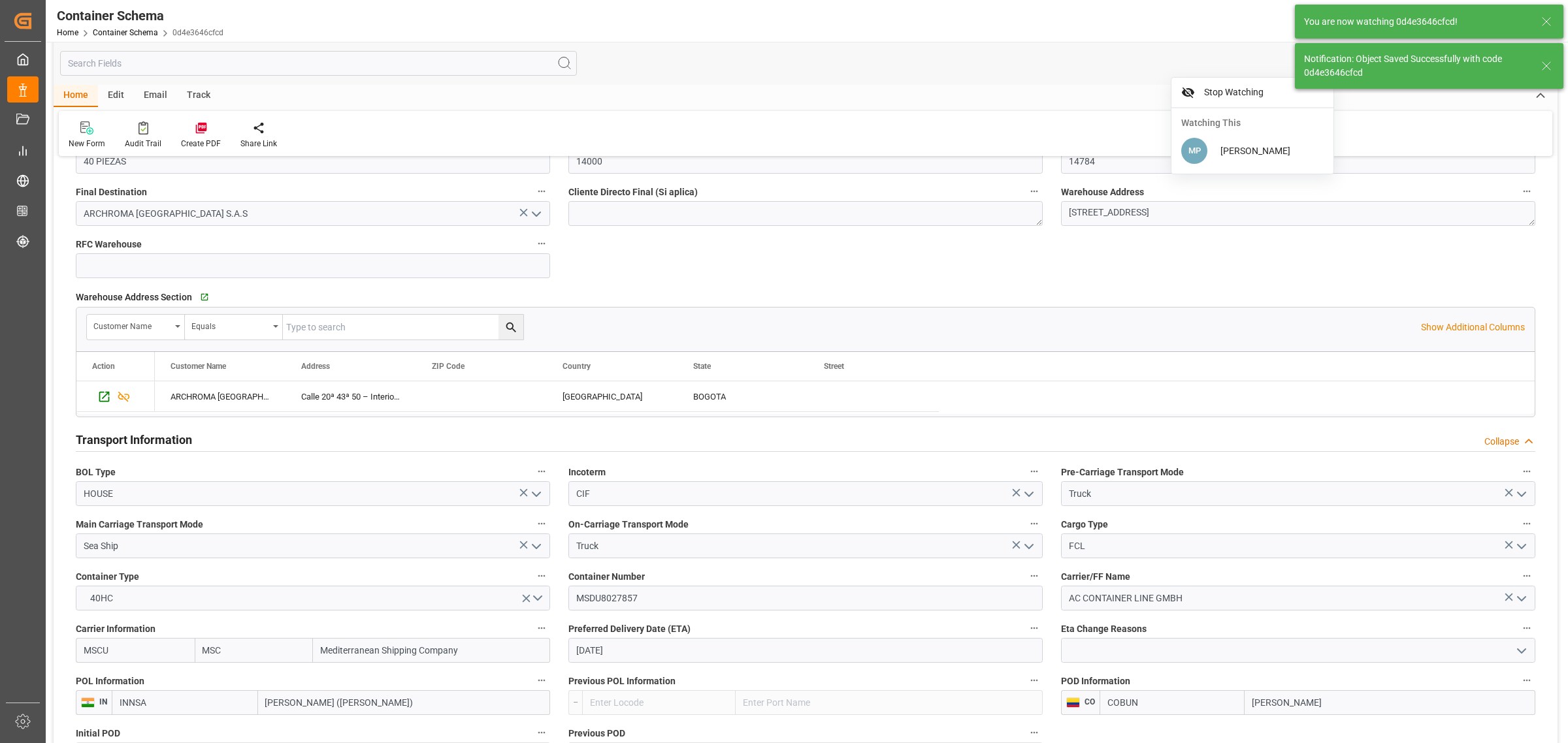
type input "IS536A"
type input "07-12-2025 00:00"
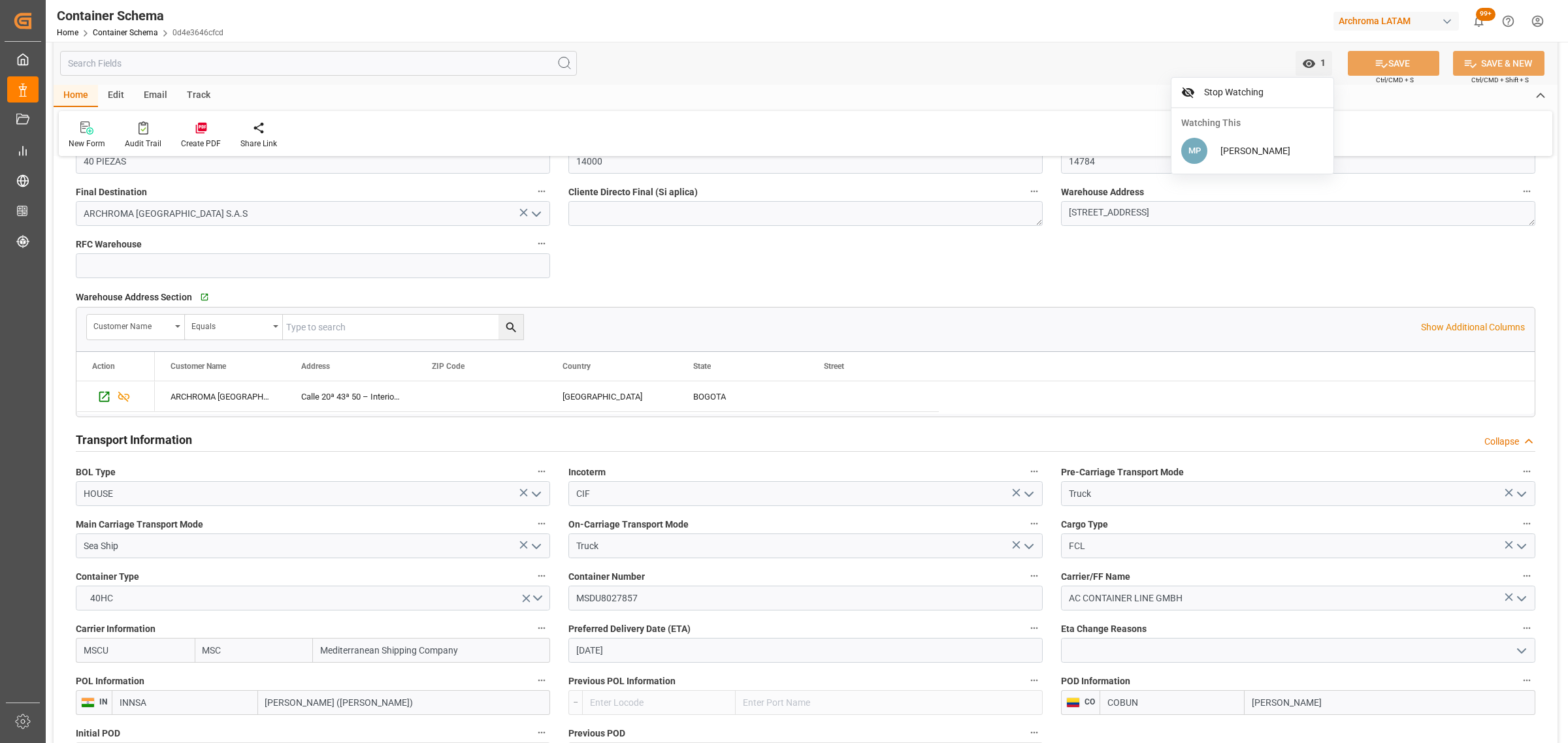
click at [162, 95] on div "Email" at bounding box center [156, 96] width 43 height 22
click at [85, 144] on div "Send Email" at bounding box center [89, 143] width 40 height 12
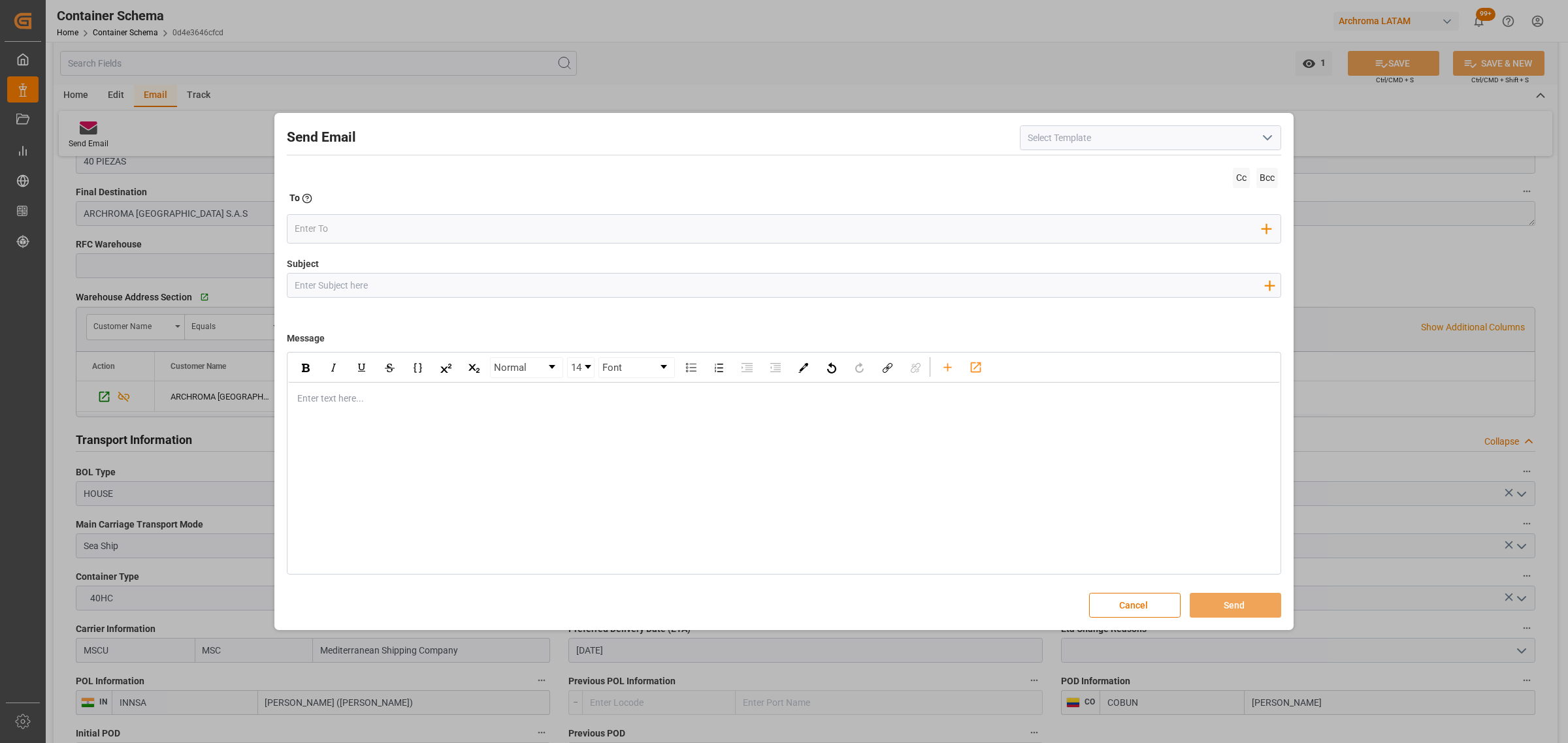
click at [354, 280] on input "Subject" at bounding box center [779, 285] width 984 height 23
paste input "PO 4504660714,4504660233/7TE//DOCUMENTOS//SPICE INDUSTRIA QUIMICA//ARCHROMA COL…"
drag, startPoint x: 500, startPoint y: 281, endPoint x: 441, endPoint y: 281, distance: 59.0
click at [441, 281] on input "PO 4504660714,4504660233/7TE//DOCUMENTOS//SPICE INDUSTRIA QUIMICA//ARCHROMA COL…" at bounding box center [779, 285] width 984 height 23
click at [423, 285] on input "PO 4504660714,4504660233/7TE//LOGWARD STATUS//SPICE INDUSTRIA QUIMICA//ARCHROMA…" at bounding box center [779, 285] width 984 height 23
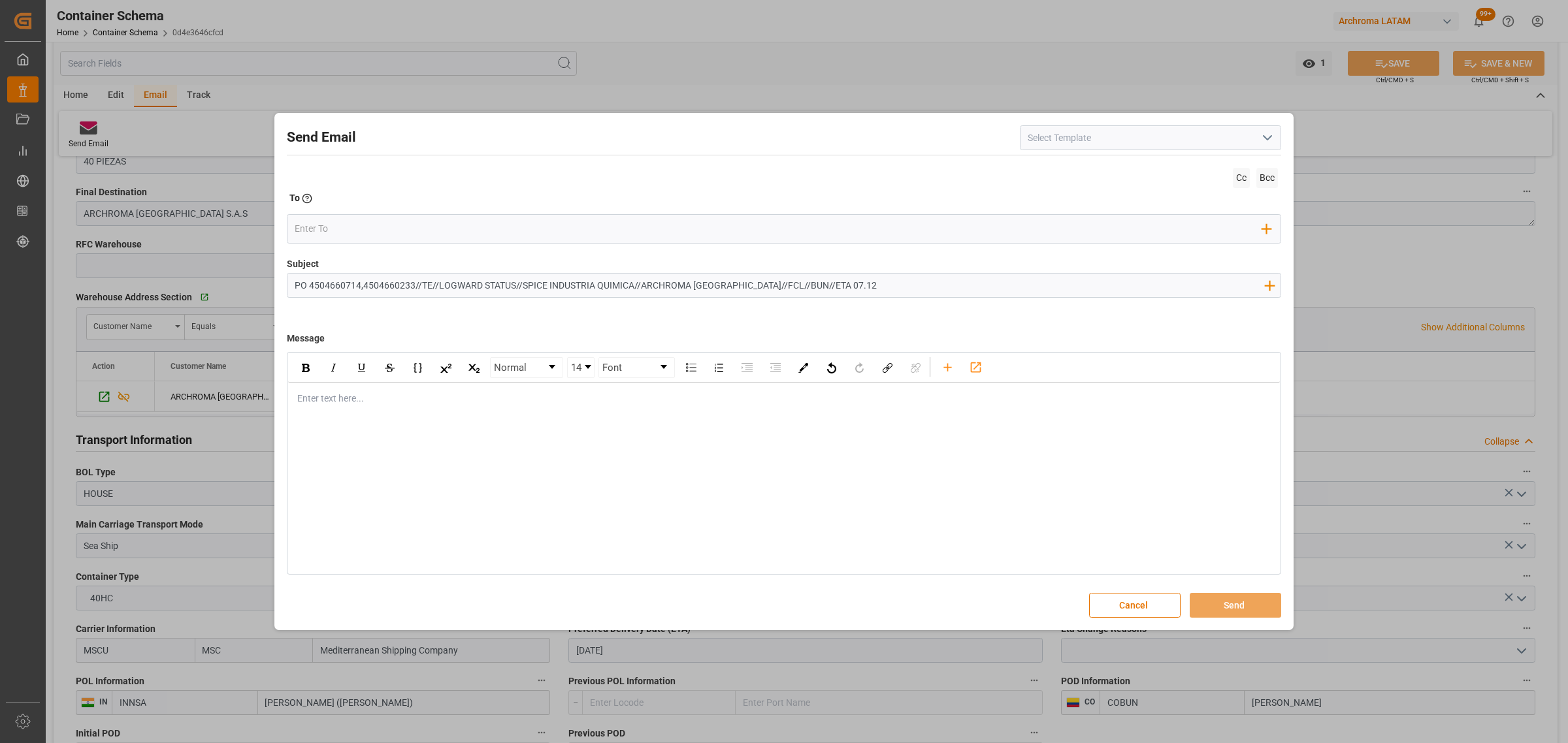
type input "PO 4504660714,4504660233//TE//LOGWARD STATUS//SPICE INDUSTRIA QUIMICA//ARCHROMA…"
click at [492, 397] on div "rdw-editor" at bounding box center [784, 398] width 973 height 14
click at [349, 405] on div "rdw-editor" at bounding box center [784, 398] width 973 height 14
click at [389, 405] on div "rdw-editor" at bounding box center [784, 398] width 973 height 14
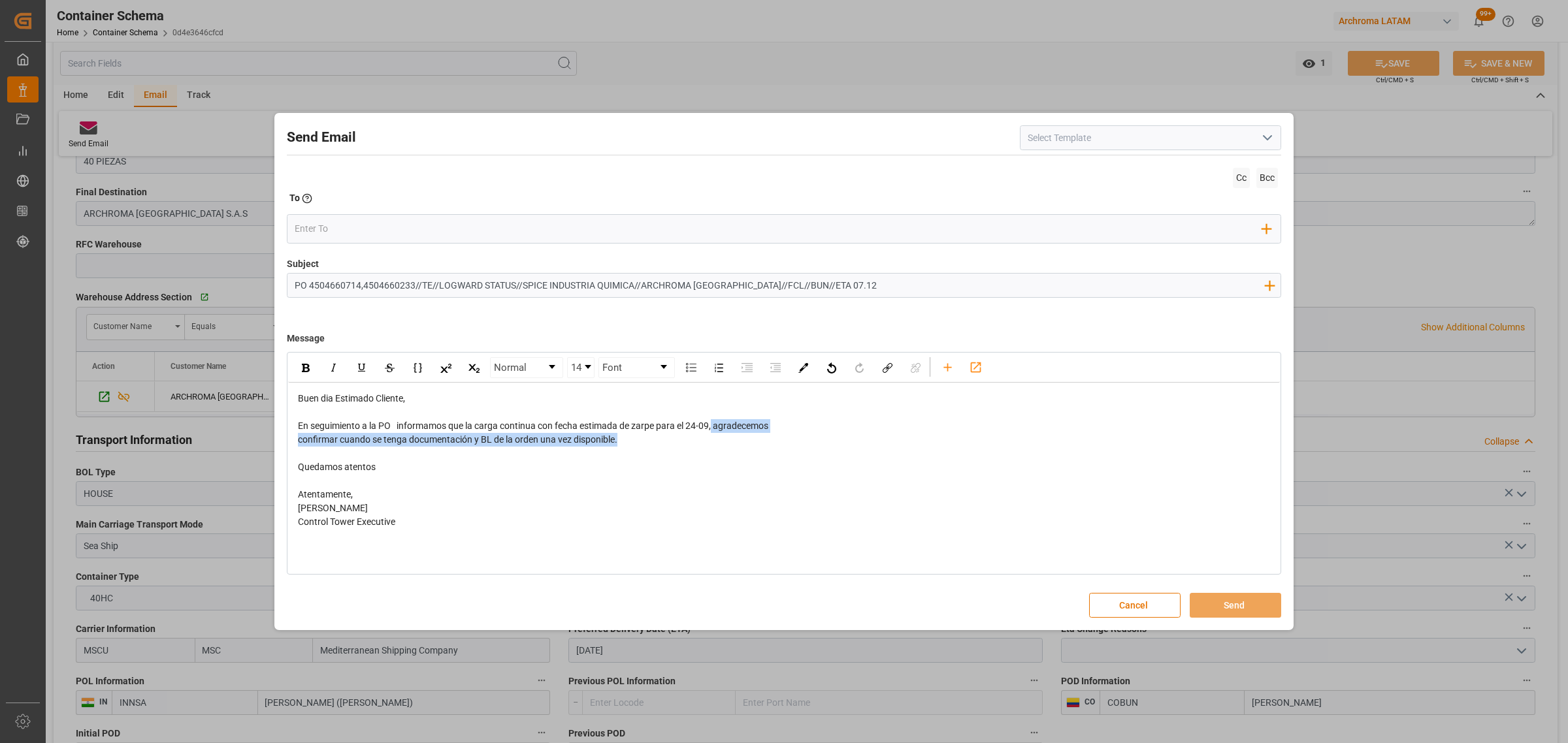
drag, startPoint x: 643, startPoint y: 448, endPoint x: 715, endPoint y: 425, distance: 75.6
click at [715, 425] on div "Buen dia Estimado Cliente, En seguimiento a la PO informamos que la carga conti…" at bounding box center [784, 460] width 973 height 137
drag, startPoint x: 695, startPoint y: 422, endPoint x: 715, endPoint y: 426, distance: 20.4
click at [715, 426] on div "En seguimiento a la PO informamos que la carga continua con fecha estimada de z…" at bounding box center [784, 426] width 973 height 14
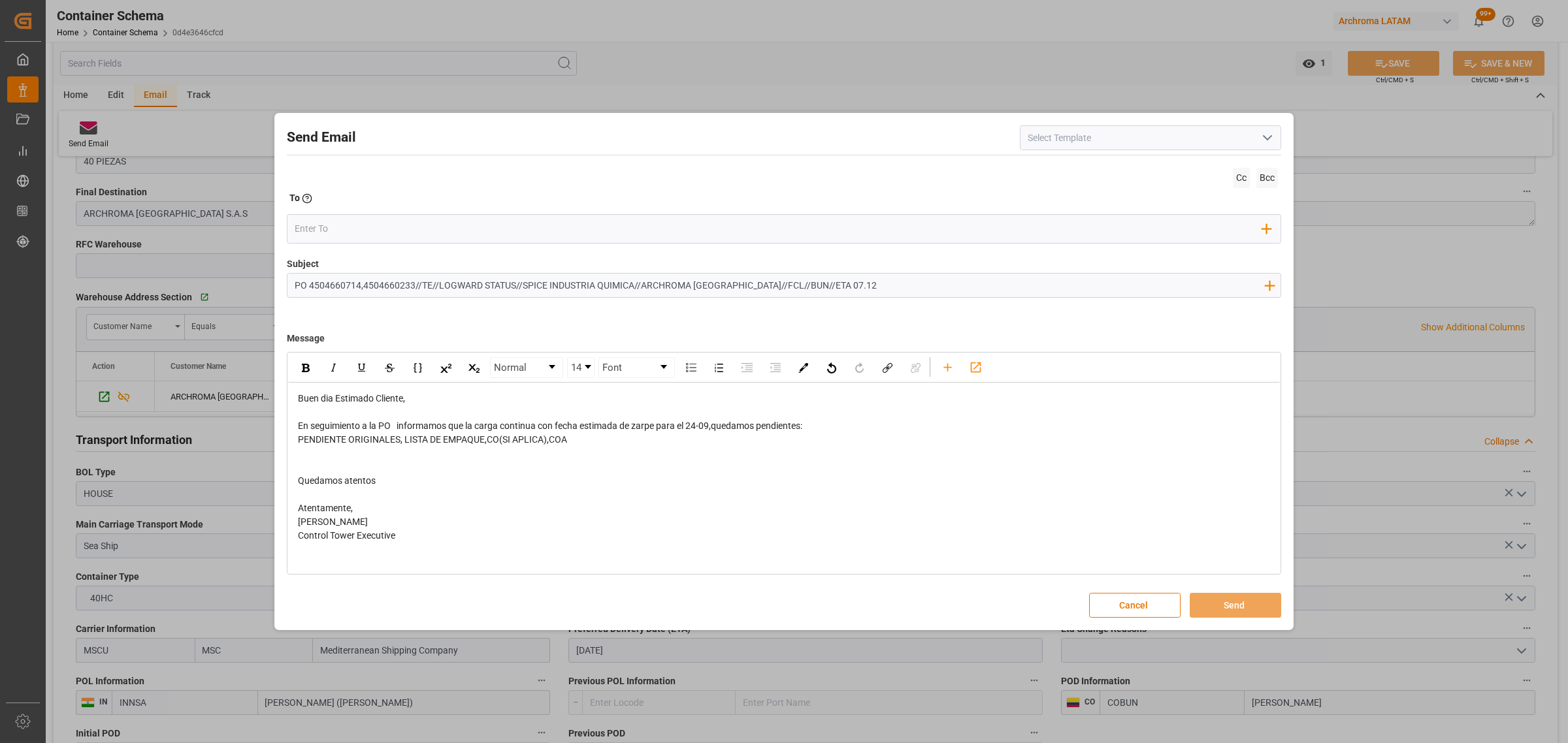
click at [828, 429] on div "En seguimiento a la PO informamos que la carga continua con fecha estimada de z…" at bounding box center [784, 426] width 973 height 14
drag, startPoint x: 493, startPoint y: 457, endPoint x: 277, endPoint y: 460, distance: 216.0
click at [277, 460] on div "Send Email Cc Bcc To Enter the TO Email address Add Field to To Subject PO 4504…" at bounding box center [783, 372] width 1012 height 511
click at [308, 361] on div "rdw-inline-control" at bounding box center [305, 367] width 23 height 20
click at [381, 217] on div "Add Field to To" at bounding box center [783, 229] width 994 height 30
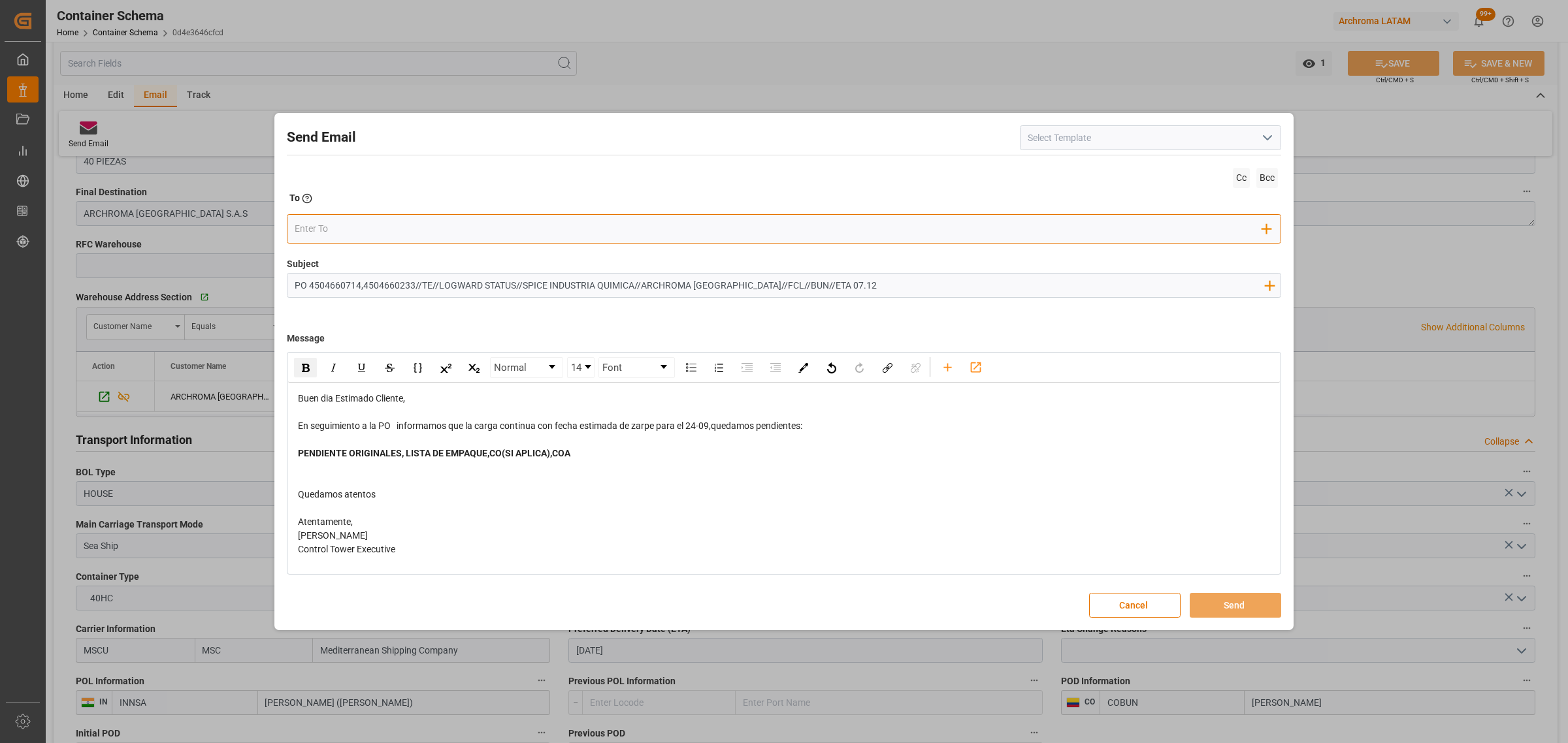
click at [377, 223] on input "email" at bounding box center [778, 228] width 968 height 20
drag, startPoint x: 714, startPoint y: 428, endPoint x: 688, endPoint y: 426, distance: 26.1
click at [688, 426] on span "En seguimiento a la PO informamos que la carga continua con fecha estimada de z…" at bounding box center [550, 425] width 504 height 11
click at [312, 372] on div "rdw-inline-control" at bounding box center [305, 367] width 23 height 20
click at [350, 469] on div "rdw-editor" at bounding box center [784, 467] width 973 height 14
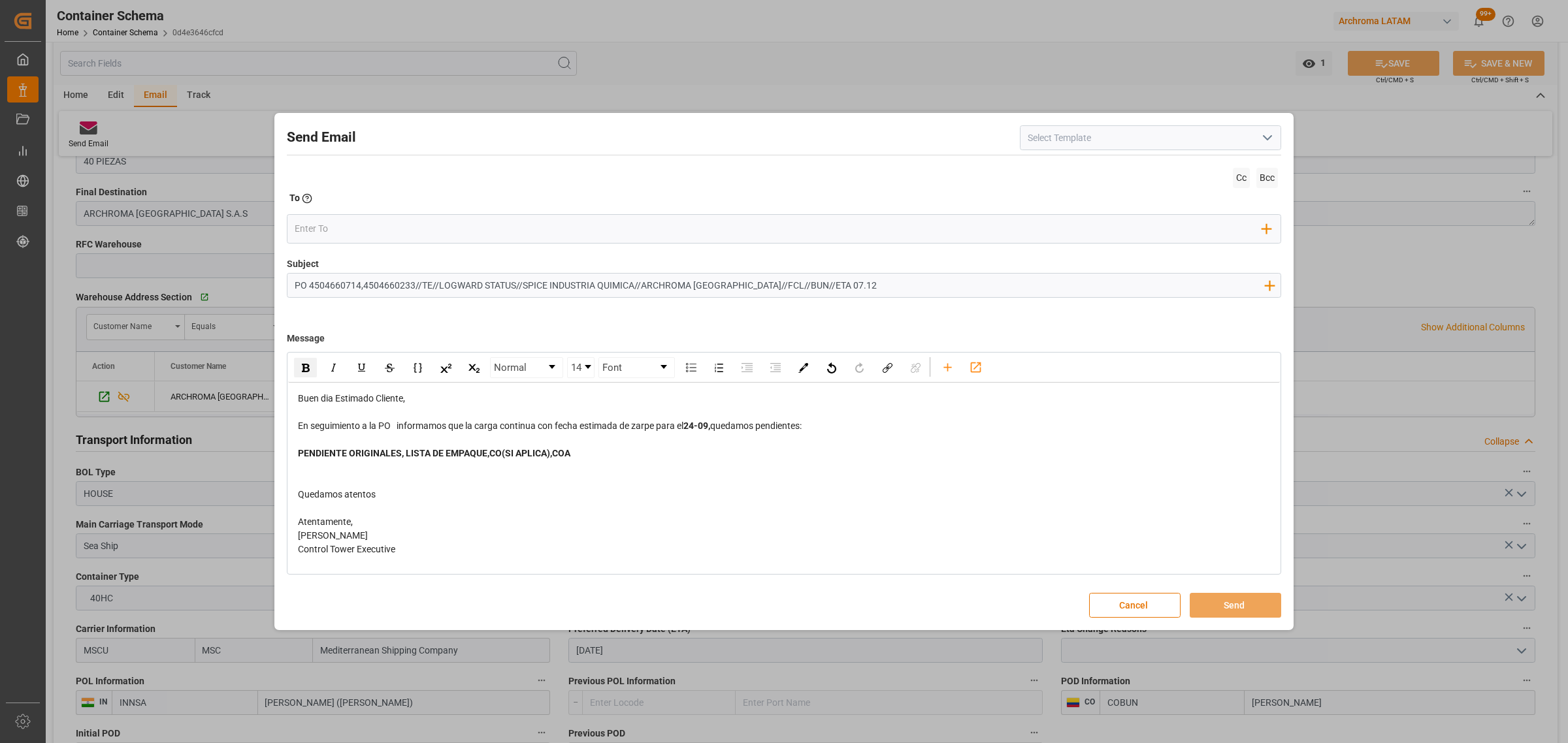
click at [502, 467] on div "rdw-editor" at bounding box center [784, 467] width 973 height 14
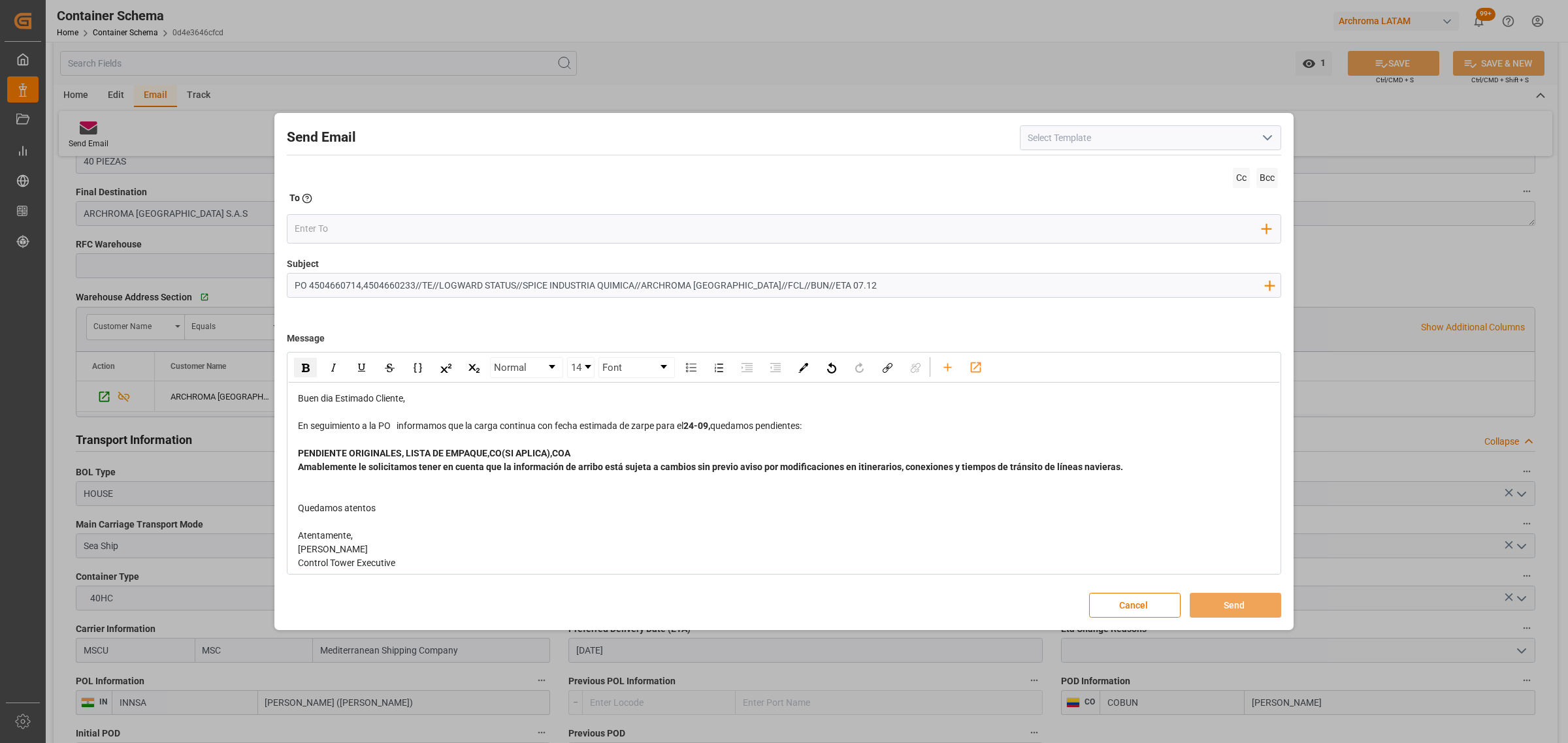
click at [572, 443] on div "rdw-editor" at bounding box center [784, 439] width 973 height 14
click at [580, 445] on div "rdw-editor" at bounding box center [784, 439] width 973 height 14
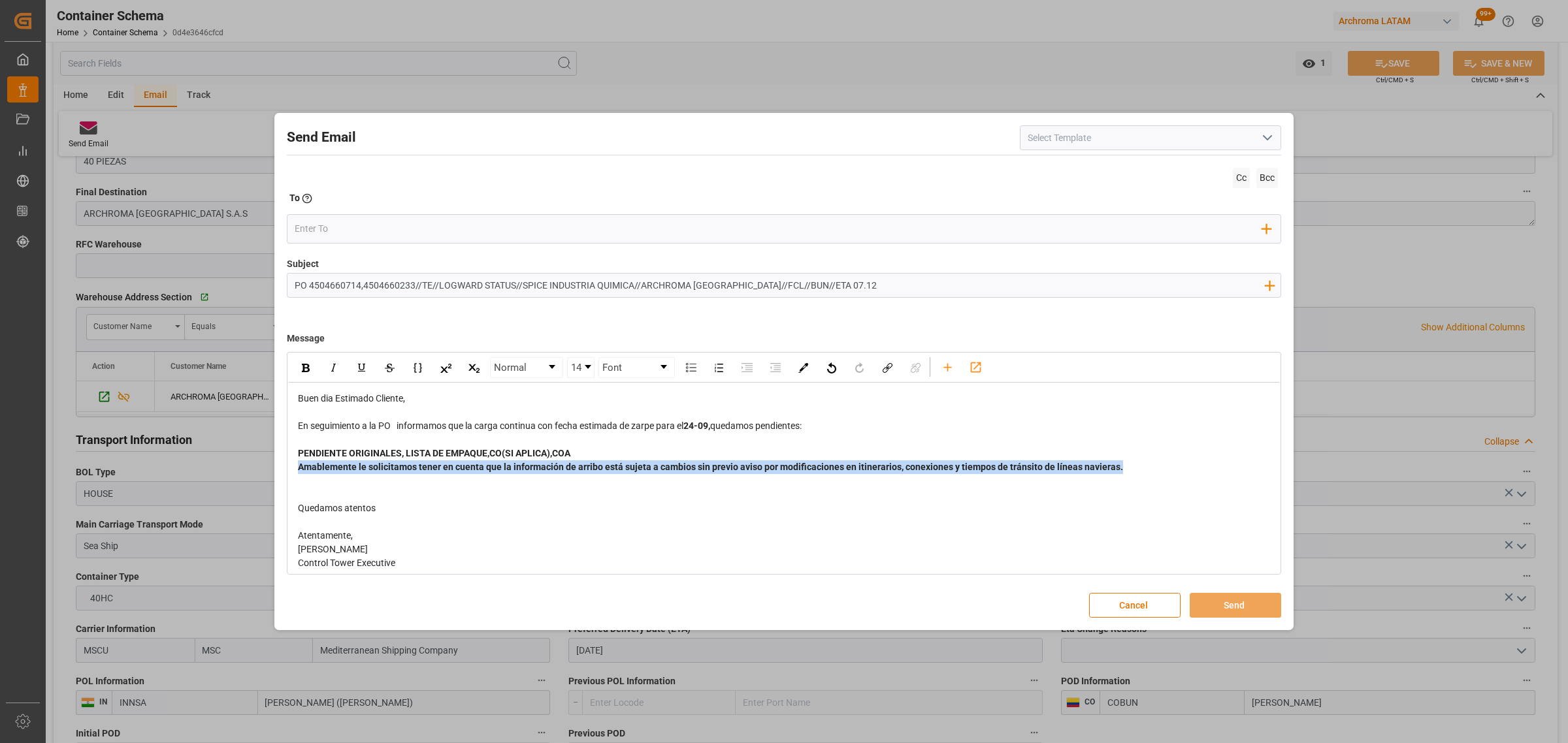
drag, startPoint x: 1085, startPoint y: 471, endPoint x: 158, endPoint y: 467, distance: 927.0
click at [158, 467] on div "Send Email Cc Bcc To Enter the TO Email address Add Field to To Subject PO 4504…" at bounding box center [784, 372] width 1568 height 743
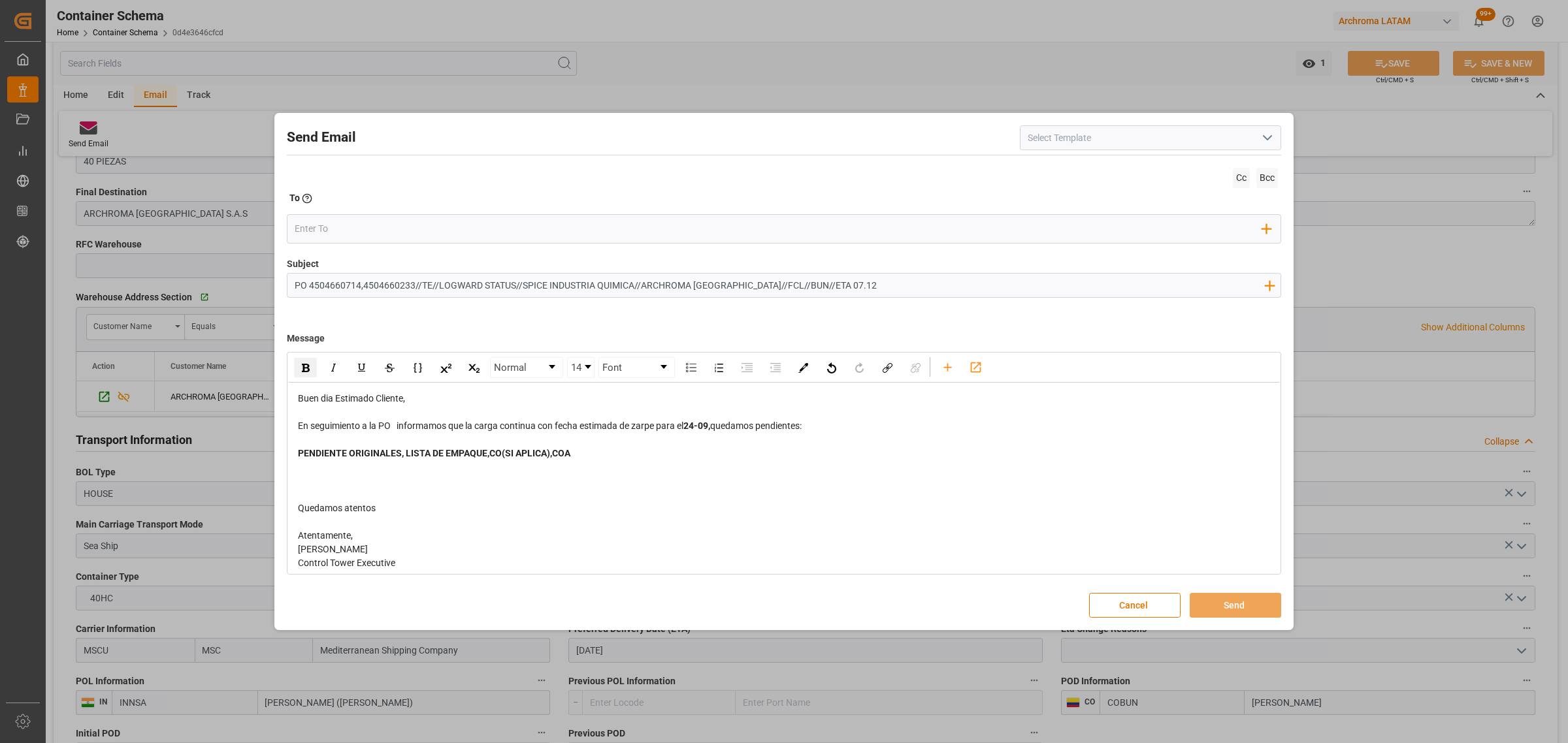
click at [325, 474] on div "Buen dia Estimado Cliente, En seguimiento a la PO informamos que la carga conti…" at bounding box center [784, 480] width 973 height 178
click at [325, 473] on div "rdw-editor" at bounding box center [784, 467] width 973 height 14
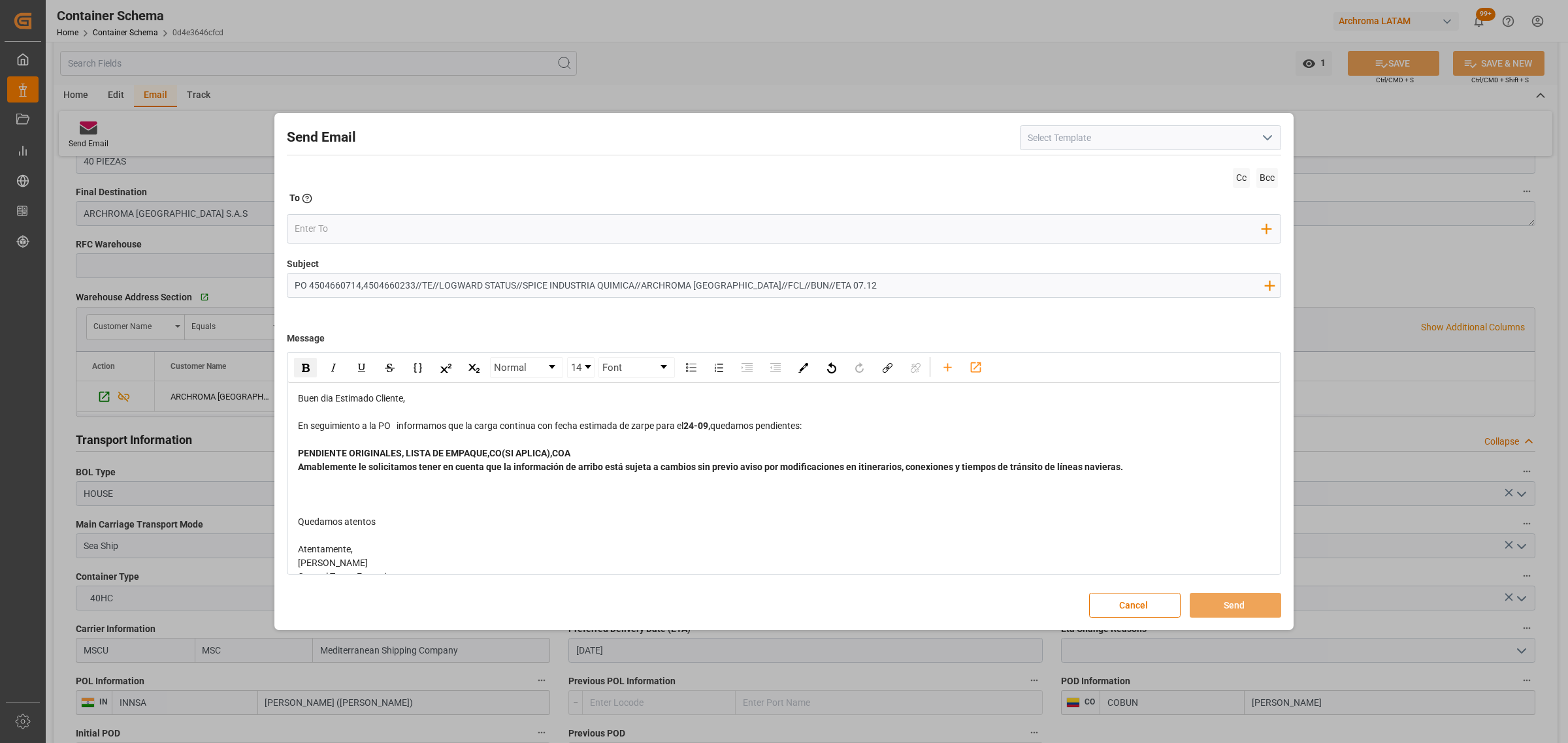
click at [583, 448] on div "PENDIENTE ORIGINALES, LISTA DE EMPAQUE,CO(SI APLICA),COA" at bounding box center [784, 453] width 973 height 14
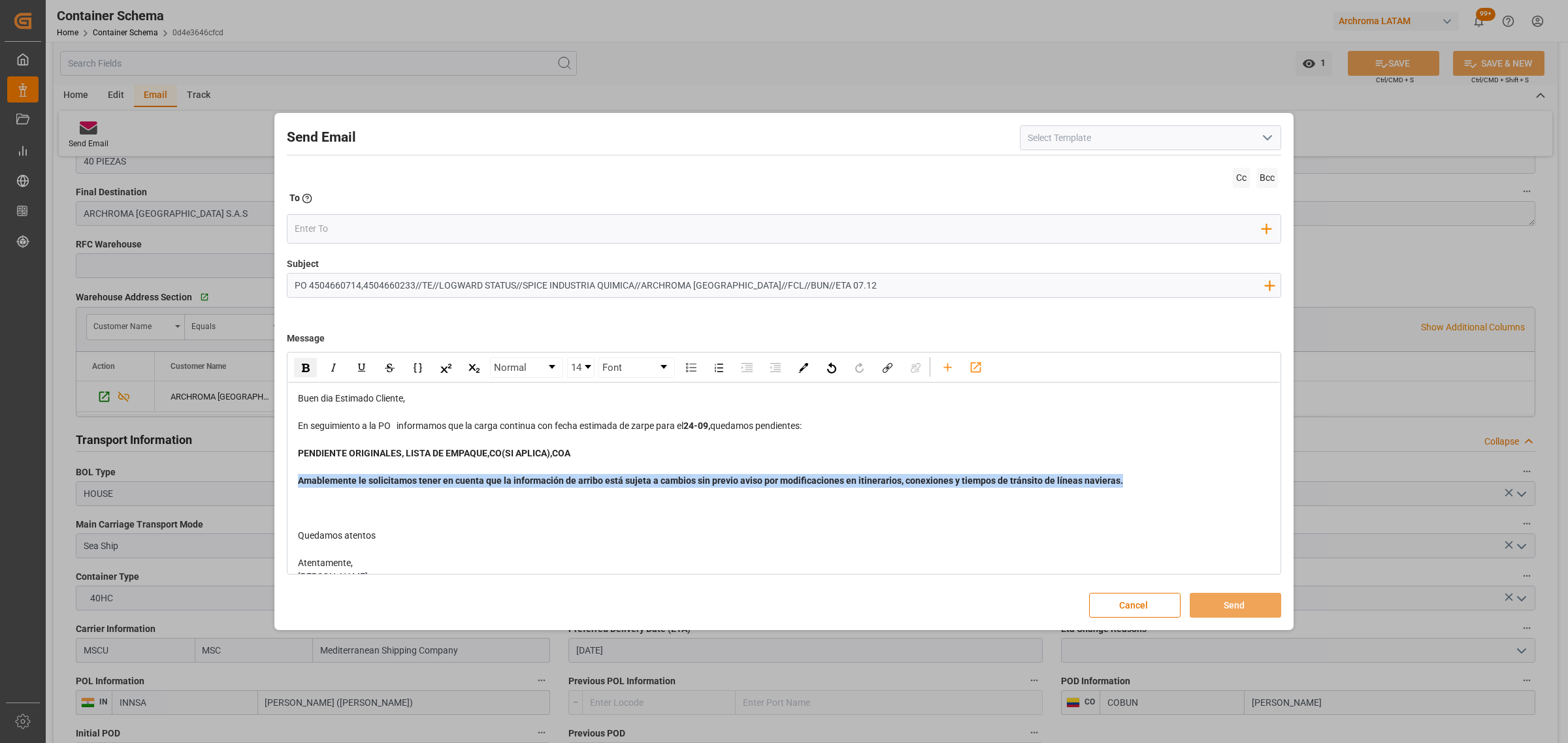
drag, startPoint x: 1133, startPoint y: 482, endPoint x: 255, endPoint y: 478, distance: 878.0
click at [255, 478] on div "Send Email Cc Bcc To Enter the TO Email address Add Field to To Subject PO 4504…" at bounding box center [784, 372] width 1568 height 743
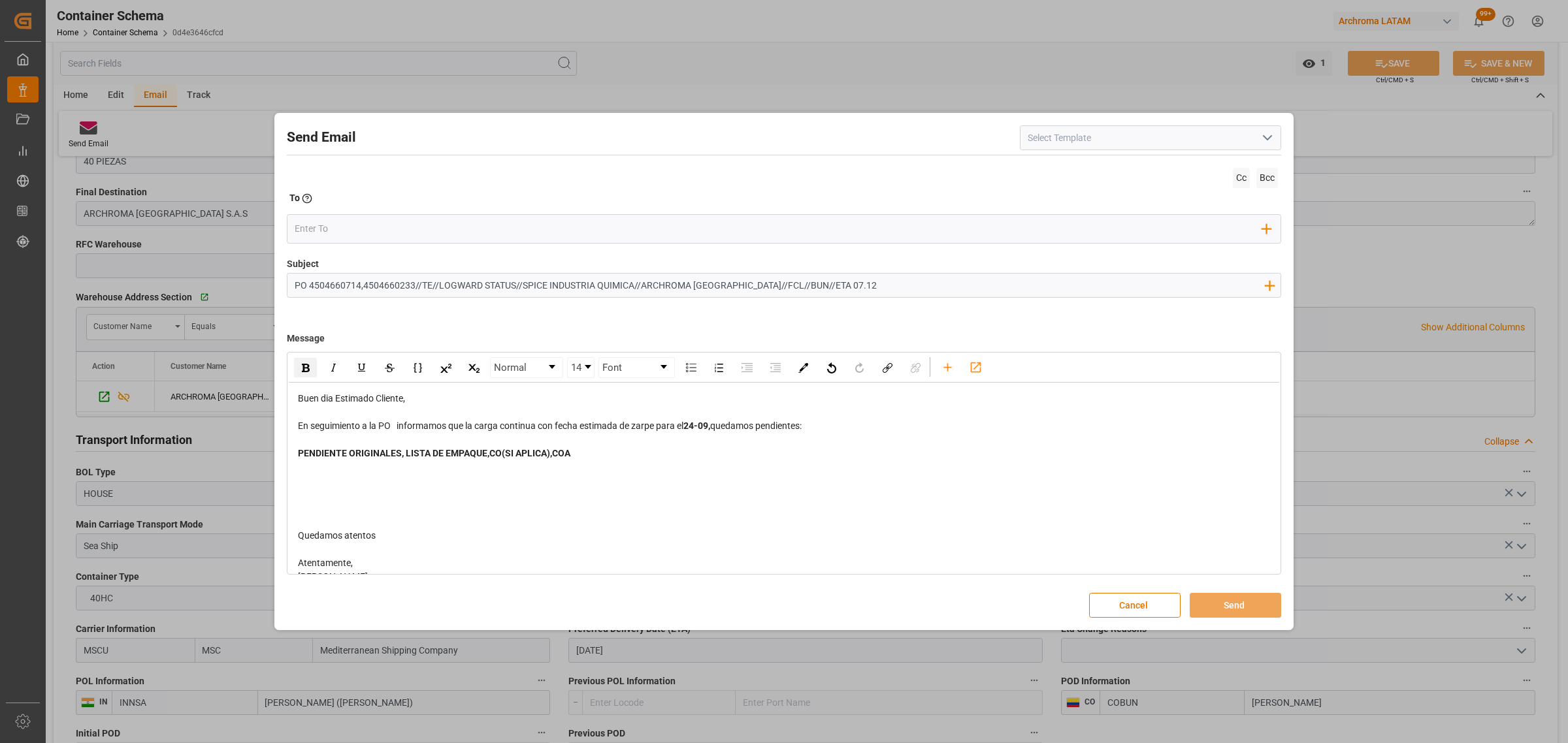
click at [364, 473] on div "rdw-editor" at bounding box center [784, 467] width 973 height 14
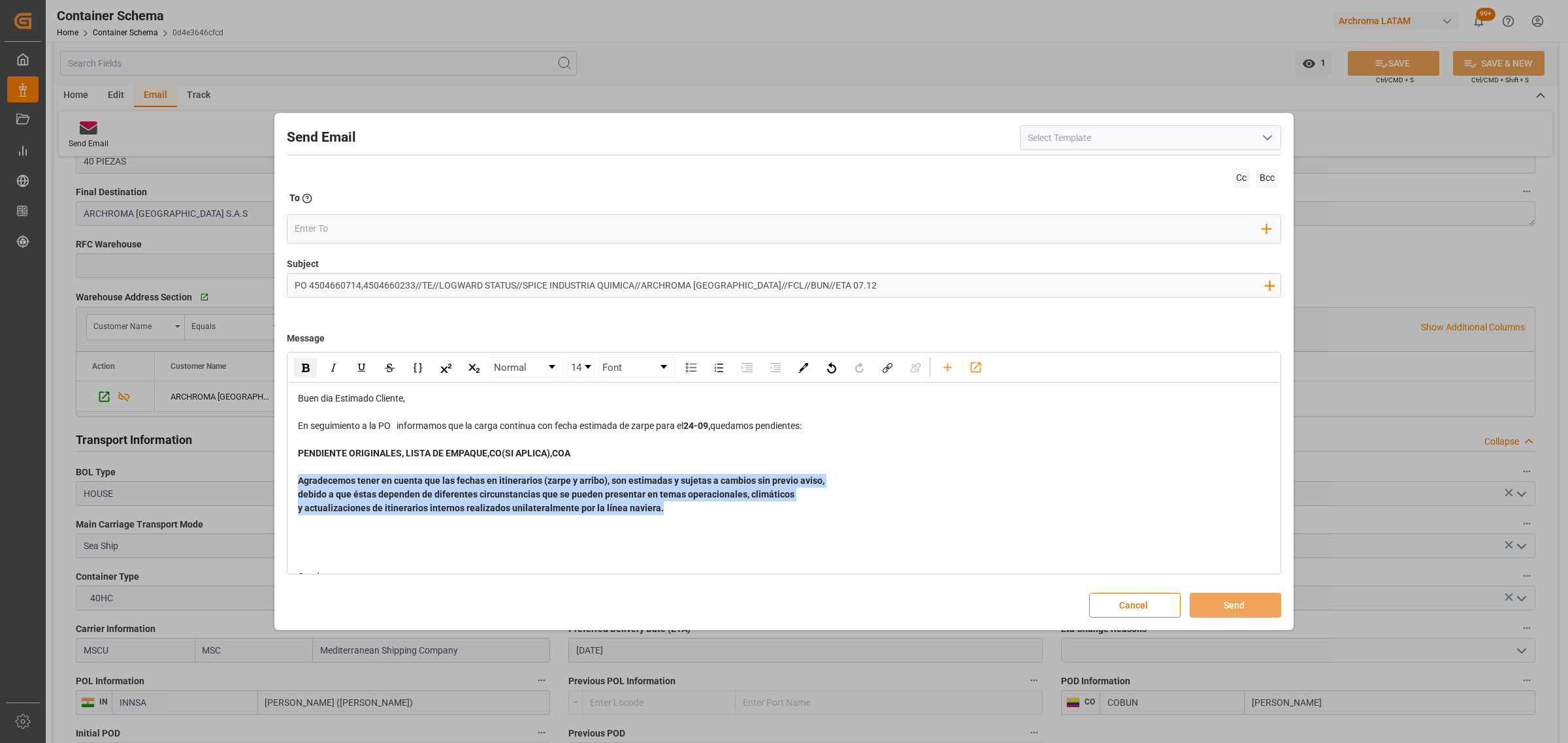
drag, startPoint x: 477, startPoint y: 504, endPoint x: 269, endPoint y: 483, distance: 209.1
click at [269, 483] on div "Send Email Cc Bcc To Enter the TO Email address Add Field to To Subject PO 4504…" at bounding box center [784, 372] width 1568 height 743
click at [304, 364] on img "rdw-inline-control" at bounding box center [305, 368] width 7 height 8
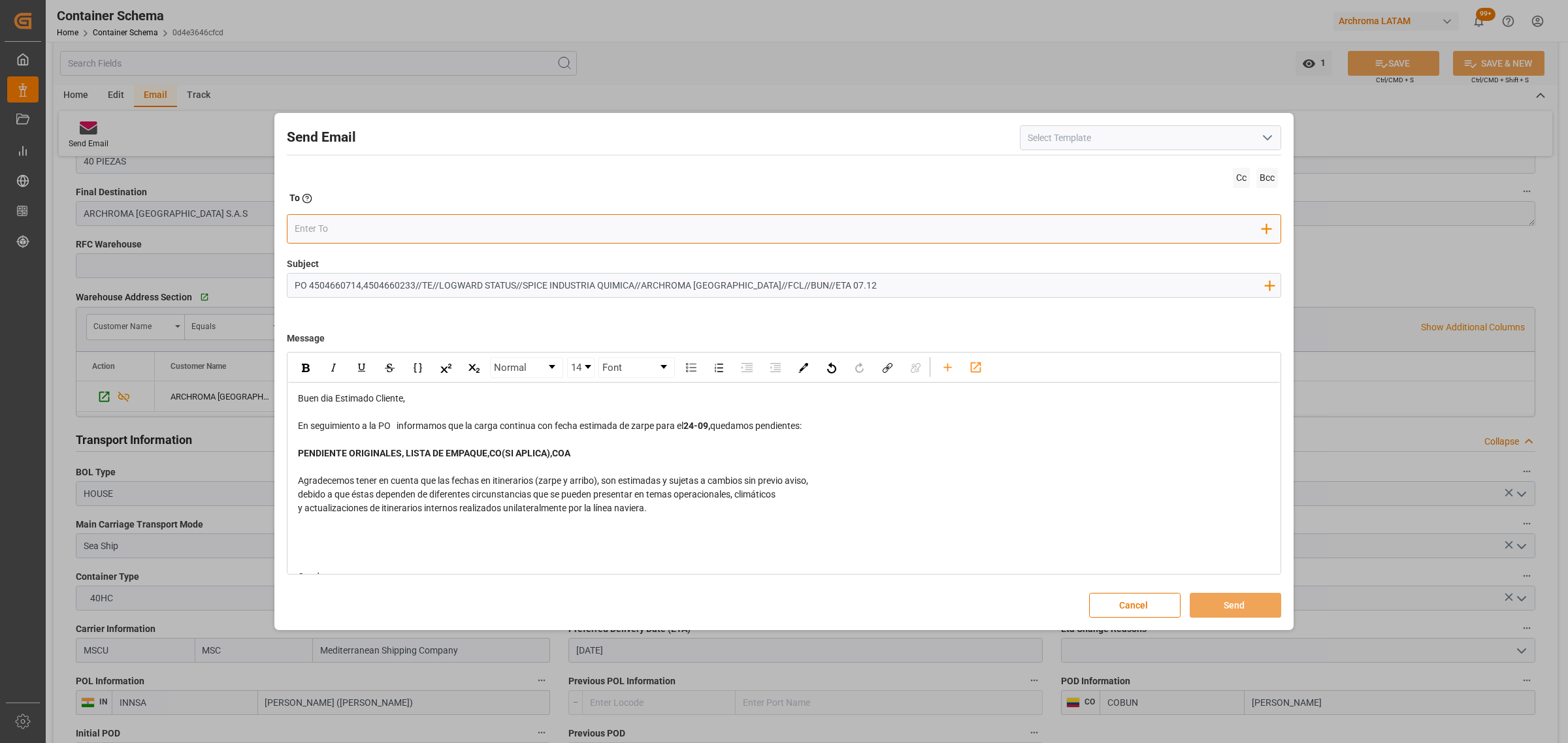
click at [325, 217] on div "Add Field to To" at bounding box center [783, 229] width 994 height 30
click at [325, 229] on input "email" at bounding box center [778, 228] width 968 height 20
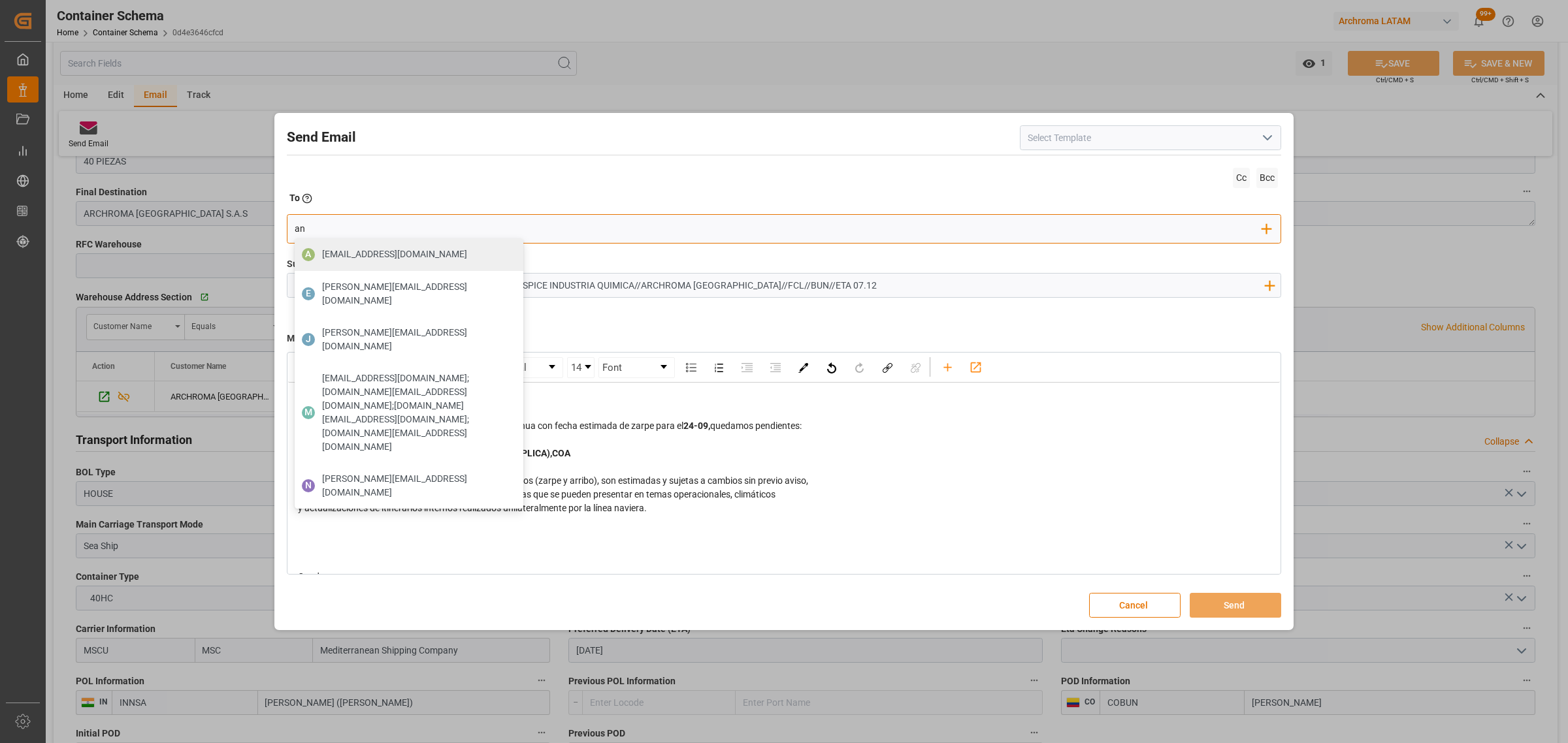
type input "angie"
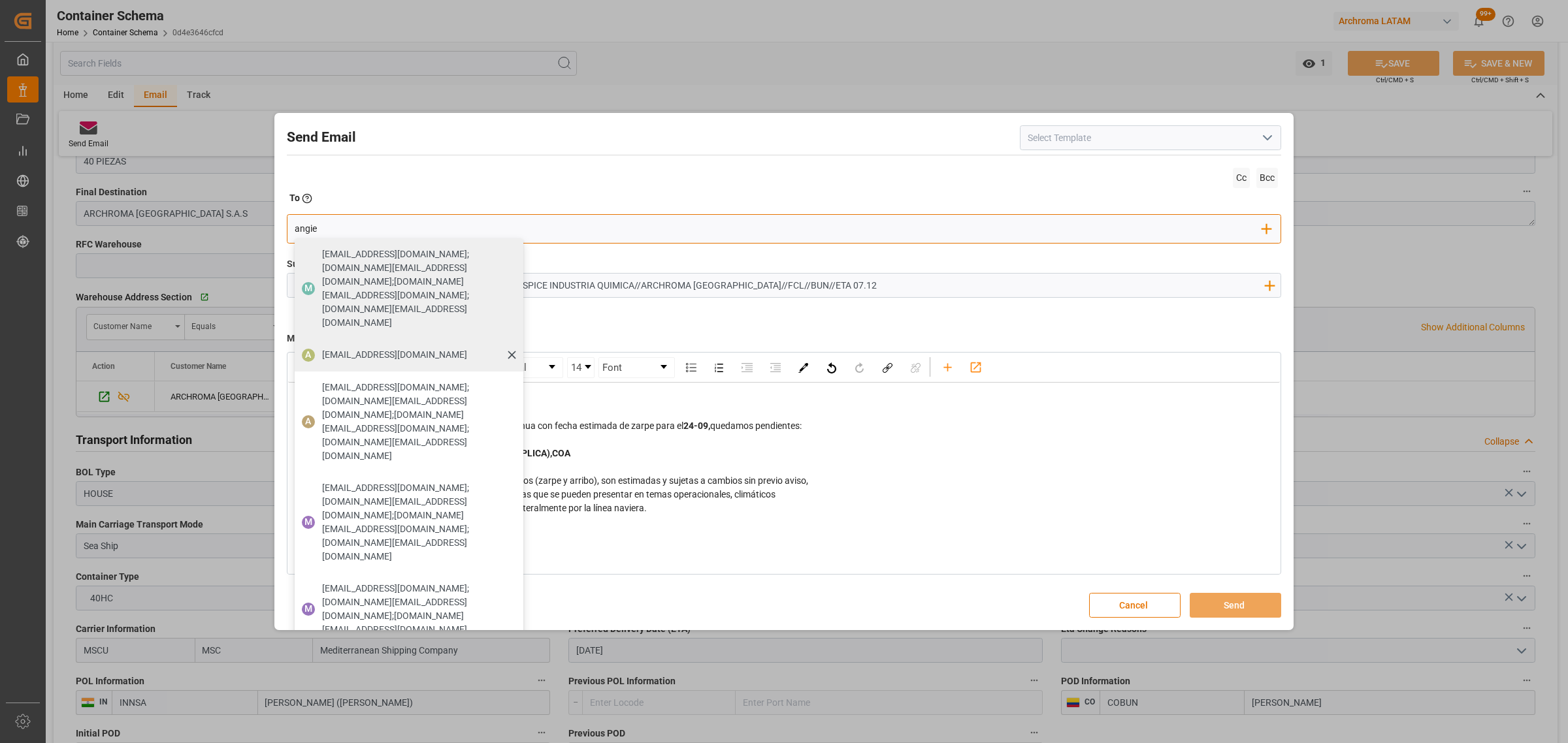
click at [398, 348] on span "angiee.lamilla@archroma.com" at bounding box center [394, 355] width 145 height 14
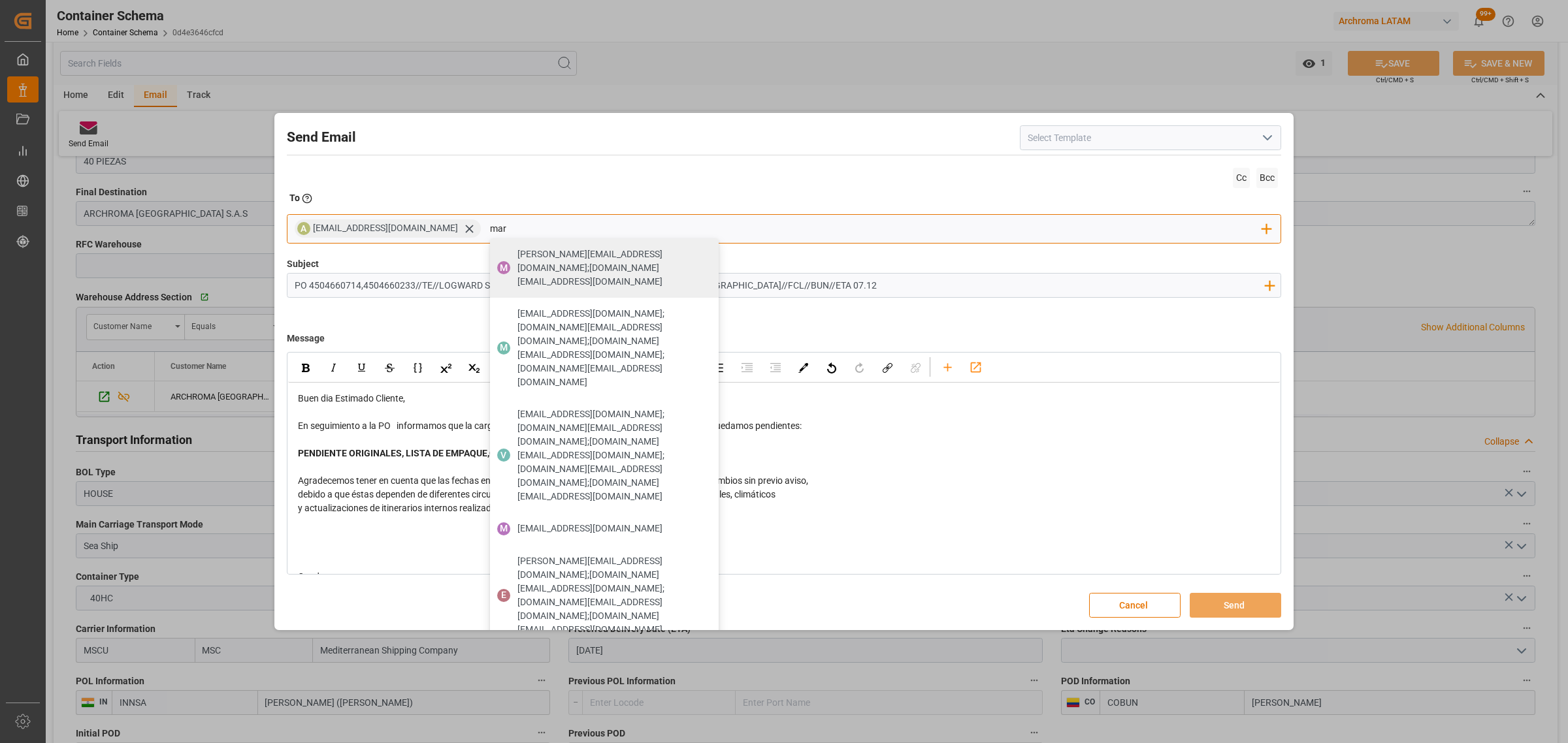
type input "maria"
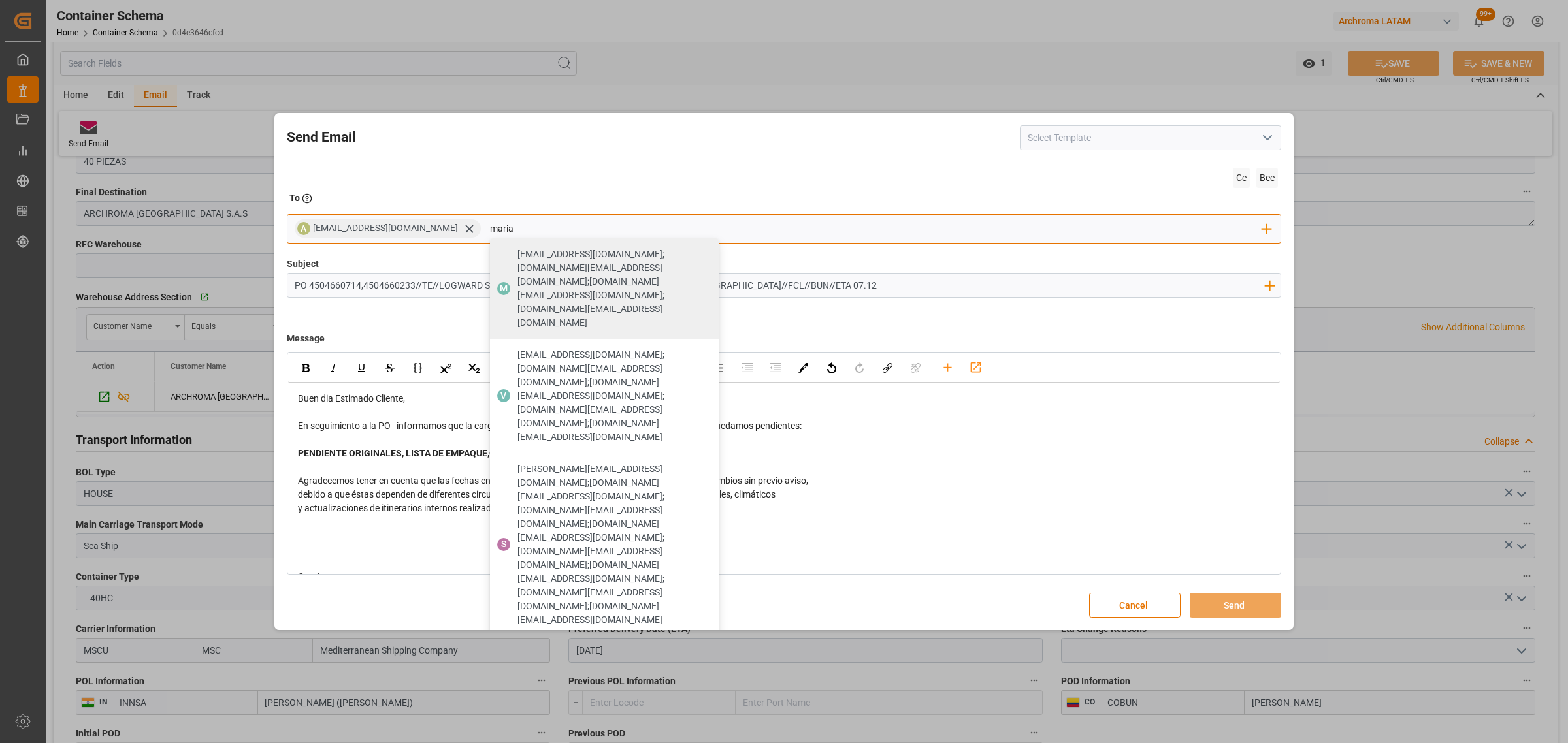
click at [556, 742] on span "maria.piranquive@leschaco.com" at bounding box center [589, 752] width 145 height 14
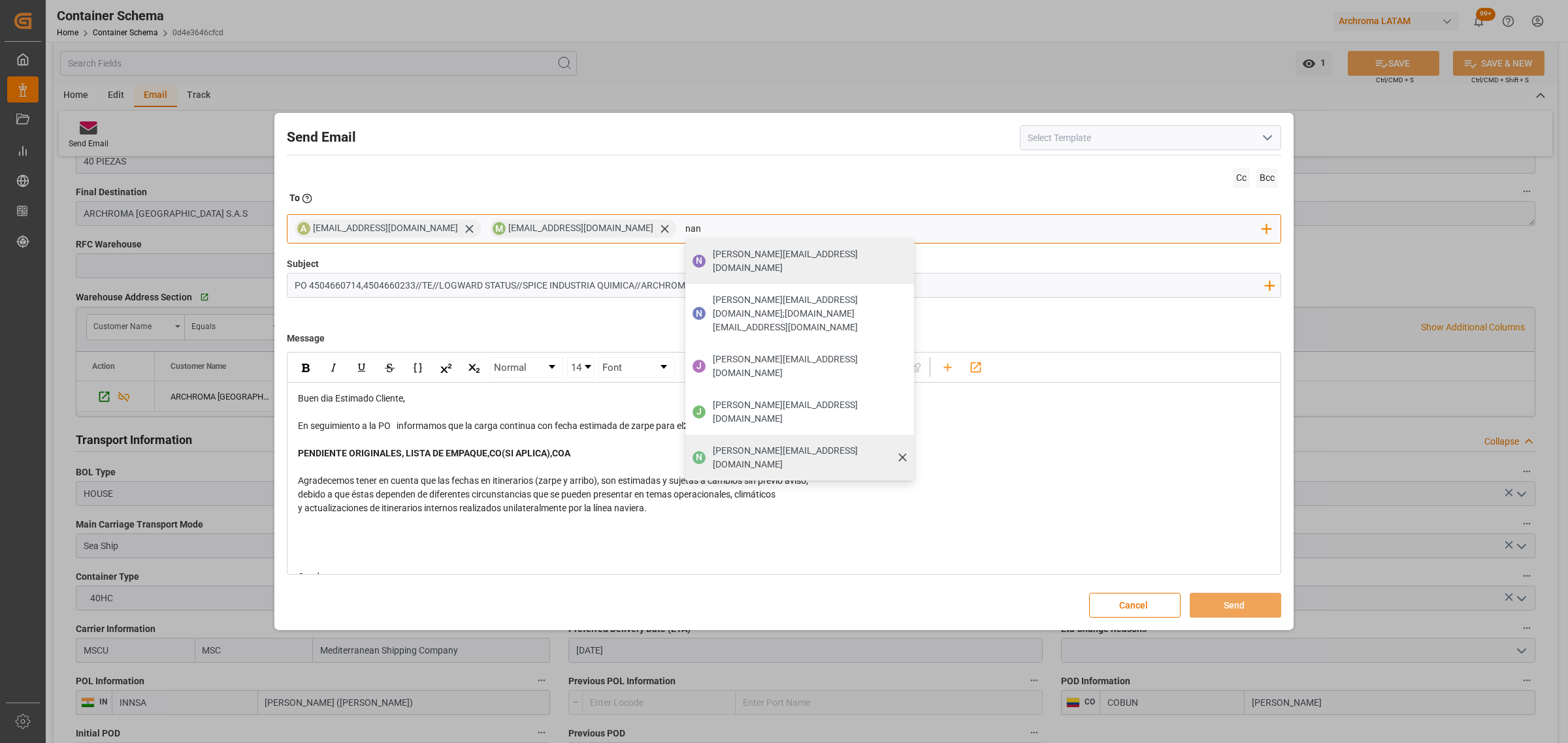
type input "nan"
click at [713, 444] on span "nancy.castellanos@archroma.com" at bounding box center [809, 458] width 192 height 27
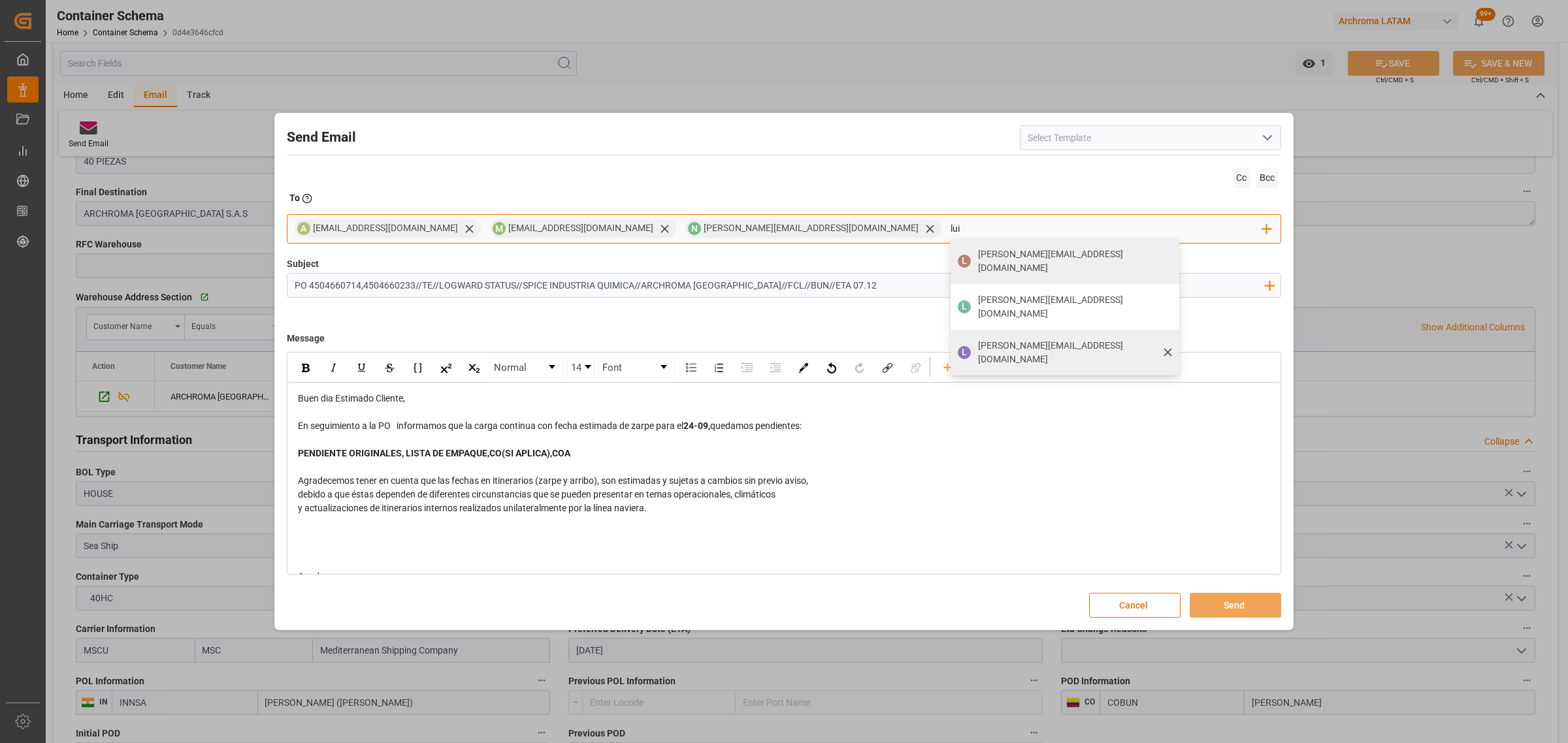
type input "lui"
click at [978, 339] on span "luis.montoya@leschaco.com" at bounding box center [1074, 352] width 192 height 27
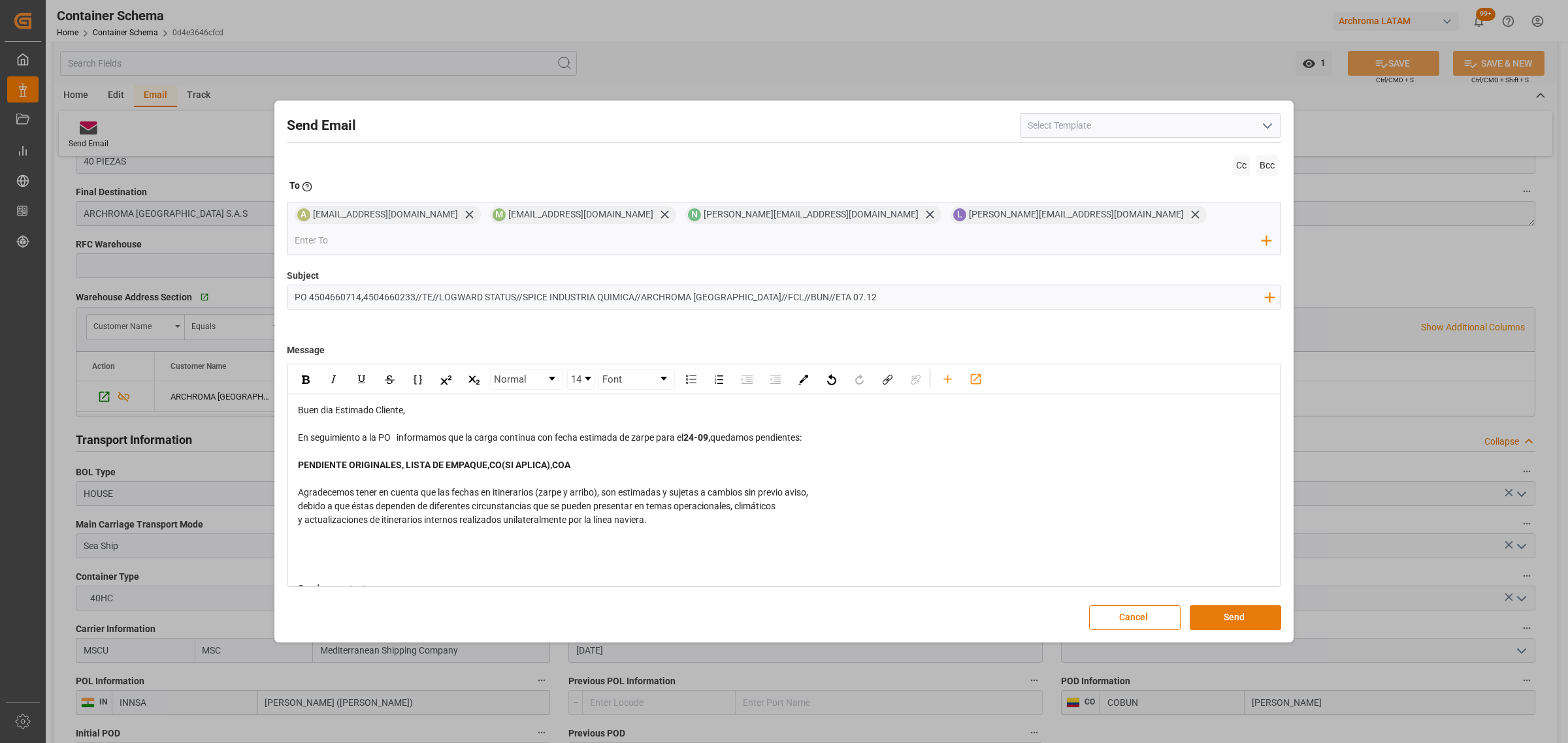
click at [1259, 605] on button "Send" at bounding box center [1235, 617] width 91 height 25
